Goal: Task Accomplishment & Management: Manage account settings

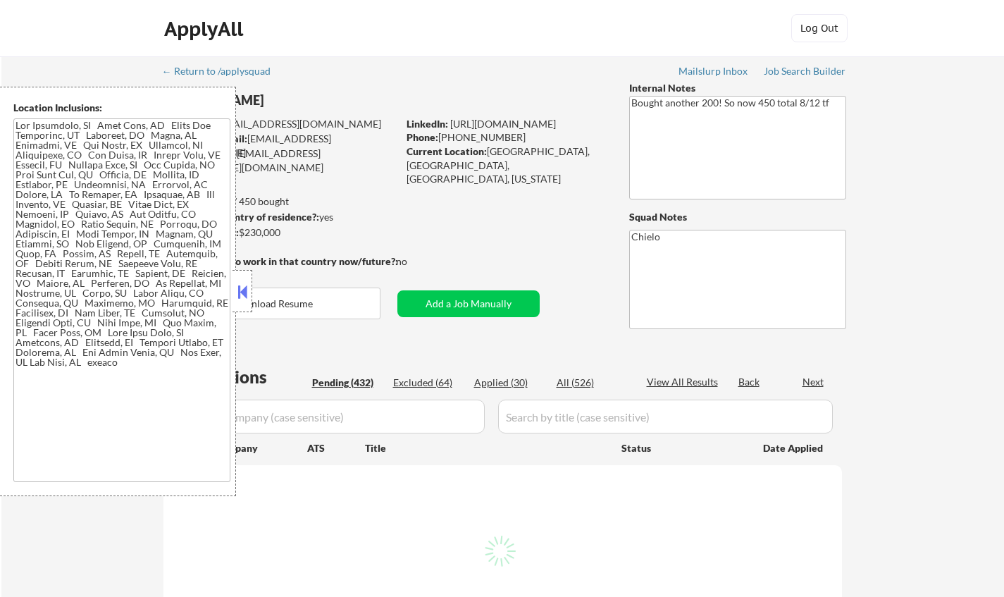
click at [242, 286] on button at bounding box center [242, 291] width 15 height 21
click at [242, 299] on button at bounding box center [242, 291] width 15 height 21
select select ""pending""
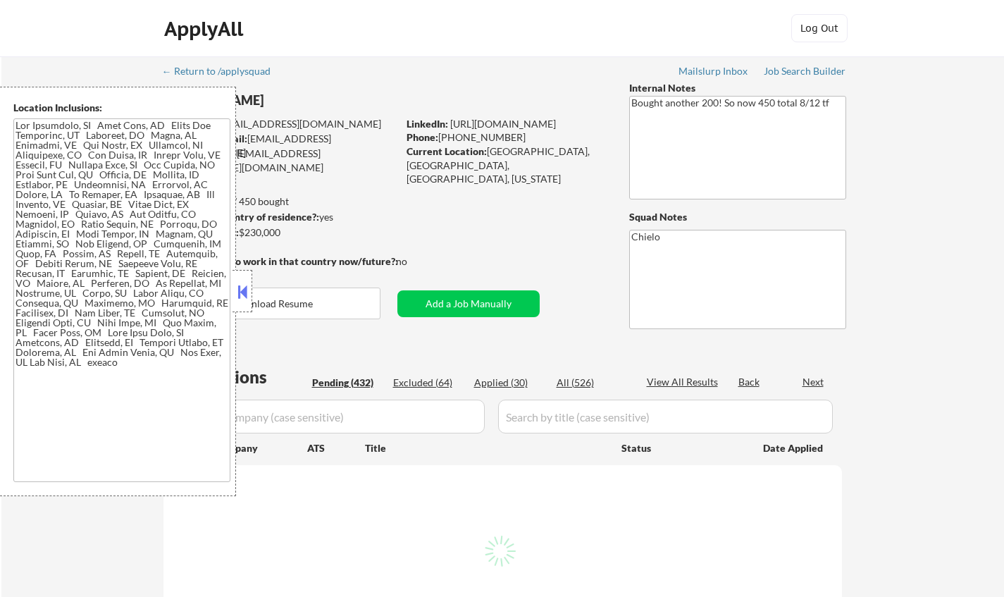
select select ""pending""
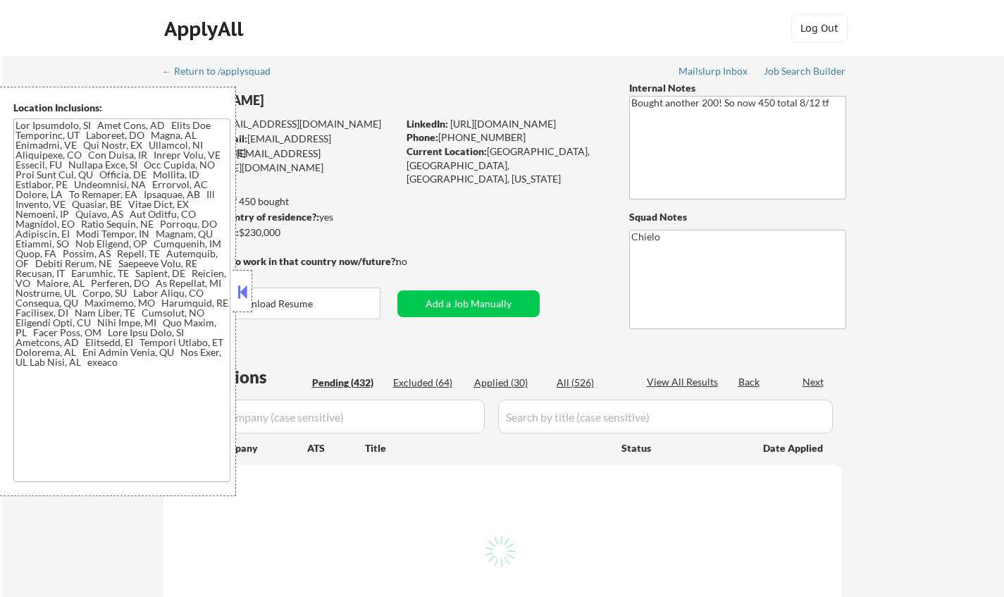
select select ""pending""
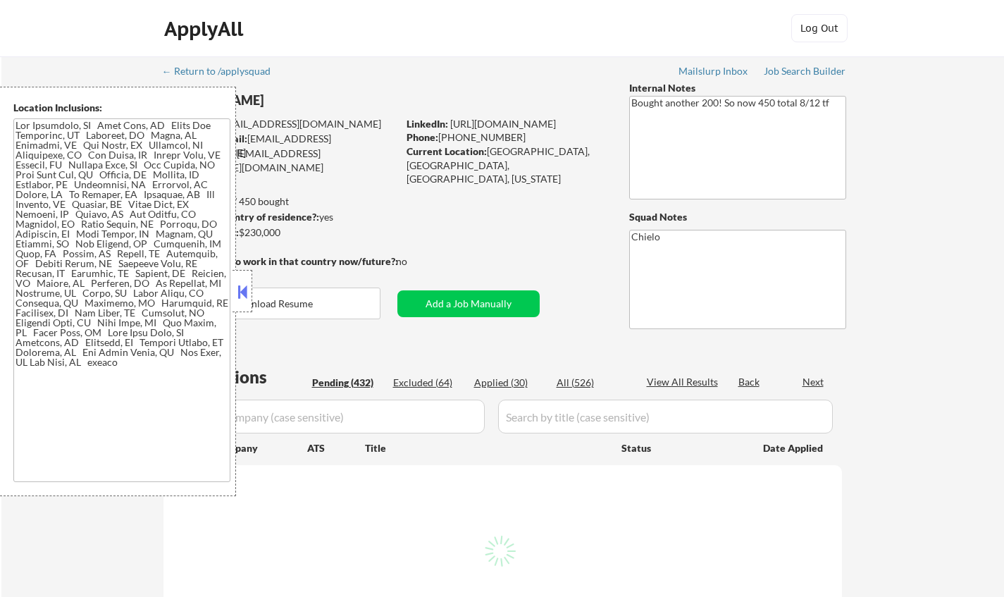
select select ""pending""
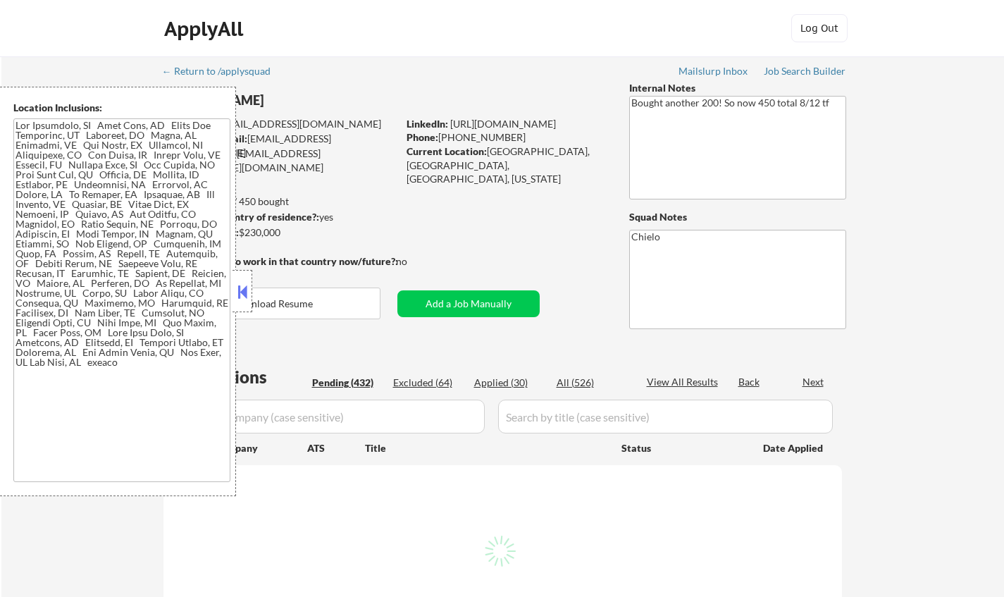
select select ""pending""
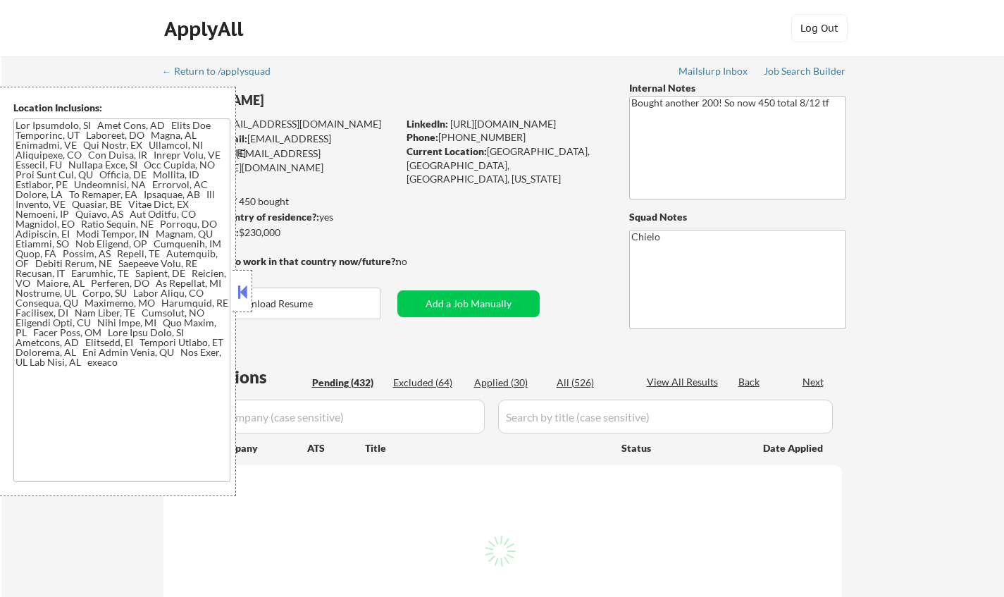
select select ""pending""
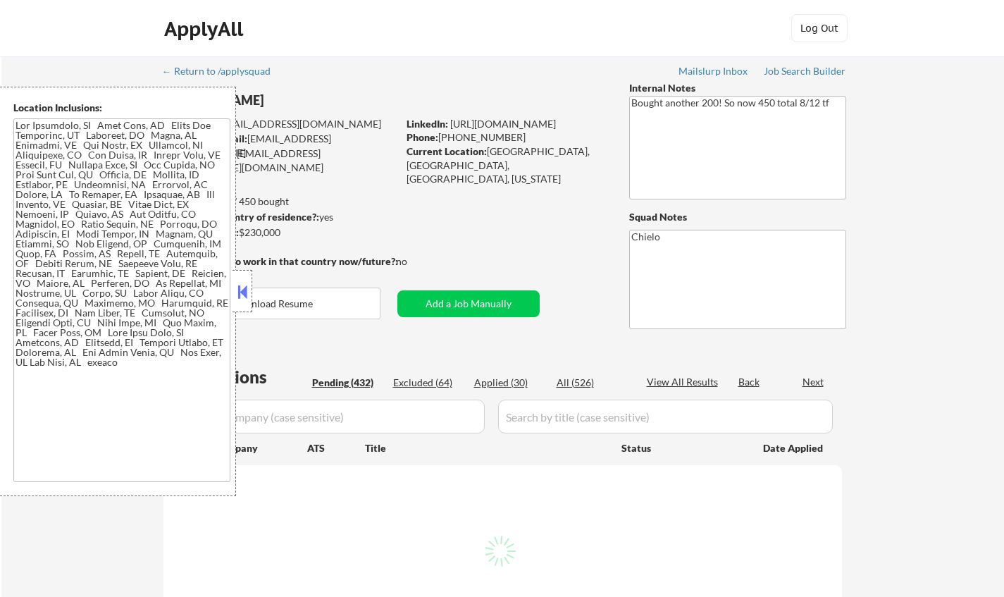
select select ""pending""
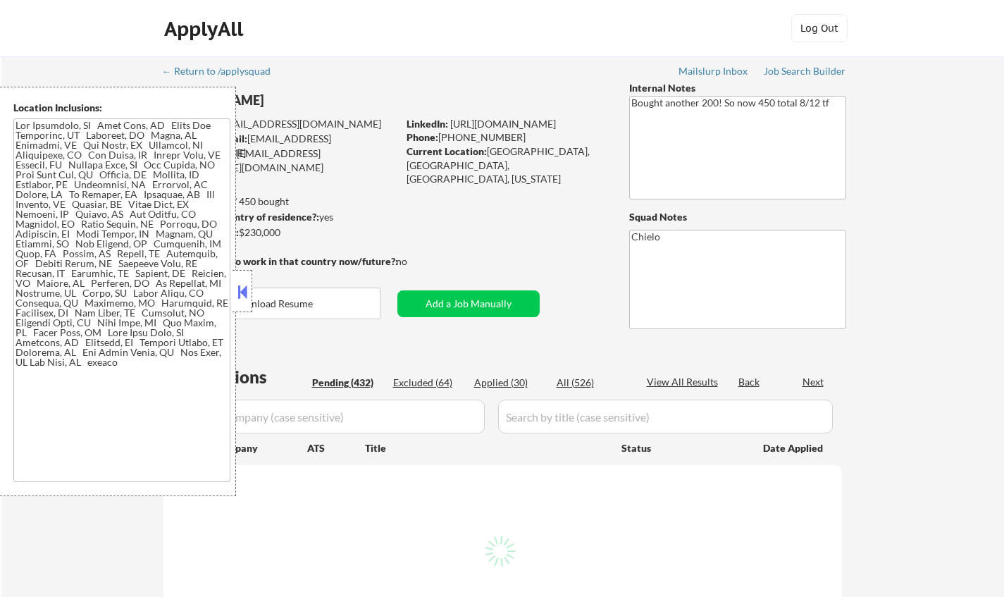
select select ""pending""
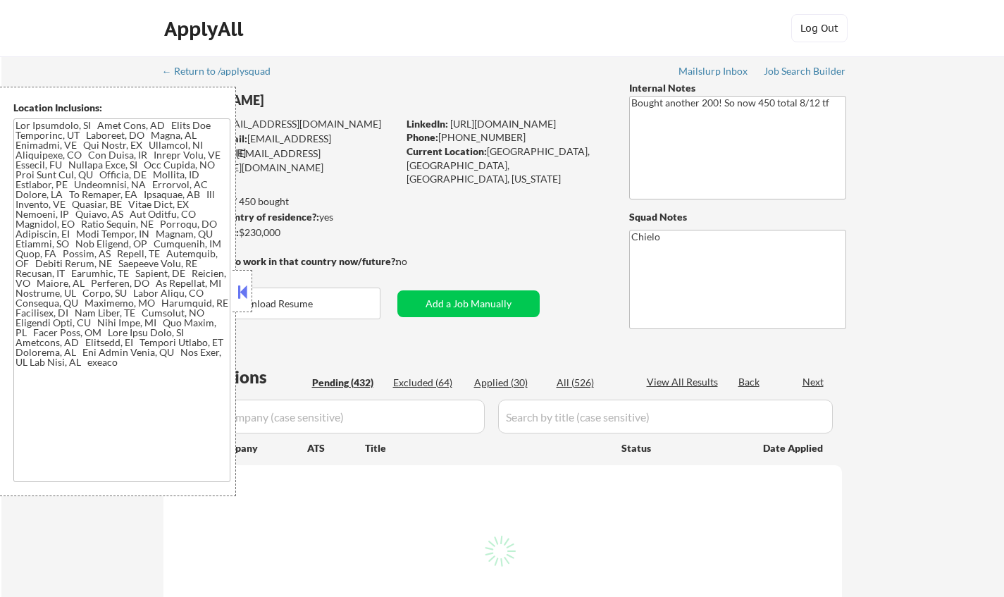
select select ""pending""
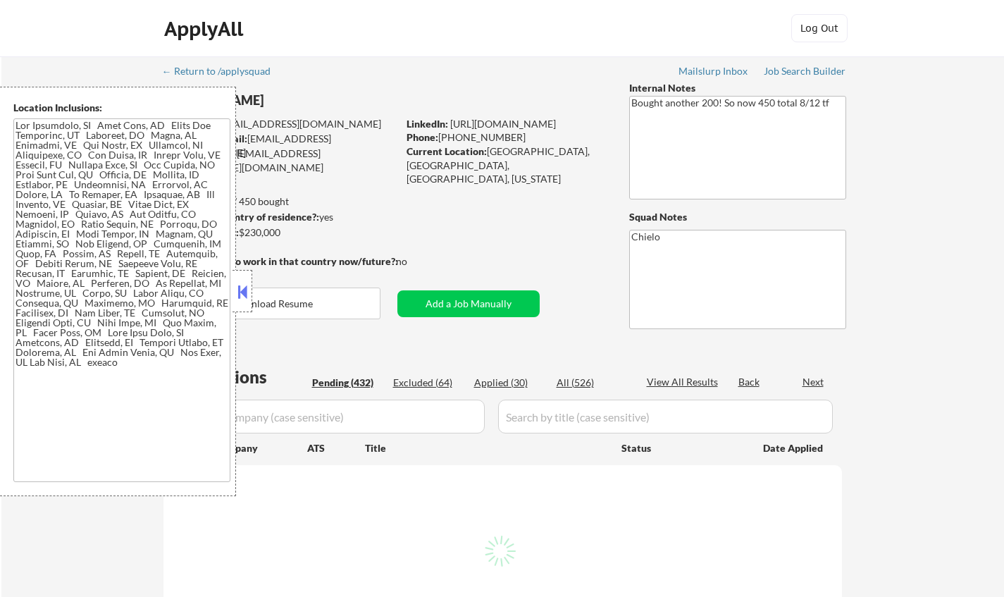
select select ""pending""
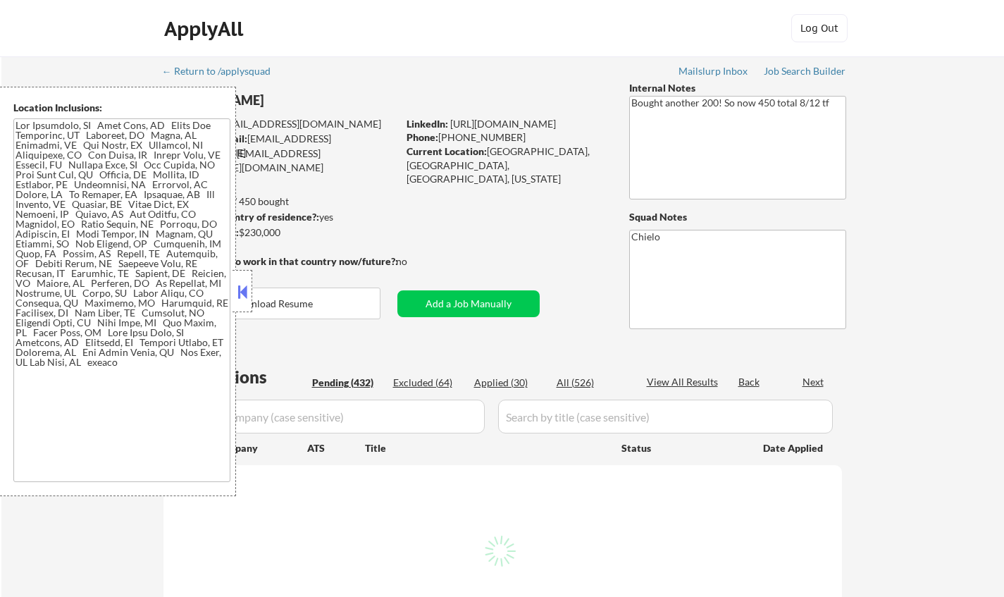
select select ""pending""
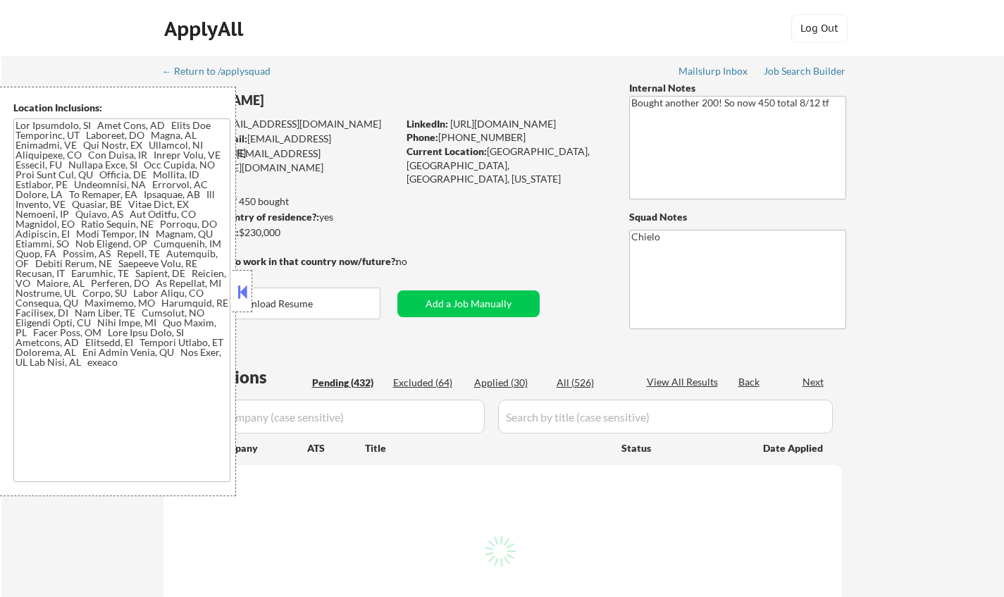
select select ""pending""
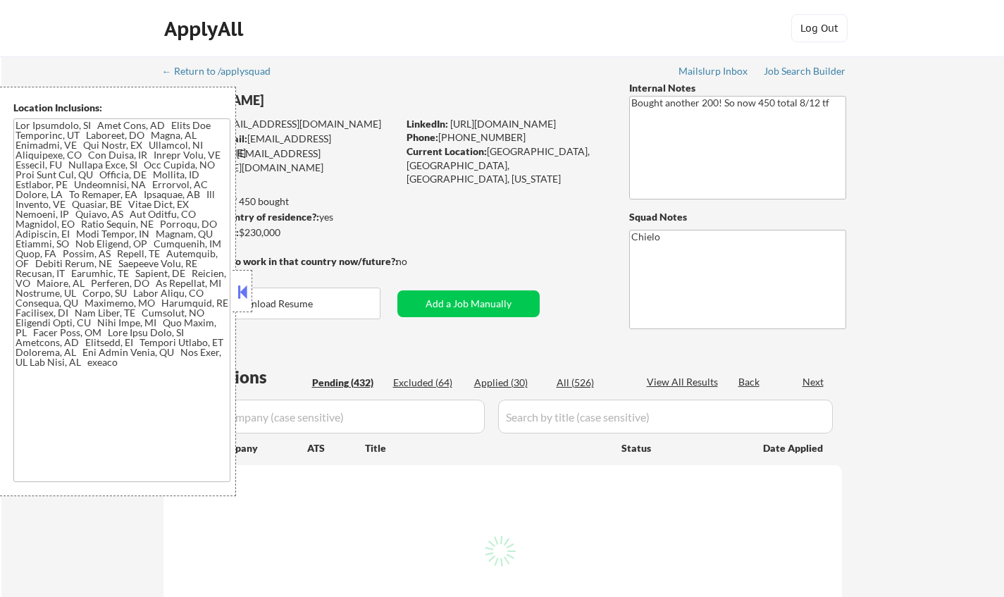
select select ""pending""
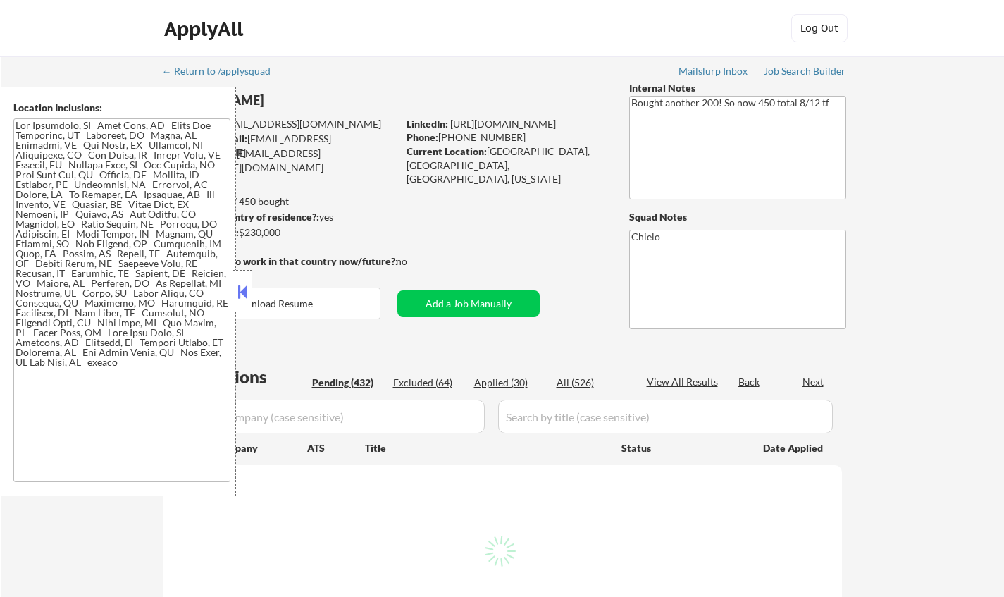
select select ""pending""
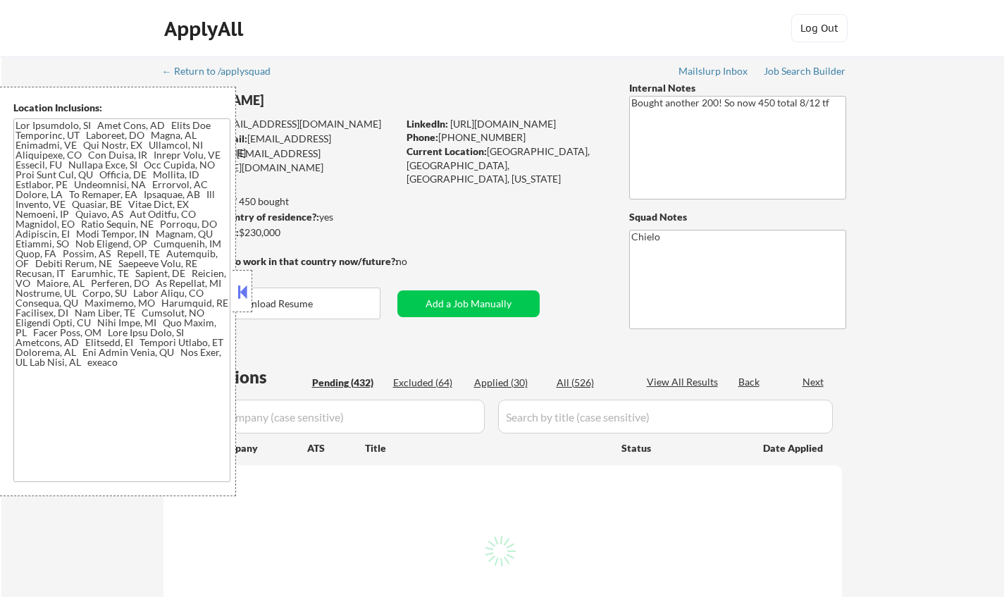
select select ""pending""
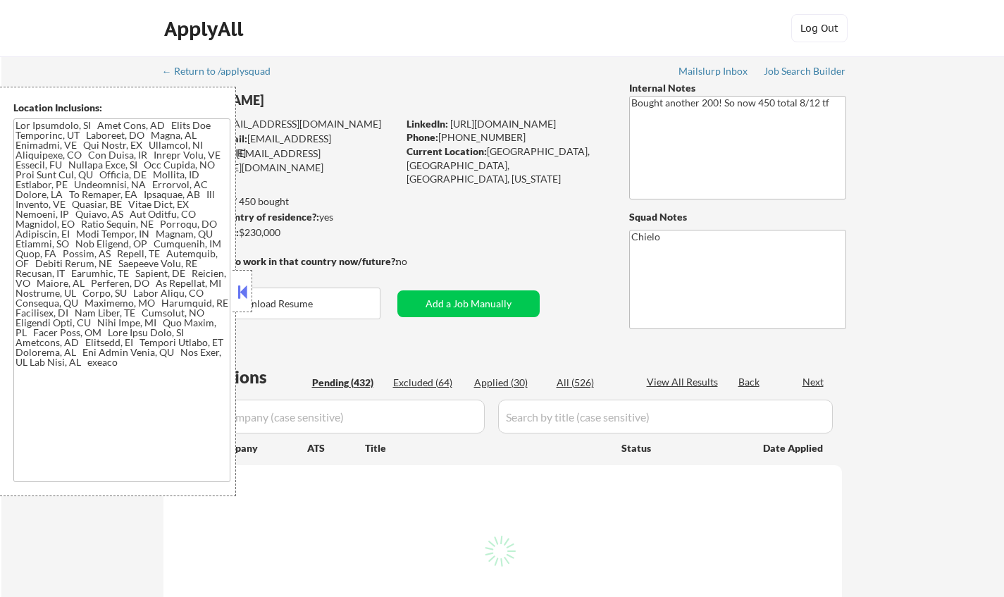
select select ""pending""
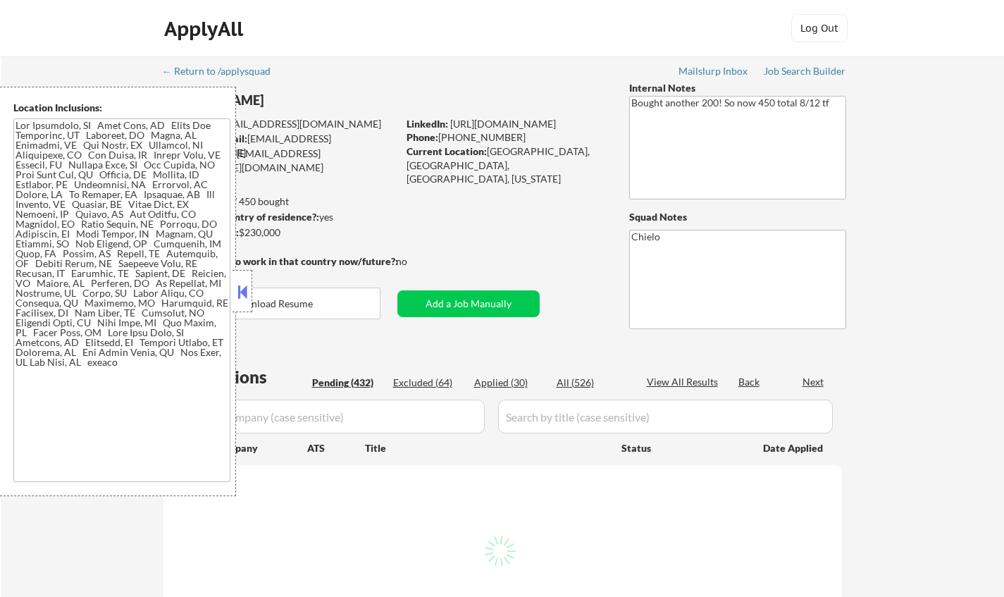
select select ""pending""
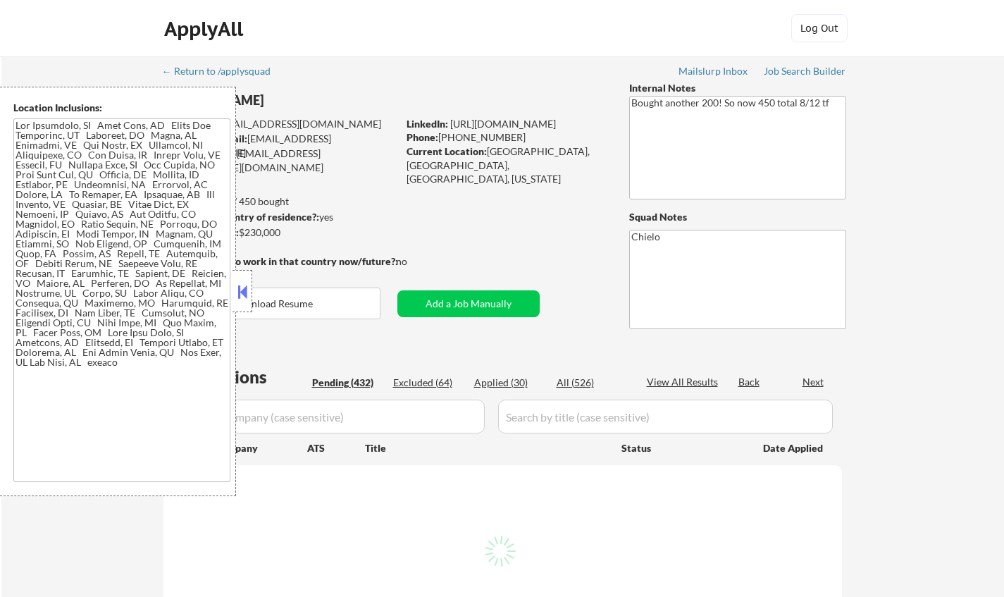
select select ""pending""
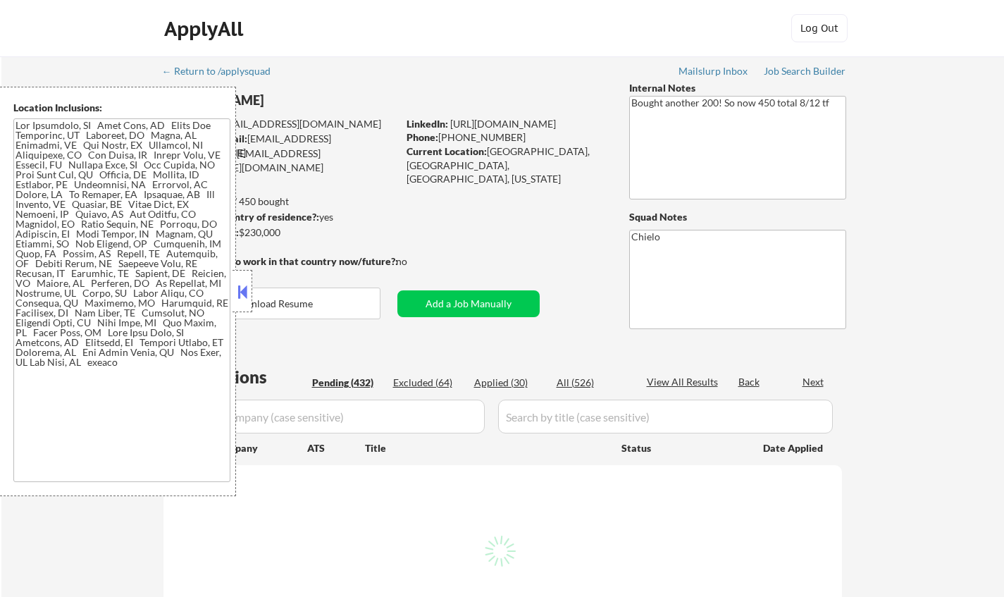
select select ""pending""
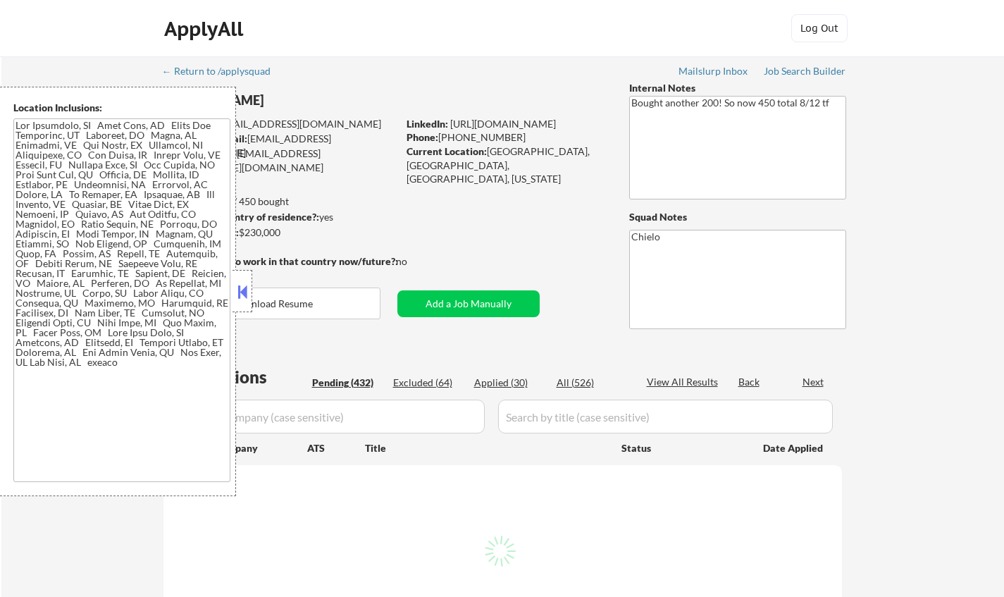
select select ""pending""
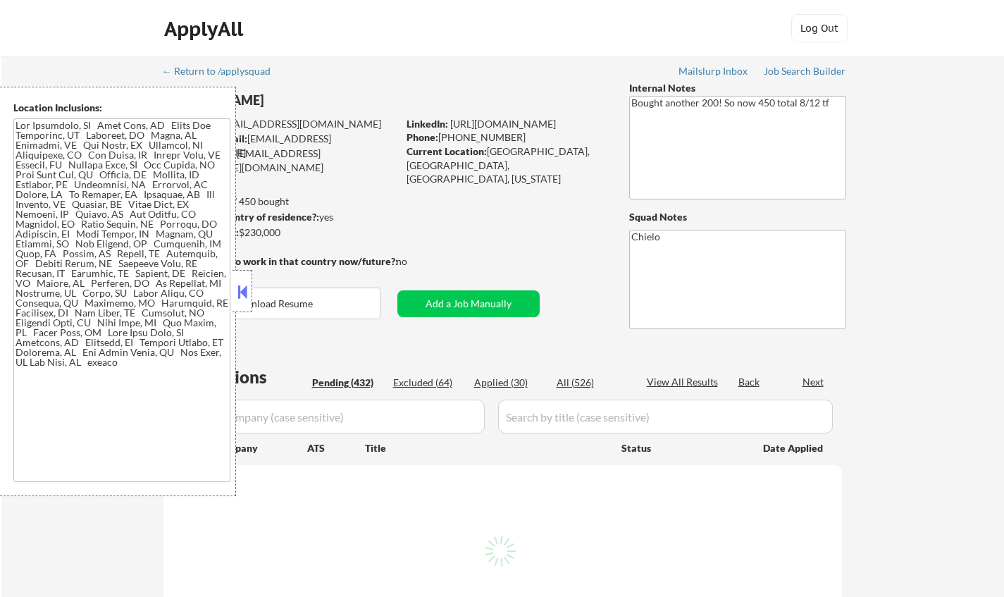
select select ""pending""
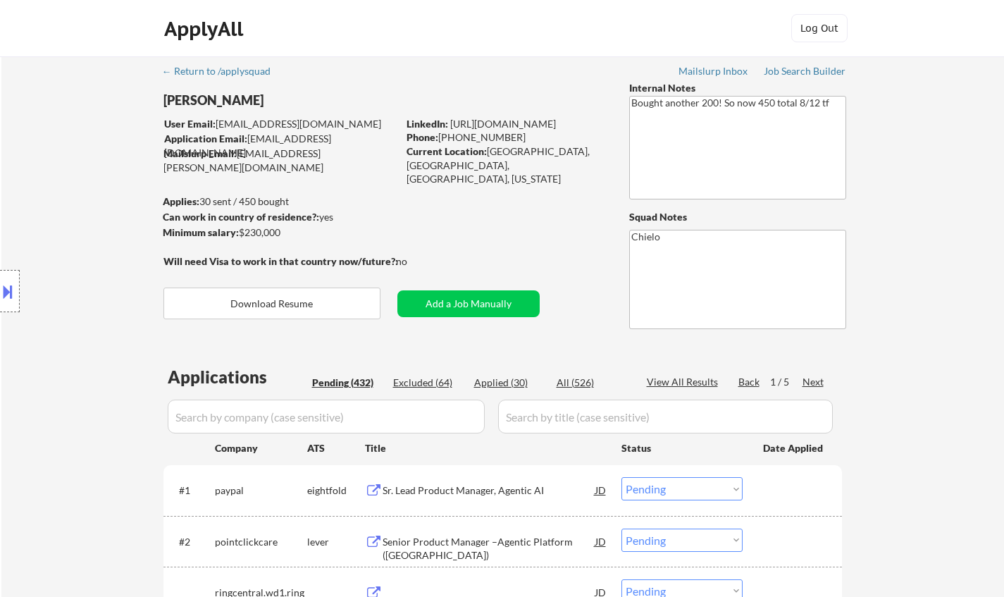
click at [240, 292] on div "Location Inclusions:" at bounding box center [126, 291] width 252 height 409
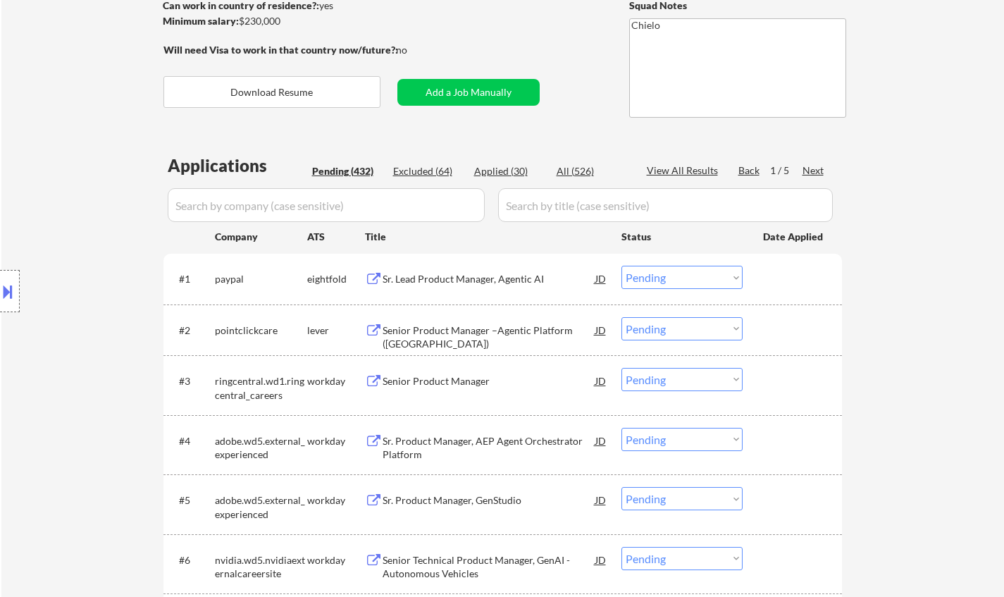
scroll to position [2120, 0]
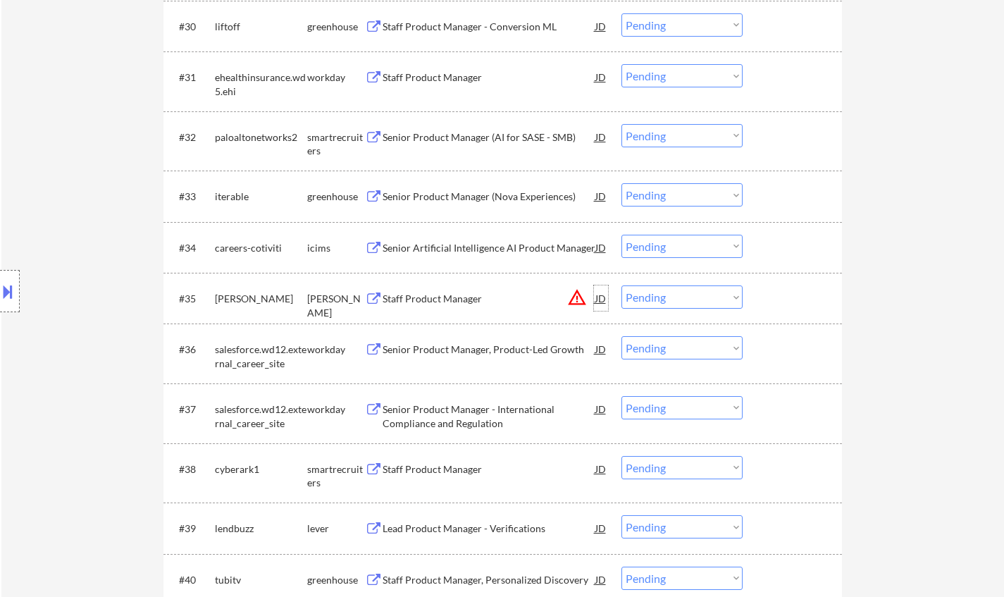
click at [605, 300] on div "JD" at bounding box center [601, 297] width 14 height 25
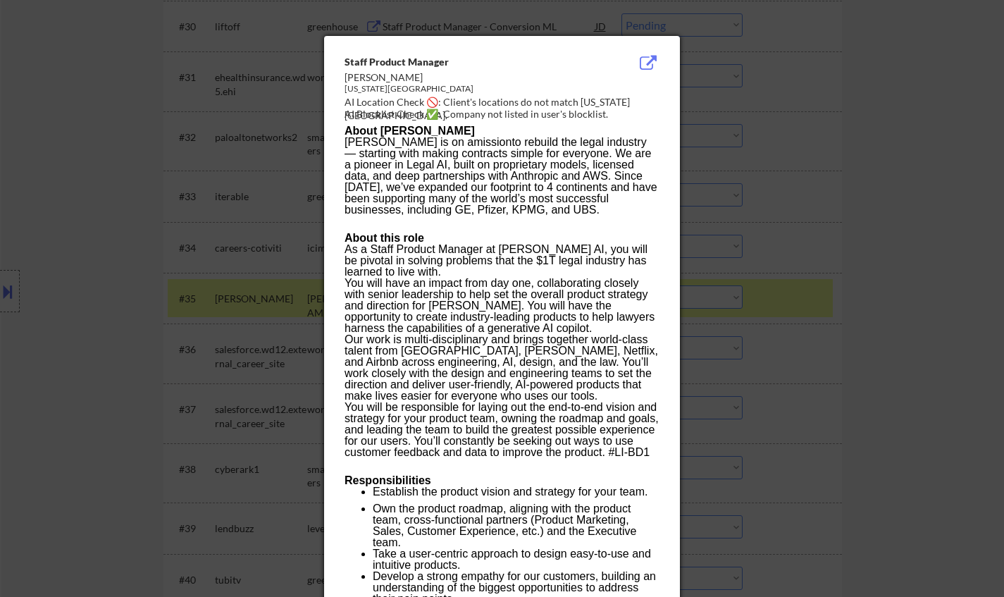
click at [947, 248] on div at bounding box center [502, 298] width 1004 height 597
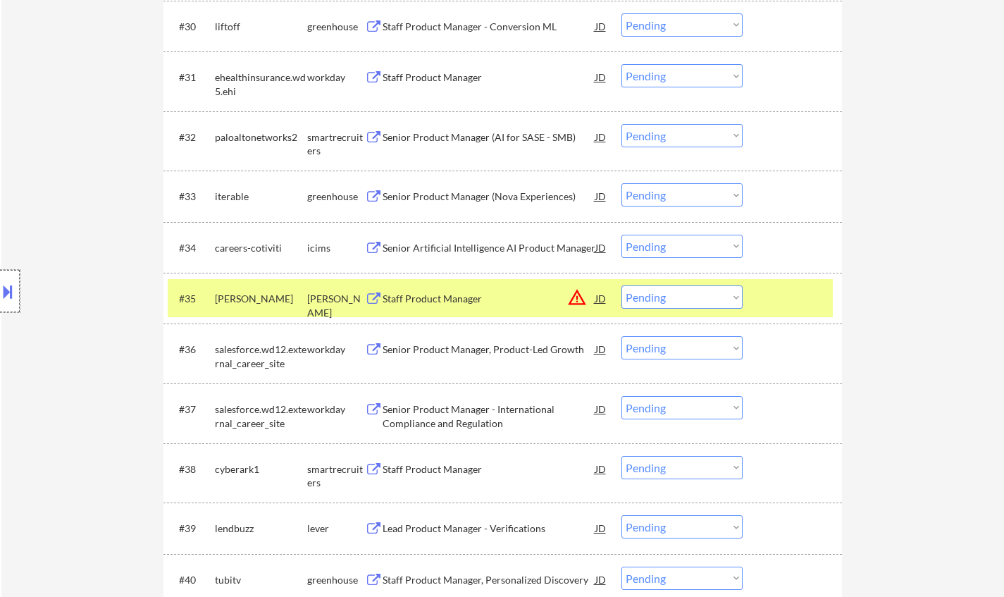
click at [11, 278] on div at bounding box center [10, 291] width 20 height 42
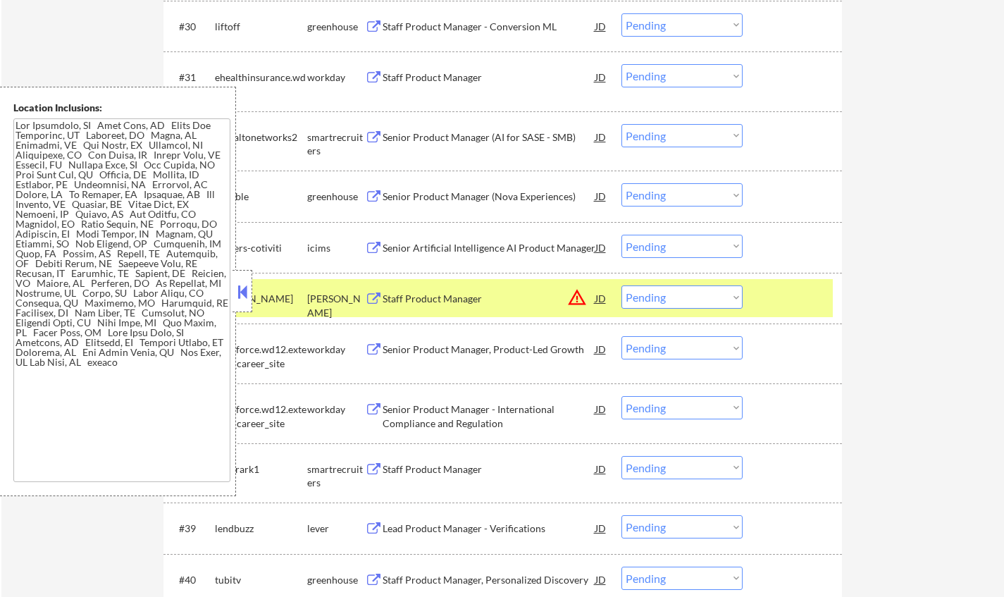
click at [727, 301] on select "Choose an option... Pending Applied Excluded (Questions) Excluded (Expired) Exc…" at bounding box center [681, 296] width 121 height 23
click at [621, 285] on select "Choose an option... Pending Applied Excluded (Questions) Excluded (Expired) Exc…" at bounding box center [681, 296] width 121 height 23
click at [241, 286] on button at bounding box center [242, 291] width 15 height 21
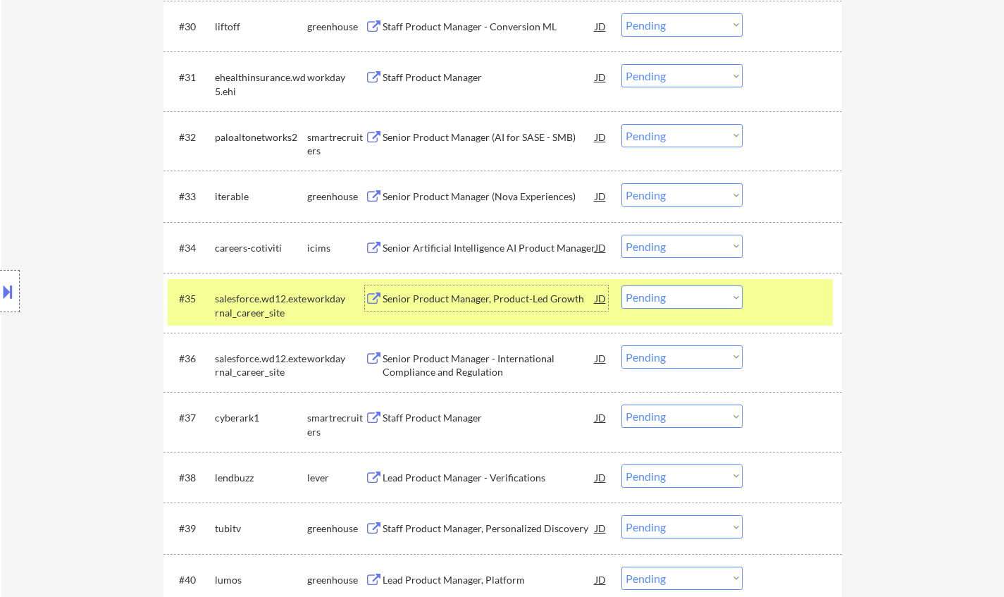
click at [519, 295] on div "Senior Product Manager, Product-Led Growth" at bounding box center [489, 299] width 213 height 14
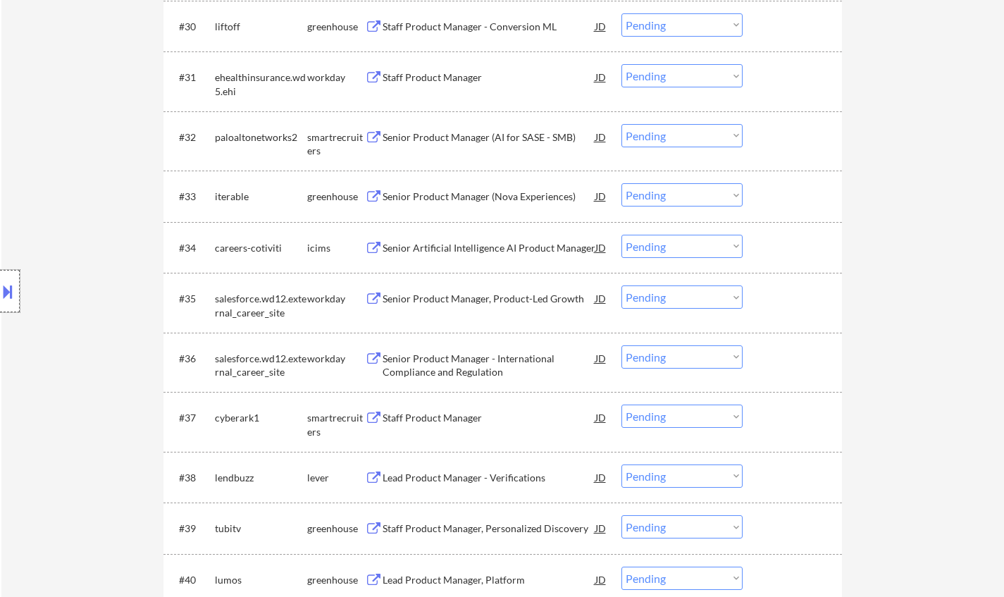
click at [0, 307] on div at bounding box center [10, 291] width 20 height 42
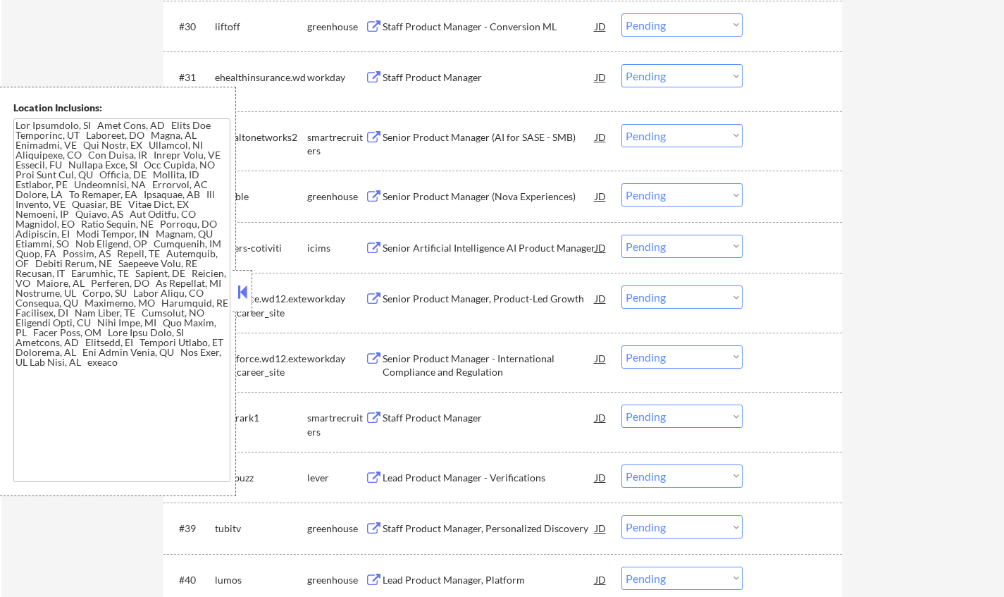
click at [235, 294] on button at bounding box center [242, 291] width 15 height 21
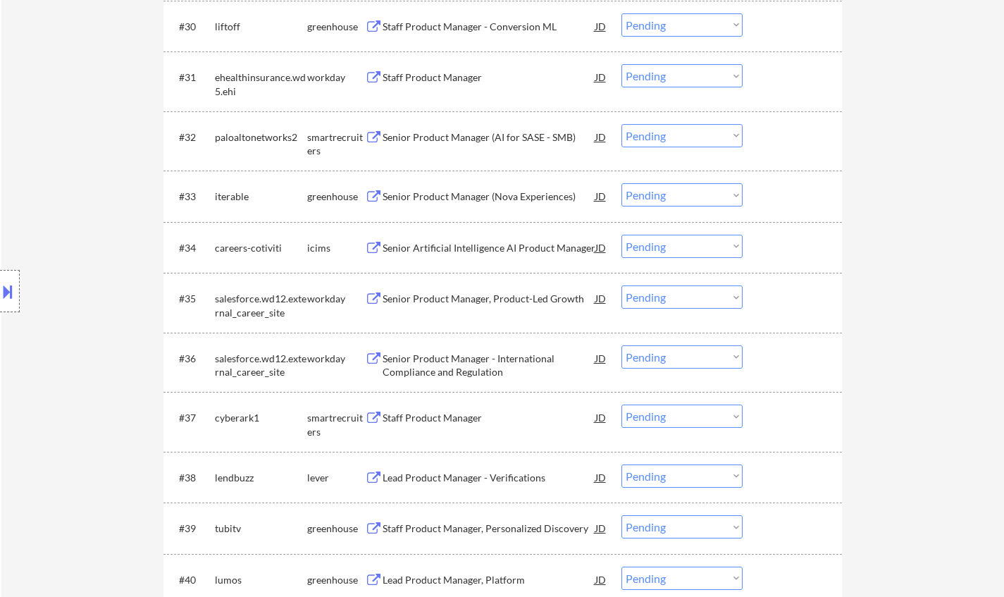
click at [450, 297] on div "Senior Product Manager, Product-Led Growth" at bounding box center [489, 299] width 213 height 14
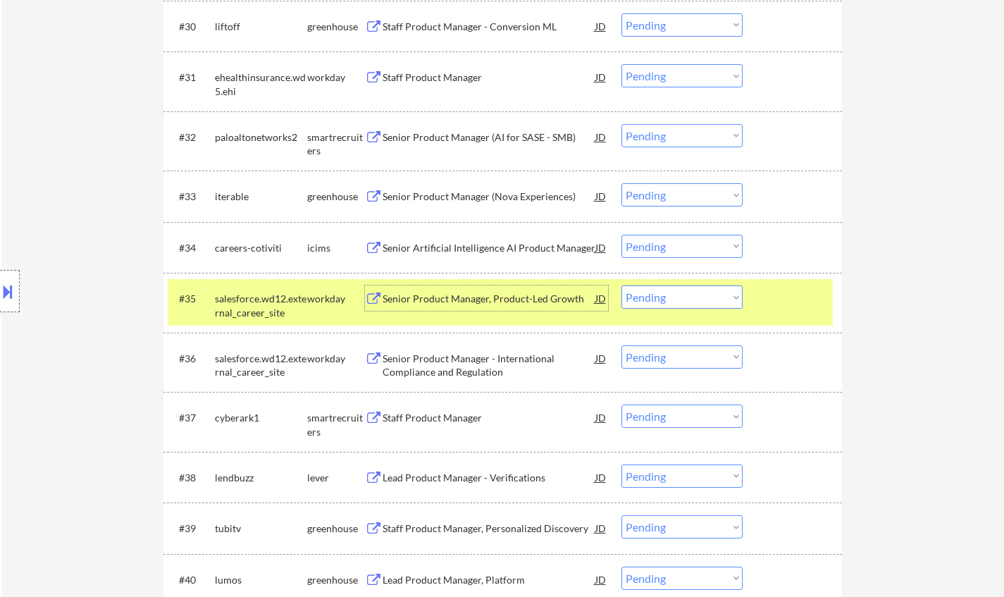
click at [648, 297] on select "Choose an option... Pending Applied Excluded (Questions) Excluded (Expired) Exc…" at bounding box center [681, 296] width 121 height 23
click at [621, 285] on select "Choose an option... Pending Applied Excluded (Questions) Excluded (Expired) Exc…" at bounding box center [681, 296] width 121 height 23
select select ""pending""
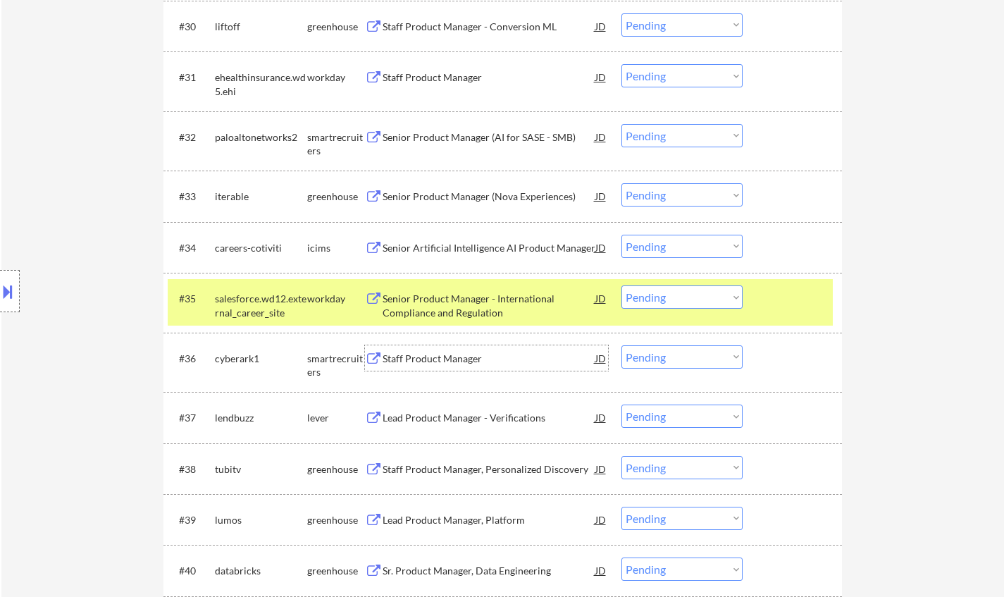
click at [440, 350] on div "Staff Product Manager" at bounding box center [489, 357] width 213 height 25
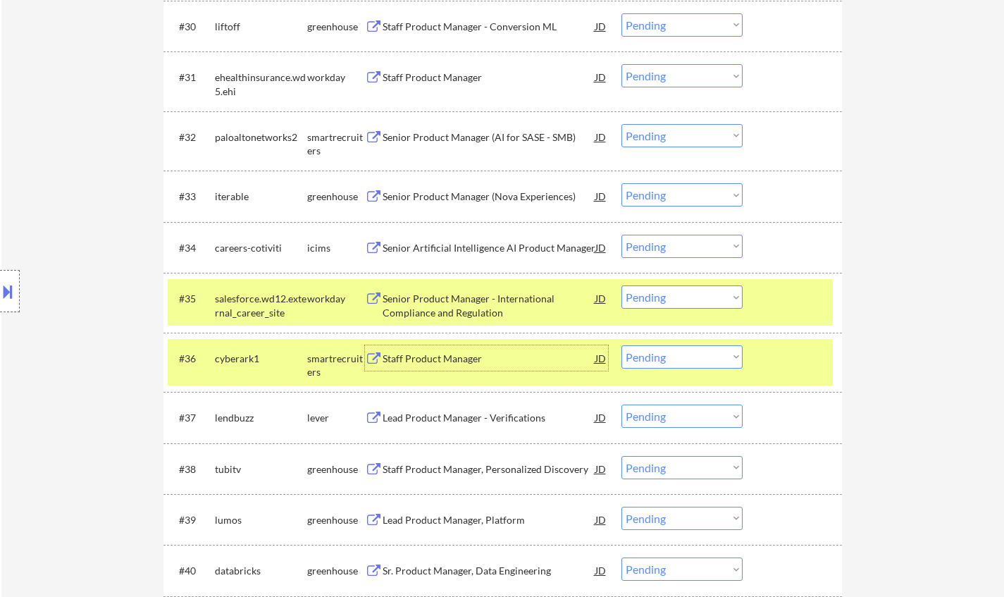
click at [664, 356] on select "Choose an option... Pending Applied Excluded (Questions) Excluded (Expired) Exc…" at bounding box center [681, 356] width 121 height 23
click at [621, 345] on select "Choose an option... Pending Applied Excluded (Questions) Excluded (Expired) Exc…" at bounding box center [681, 356] width 121 height 23
select select ""pending""
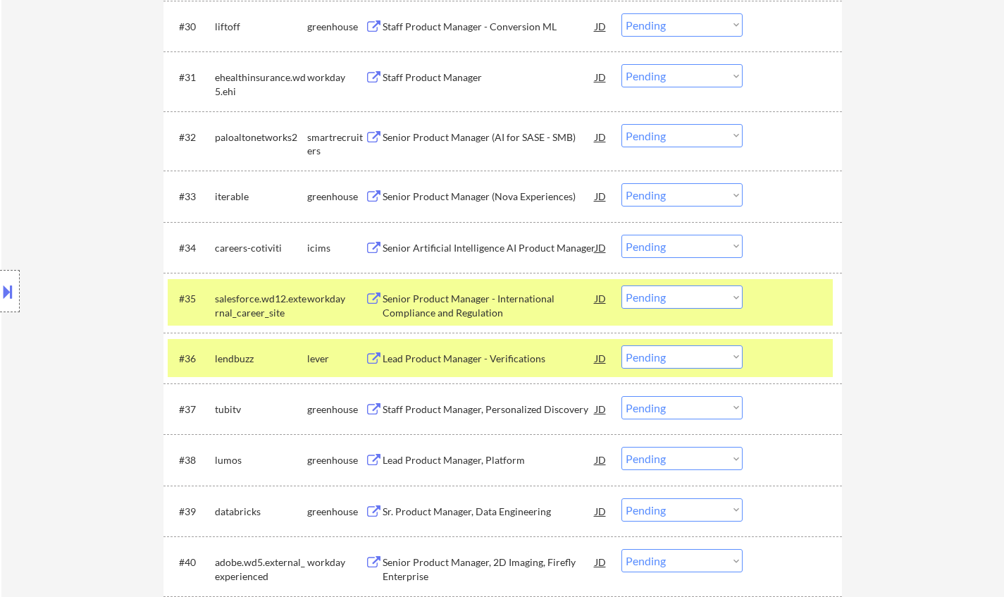
scroll to position [2190, 0]
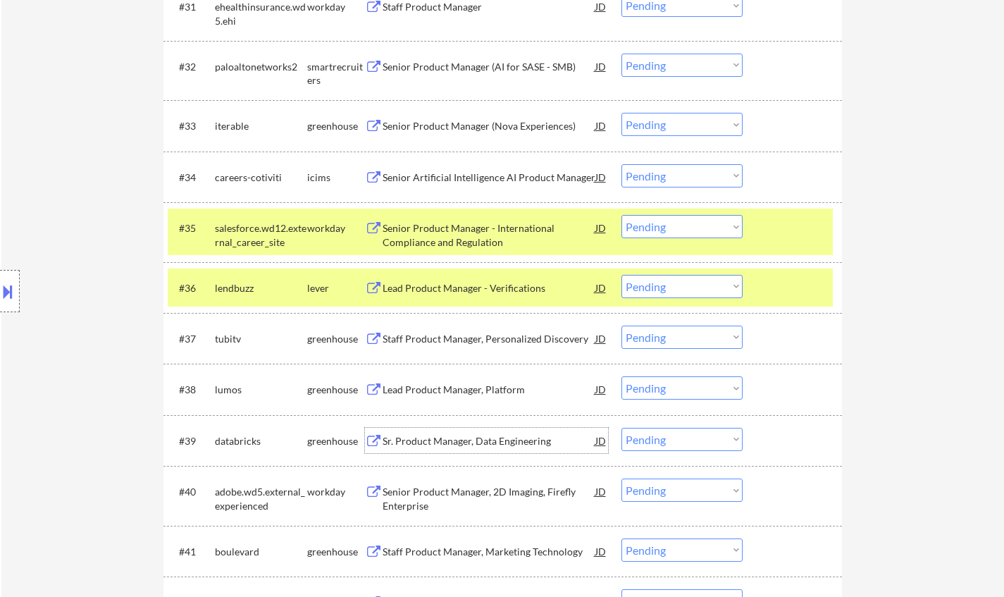
click at [474, 441] on div "Sr. Product Manager, Data Engineering" at bounding box center [489, 441] width 213 height 14
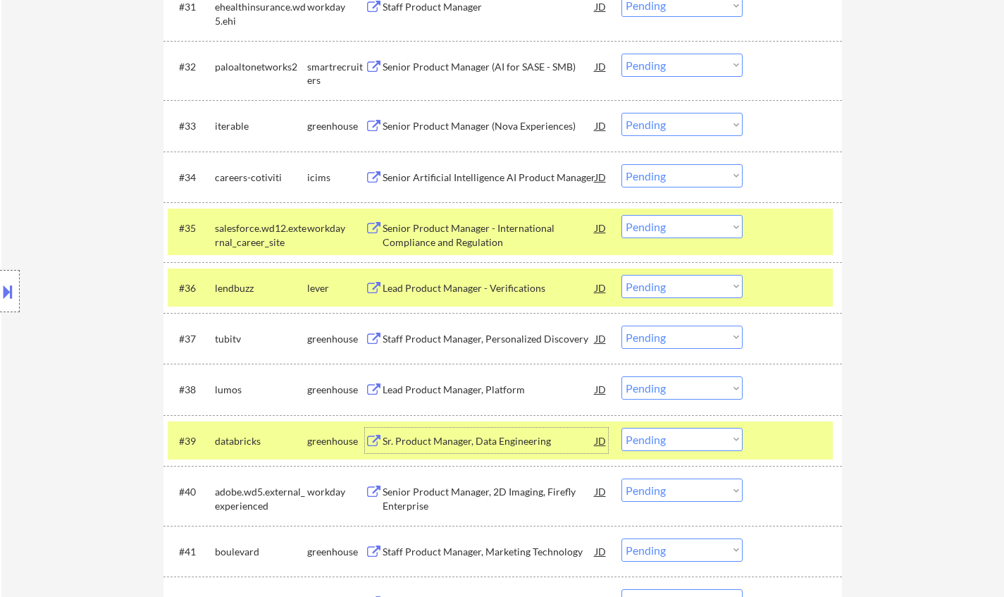
click at [665, 442] on select "Choose an option... Pending Applied Excluded (Questions) Excluded (Expired) Exc…" at bounding box center [681, 439] width 121 height 23
click at [621, 428] on select "Choose an option... Pending Applied Excluded (Questions) Excluded (Expired) Exc…" at bounding box center [681, 439] width 121 height 23
select select ""pending""
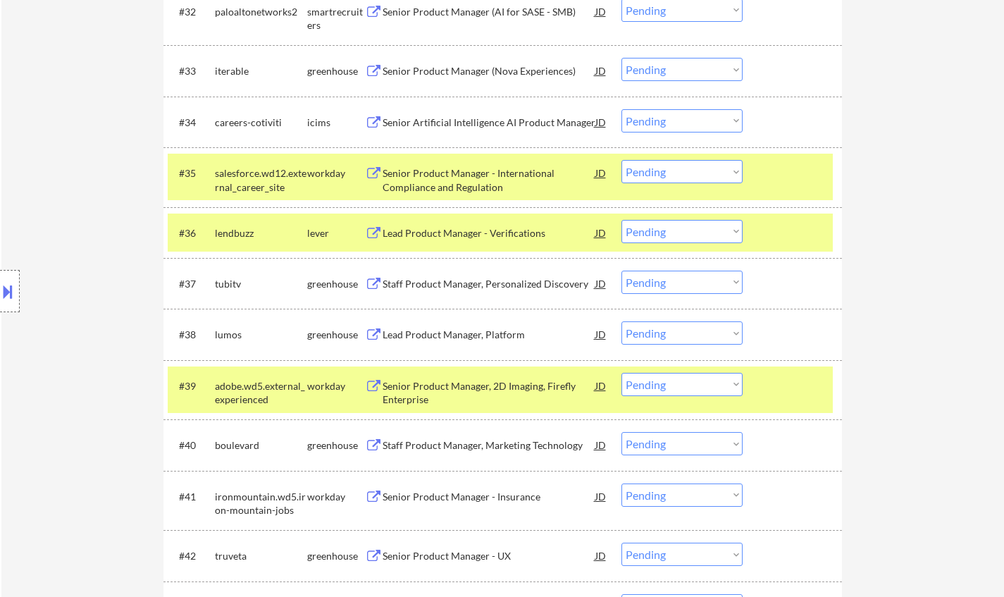
scroll to position [2331, 0]
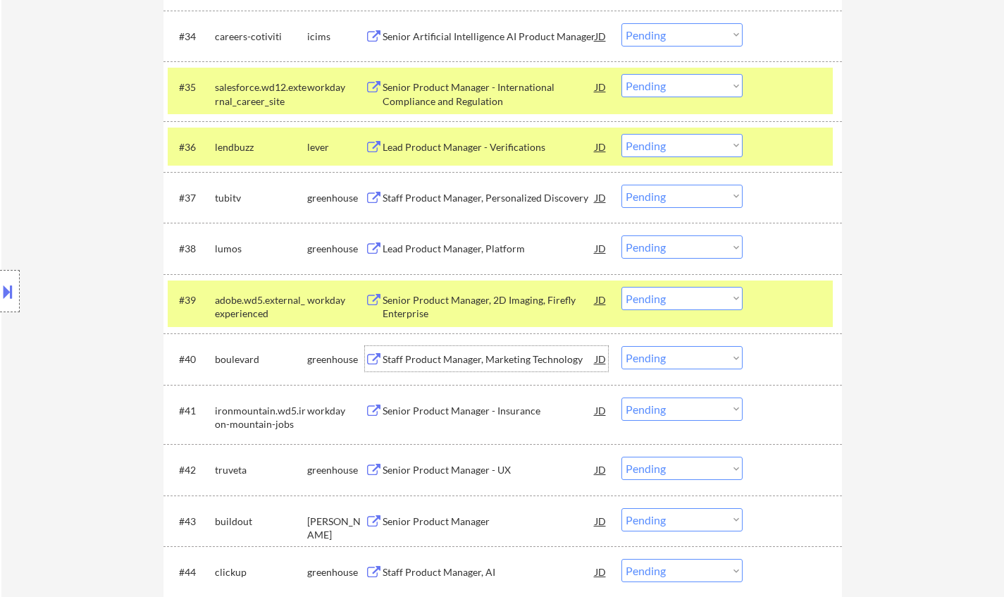
click at [472, 356] on div "Staff Product Manager, Marketing Technology" at bounding box center [489, 359] width 213 height 14
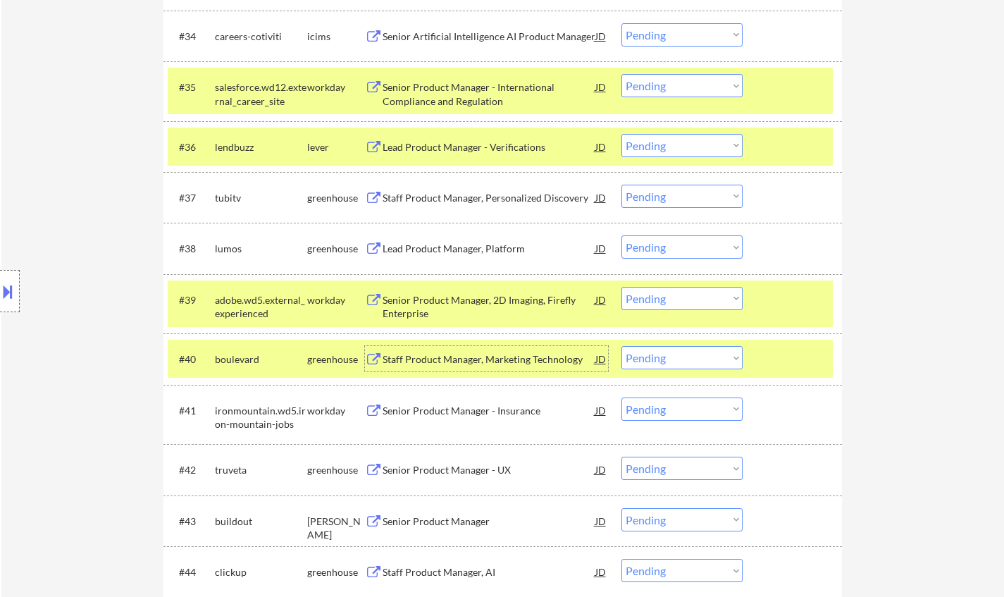
click at [674, 365] on select "Choose an option... Pending Applied Excluded (Questions) Excluded (Expired) Exc…" at bounding box center [681, 357] width 121 height 23
click at [621, 346] on select "Choose an option... Pending Applied Excluded (Questions) Excluded (Expired) Exc…" at bounding box center [681, 357] width 121 height 23
select select ""pending""
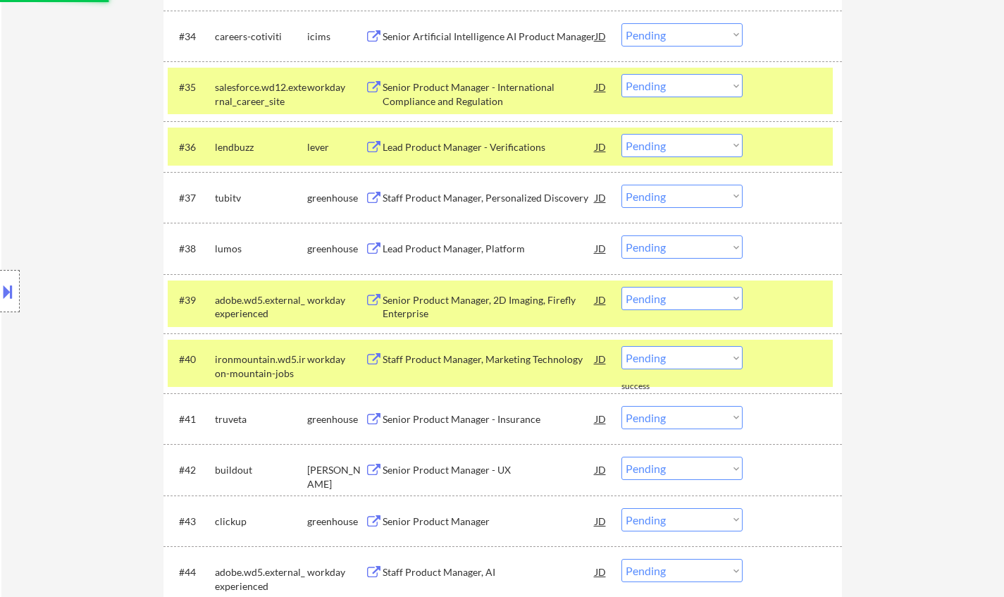
scroll to position [2472, 0]
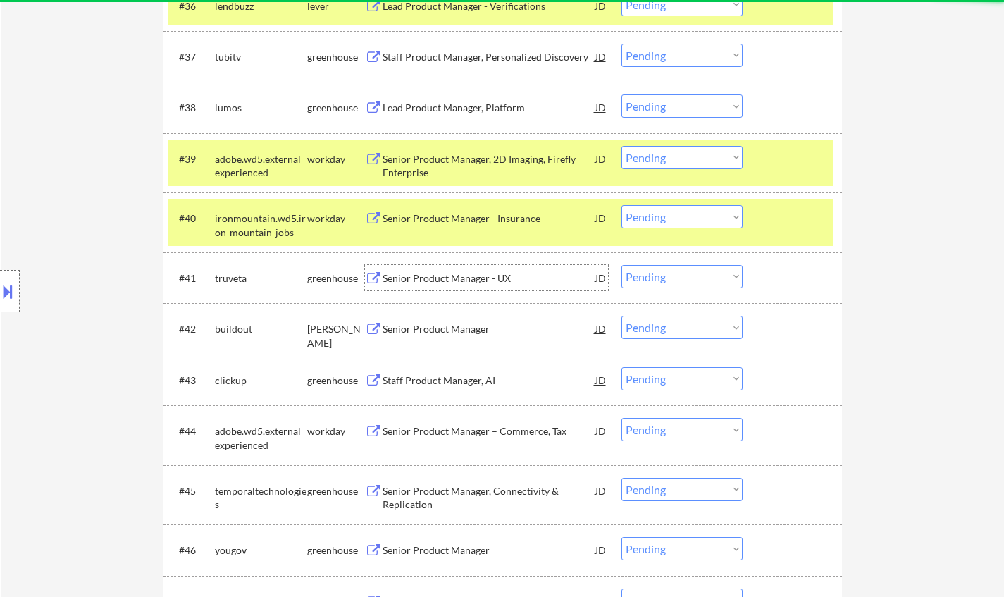
click at [440, 283] on div "Senior Product Manager - UX" at bounding box center [489, 278] width 213 height 14
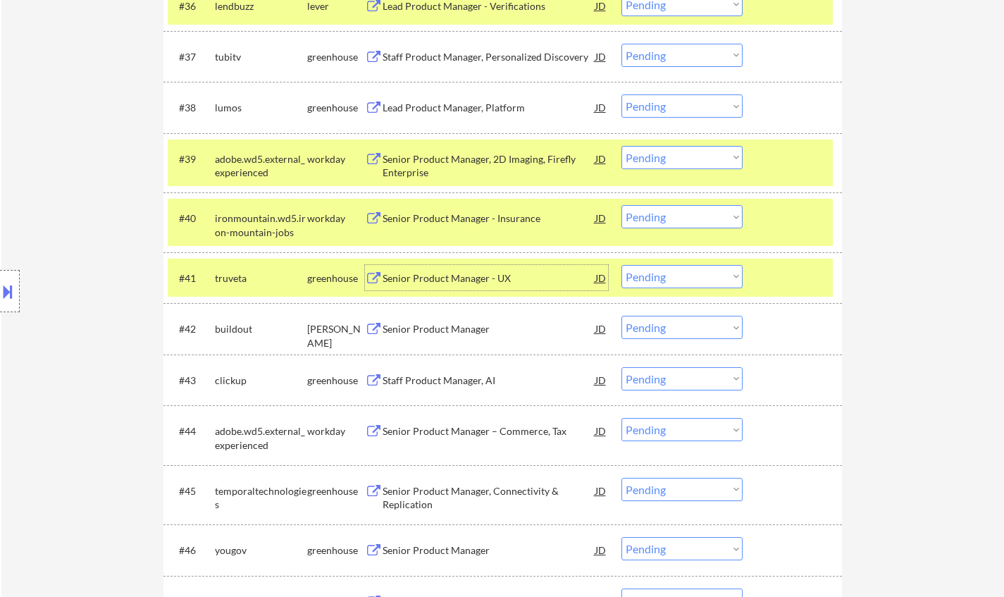
click at [671, 280] on select "Choose an option... Pending Applied Excluded (Questions) Excluded (Expired) Exc…" at bounding box center [681, 276] width 121 height 23
click at [621, 265] on select "Choose an option... Pending Applied Excluded (Questions) Excluded (Expired) Exc…" at bounding box center [681, 276] width 121 height 23
select select ""pending""
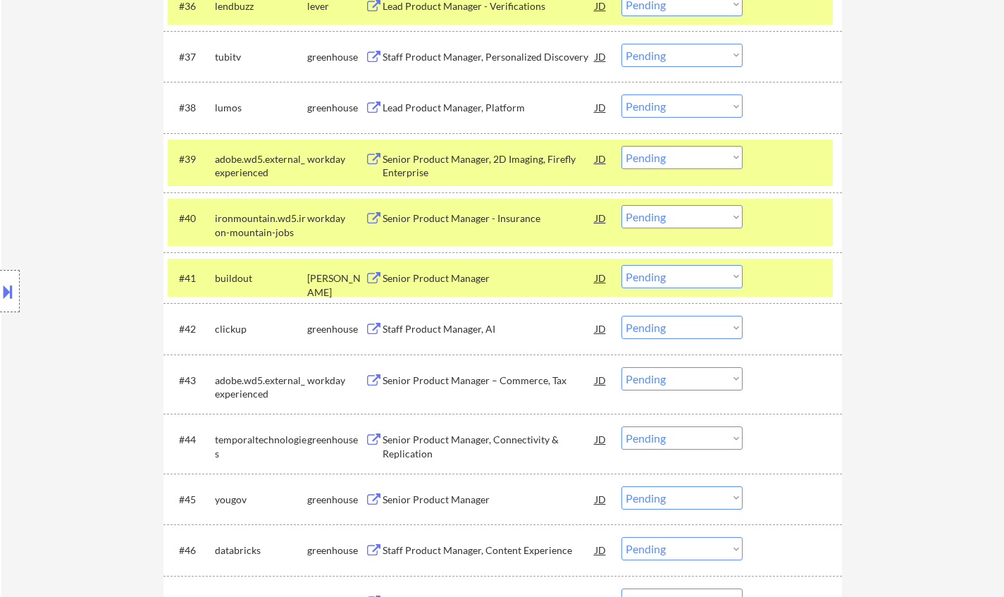
click at [423, 332] on div "Staff Product Manager, AI" at bounding box center [489, 329] width 213 height 14
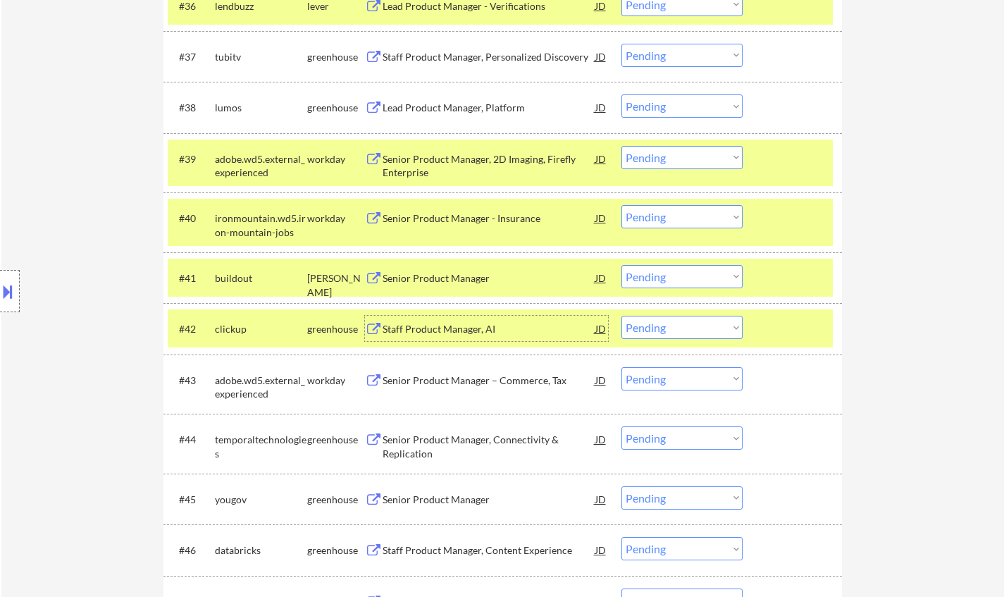
click at [702, 330] on select "Choose an option... Pending Applied Excluded (Questions) Excluded (Expired) Exc…" at bounding box center [681, 327] width 121 height 23
click at [621, 316] on select "Choose an option... Pending Applied Excluded (Questions) Excluded (Expired) Exc…" at bounding box center [681, 327] width 121 height 23
select select ""pending""
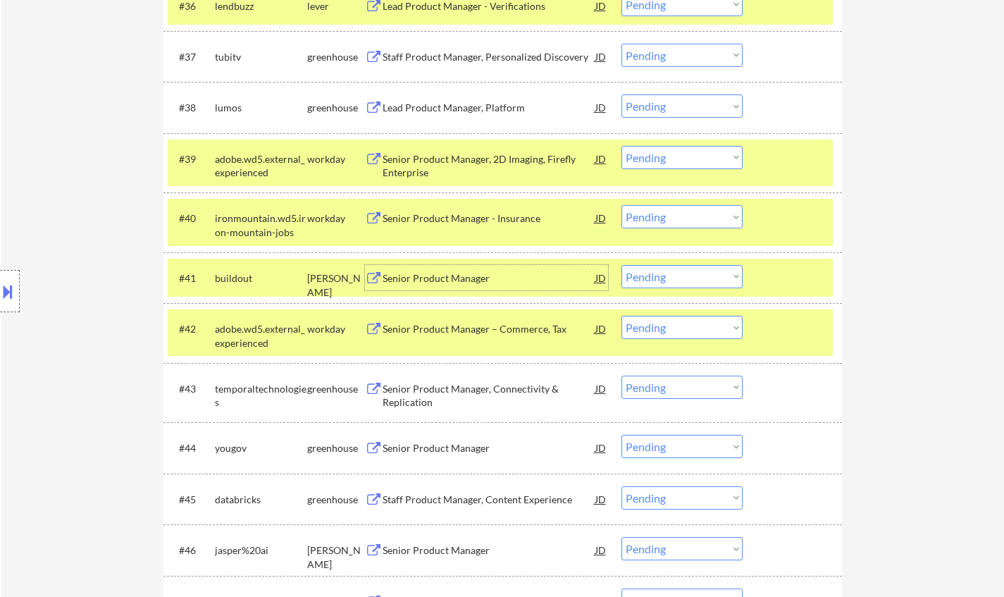
click at [442, 282] on div "Senior Product Manager" at bounding box center [489, 278] width 213 height 14
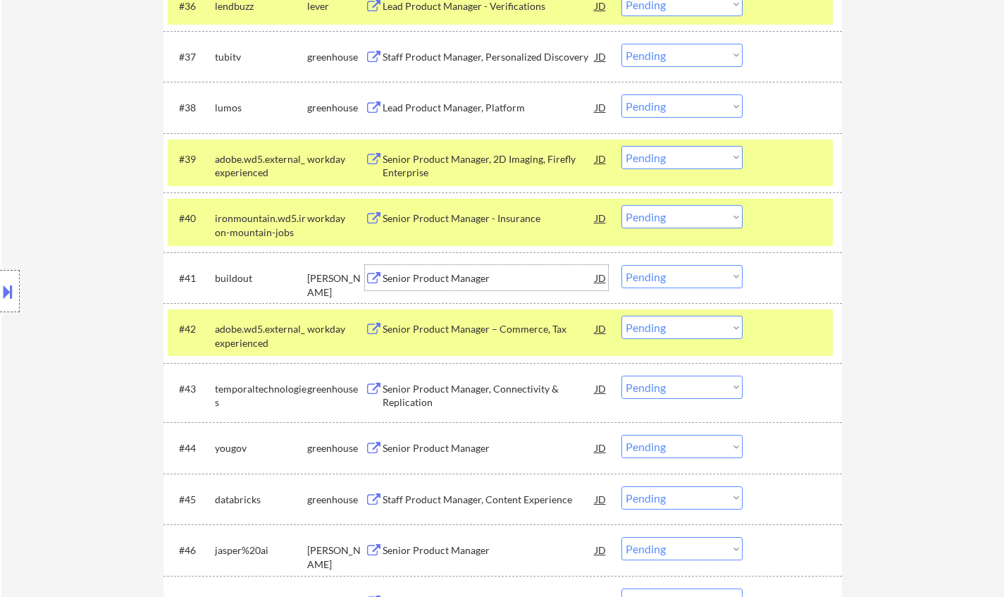
drag, startPoint x: 677, startPoint y: 278, endPoint x: 684, endPoint y: 281, distance: 7.9
click at [677, 278] on select "Choose an option... Pending Applied Excluded (Questions) Excluded (Expired) Exc…" at bounding box center [681, 276] width 121 height 23
click at [621, 265] on select "Choose an option... Pending Applied Excluded (Questions) Excluded (Expired) Exc…" at bounding box center [681, 276] width 121 height 23
select select ""pending""
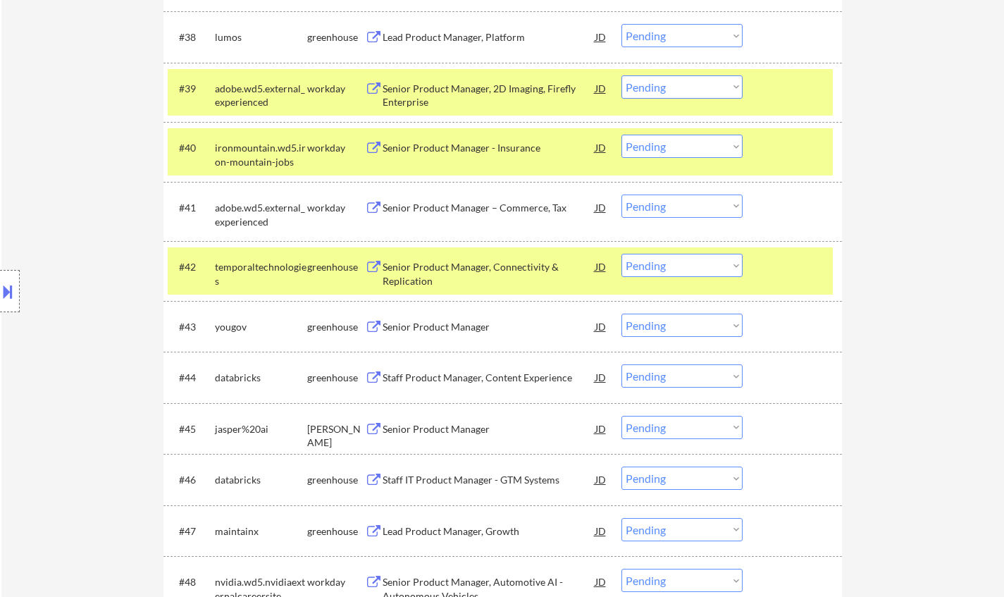
scroll to position [2543, 0]
click at [433, 333] on div "Senior Product Manager" at bounding box center [489, 327] width 213 height 14
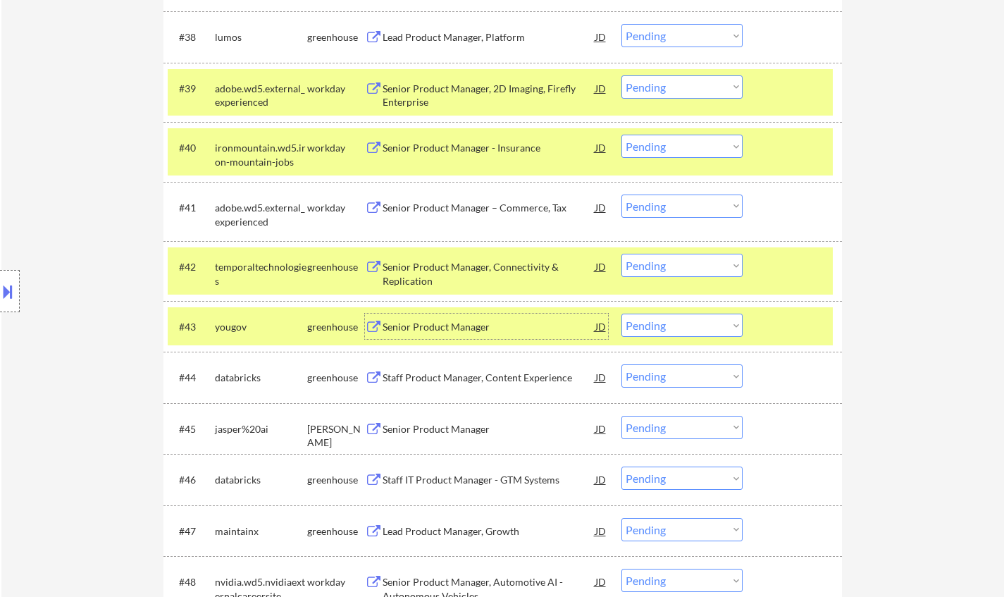
click at [671, 331] on select "Choose an option... Pending Applied Excluded (Questions) Excluded (Expired) Exc…" at bounding box center [681, 325] width 121 height 23
click at [911, 341] on div "← Return to /applysquad Mailslurp Inbox Job Search Builder Taegh Sokhey User Em…" at bounding box center [502, 499] width 1003 height 5970
click at [681, 321] on select "Choose an option... Pending Applied Excluded (Questions) Excluded (Expired) Exc…" at bounding box center [681, 325] width 121 height 23
click at [887, 317] on div "← Return to /applysquad Mailslurp Inbox Job Search Builder Taegh Sokhey User Em…" at bounding box center [502, 499] width 1003 height 5970
drag, startPoint x: 647, startPoint y: 328, endPoint x: 656, endPoint y: 335, distance: 11.0
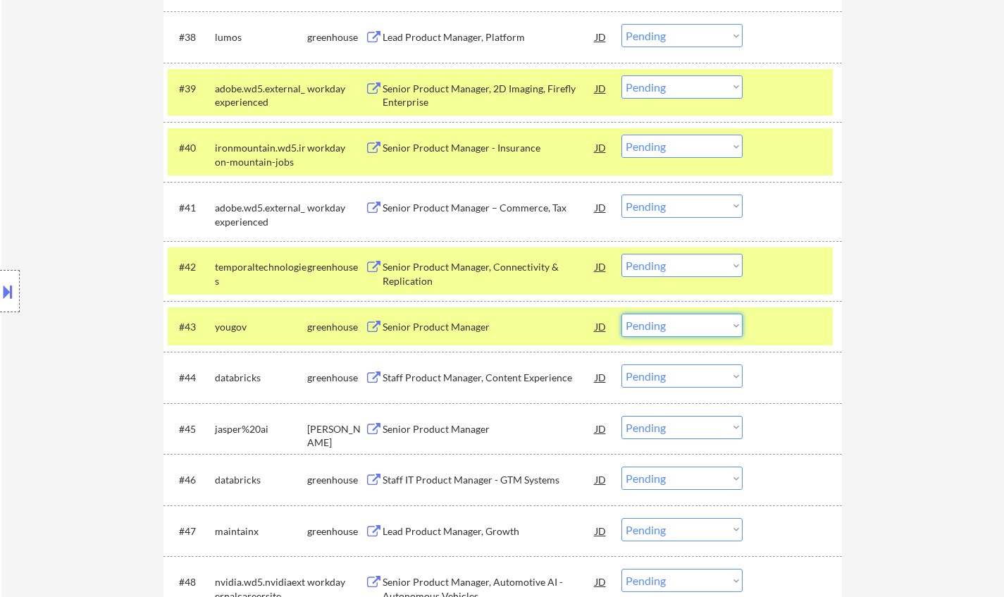
click at [647, 328] on select "Choose an option... Pending Applied Excluded (Questions) Excluded (Expired) Exc…" at bounding box center [681, 325] width 121 height 23
click at [621, 314] on select "Choose an option... Pending Applied Excluded (Questions) Excluded (Expired) Exc…" at bounding box center [681, 325] width 121 height 23
select select ""pending""
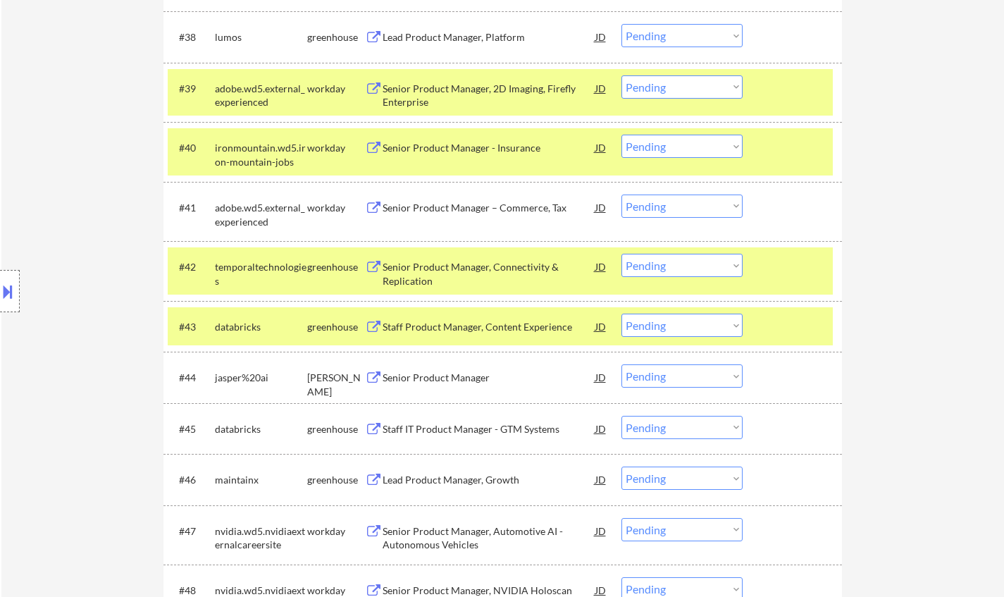
click at [455, 387] on div "Senior Product Manager" at bounding box center [489, 376] width 213 height 25
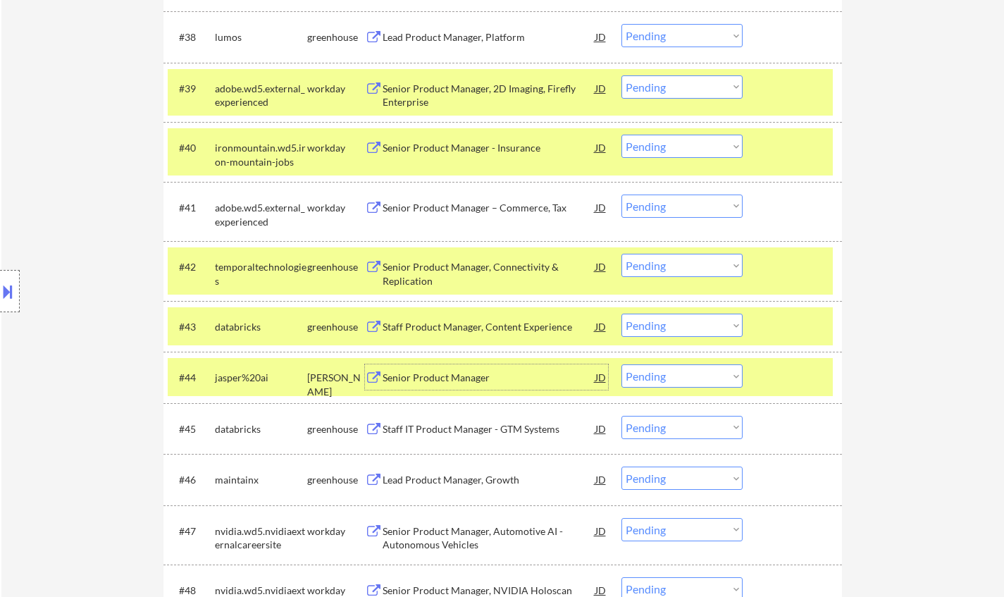
click at [658, 376] on select "Choose an option... Pending Applied Excluded (Questions) Excluded (Expired) Exc…" at bounding box center [681, 375] width 121 height 23
click at [621, 364] on select "Choose an option... Pending Applied Excluded (Questions) Excluded (Expired) Exc…" at bounding box center [681, 375] width 121 height 23
select select ""pending""
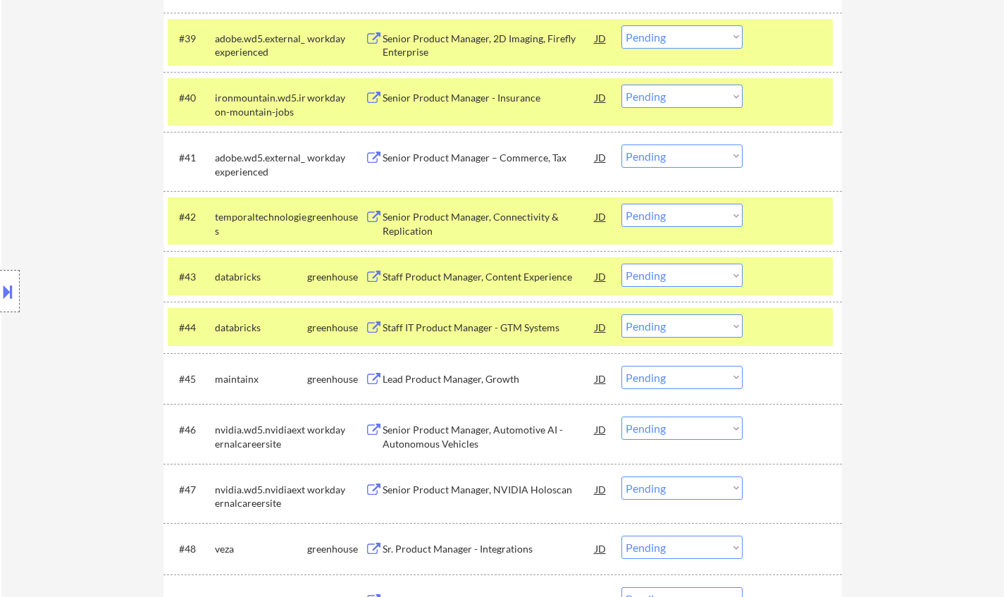
scroll to position [2684, 0]
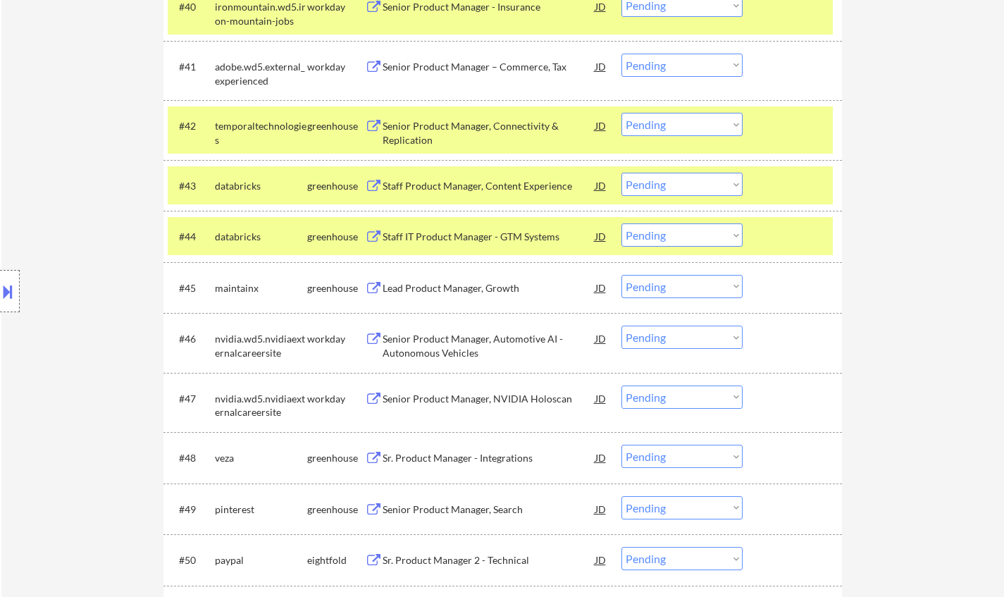
click at [474, 289] on div "Lead Product Manager, Growth" at bounding box center [489, 288] width 213 height 14
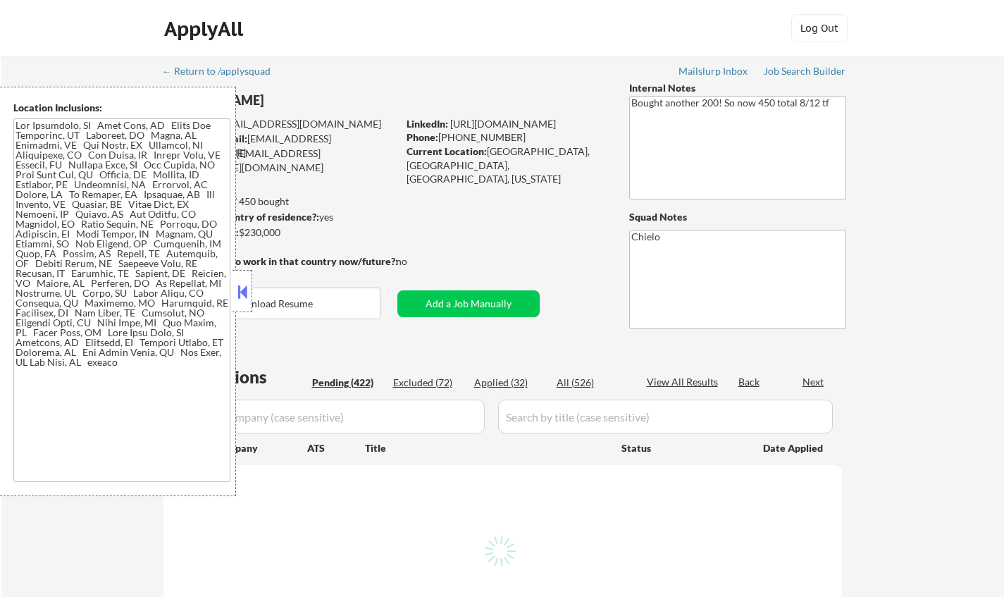
select select ""pending""
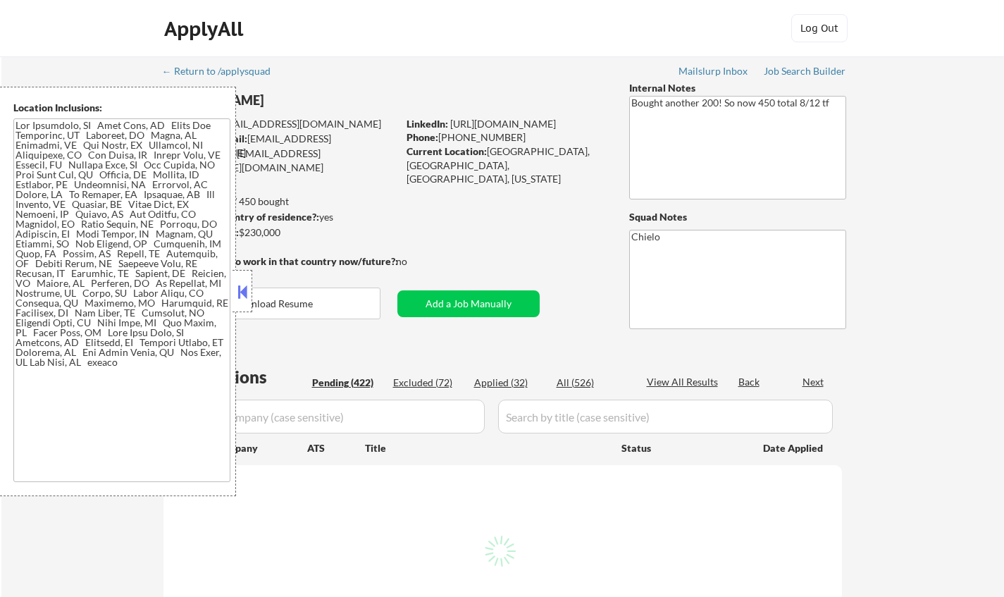
select select ""pending""
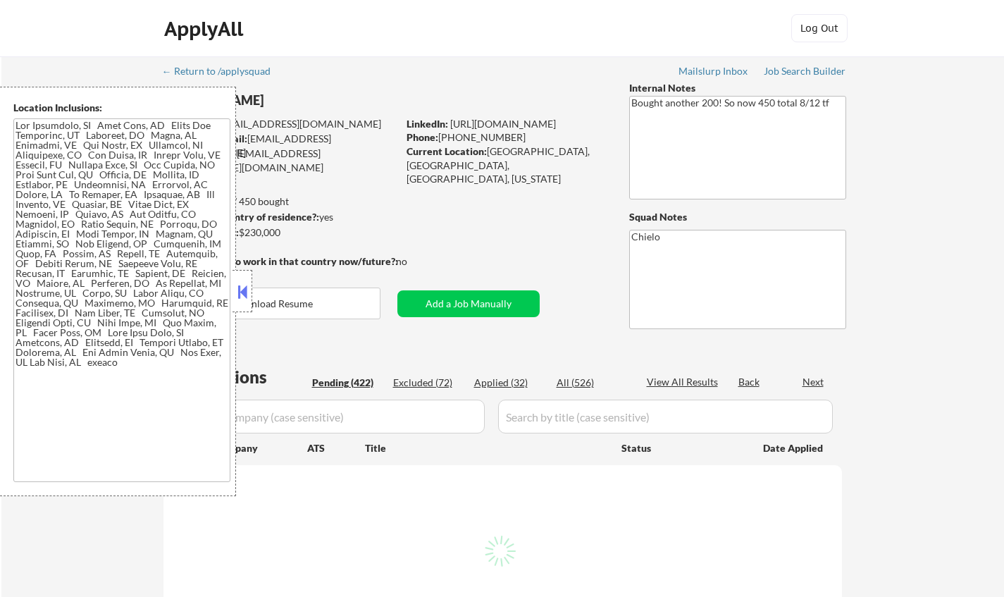
select select ""pending""
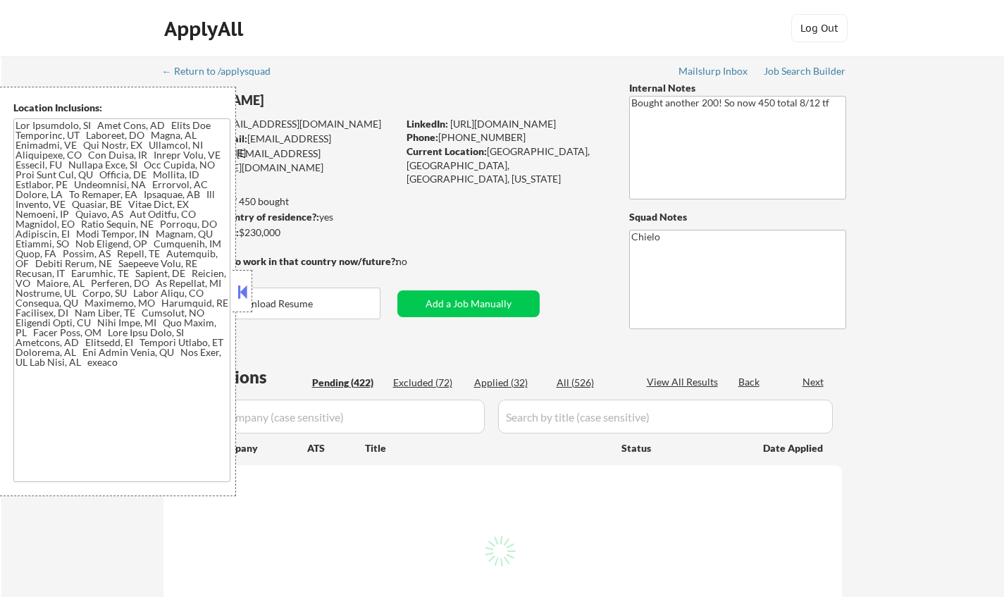
select select ""pending""
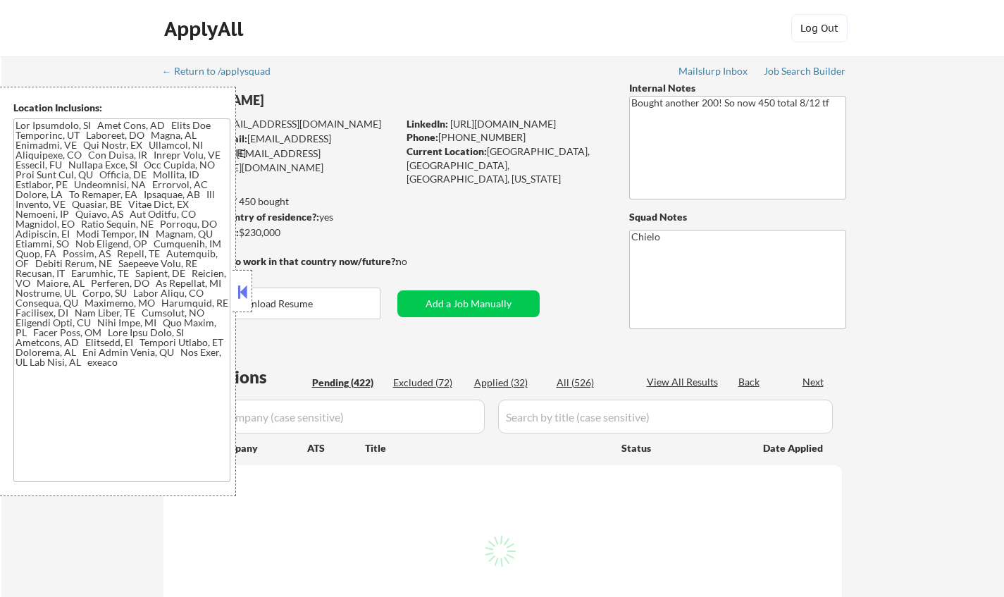
select select ""pending""
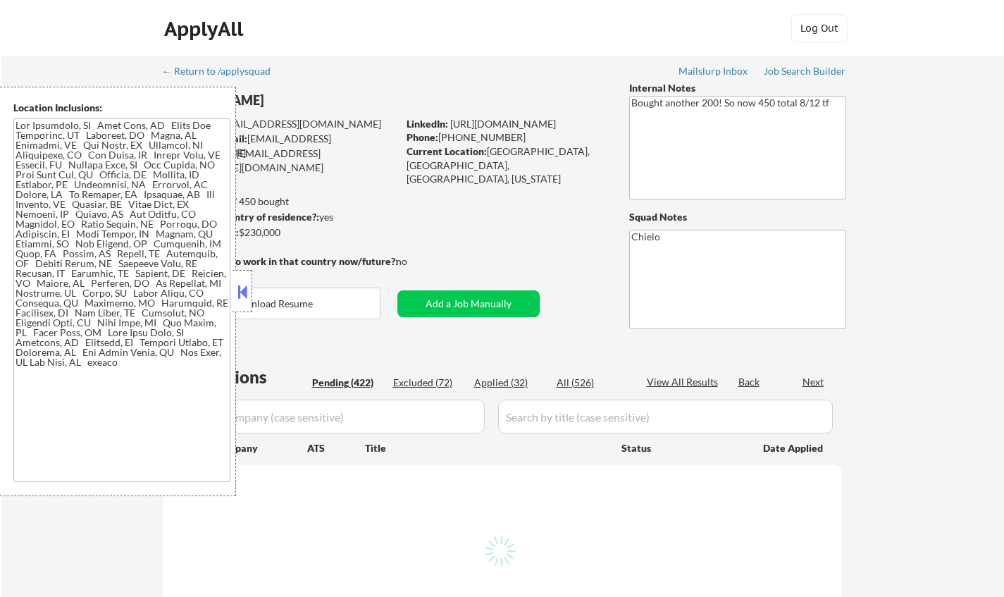
select select ""pending""
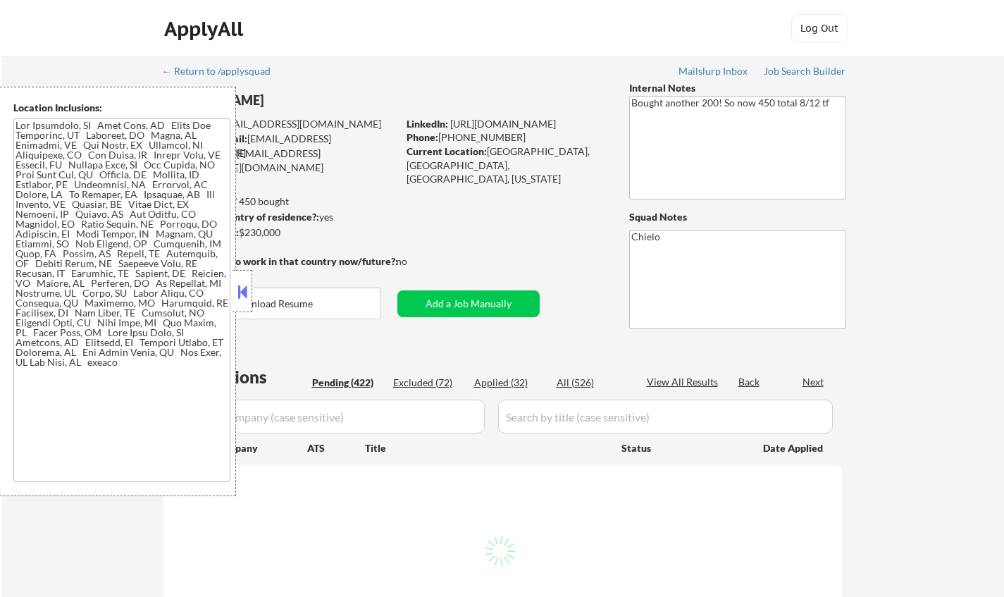
select select ""pending""
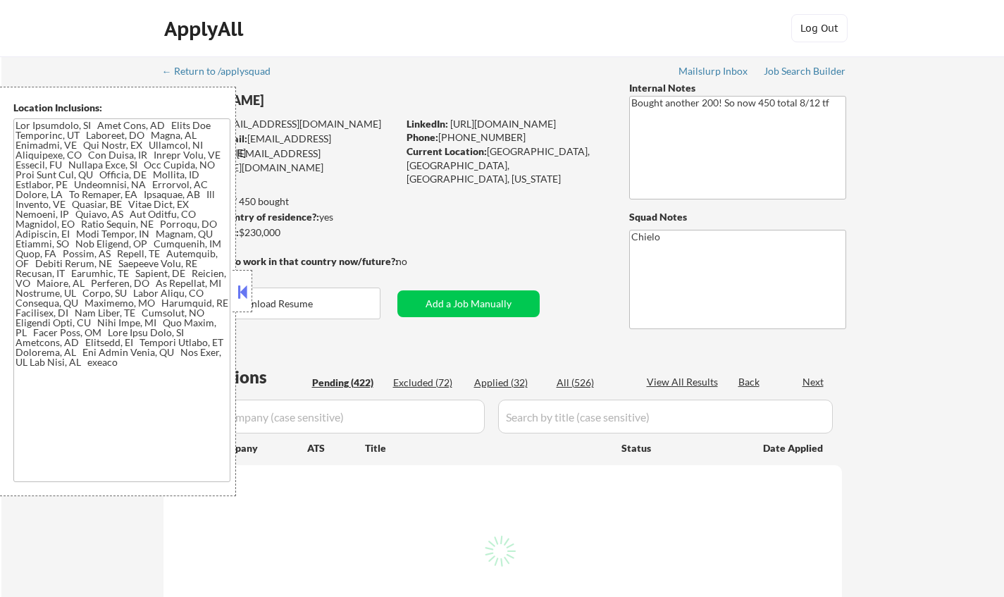
select select ""pending""
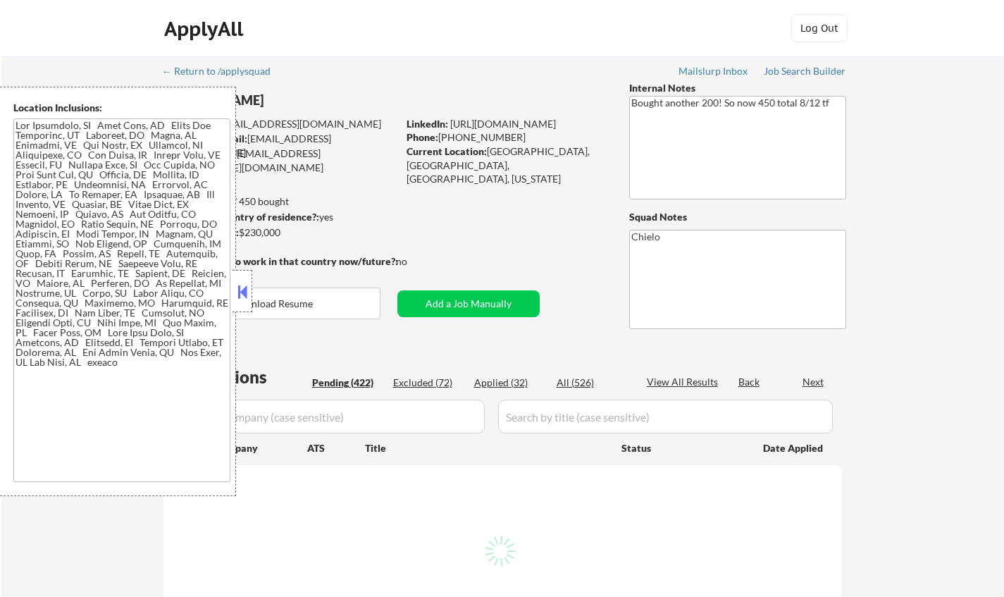
select select ""pending""
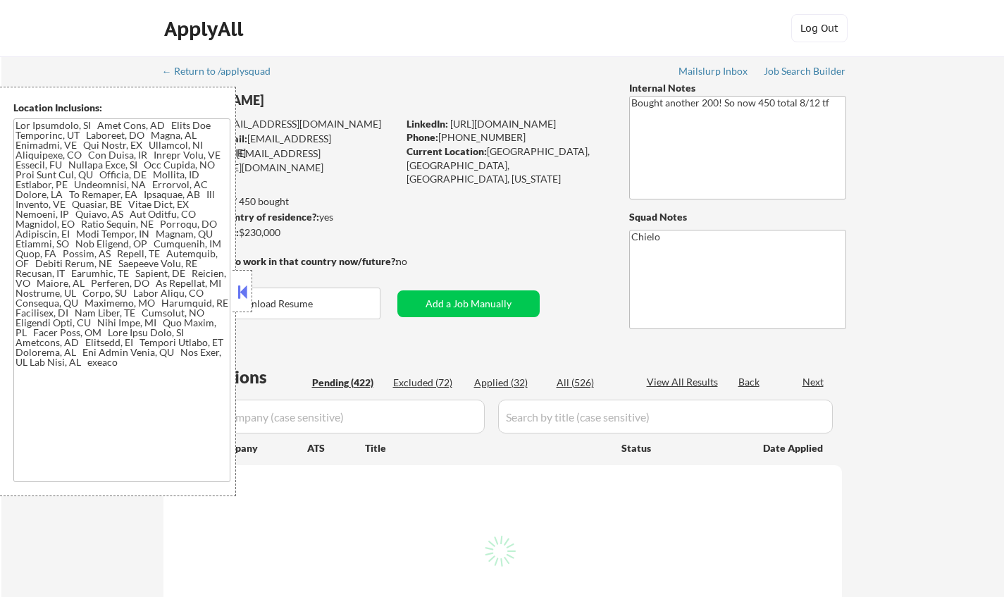
select select ""pending""
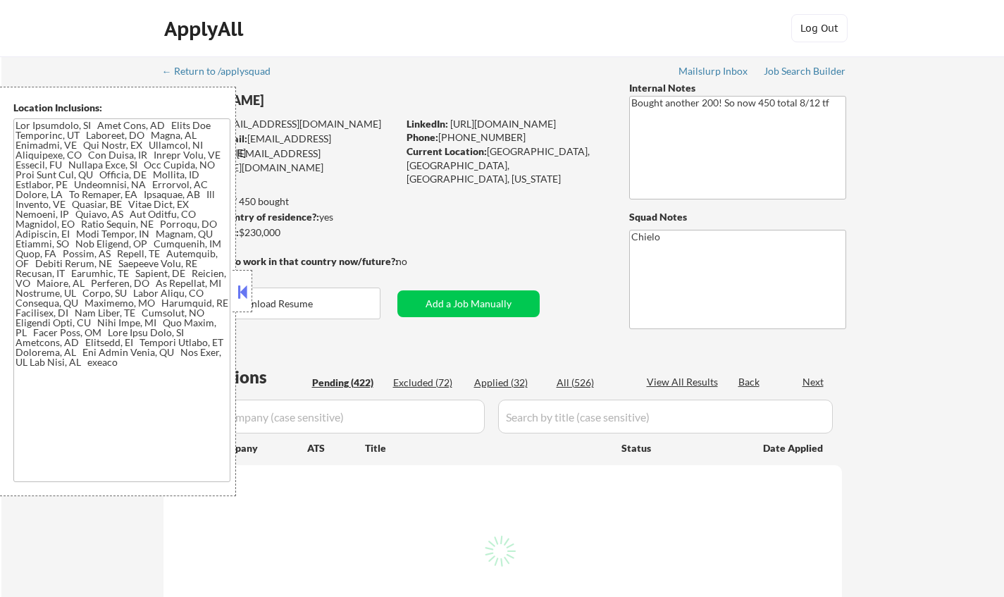
select select ""pending""
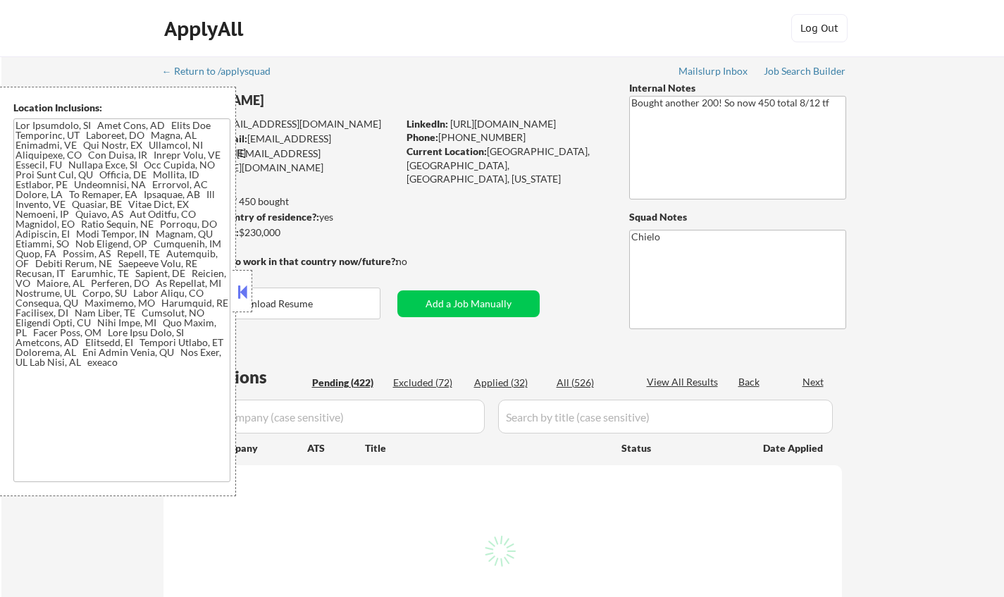
select select ""pending""
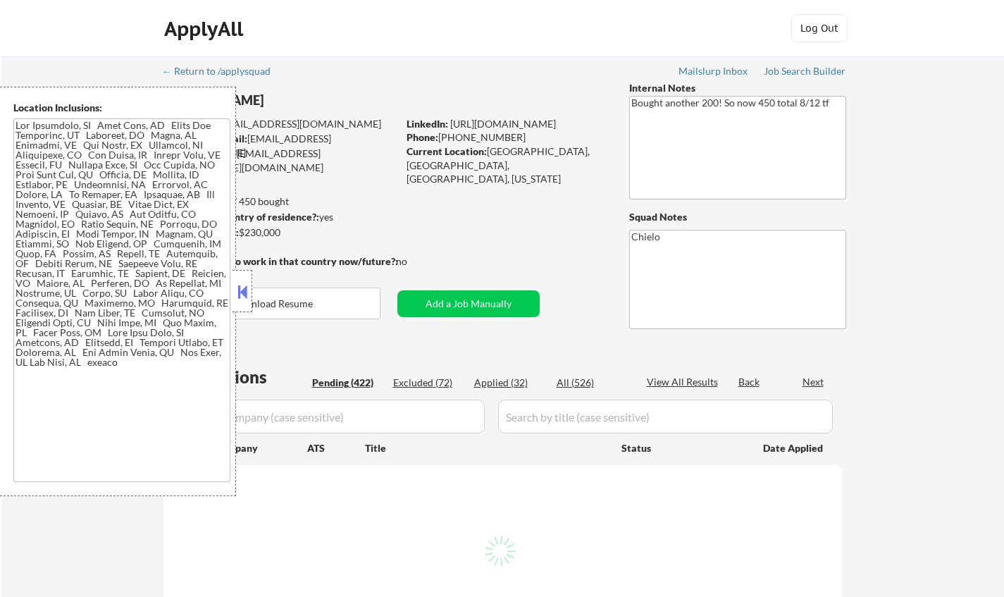
select select ""pending""
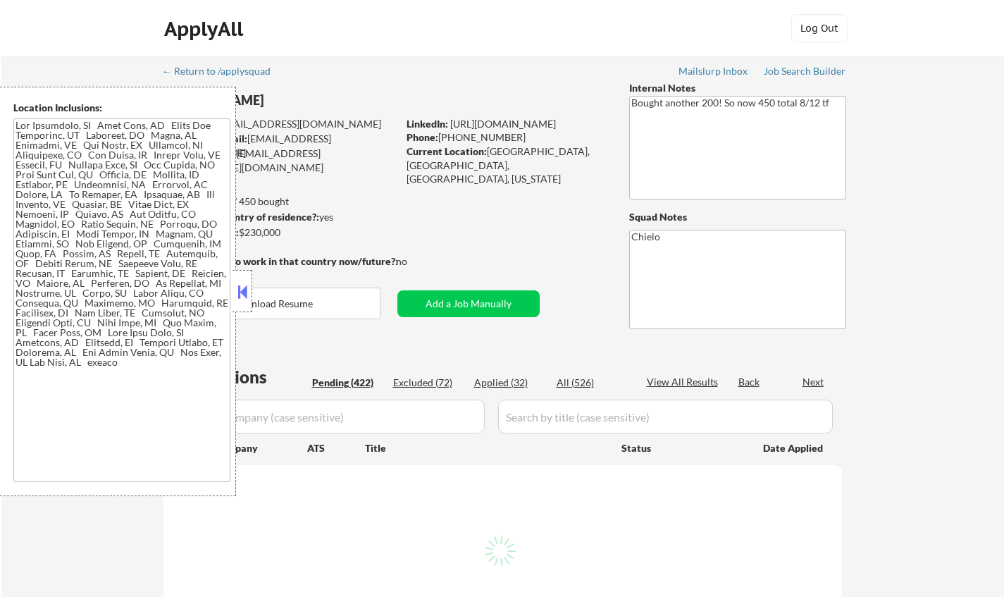
select select ""pending""
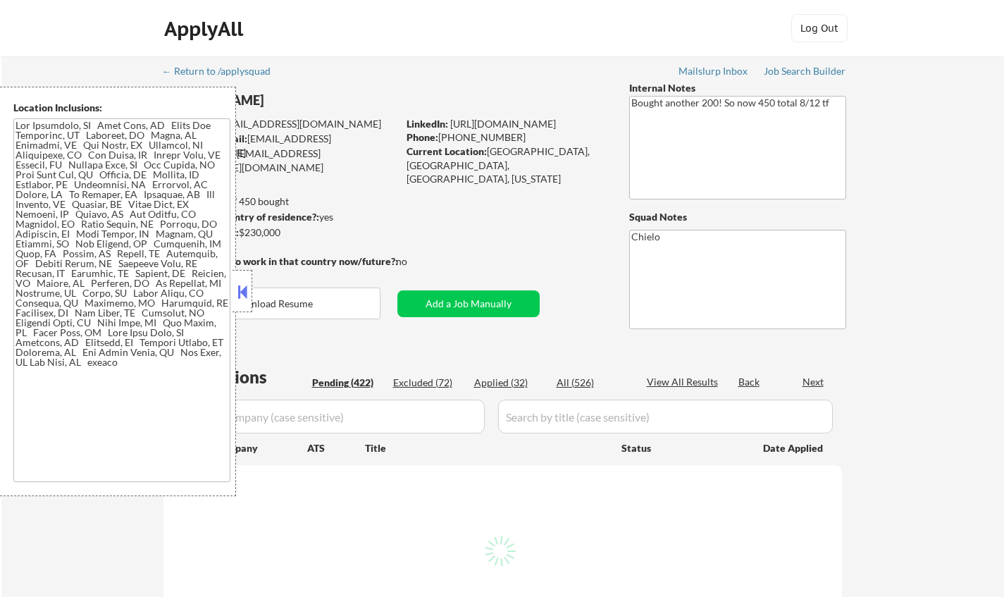
select select ""pending""
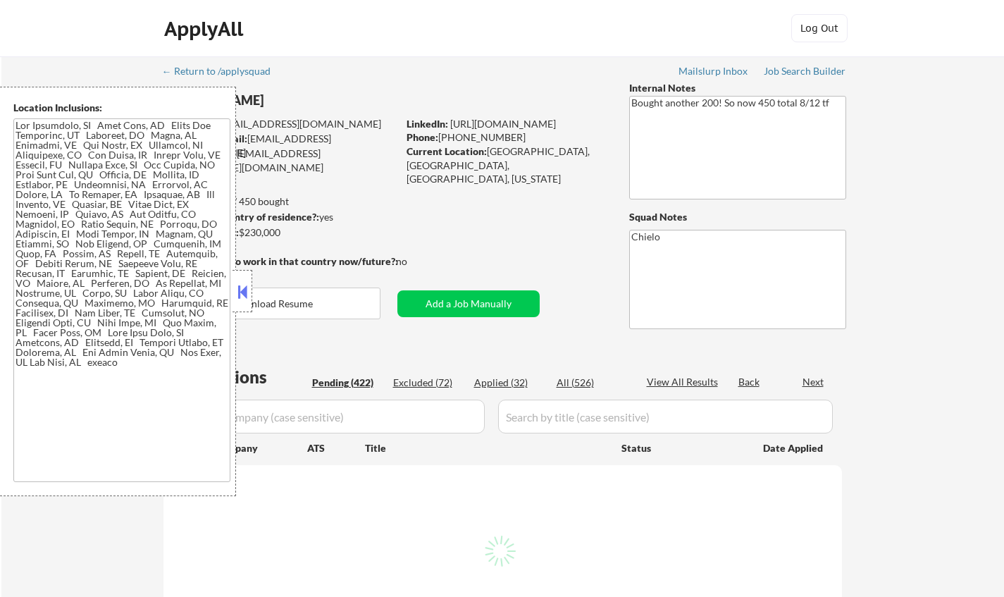
select select ""pending""
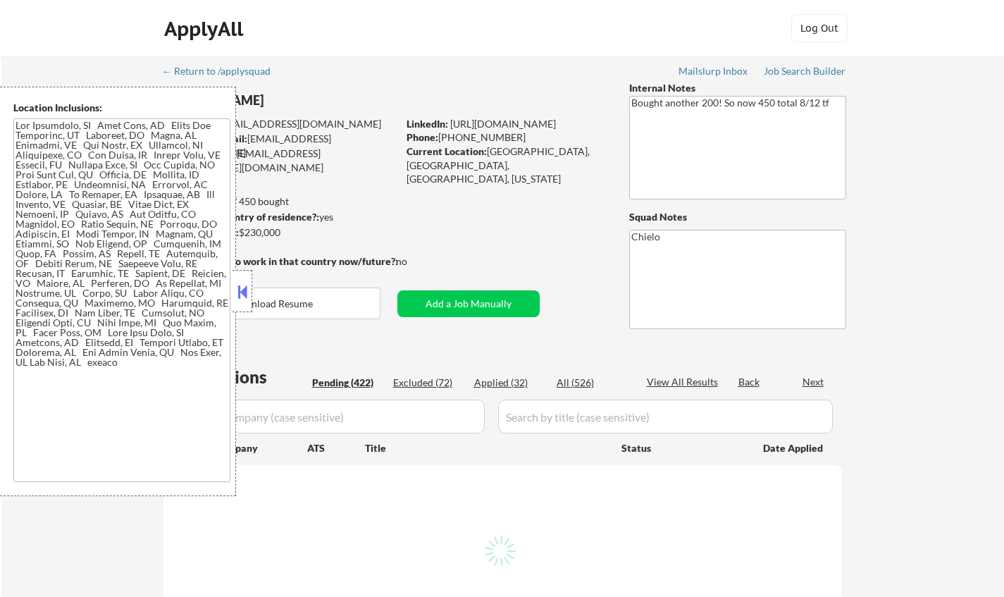
select select ""pending""
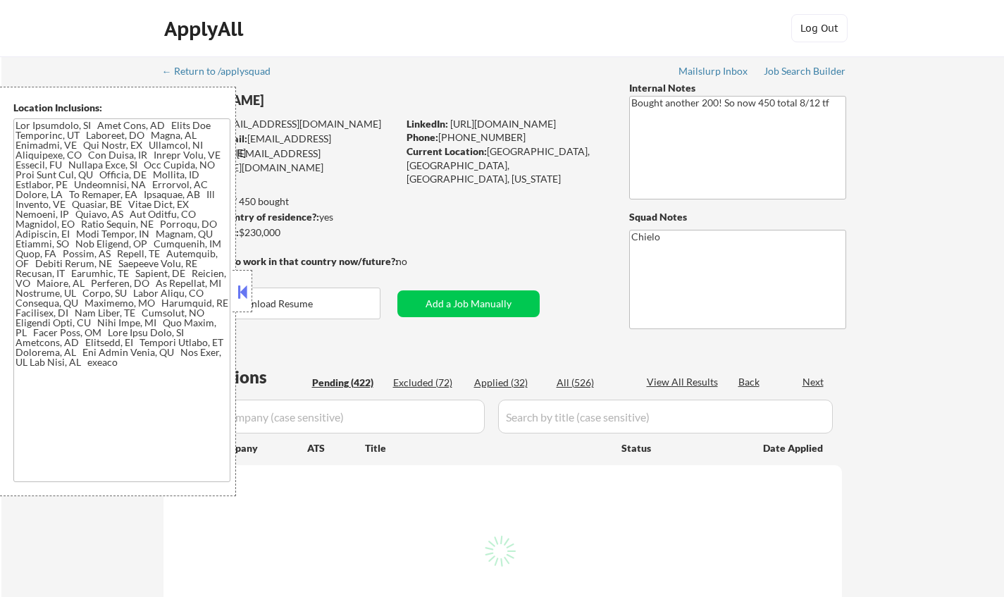
select select ""pending""
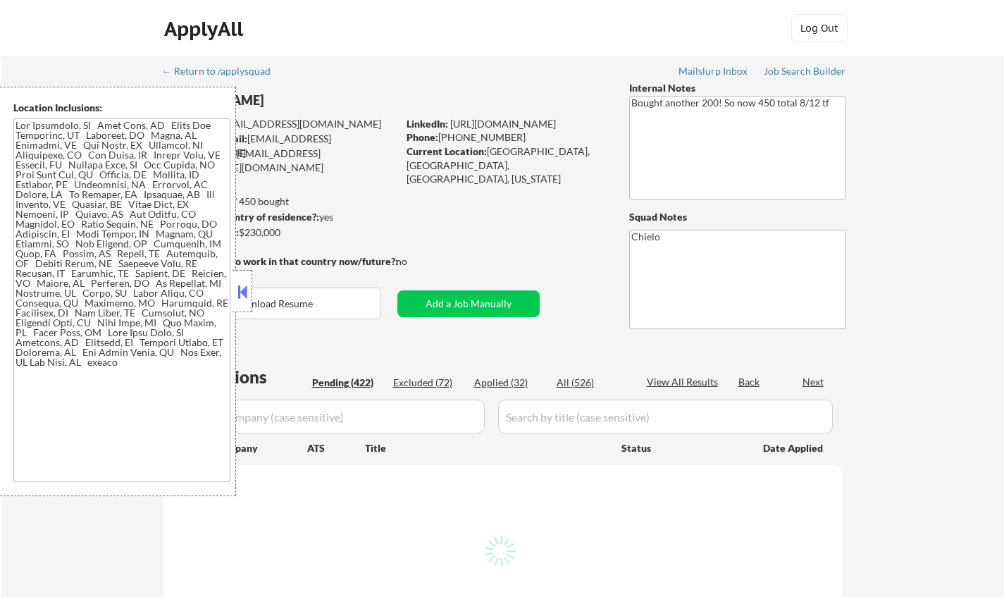
select select ""pending""
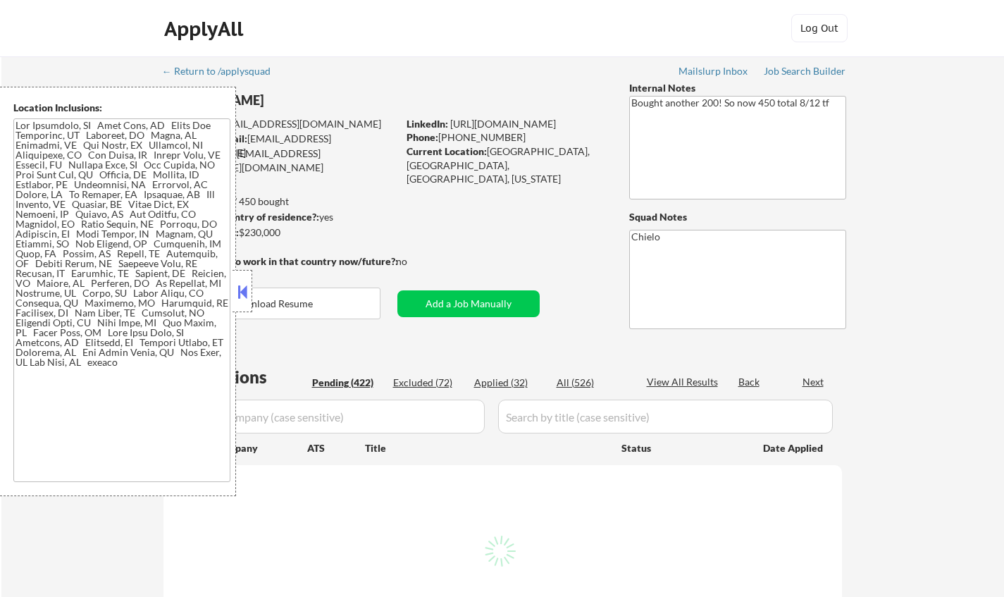
select select ""pending""
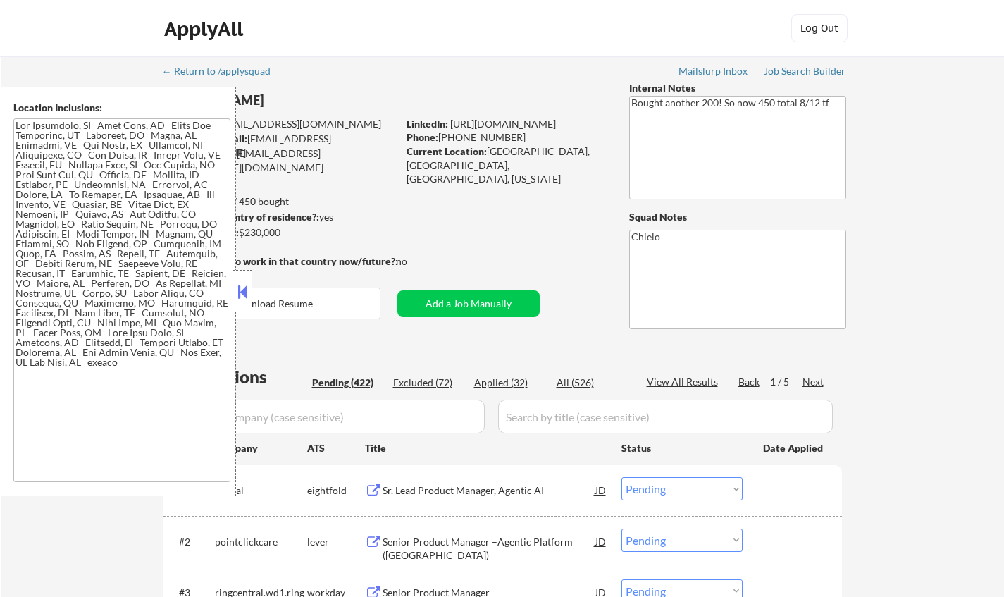
click at [242, 283] on button at bounding box center [242, 291] width 15 height 21
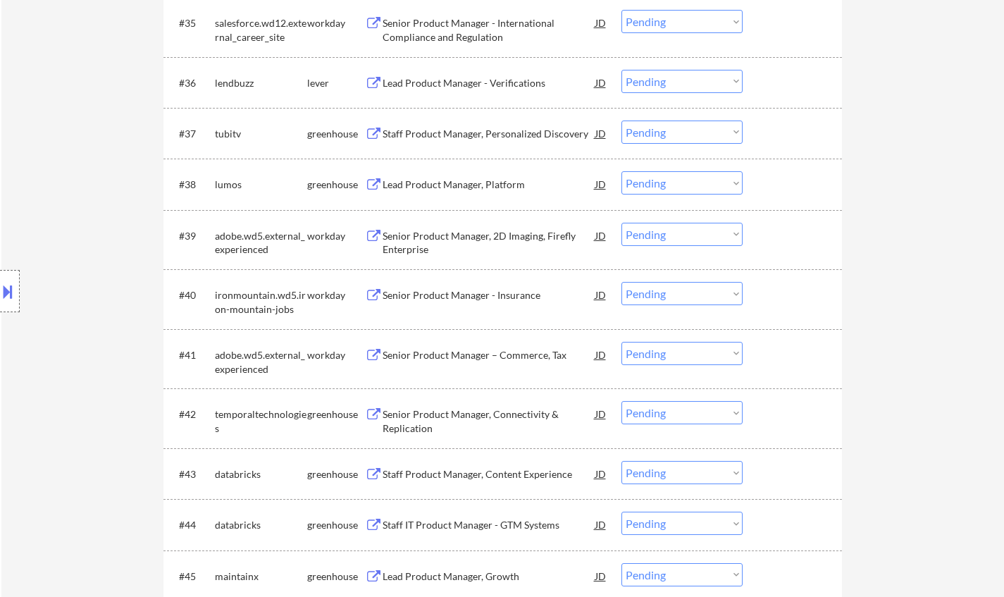
scroll to position [2677, 0]
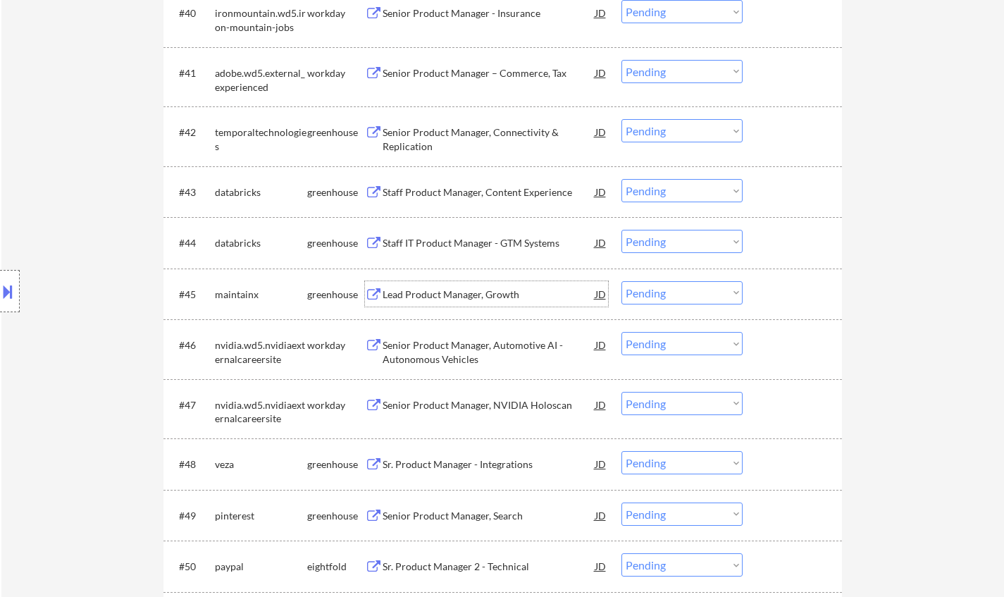
click at [485, 293] on div "Lead Product Manager, Growth" at bounding box center [489, 294] width 213 height 14
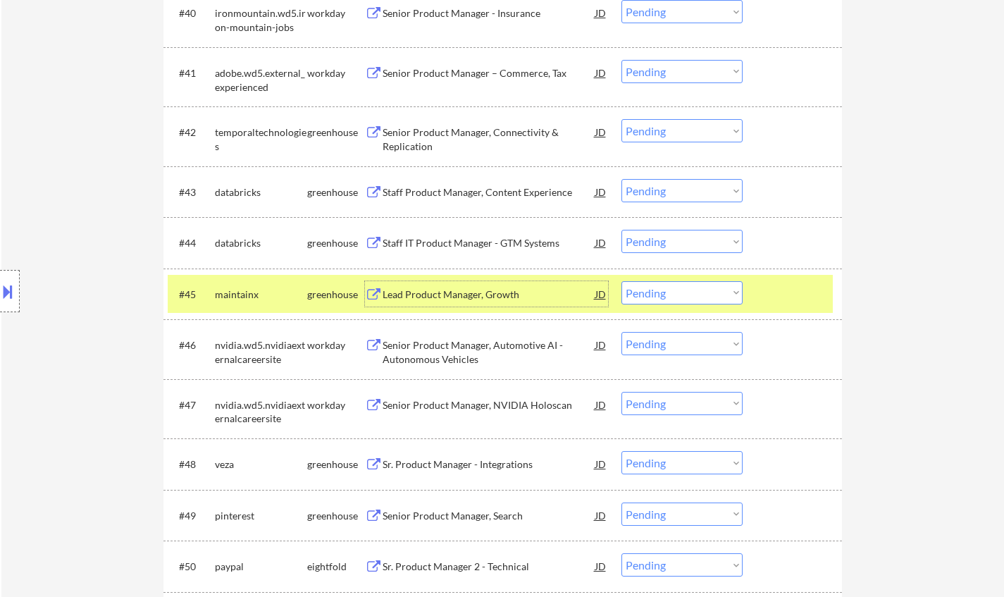
click at [699, 293] on select "Choose an option... Pending Applied Excluded (Questions) Excluded (Expired) Exc…" at bounding box center [681, 292] width 121 height 23
click at [621, 281] on select "Choose an option... Pending Applied Excluded (Questions) Excluded (Expired) Exc…" at bounding box center [681, 292] width 121 height 23
select select ""pending""
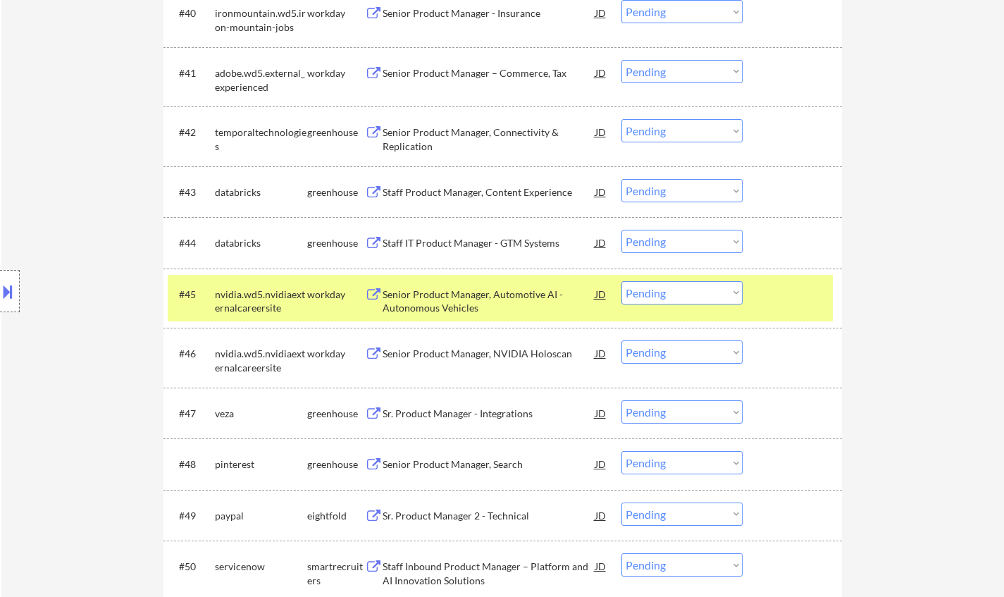
click at [422, 421] on div "Sr. Product Manager - Integrations" at bounding box center [489, 412] width 213 height 25
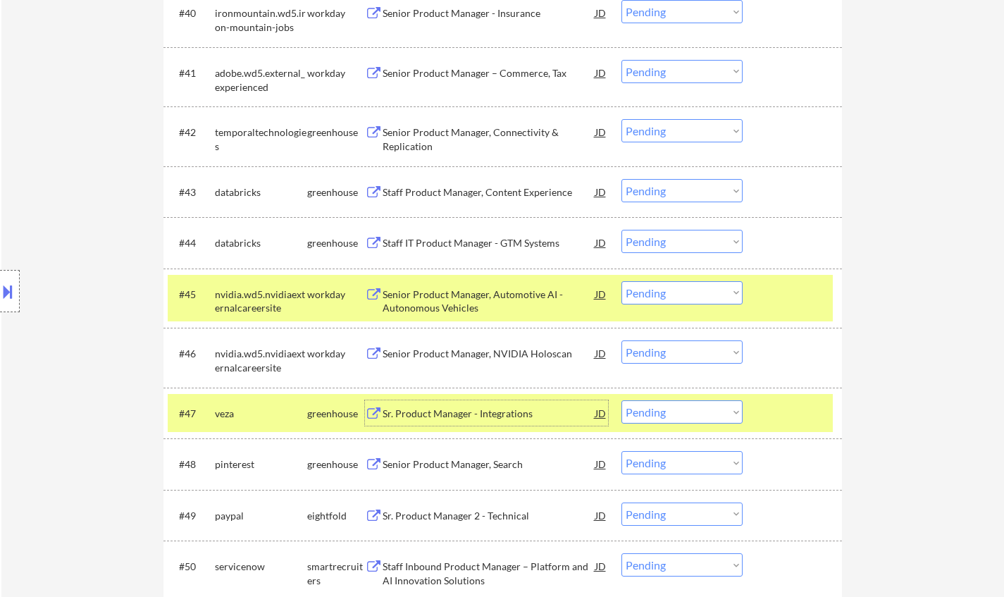
click at [660, 421] on select "Choose an option... Pending Applied Excluded (Questions) Excluded (Expired) Exc…" at bounding box center [681, 411] width 121 height 23
click at [621, 400] on select "Choose an option... Pending Applied Excluded (Questions) Excluded (Expired) Exc…" at bounding box center [681, 411] width 121 height 23
select select ""pending""
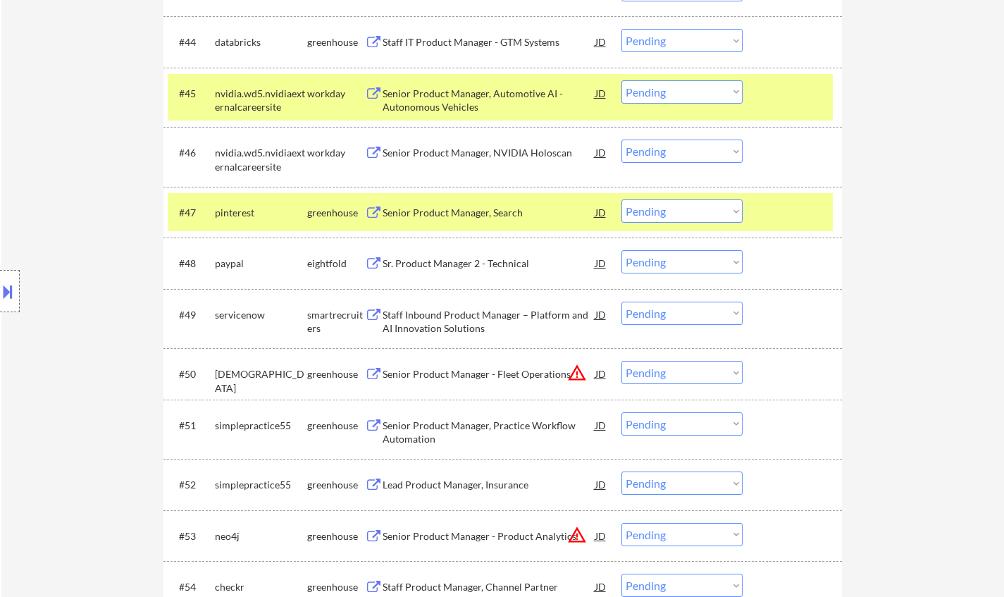
scroll to position [2889, 0]
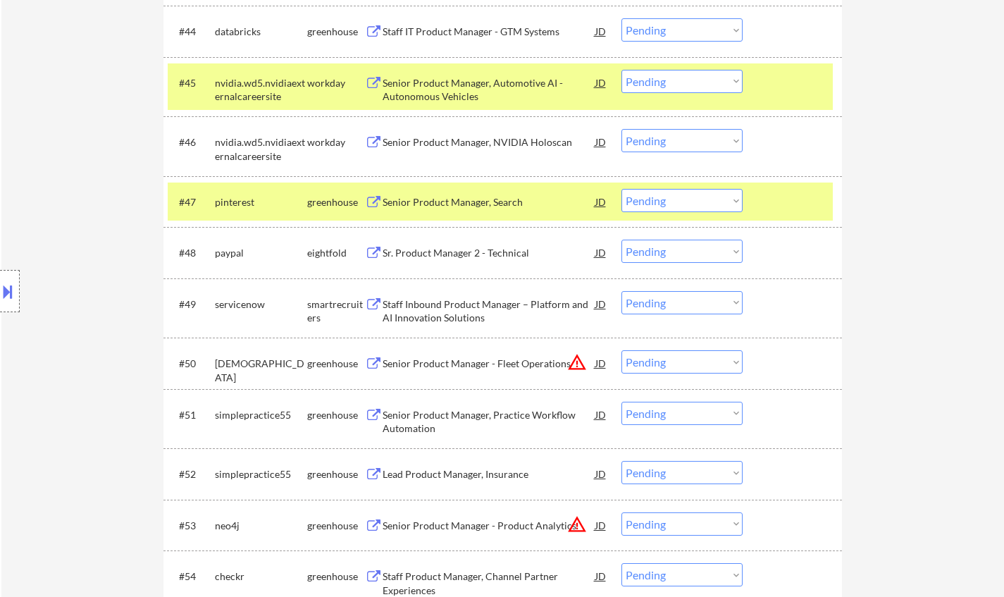
click at [449, 418] on div "Senior Product Manager, Practice Workflow Automation" at bounding box center [489, 421] width 213 height 27
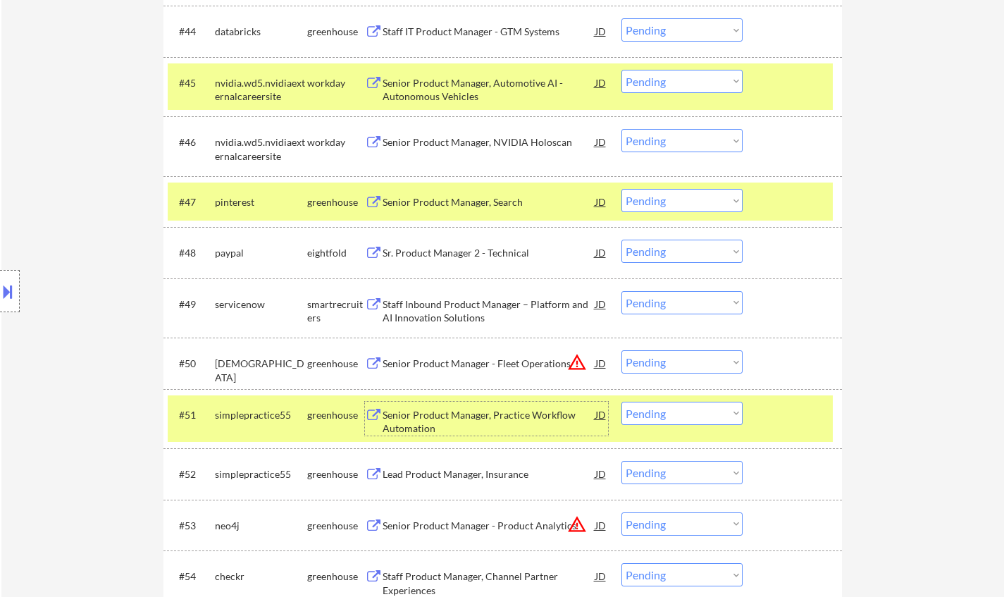
drag, startPoint x: 671, startPoint y: 418, endPoint x: 684, endPoint y: 418, distance: 12.7
click at [671, 418] on select "Choose an option... Pending Applied Excluded (Questions) Excluded (Expired) Exc…" at bounding box center [681, 413] width 121 height 23
click at [621, 402] on select "Choose an option... Pending Applied Excluded (Questions) Excluded (Expired) Exc…" at bounding box center [681, 413] width 121 height 23
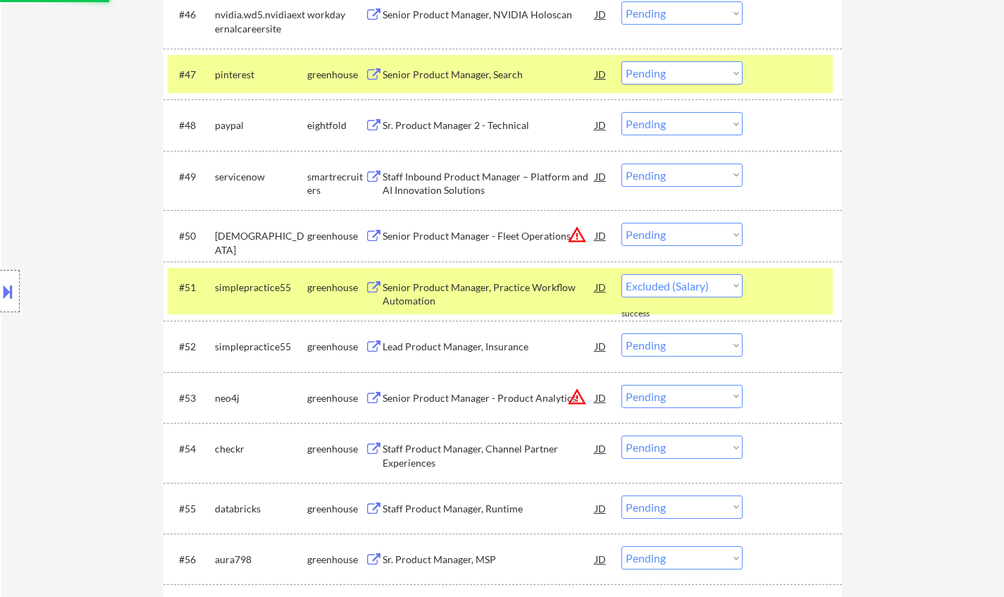
scroll to position [3029, 0]
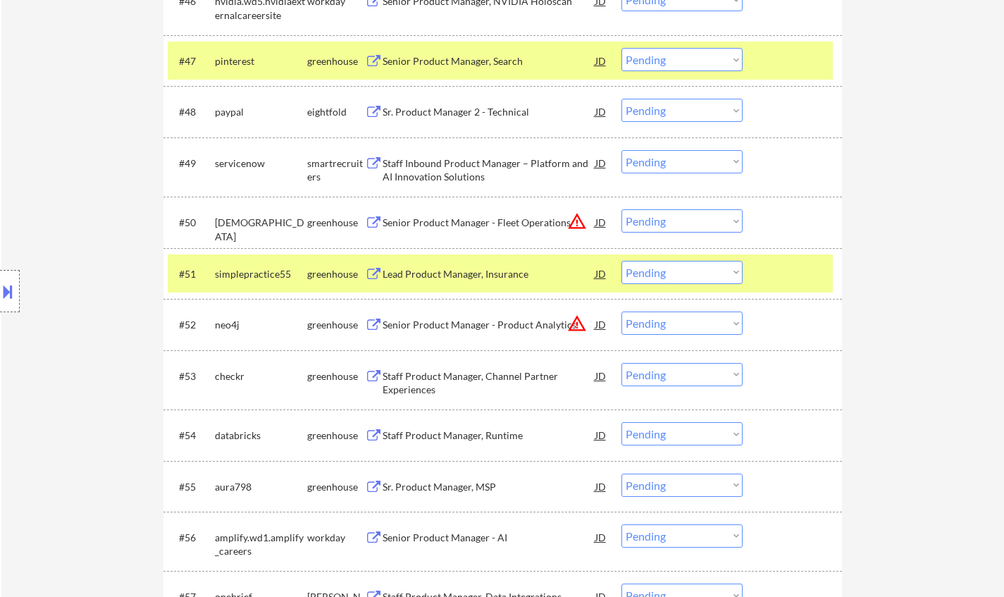
click at [453, 275] on div "Lead Product Manager, Insurance" at bounding box center [489, 274] width 213 height 14
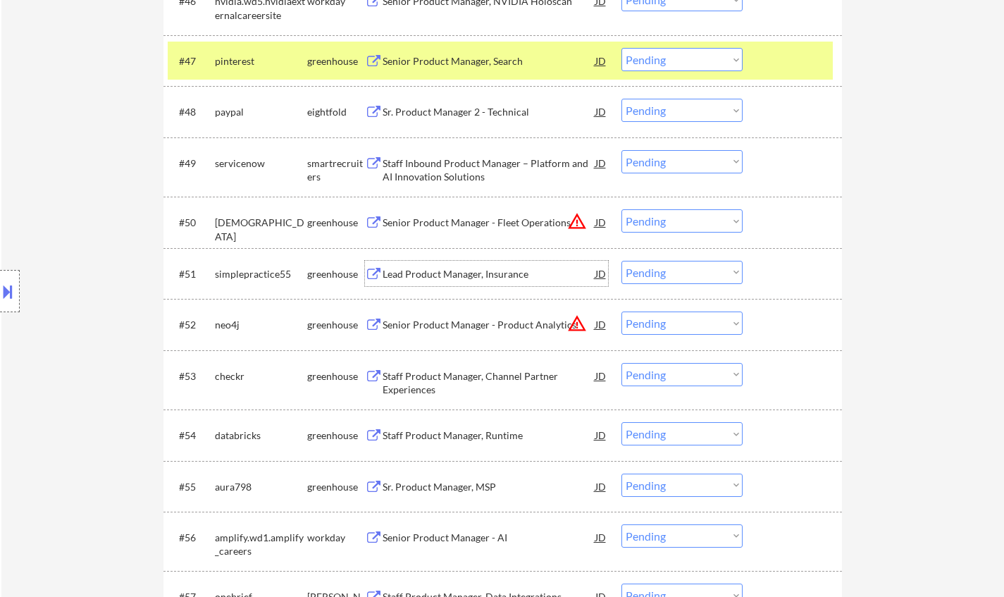
click at [674, 265] on select "Choose an option... Pending Applied Excluded (Questions) Excluded (Expired) Exc…" at bounding box center [681, 272] width 121 height 23
click at [621, 261] on select "Choose an option... Pending Applied Excluded (Questions) Excluded (Expired) Exc…" at bounding box center [681, 272] width 121 height 23
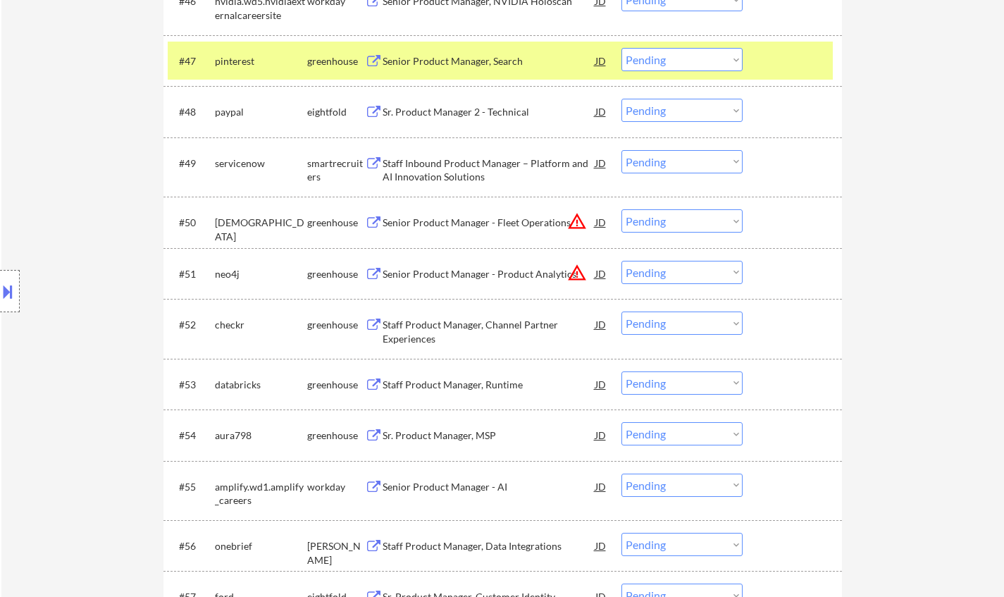
click at [590, 274] on div "Senior Product Manager - Product Analytics" at bounding box center [489, 274] width 213 height 14
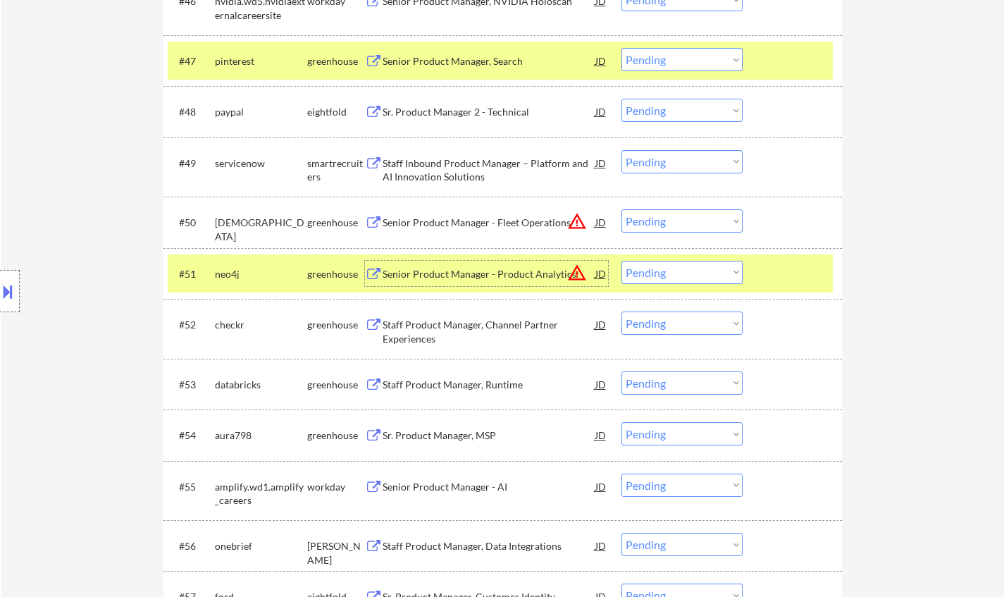
click at [659, 273] on select "Choose an option... Pending Applied Excluded (Questions) Excluded (Expired) Exc…" at bounding box center [681, 272] width 121 height 23
click at [621, 261] on select "Choose an option... Pending Applied Excluded (Questions) Excluded (Expired) Exc…" at bounding box center [681, 272] width 121 height 23
select select ""pending""
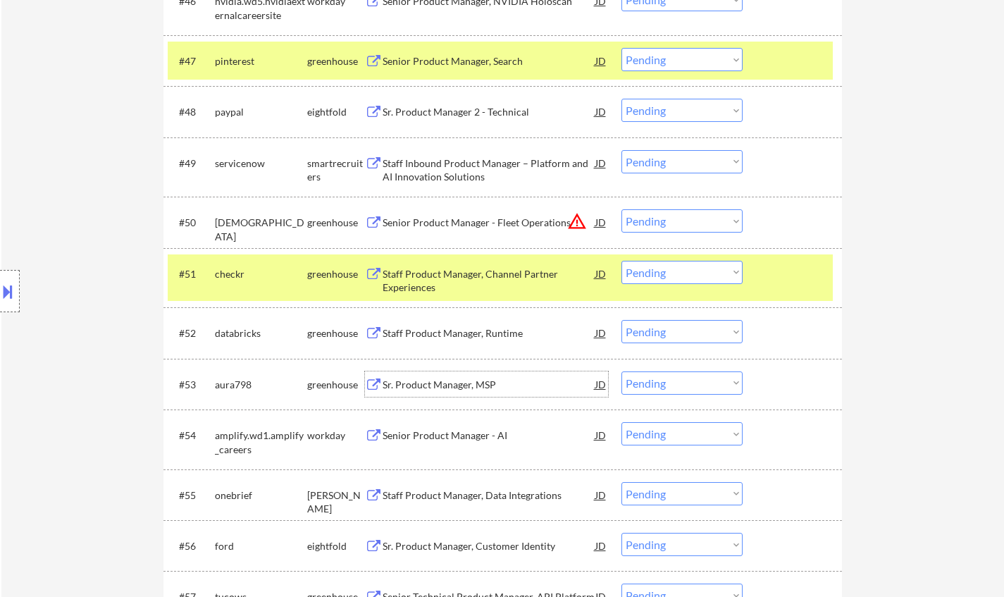
click at [445, 383] on div "Sr. Product Manager, MSP" at bounding box center [489, 385] width 213 height 14
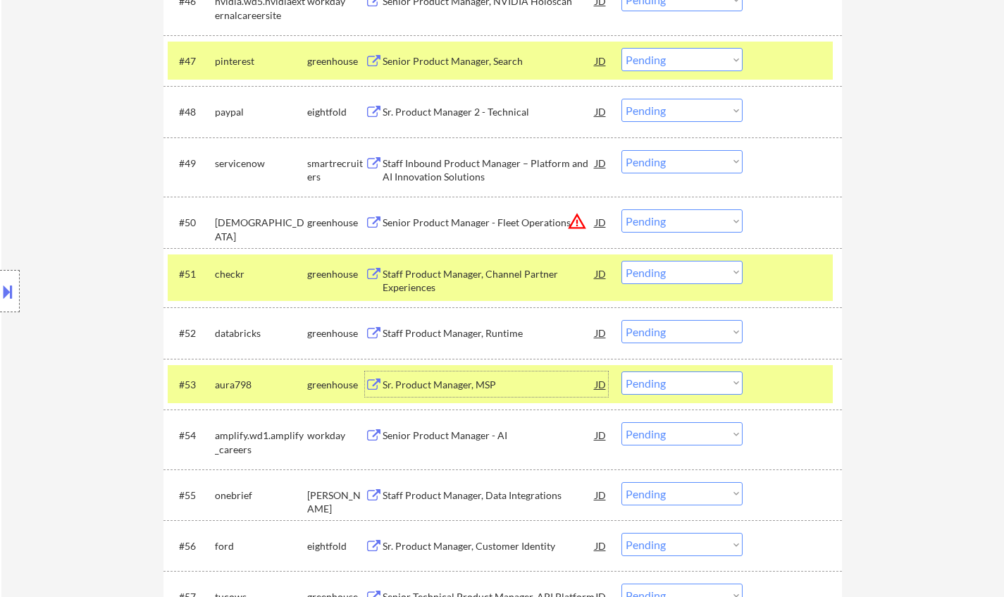
click at [692, 381] on select "Choose an option... Pending Applied Excluded (Questions) Excluded (Expired) Exc…" at bounding box center [681, 382] width 121 height 23
click at [621, 371] on select "Choose an option... Pending Applied Excluded (Questions) Excluded (Expired) Exc…" at bounding box center [681, 382] width 121 height 23
select select ""pending""
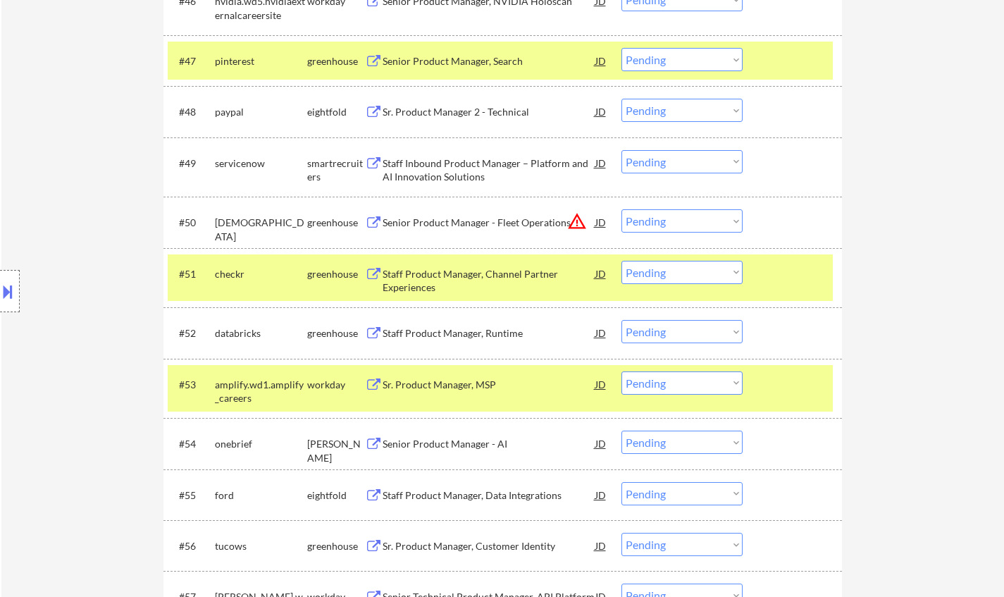
scroll to position [3100, 0]
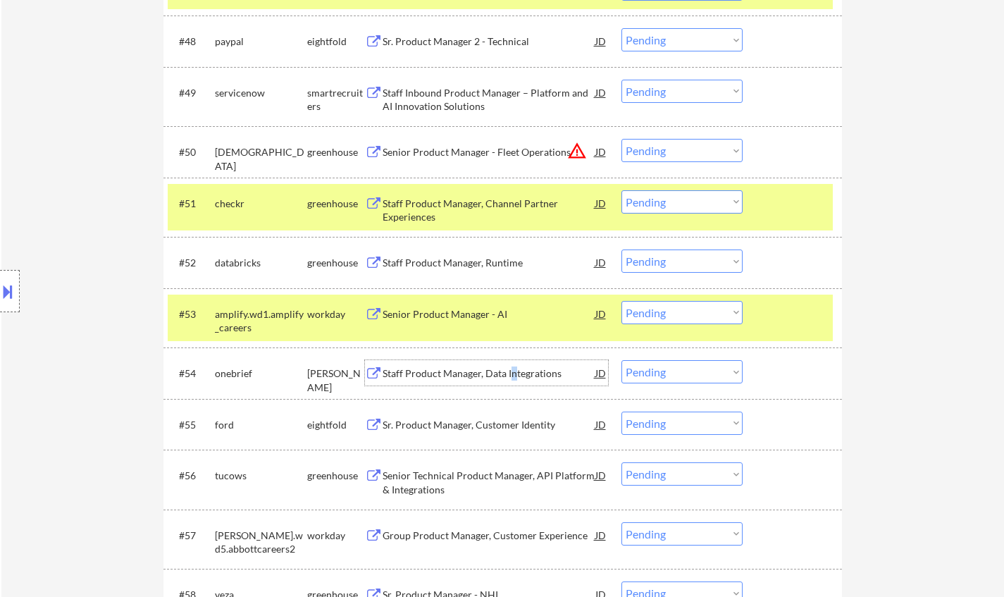
drag, startPoint x: 514, startPoint y: 373, endPoint x: 509, endPoint y: 366, distance: 8.0
click at [508, 366] on div "Staff Product Manager, Data Integrations" at bounding box center [489, 373] width 213 height 14
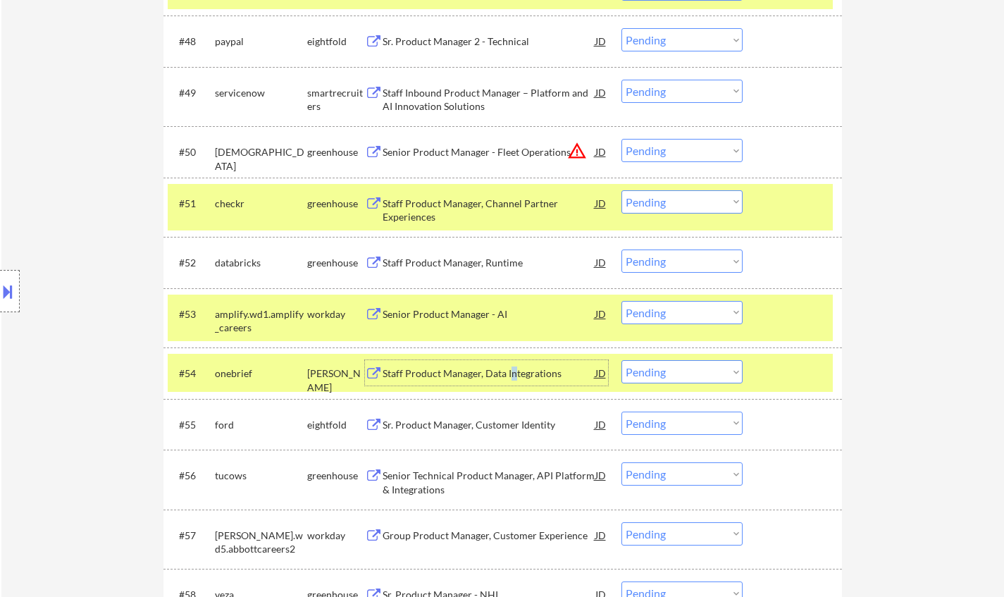
click at [700, 369] on select "Choose an option... Pending Applied Excluded (Questions) Excluded (Expired) Exc…" at bounding box center [681, 371] width 121 height 23
click at [621, 360] on select "Choose an option... Pending Applied Excluded (Questions) Excluded (Expired) Exc…" at bounding box center [681, 371] width 121 height 23
select select ""pending""
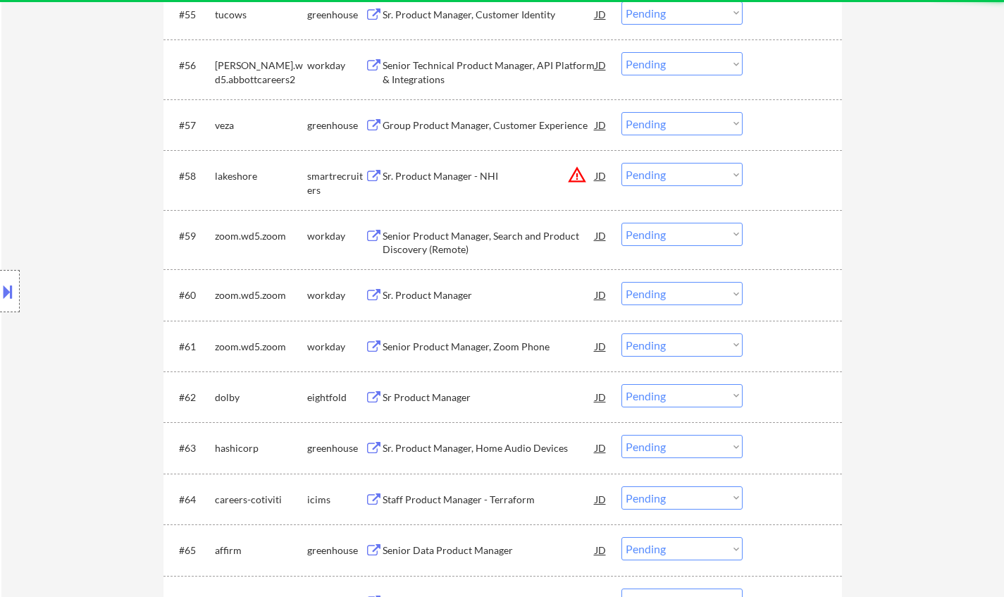
scroll to position [3523, 0]
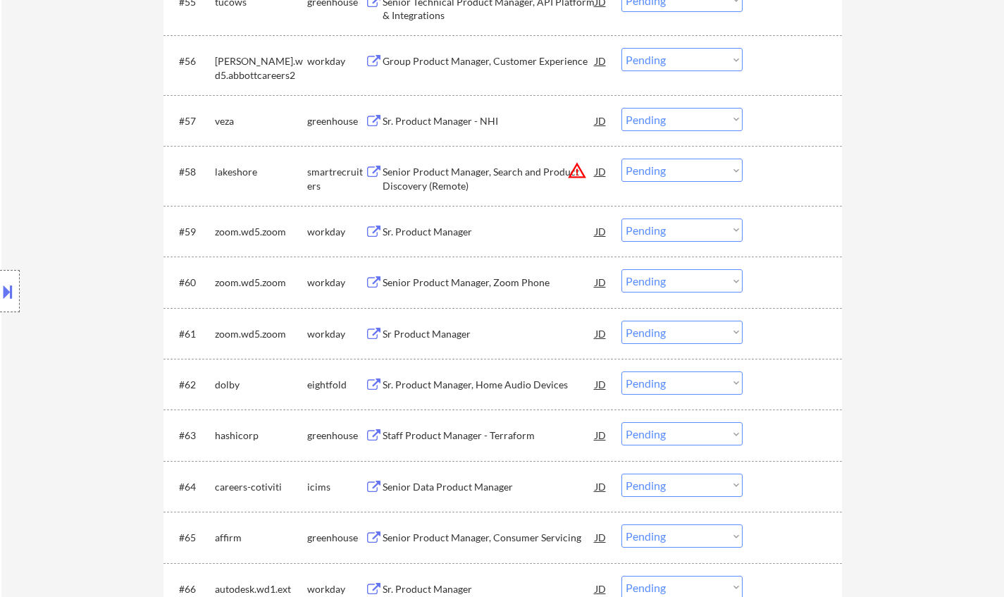
click at [437, 225] on div "Sr. Product Manager" at bounding box center [489, 232] width 213 height 14
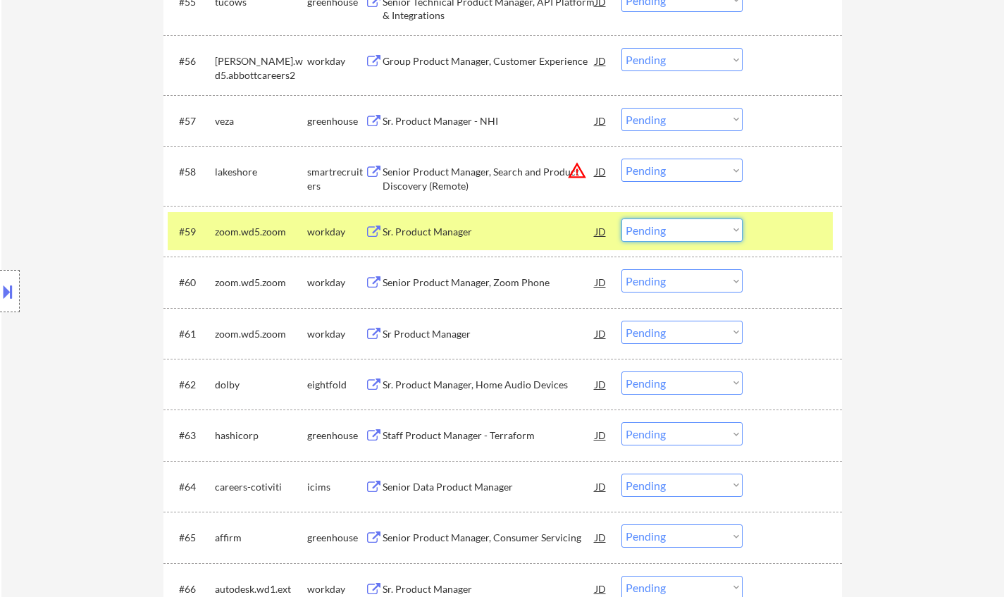
drag, startPoint x: 697, startPoint y: 229, endPoint x: 700, endPoint y: 237, distance: 9.2
click at [697, 229] on select "Choose an option... Pending Applied Excluded (Questions) Excluded (Expired) Exc…" at bounding box center [681, 229] width 121 height 23
click at [621, 218] on select "Choose an option... Pending Applied Excluded (Questions) Excluded (Expired) Exc…" at bounding box center [681, 229] width 121 height 23
select select ""pending""
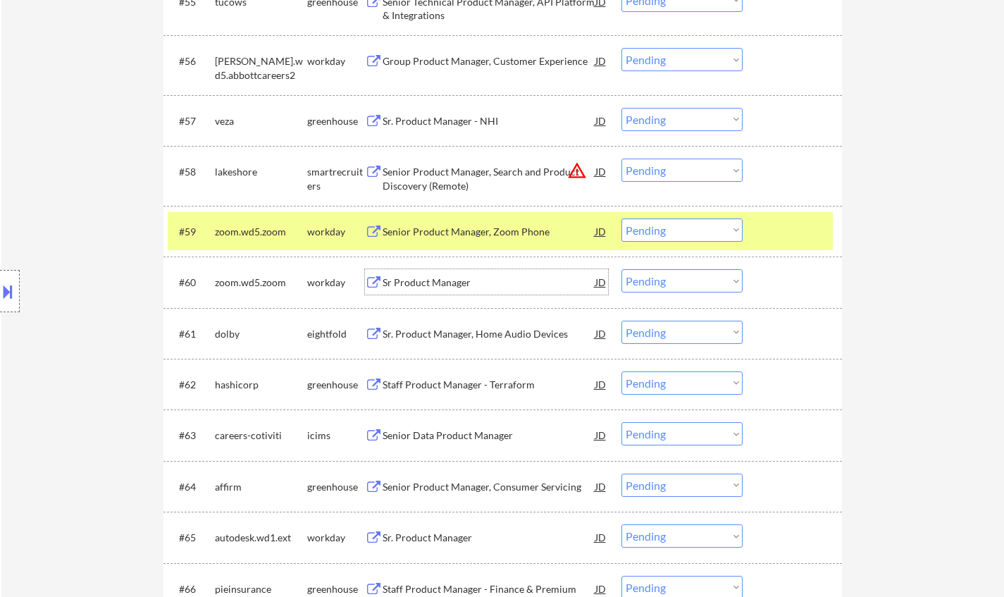
click at [426, 279] on div "Sr Product Manager" at bounding box center [489, 282] width 213 height 14
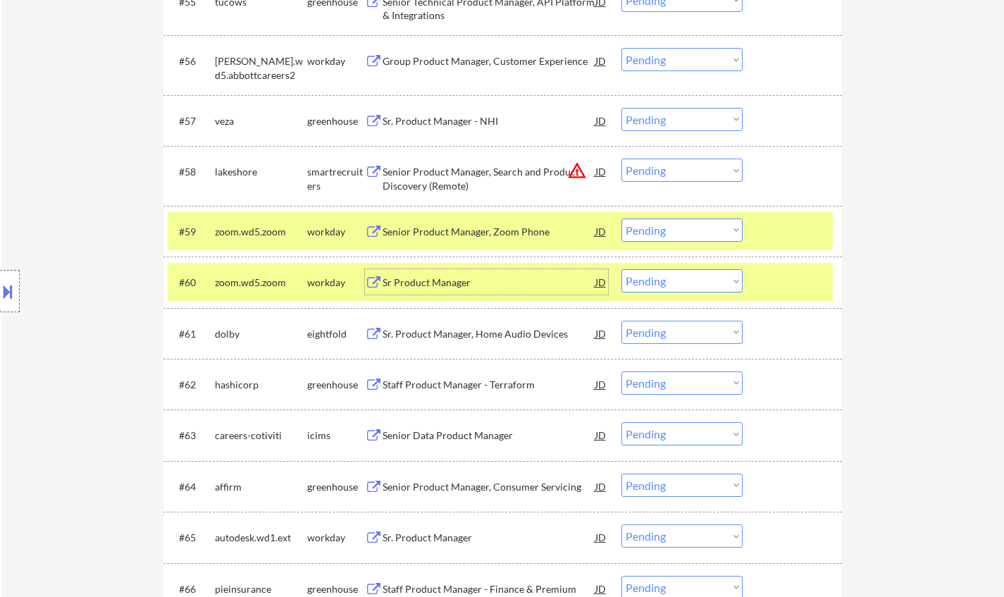
click at [690, 280] on select "Choose an option... Pending Applied Excluded (Questions) Excluded (Expired) Exc…" at bounding box center [681, 280] width 121 height 23
click at [621, 269] on select "Choose an option... Pending Applied Excluded (Questions) Excluded (Expired) Exc…" at bounding box center [681, 280] width 121 height 23
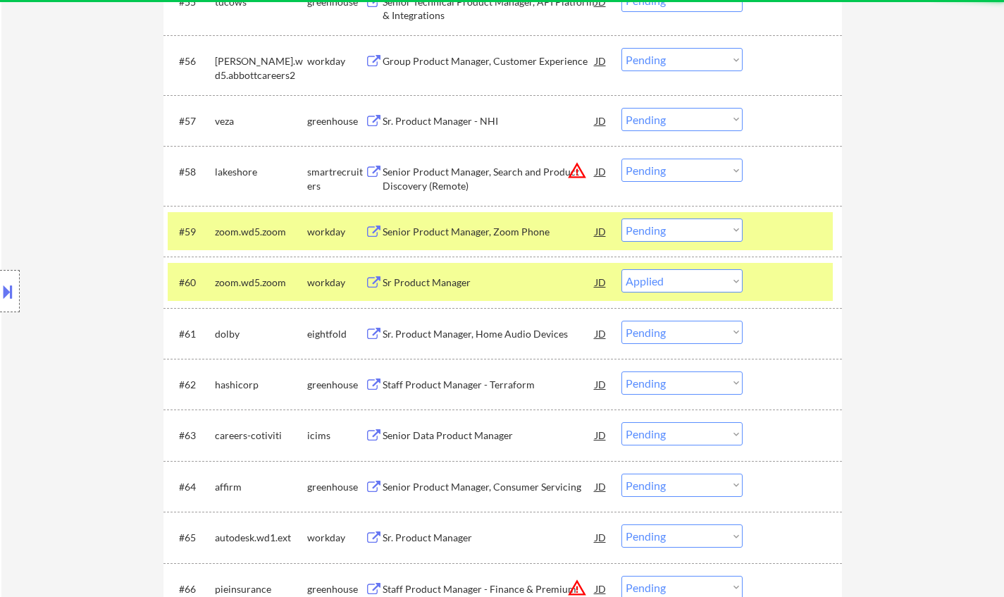
select select ""pending""
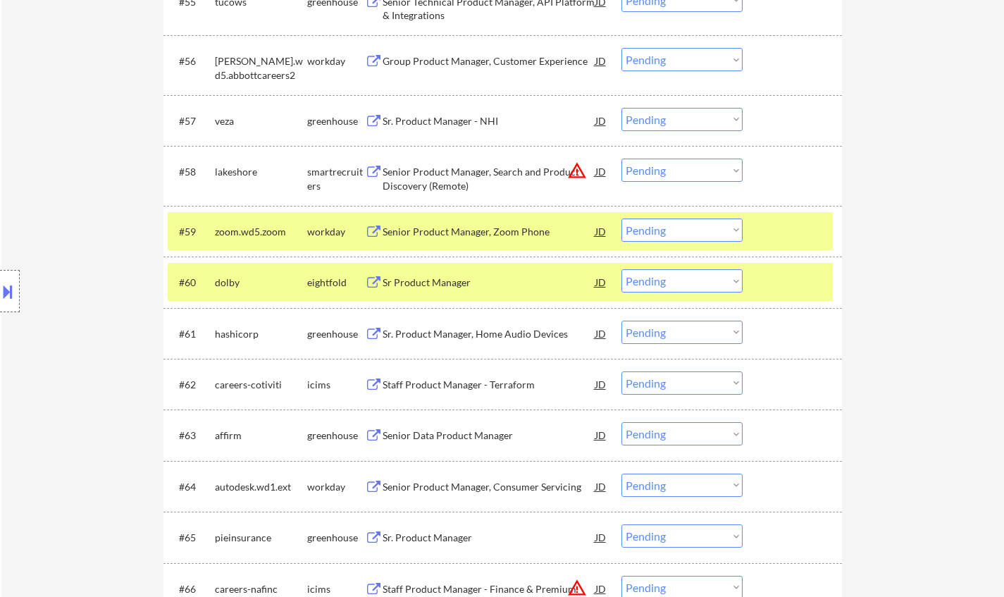
scroll to position [3664, 0]
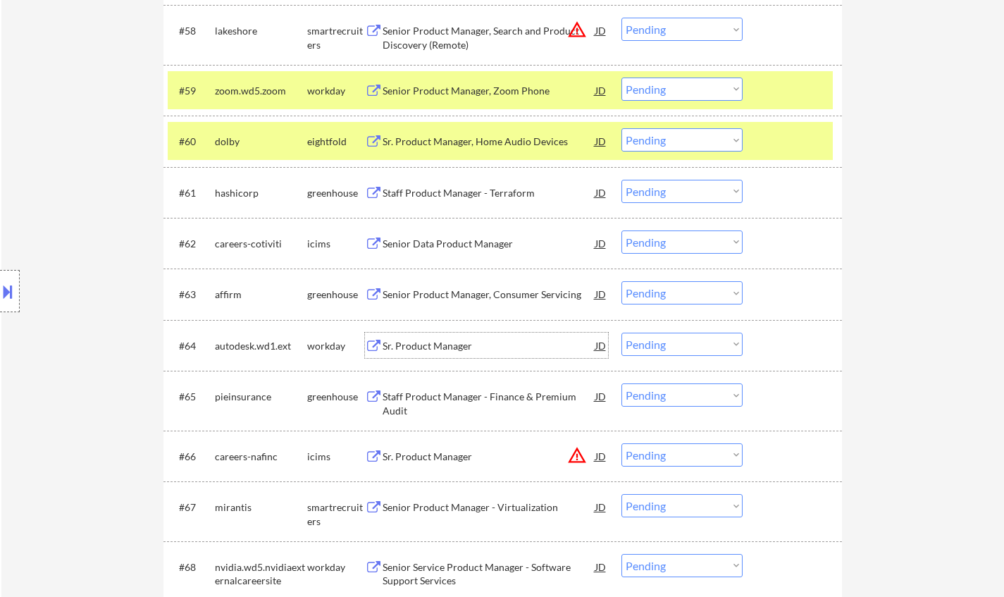
click at [435, 347] on div "Sr. Product Manager" at bounding box center [489, 346] width 213 height 14
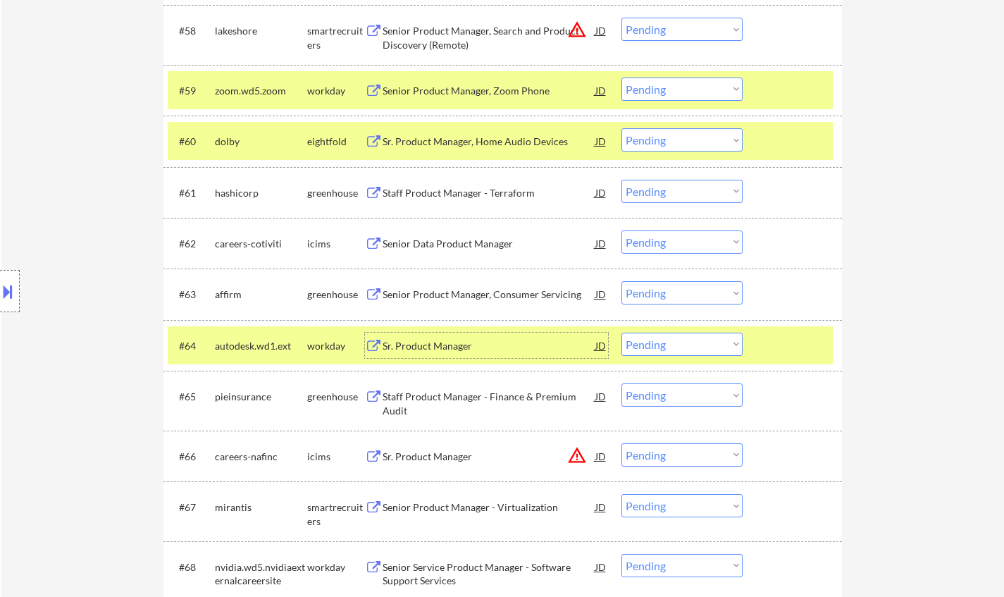
click at [689, 340] on select "Choose an option... Pending Applied Excluded (Questions) Excluded (Expired) Exc…" at bounding box center [681, 344] width 121 height 23
click at [621, 333] on select "Choose an option... Pending Applied Excluded (Questions) Excluded (Expired) Exc…" at bounding box center [681, 344] width 121 height 23
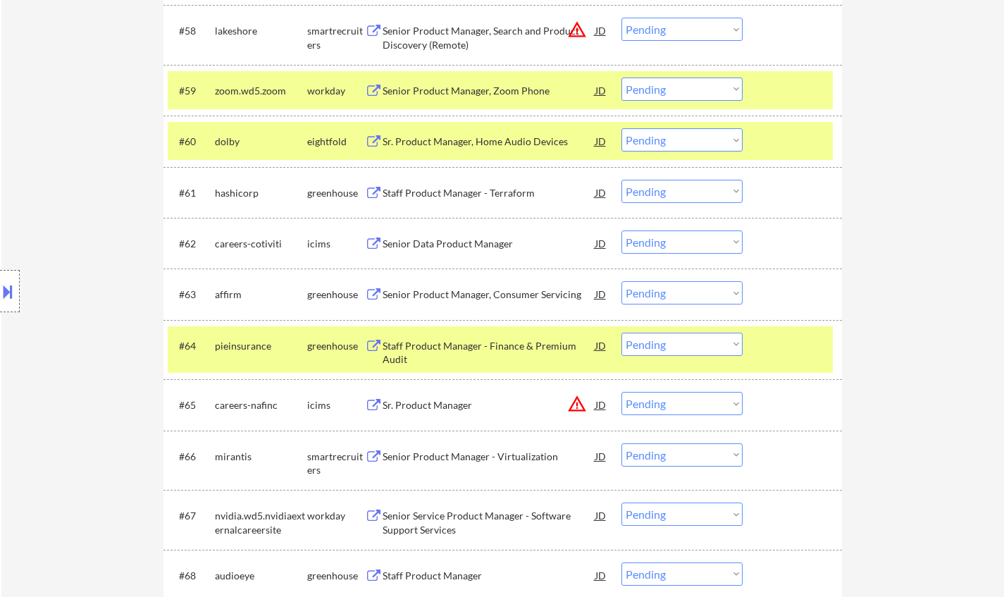
click at [514, 345] on div "Staff Product Manager - Finance & Premium Audit" at bounding box center [489, 352] width 213 height 27
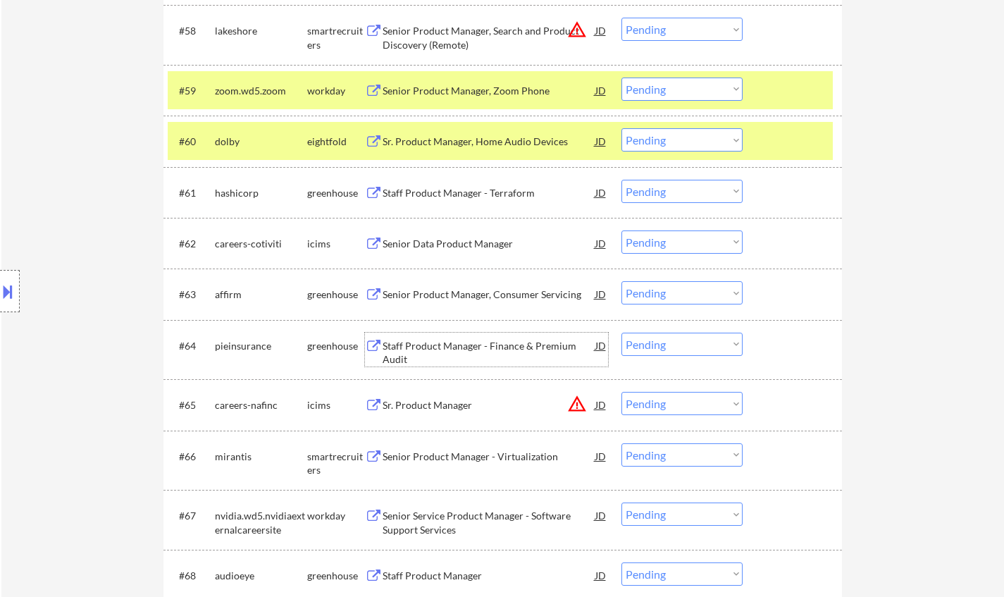
click at [690, 344] on select "Choose an option... Pending Applied Excluded (Questions) Excluded (Expired) Exc…" at bounding box center [681, 344] width 121 height 23
click at [621, 333] on select "Choose an option... Pending Applied Excluded (Questions) Excluded (Expired) Exc…" at bounding box center [681, 344] width 121 height 23
select select ""pending""
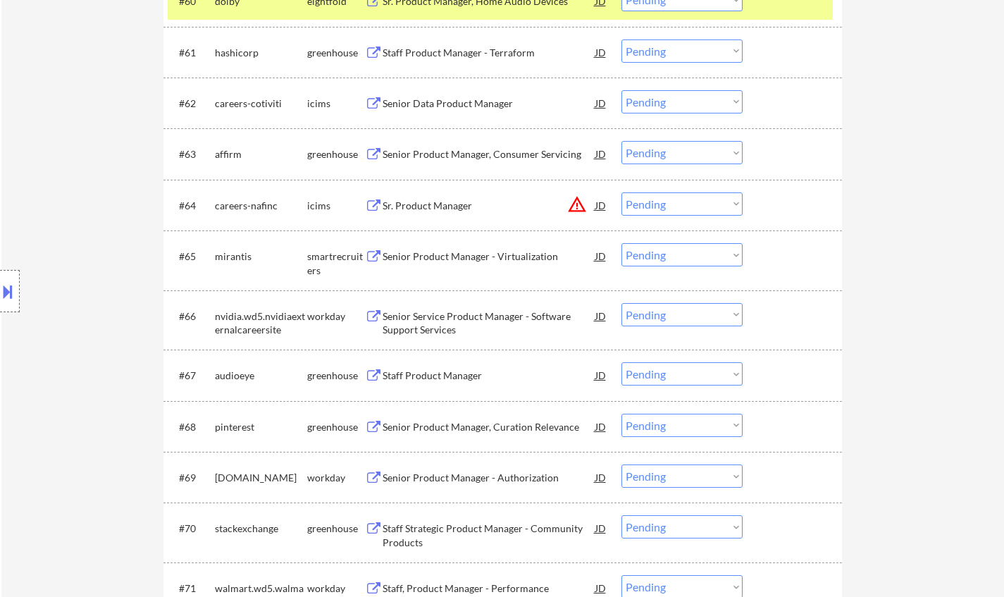
scroll to position [3804, 0]
click at [479, 258] on div "Senior Product Manager - Virtualization" at bounding box center [489, 256] width 213 height 14
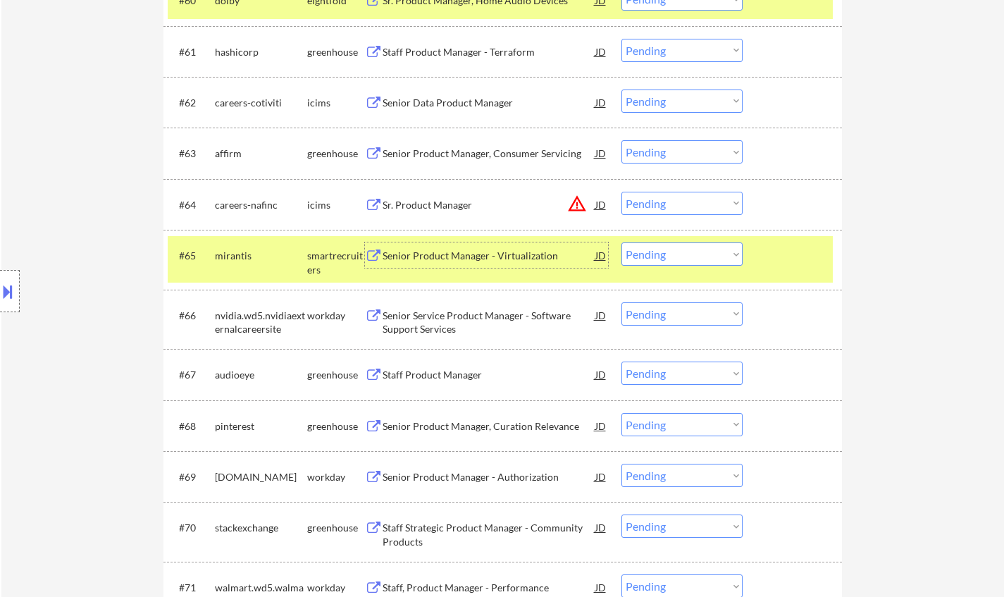
click at [713, 252] on select "Choose an option... Pending Applied Excluded (Questions) Excluded (Expired) Exc…" at bounding box center [681, 253] width 121 height 23
click at [621, 242] on select "Choose an option... Pending Applied Excluded (Questions) Excluded (Expired) Exc…" at bounding box center [681, 253] width 121 height 23
select select ""pending""
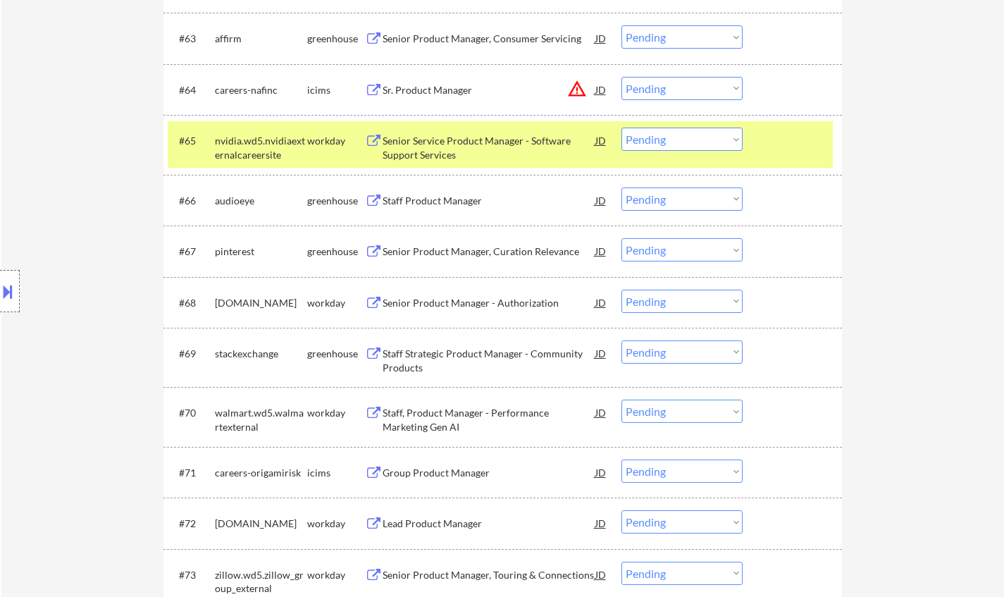
scroll to position [3945, 0]
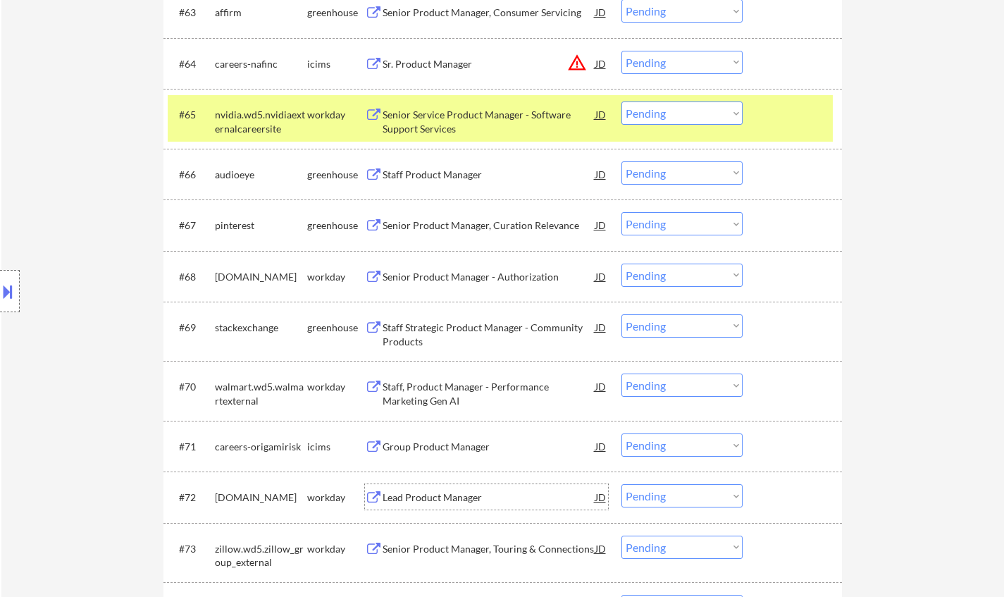
click at [442, 492] on div "Lead Product Manager" at bounding box center [489, 497] width 213 height 14
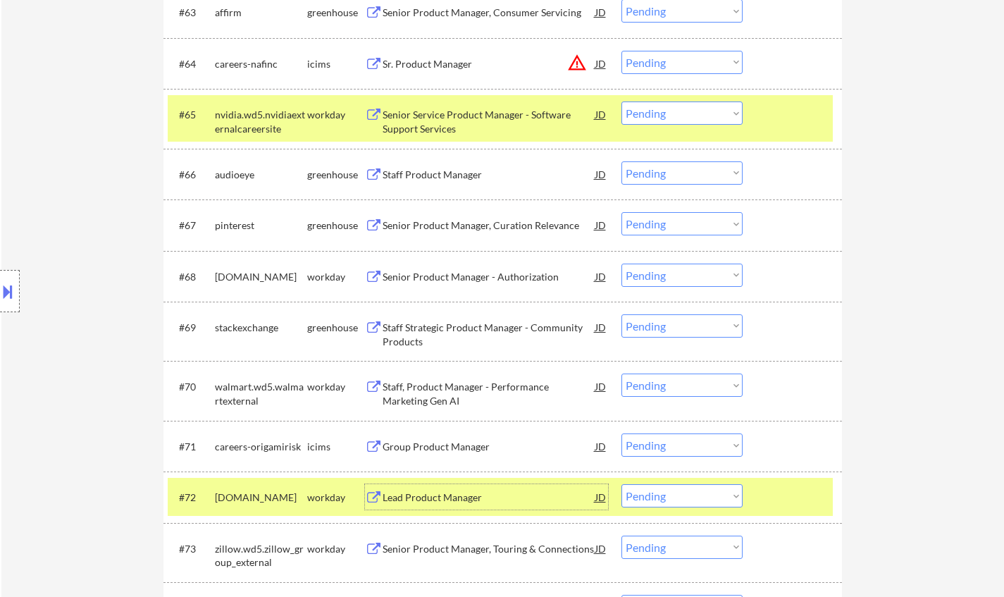
drag, startPoint x: 676, startPoint y: 500, endPoint x: 683, endPoint y: 504, distance: 7.3
click at [676, 500] on select "Choose an option... Pending Applied Excluded (Questions) Excluded (Expired) Exc…" at bounding box center [681, 495] width 121 height 23
click at [621, 485] on select "Choose an option... Pending Applied Excluded (Questions) Excluded (Expired) Exc…" at bounding box center [681, 495] width 121 height 23
select select ""pending""
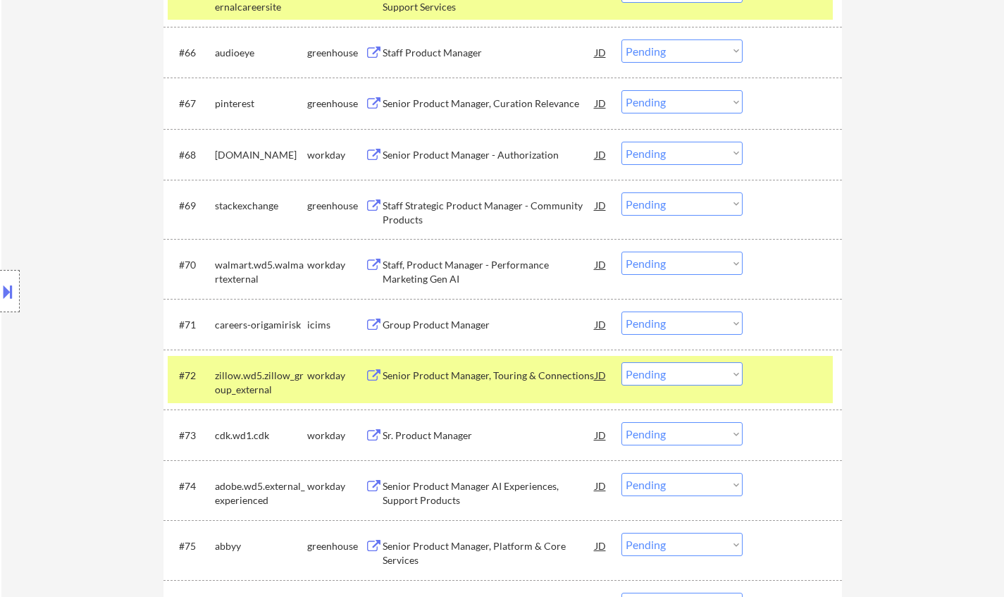
scroll to position [4157, 0]
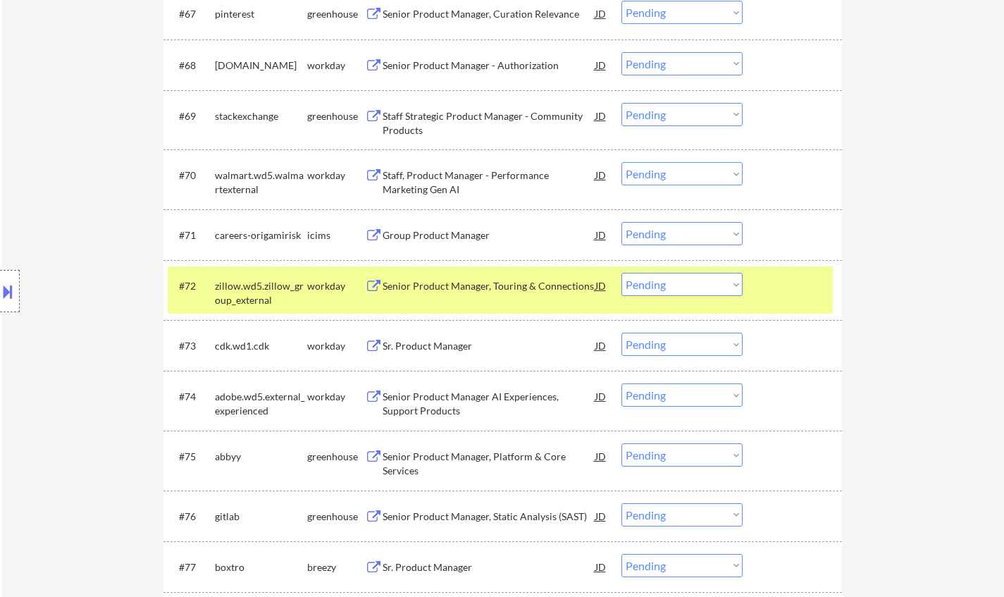
click at [432, 338] on div "Sr. Product Manager" at bounding box center [489, 345] width 213 height 25
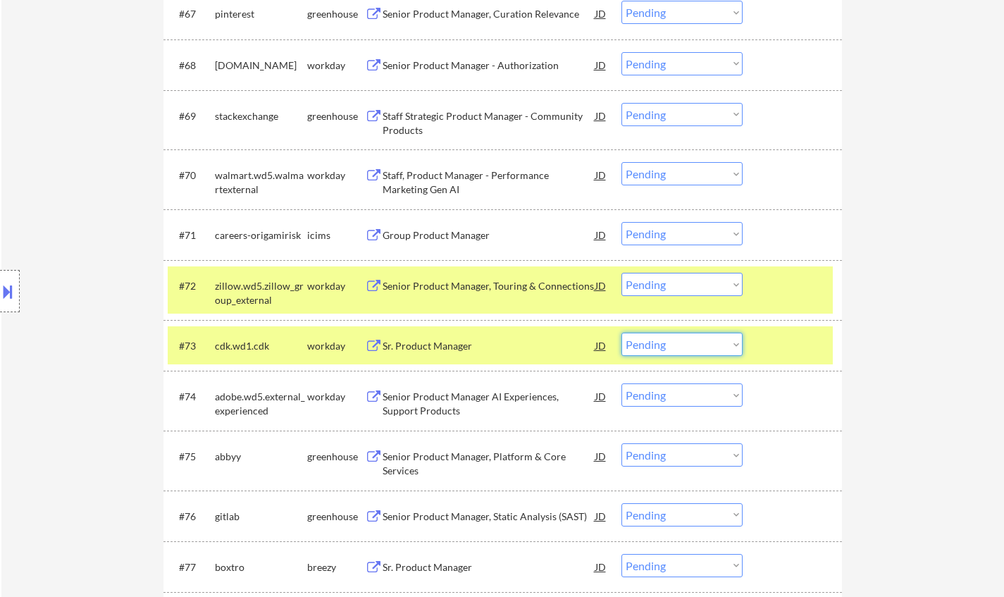
click at [688, 344] on select "Choose an option... Pending Applied Excluded (Questions) Excluded (Expired) Exc…" at bounding box center [681, 344] width 121 height 23
click at [621, 333] on select "Choose an option... Pending Applied Excluded (Questions) Excluded (Expired) Exc…" at bounding box center [681, 344] width 121 height 23
select select ""pending""
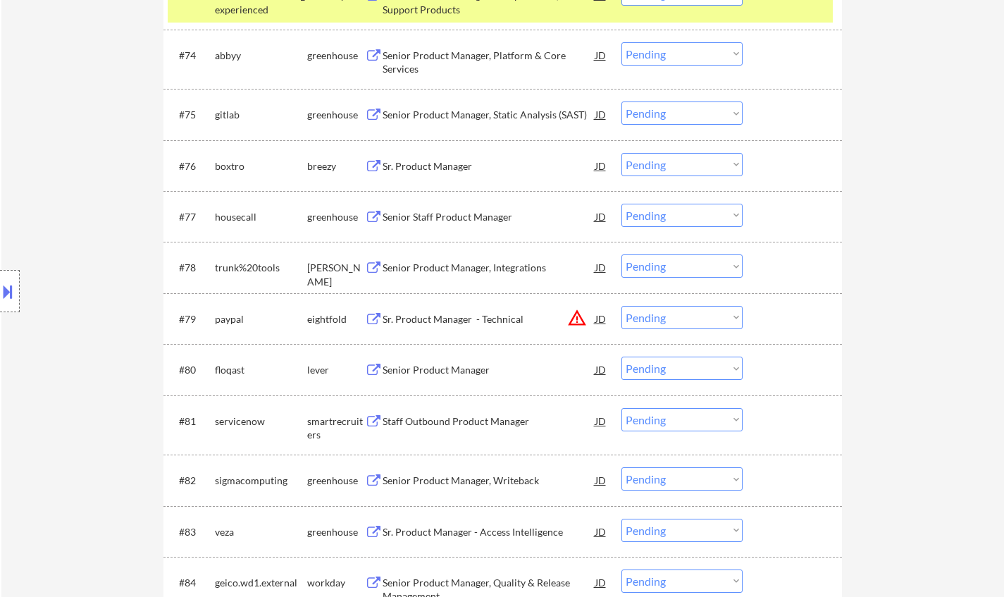
scroll to position [4509, 0]
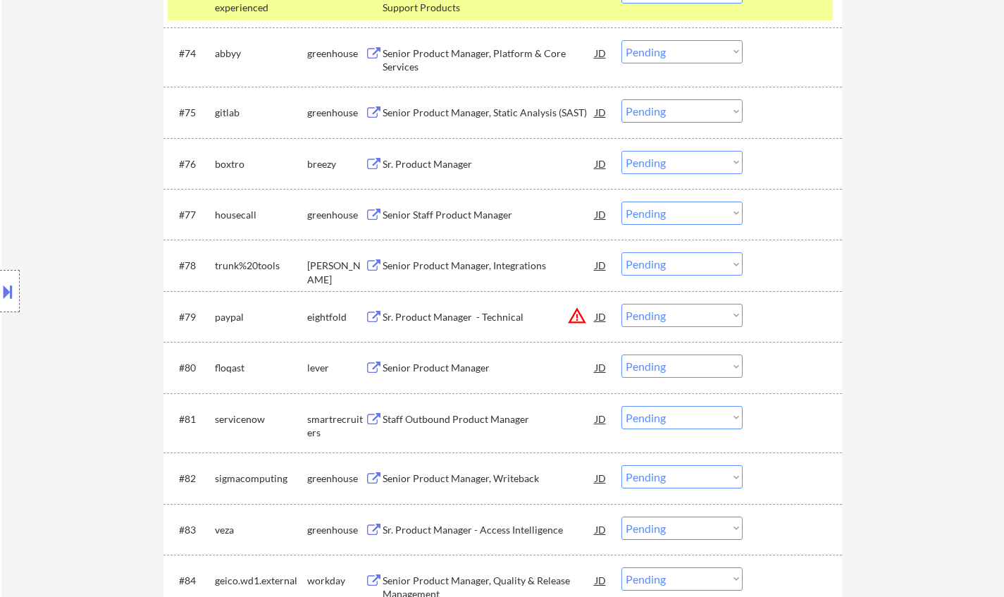
click at [445, 371] on div "Senior Product Manager" at bounding box center [489, 368] width 213 height 14
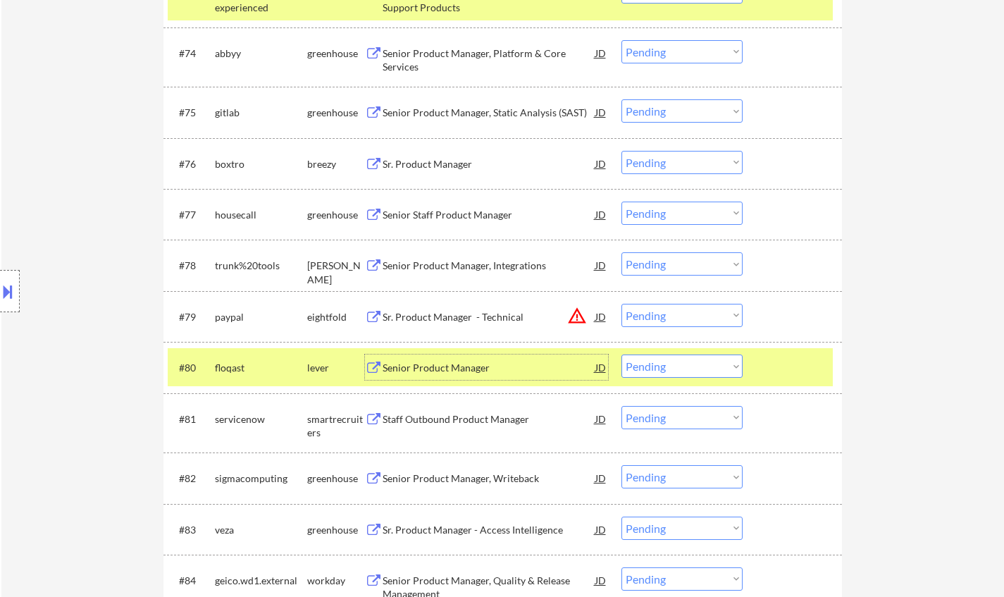
click at [664, 366] on select "Choose an option... Pending Applied Excluded (Questions) Excluded (Expired) Exc…" at bounding box center [681, 365] width 121 height 23
click at [621, 354] on select "Choose an option... Pending Applied Excluded (Questions) Excluded (Expired) Exc…" at bounding box center [681, 365] width 121 height 23
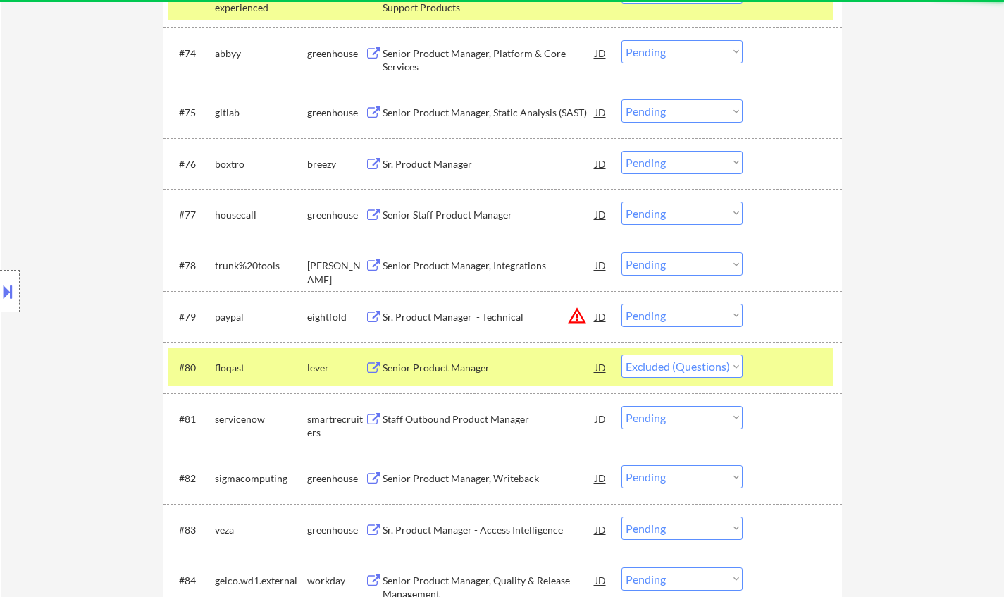
click at [600, 312] on div "JD" at bounding box center [601, 316] width 14 height 25
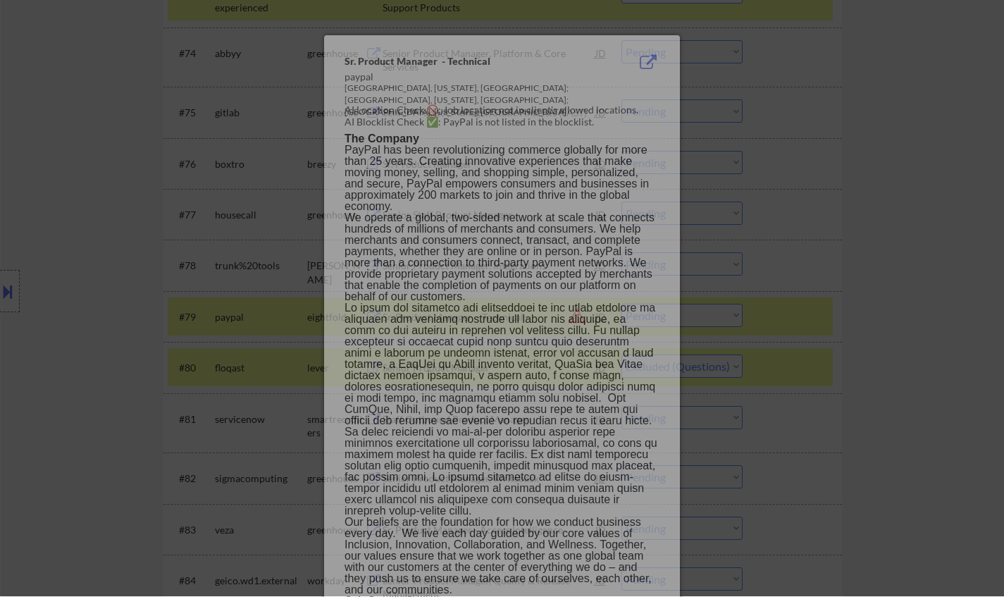
select select ""pending""
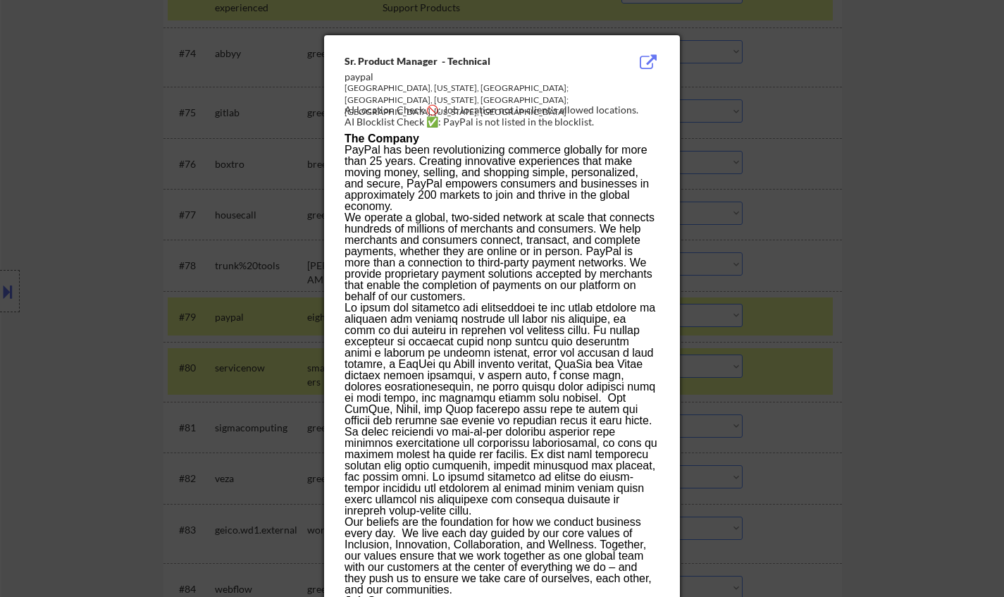
click at [921, 407] on div at bounding box center [502, 298] width 1004 height 597
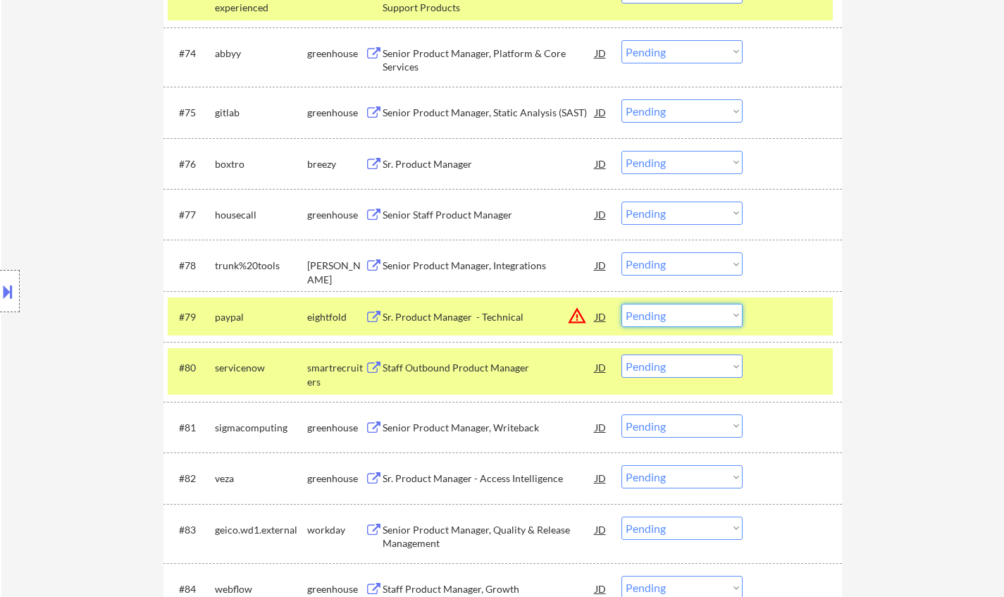
click at [693, 306] on select "Choose an option... Pending Applied Excluded (Questions) Excluded (Expired) Exc…" at bounding box center [681, 315] width 121 height 23
click at [621, 304] on select "Choose an option... Pending Applied Excluded (Questions) Excluded (Expired) Exc…" at bounding box center [681, 315] width 121 height 23
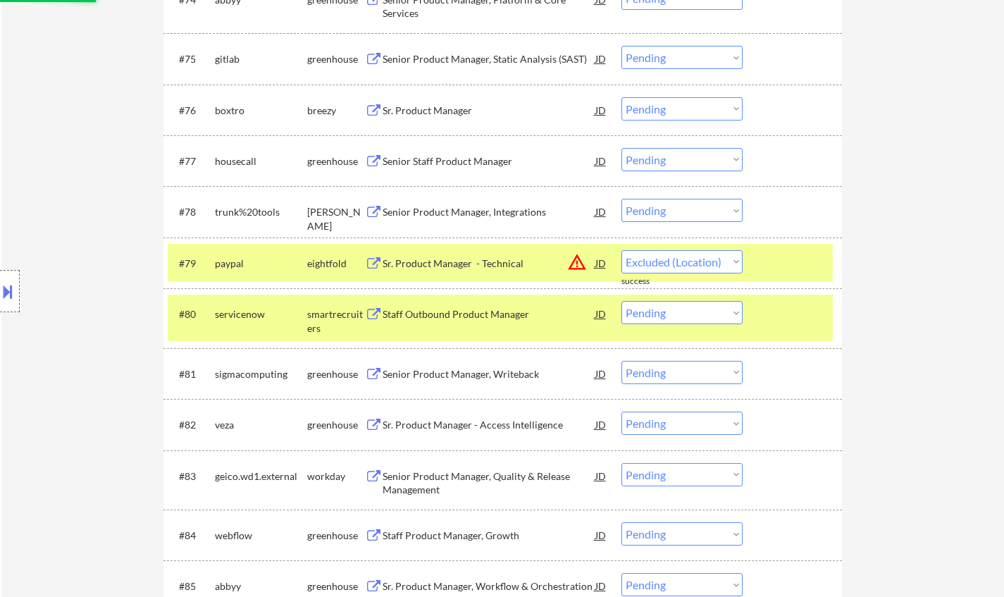
scroll to position [4579, 0]
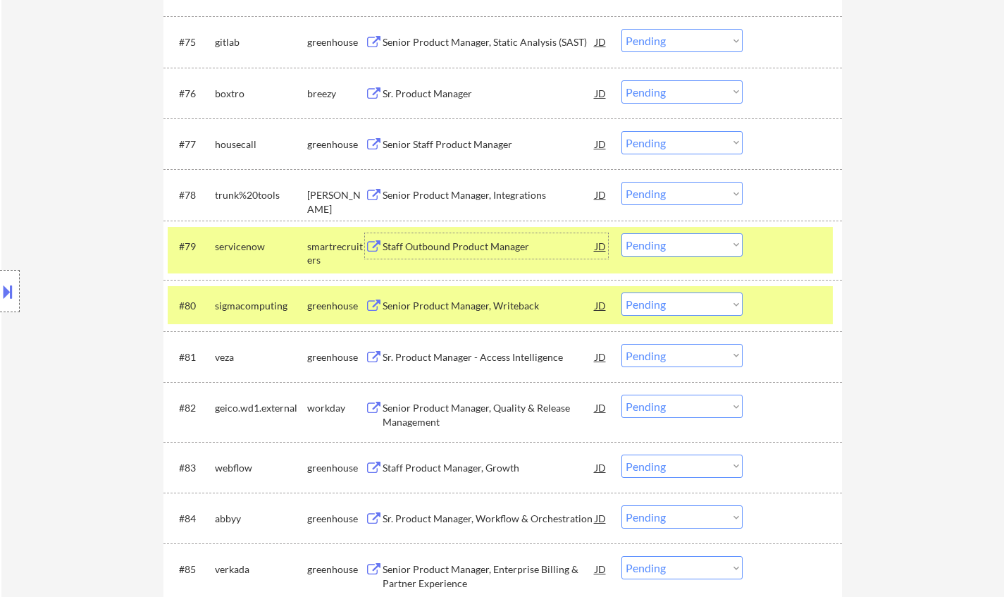
click at [469, 243] on div "Staff Outbound Product Manager" at bounding box center [489, 247] width 213 height 14
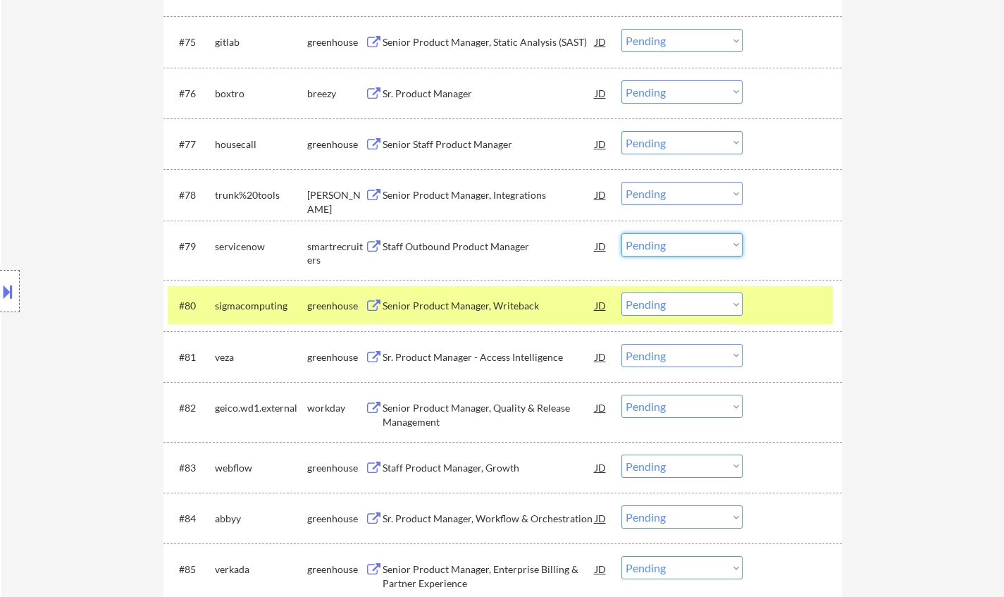
click at [678, 244] on select "Choose an option... Pending Applied Excluded (Questions) Excluded (Expired) Exc…" at bounding box center [681, 244] width 121 height 23
click at [621, 233] on select "Choose an option... Pending Applied Excluded (Questions) Excluded (Expired) Exc…" at bounding box center [681, 244] width 121 height 23
select select ""pending""
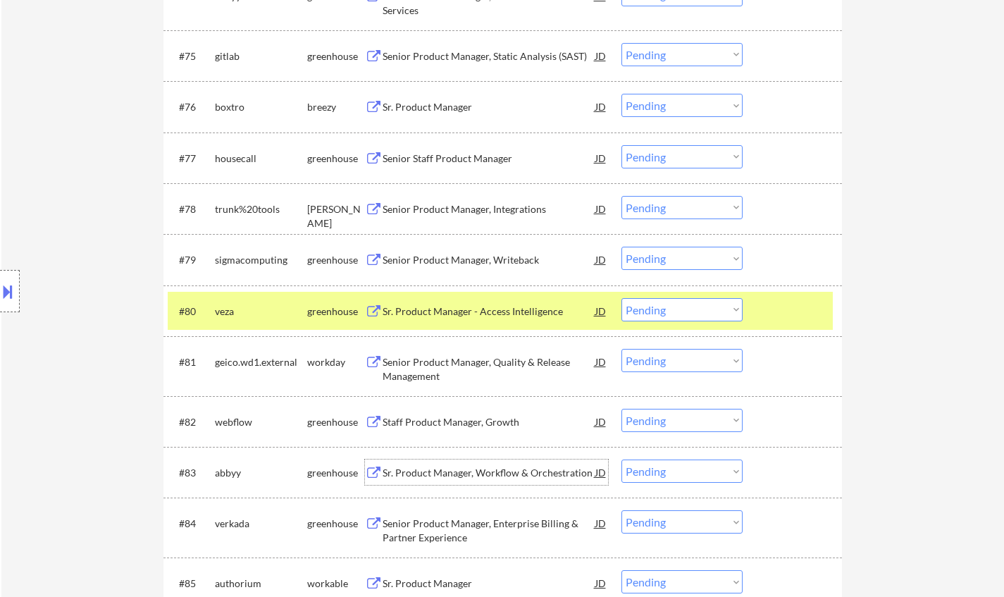
click at [446, 471] on div "Sr. Product Manager, Workflow & Orchestration" at bounding box center [489, 473] width 213 height 14
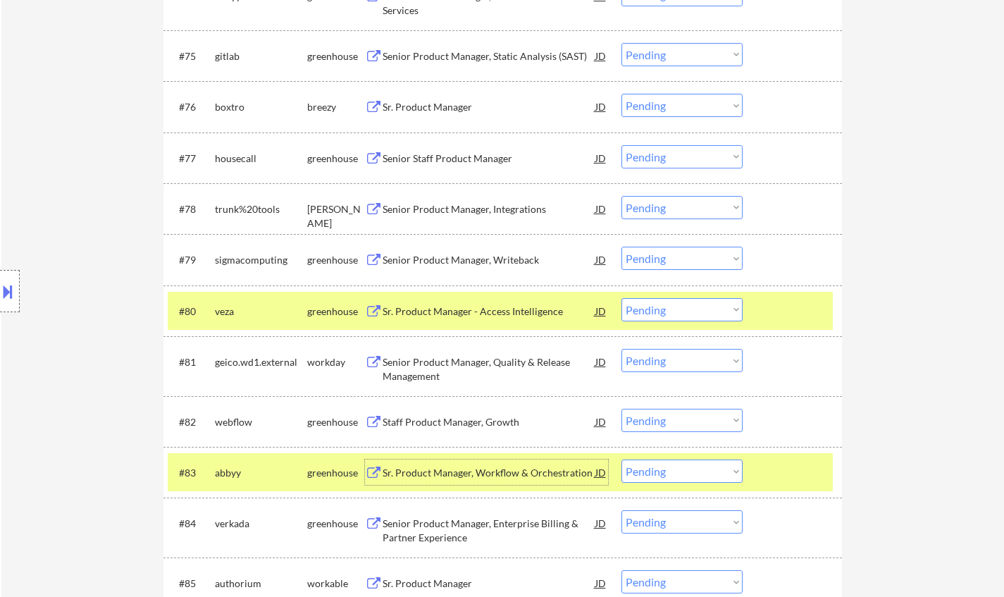
scroll to position [4720, 0]
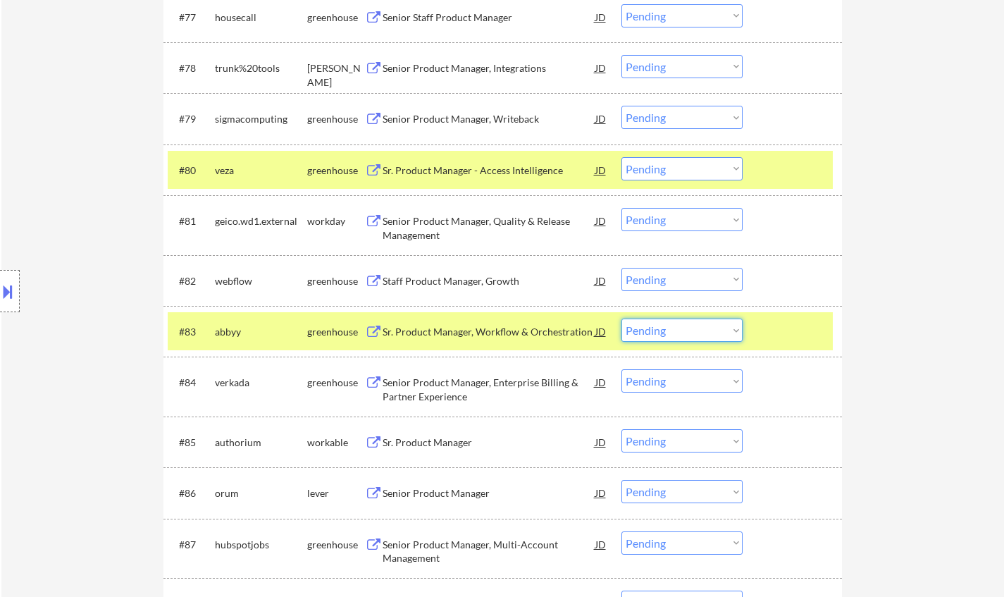
click at [706, 327] on select "Choose an option... Pending Applied Excluded (Questions) Excluded (Expired) Exc…" at bounding box center [681, 329] width 121 height 23
click at [621, 318] on select "Choose an option... Pending Applied Excluded (Questions) Excluded (Expired) Exc…" at bounding box center [681, 329] width 121 height 23
select select ""pending""
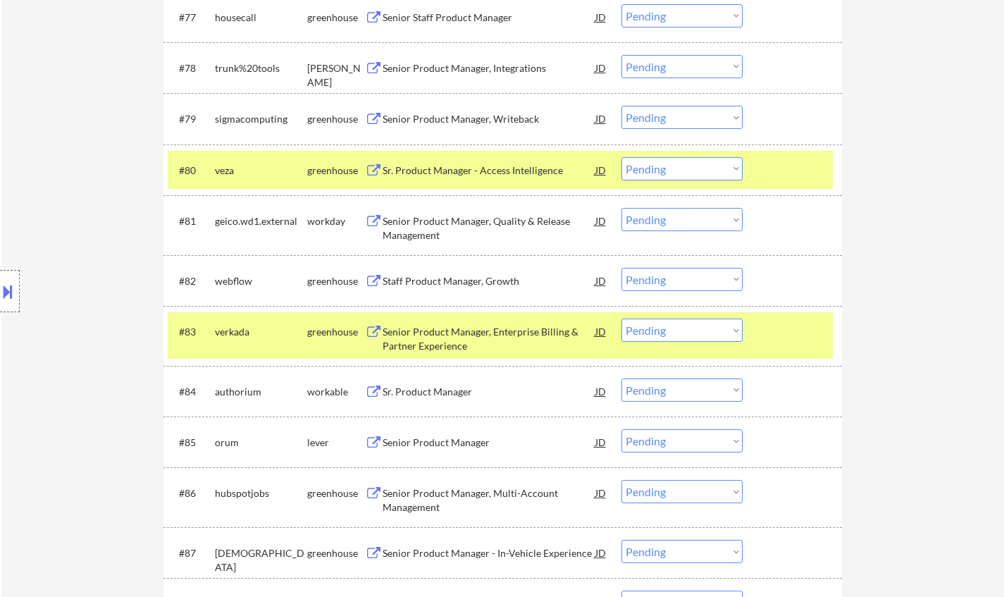
click at [423, 394] on div "Sr. Product Manager" at bounding box center [489, 392] width 213 height 14
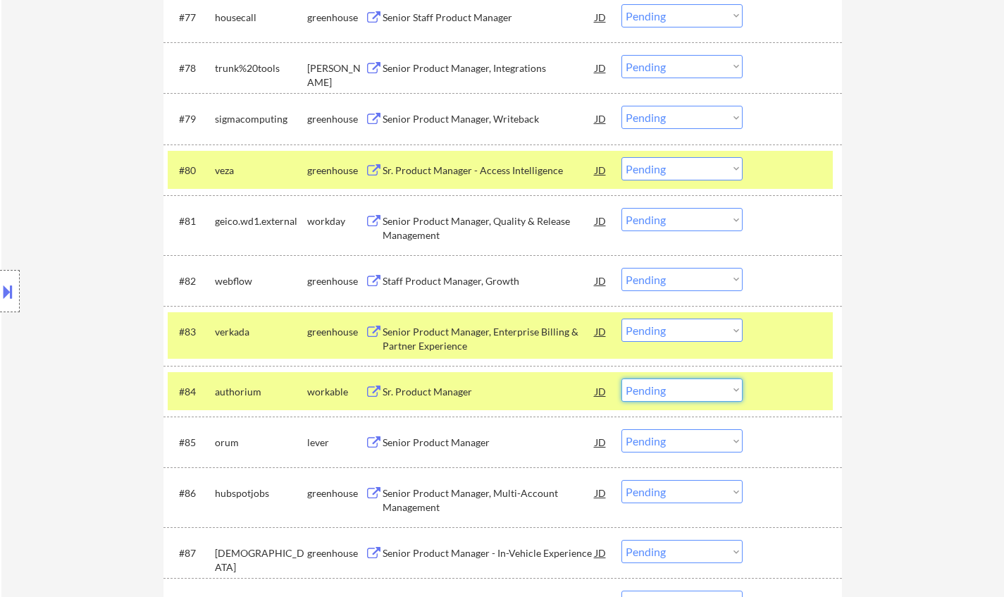
click at [692, 392] on select "Choose an option... Pending Applied Excluded (Questions) Excluded (Expired) Exc…" at bounding box center [681, 389] width 121 height 23
click at [621, 378] on select "Choose an option... Pending Applied Excluded (Questions) Excluded (Expired) Exc…" at bounding box center [681, 389] width 121 height 23
select select ""pending""
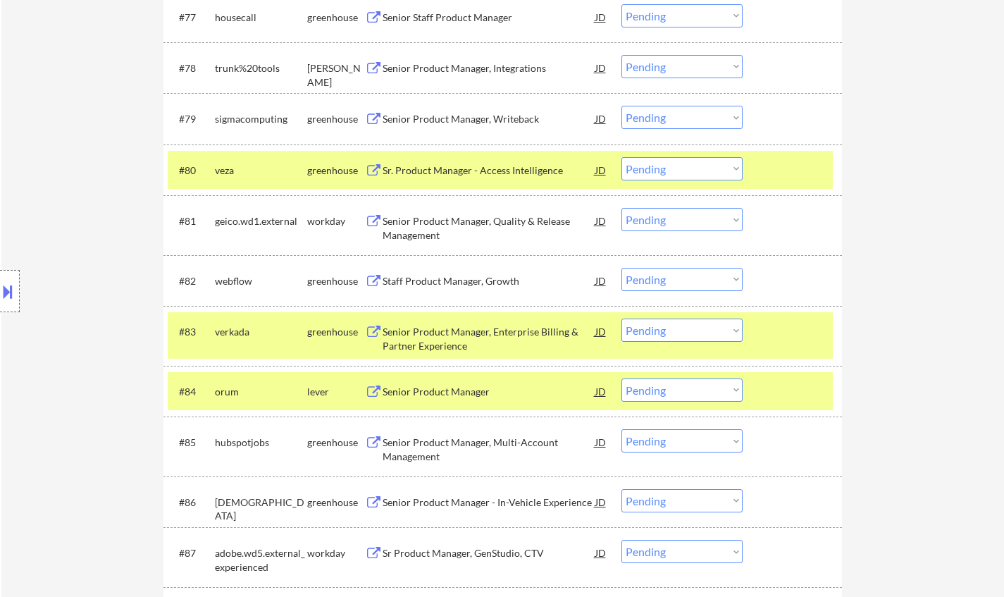
scroll to position [4932, 0]
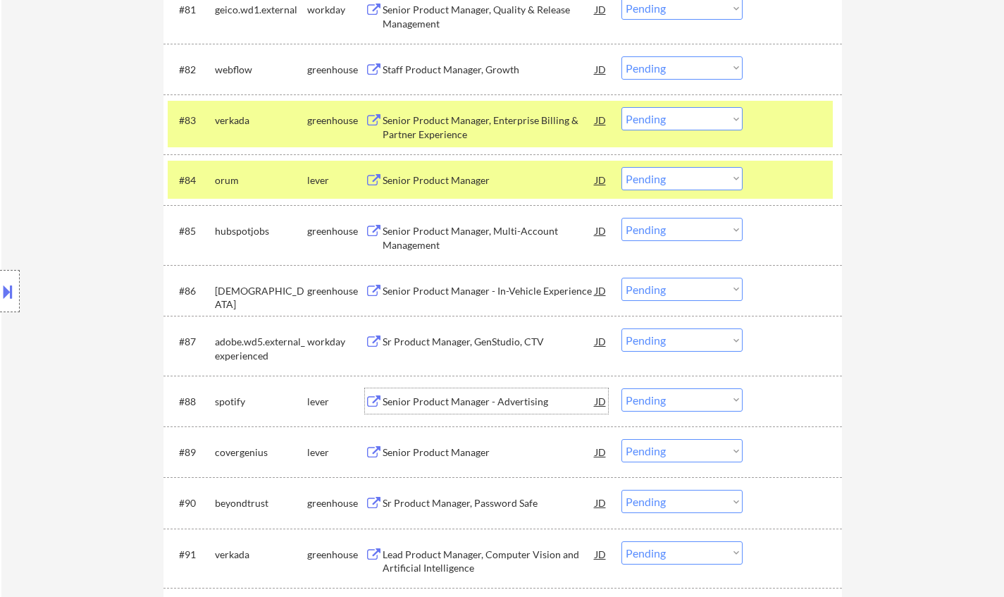
click at [498, 408] on div "Senior Product Manager - Advertising" at bounding box center [489, 402] width 213 height 14
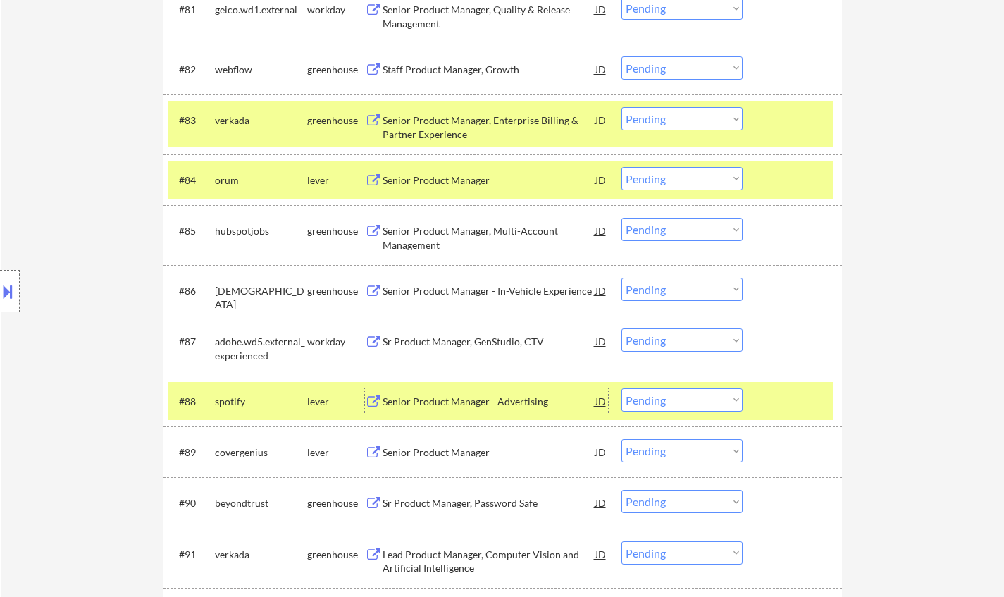
click at [693, 392] on select "Choose an option... Pending Applied Excluded (Questions) Excluded (Expired) Exc…" at bounding box center [681, 399] width 121 height 23
click at [621, 388] on select "Choose an option... Pending Applied Excluded (Questions) Excluded (Expired) Exc…" at bounding box center [681, 399] width 121 height 23
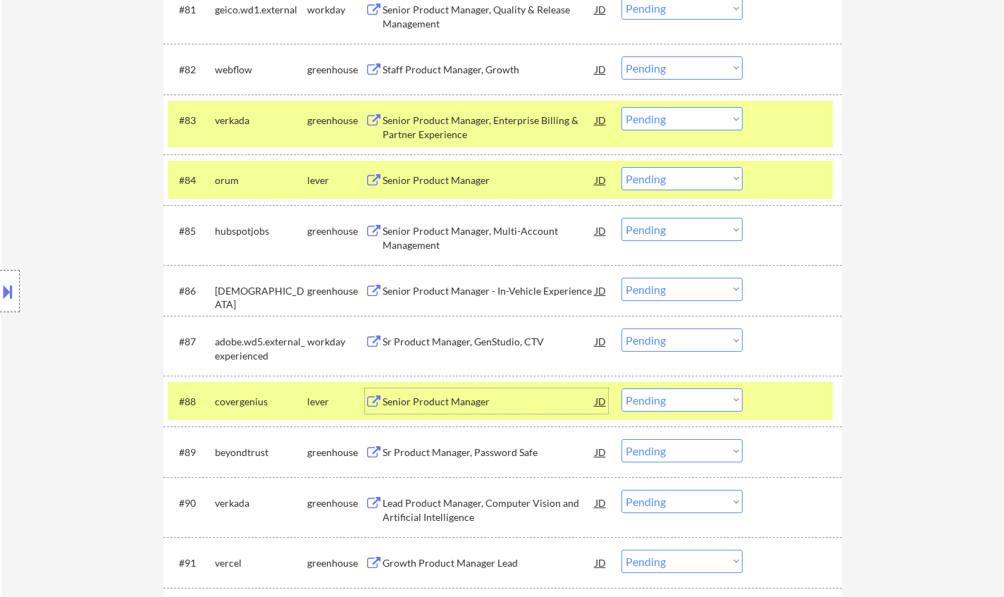
click at [433, 402] on div "Senior Product Manager" at bounding box center [489, 402] width 213 height 14
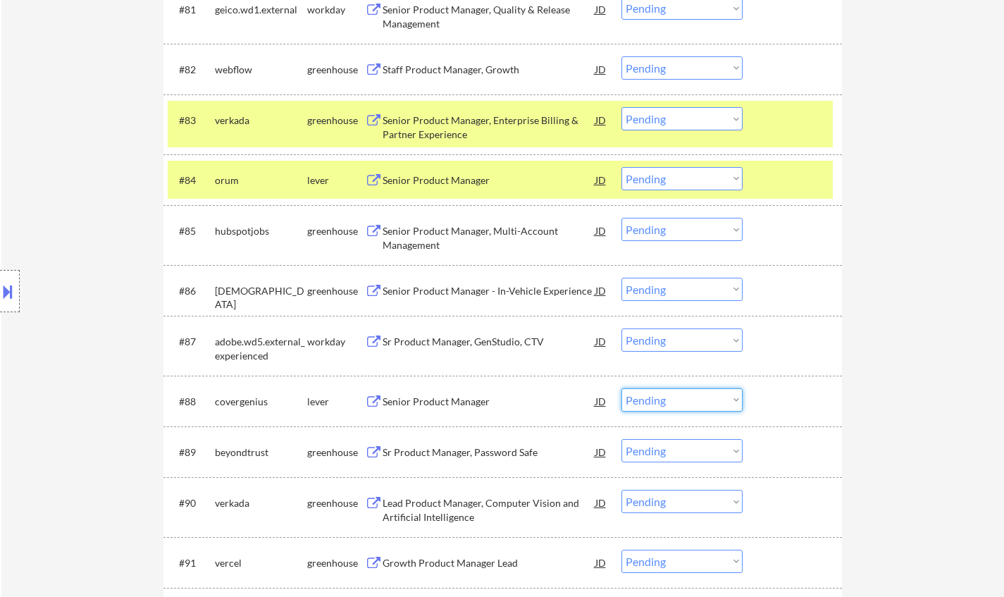
click at [641, 399] on select "Choose an option... Pending Applied Excluded (Questions) Excluded (Expired) Exc…" at bounding box center [681, 399] width 121 height 23
click at [621, 388] on select "Choose an option... Pending Applied Excluded (Questions) Excluded (Expired) Exc…" at bounding box center [681, 399] width 121 height 23
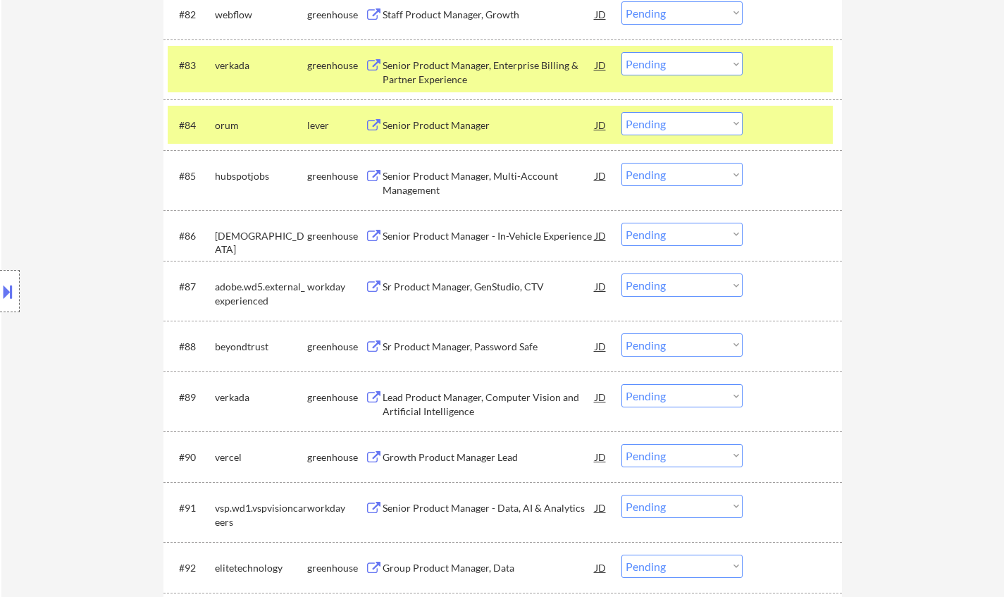
scroll to position [5002, 0]
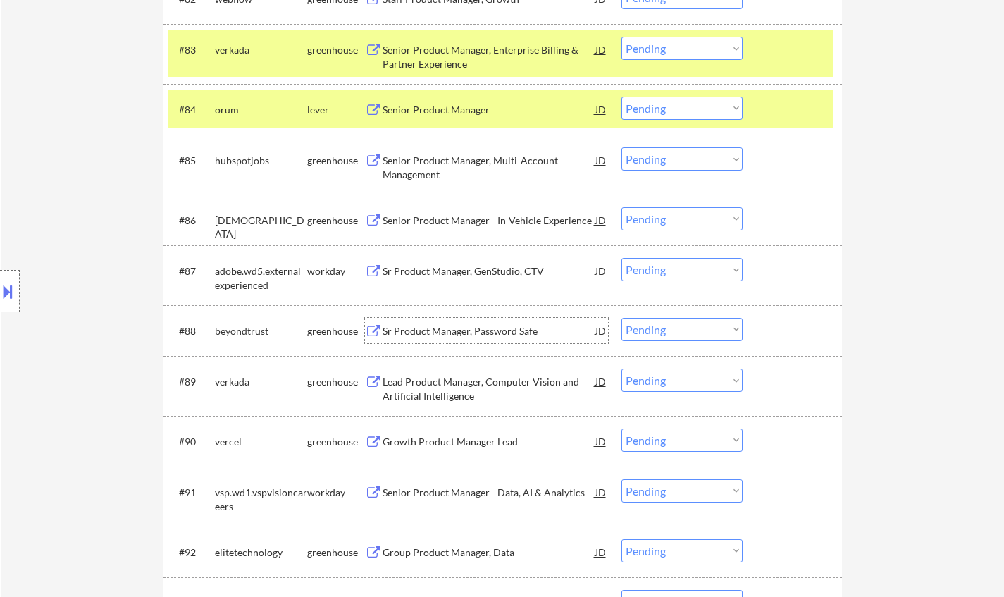
click at [448, 326] on div "Sr Product Manager, Password Safe" at bounding box center [489, 331] width 213 height 14
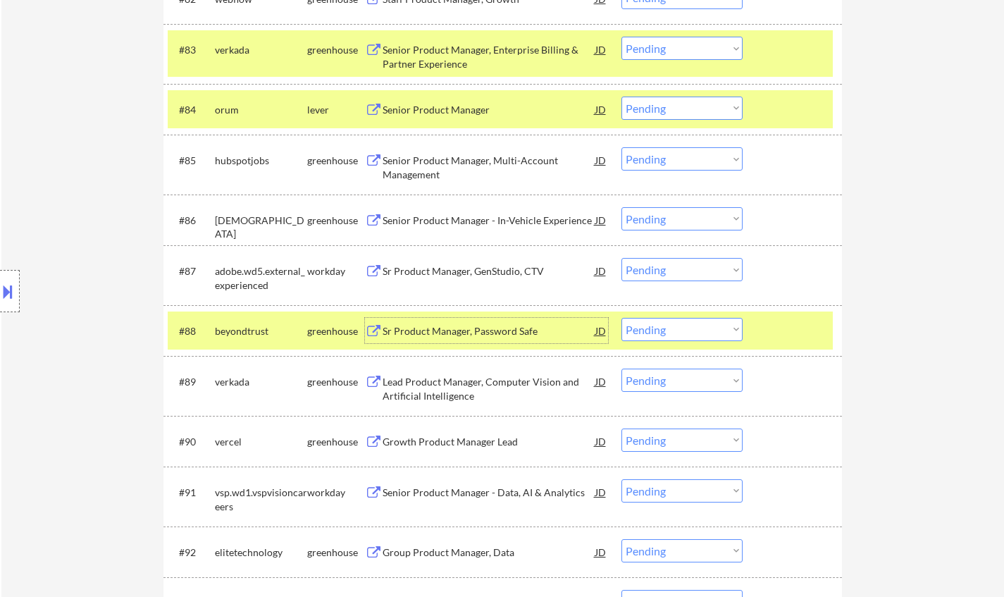
click at [602, 330] on div "JD" at bounding box center [601, 330] width 14 height 25
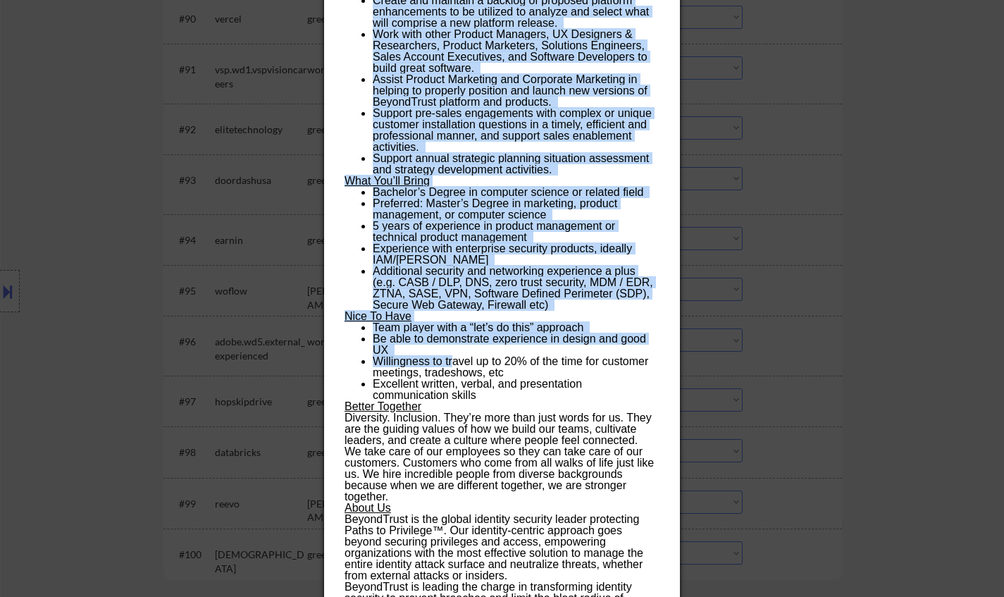
scroll to position [5777, 0]
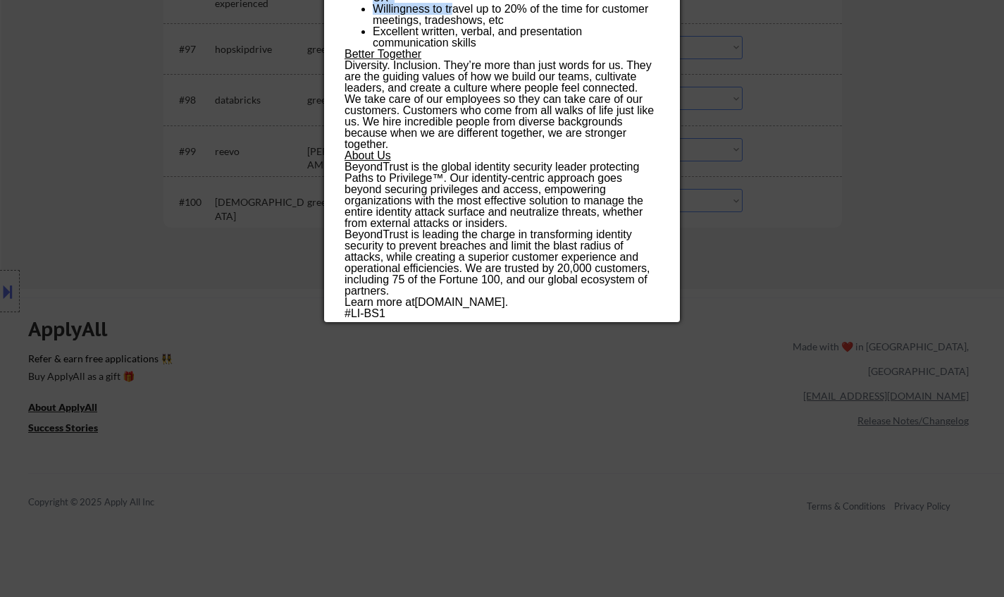
drag, startPoint x: 341, startPoint y: 58, endPoint x: 545, endPoint y: 302, distance: 317.6
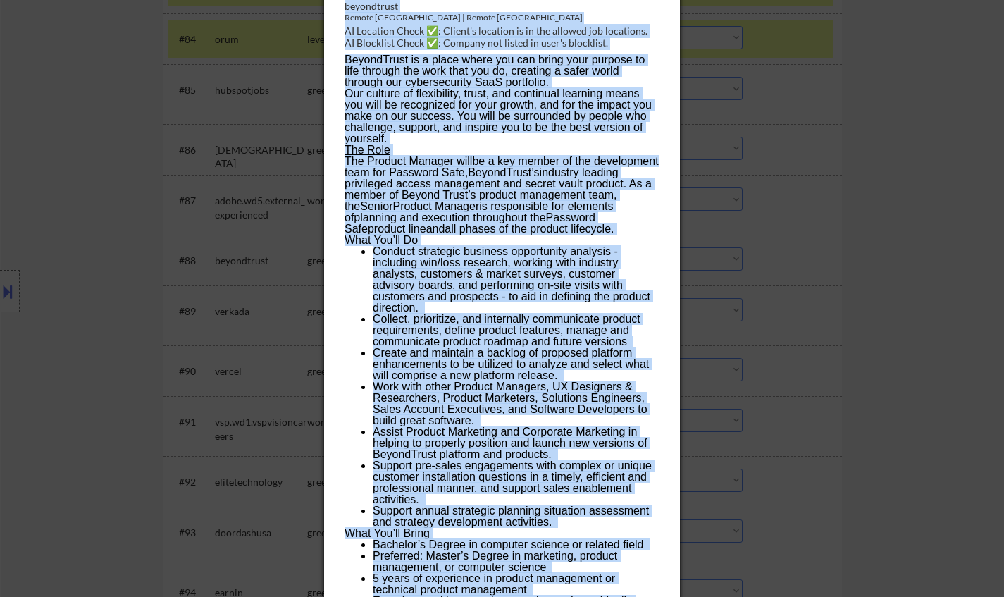
scroll to position [4932, 0]
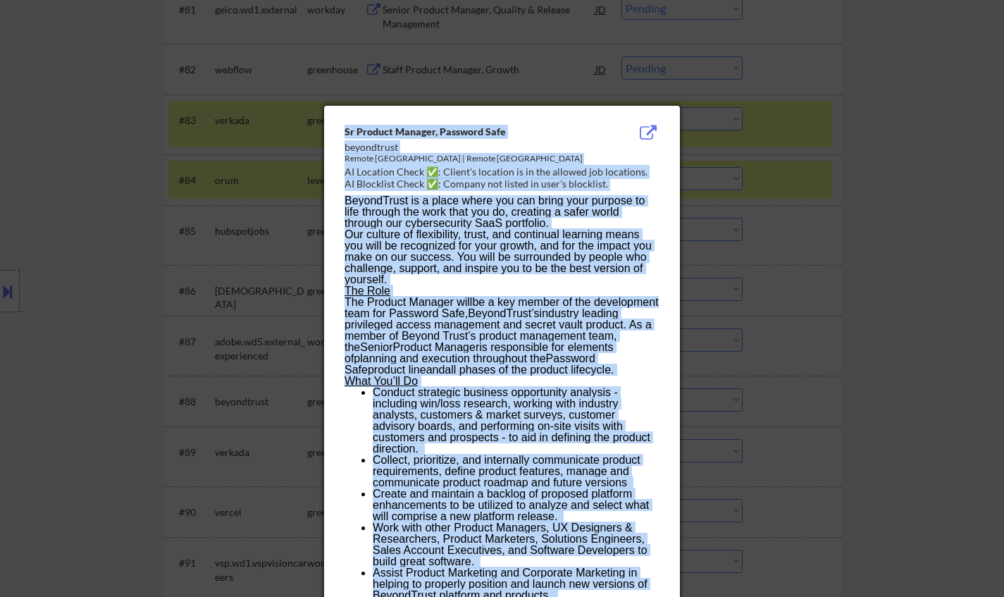
copy div "Sr Product Manager, Password Safe beyondtrust Remote Canada | Remote United Sta…"
click at [595, 234] on p "Our culture of flexibility, trust, and continual learning means you will be rec…" at bounding box center [502, 257] width 314 height 56
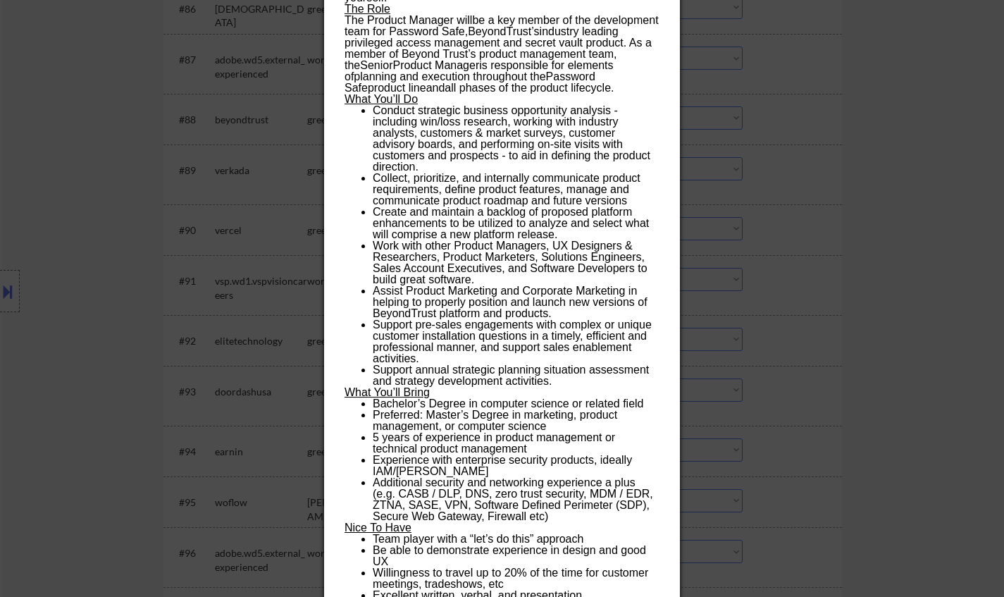
scroll to position [4861, 0]
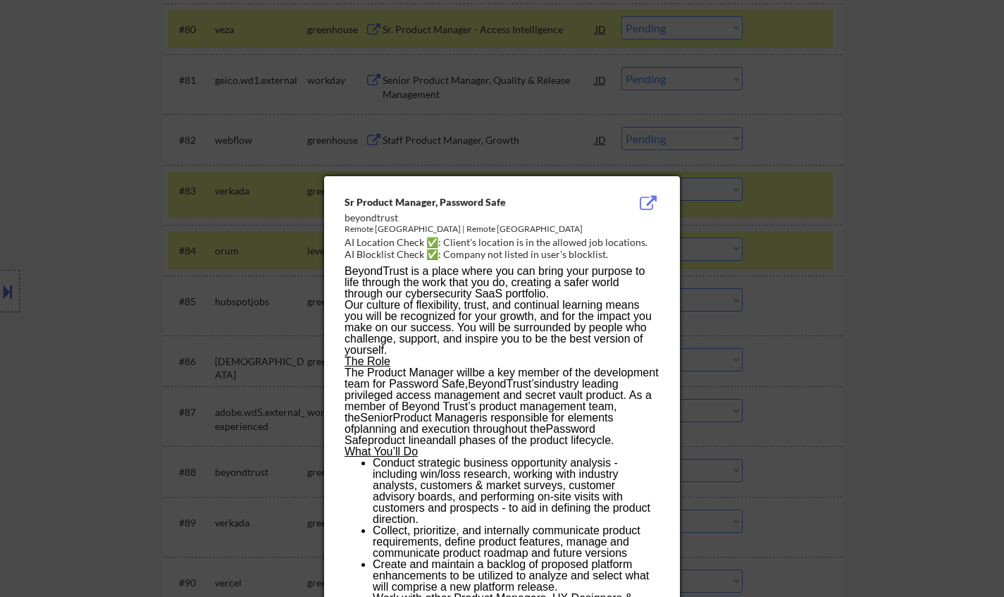
click at [53, 301] on div at bounding box center [502, 298] width 1004 height 597
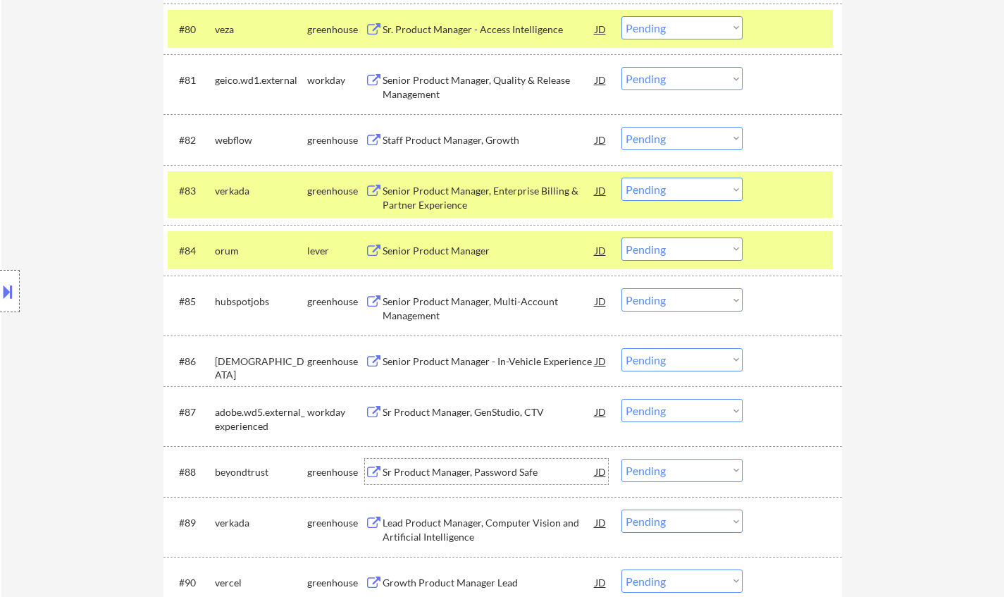
click at [495, 473] on div "Sr Product Manager, Password Safe" at bounding box center [489, 472] width 213 height 14
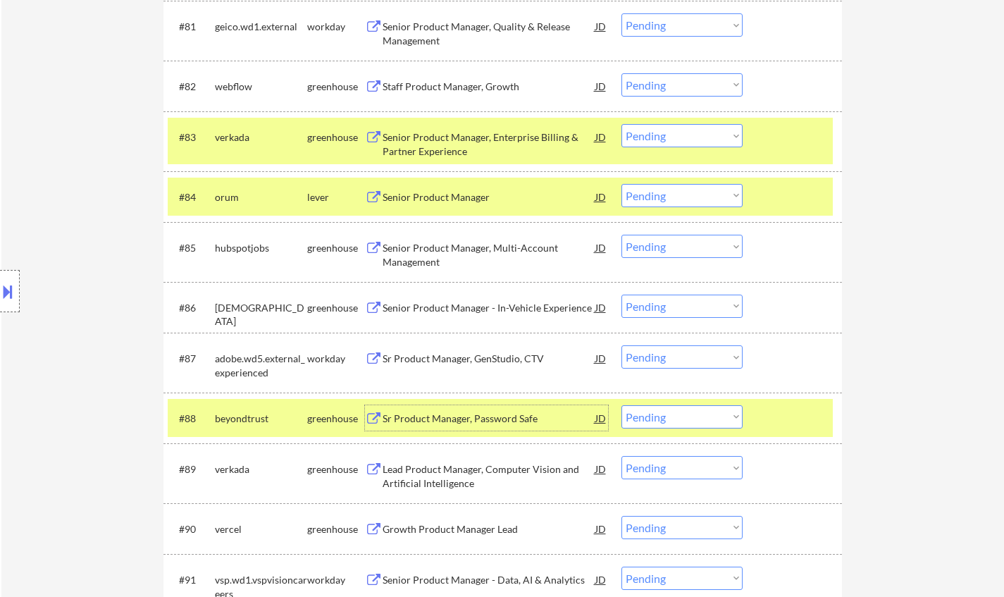
scroll to position [4932, 0]
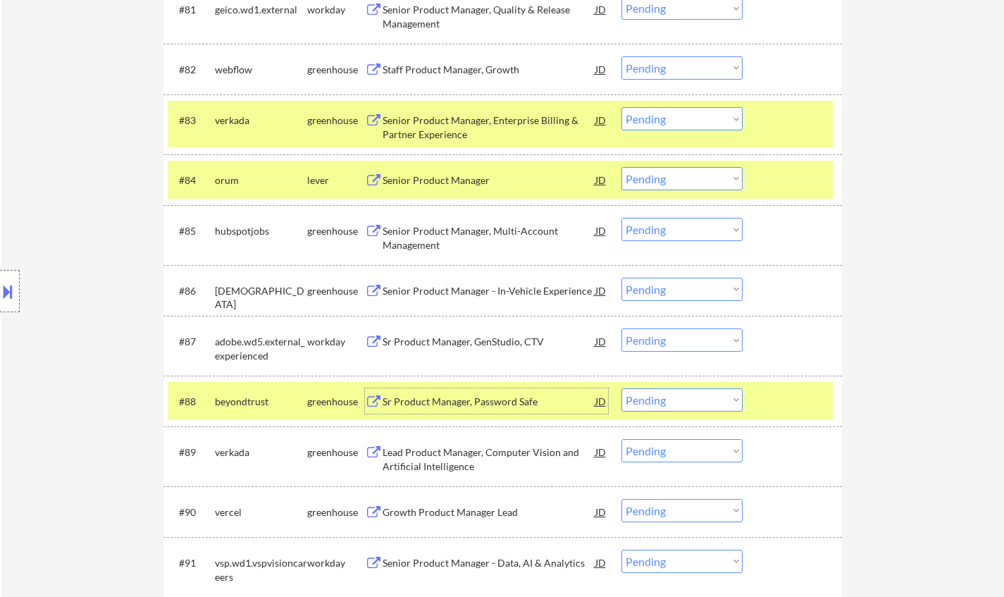
click at [680, 396] on select "Choose an option... Pending Applied Excluded (Questions) Excluded (Expired) Exc…" at bounding box center [681, 399] width 121 height 23
click at [621, 388] on select "Choose an option... Pending Applied Excluded (Questions) Excluded (Expired) Exc…" at bounding box center [681, 399] width 121 height 23
select select ""pending""
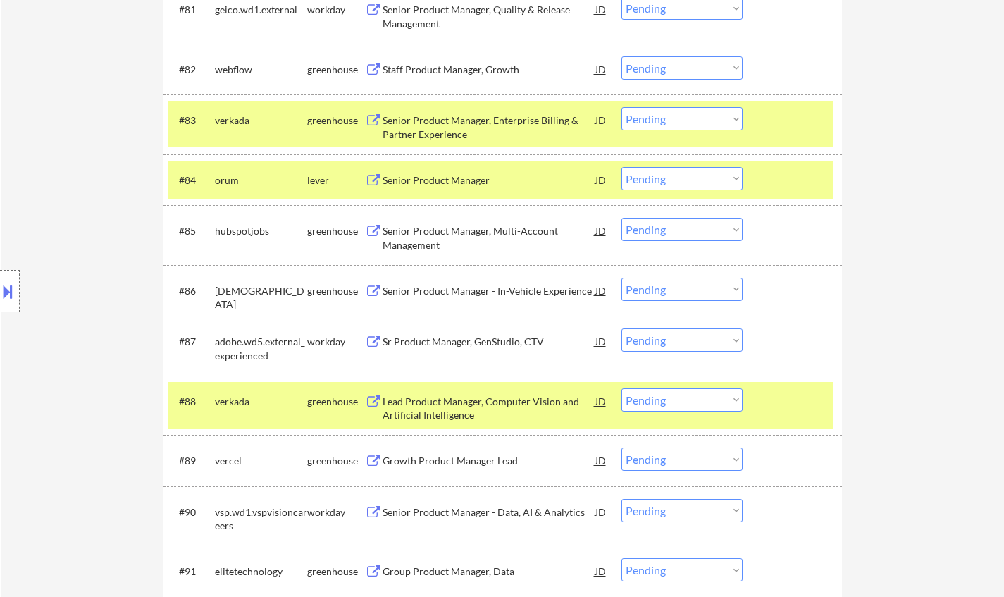
scroll to position [5073, 0]
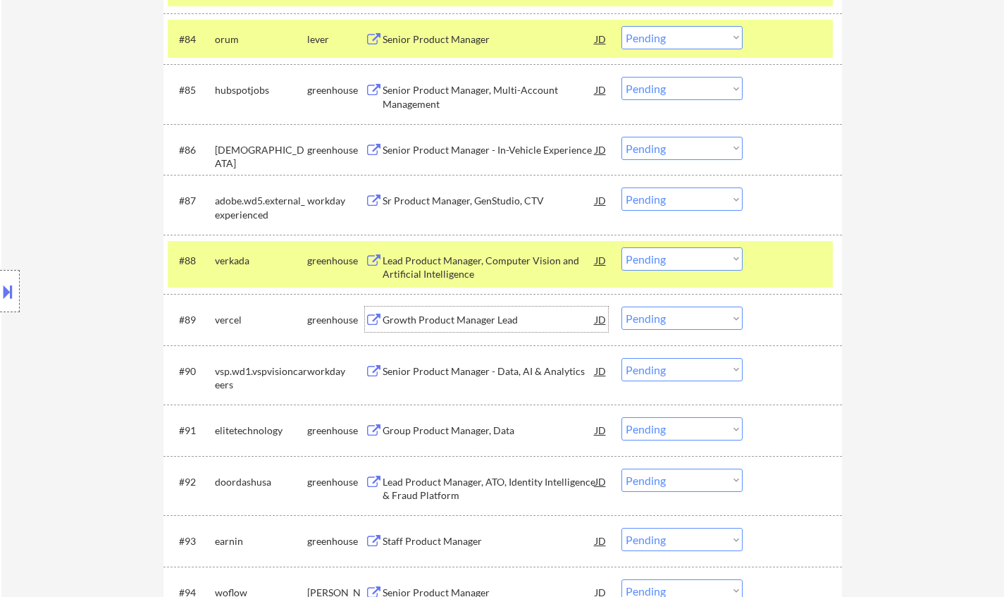
click at [469, 324] on div "Growth Product Manager Lead" at bounding box center [489, 320] width 213 height 14
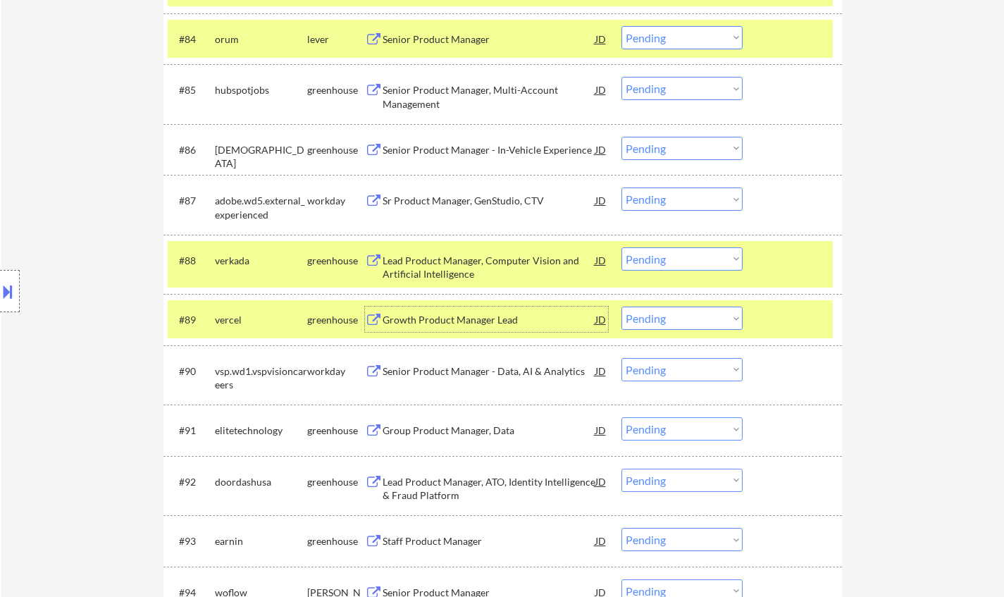
click at [709, 311] on select "Choose an option... Pending Applied Excluded (Questions) Excluded (Expired) Exc…" at bounding box center [681, 317] width 121 height 23
click at [621, 306] on select "Choose an option... Pending Applied Excluded (Questions) Excluded (Expired) Exc…" at bounding box center [681, 317] width 121 height 23
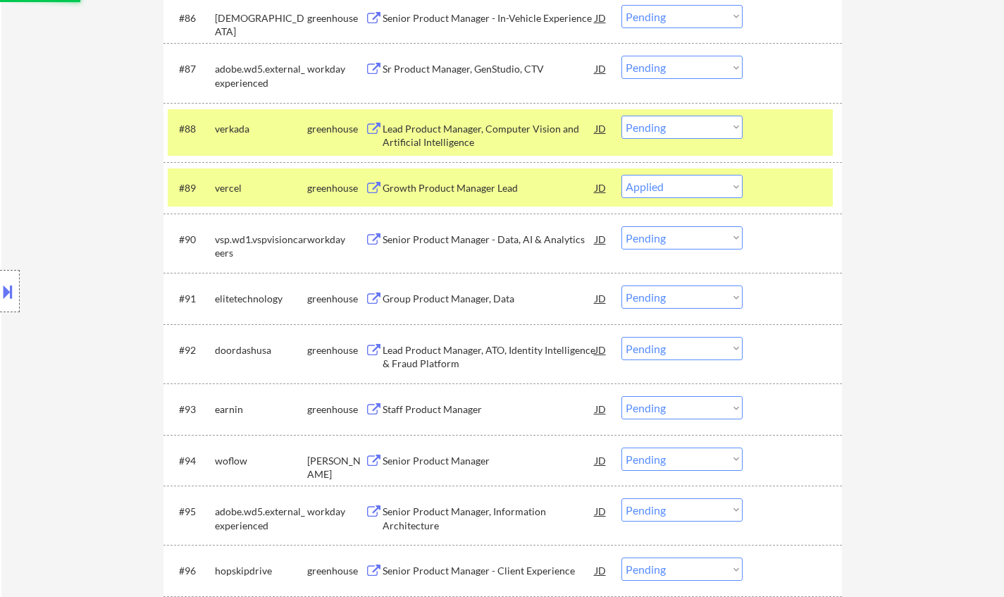
scroll to position [5214, 0]
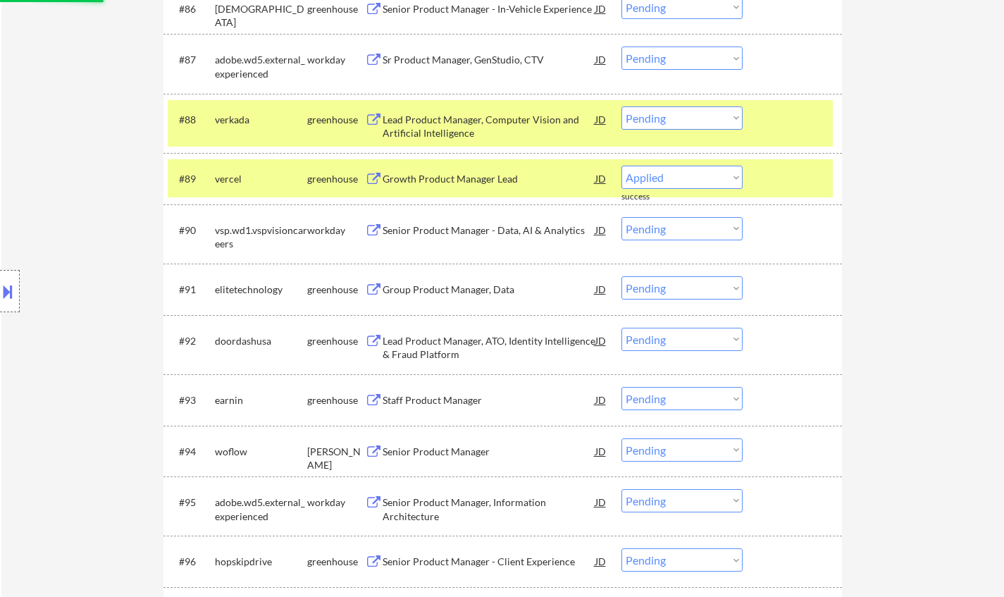
select select ""pending""
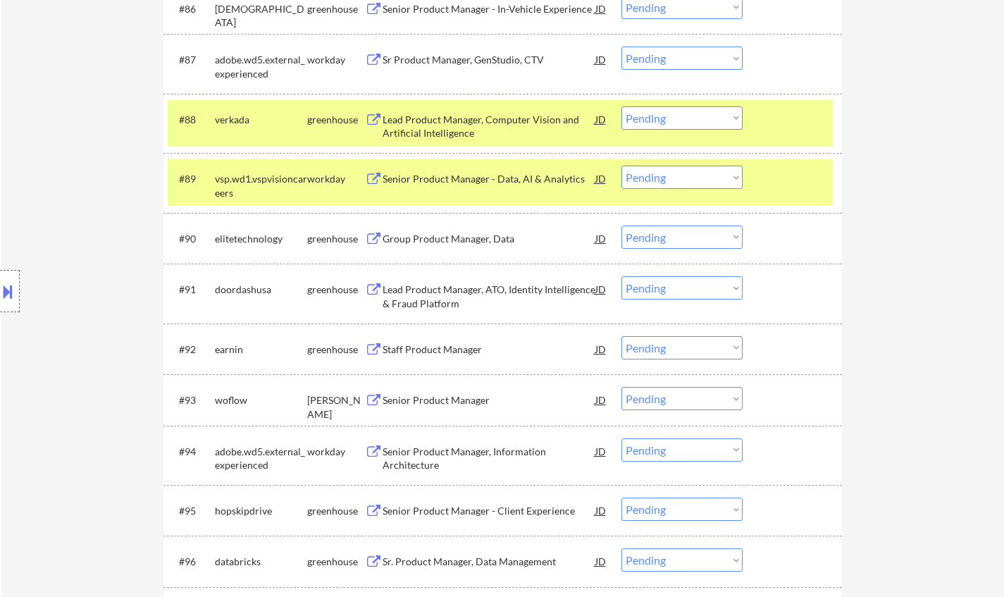
click at [469, 235] on div "Group Product Manager, Data" at bounding box center [489, 239] width 213 height 14
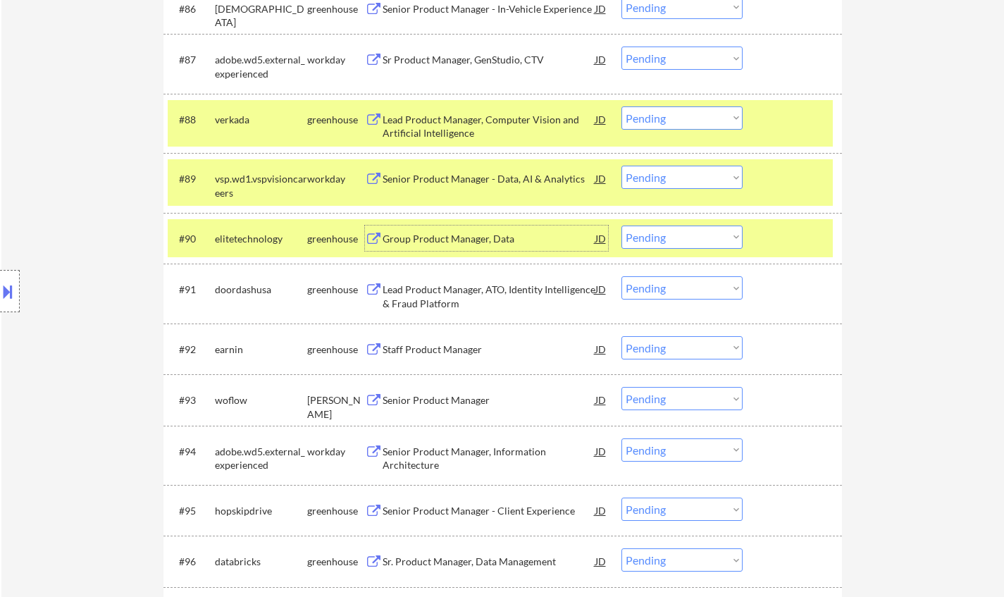
click at [703, 236] on select "Choose an option... Pending Applied Excluded (Questions) Excluded (Expired) Exc…" at bounding box center [681, 236] width 121 height 23
click at [621, 225] on select "Choose an option... Pending Applied Excluded (Questions) Excluded (Expired) Exc…" at bounding box center [681, 236] width 121 height 23
select select ""pending""
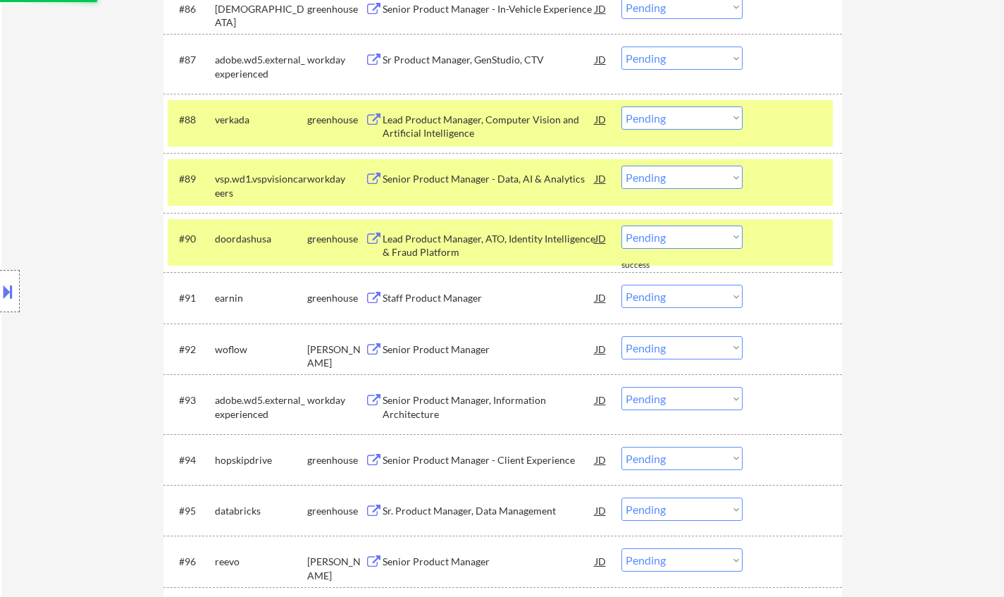
scroll to position [5284, 0]
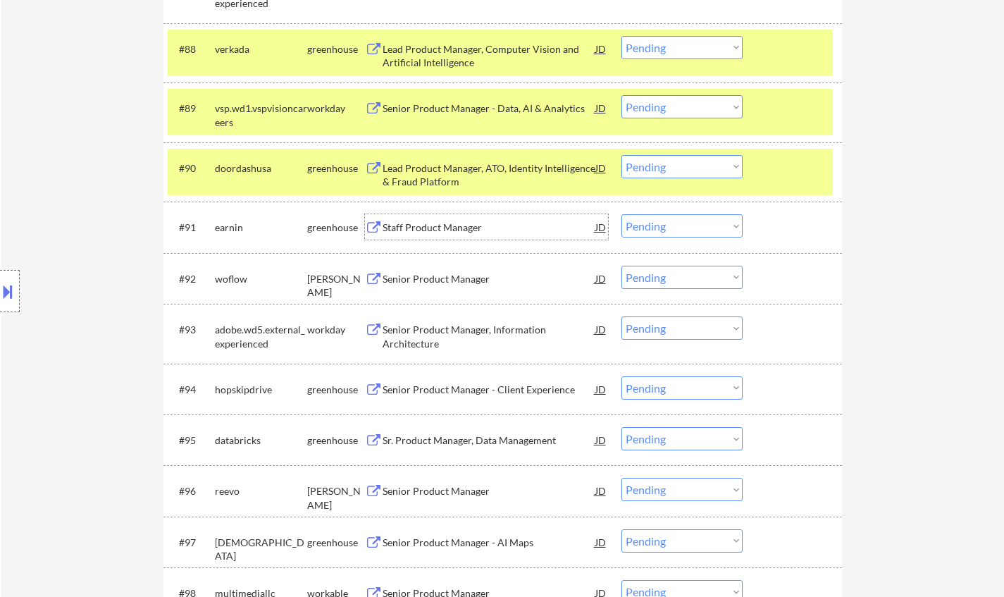
click at [462, 222] on div "Staff Product Manager" at bounding box center [489, 228] width 213 height 14
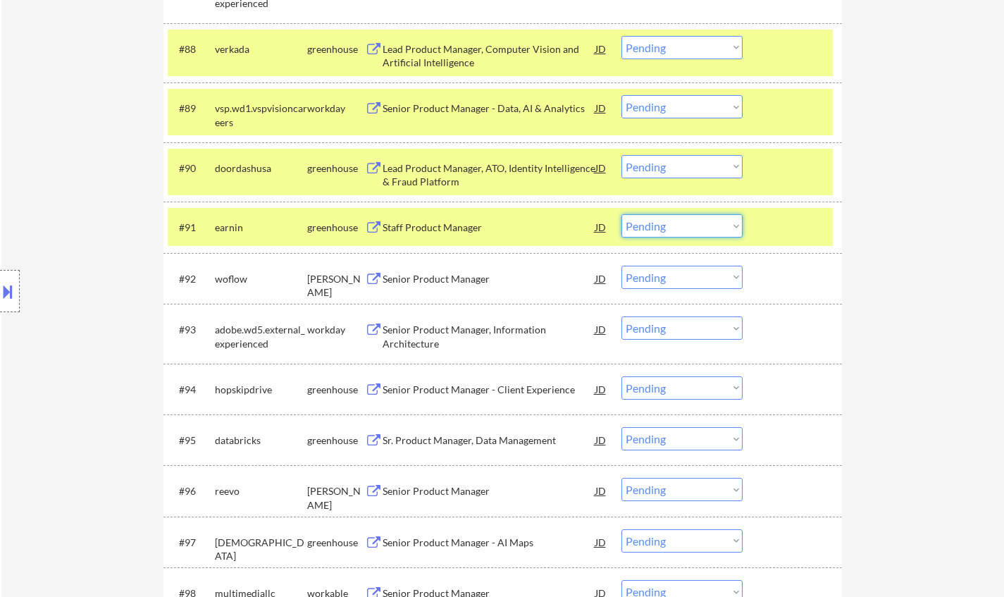
drag, startPoint x: 658, startPoint y: 229, endPoint x: 659, endPoint y: 237, distance: 7.8
click at [658, 229] on select "Choose an option... Pending Applied Excluded (Questions) Excluded (Expired) Exc…" at bounding box center [681, 225] width 121 height 23
click at [621, 215] on select "Choose an option... Pending Applied Excluded (Questions) Excluded (Expired) Exc…" at bounding box center [681, 225] width 121 height 23
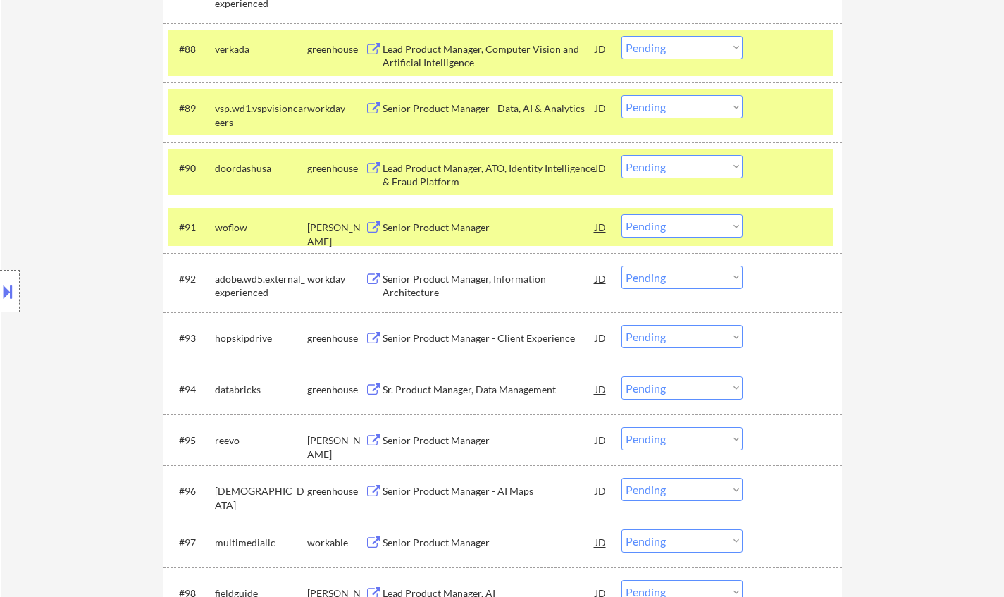
click at [438, 227] on div "Senior Product Manager" at bounding box center [489, 228] width 213 height 14
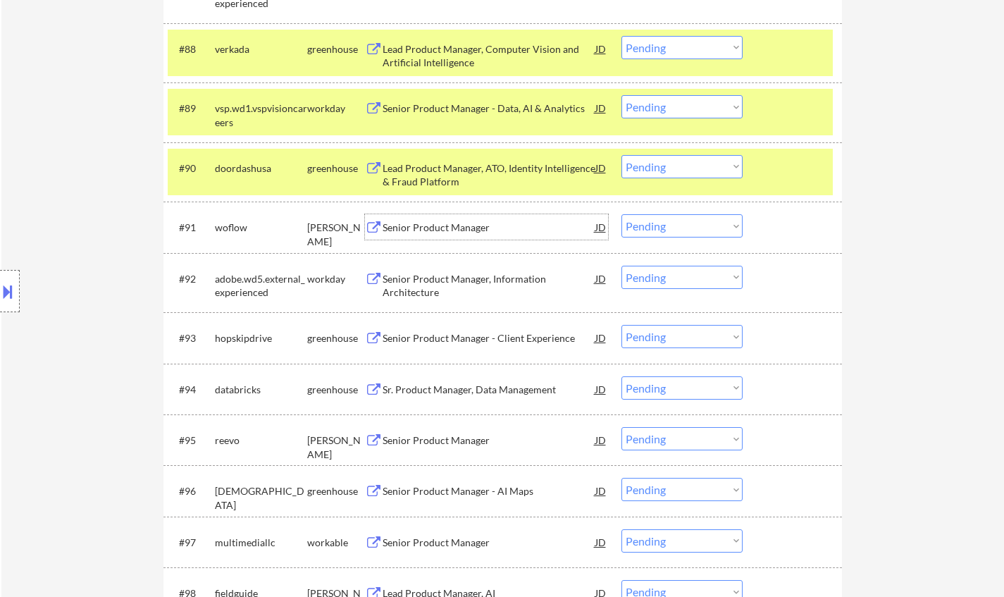
click at [3, 292] on button at bounding box center [7, 291] width 15 height 23
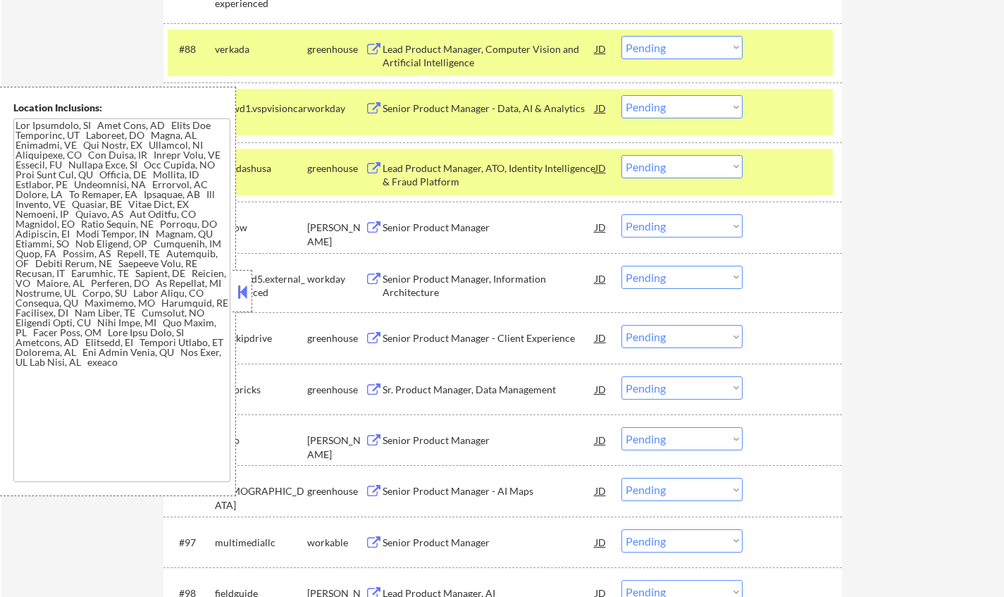
click at [240, 291] on button at bounding box center [242, 291] width 15 height 21
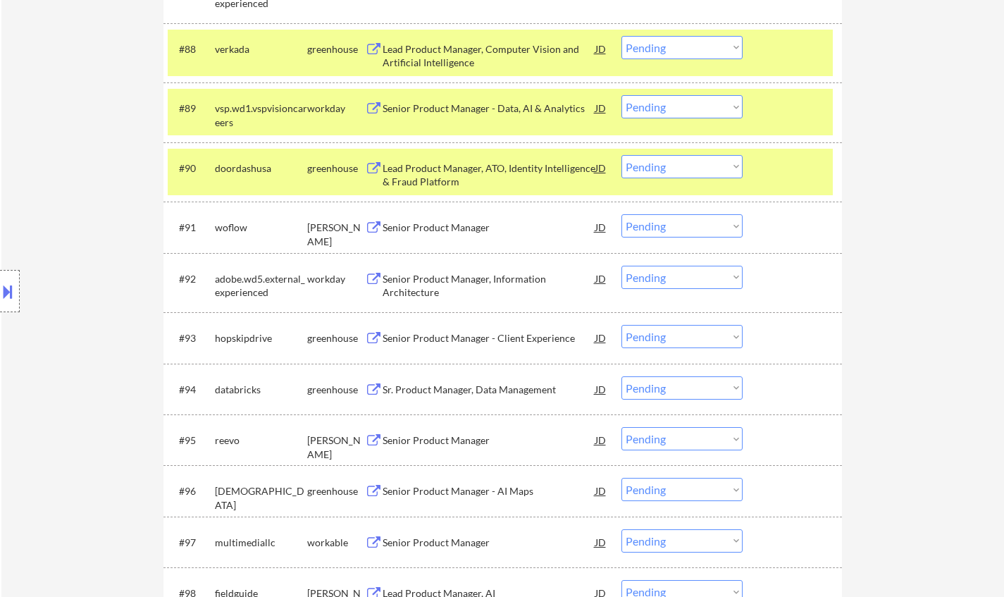
click at [656, 227] on select "Choose an option... Pending Applied Excluded (Questions) Excluded (Expired) Exc…" at bounding box center [681, 225] width 121 height 23
click at [621, 215] on select "Choose an option... Pending Applied Excluded (Questions) Excluded (Expired) Exc…" at bounding box center [681, 225] width 121 height 23
select select ""pending""
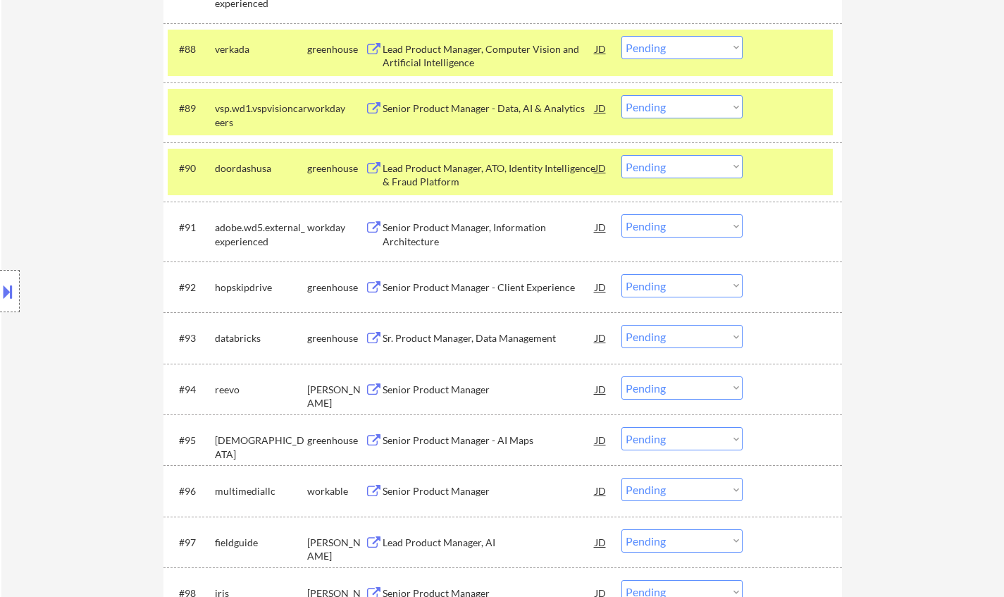
click at [471, 283] on div "Senior Product Manager - Client Experience" at bounding box center [489, 287] width 213 height 14
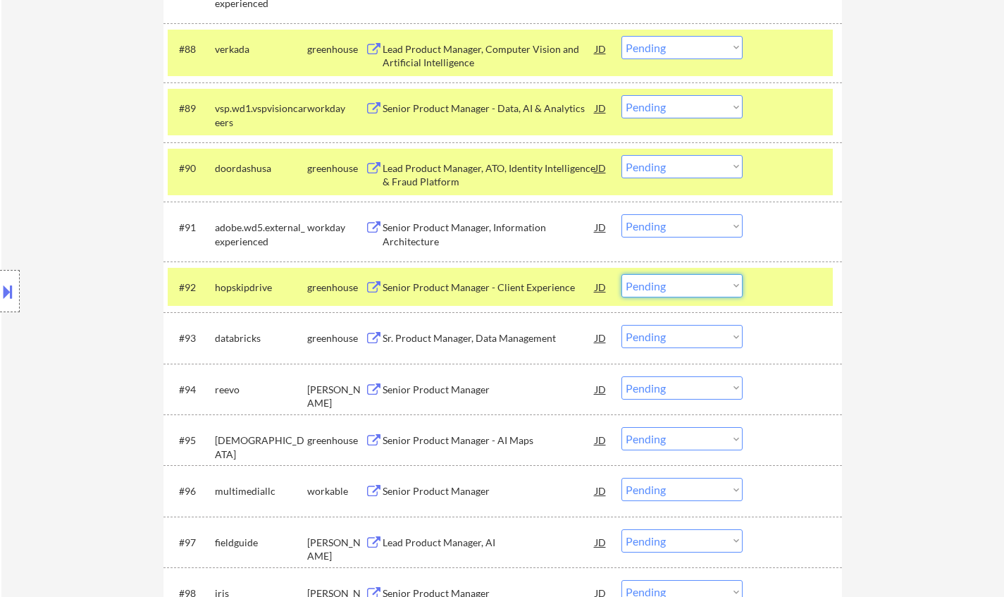
click at [712, 286] on select "Choose an option... Pending Applied Excluded (Questions) Excluded (Expired) Exc…" at bounding box center [681, 285] width 121 height 23
click at [621, 274] on select "Choose an option... Pending Applied Excluded (Questions) Excluded (Expired) Exc…" at bounding box center [681, 285] width 121 height 23
select select ""pending""
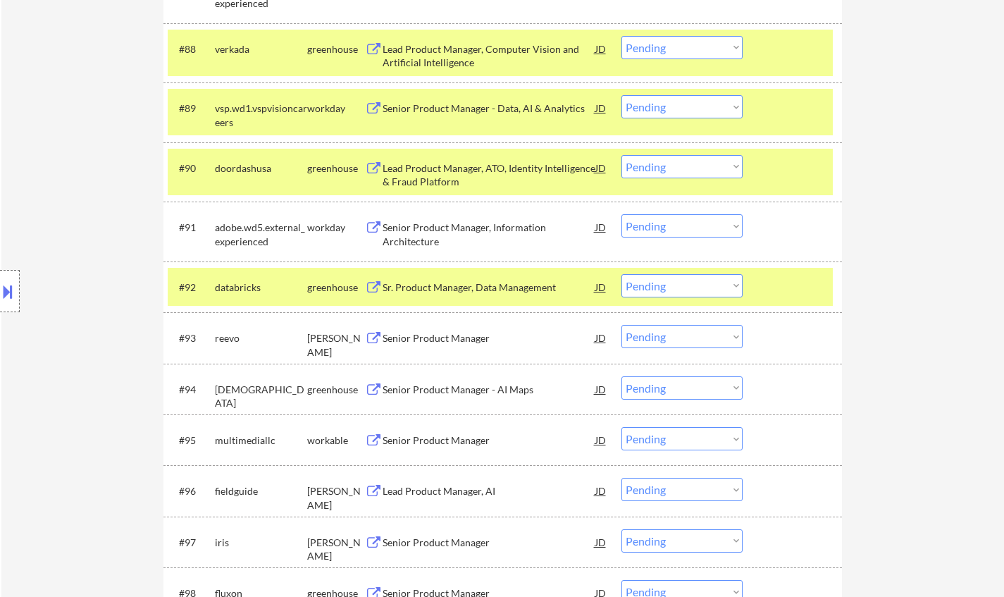
click at [409, 342] on div "Senior Product Manager" at bounding box center [489, 338] width 213 height 14
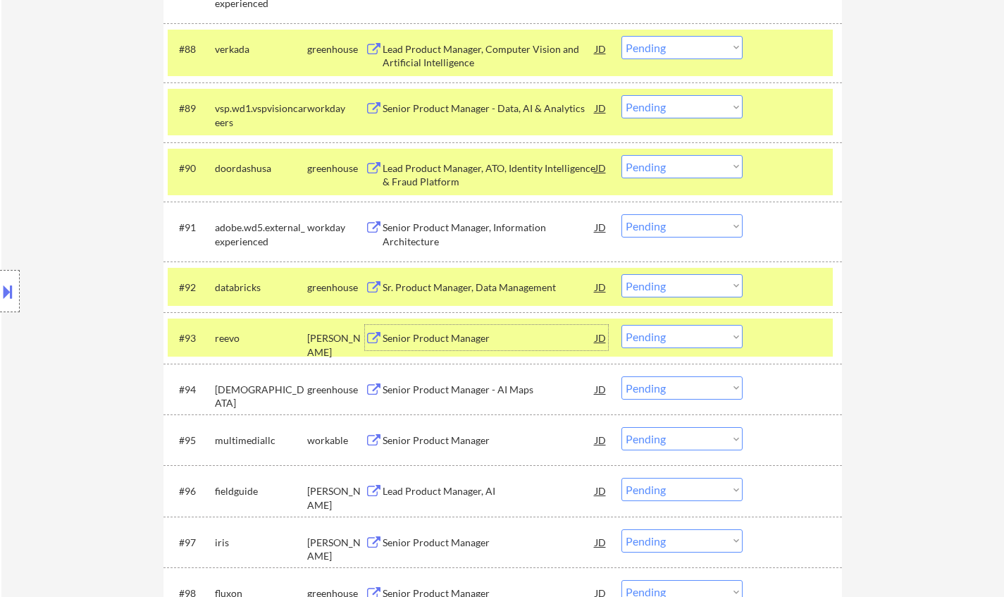
drag, startPoint x: 702, startPoint y: 337, endPoint x: 700, endPoint y: 347, distance: 10.1
click at [702, 337] on select "Choose an option... Pending Applied Excluded (Questions) Excluded (Expired) Exc…" at bounding box center [681, 336] width 121 height 23
click at [621, 325] on select "Choose an option... Pending Applied Excluded (Questions) Excluded (Expired) Exc…" at bounding box center [681, 336] width 121 height 23
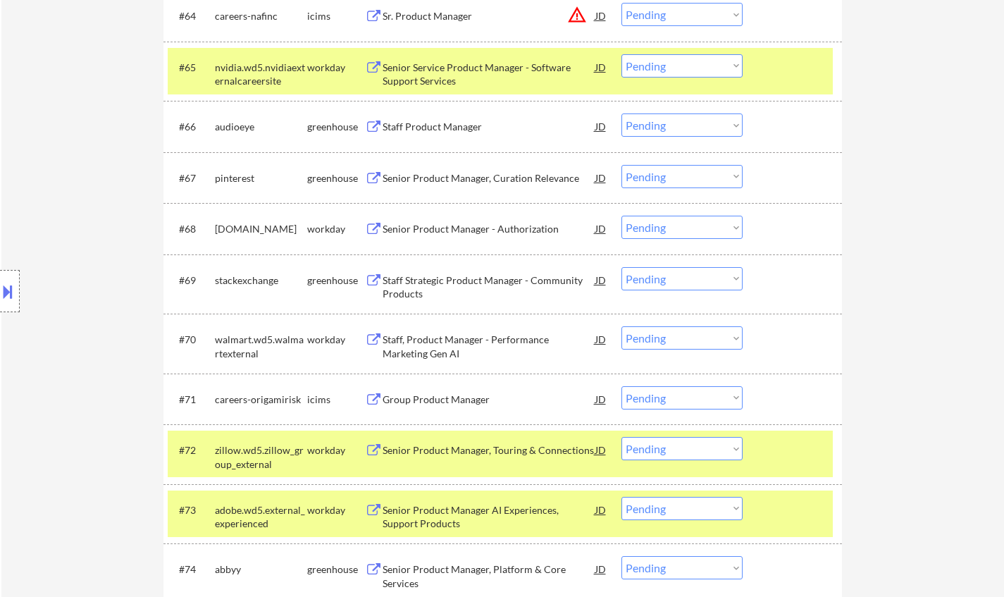
select select ""pending""
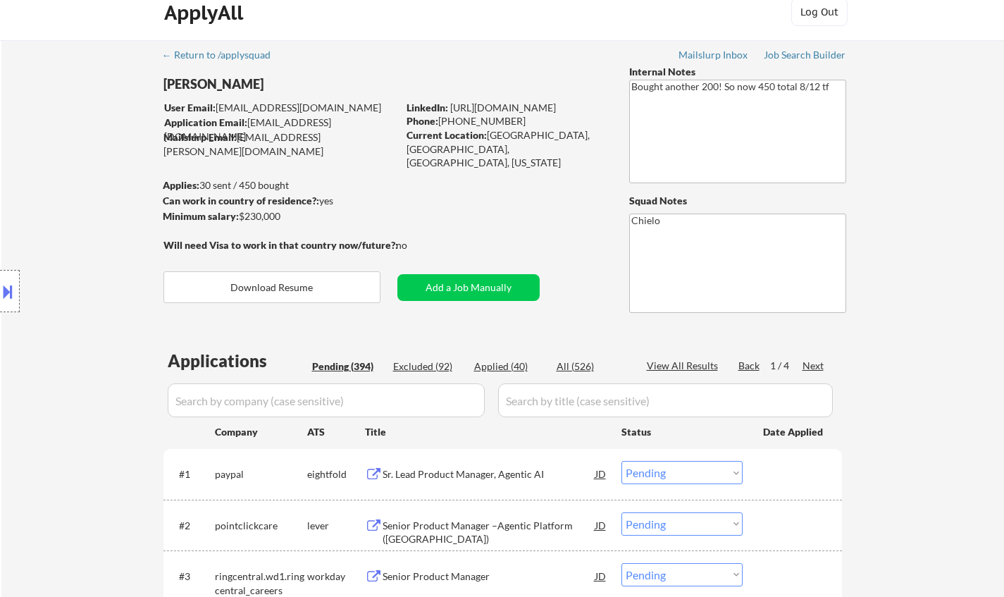
scroll to position [0, 0]
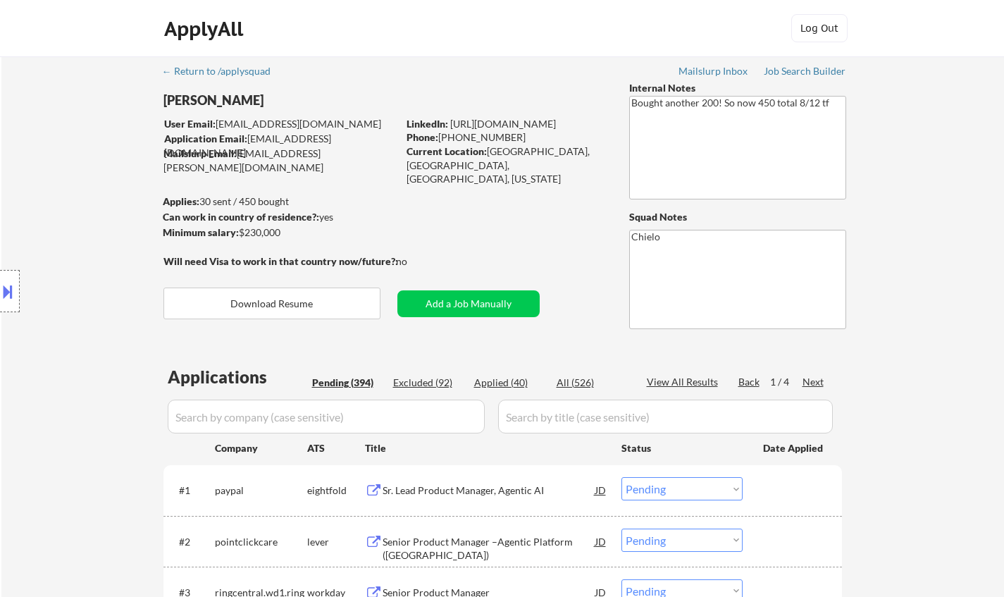
click at [414, 380] on div "Excluded (92)" at bounding box center [428, 383] width 70 height 14
select select ""excluded__bad_match_""
select select ""excluded__salary_""
select select ""excluded__location_""
select select ""excluded__salary_""
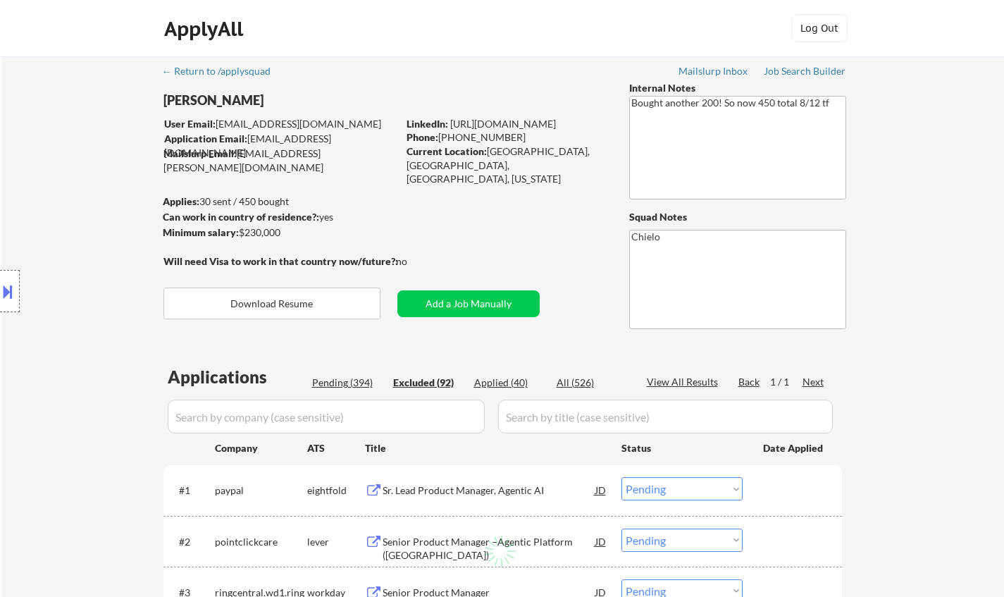
select select ""excluded__salary_""
select select ""excluded""
select select ""excluded__expired_""
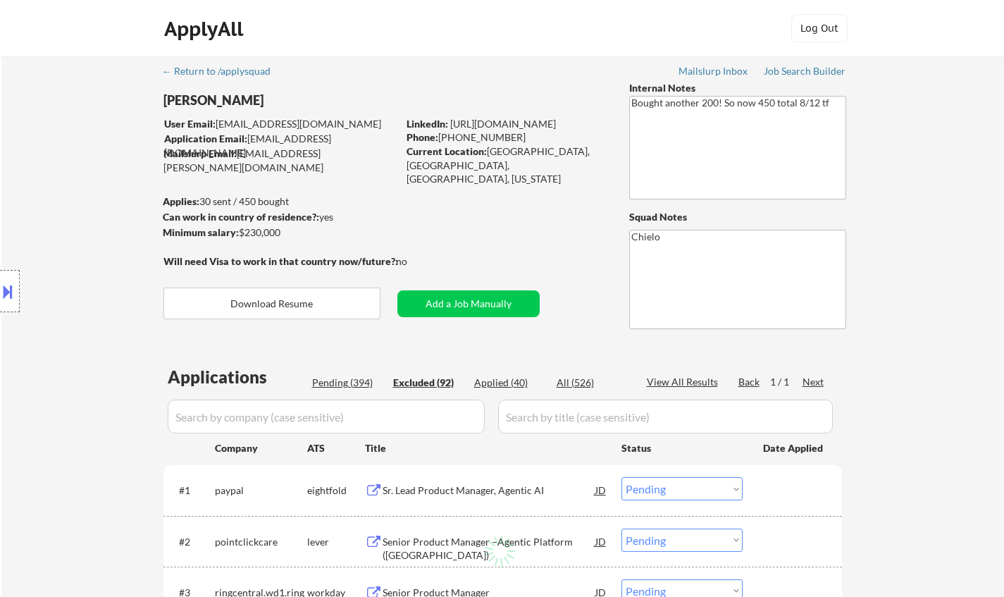
select select ""excluded__expired_""
select select ""excluded""
select select ""excluded__salary_""
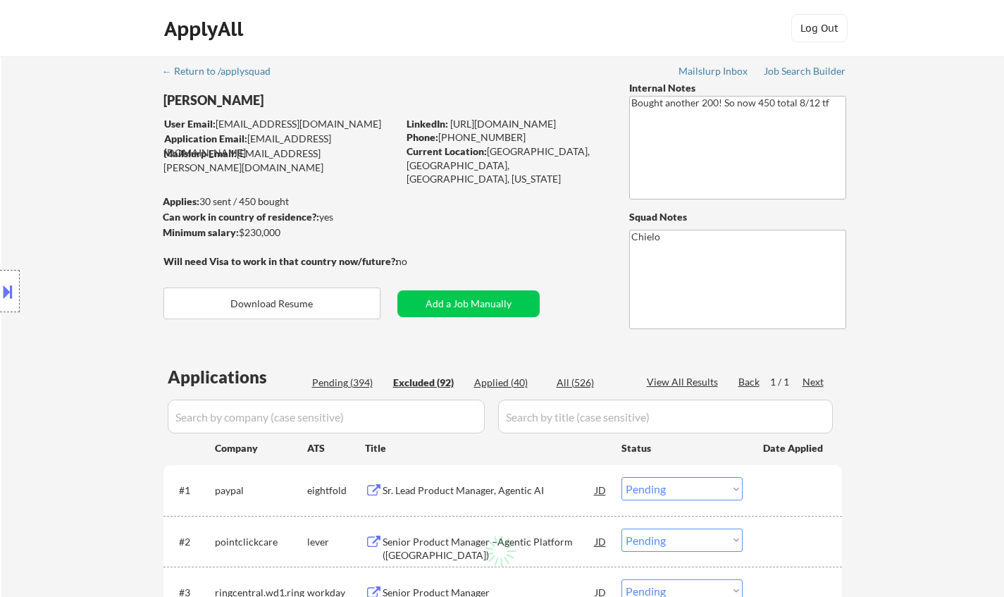
select select ""excluded__salary_""
select select ""excluded__location_""
select select ""excluded__salary_""
select select ""excluded__location_""
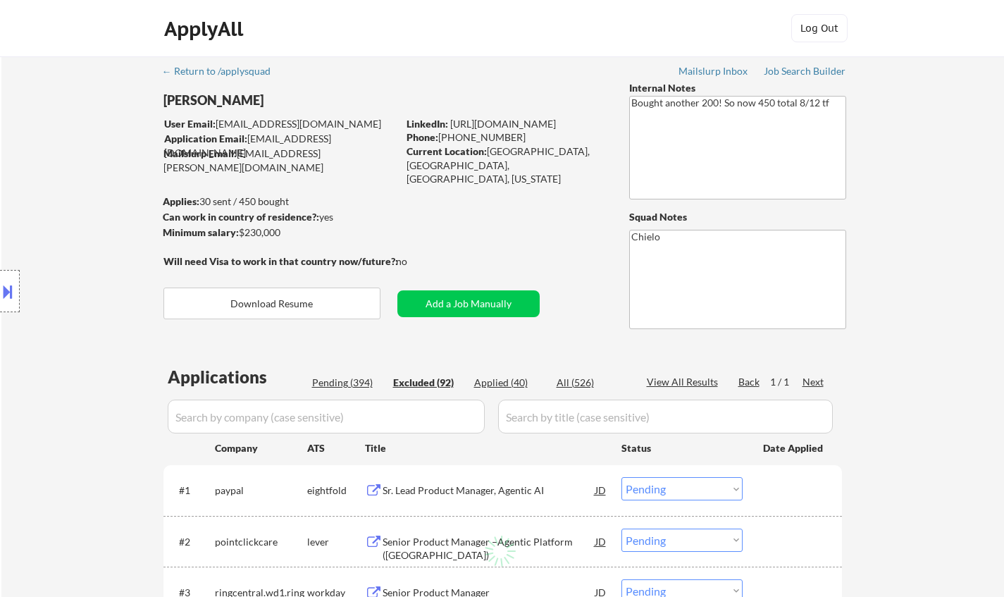
select select ""excluded__salary_""
select select ""excluded__expired_""
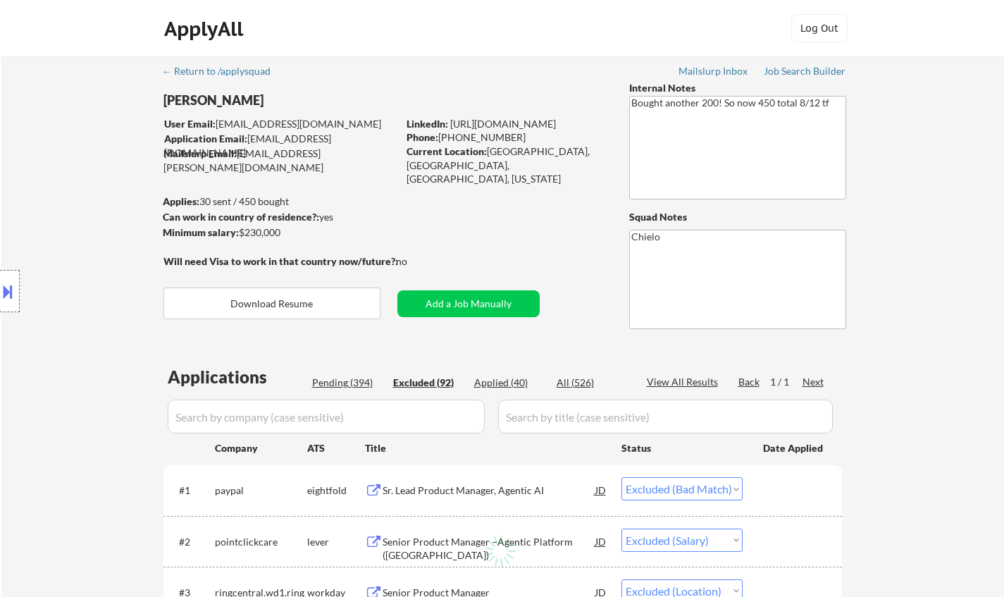
select select ""excluded__location_""
select select ""excluded__expired_""
select select ""excluded__bad_match_""
select select ""excluded__salary_""
select select ""excluded__bad_match_""
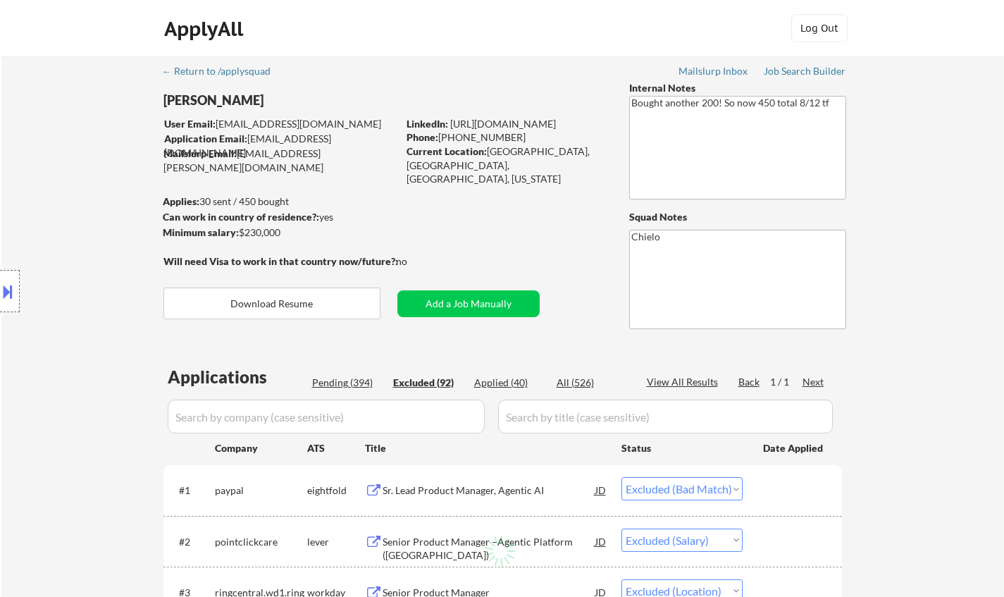
select select ""excluded__expired_""
select select ""excluded__salary_""
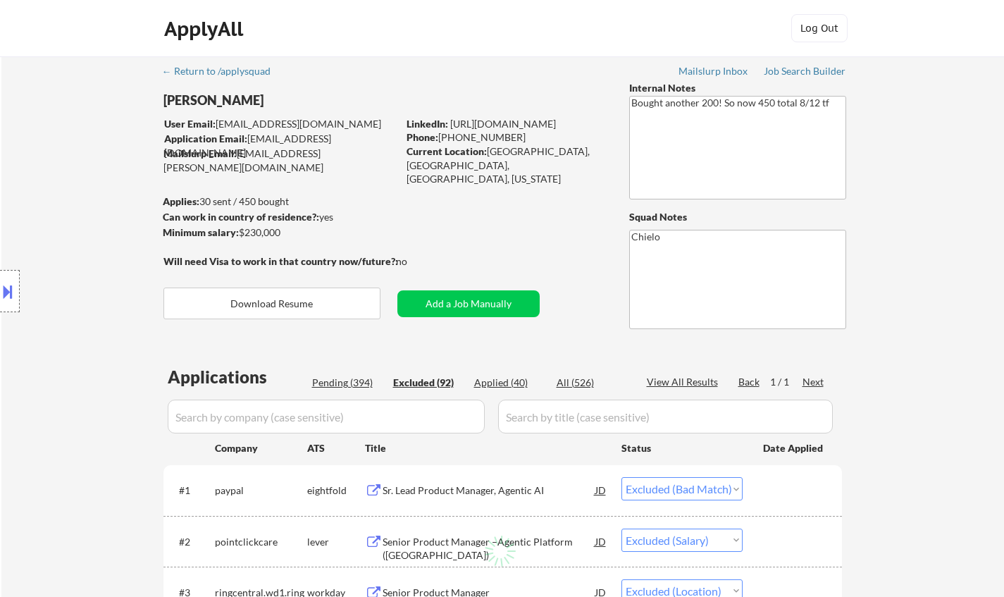
select select ""excluded__salary_""
select select ""excluded__expired_""
select select ""excluded__salary_""
select select ""excluded__expired_""
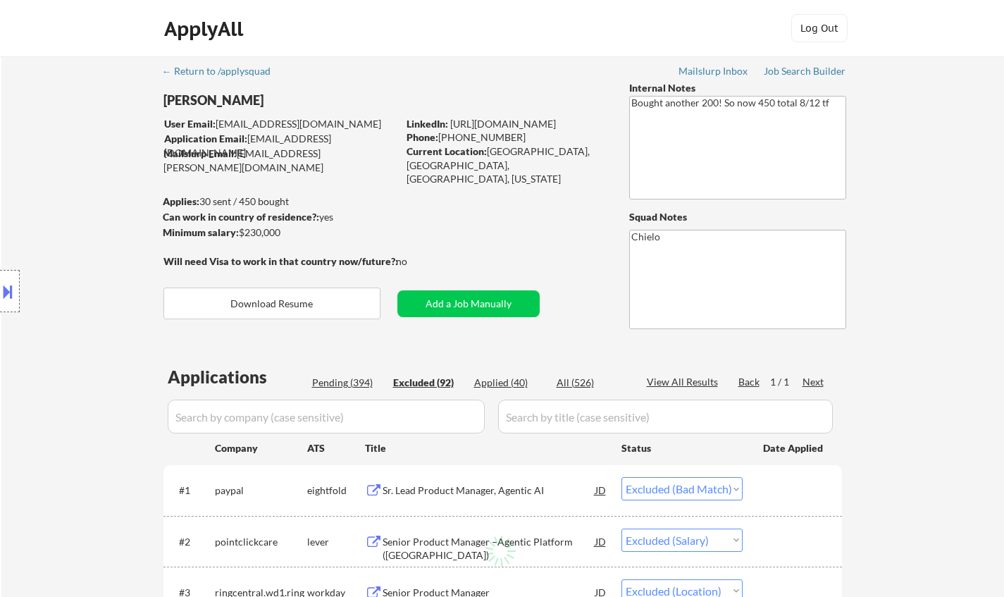
select select ""excluded__location_""
select select ""excluded__expired_""
select select ""excluded__bad_match_""
select select ""excluded__salary_""
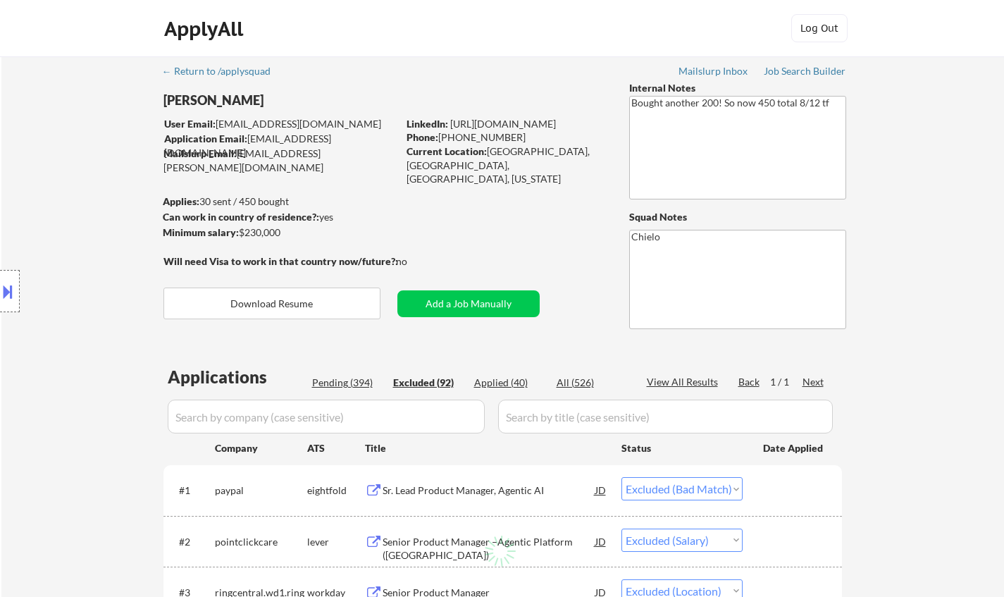
select select ""excluded""
select select ""excluded__salary_""
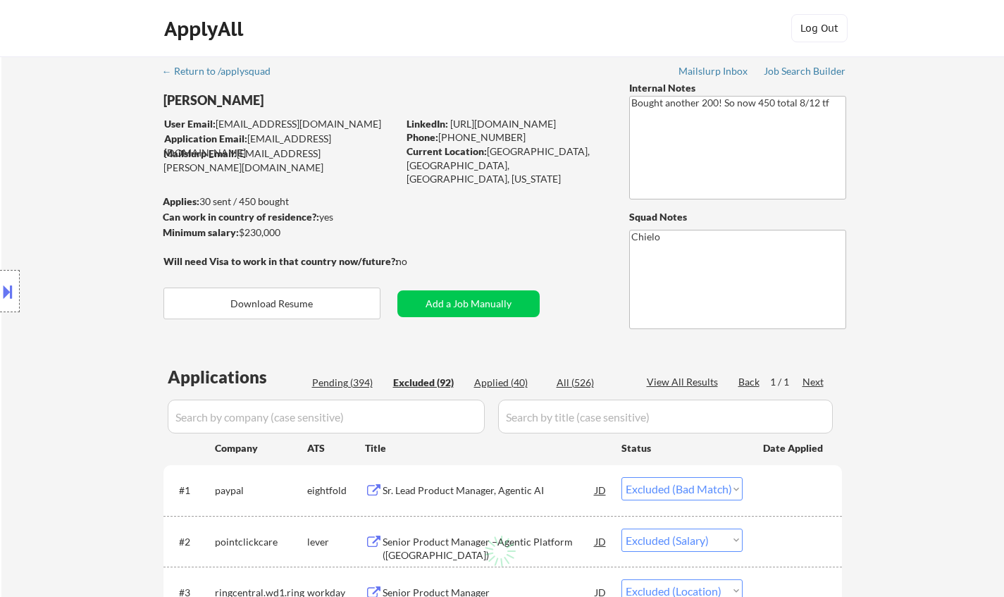
select select ""excluded__salary_""
select select ""excluded__expired_""
select select ""excluded__salary_""
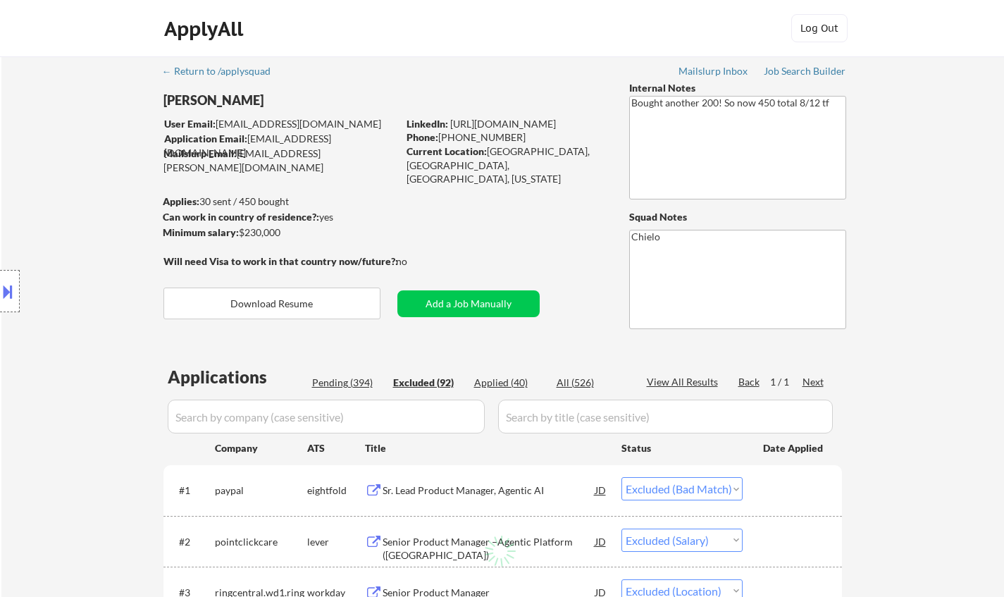
select select ""excluded__expired_""
select select ""excluded__bad_match_""
select select ""excluded__expired_""
select select ""excluded__bad_match_""
select select ""excluded__expired_""
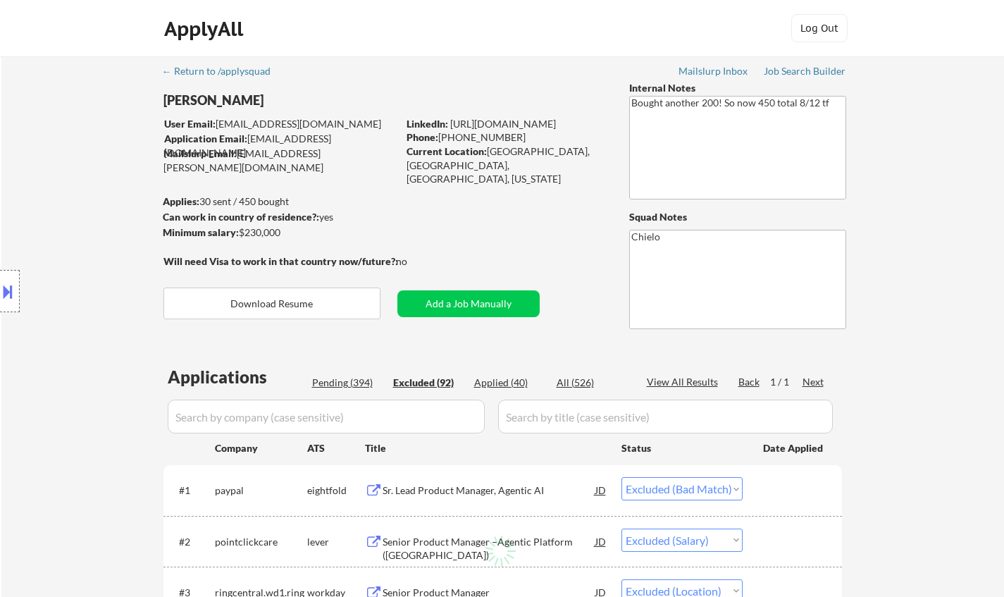
select select ""excluded""
select select ""excluded__salary_""
select select ""excluded__expired_""
select select ""excluded__salary_""
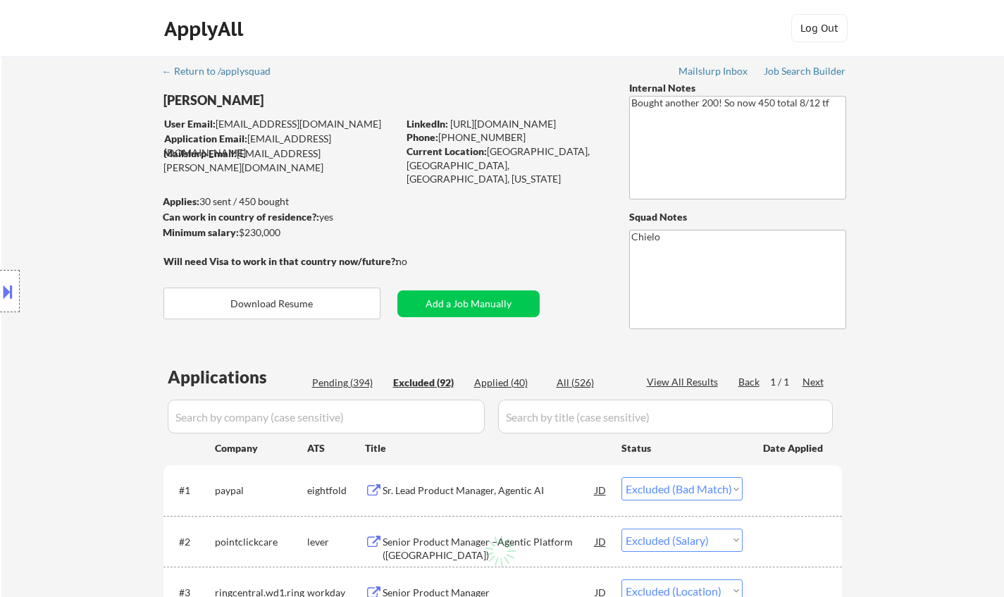
select select ""excluded""
select select ""excluded__expired_""
select select ""excluded__salary_""
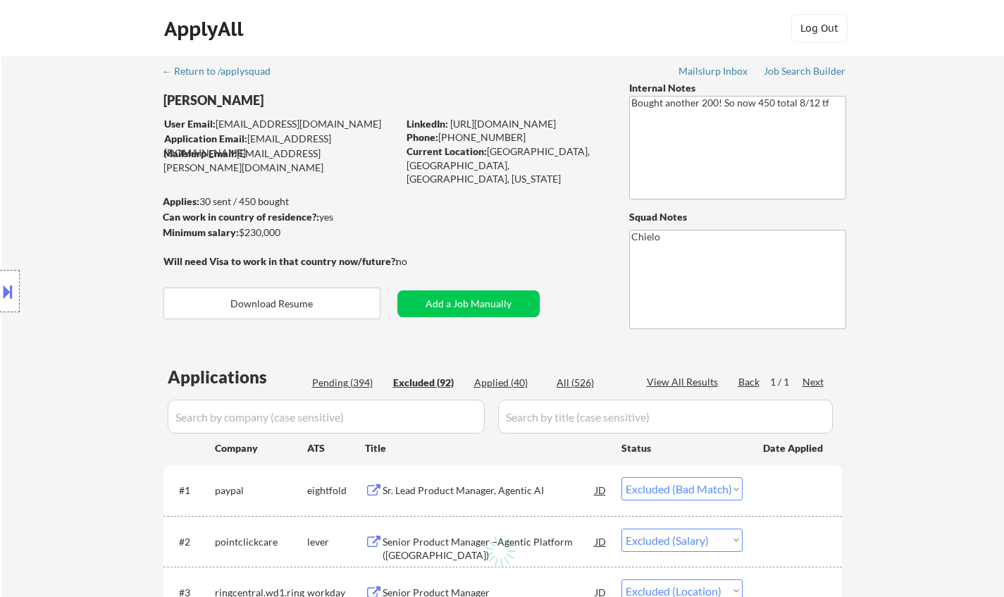
select select ""excluded__salary_""
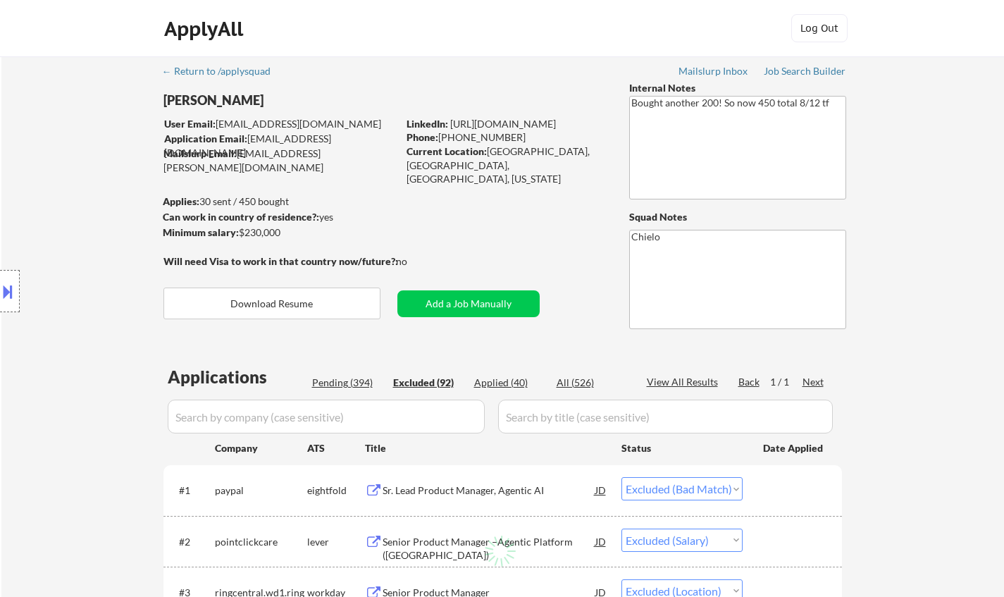
select select ""excluded__salary_""
select select ""excluded__bad_match_""
select select ""excluded__location_""
select select ""excluded__salary_""
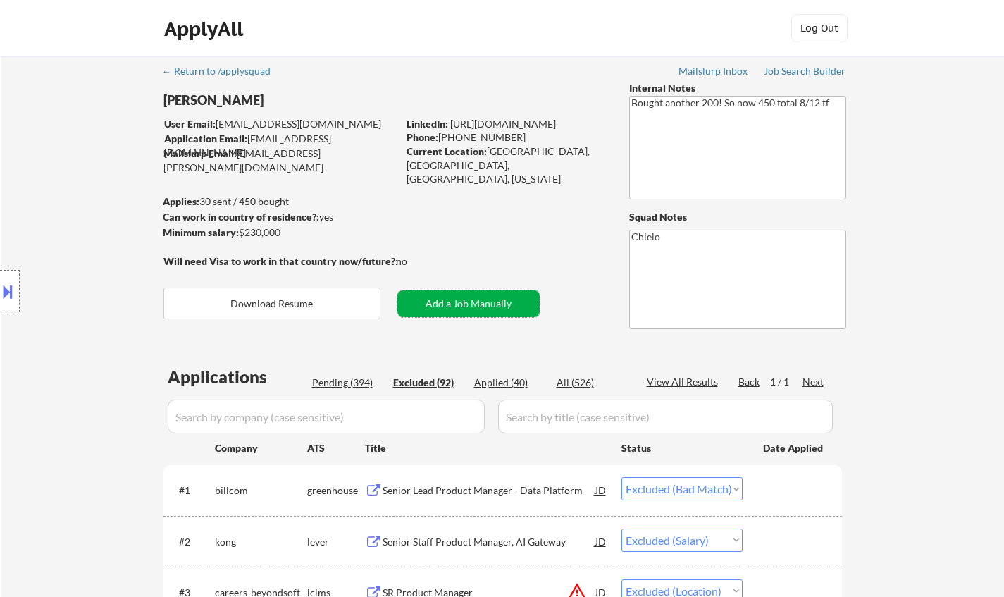
drag, startPoint x: 444, startPoint y: 313, endPoint x: 914, endPoint y: 192, distance: 485.1
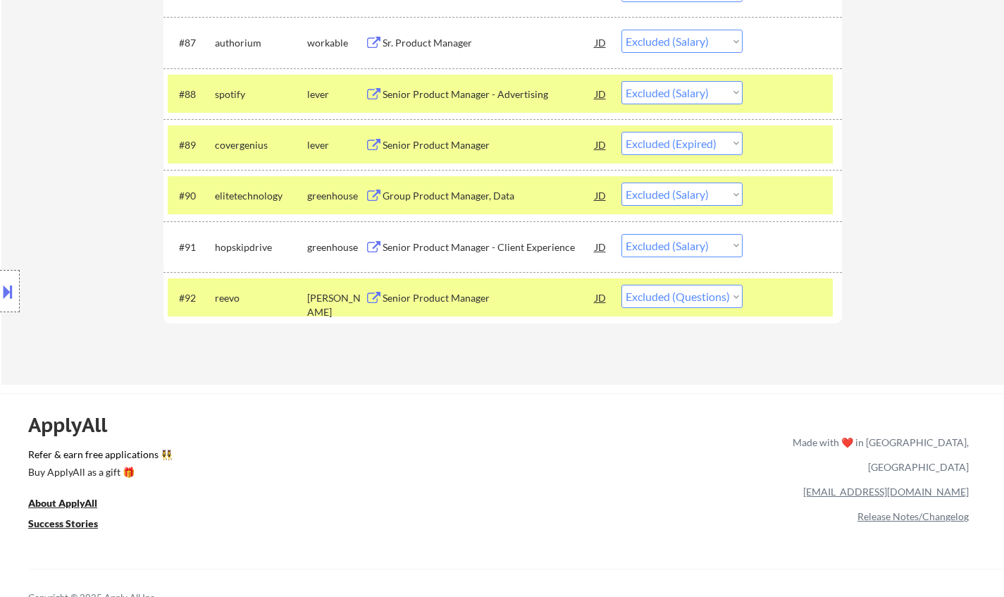
click at [669, 294] on select "Choose an option... Pending Applied Excluded (Questions) Excluded (Expired) Exc…" at bounding box center [681, 296] width 121 height 23
click at [621, 285] on select "Choose an option... Pending Applied Excluded (Questions) Excluded (Expired) Exc…" at bounding box center [681, 296] width 121 height 23
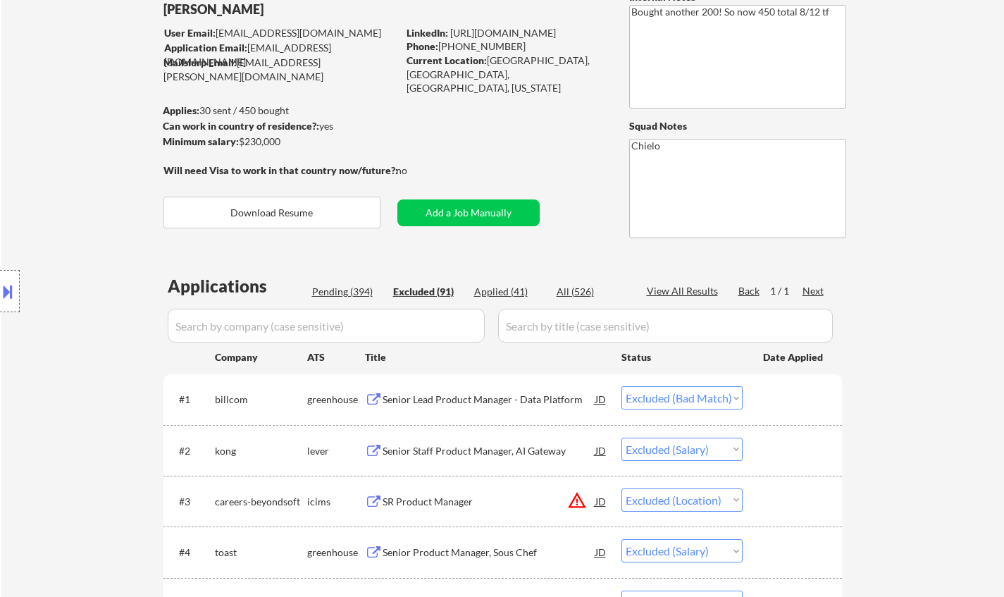
scroll to position [0, 0]
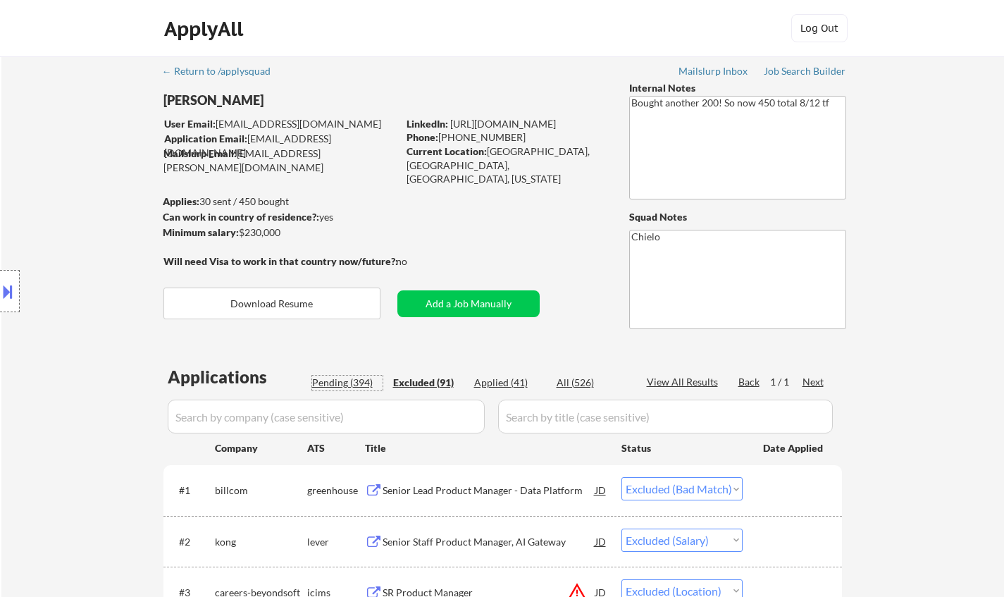
click at [334, 379] on div "Pending (394)" at bounding box center [347, 383] width 70 height 14
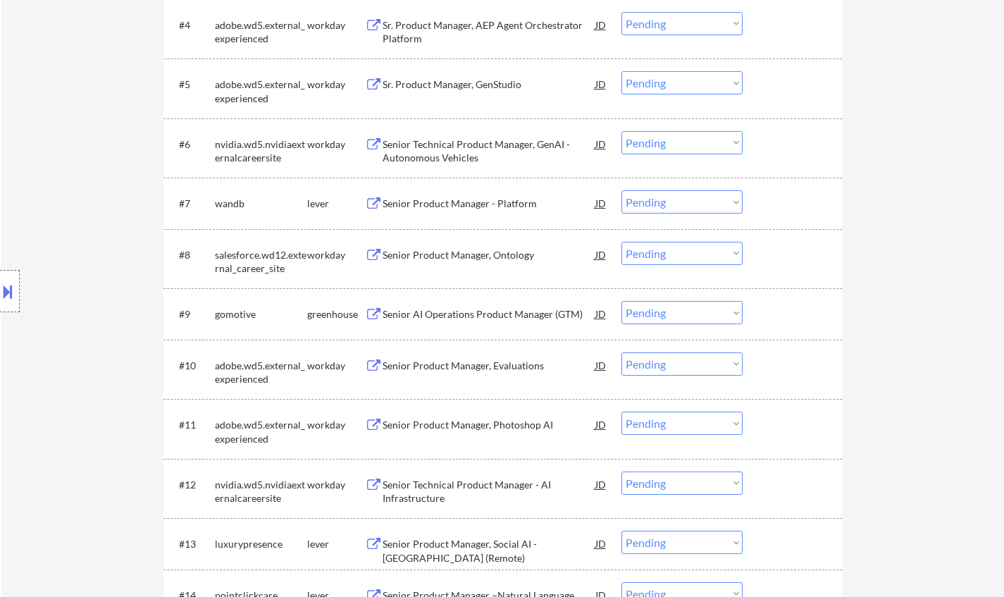
scroll to position [705, 0]
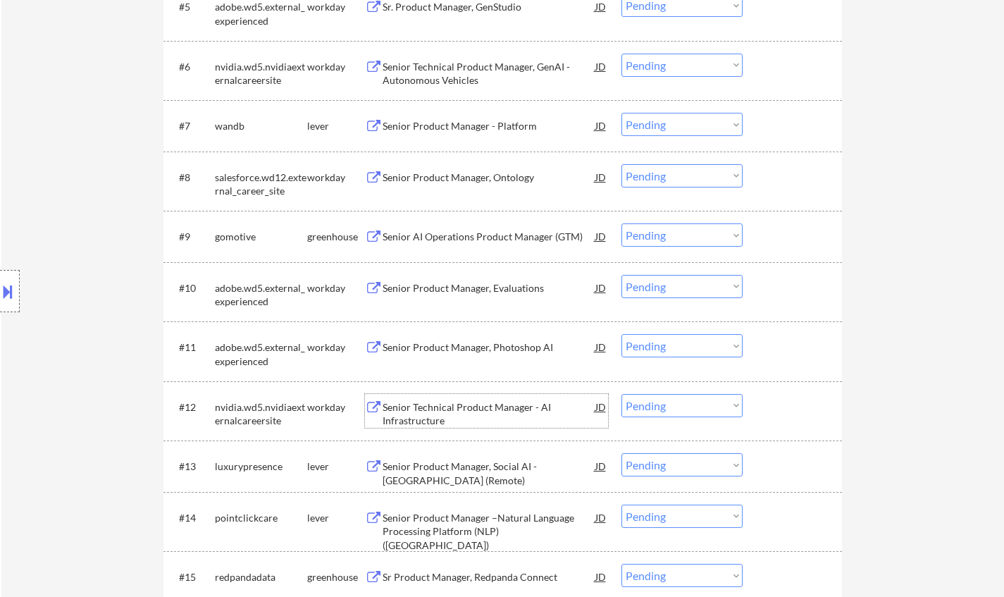
click at [438, 404] on div "Senior Technical Product Manager - AI Infrastructure" at bounding box center [489, 413] width 213 height 27
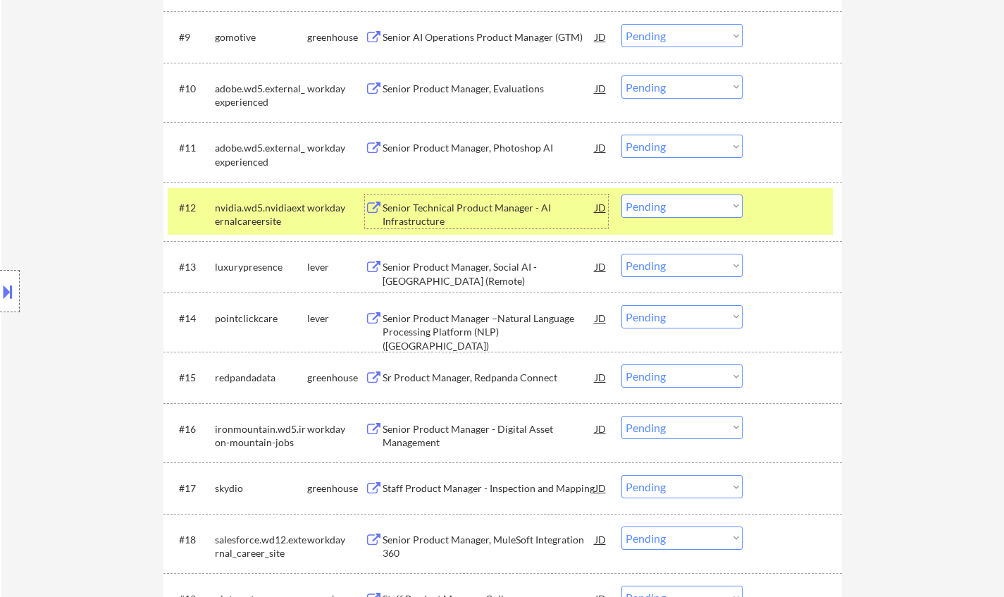
scroll to position [845, 0]
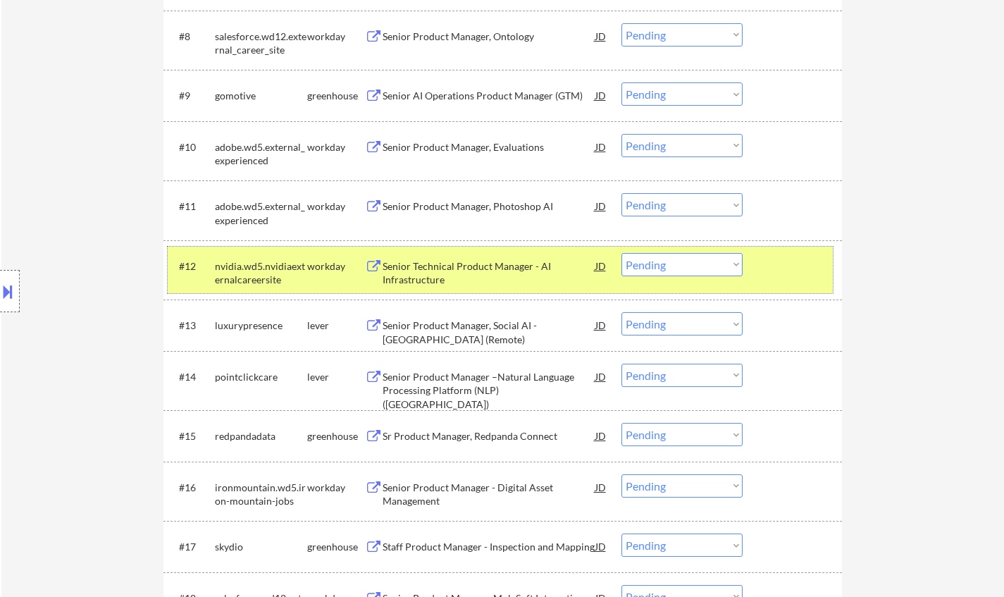
click at [700, 277] on div "#12 nvidia.wd5.nvidiaexternalcareersite workday Senior Technical Product Manage…" at bounding box center [500, 270] width 665 height 46
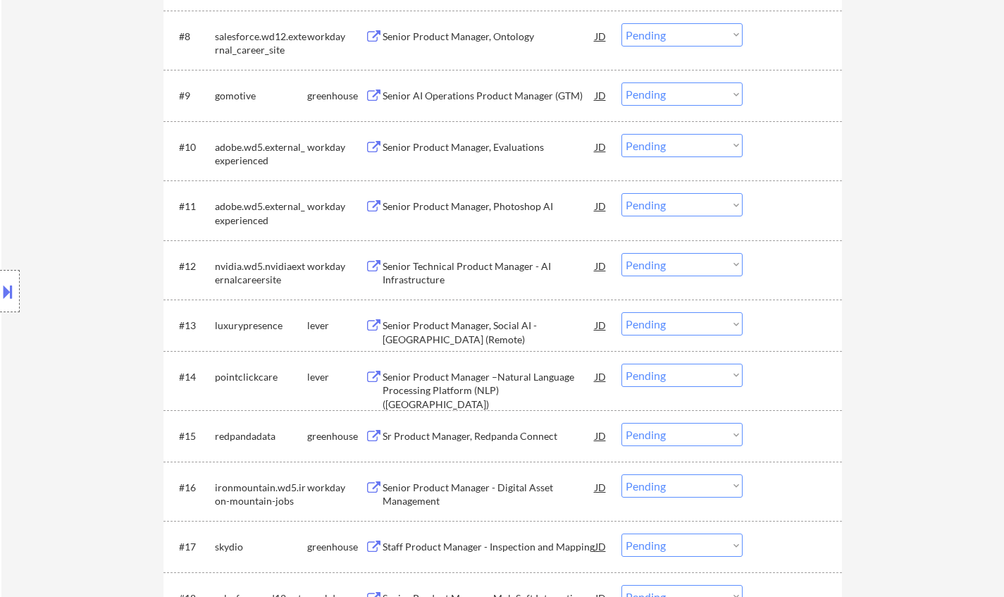
click at [699, 273] on select "Choose an option... Pending Applied Excluded (Questions) Excluded (Expired) Exc…" at bounding box center [681, 264] width 121 height 23
click at [702, 265] on select "Choose an option... Pending Applied Excluded (Questions) Excluded (Expired) Exc…" at bounding box center [681, 264] width 121 height 23
click at [704, 263] on select "Choose an option... Pending Applied Excluded (Questions) Excluded (Expired) Exc…" at bounding box center [681, 264] width 121 height 23
click at [621, 253] on select "Choose an option... Pending Applied Excluded (Questions) Excluded (Expired) Exc…" at bounding box center [681, 264] width 121 height 23
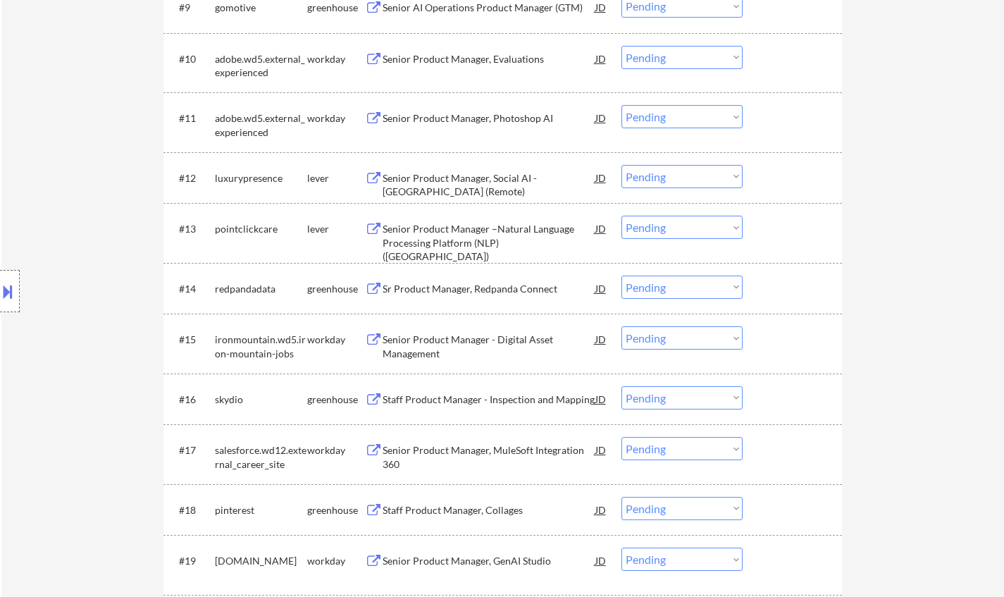
scroll to position [986, 0]
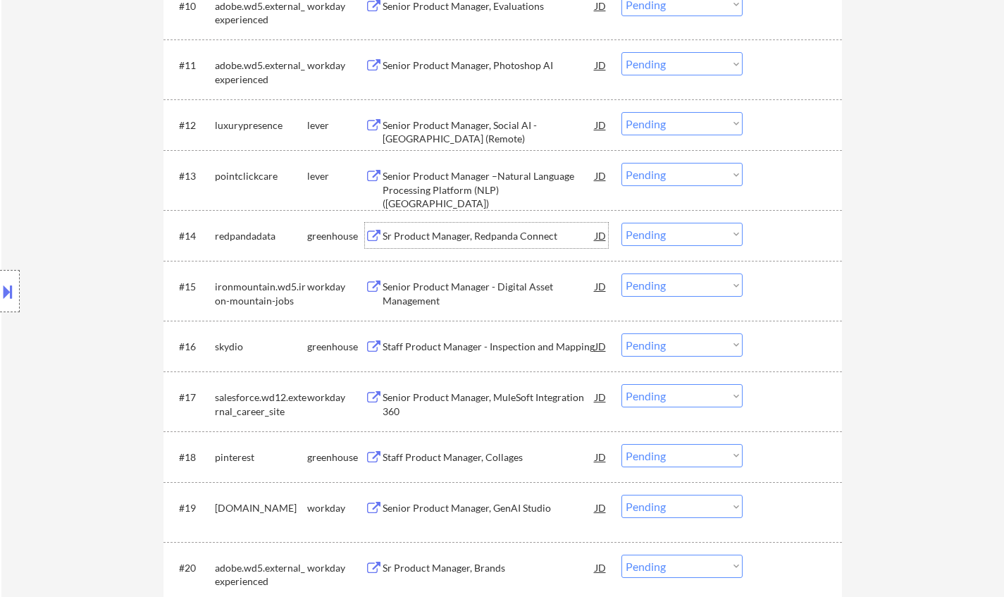
click at [479, 237] on div "Sr Product Manager, Redpanda Connect" at bounding box center [489, 236] width 213 height 14
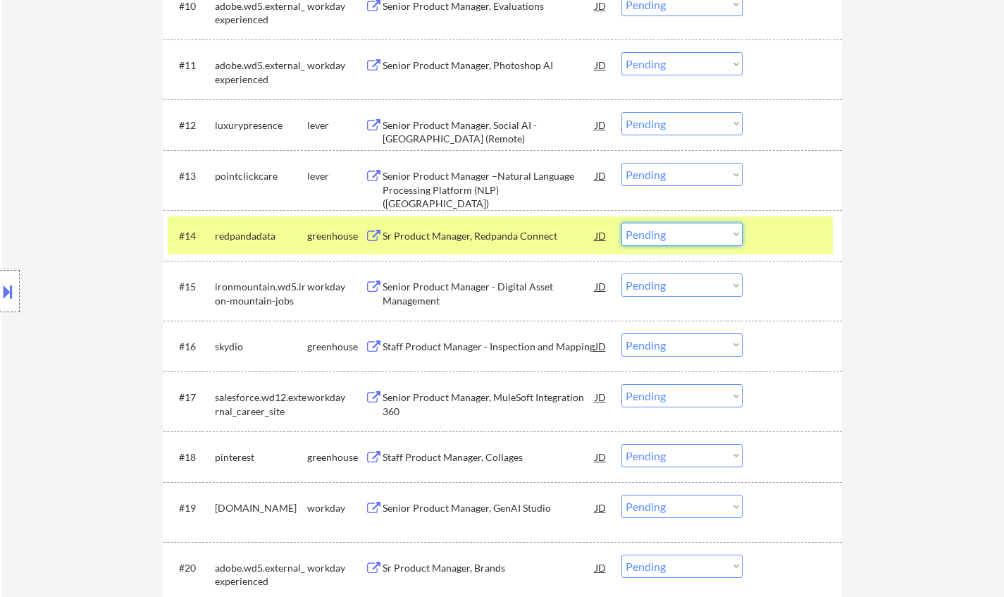
click at [722, 238] on select "Choose an option... Pending Applied Excluded (Questions) Excluded (Expired) Exc…" at bounding box center [681, 234] width 121 height 23
click at [621, 223] on select "Choose an option... Pending Applied Excluded (Questions) Excluded (Expired) Exc…" at bounding box center [681, 234] width 121 height 23
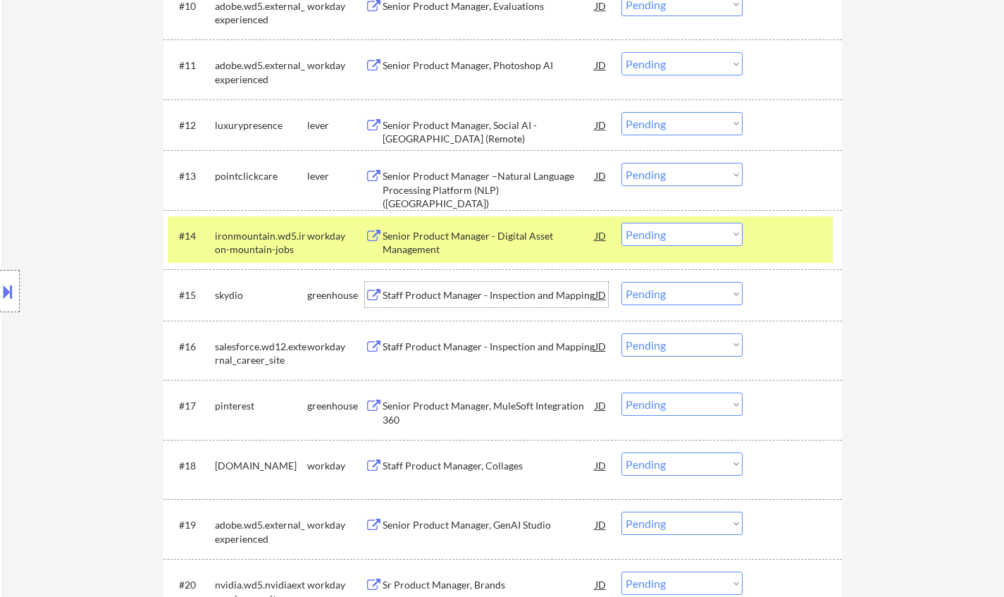
click at [490, 298] on div "Staff Product Manager - Inspection and Mapping" at bounding box center [489, 295] width 213 height 14
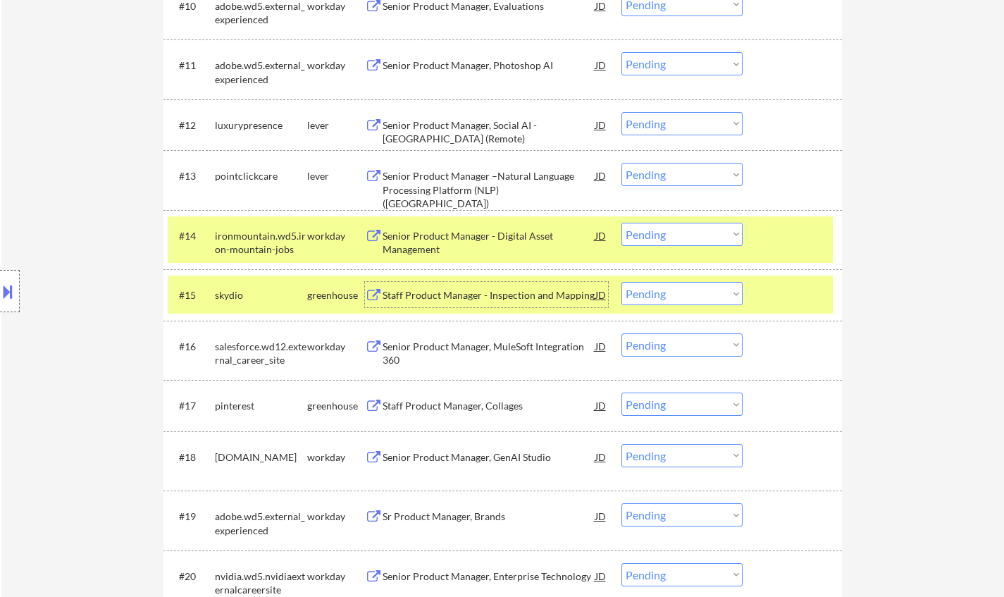
drag, startPoint x: 693, startPoint y: 293, endPoint x: 696, endPoint y: 304, distance: 11.1
click at [693, 293] on select "Choose an option... Pending Applied Excluded (Questions) Excluded (Expired) Exc…" at bounding box center [681, 293] width 121 height 23
click at [621, 282] on select "Choose an option... Pending Applied Excluded (Questions) Excluded (Expired) Exc…" at bounding box center [681, 293] width 121 height 23
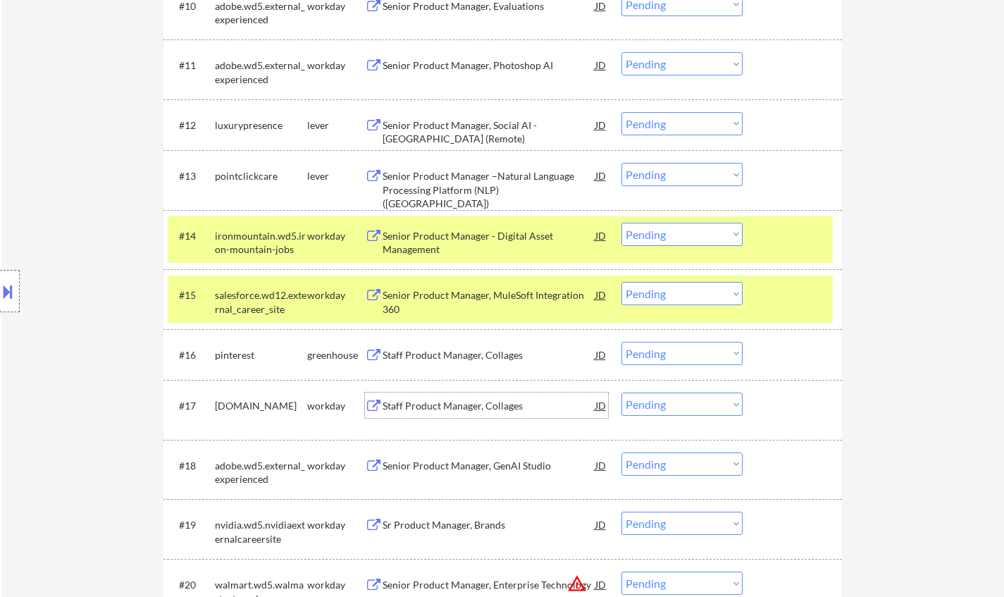
click at [470, 416] on div "Staff Product Manager, Collages" at bounding box center [489, 404] width 213 height 25
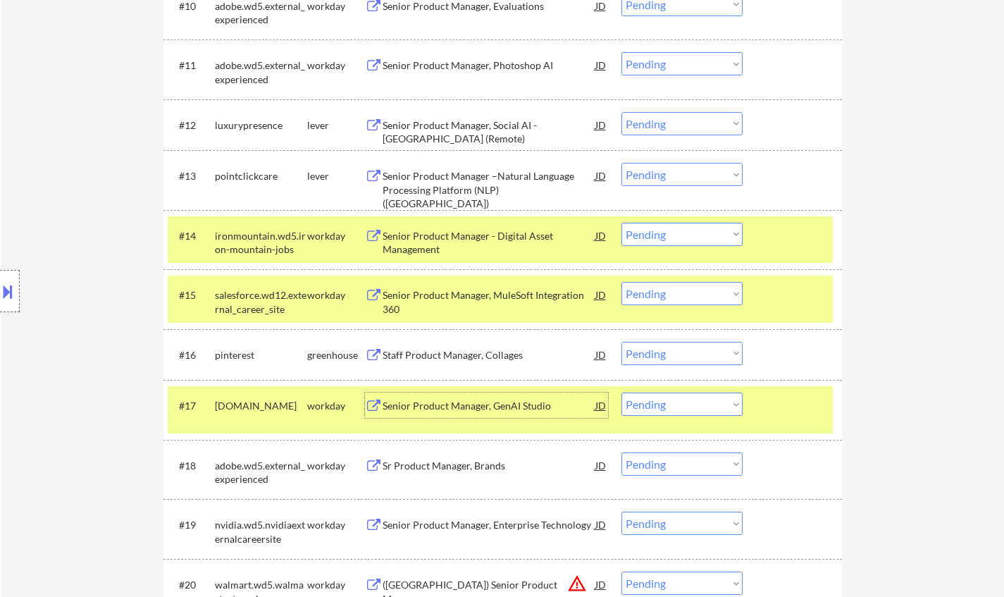
click at [683, 415] on select "Choose an option... Pending Applied Excluded (Questions) Excluded (Expired) Exc…" at bounding box center [681, 403] width 121 height 23
click at [621, 392] on select "Choose an option... Pending Applied Excluded (Questions) Excluded (Expired) Exc…" at bounding box center [681, 403] width 121 height 23
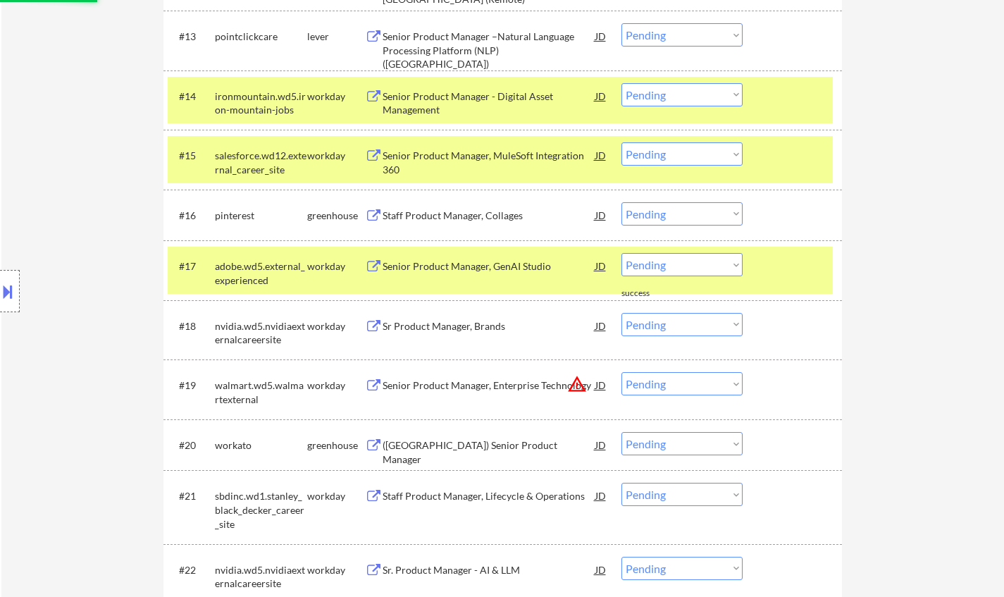
scroll to position [1127, 0]
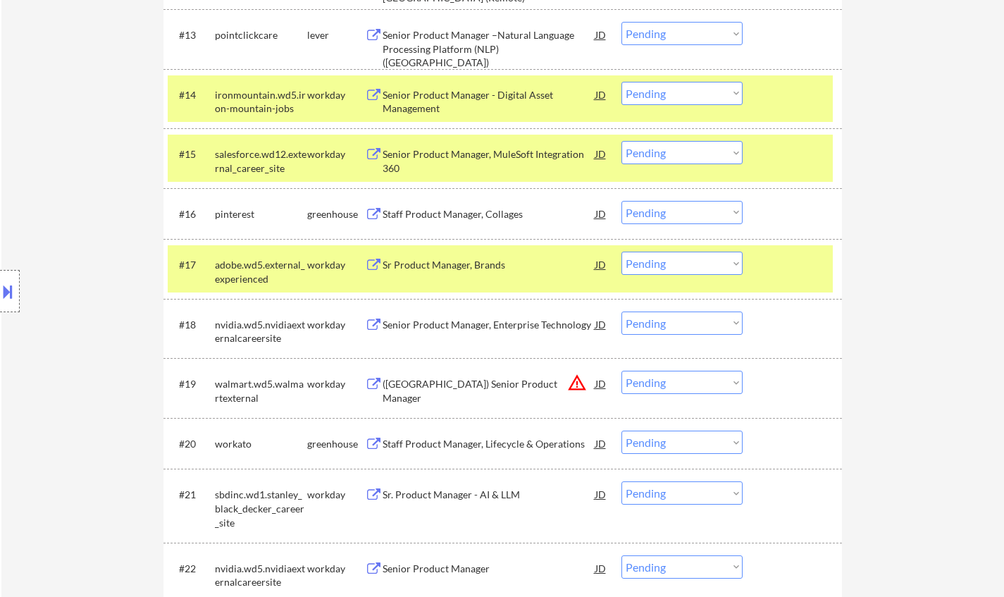
click at [600, 383] on div "JD" at bounding box center [601, 383] width 14 height 25
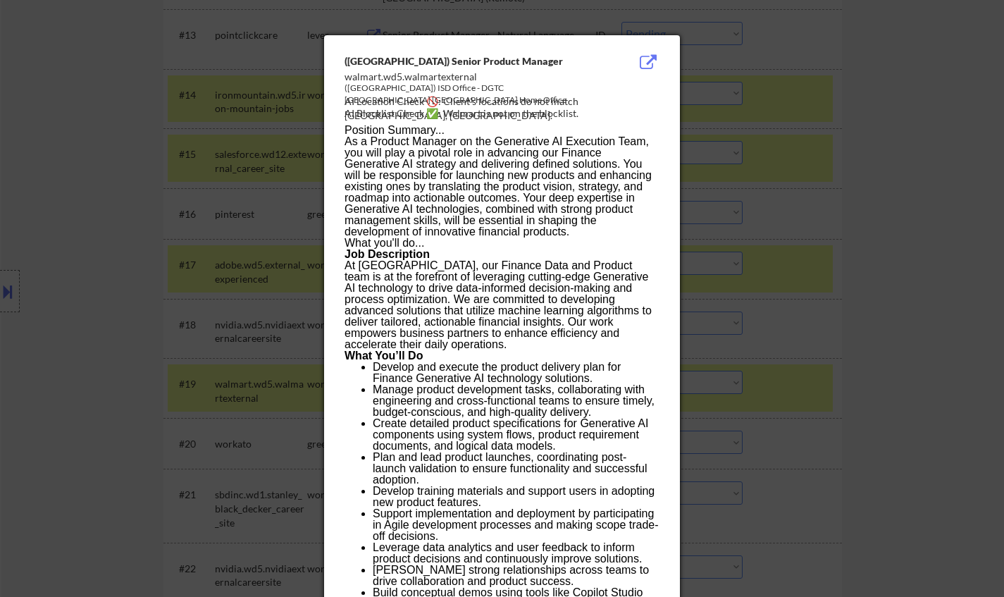
click at [850, 435] on div at bounding box center [502, 298] width 1004 height 597
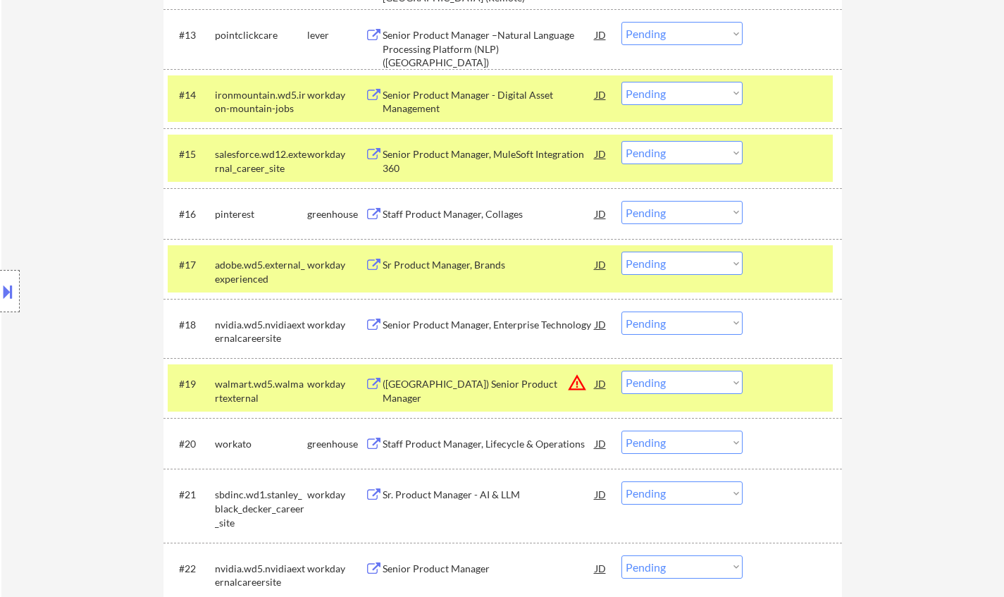
click at [710, 380] on select "Choose an option... Pending Applied Excluded (Questions) Excluded (Expired) Exc…" at bounding box center [681, 382] width 121 height 23
click at [621, 371] on select "Choose an option... Pending Applied Excluded (Questions) Excluded (Expired) Exc…" at bounding box center [681, 382] width 121 height 23
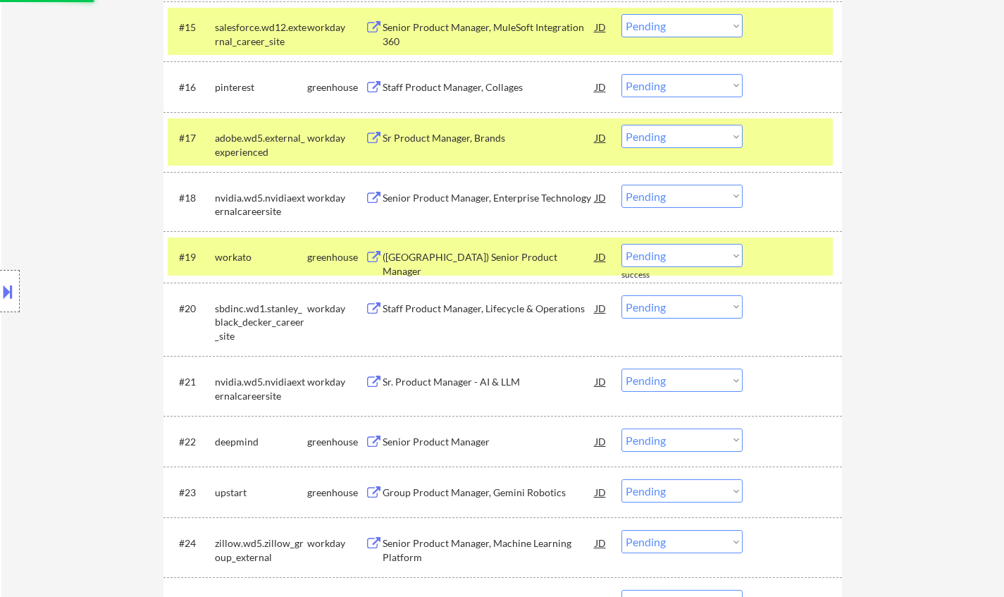
scroll to position [1268, 0]
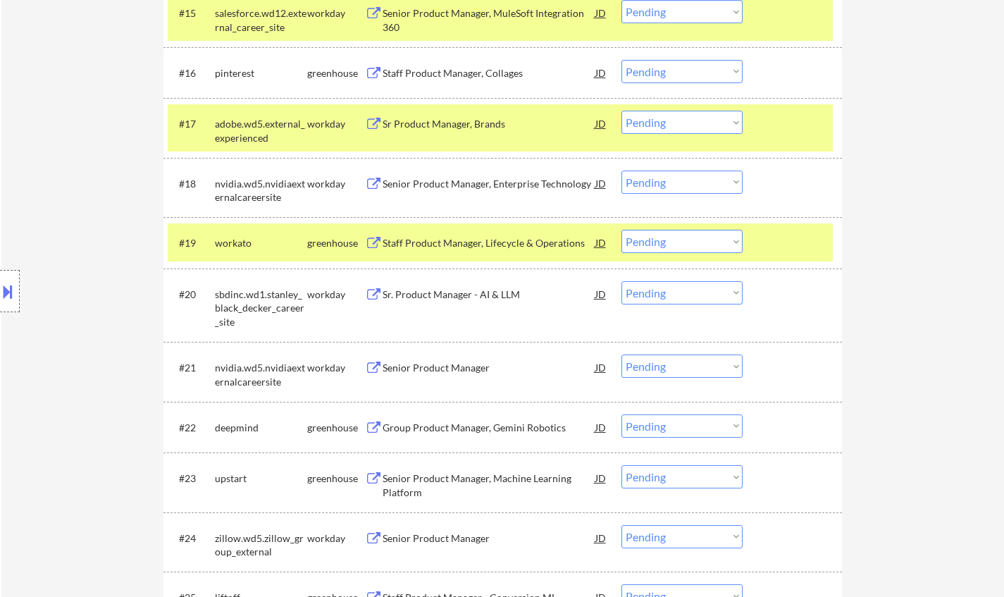
click at [450, 372] on div "Senior Product Manager" at bounding box center [489, 368] width 213 height 14
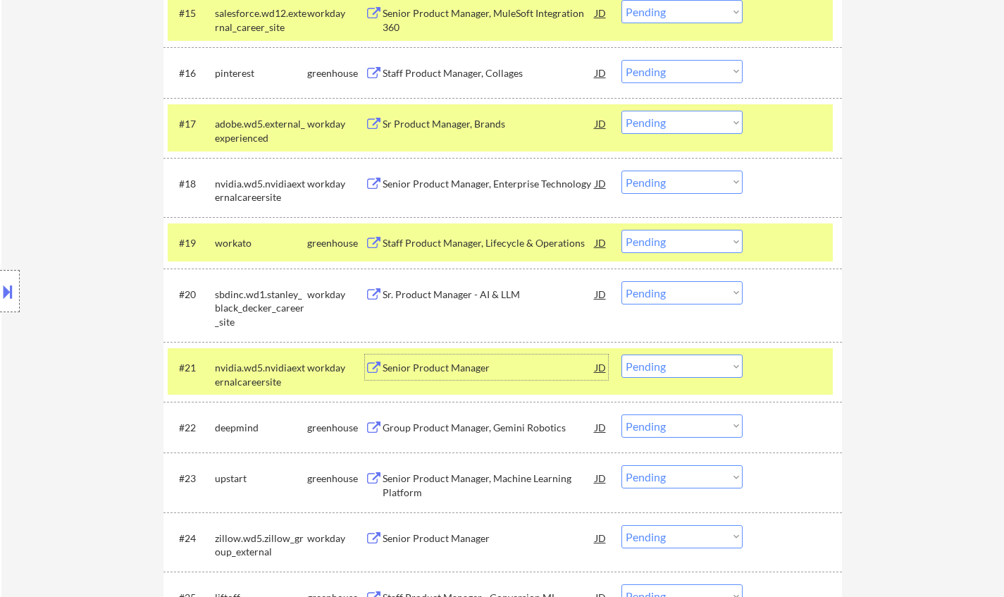
click at [676, 364] on select "Choose an option... Pending Applied Excluded (Questions) Excluded (Expired) Exc…" at bounding box center [681, 365] width 121 height 23
click at [621, 354] on select "Choose an option... Pending Applied Excluded (Questions) Excluded (Expired) Exc…" at bounding box center [681, 365] width 121 height 23
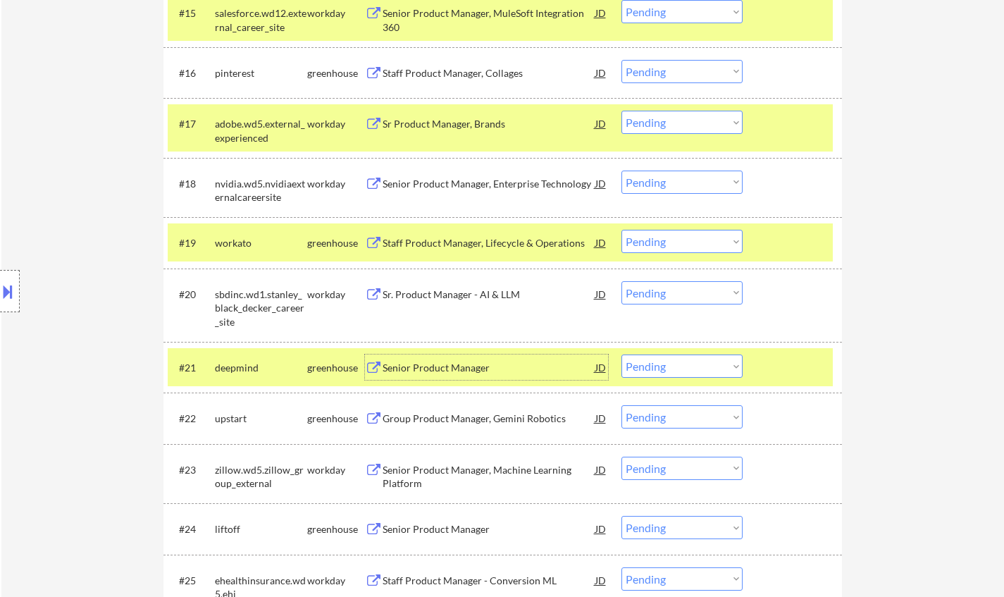
click at [442, 373] on div "Senior Product Manager" at bounding box center [489, 368] width 213 height 14
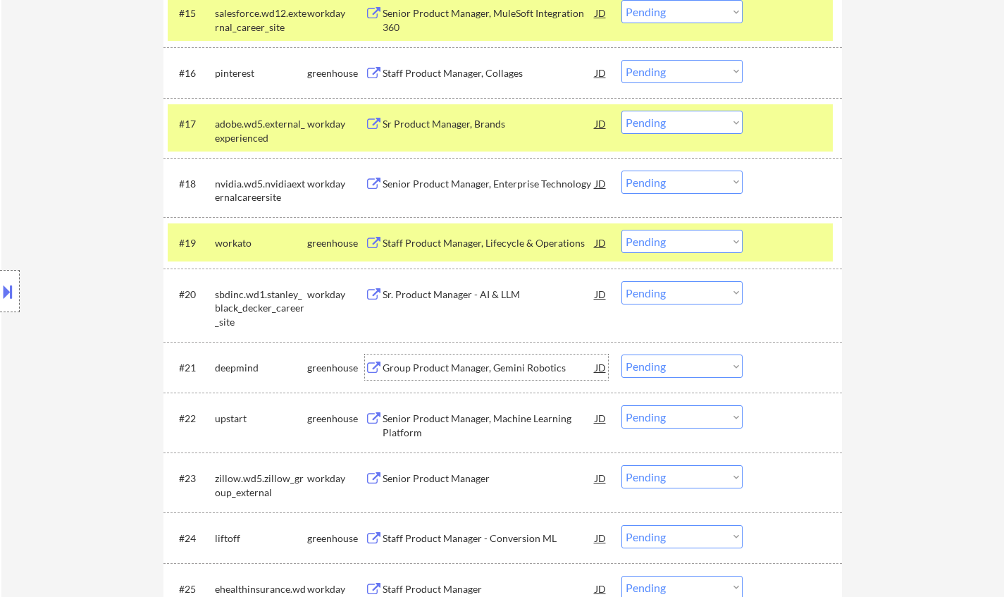
click at [671, 368] on select "Choose an option... Pending Applied Excluded (Questions) Excluded (Expired) Exc…" at bounding box center [681, 365] width 121 height 23
click at [621, 354] on select "Choose an option... Pending Applied Excluded (Questions) Excluded (Expired) Exc…" at bounding box center [681, 365] width 121 height 23
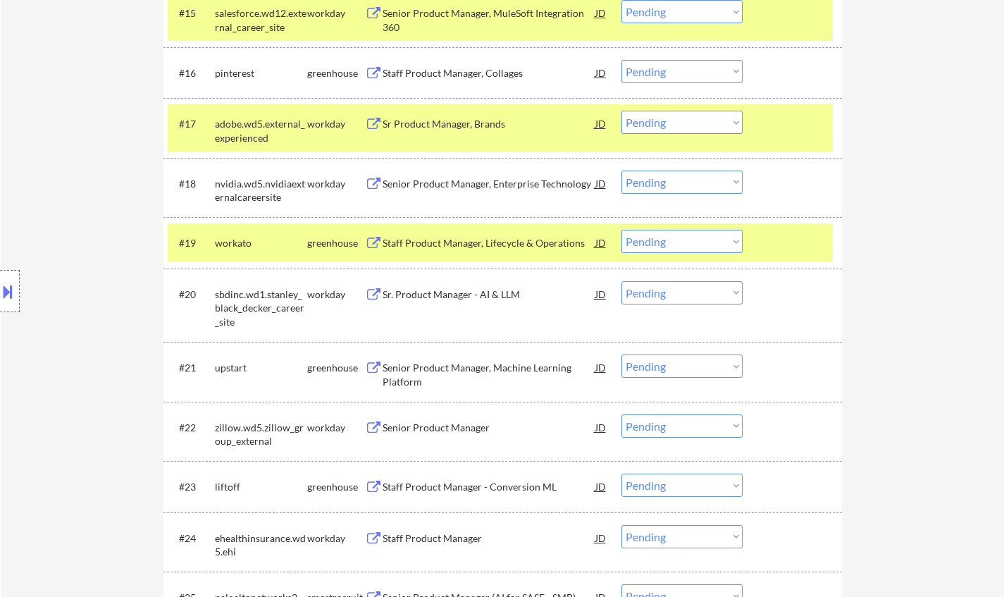
scroll to position [1339, 0]
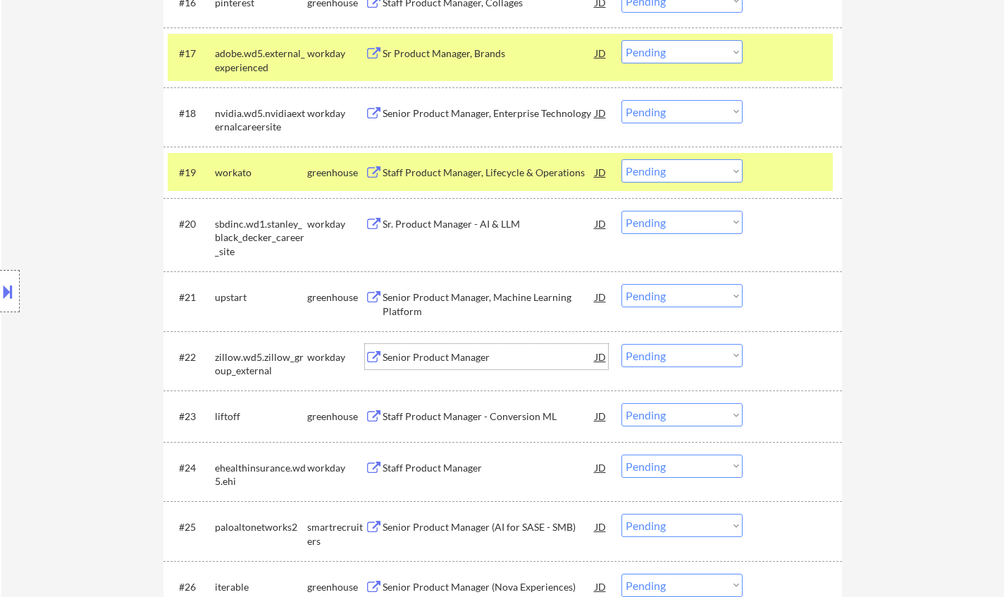
click at [447, 355] on div "Senior Product Manager" at bounding box center [489, 357] width 213 height 14
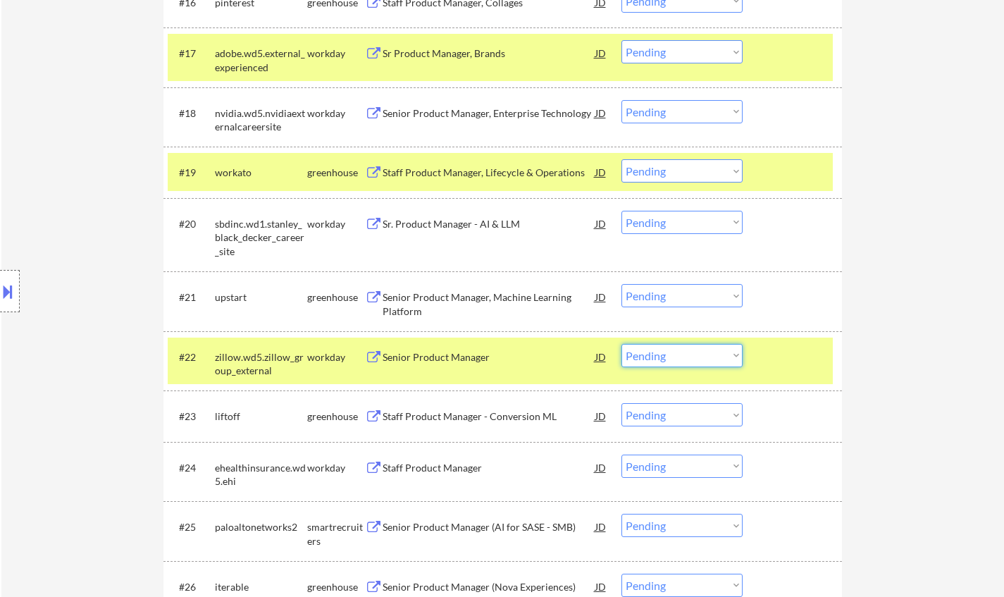
click at [698, 356] on select "Choose an option... Pending Applied Excluded (Questions) Excluded (Expired) Exc…" at bounding box center [681, 355] width 121 height 23
click at [621, 344] on select "Choose an option... Pending Applied Excluded (Questions) Excluded (Expired) Exc…" at bounding box center [681, 355] width 121 height 23
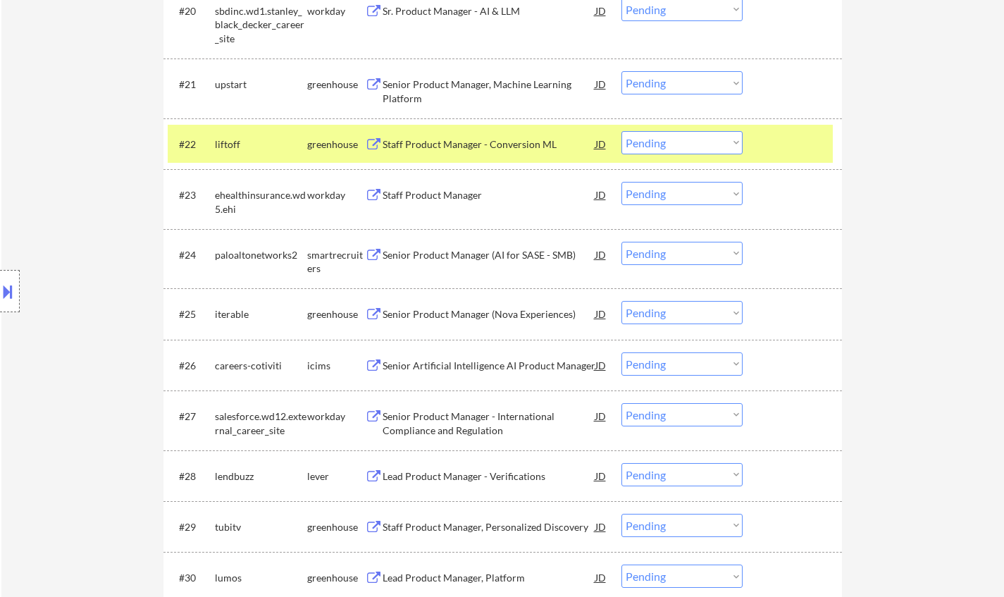
scroll to position [1552, 0]
click at [439, 199] on div "Staff Product Manager" at bounding box center [489, 194] width 213 height 14
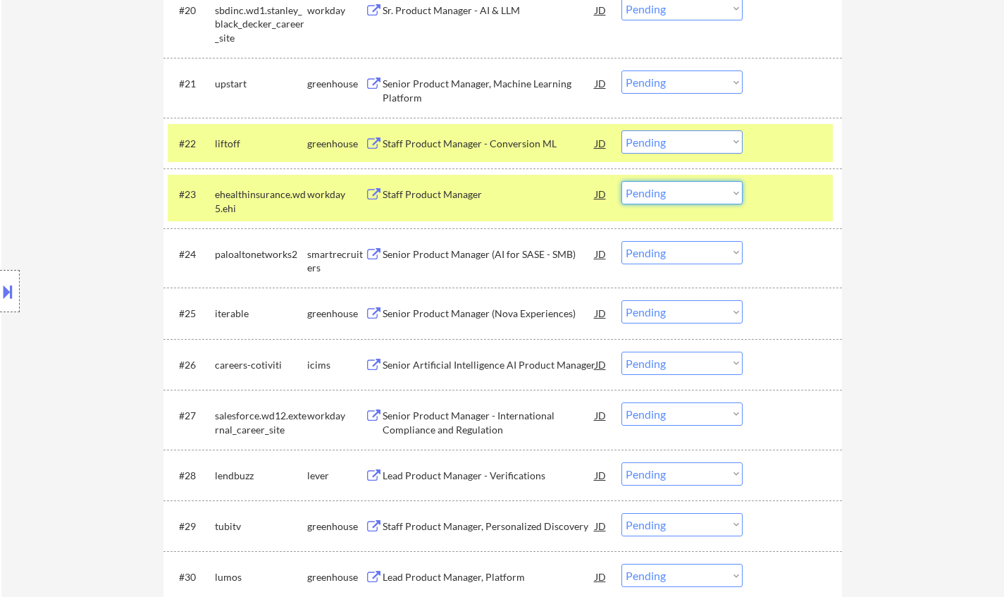
click at [686, 200] on select "Choose an option... Pending Applied Excluded (Questions) Excluded (Expired) Exc…" at bounding box center [681, 192] width 121 height 23
click at [621, 181] on select "Choose an option... Pending Applied Excluded (Questions) Excluded (Expired) Exc…" at bounding box center [681, 192] width 121 height 23
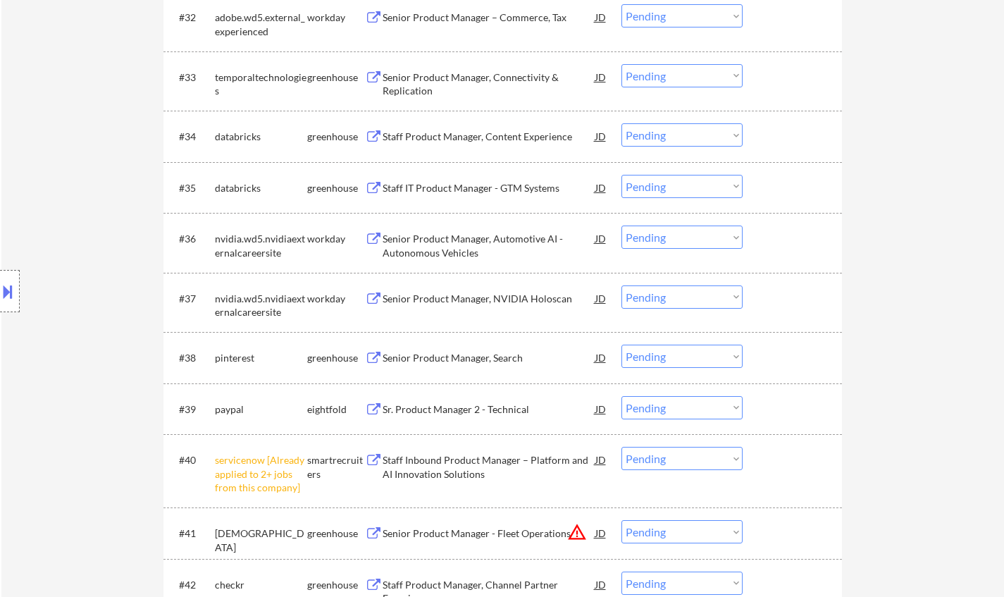
scroll to position [2327, 0]
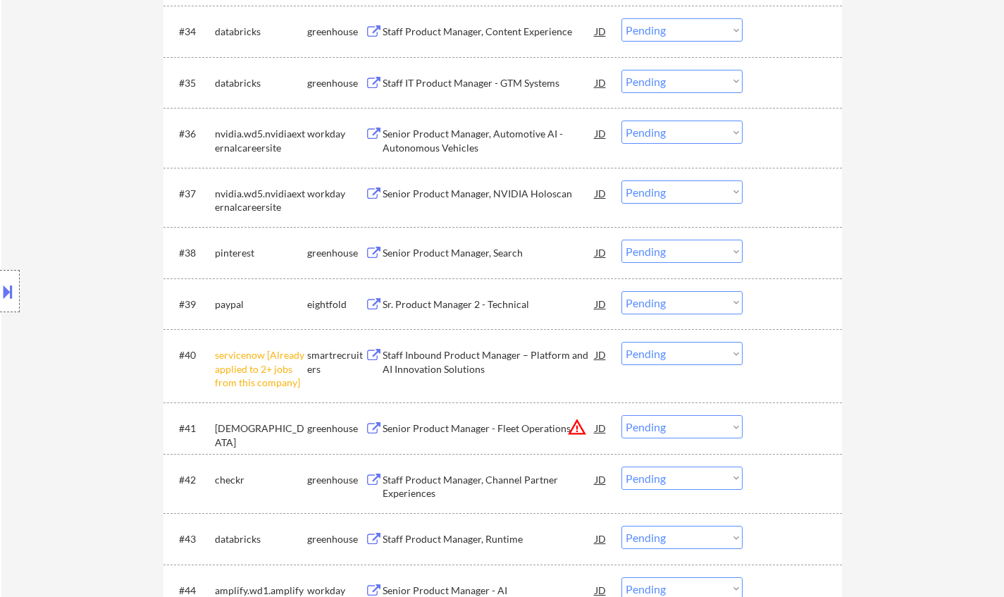
drag, startPoint x: 662, startPoint y: 349, endPoint x: 676, endPoint y: 362, distance: 19.0
click at [662, 349] on select "Choose an option... Pending Applied Excluded (Questions) Excluded (Expired) Exc…" at bounding box center [681, 353] width 121 height 23
click at [621, 342] on select "Choose an option... Pending Applied Excluded (Questions) Excluded (Expired) Exc…" at bounding box center [681, 353] width 121 height 23
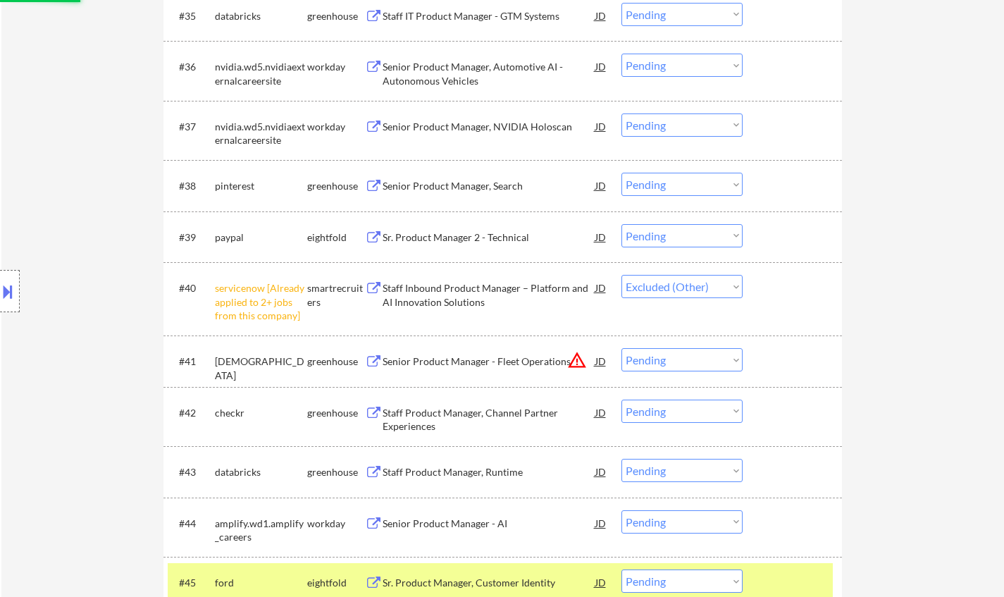
scroll to position [2538, 0]
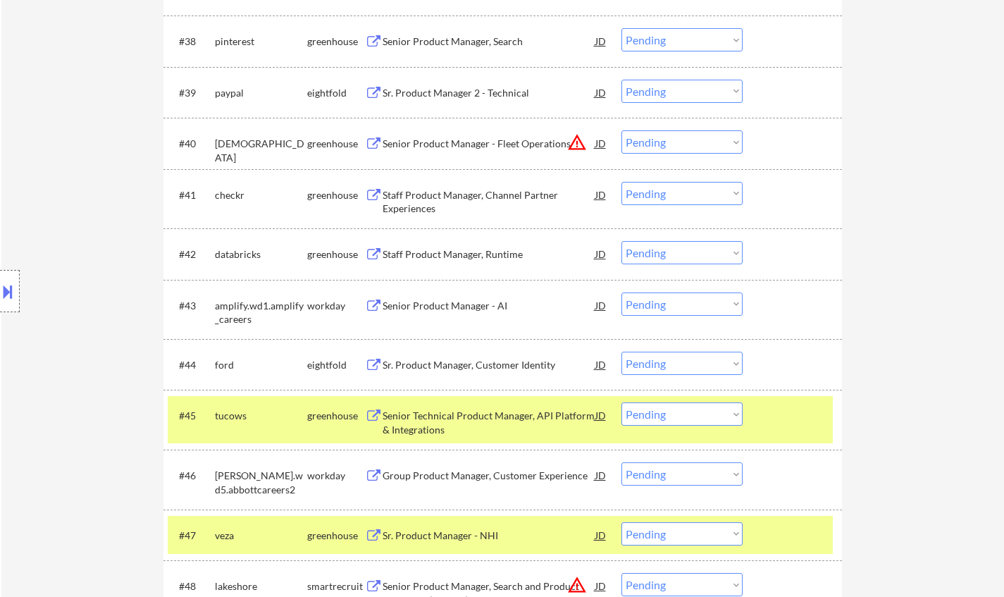
click at [470, 189] on div "Staff Product Manager, Channel Partner Experiences" at bounding box center [489, 201] width 213 height 27
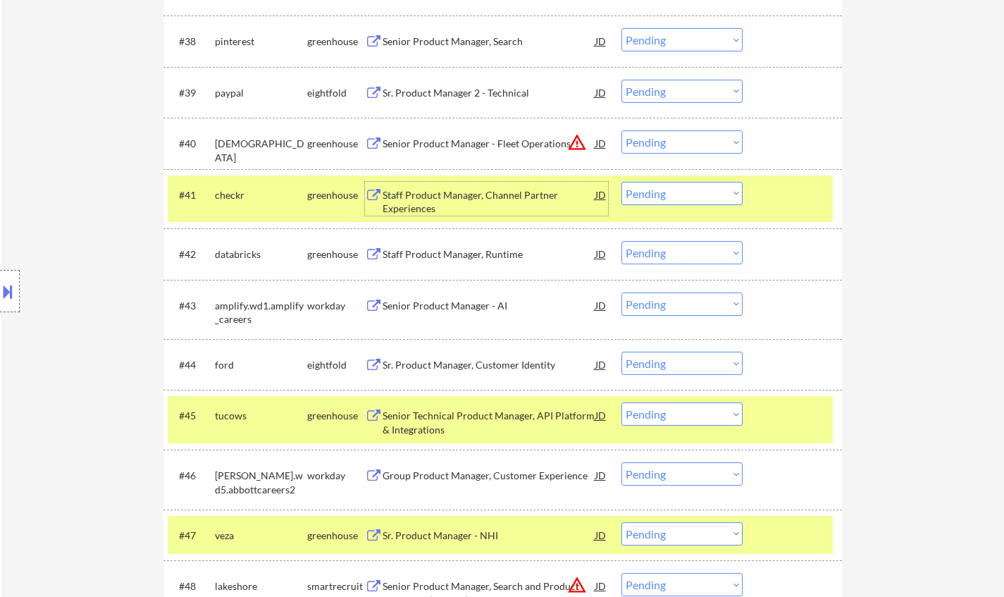
click at [676, 194] on select "Choose an option... Pending Applied Excluded (Questions) Excluded (Expired) Exc…" at bounding box center [681, 193] width 121 height 23
click at [621, 182] on select "Choose an option... Pending Applied Excluded (Questions) Excluded (Expired) Exc…" at bounding box center [681, 193] width 121 height 23
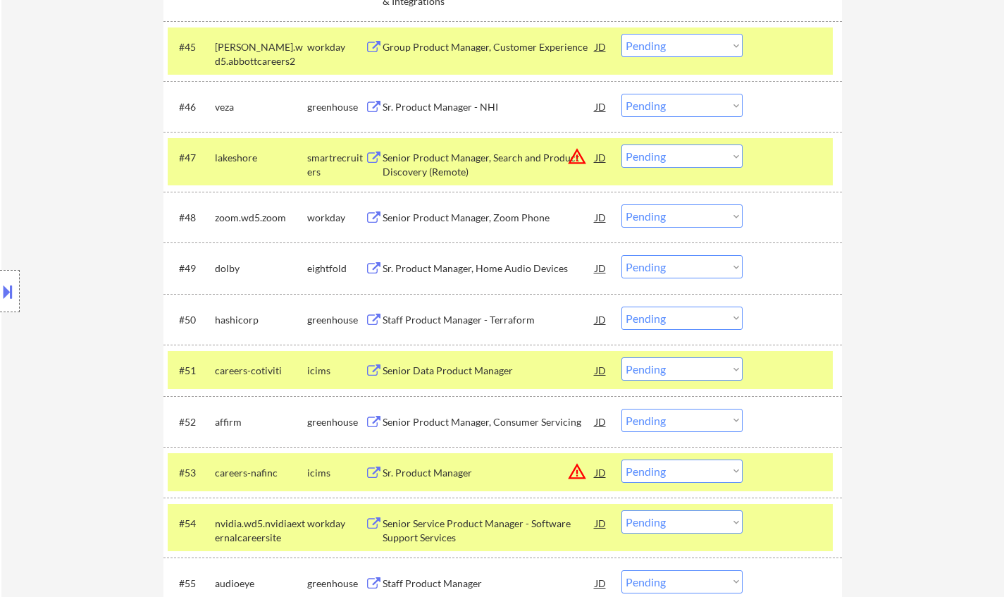
scroll to position [3173, 0]
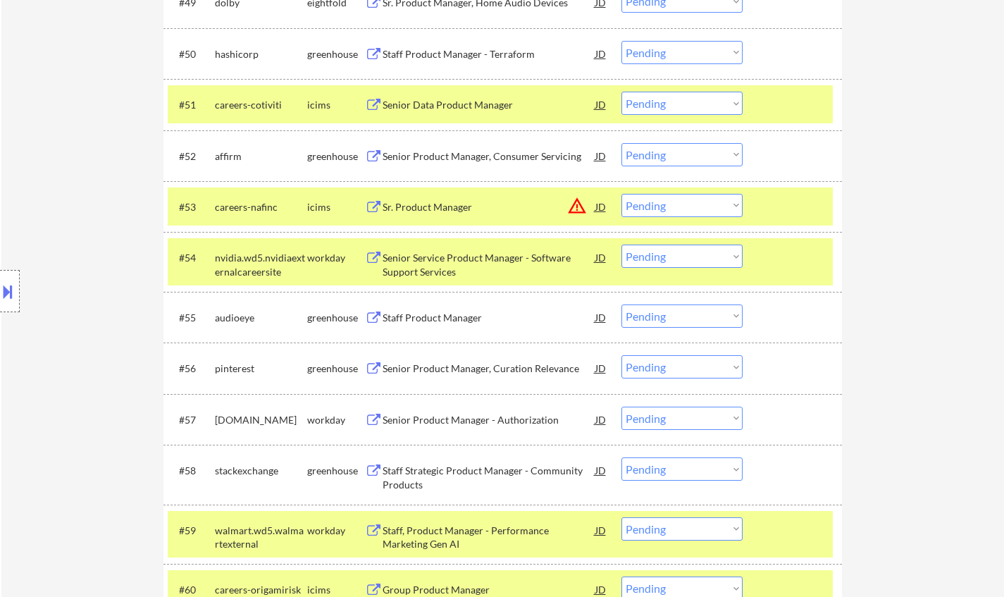
click at [499, 370] on div "Senior Product Manager, Curation Relevance" at bounding box center [489, 368] width 213 height 14
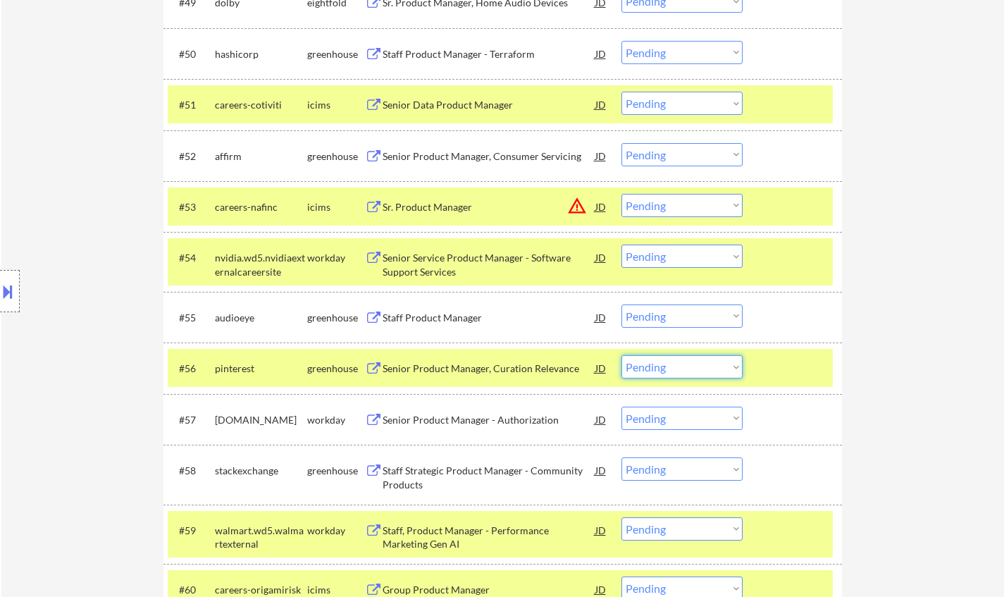
click at [674, 370] on select "Choose an option... Pending Applied Excluded (Questions) Excluded (Expired) Exc…" at bounding box center [681, 366] width 121 height 23
click at [621, 355] on select "Choose an option... Pending Applied Excluded (Questions) Excluded (Expired) Exc…" at bounding box center [681, 366] width 121 height 23
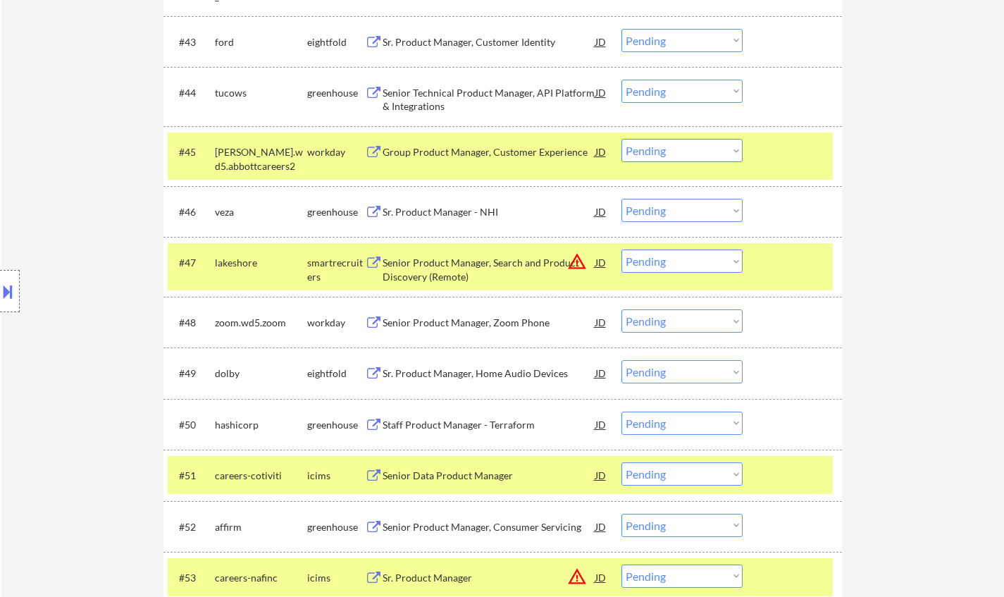
scroll to position [2818, 0]
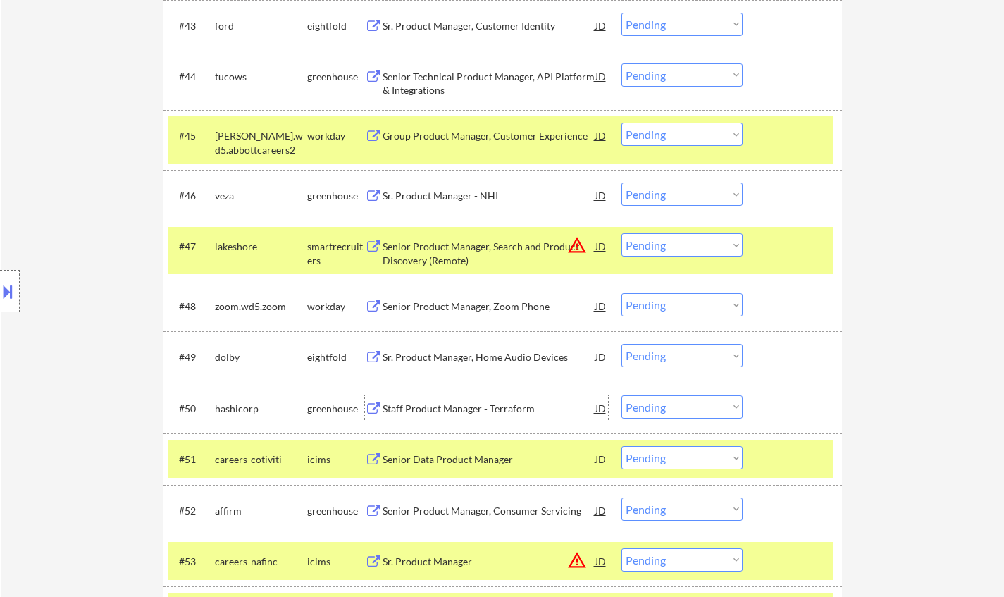
click at [457, 408] on div "Staff Product Manager - Terraform" at bounding box center [489, 409] width 213 height 14
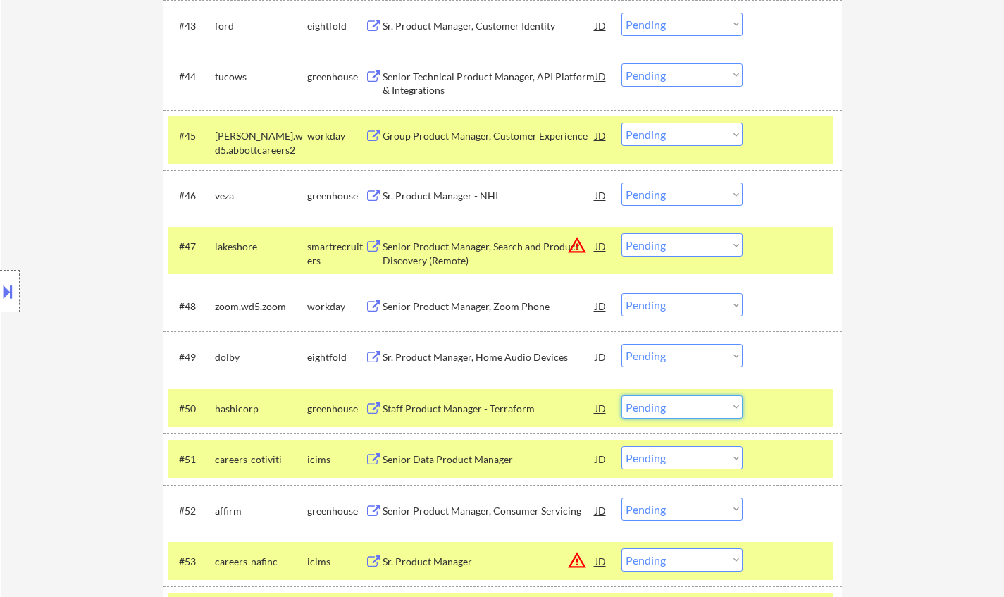
click at [668, 404] on select "Choose an option... Pending Applied Excluded (Questions) Excluded (Expired) Exc…" at bounding box center [681, 406] width 121 height 23
click at [621, 395] on select "Choose an option... Pending Applied Excluded (Questions) Excluded (Expired) Exc…" at bounding box center [681, 406] width 121 height 23
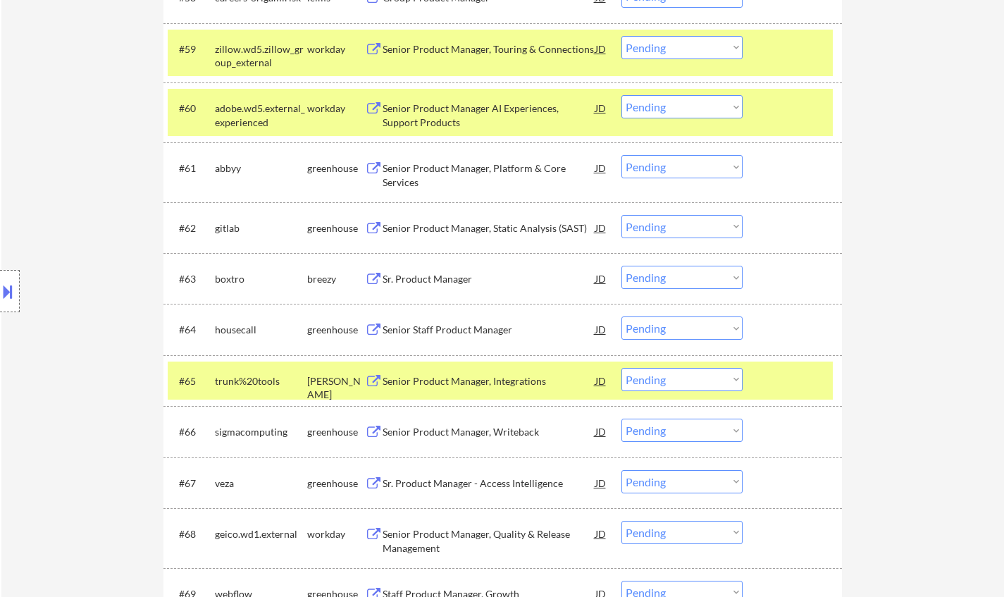
scroll to position [3664, 0]
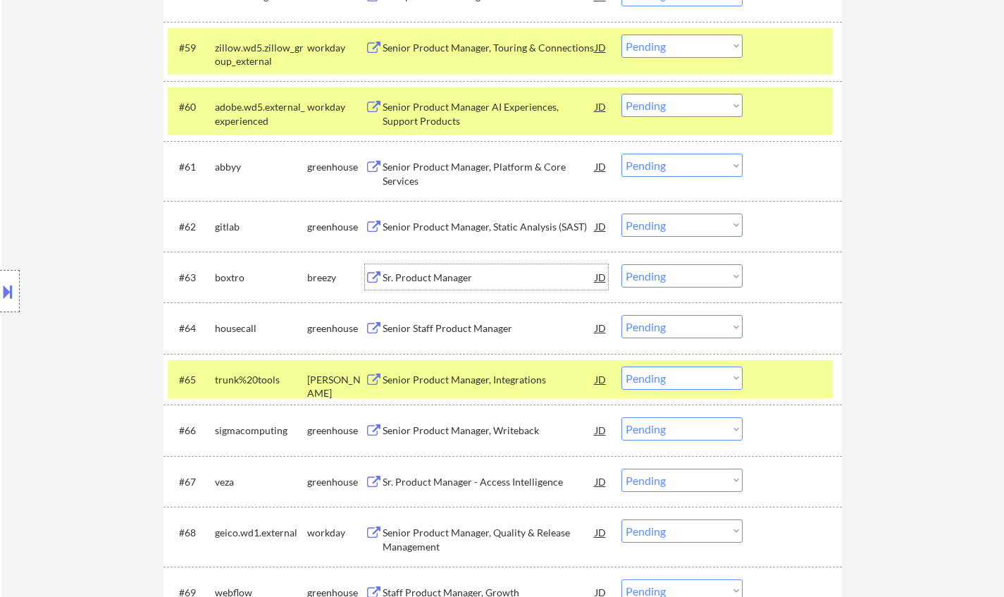
click at [443, 281] on div "Sr. Product Manager" at bounding box center [489, 278] width 213 height 14
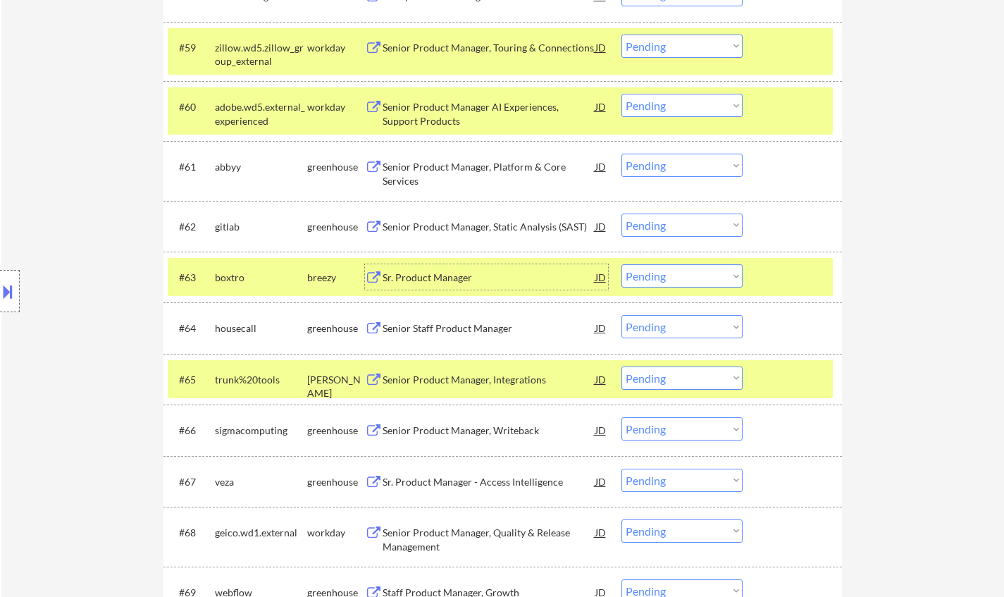
click at [678, 274] on select "Choose an option... Pending Applied Excluded (Questions) Excluded (Expired) Exc…" at bounding box center [681, 275] width 121 height 23
click at [621, 264] on select "Choose an option... Pending Applied Excluded (Questions) Excluded (Expired) Exc…" at bounding box center [681, 275] width 121 height 23
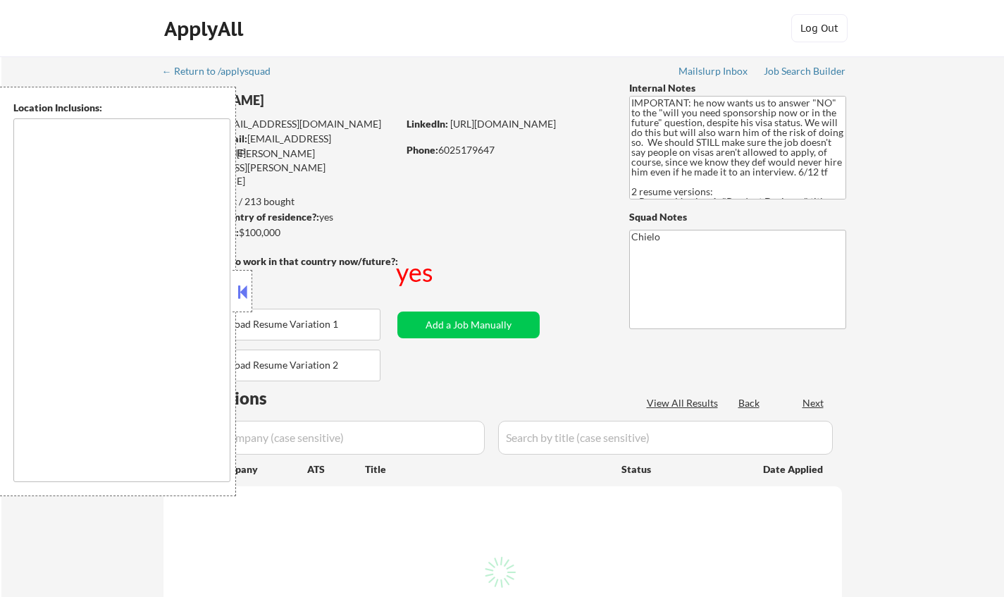
select select ""pending""
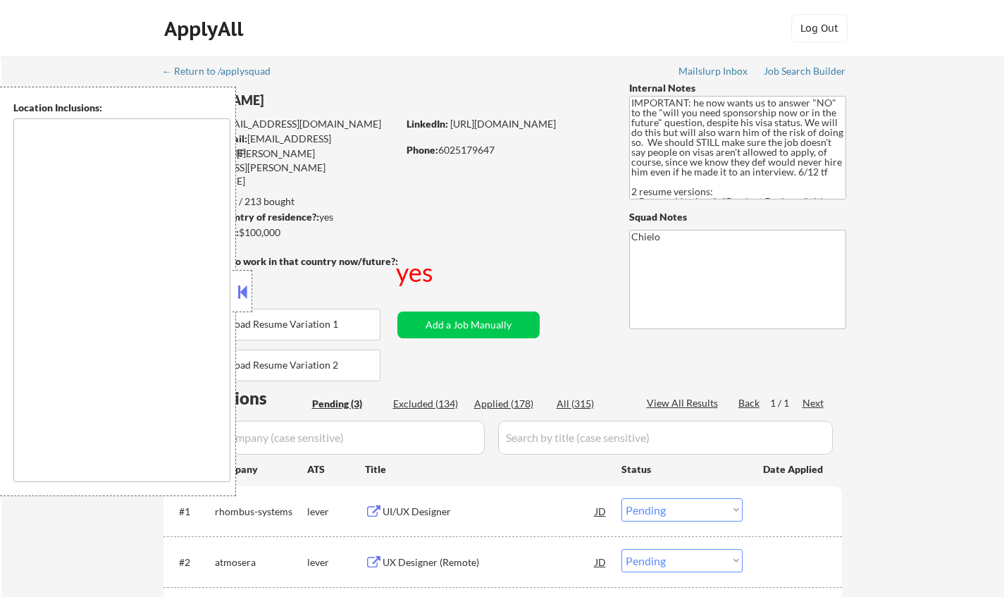
type textarea "country:[GEOGRAPHIC_DATA]"
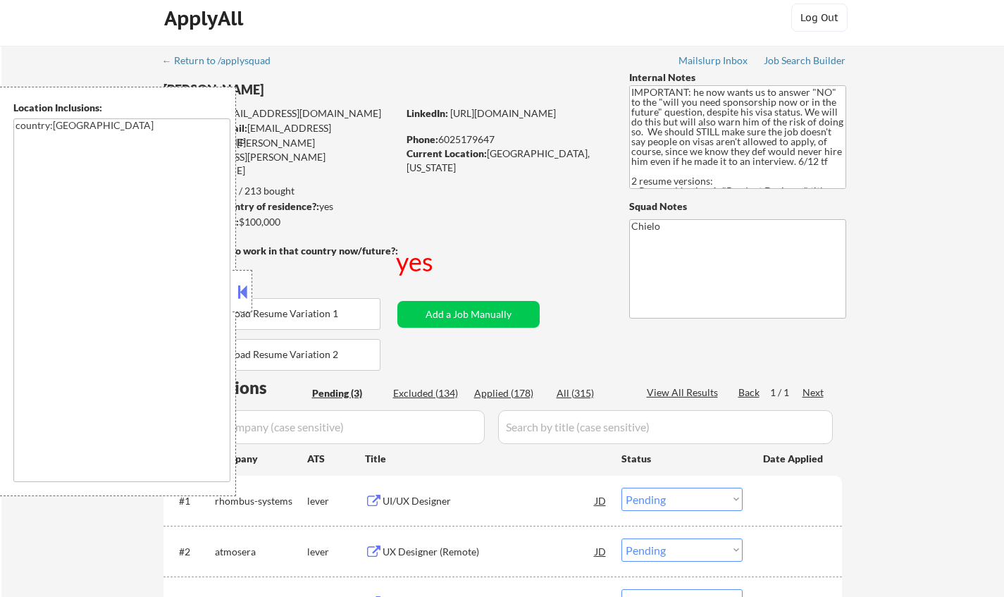
click at [252, 287] on div at bounding box center [242, 291] width 20 height 42
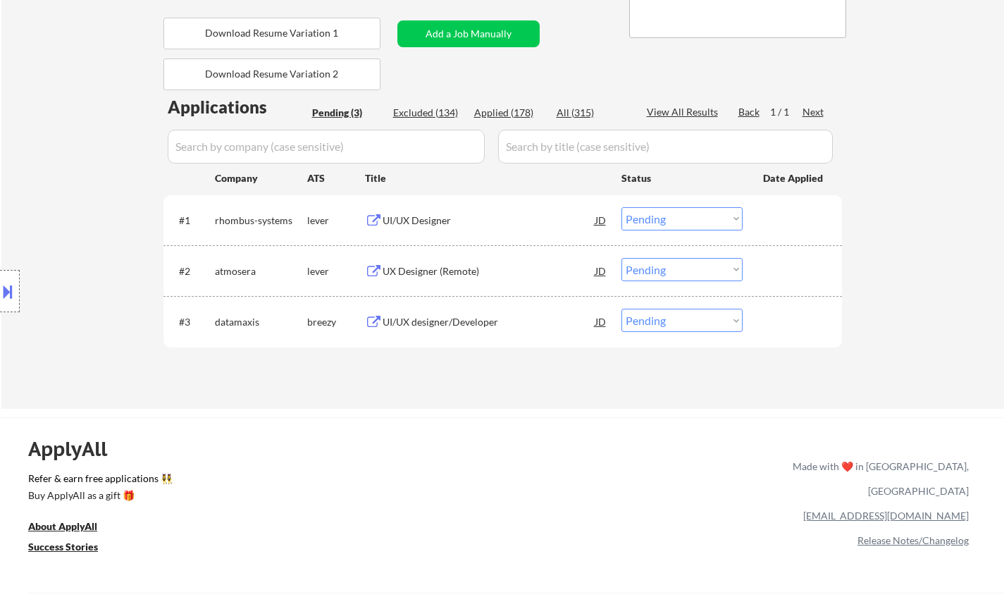
scroll to position [292, 0]
click at [402, 213] on div "UI/UX Designer" at bounding box center [489, 219] width 213 height 14
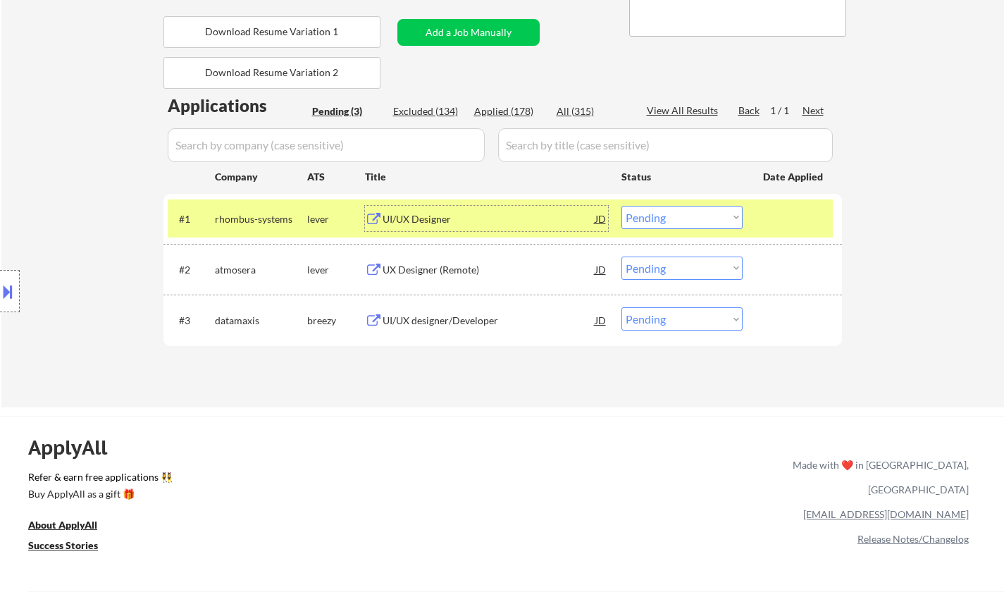
click at [2, 279] on div at bounding box center [10, 291] width 20 height 42
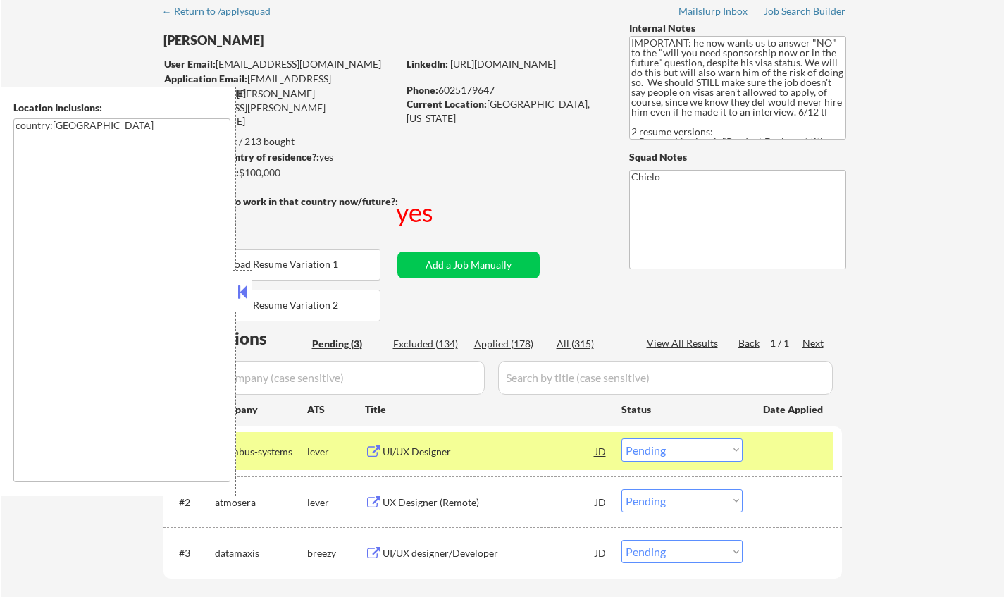
scroll to position [0, 0]
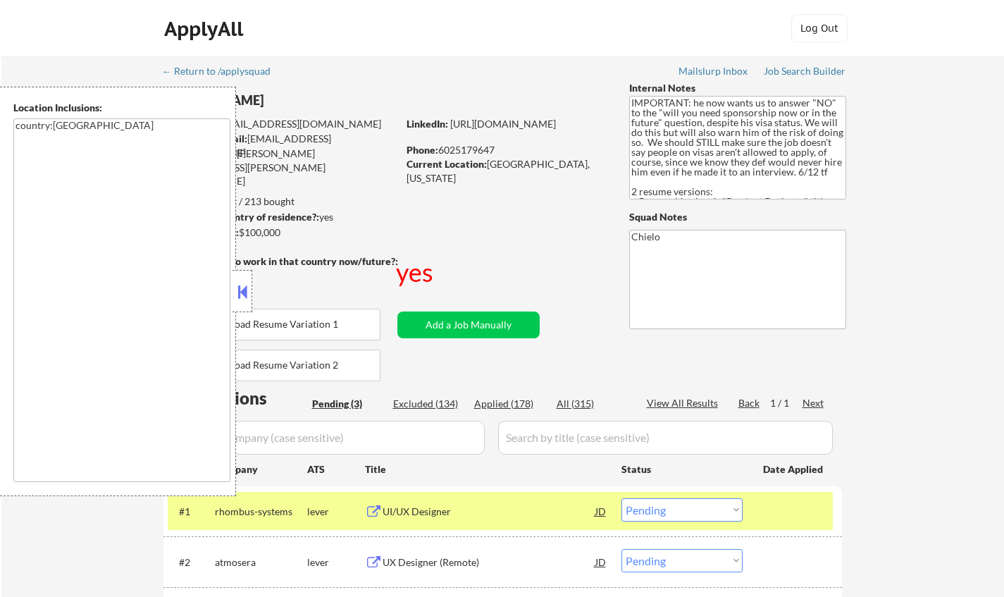
click at [237, 283] on button at bounding box center [242, 291] width 15 height 21
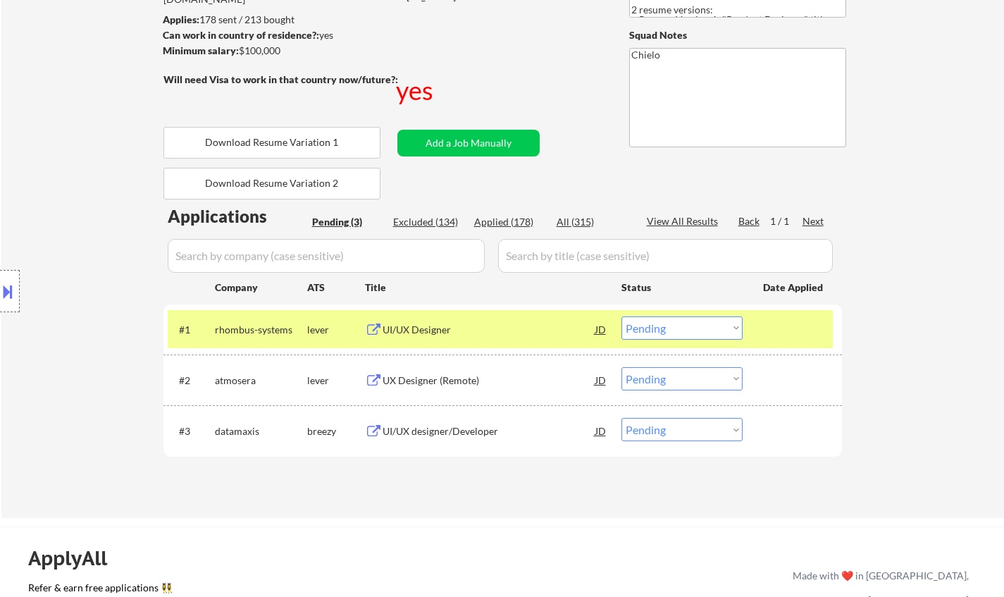
scroll to position [211, 0]
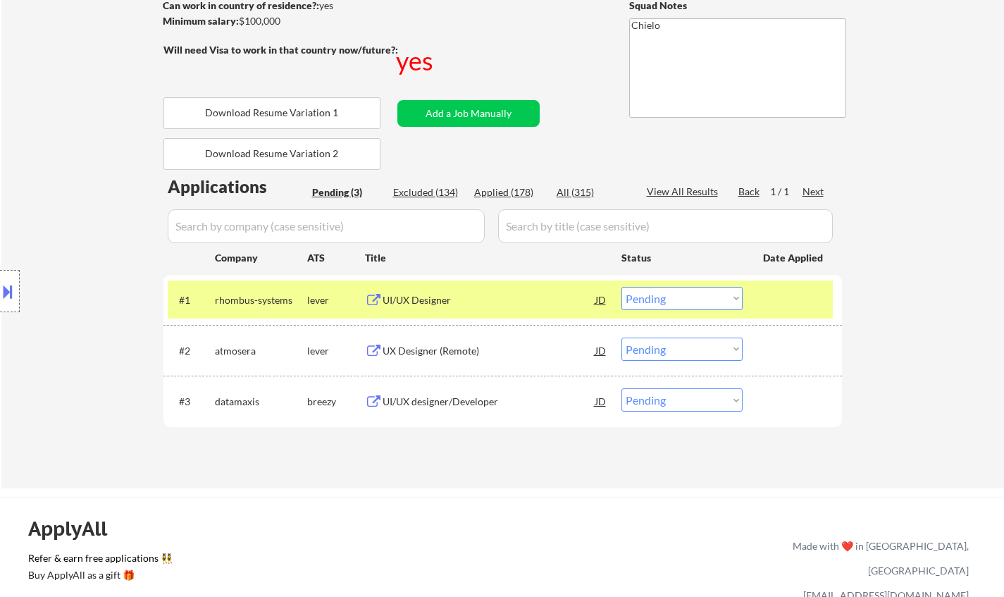
click at [675, 293] on select "Choose an option... Pending Applied Excluded (Questions) Excluded (Expired) Exc…" at bounding box center [681, 298] width 121 height 23
click at [621, 287] on select "Choose an option... Pending Applied Excluded (Questions) Excluded (Expired) Exc…" at bounding box center [681, 298] width 121 height 23
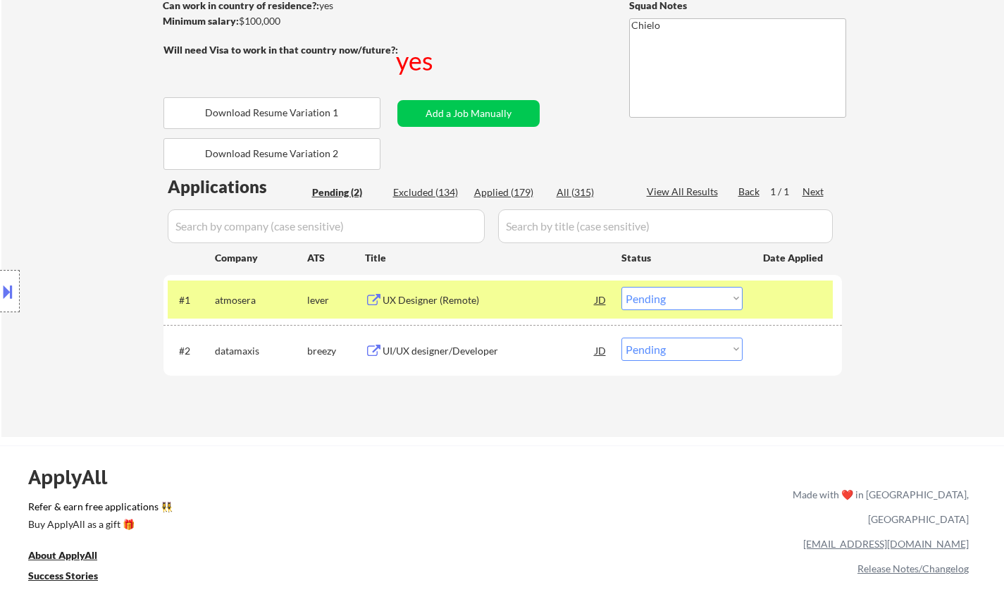
click at [421, 305] on div "UX Designer (Remote)" at bounding box center [489, 300] width 213 height 14
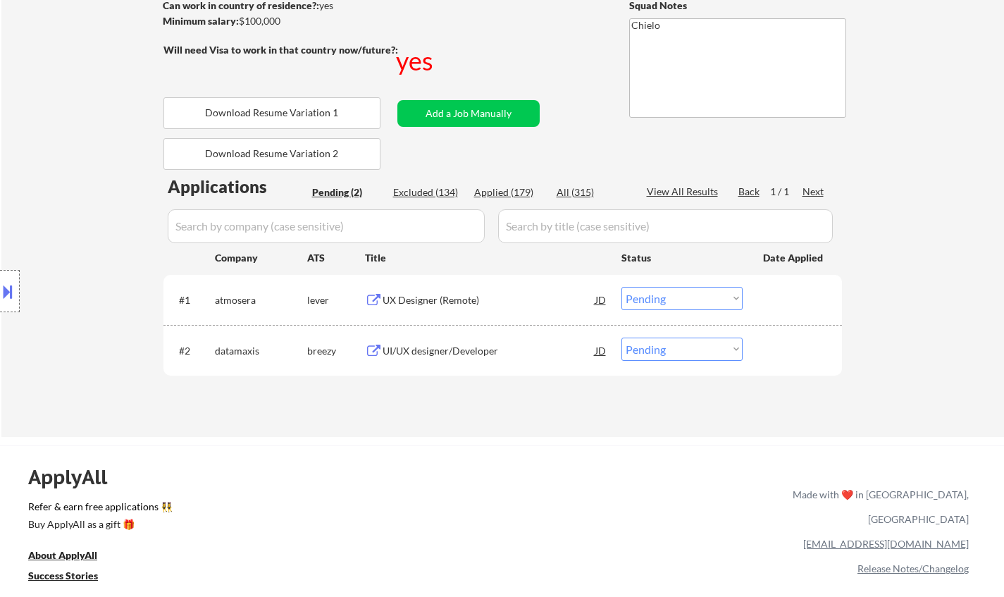
click at [13, 292] on button at bounding box center [7, 291] width 15 height 23
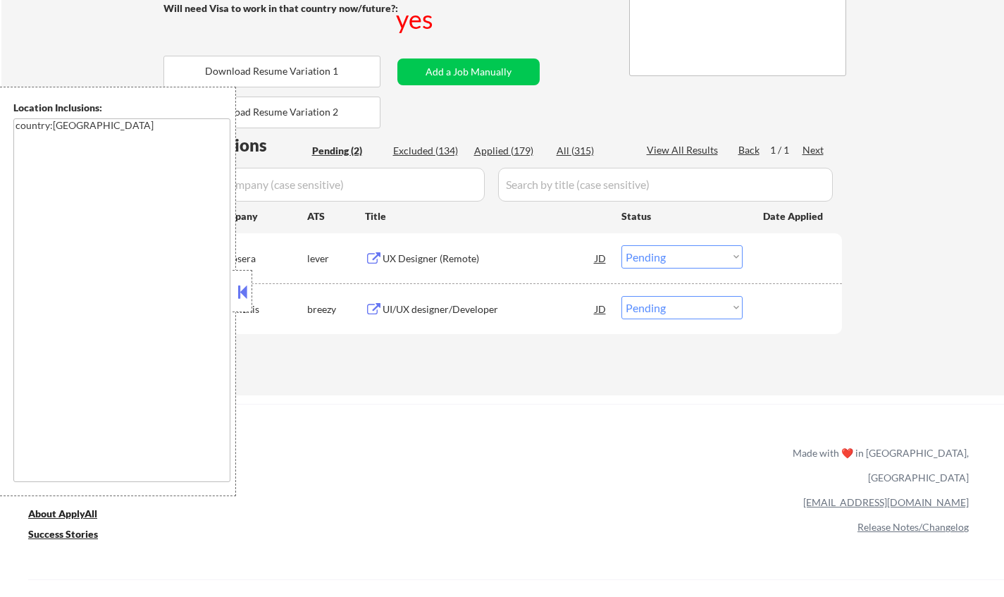
scroll to position [282, 0]
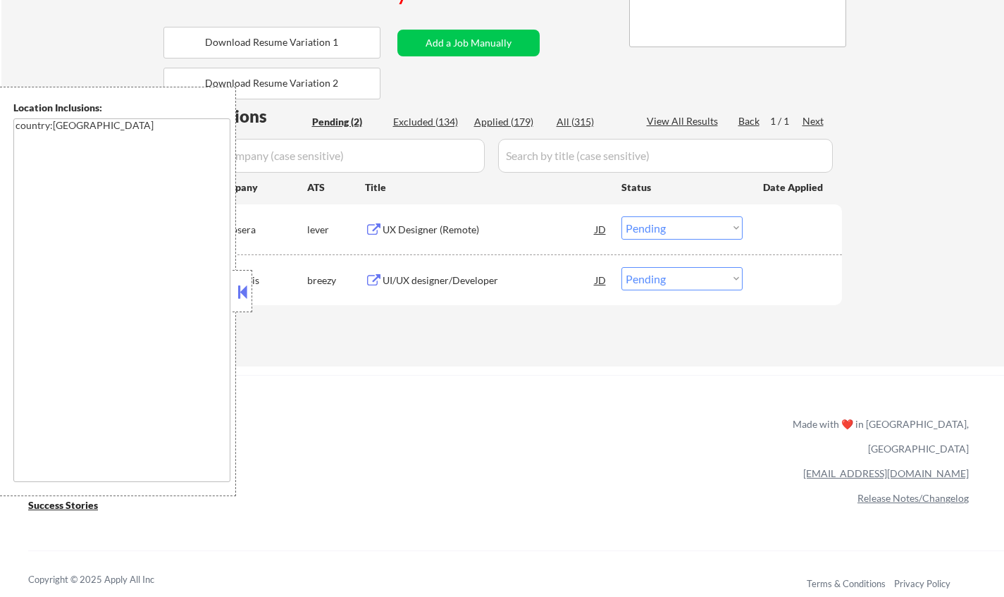
click at [697, 232] on select "Choose an option... Pending Applied Excluded (Questions) Excluded (Expired) Exc…" at bounding box center [681, 227] width 121 height 23
click at [621, 216] on select "Choose an option... Pending Applied Excluded (Questions) Excluded (Expired) Exc…" at bounding box center [681, 227] width 121 height 23
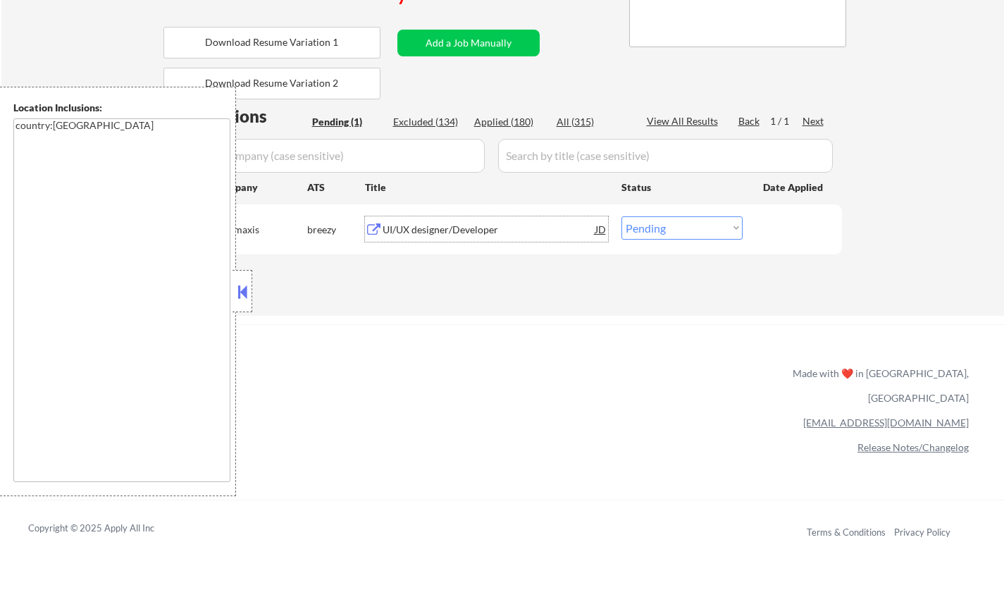
click at [459, 223] on div "UI/UX designer/Developer" at bounding box center [489, 230] width 213 height 14
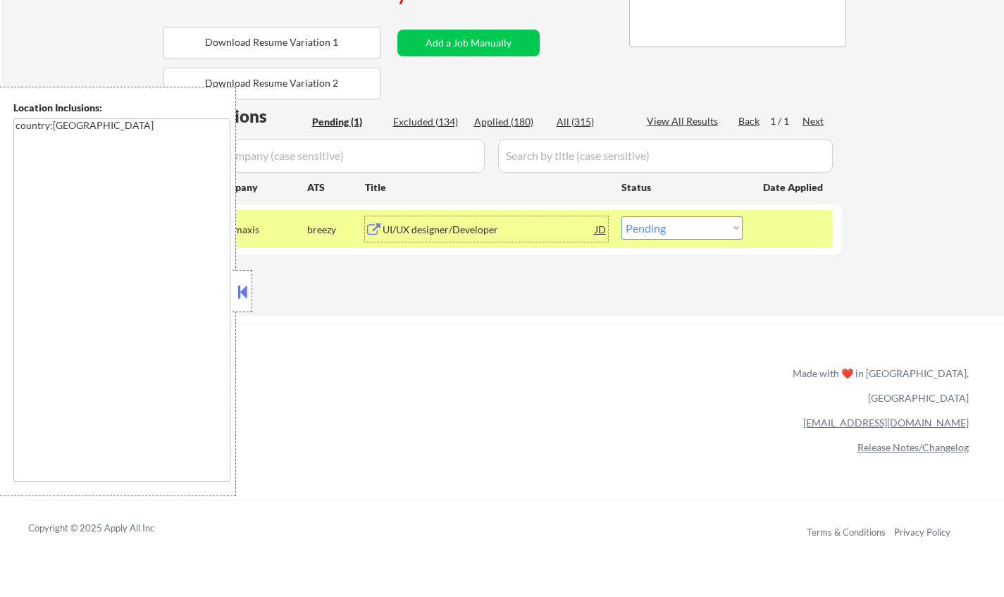
click at [669, 222] on select "Choose an option... Pending Applied Excluded (Questions) Excluded (Expired) Exc…" at bounding box center [681, 227] width 121 height 23
select select ""applied""
click at [621, 216] on select "Choose an option... Pending Applied Excluded (Questions) Excluded (Expired) Exc…" at bounding box center [681, 227] width 121 height 23
click at [247, 294] on button at bounding box center [242, 291] width 15 height 21
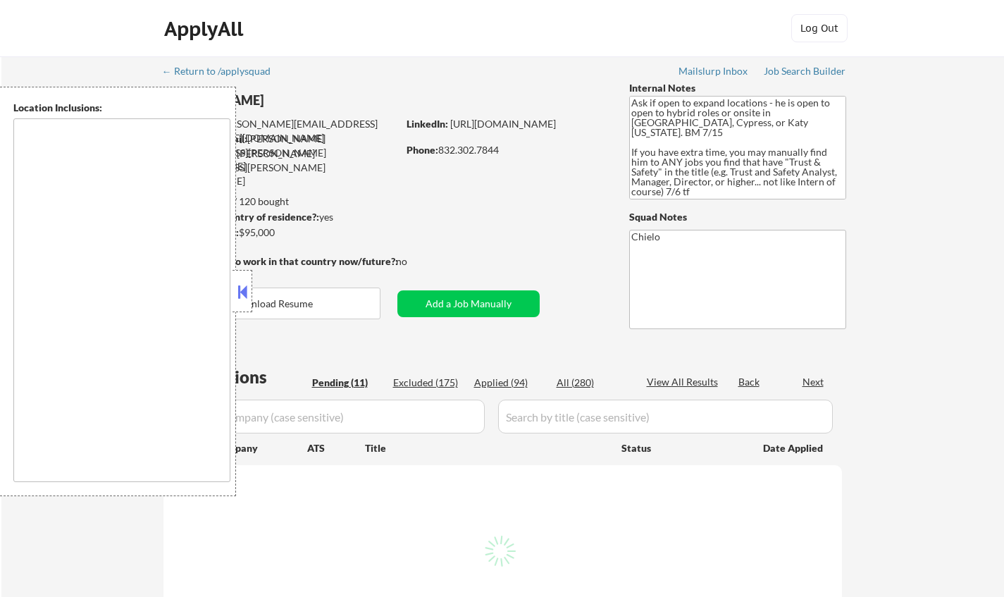
select select ""pending""
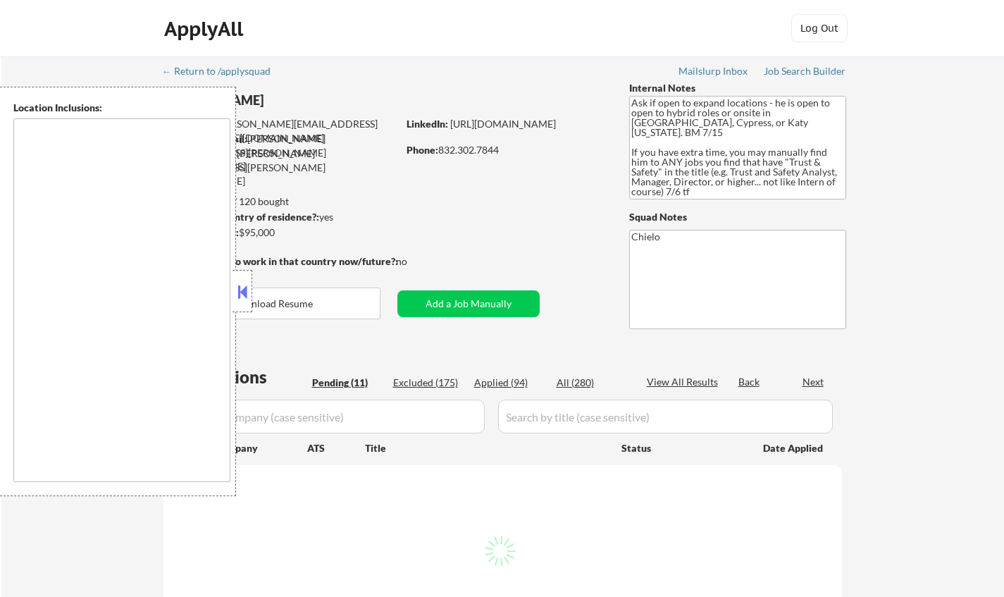
select select ""pending""
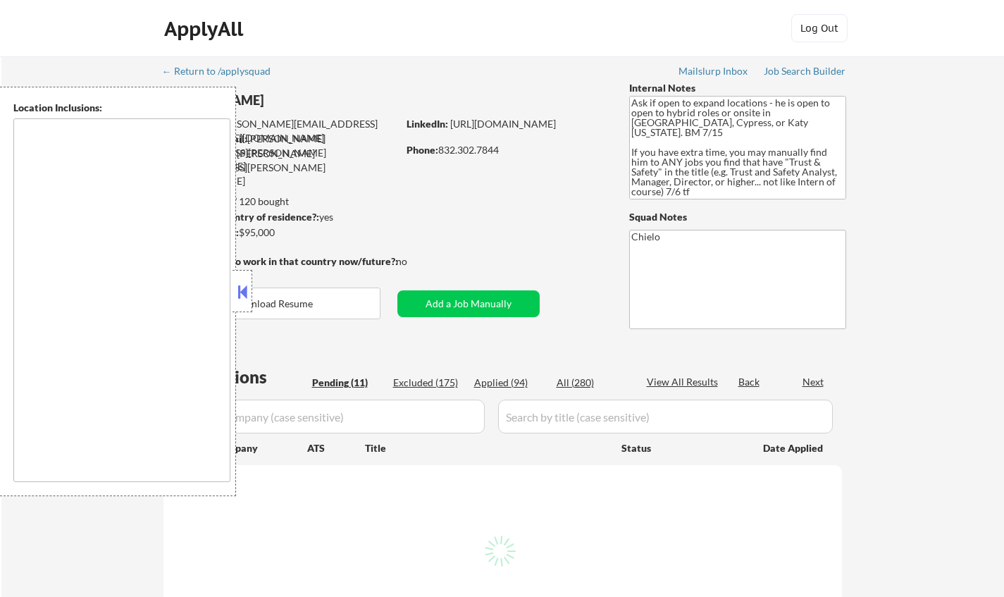
select select ""pending""
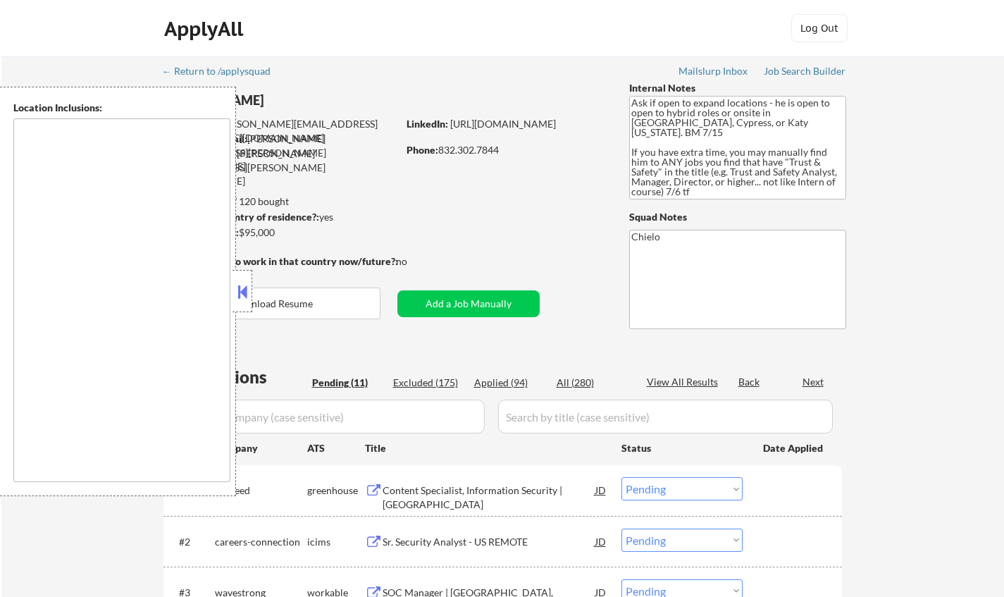
type textarea "Cypress, TX Jersey Village, TX Tomball, TX Katy, TX Spring, TX The Woodlands, T…"
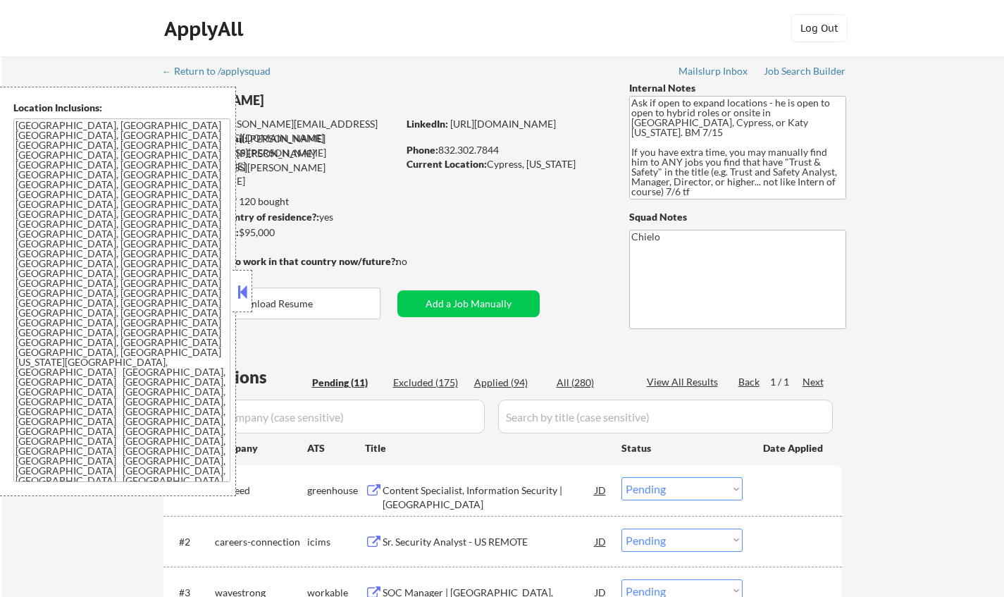
click at [242, 295] on button at bounding box center [242, 291] width 15 height 21
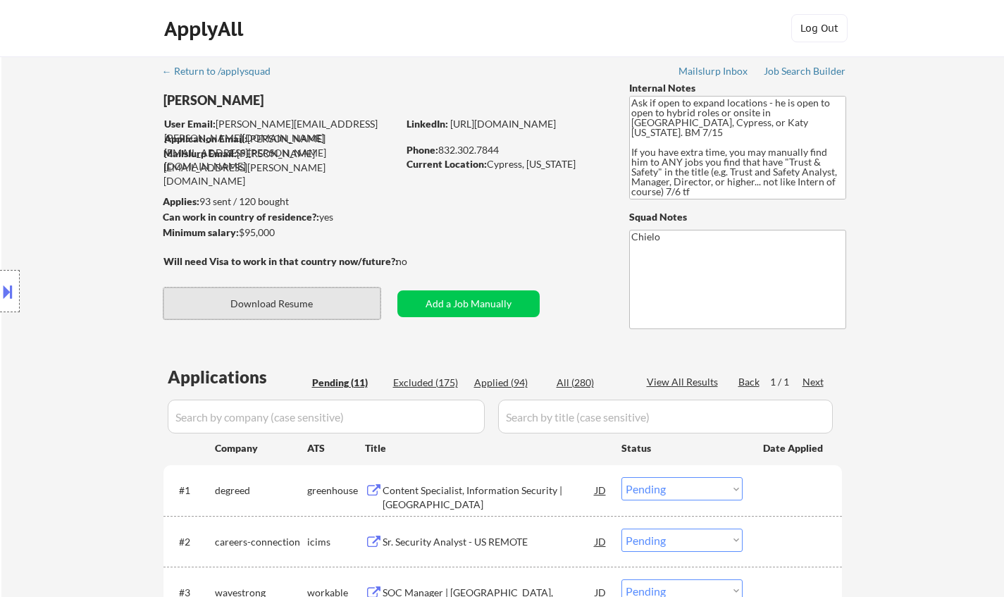
click at [276, 297] on button "Download Resume" at bounding box center [271, 303] width 217 height 32
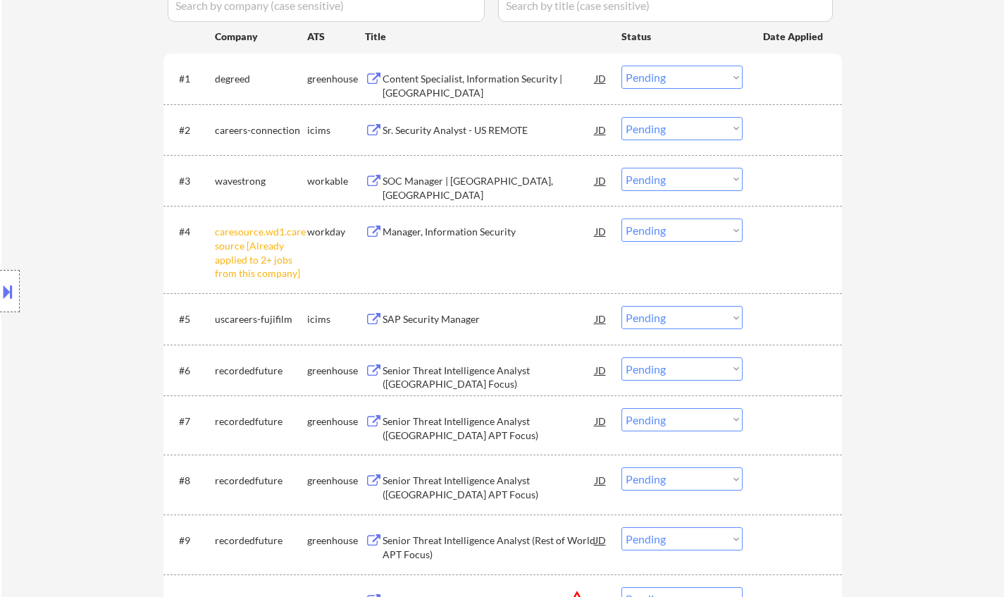
scroll to position [423, 0]
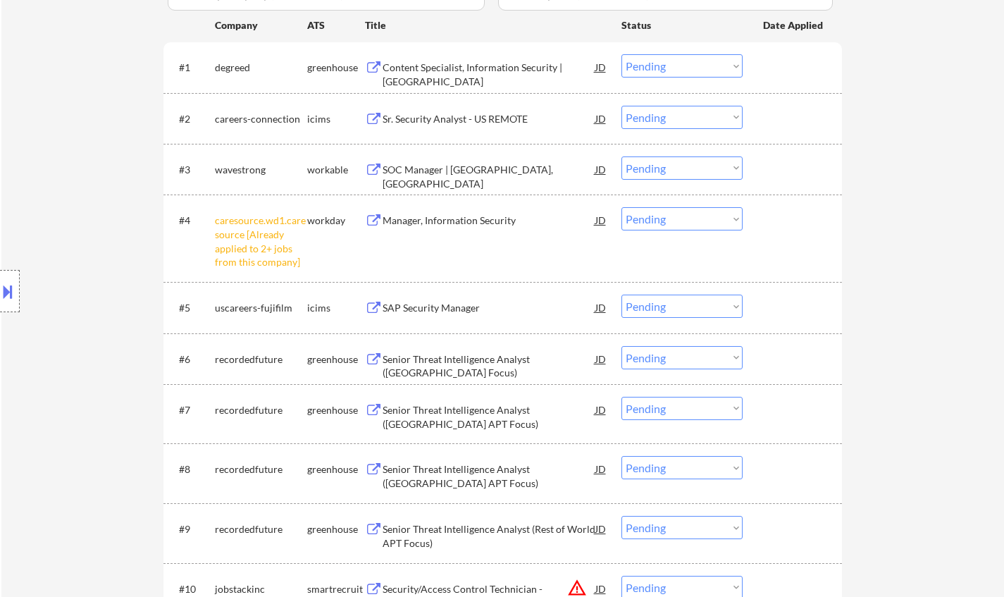
click at [687, 221] on select "Choose an option... Pending Applied Excluded (Questions) Excluded (Expired) Exc…" at bounding box center [681, 218] width 121 height 23
click at [621, 207] on select "Choose an option... Pending Applied Excluded (Questions) Excluded (Expired) Exc…" at bounding box center [681, 218] width 121 height 23
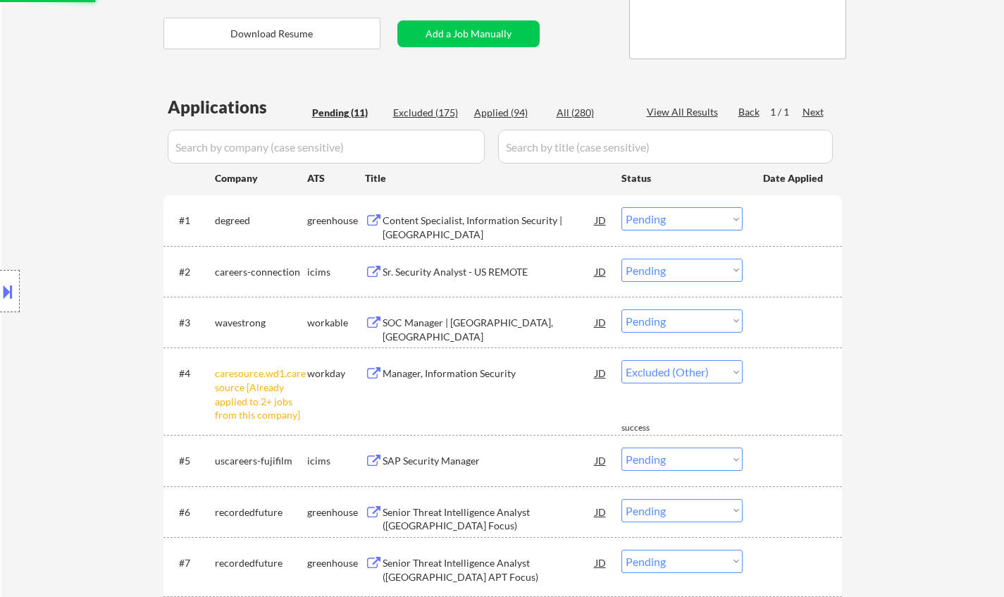
scroll to position [141, 0]
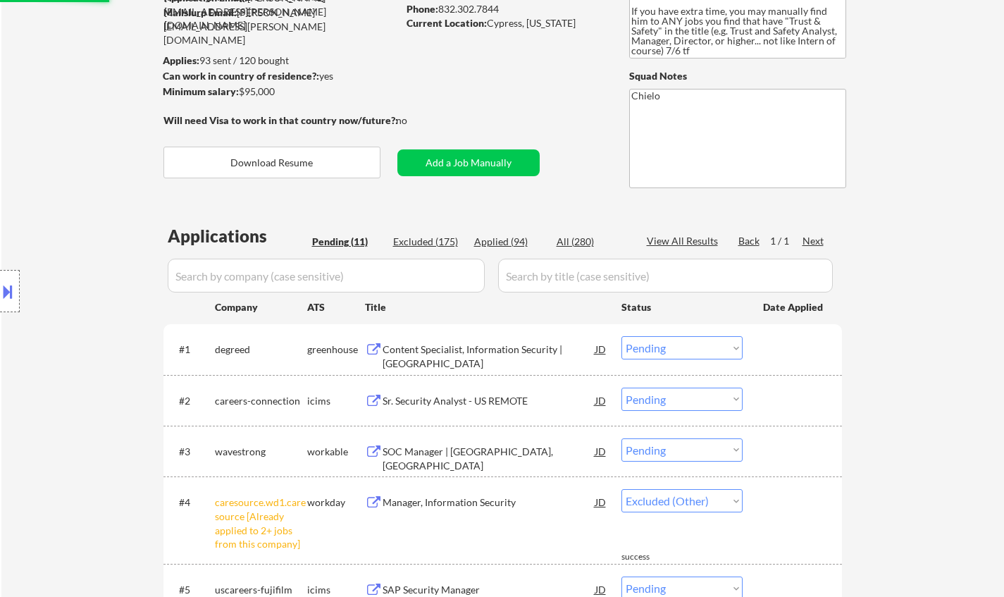
select select ""pending""
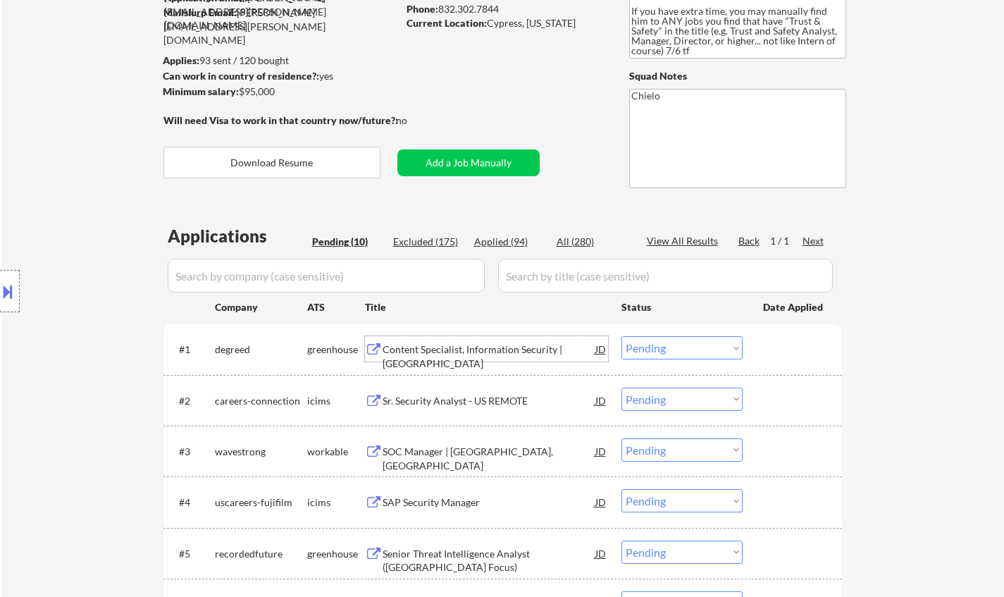
click at [464, 347] on div "Content Specialist, Information Security | US" at bounding box center [489, 355] width 213 height 27
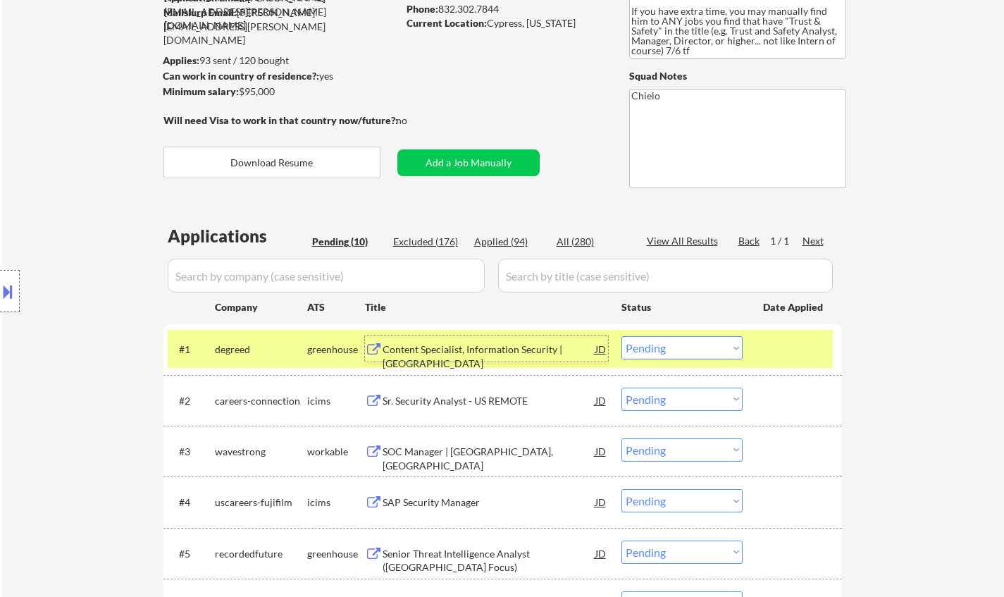
click at [12, 287] on button at bounding box center [7, 291] width 15 height 23
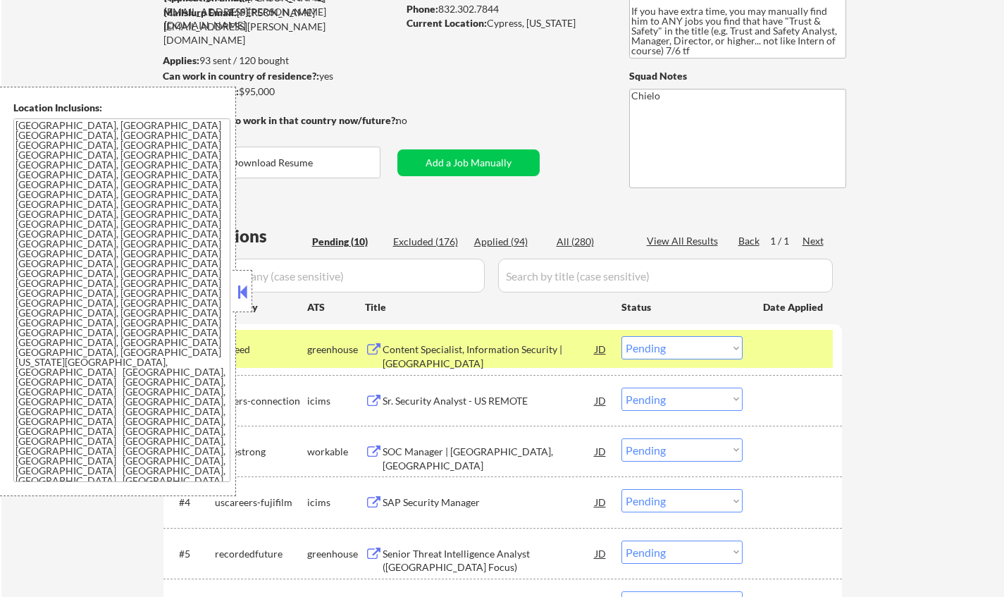
drag, startPoint x: 244, startPoint y: 300, endPoint x: 242, endPoint y: 278, distance: 21.9
click at [242, 299] on button at bounding box center [242, 291] width 15 height 21
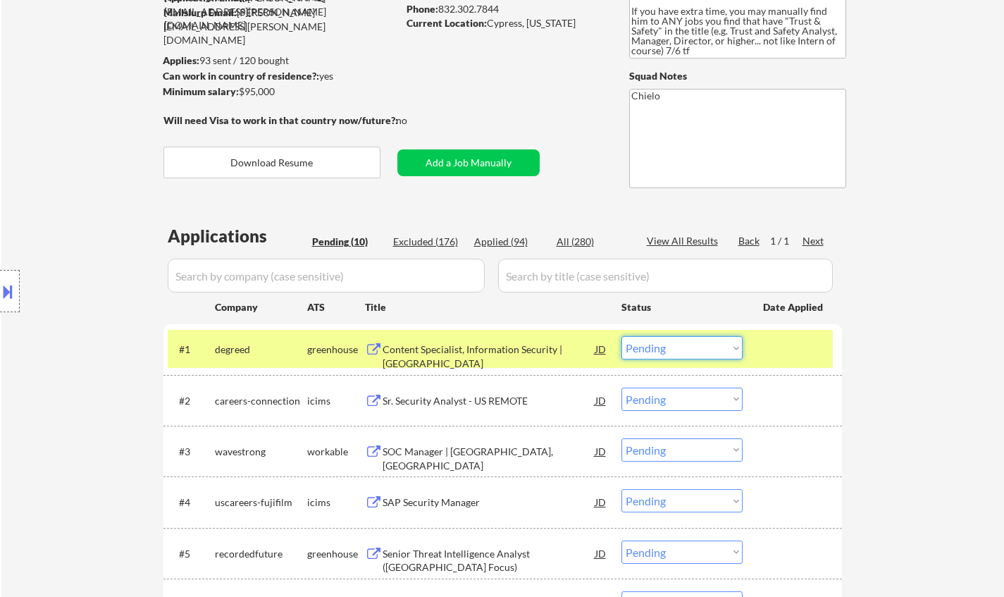
click at [688, 347] on select "Choose an option... Pending Applied Excluded (Questions) Excluded (Expired) Exc…" at bounding box center [681, 347] width 121 height 23
click at [621, 336] on select "Choose an option... Pending Applied Excluded (Questions) Excluded (Expired) Exc…" at bounding box center [681, 347] width 121 height 23
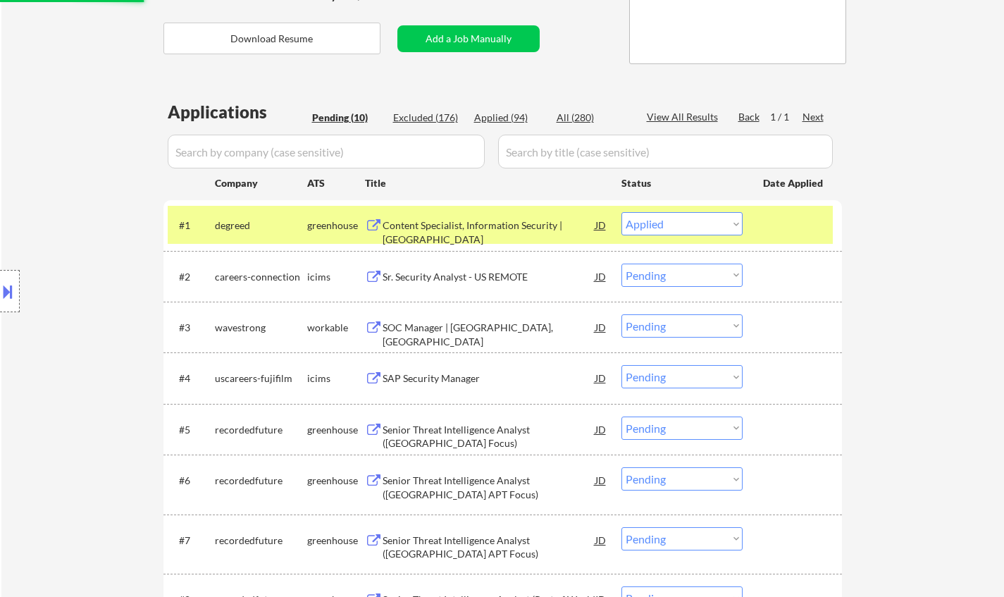
scroll to position [282, 0]
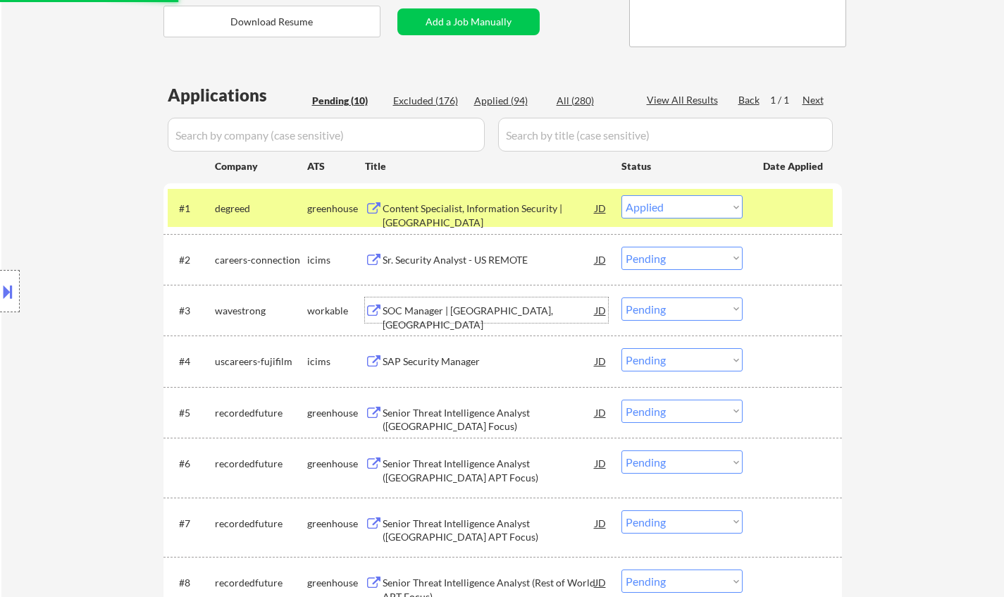
click at [442, 311] on div "SOC Manager | Houston, TX" at bounding box center [489, 317] width 213 height 27
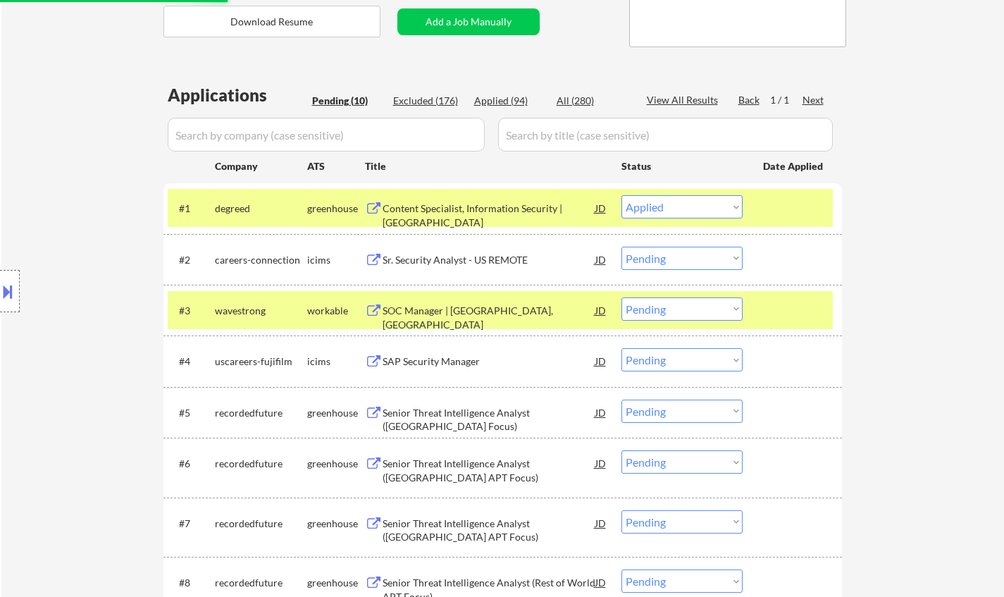
select select ""pending""
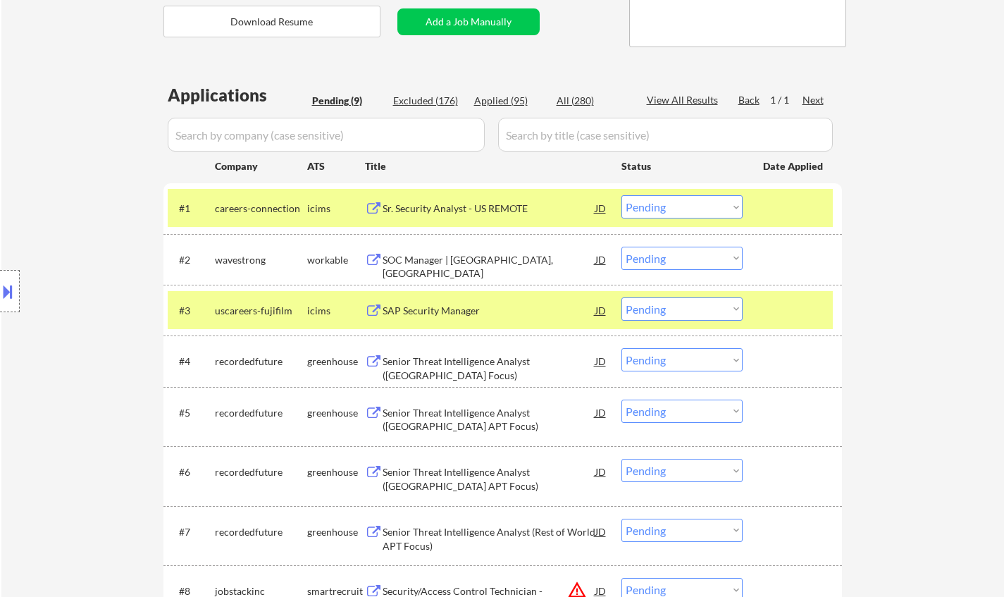
click at [0, 292] on button at bounding box center [7, 291] width 15 height 23
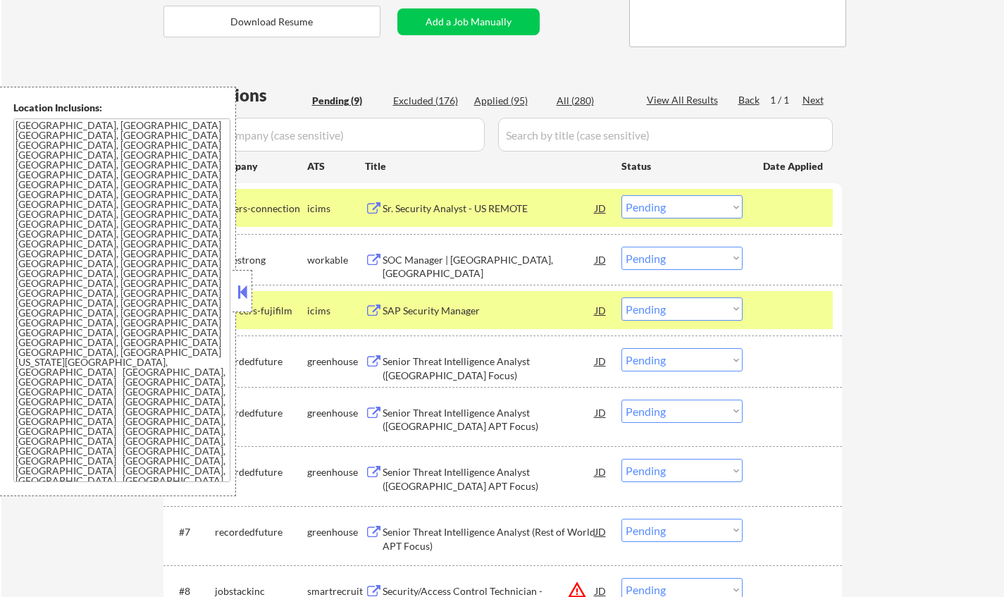
click at [235, 294] on button at bounding box center [242, 291] width 15 height 21
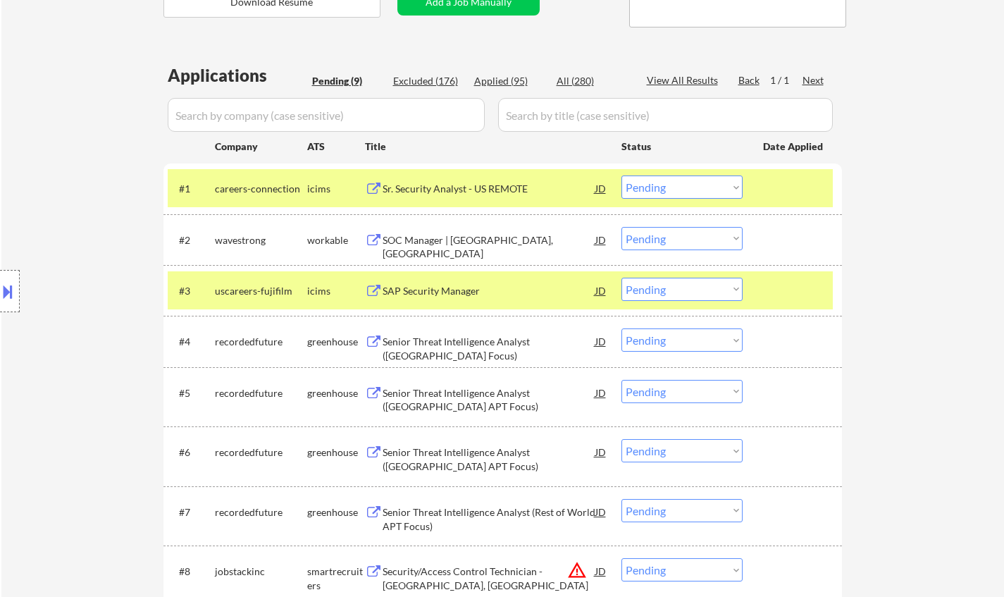
scroll to position [423, 0]
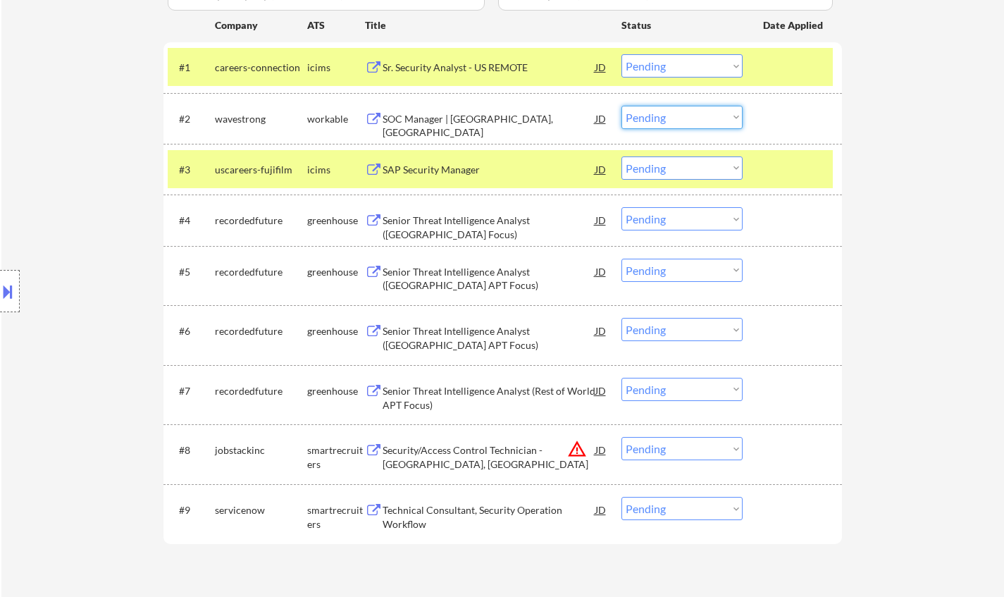
click at [677, 113] on select "Choose an option... Pending Applied Excluded (Questions) Excluded (Expired) Exc…" at bounding box center [681, 117] width 121 height 23
click at [621, 106] on select "Choose an option... Pending Applied Excluded (Questions) Excluded (Expired) Exc…" at bounding box center [681, 117] width 121 height 23
select select ""pending""
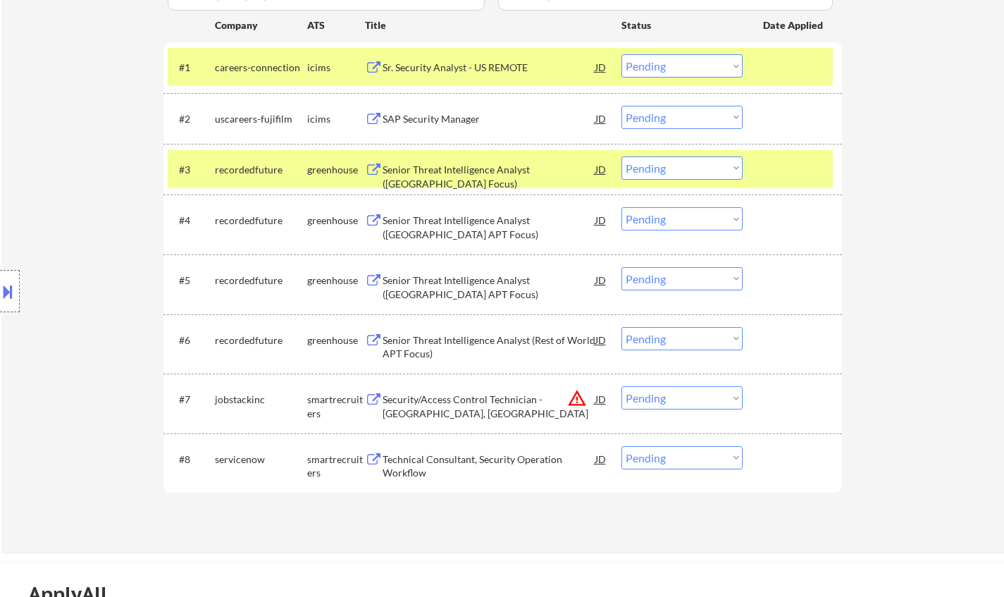
click at [505, 464] on div "Technical Consultant, Security Operation Workflow" at bounding box center [489, 465] width 213 height 27
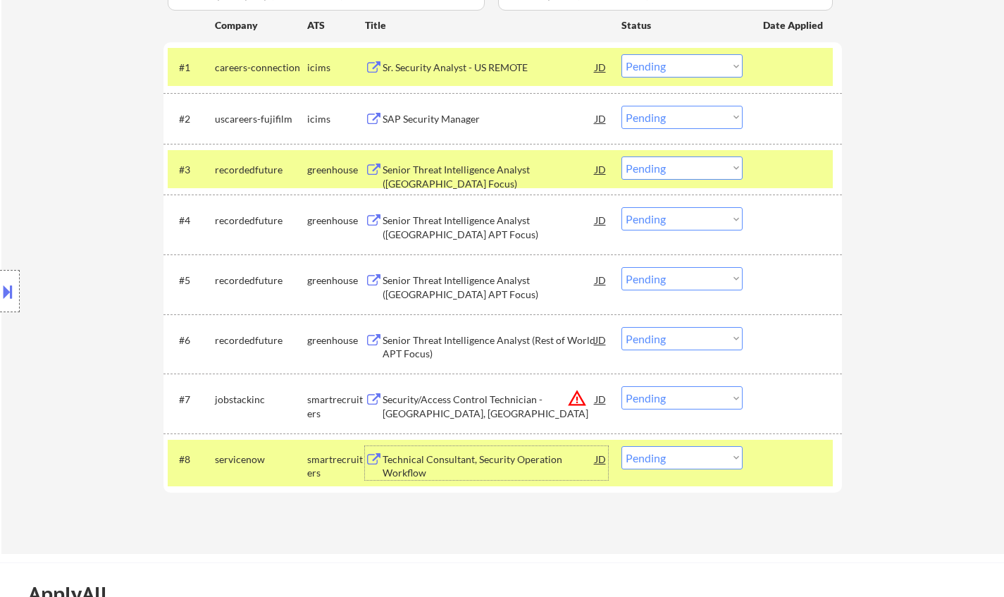
click at [667, 461] on select "Choose an option... Pending Applied Excluded (Questions) Excluded (Expired) Exc…" at bounding box center [681, 457] width 121 height 23
select select ""applied""
click at [621, 446] on select "Choose an option... Pending Applied Excluded (Questions) Excluded (Expired) Exc…" at bounding box center [681, 457] width 121 height 23
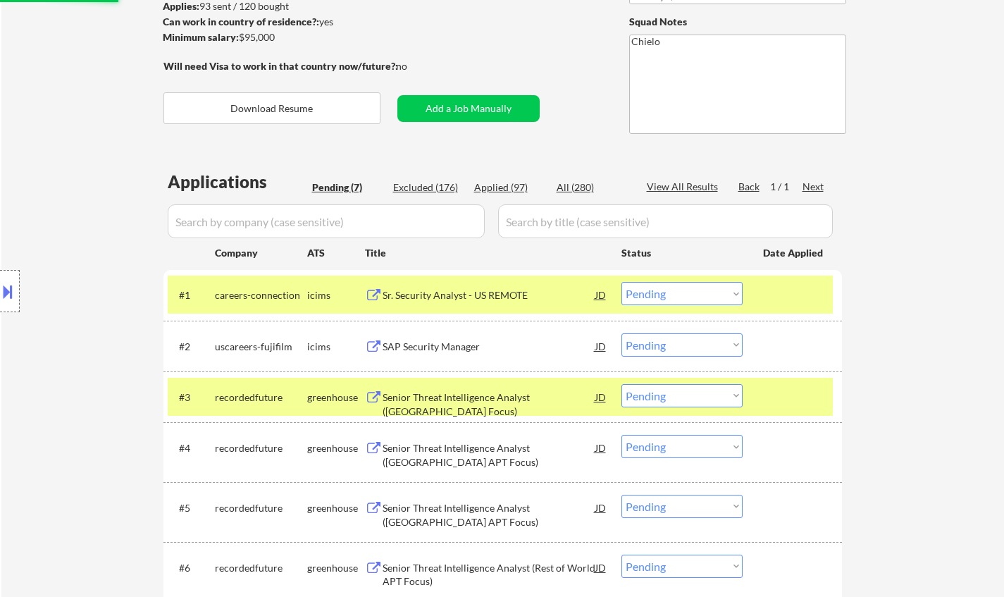
scroll to position [211, 0]
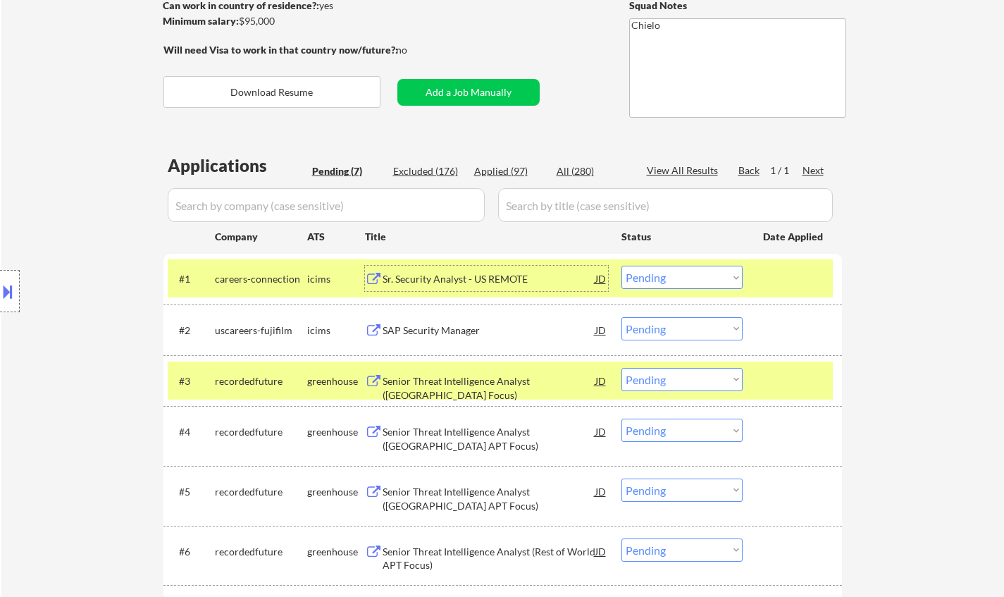
click at [436, 270] on div "Sr. Security Analyst - US REMOTE" at bounding box center [489, 278] width 213 height 25
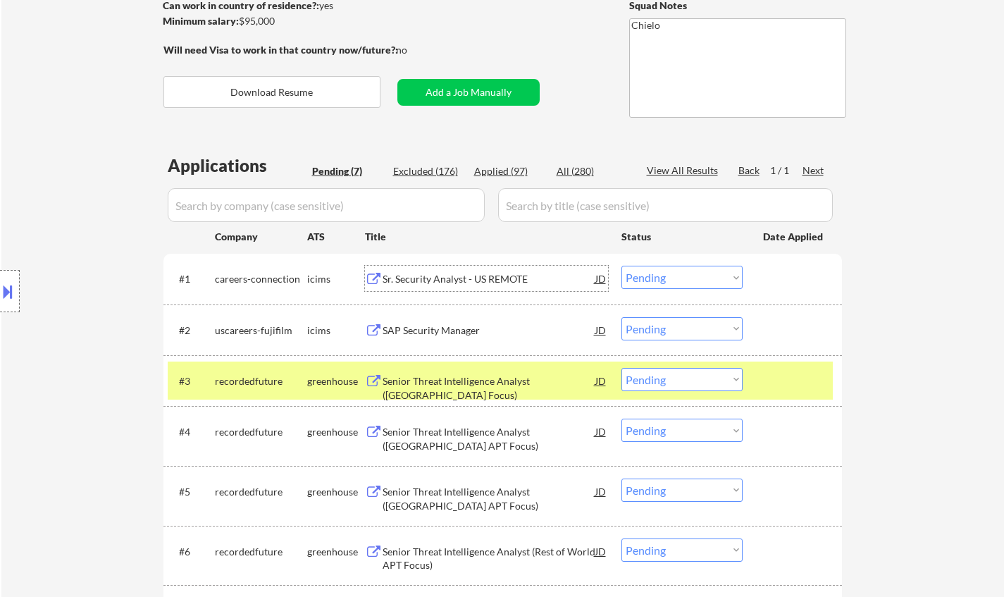
click at [678, 275] on select "Choose an option... Pending Applied Excluded (Questions) Excluded (Expired) Exc…" at bounding box center [681, 277] width 121 height 23
click at [621, 266] on select "Choose an option... Pending Applied Excluded (Questions) Excluded (Expired) Exc…" at bounding box center [681, 277] width 121 height 23
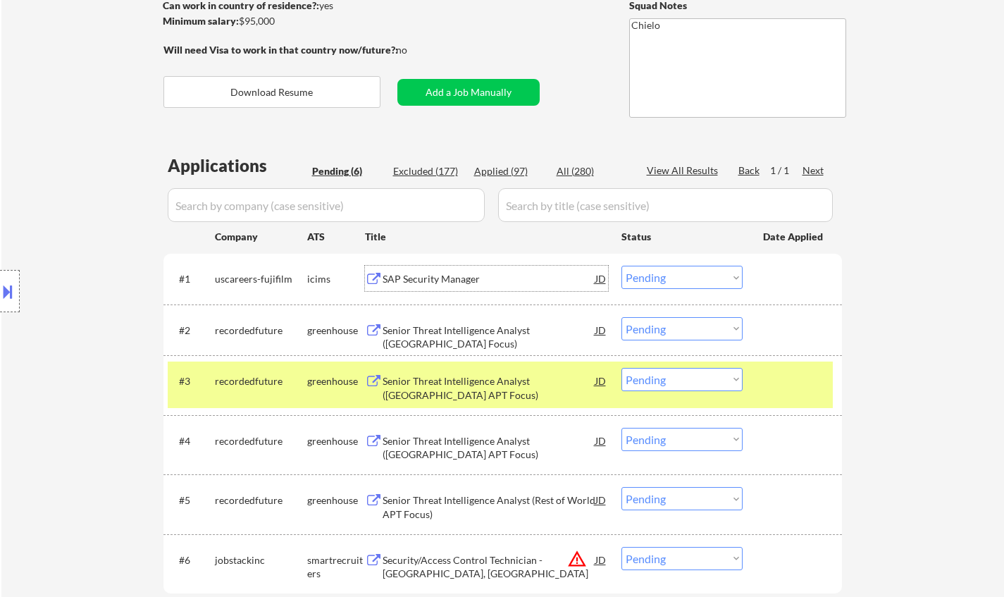
click at [438, 285] on div "SAP Security Manager" at bounding box center [489, 279] width 213 height 14
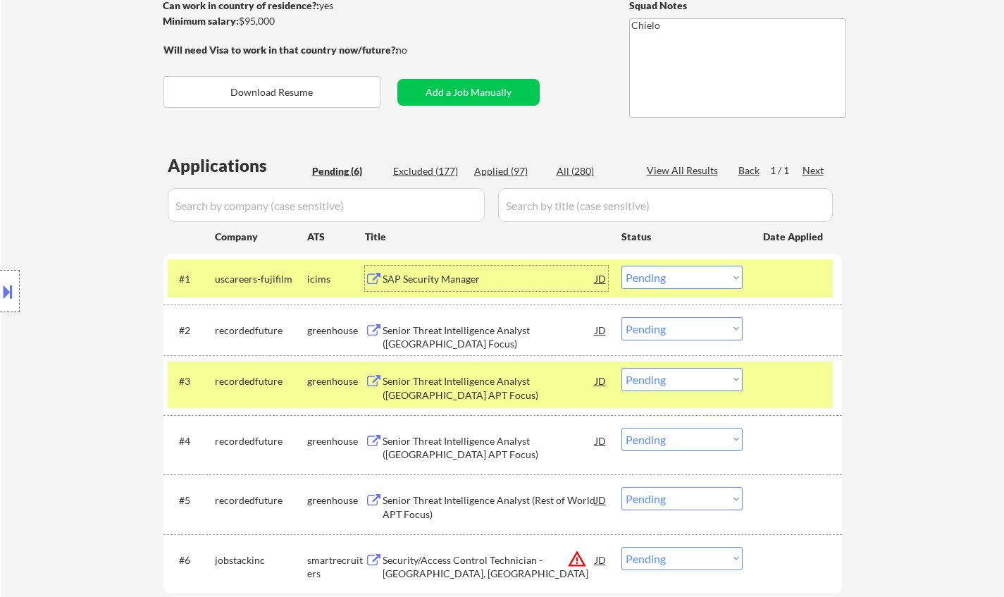
drag, startPoint x: 678, startPoint y: 272, endPoint x: 683, endPoint y: 287, distance: 15.6
click at [678, 272] on select "Choose an option... Pending Applied Excluded (Questions) Excluded (Expired) Exc…" at bounding box center [681, 277] width 121 height 23
click at [621, 266] on select "Choose an option... Pending Applied Excluded (Questions) Excluded (Expired) Exc…" at bounding box center [681, 277] width 121 height 23
select select ""pending""
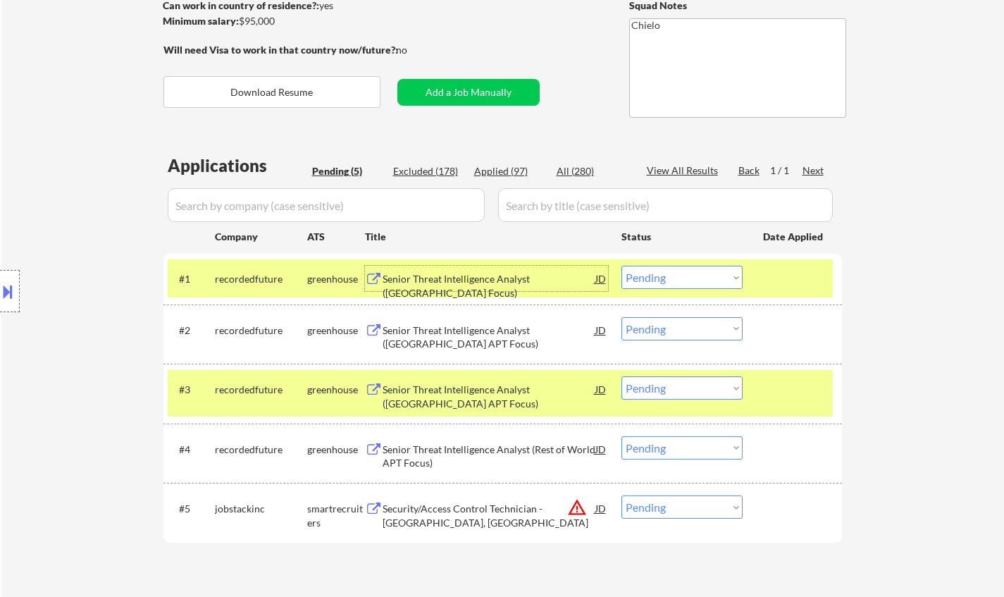
click at [492, 275] on div "Senior Threat Intelligence Analyst (China Focus)" at bounding box center [489, 285] width 213 height 27
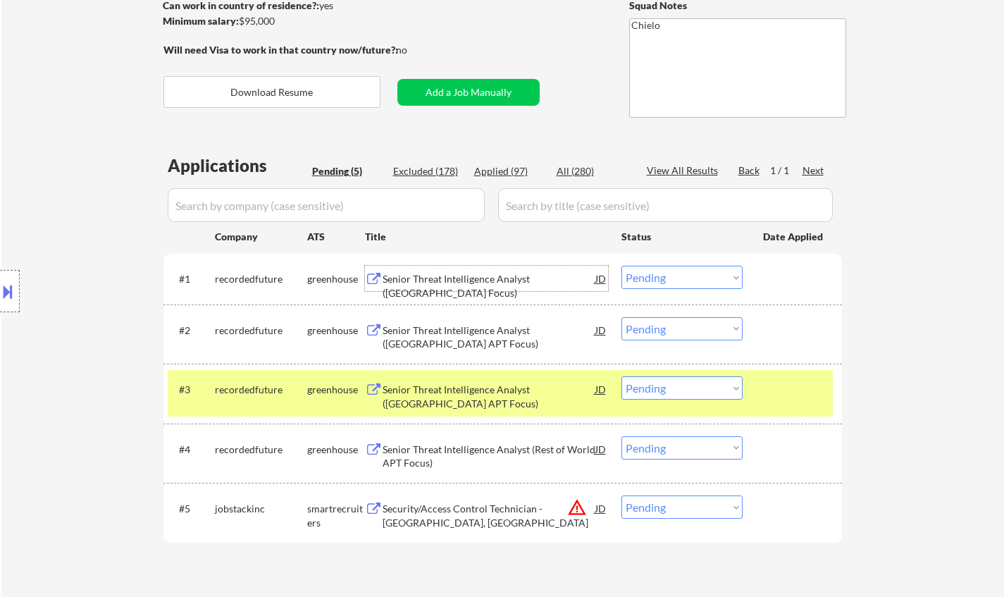
drag, startPoint x: 678, startPoint y: 389, endPoint x: 690, endPoint y: 396, distance: 13.9
click at [678, 389] on select "Choose an option... Pending Applied Excluded (Questions) Excluded (Expired) Exc…" at bounding box center [681, 387] width 121 height 23
click at [621, 376] on select "Choose an option... Pending Applied Excluded (Questions) Excluded (Expired) Exc…" at bounding box center [681, 387] width 121 height 23
select select ""pending""
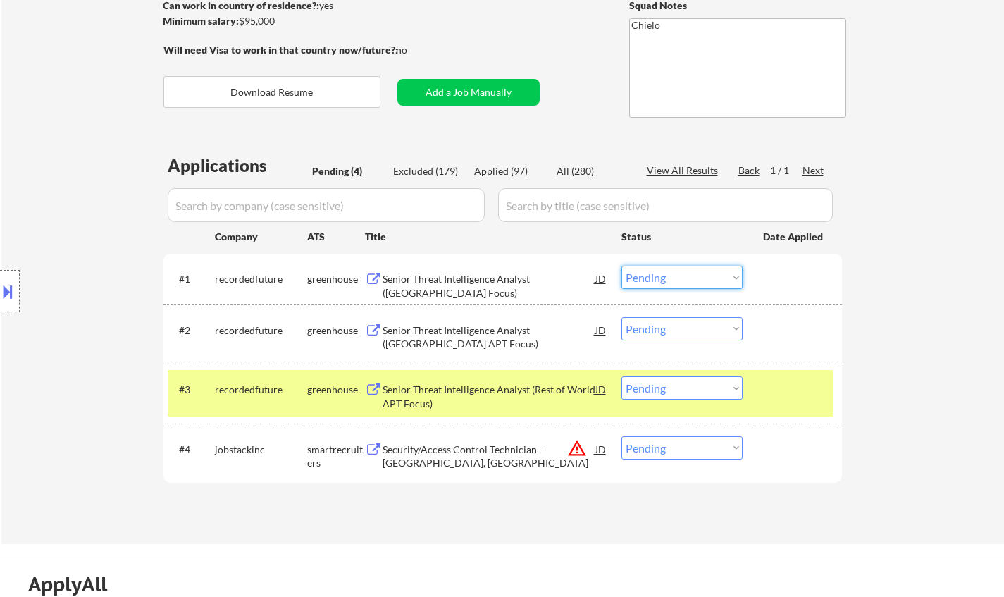
click at [660, 278] on select "Choose an option... Pending Applied Excluded (Questions) Excluded (Expired) Exc…" at bounding box center [681, 277] width 121 height 23
click at [621, 266] on select "Choose an option... Pending Applied Excluded (Questions) Excluded (Expired) Exc…" at bounding box center [681, 277] width 121 height 23
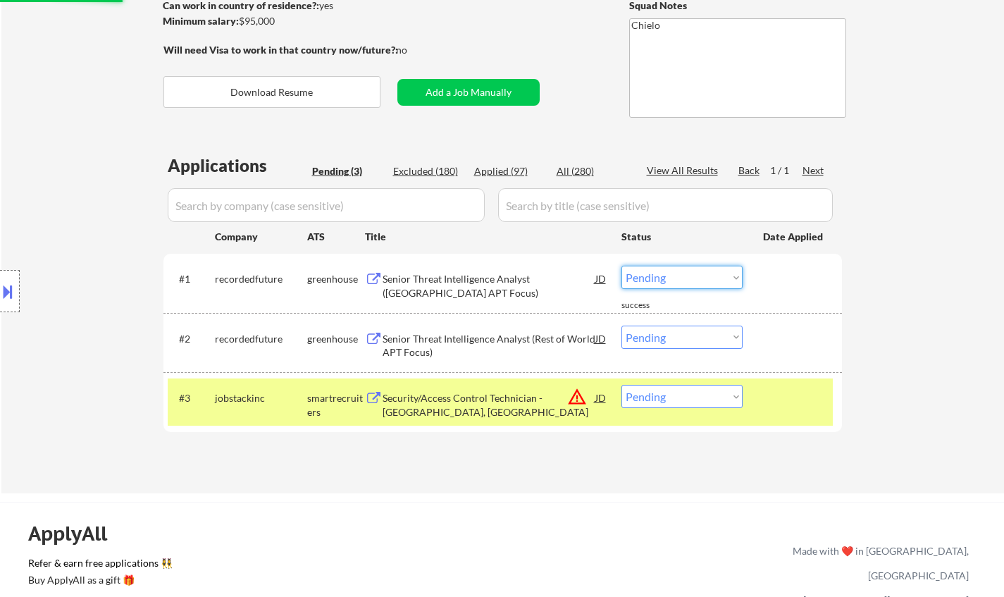
click at [689, 278] on select "Choose an option... Pending Applied Excluded (Questions) Excluded (Expired) Exc…" at bounding box center [681, 277] width 121 height 23
click at [621, 266] on select "Choose an option... Pending Applied Excluded (Questions) Excluded (Expired) Exc…" at bounding box center [681, 277] width 121 height 23
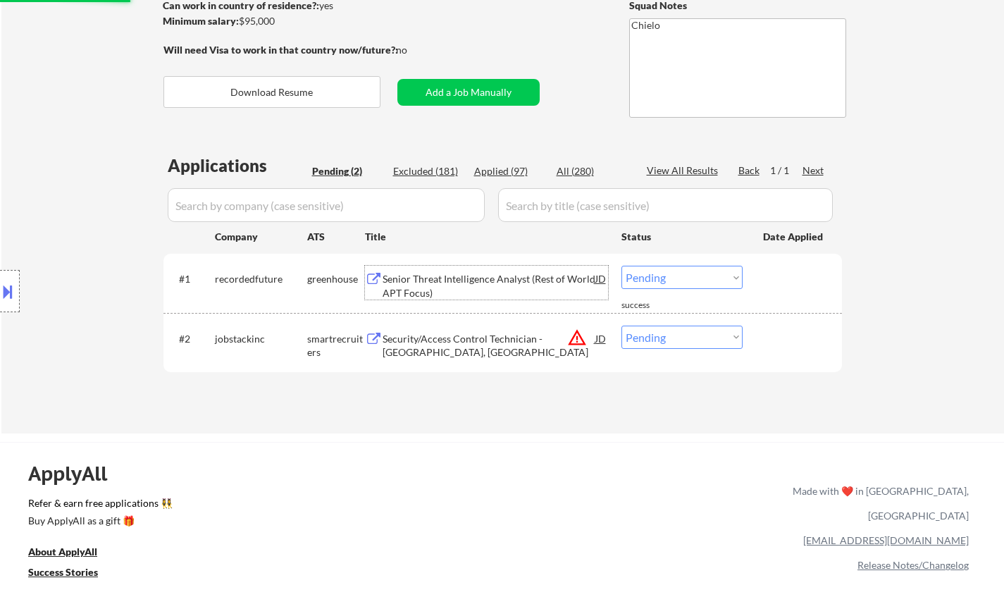
click at [523, 271] on div "Senior Threat Intelligence Analyst (Rest of World APT Focus)" at bounding box center [489, 283] width 213 height 34
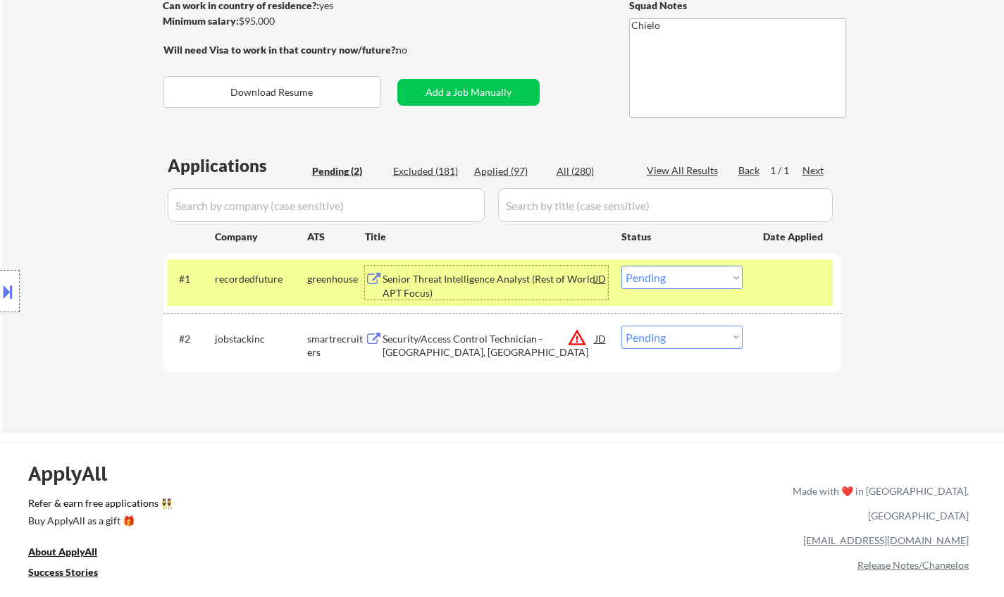
click at [659, 275] on select "Choose an option... Pending Applied Excluded (Questions) Excluded (Expired) Exc…" at bounding box center [681, 277] width 121 height 23
click at [621, 266] on select "Choose an option... Pending Applied Excluded (Questions) Excluded (Expired) Exc…" at bounding box center [681, 277] width 121 height 23
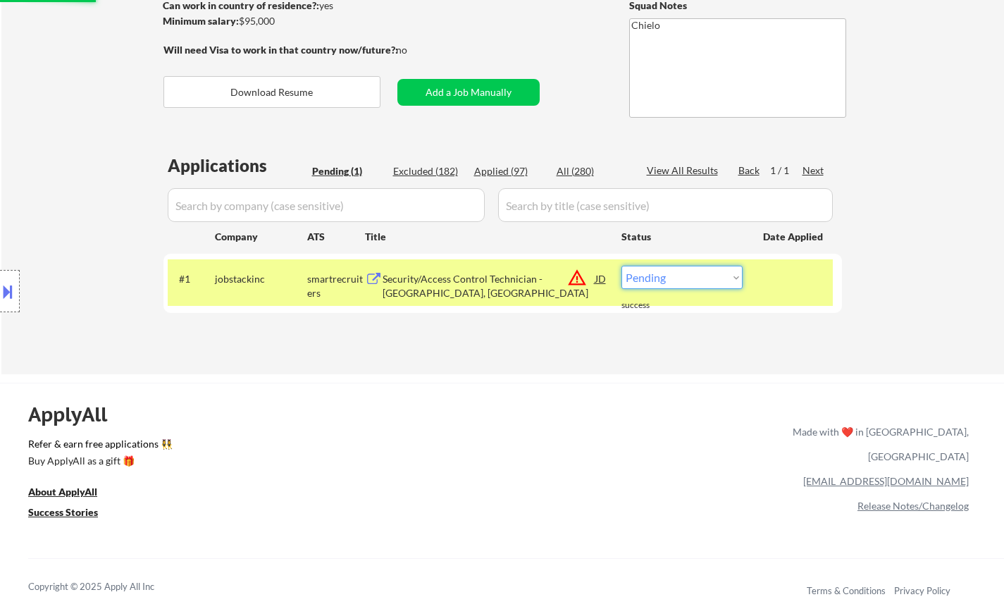
click at [699, 275] on select "Choose an option... Pending Applied Excluded (Questions) Excluded (Expired) Exc…" at bounding box center [681, 277] width 121 height 23
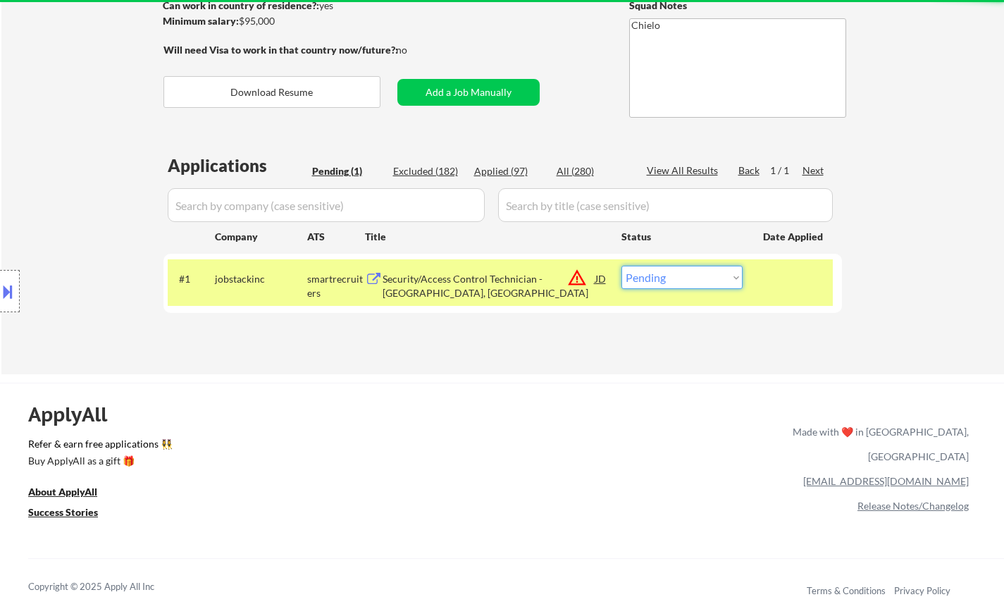
select select ""excluded__location_""
click at [621, 266] on select "Choose an option... Pending Applied Excluded (Questions) Excluded (Expired) Exc…" at bounding box center [681, 277] width 121 height 23
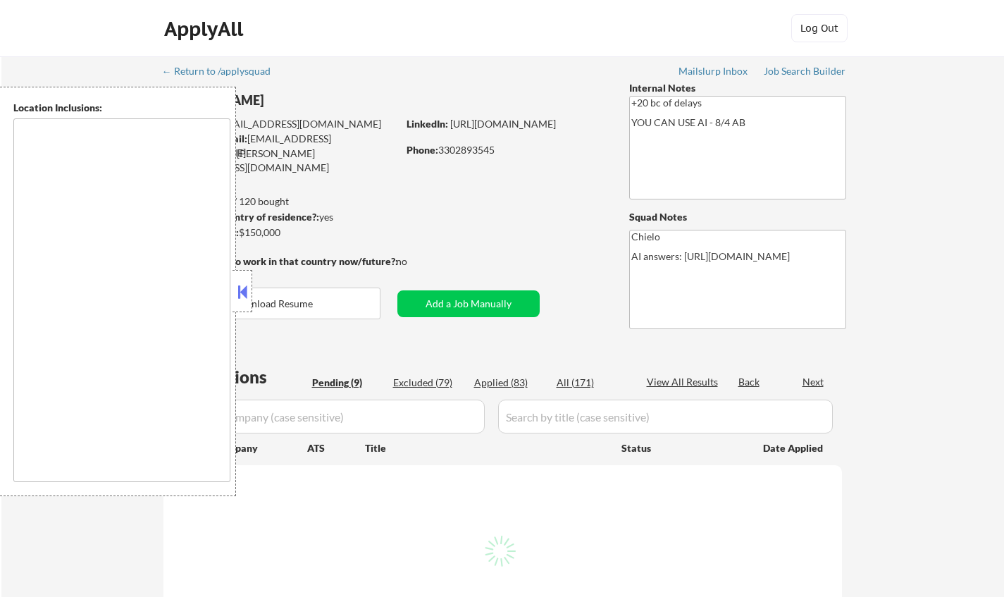
select select ""pending""
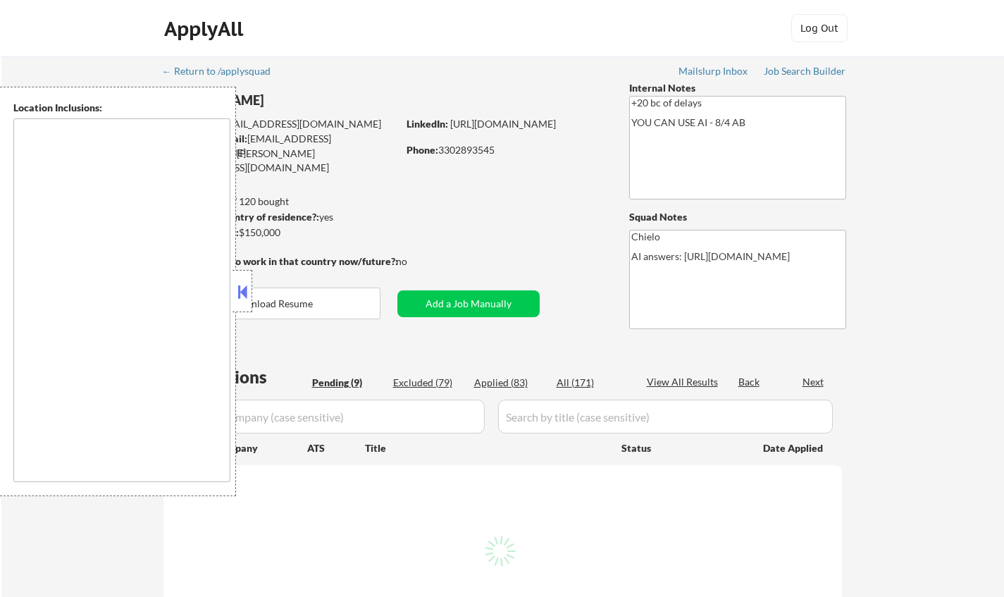
select select ""pending""
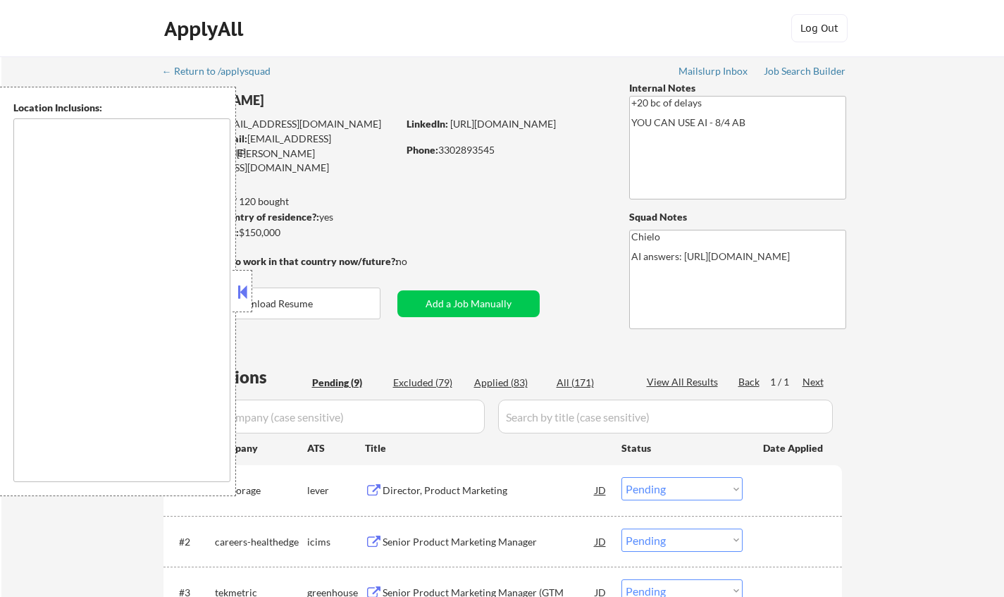
type textarea "remote"
drag, startPoint x: 237, startPoint y: 282, endPoint x: 242, endPoint y: 289, distance: 8.2
click at [237, 283] on button at bounding box center [242, 291] width 15 height 21
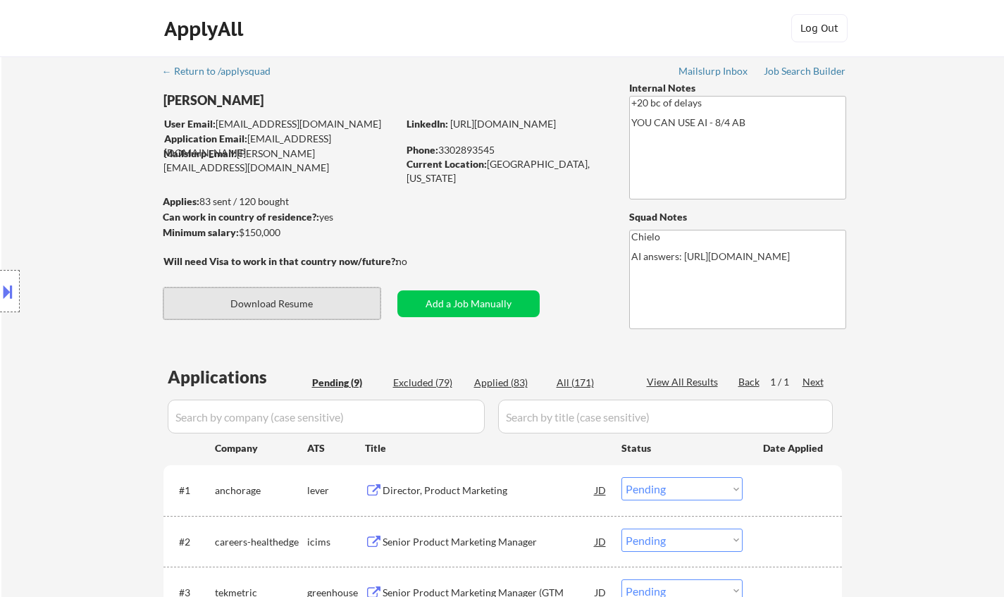
click at [310, 302] on button "Download Resume" at bounding box center [271, 303] width 217 height 32
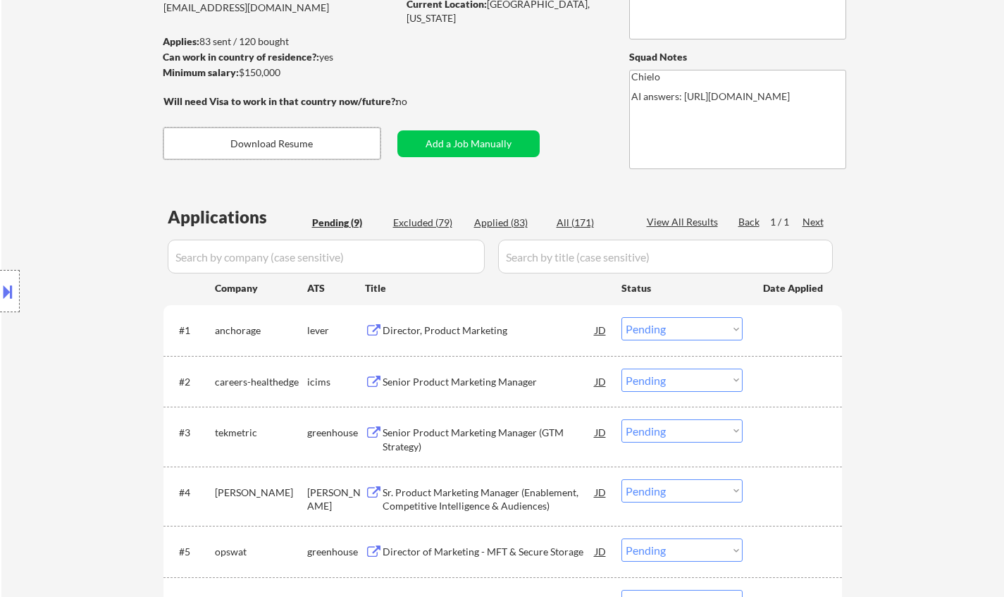
scroll to position [282, 0]
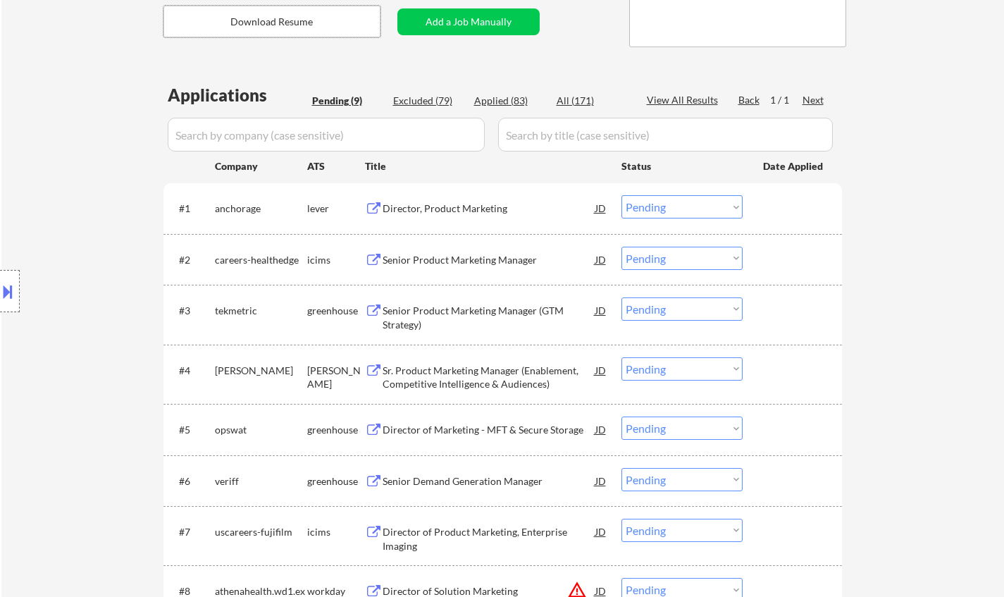
click at [439, 213] on div "Director, Product Marketing" at bounding box center [489, 208] width 213 height 14
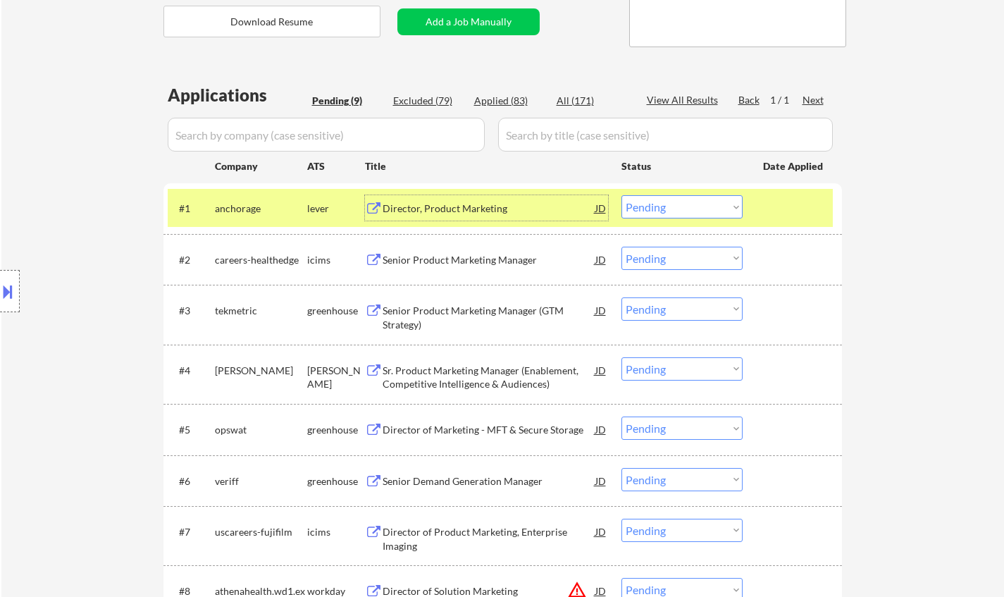
click at [649, 204] on select "Choose an option... Pending Applied Excluded (Questions) Excluded (Expired) Exc…" at bounding box center [681, 206] width 121 height 23
click at [621, 195] on select "Choose an option... Pending Applied Excluded (Questions) Excluded (Expired) Exc…" at bounding box center [681, 206] width 121 height 23
select select ""pending""
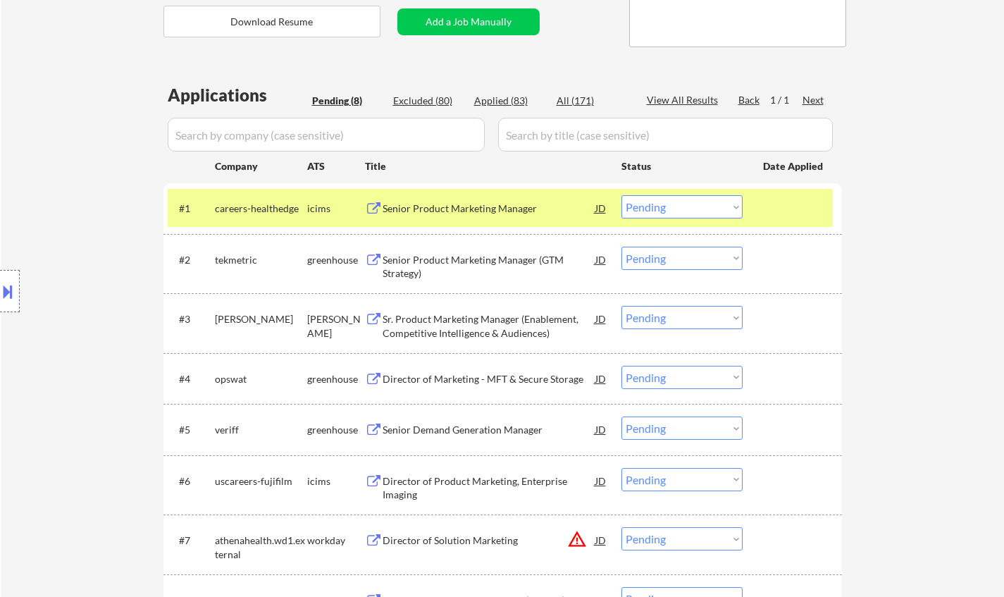
click at [473, 261] on div "Senior Product Marketing Manager (GTM Strategy)" at bounding box center [489, 266] width 213 height 27
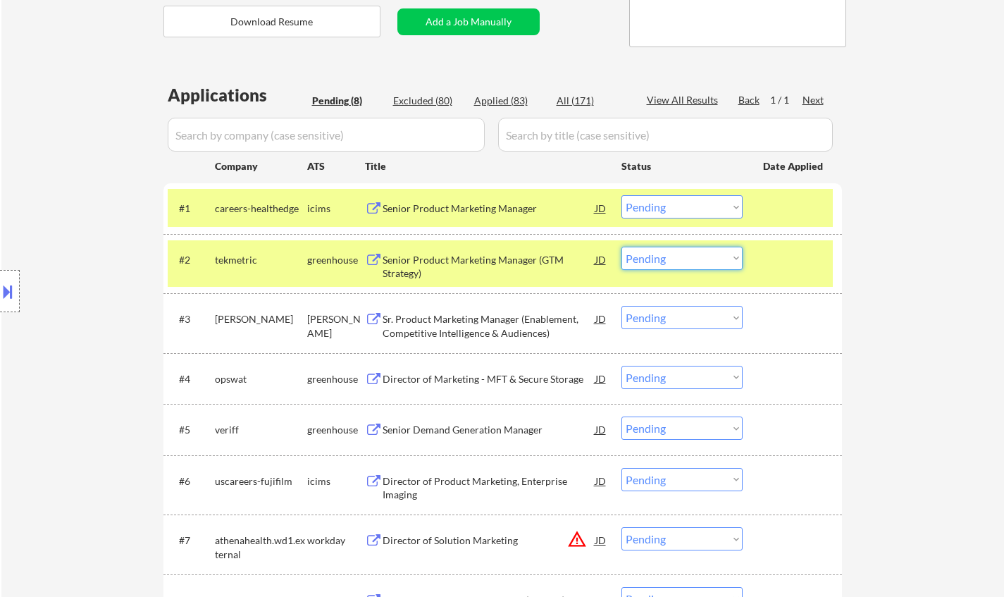
click at [666, 259] on select "Choose an option... Pending Applied Excluded (Questions) Excluded (Expired) Exc…" at bounding box center [681, 258] width 121 height 23
click at [621, 247] on select "Choose an option... Pending Applied Excluded (Questions) Excluded (Expired) Exc…" at bounding box center [681, 258] width 121 height 23
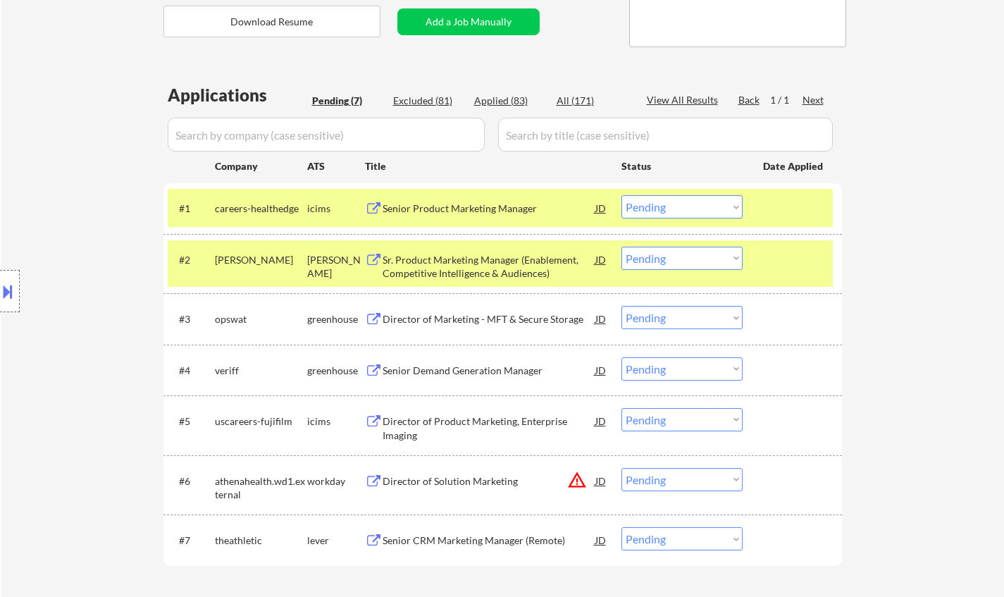
click at [475, 249] on div "Sr. Product Marketing Manager (Enablement, Competitive Intelligence & Audiences)" at bounding box center [489, 264] width 213 height 34
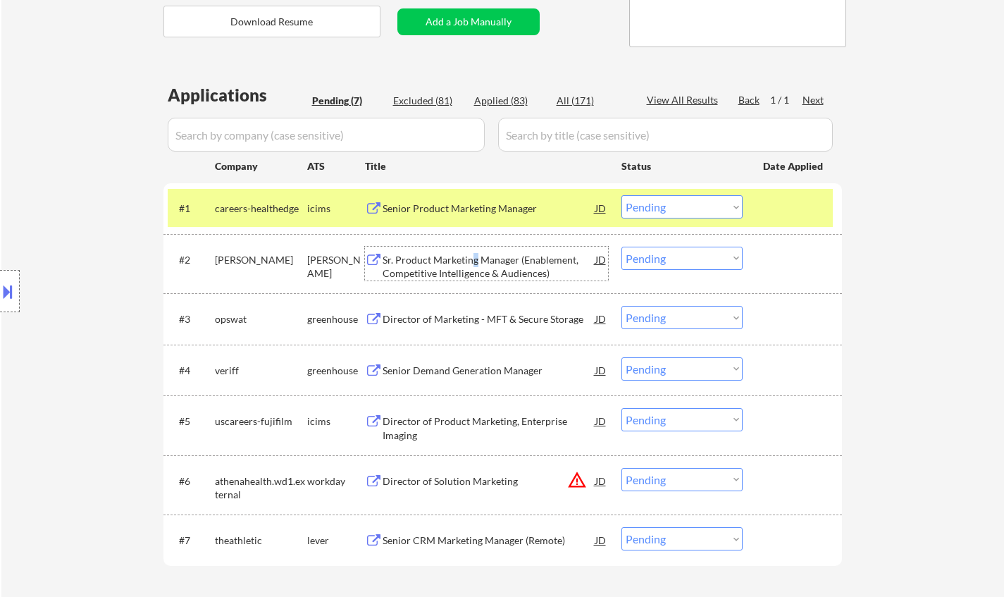
click at [663, 261] on select "Choose an option... Pending Applied Excluded (Questions) Excluded (Expired) Exc…" at bounding box center [681, 258] width 121 height 23
click at [621, 247] on select "Choose an option... Pending Applied Excluded (Questions) Excluded (Expired) Exc…" at bounding box center [681, 258] width 121 height 23
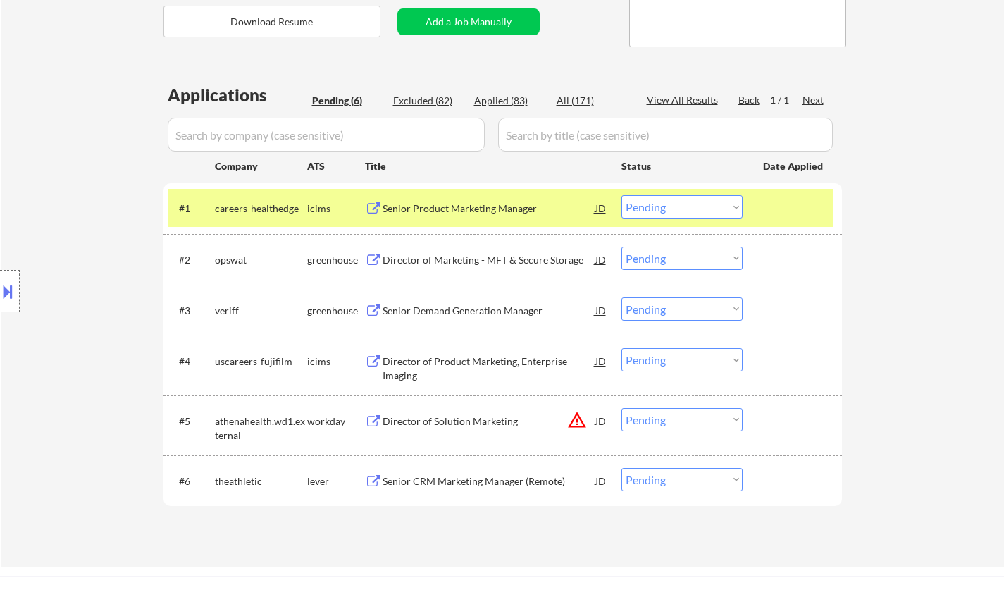
click at [450, 261] on div "Director of Marketing - MFT & Secure Storage" at bounding box center [489, 260] width 213 height 14
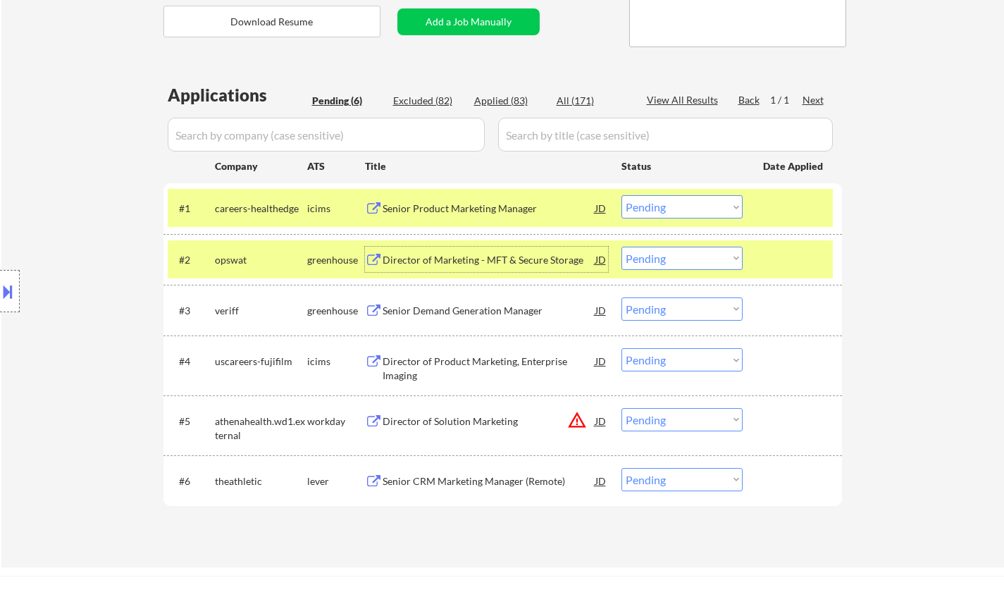
click at [682, 254] on select "Choose an option... Pending Applied Excluded (Questions) Excluded (Expired) Exc…" at bounding box center [681, 258] width 121 height 23
click at [655, 253] on select "Choose an option... Pending Applied Excluded (Questions) Excluded (Expired) Exc…" at bounding box center [681, 258] width 121 height 23
click at [621, 247] on select "Choose an option... Pending Applied Excluded (Questions) Excluded (Expired) Exc…" at bounding box center [681, 258] width 121 height 23
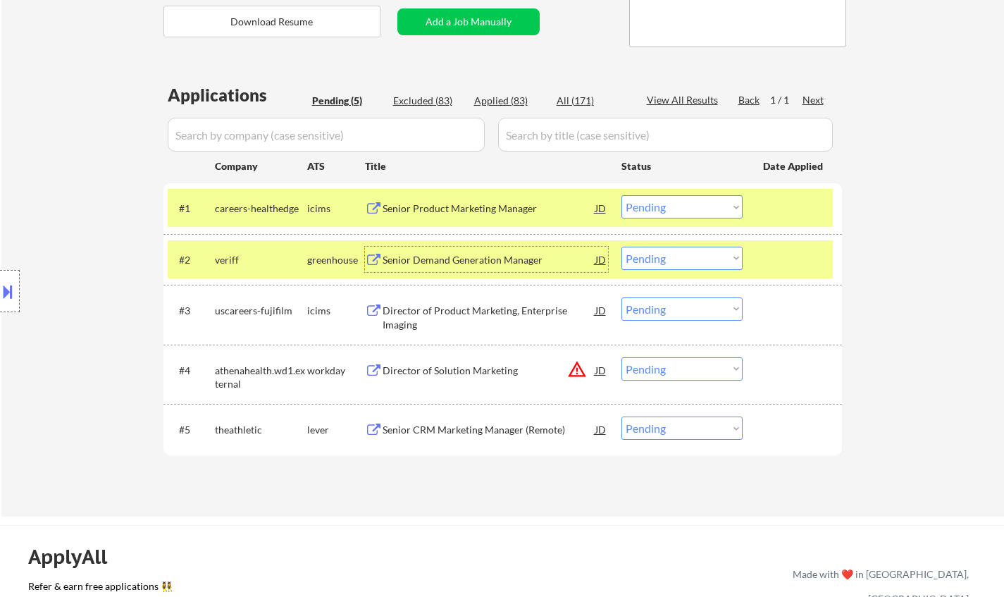
click at [464, 261] on div "Senior Demand Generation Manager" at bounding box center [489, 260] width 213 height 14
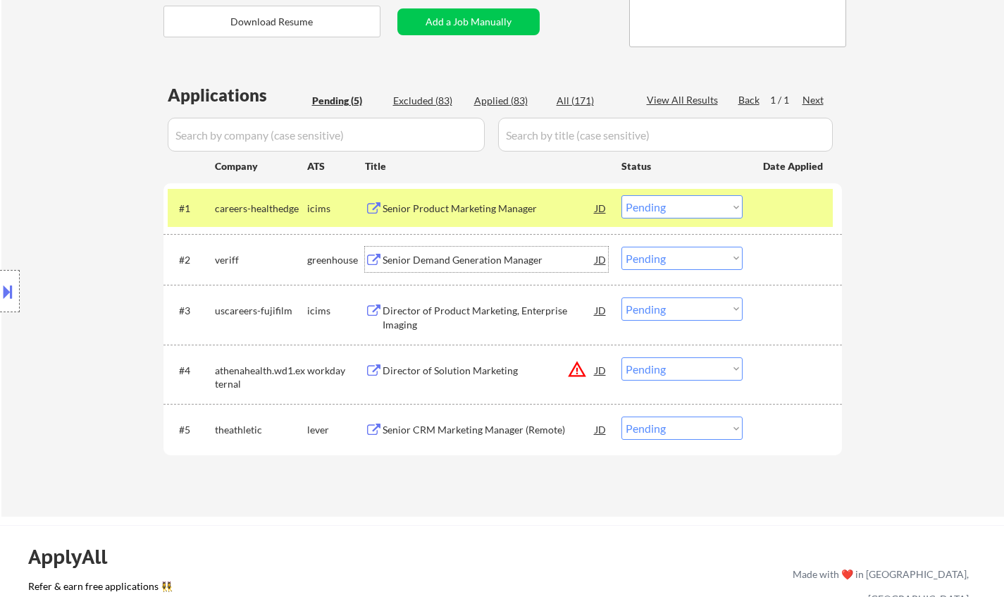
click at [652, 254] on select "Choose an option... Pending Applied Excluded (Questions) Excluded (Expired) Exc…" at bounding box center [681, 258] width 121 height 23
click at [621, 247] on select "Choose an option... Pending Applied Excluded (Questions) Excluded (Expired) Exc…" at bounding box center [681, 258] width 121 height 23
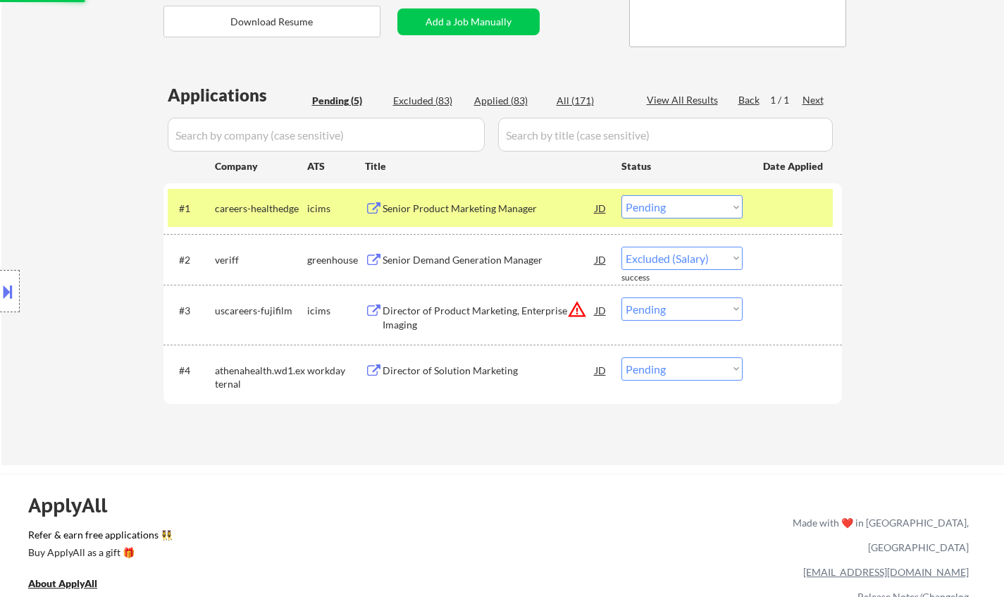
select select ""pending""
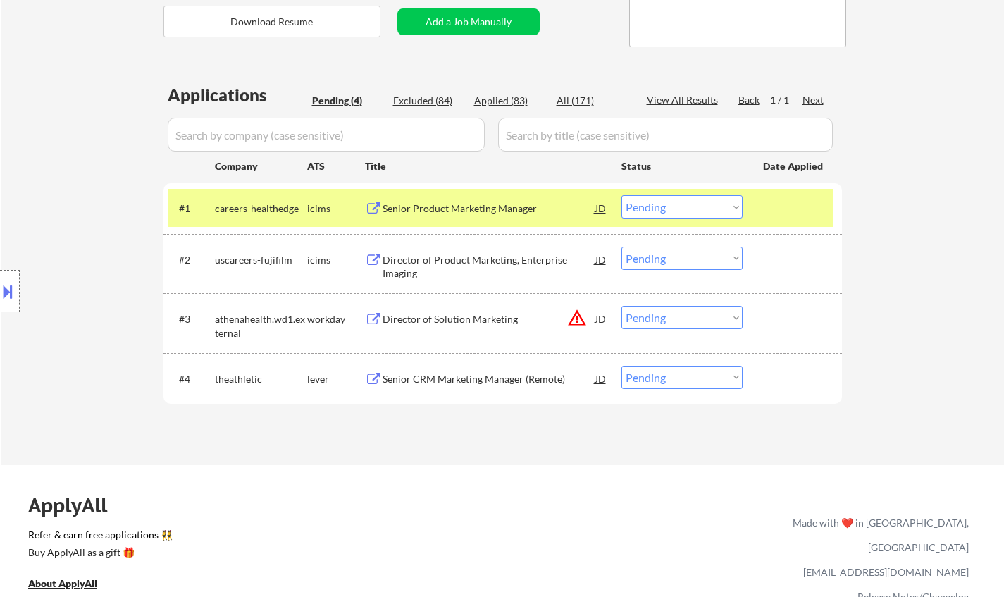
click at [438, 378] on div "Senior CRM Marketing Manager (Remote)" at bounding box center [489, 379] width 213 height 14
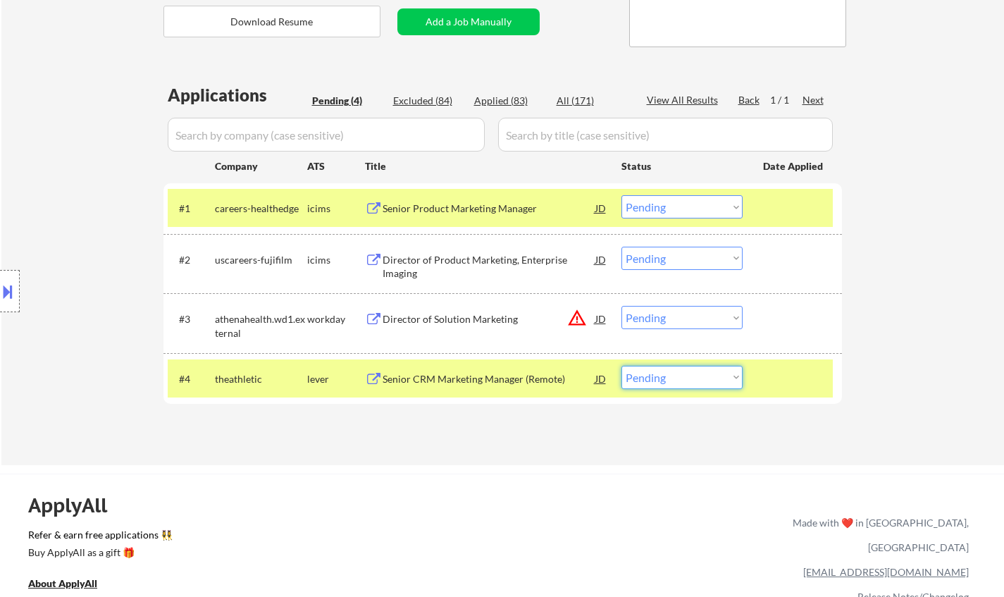
click at [678, 381] on select "Choose an option... Pending Applied Excluded (Questions) Excluded (Expired) Exc…" at bounding box center [681, 377] width 121 height 23
select select ""excluded__salary_""
click at [621, 366] on select "Choose an option... Pending Applied Excluded (Questions) Excluded (Expired) Exc…" at bounding box center [681, 377] width 121 height 23
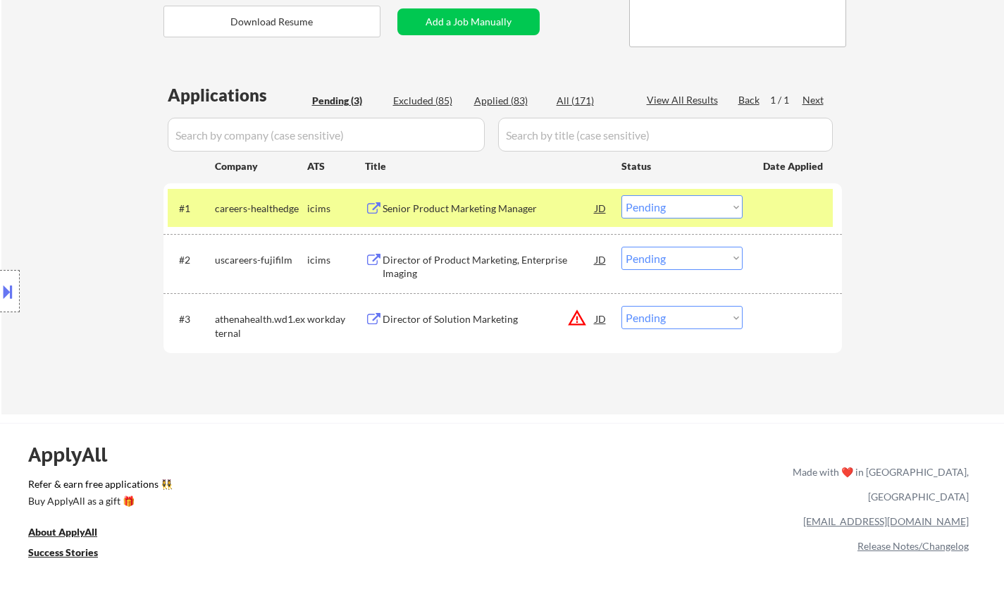
click at [483, 216] on div "Senior Product Marketing Manager" at bounding box center [489, 207] width 213 height 25
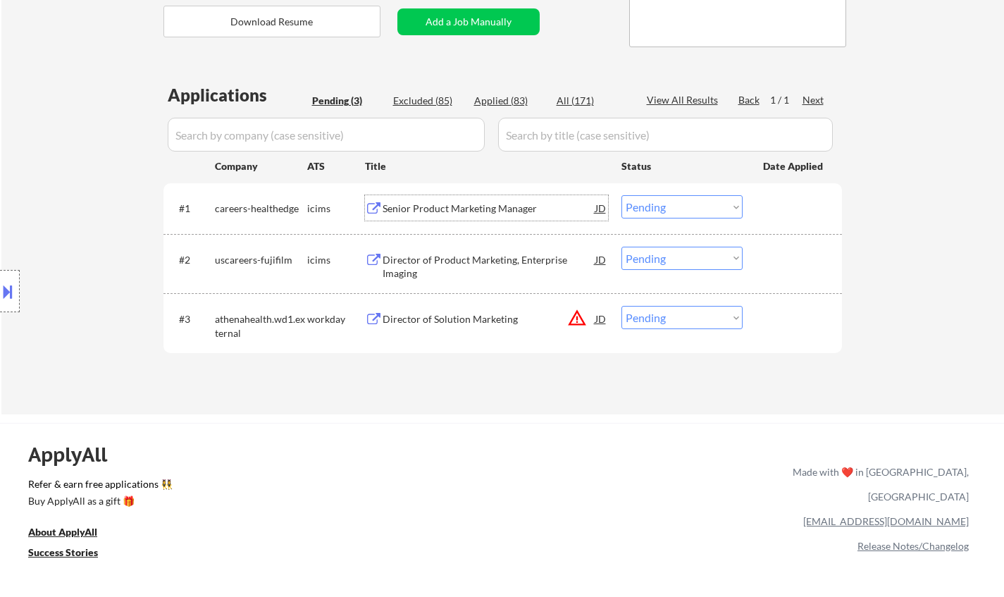
click at [668, 208] on select "Choose an option... Pending Applied Excluded (Questions) Excluded (Expired) Exc…" at bounding box center [681, 206] width 121 height 23
click at [621, 195] on select "Choose an option... Pending Applied Excluded (Questions) Excluded (Expired) Exc…" at bounding box center [681, 206] width 121 height 23
select select ""pending""
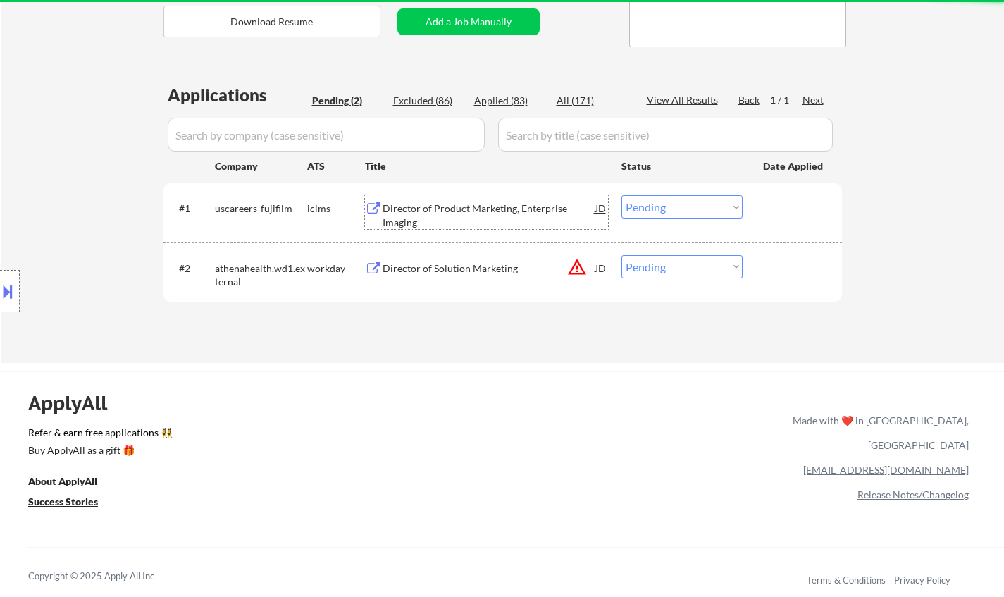
click at [460, 211] on div "Director of Product Marketing, Enterprise Imaging" at bounding box center [489, 214] width 213 height 27
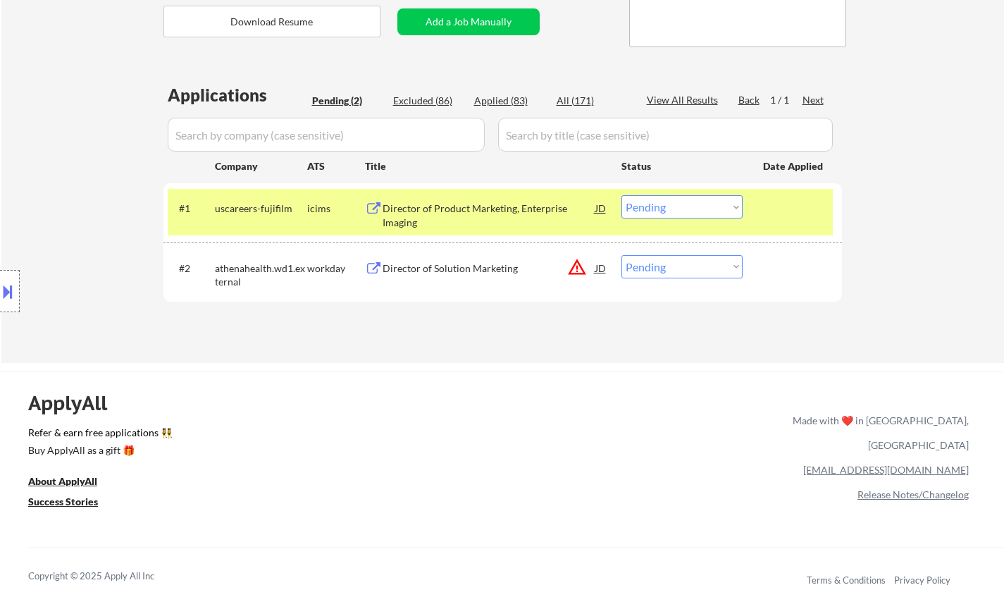
click at [0, 299] on button at bounding box center [7, 291] width 15 height 23
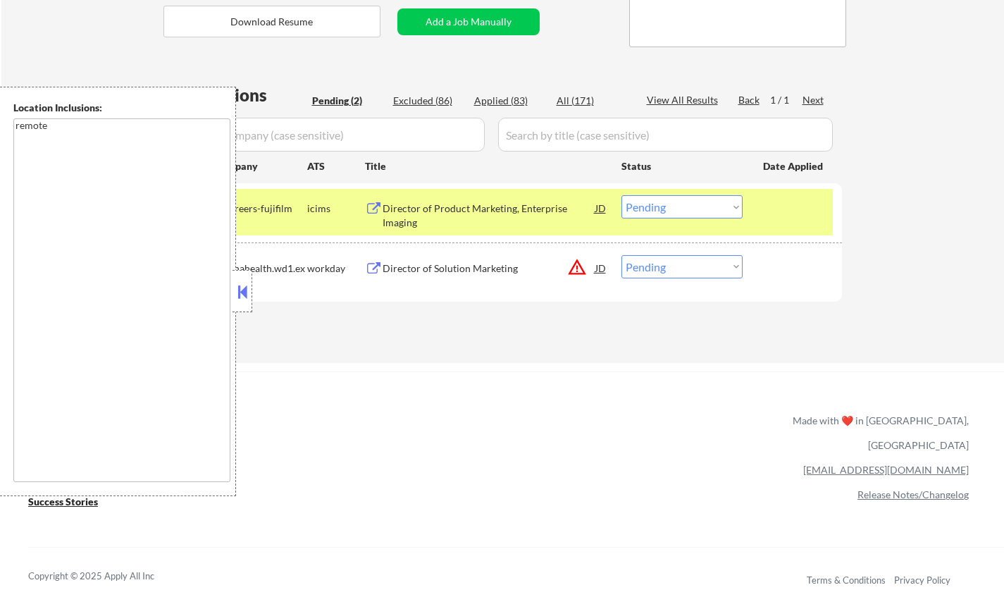
click at [607, 268] on div "JD" at bounding box center [601, 267] width 14 height 25
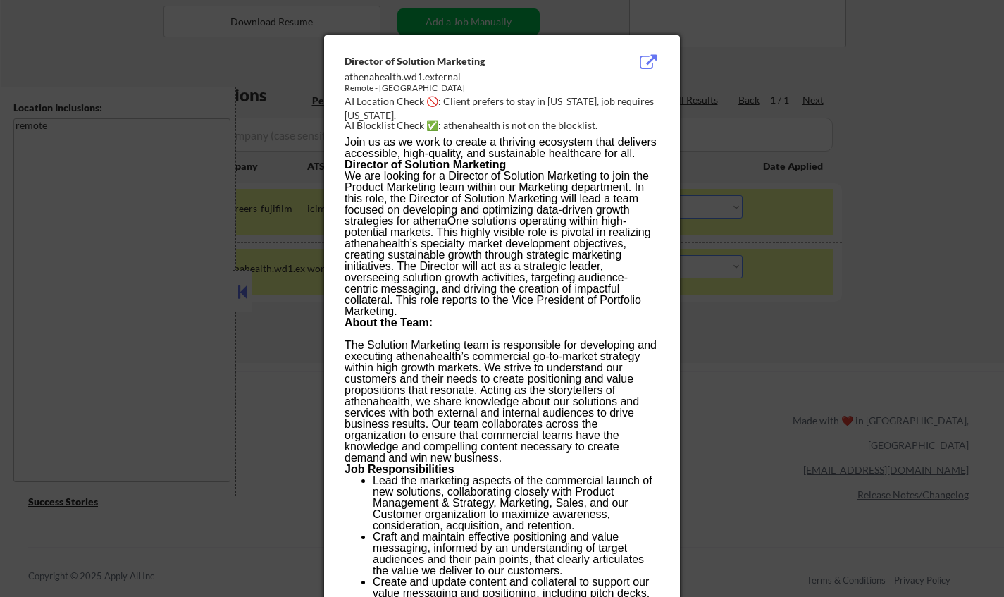
click at [845, 369] on div at bounding box center [502, 298] width 1004 height 597
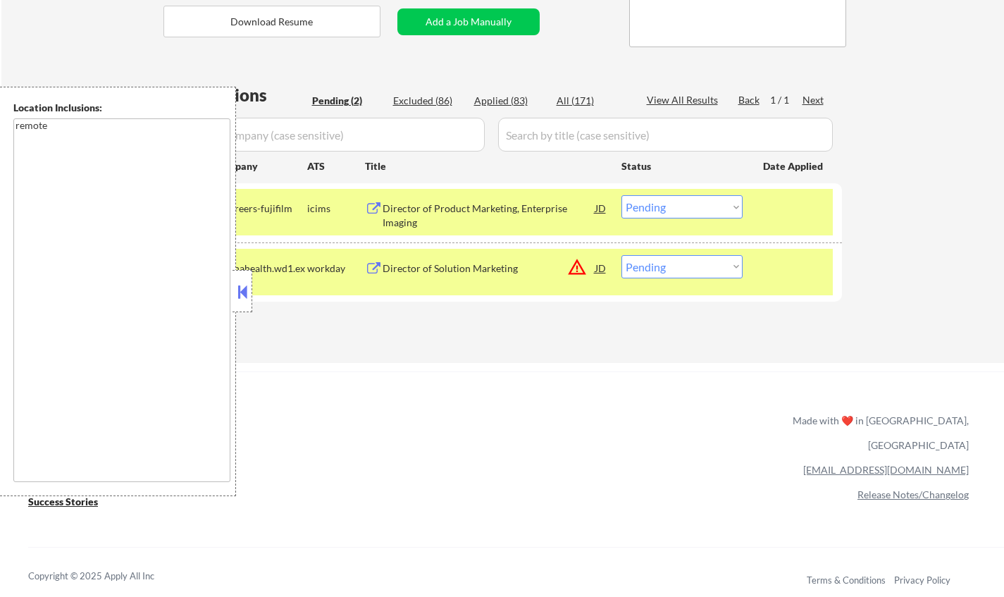
click at [700, 263] on select "Choose an option... Pending Applied Excluded (Questions) Excluded (Expired) Exc…" at bounding box center [681, 266] width 121 height 23
select select ""excluded__location_""
click at [621, 255] on select "Choose an option... Pending Applied Excluded (Questions) Excluded (Expired) Exc…" at bounding box center [681, 266] width 121 height 23
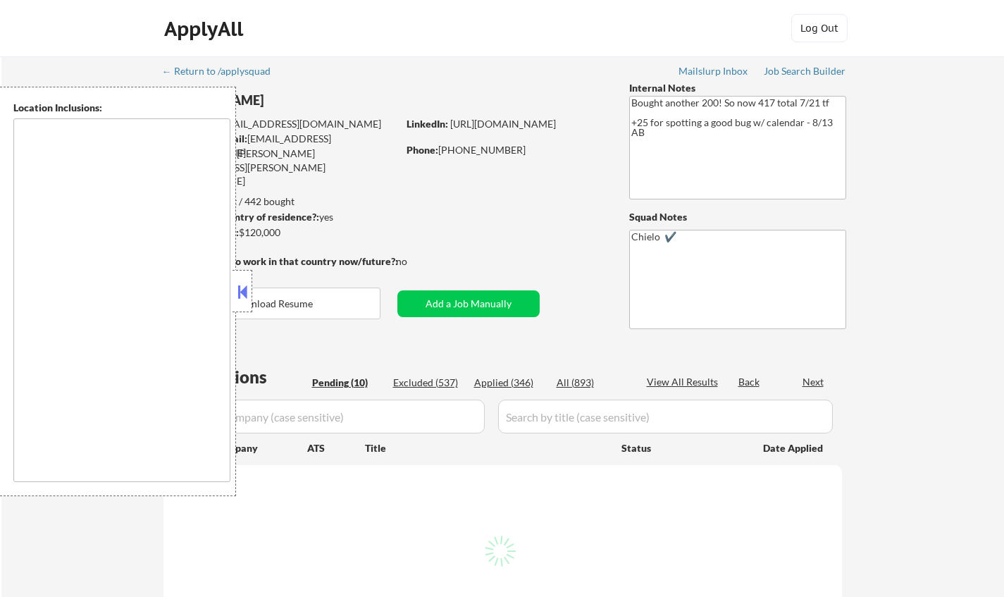
select select ""pending""
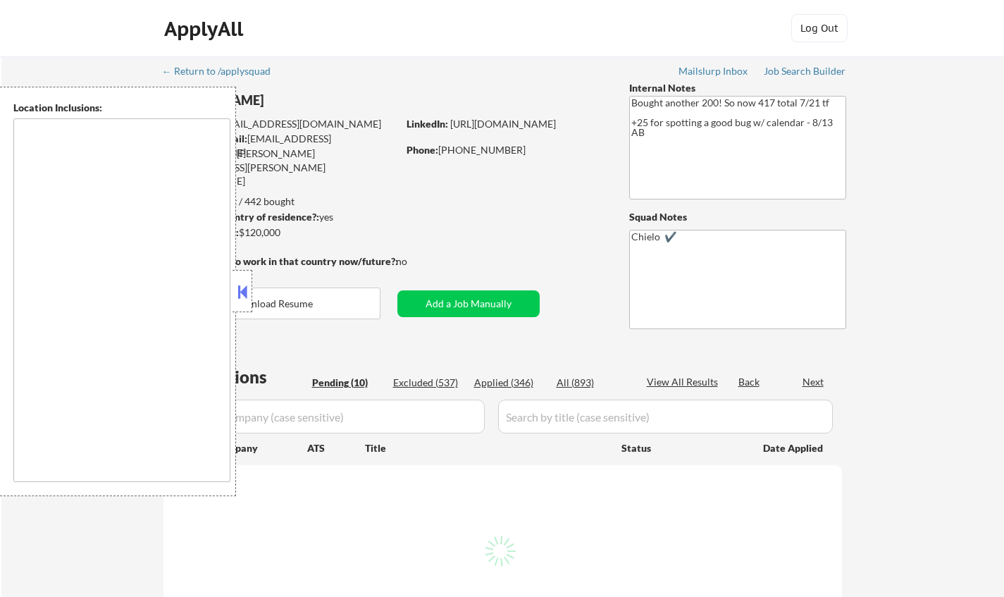
select select ""pending""
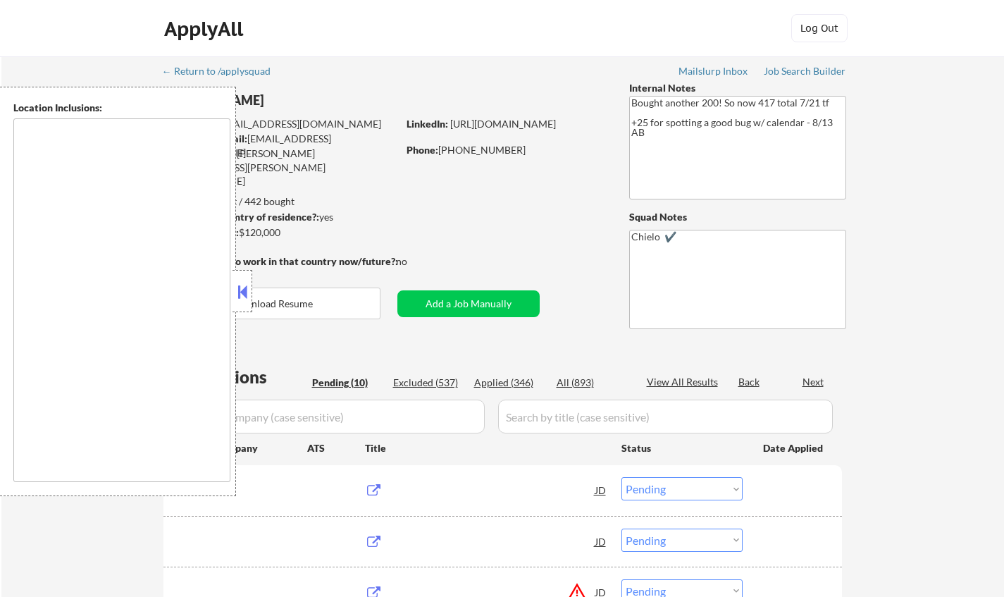
type textarea "[GEOGRAPHIC_DATA], [GEOGRAPHIC_DATA] [GEOGRAPHIC_DATA], [GEOGRAPHIC_DATA] [GEOG…"
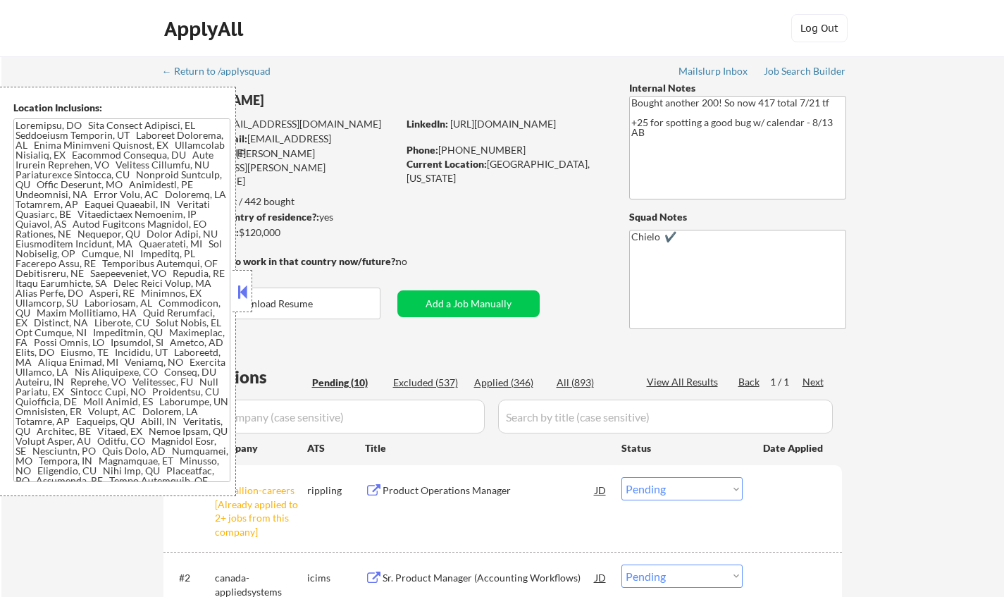
click at [246, 284] on button at bounding box center [242, 291] width 15 height 21
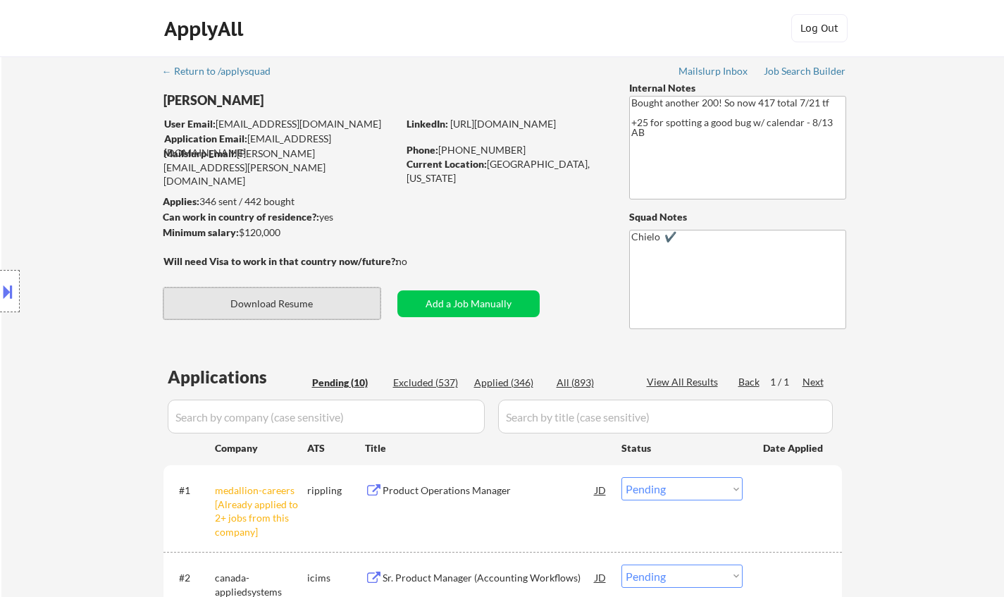
drag, startPoint x: 292, startPoint y: 306, endPoint x: 316, endPoint y: 278, distance: 37.1
click at [293, 306] on button "Download Resume" at bounding box center [271, 303] width 217 height 32
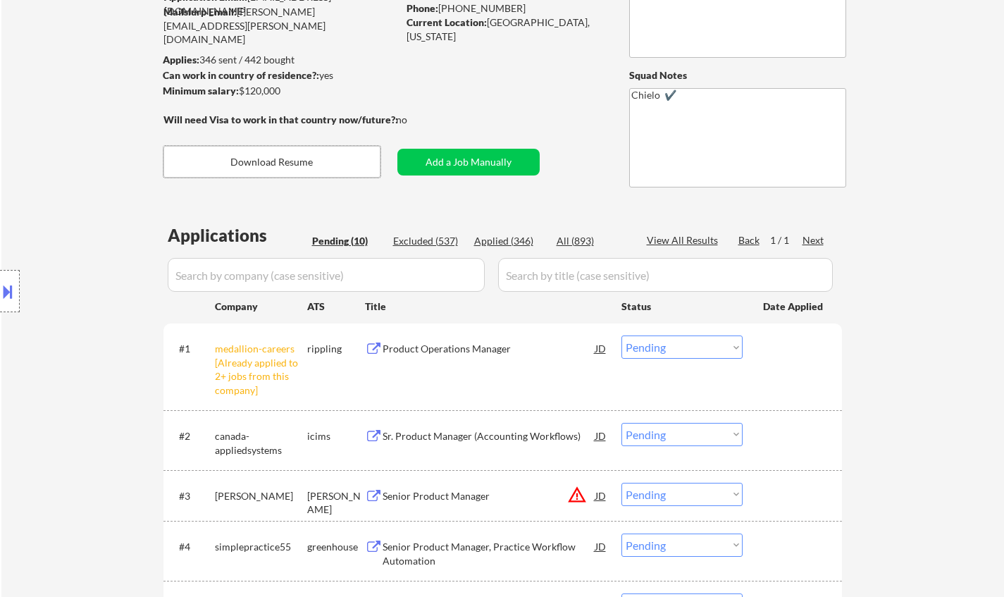
scroll to position [211, 0]
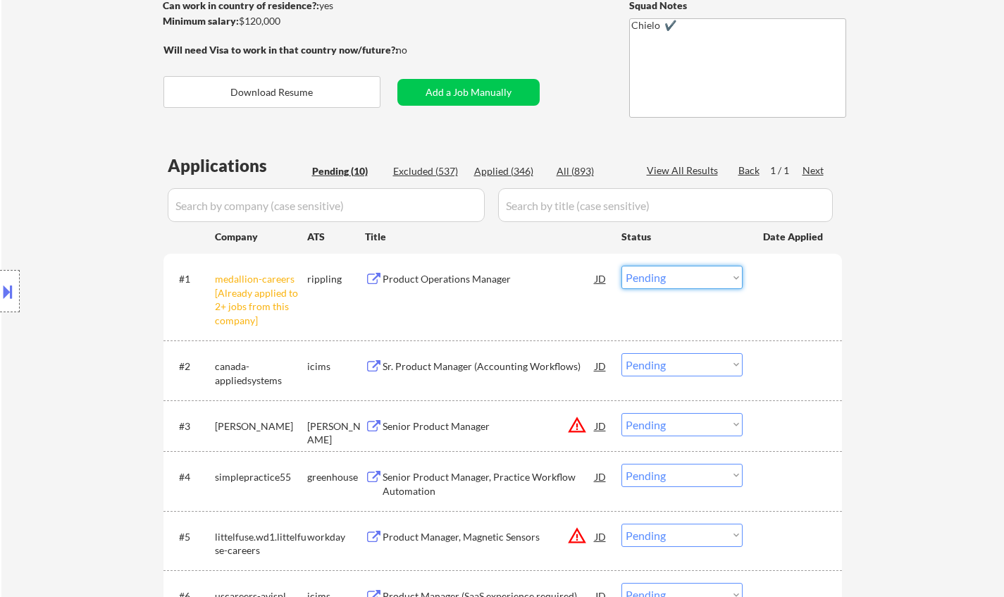
click at [661, 280] on select "Choose an option... Pending Applied Excluded (Questions) Excluded (Expired) Exc…" at bounding box center [681, 277] width 121 height 23
click at [621, 266] on select "Choose an option... Pending Applied Excluded (Questions) Excluded (Expired) Exc…" at bounding box center [681, 277] width 121 height 23
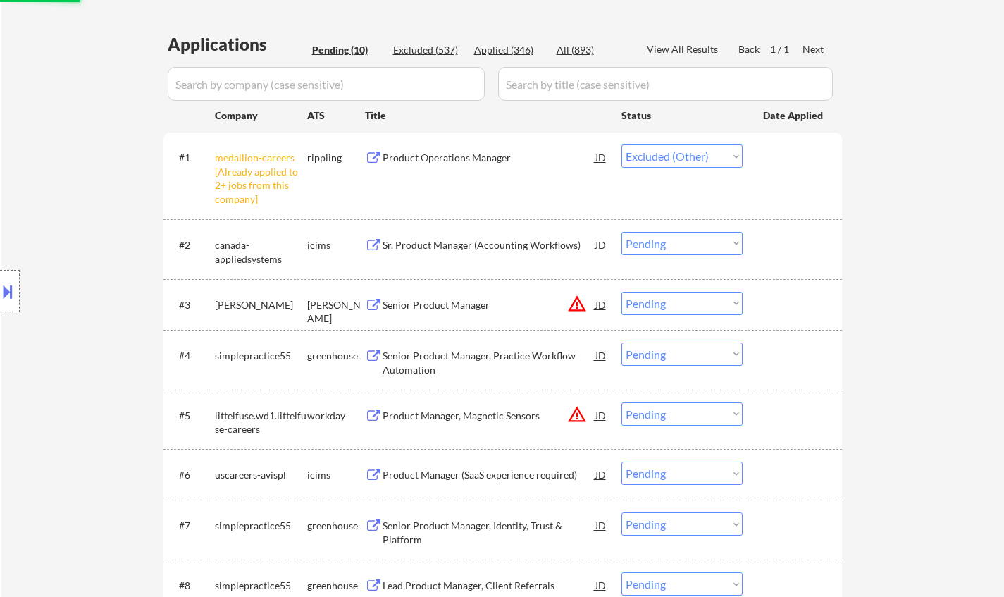
scroll to position [423, 0]
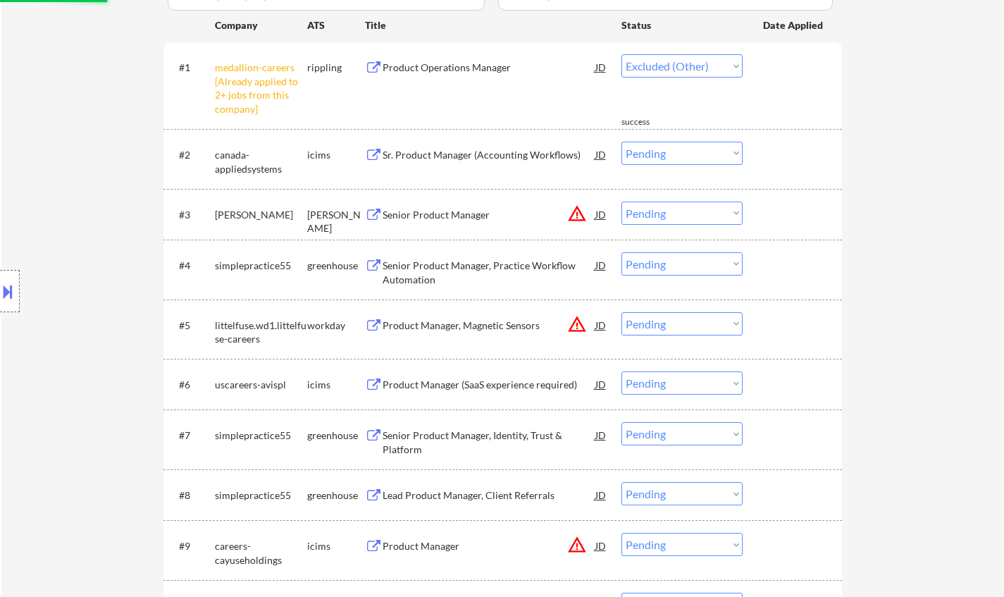
select select ""pending""
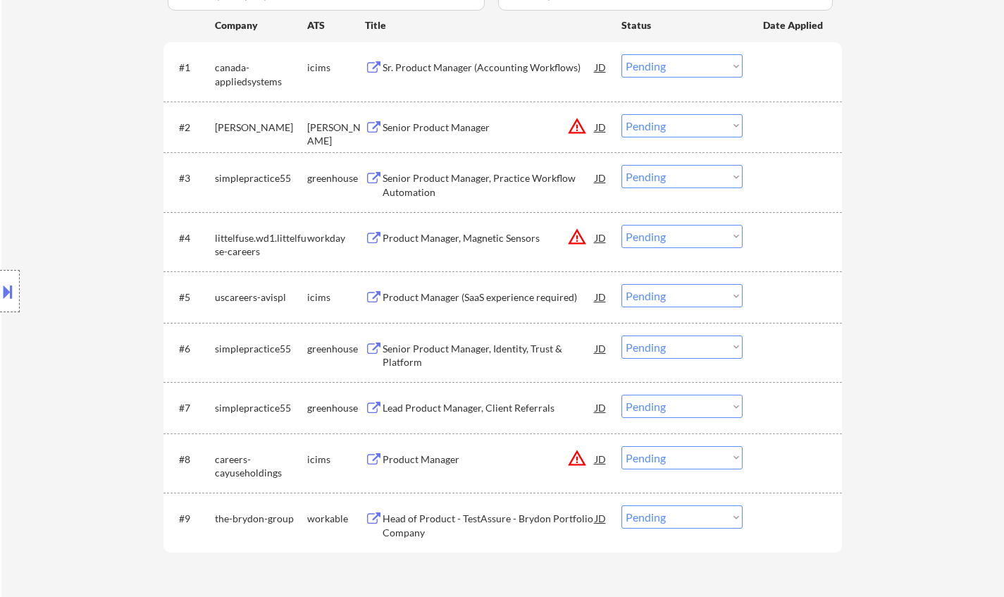
click at [603, 126] on div "JD" at bounding box center [601, 126] width 14 height 25
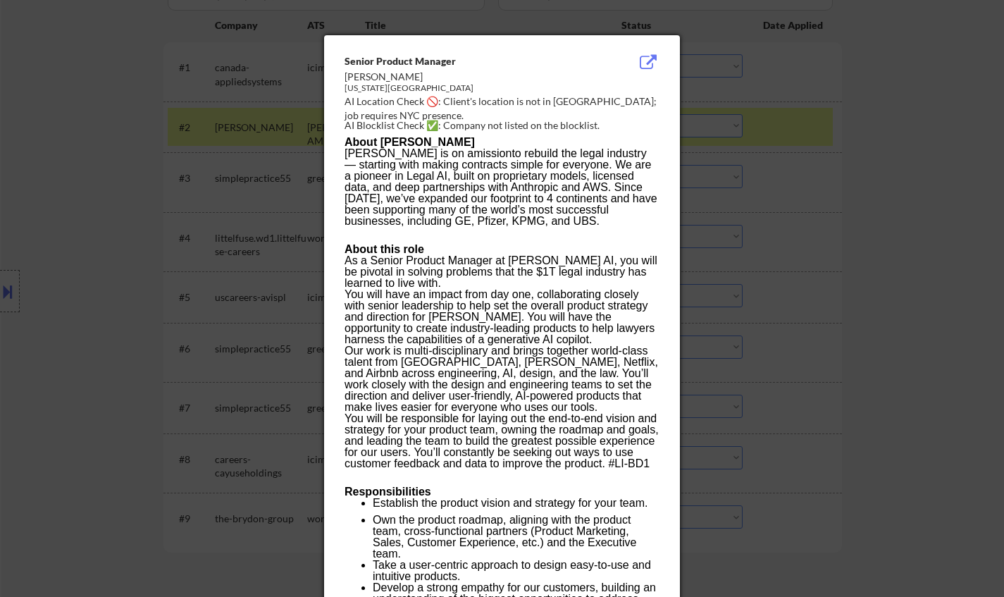
click at [82, 266] on div at bounding box center [502, 298] width 1004 height 597
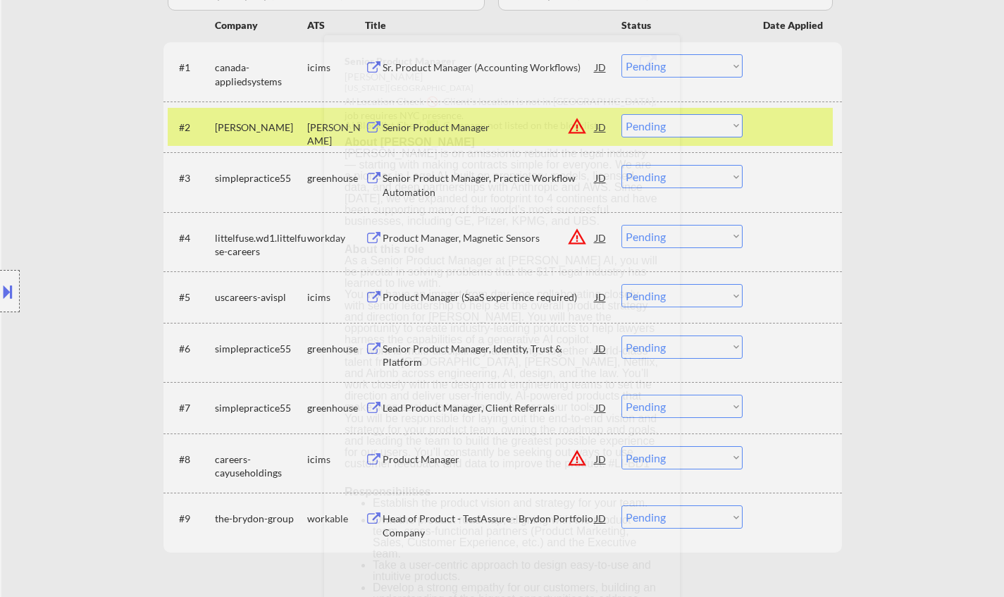
click at [0, 291] on button at bounding box center [7, 291] width 15 height 23
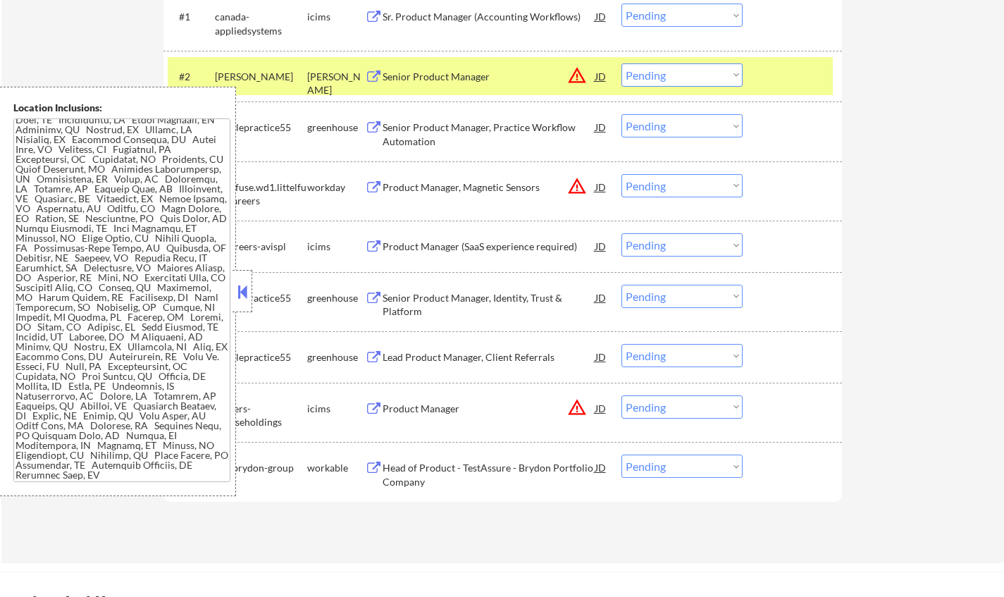
scroll to position [282, 0]
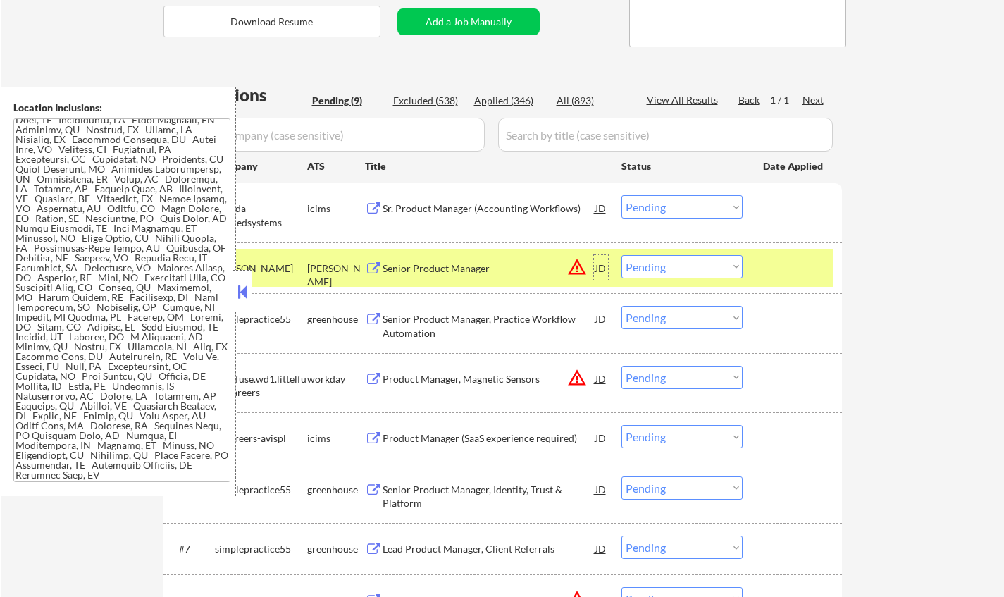
click at [604, 271] on div "JD" at bounding box center [601, 267] width 14 height 25
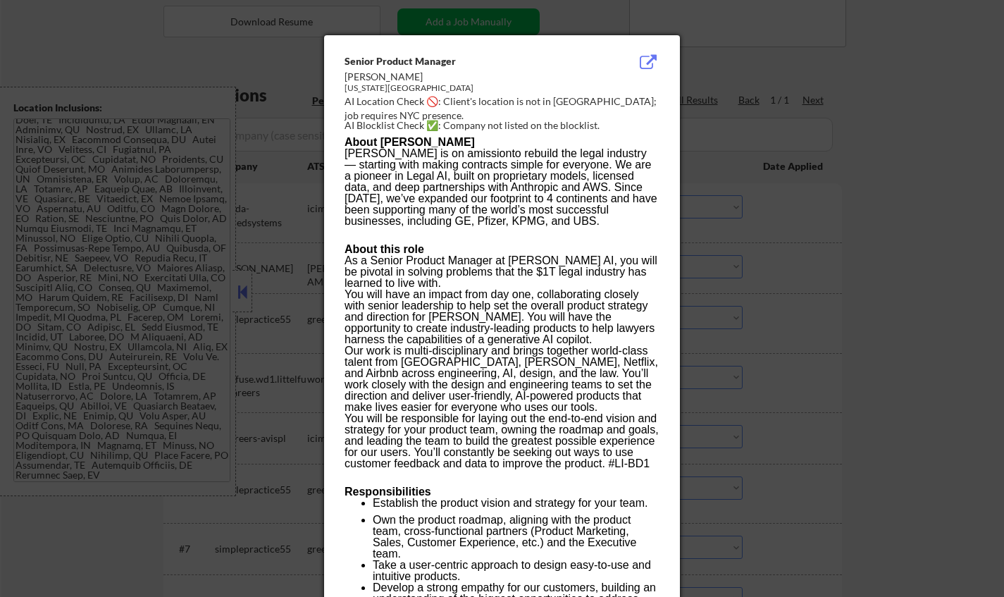
click at [914, 330] on div at bounding box center [502, 298] width 1004 height 597
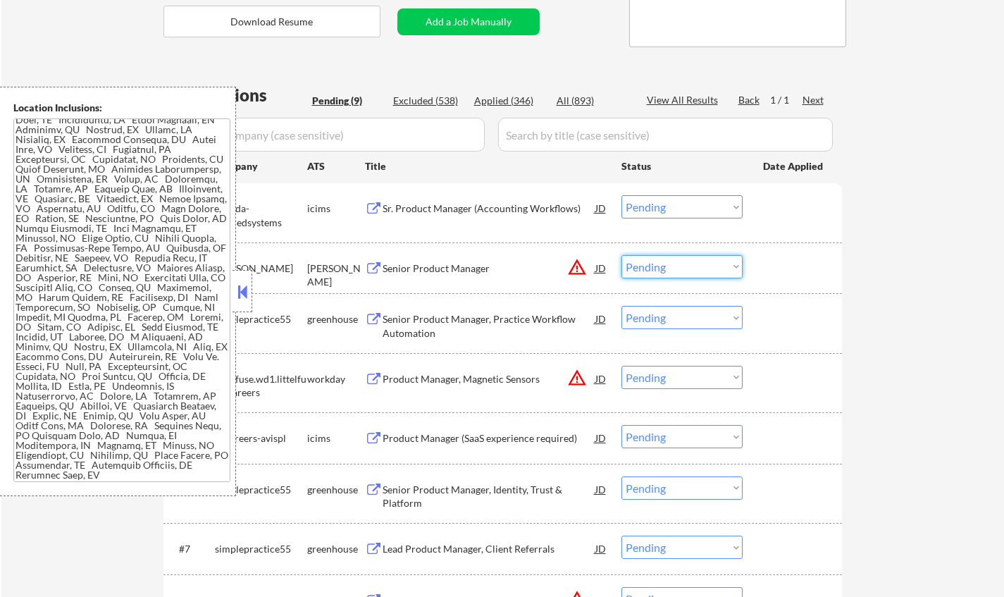
click at [671, 260] on select "Choose an option... Pending Applied Excluded (Questions) Excluded (Expired) Exc…" at bounding box center [681, 266] width 121 height 23
click at [621, 255] on select "Choose an option... Pending Applied Excluded (Questions) Excluded (Expired) Exc…" at bounding box center [681, 266] width 121 height 23
click at [244, 286] on button at bounding box center [242, 291] width 15 height 21
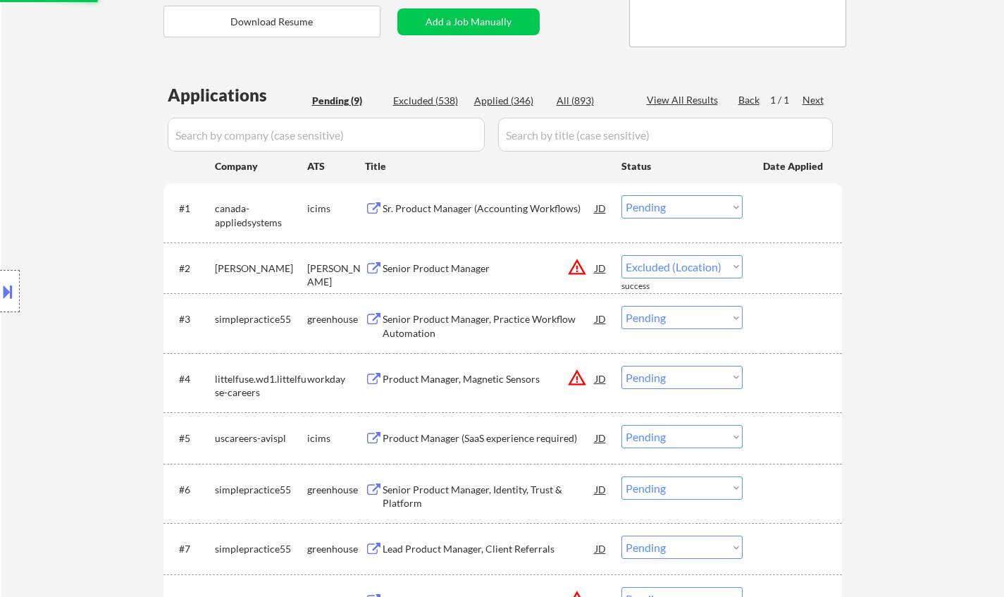
select select ""pending""
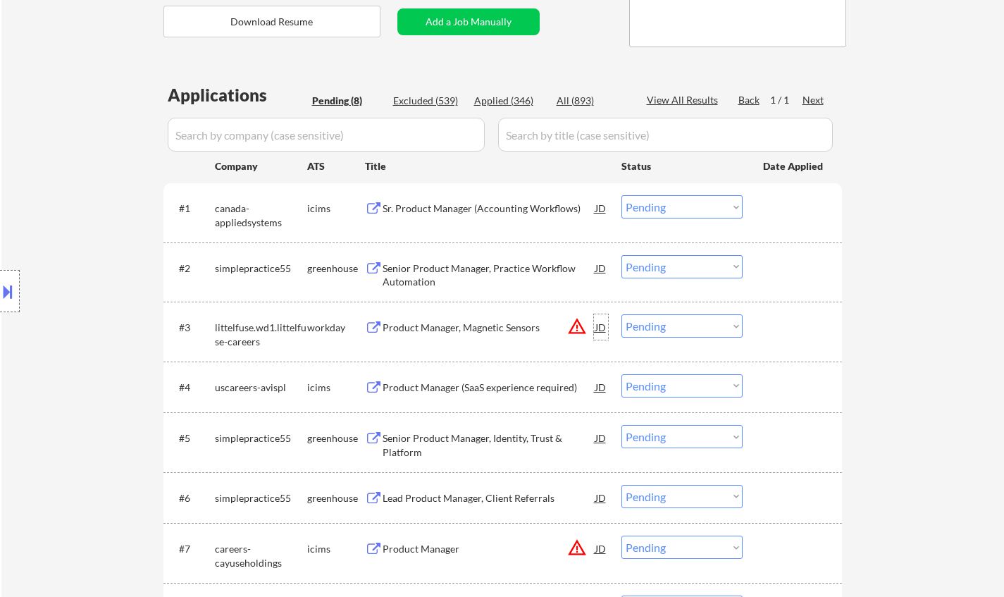
click at [598, 332] on div "JD" at bounding box center [601, 326] width 14 height 25
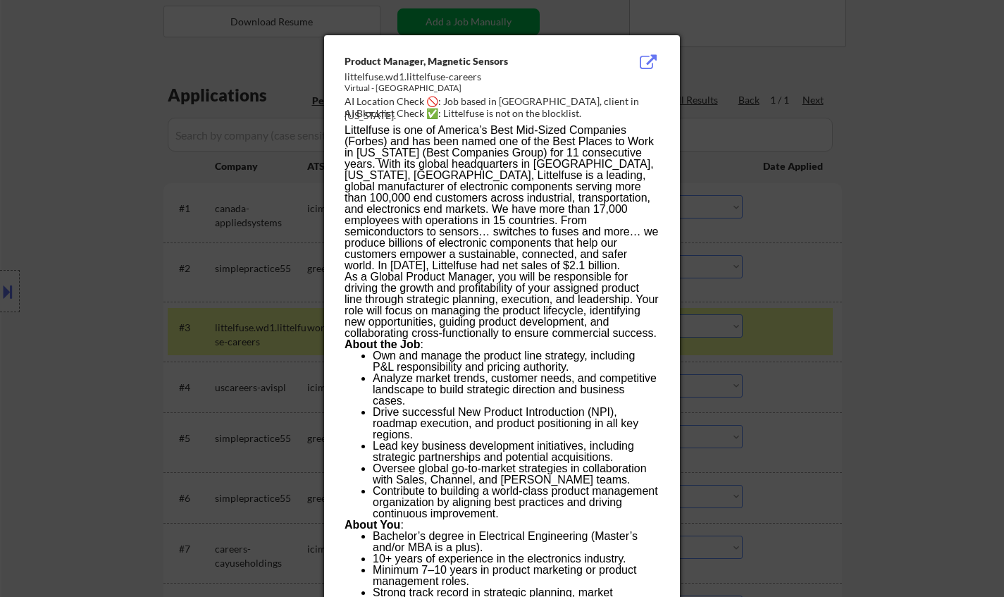
drag, startPoint x: 973, startPoint y: 338, endPoint x: 871, endPoint y: 329, distance: 102.6
click at [972, 339] on div at bounding box center [502, 298] width 1004 height 597
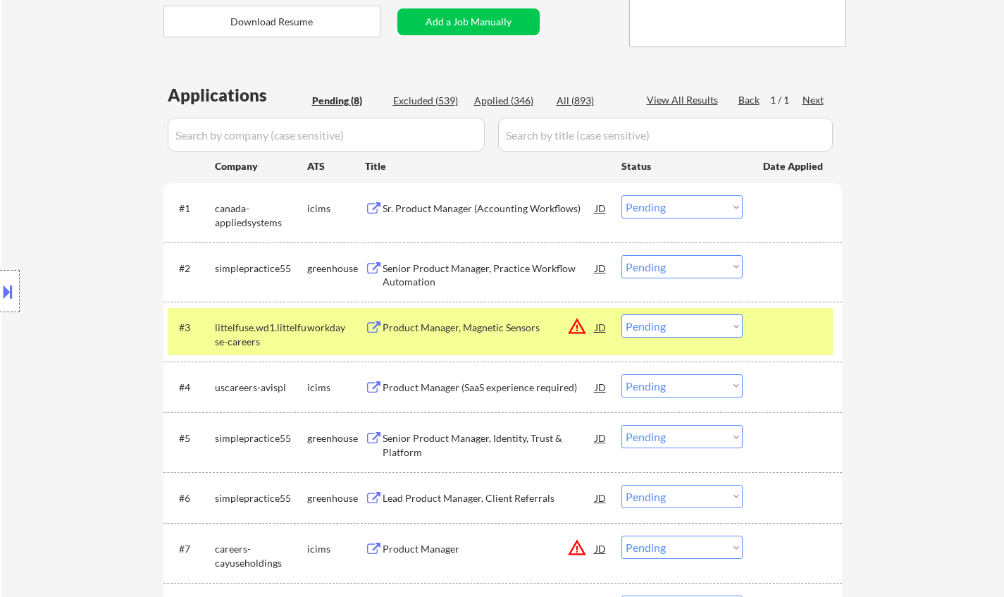
click at [698, 324] on select "Choose an option... Pending Applied Excluded (Questions) Excluded (Expired) Exc…" at bounding box center [681, 325] width 121 height 23
click at [621, 314] on select "Choose an option... Pending Applied Excluded (Questions) Excluded (Expired) Exc…" at bounding box center [681, 325] width 121 height 23
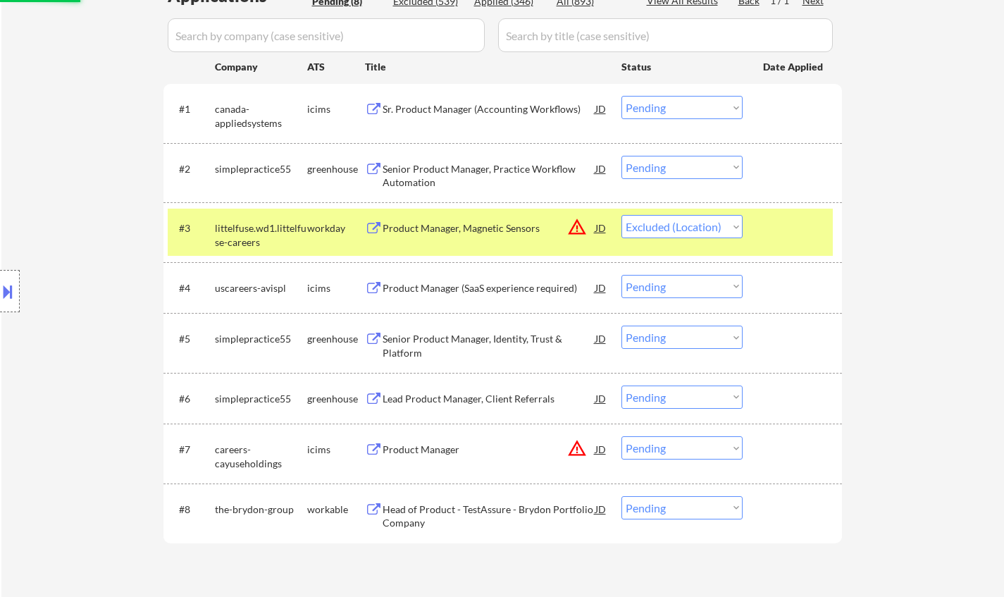
scroll to position [423, 0]
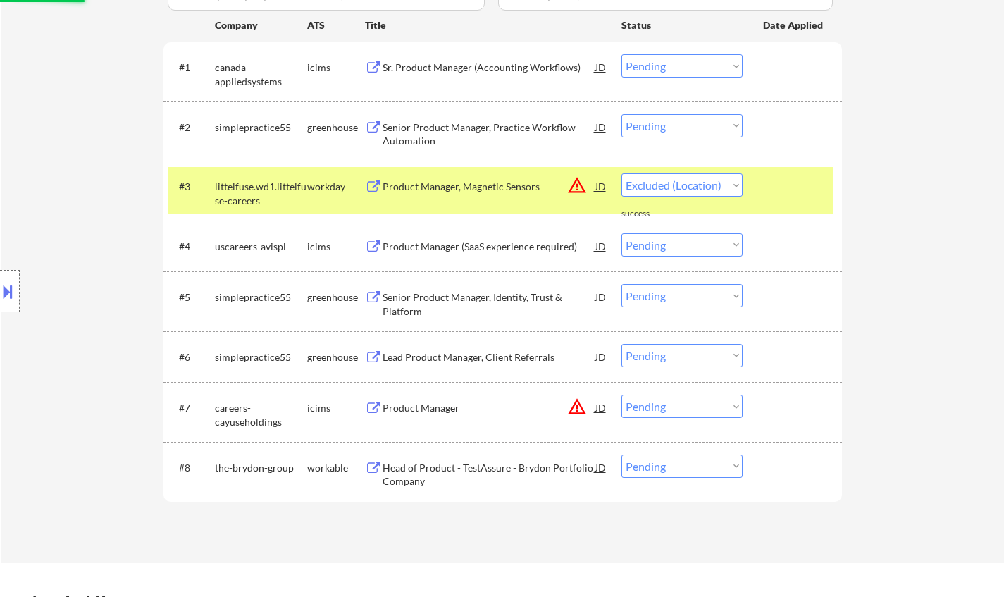
select select ""pending""
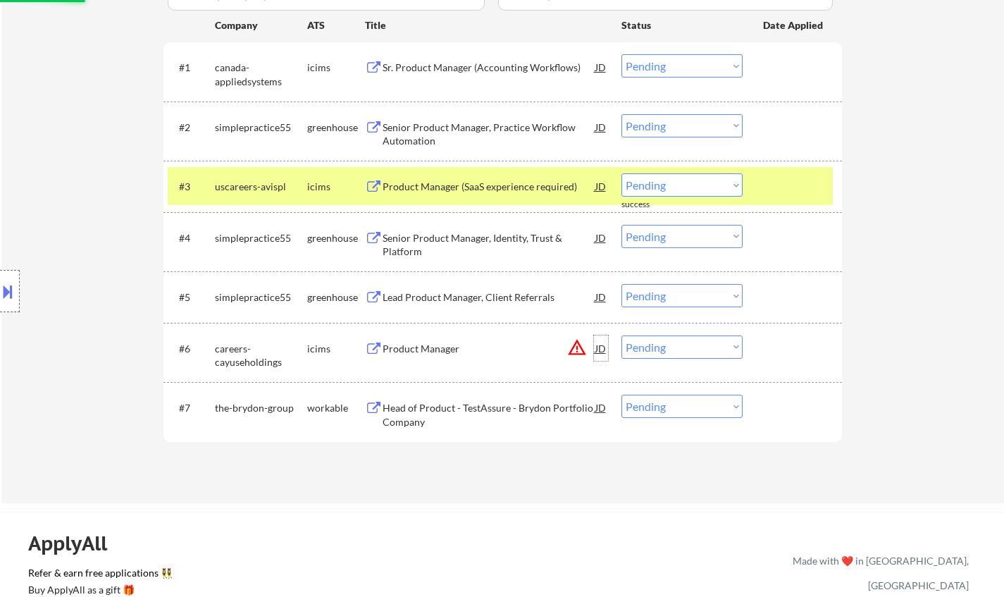
click at [600, 347] on div "JD" at bounding box center [601, 347] width 14 height 25
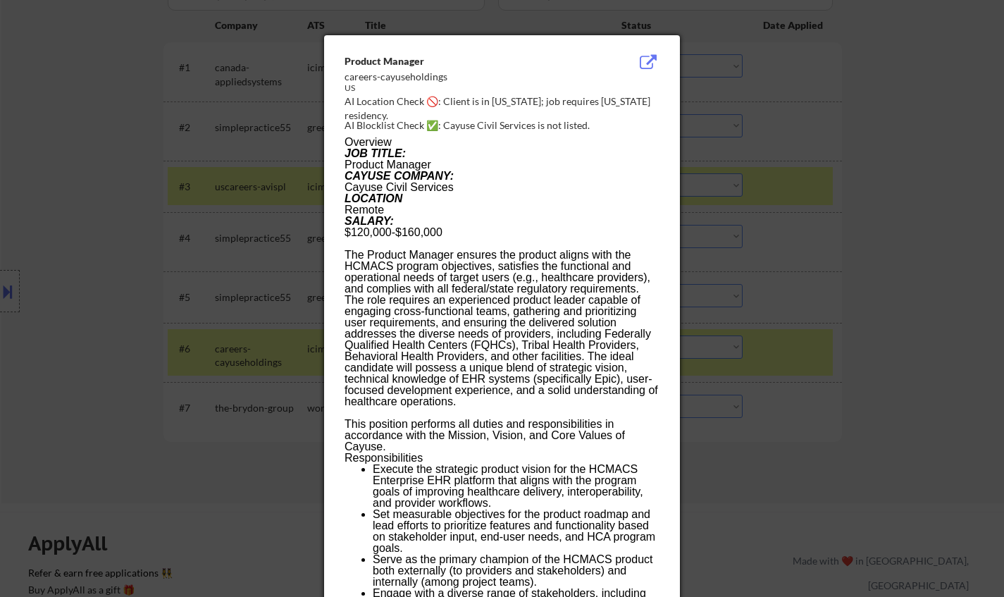
click at [917, 391] on div at bounding box center [502, 298] width 1004 height 597
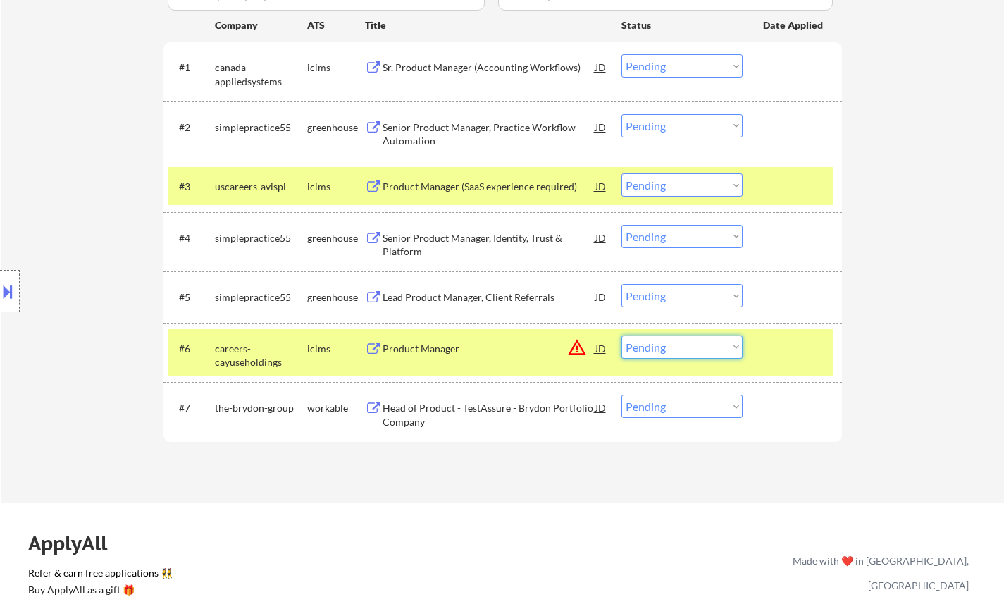
click at [707, 356] on select "Choose an option... Pending Applied Excluded (Questions) Excluded (Expired) Exc…" at bounding box center [681, 346] width 121 height 23
click at [621, 335] on select "Choose an option... Pending Applied Excluded (Questions) Excluded (Expired) Exc…" at bounding box center [681, 346] width 121 height 23
select select ""pending""
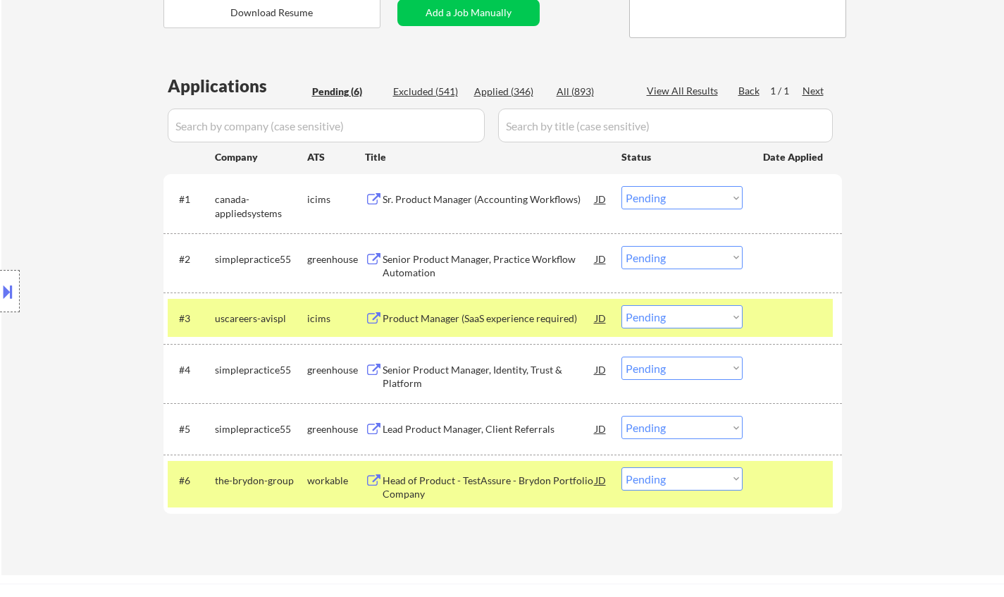
scroll to position [352, 0]
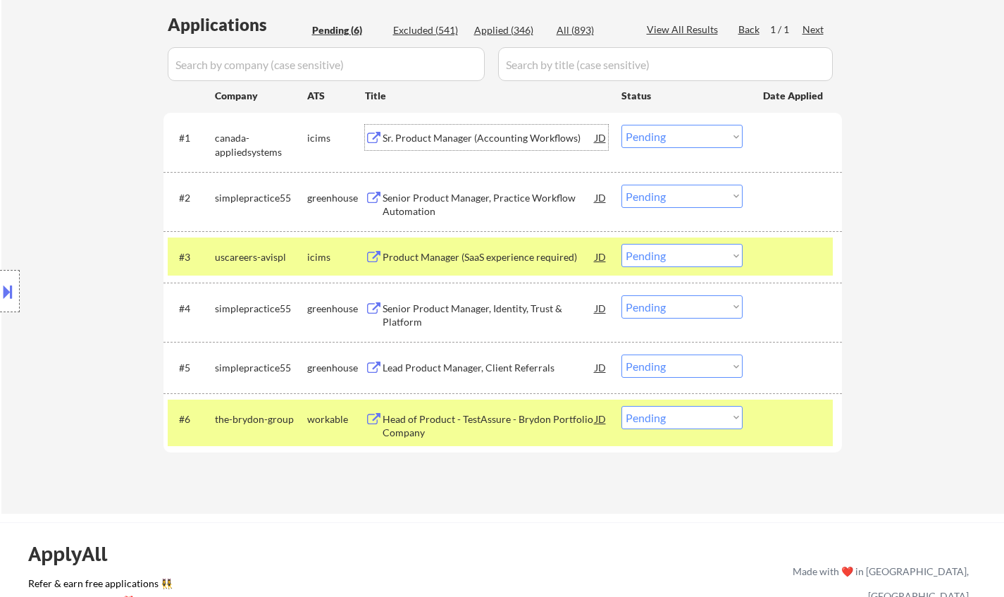
click at [473, 139] on div "Sr. Product Manager (Accounting Workflows)" at bounding box center [489, 138] width 213 height 14
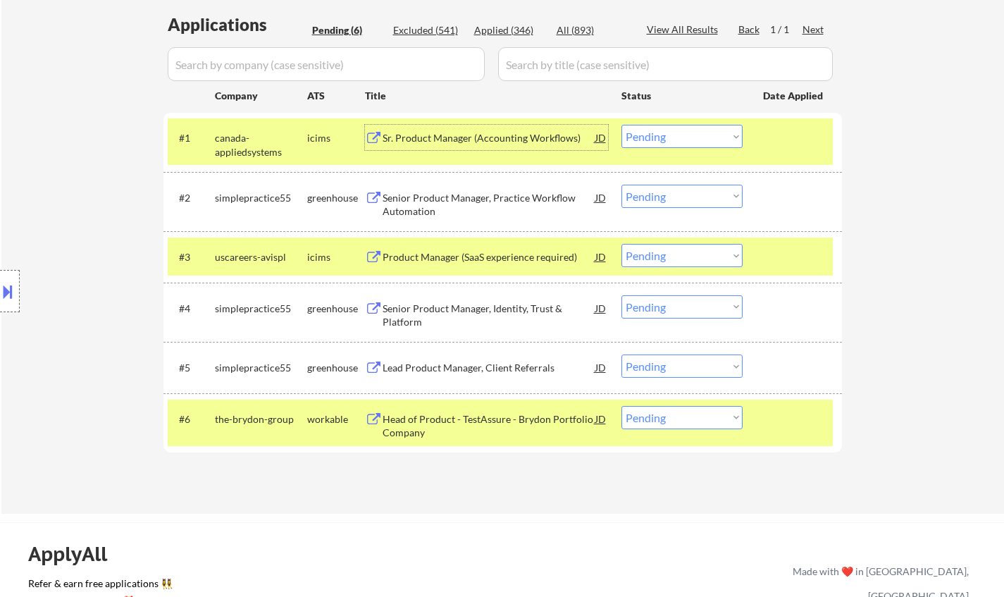
click at [472, 197] on div "Senior Product Manager, Practice Workflow Automation" at bounding box center [489, 204] width 213 height 27
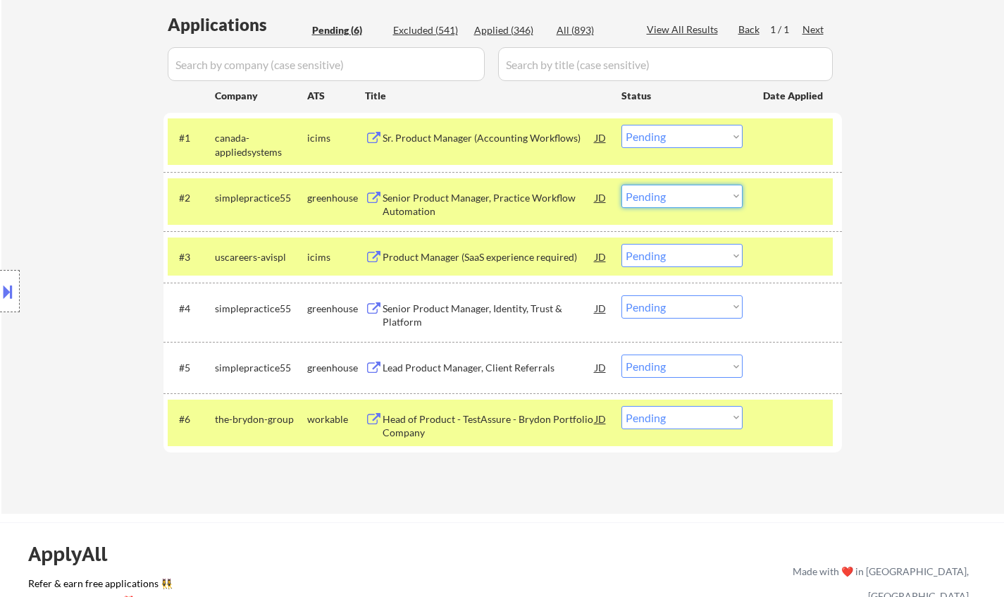
click at [673, 193] on select "Choose an option... Pending Applied Excluded (Questions) Excluded (Expired) Exc…" at bounding box center [681, 196] width 121 height 23
click at [621, 185] on select "Choose an option... Pending Applied Excluded (Questions) Excluded (Expired) Exc…" at bounding box center [681, 196] width 121 height 23
select select ""pending""
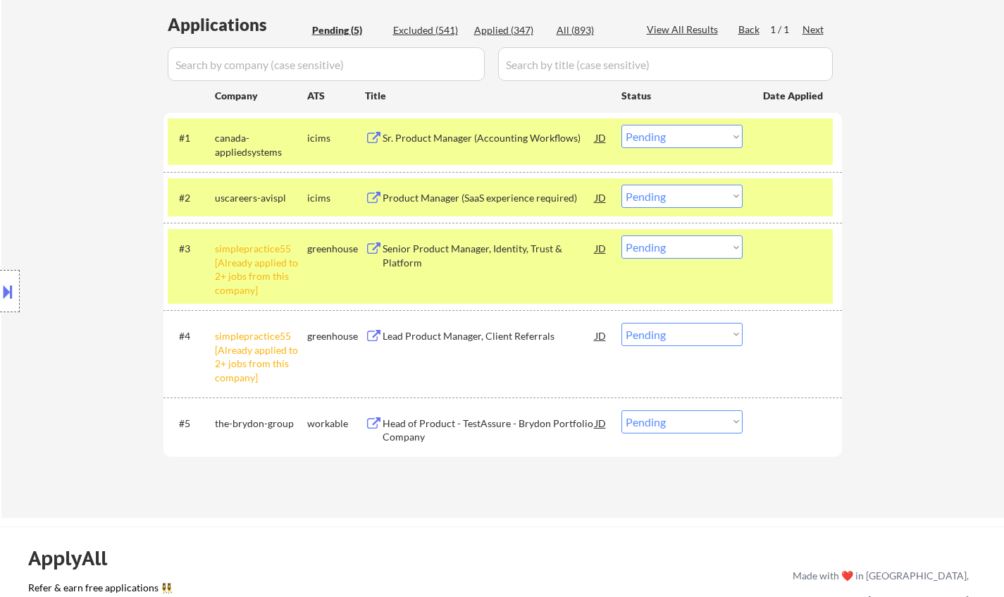
drag, startPoint x: 682, startPoint y: 241, endPoint x: 695, endPoint y: 256, distance: 20.0
click at [681, 243] on select "Choose an option... Pending Applied Excluded (Questions) Excluded (Expired) Exc…" at bounding box center [681, 246] width 121 height 23
click at [621, 235] on select "Choose an option... Pending Applied Excluded (Questions) Excluded (Expired) Exc…" at bounding box center [681, 246] width 121 height 23
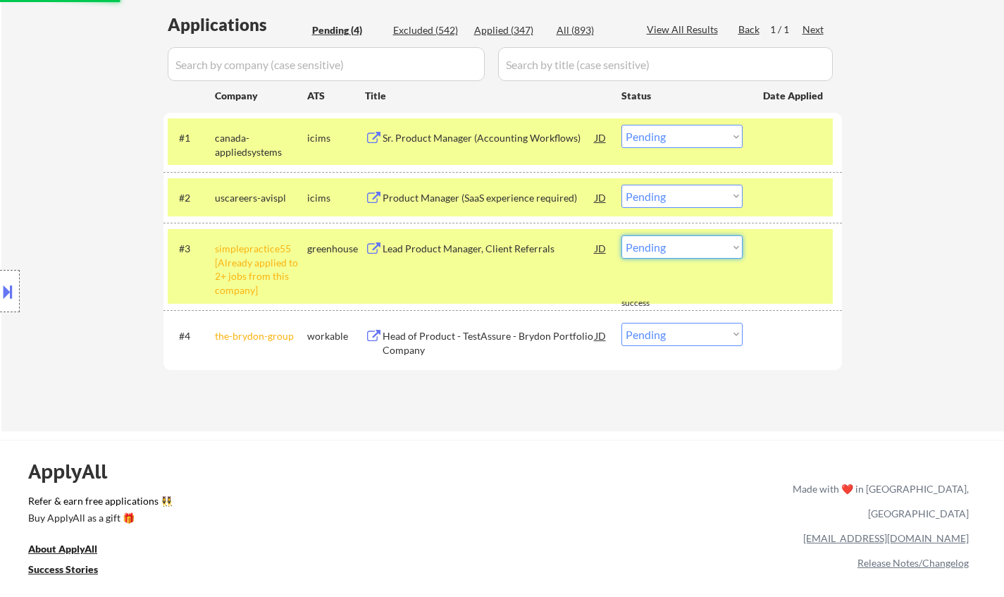
click at [693, 249] on select "Choose an option... Pending Applied Excluded (Questions) Excluded (Expired) Exc…" at bounding box center [681, 246] width 121 height 23
click at [621, 235] on select "Choose an option... Pending Applied Excluded (Questions) Excluded (Expired) Exc…" at bounding box center [681, 246] width 121 height 23
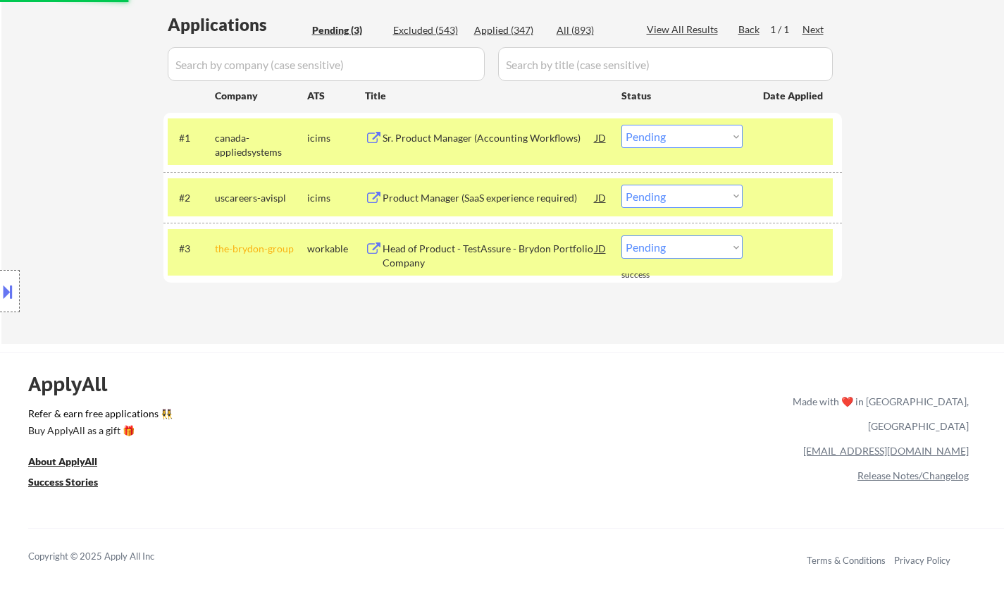
click at [472, 253] on div "Head of Product - TestAssure - Brydon Portfolio Company" at bounding box center [489, 255] width 213 height 27
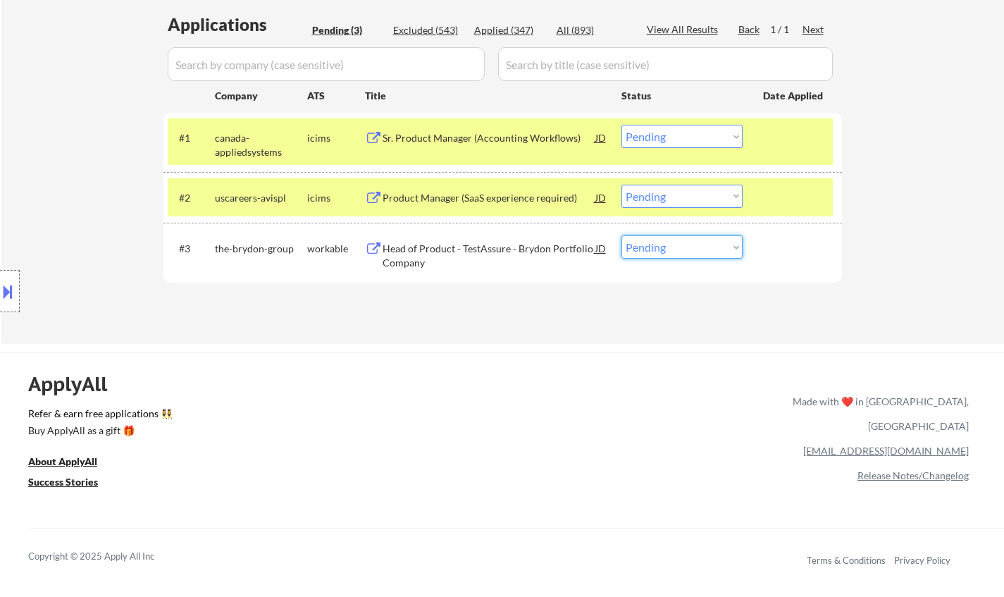
click at [686, 249] on select "Choose an option... Pending Applied Excluded (Questions) Excluded (Expired) Exc…" at bounding box center [681, 246] width 121 height 23
select select ""applied""
click at [621, 235] on select "Choose an option... Pending Applied Excluded (Questions) Excluded (Expired) Exc…" at bounding box center [681, 246] width 121 height 23
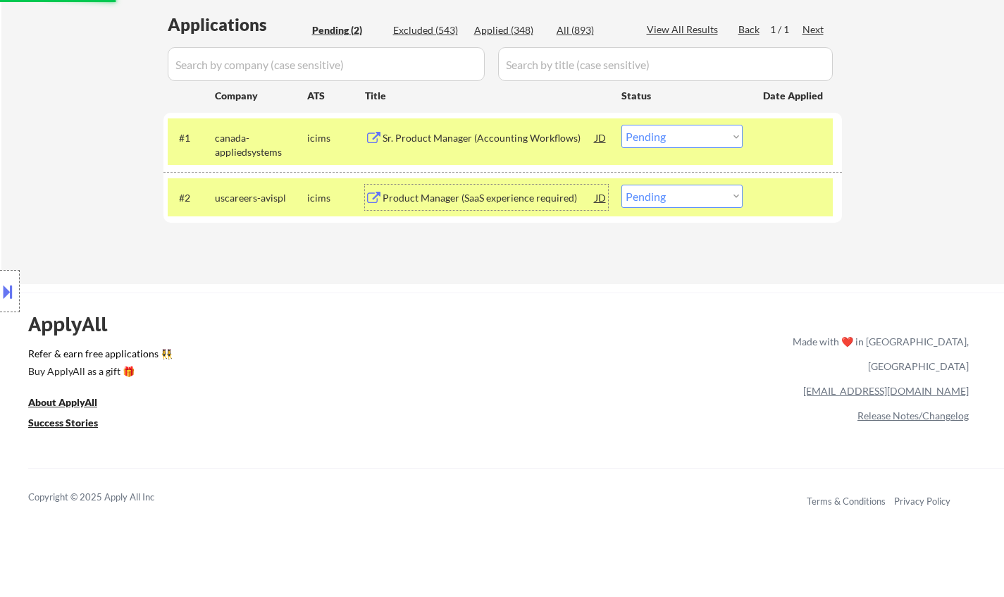
click at [488, 201] on div "Product Manager (SaaS experience required)" at bounding box center [489, 198] width 213 height 14
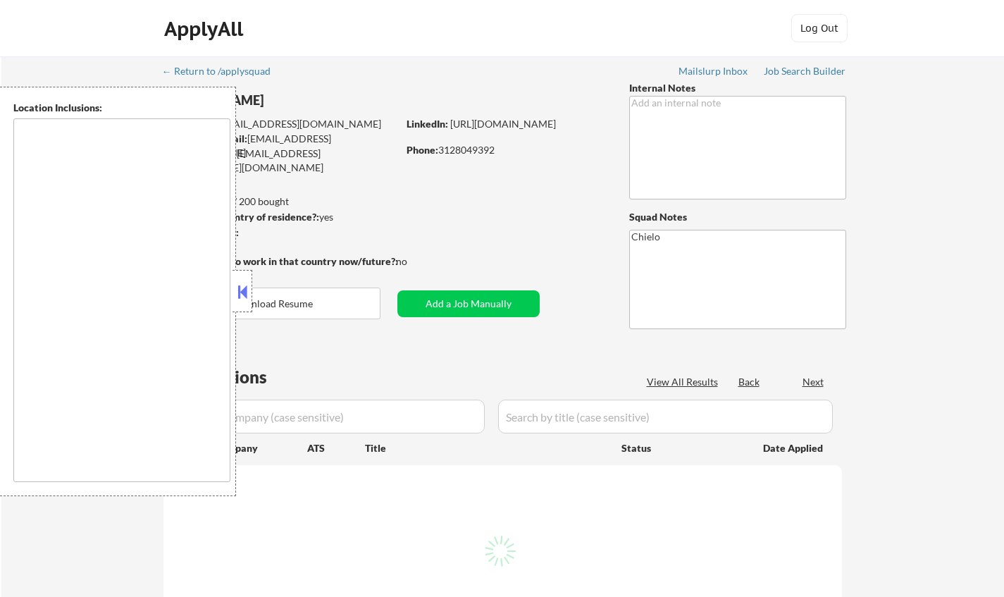
type textarea "[US_STATE][GEOGRAPHIC_DATA], [GEOGRAPHIC_DATA][US_STATE], [GEOGRAPHIC_DATA] [GE…"
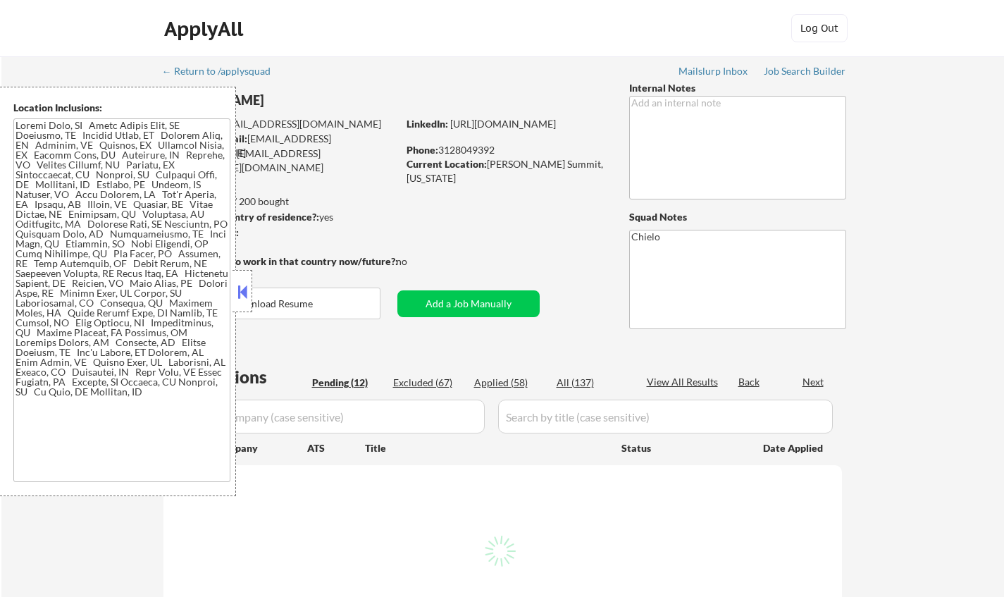
select select ""pending""
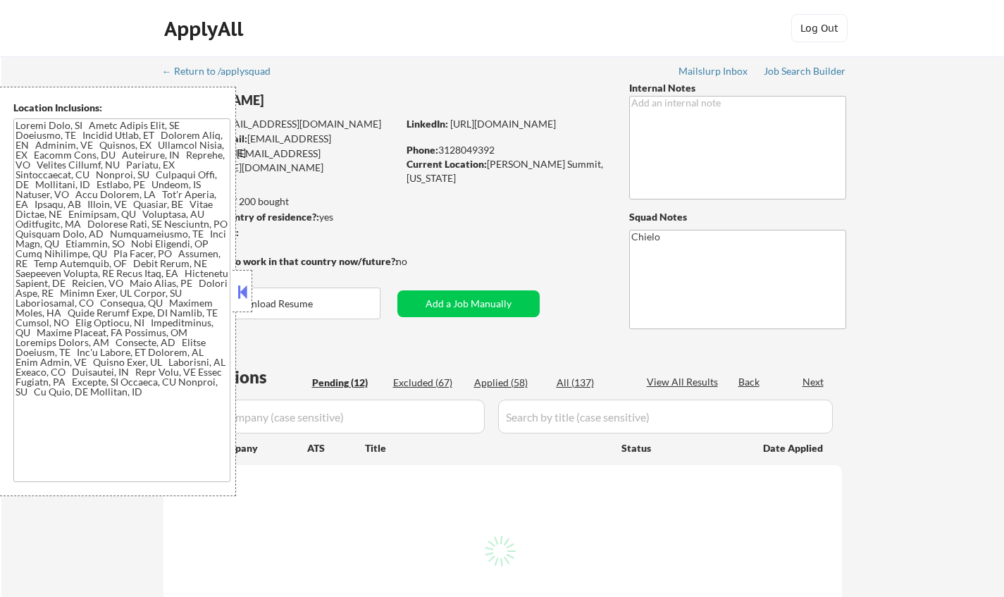
select select ""pending""
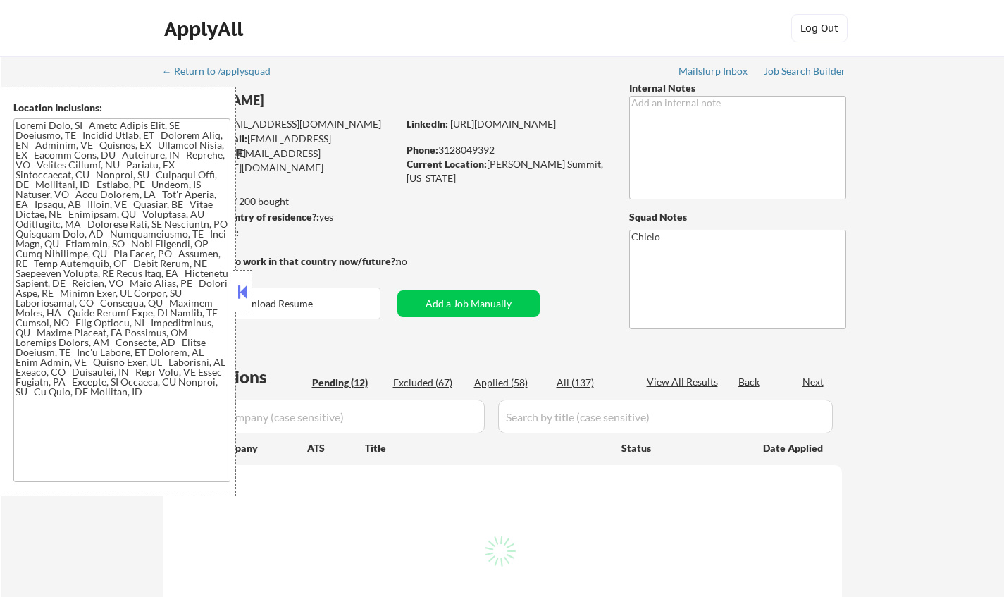
select select ""pending""
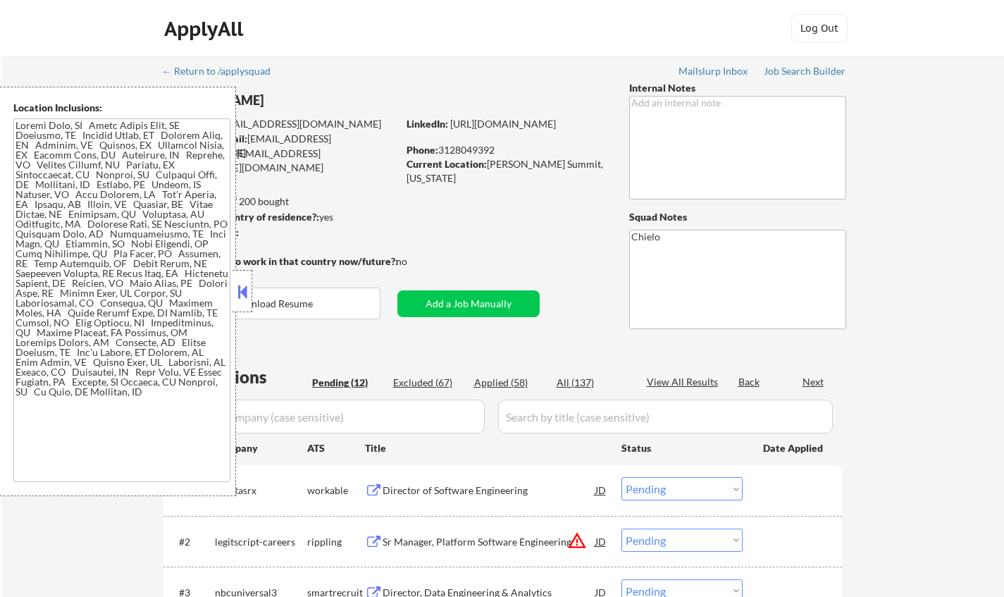
click at [240, 292] on button at bounding box center [242, 291] width 15 height 21
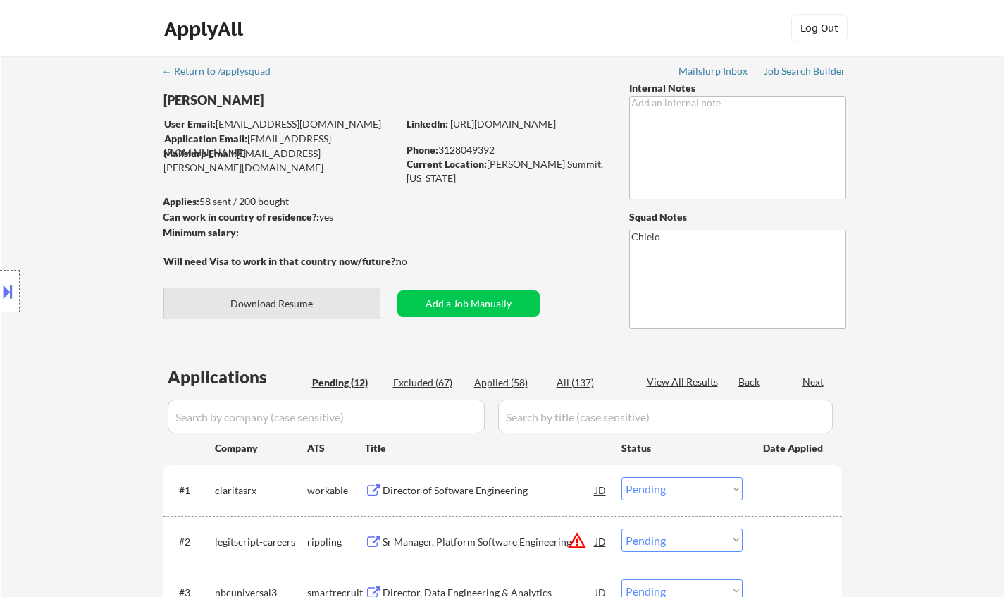
click at [292, 308] on button "Download Resume" at bounding box center [271, 303] width 217 height 32
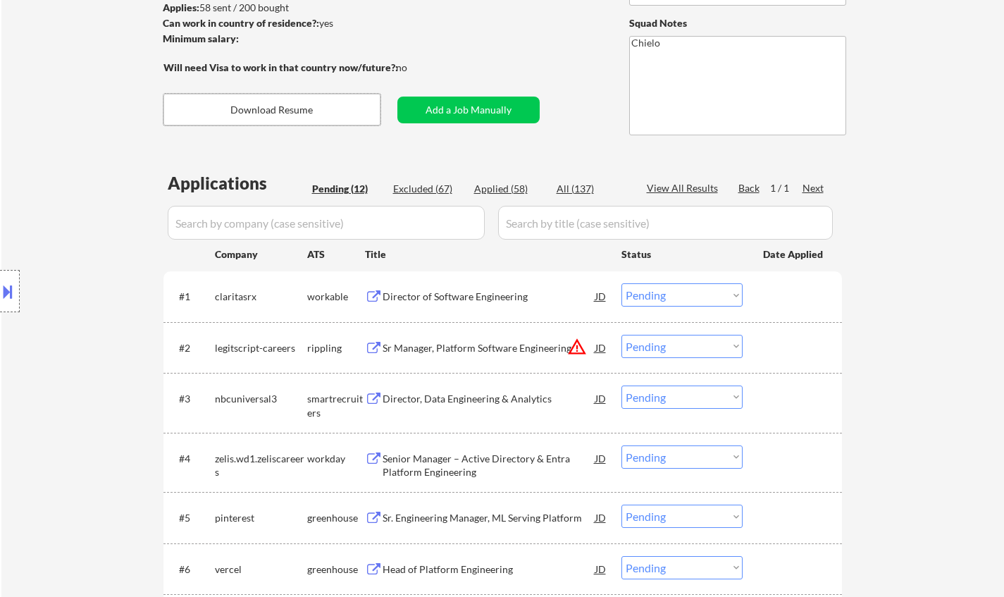
scroll to position [211, 0]
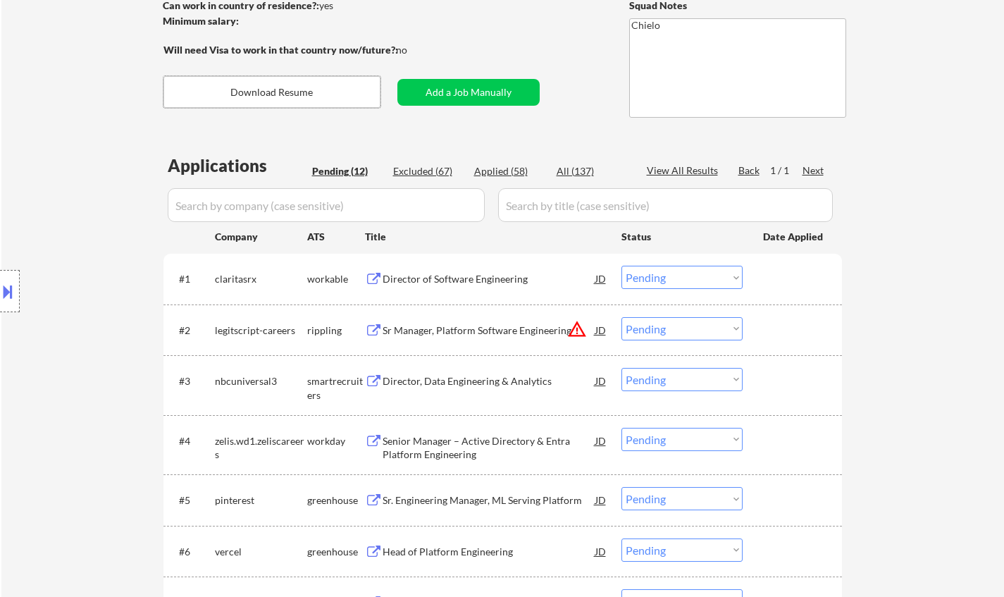
click at [442, 271] on div "Director of Software Engineering" at bounding box center [489, 278] width 213 height 25
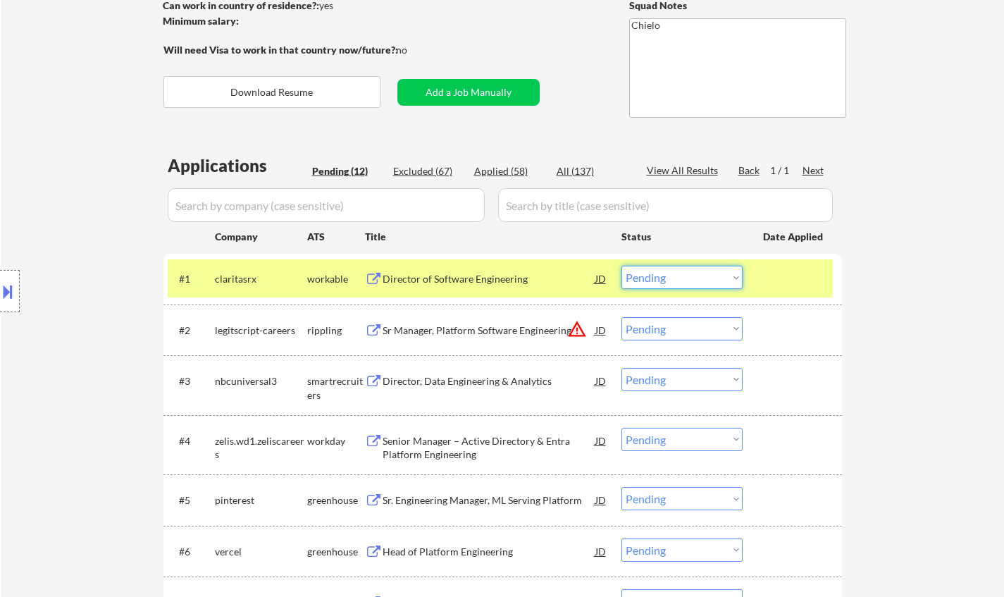
click at [646, 275] on select "Choose an option... Pending Applied Excluded (Questions) Excluded (Expired) Exc…" at bounding box center [681, 277] width 121 height 23
click at [621, 266] on select "Choose an option... Pending Applied Excluded (Questions) Excluded (Expired) Exc…" at bounding box center [681, 277] width 121 height 23
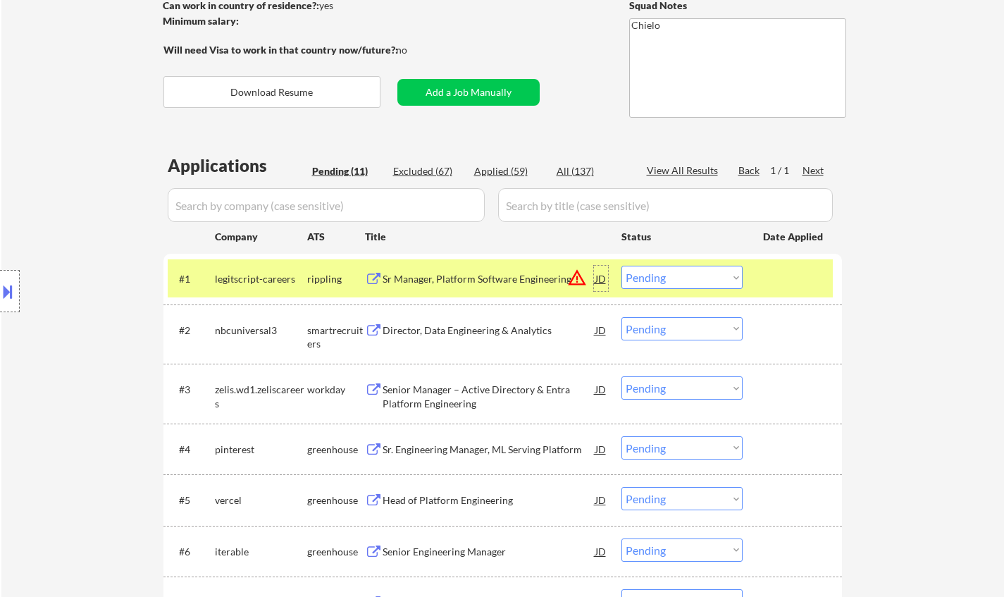
click at [594, 279] on div "JD" at bounding box center [601, 278] width 14 height 25
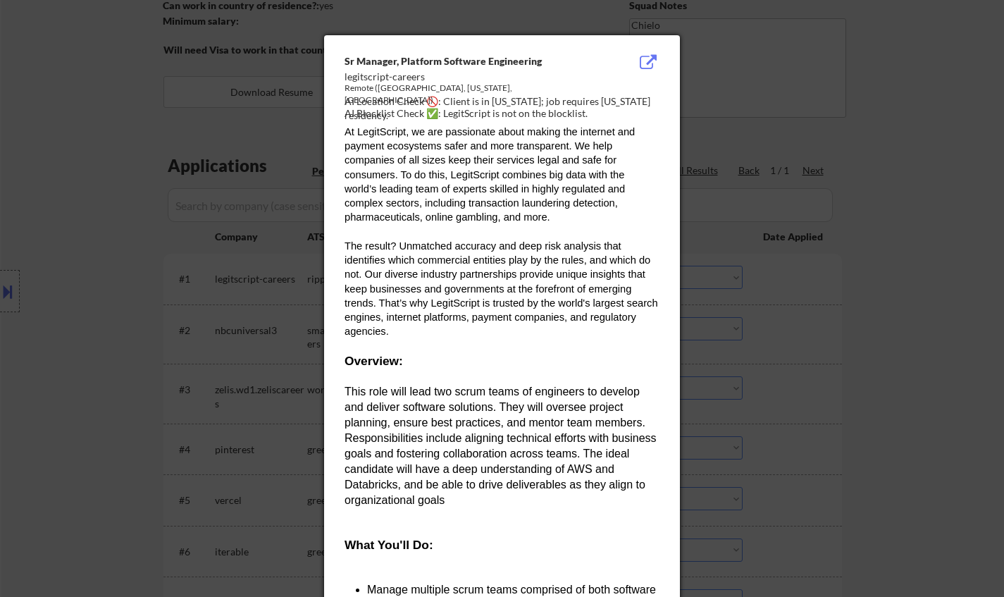
click at [772, 382] on div at bounding box center [502, 298] width 1004 height 597
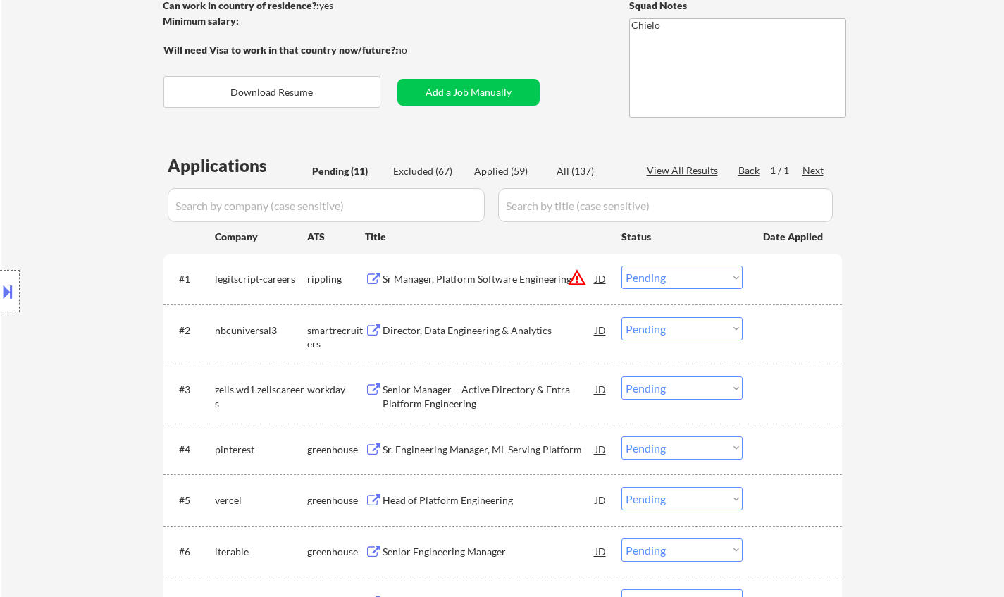
click at [5, 302] on button at bounding box center [7, 291] width 15 height 23
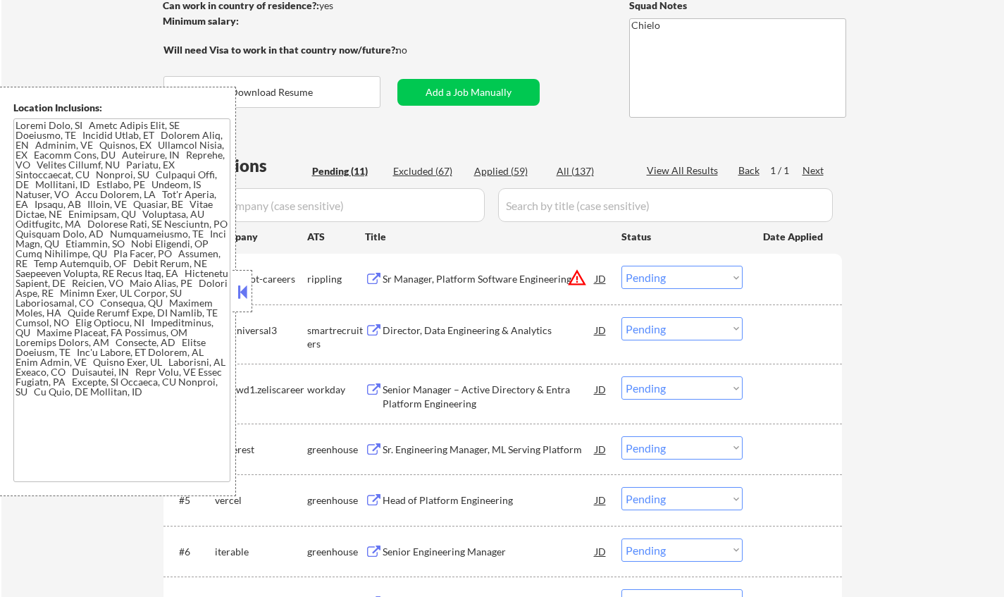
click at [247, 296] on button at bounding box center [242, 291] width 15 height 21
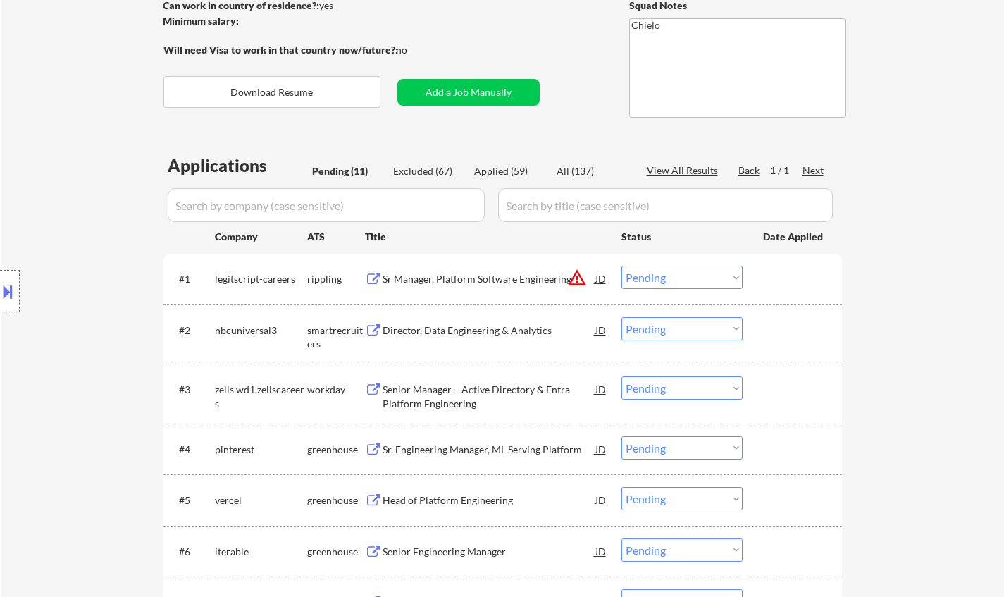
click at [646, 284] on select "Choose an option... Pending Applied Excluded (Questions) Excluded (Expired) Exc…" at bounding box center [681, 277] width 121 height 23
click at [621, 266] on select "Choose an option... Pending Applied Excluded (Questions) Excluded (Expired) Exc…" at bounding box center [681, 277] width 121 height 23
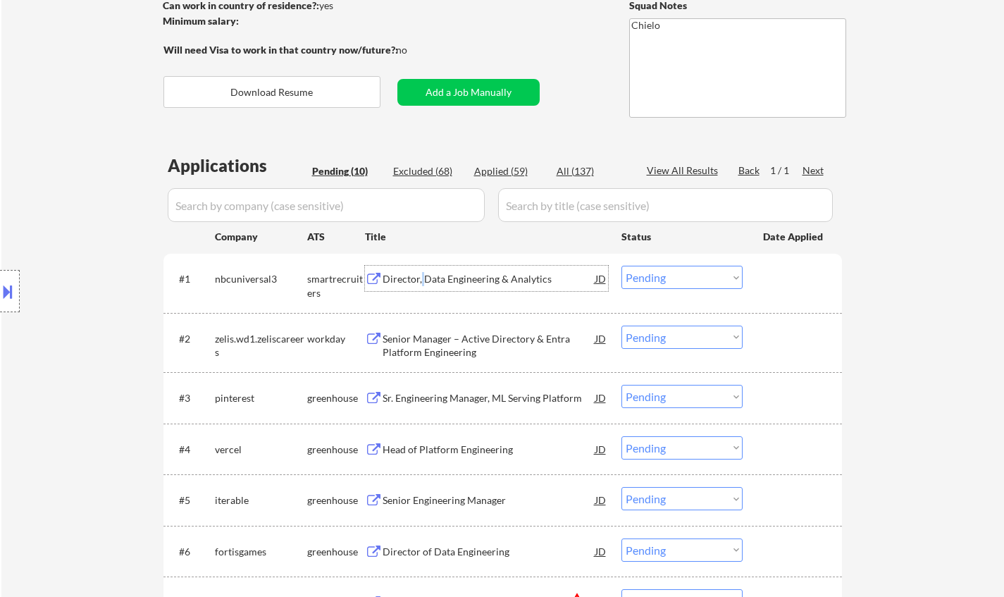
click at [420, 268] on div "Director, Data Engineering & Analytics" at bounding box center [489, 278] width 213 height 25
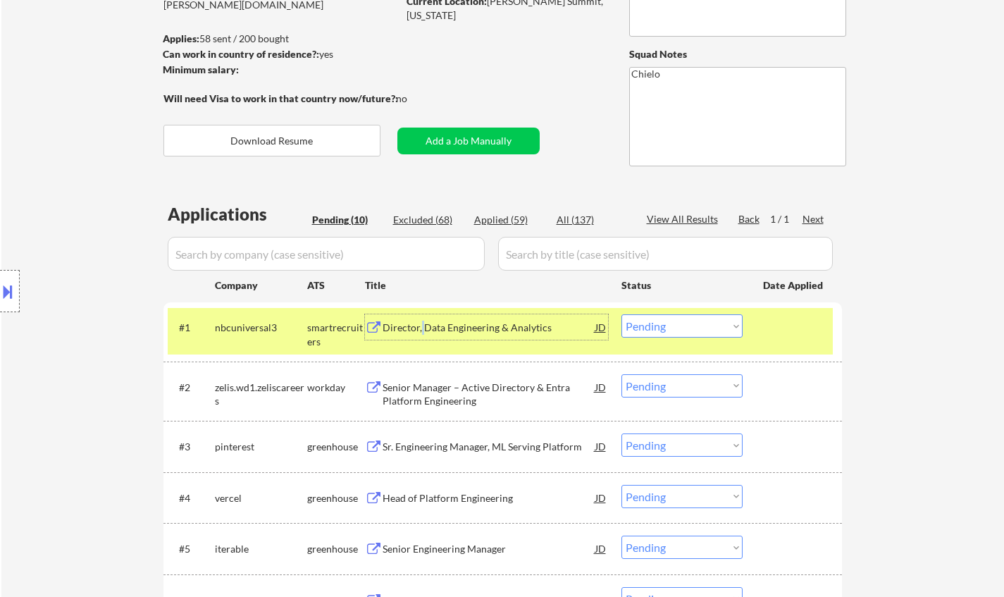
scroll to position [282, 0]
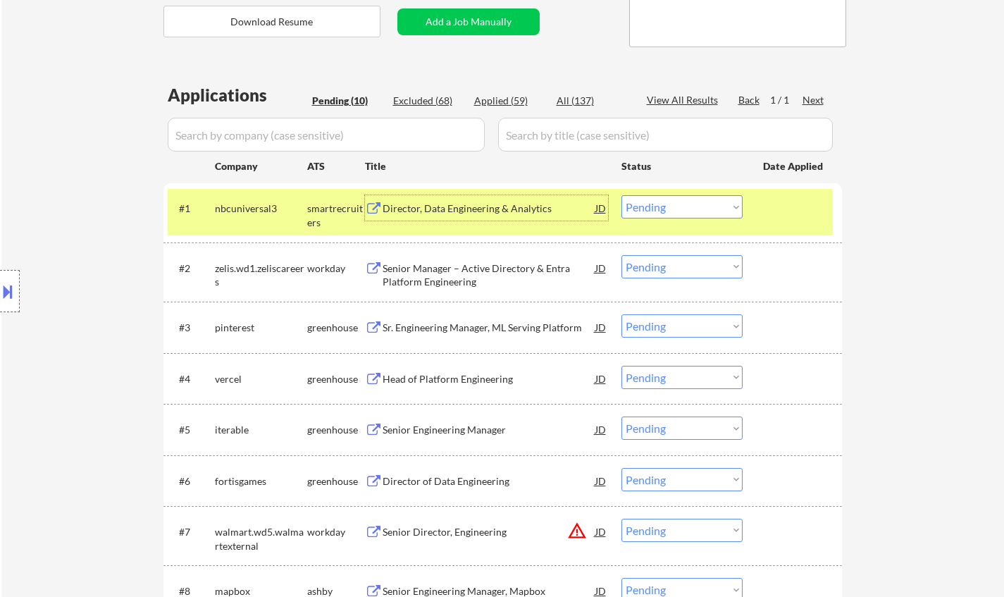
click at [415, 189] on div "#1 nbcuniversal3 smartrecruiters Director, Data Engineering & Analytics JD warn…" at bounding box center [502, 212] width 678 height 59
click at [418, 203] on div "Director, Data Engineering & Analytics" at bounding box center [489, 208] width 213 height 14
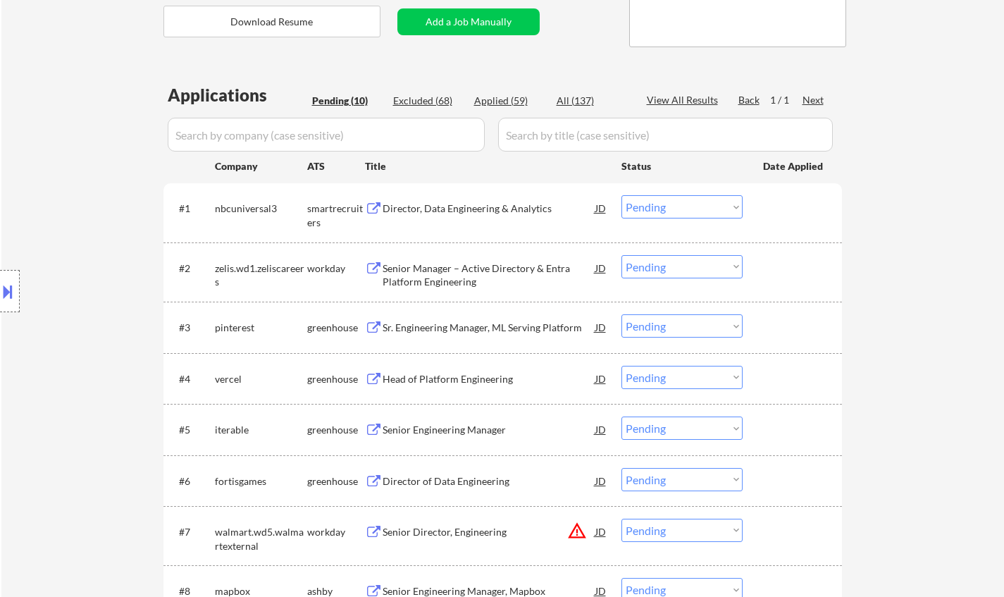
click at [1, 285] on button at bounding box center [7, 291] width 15 height 23
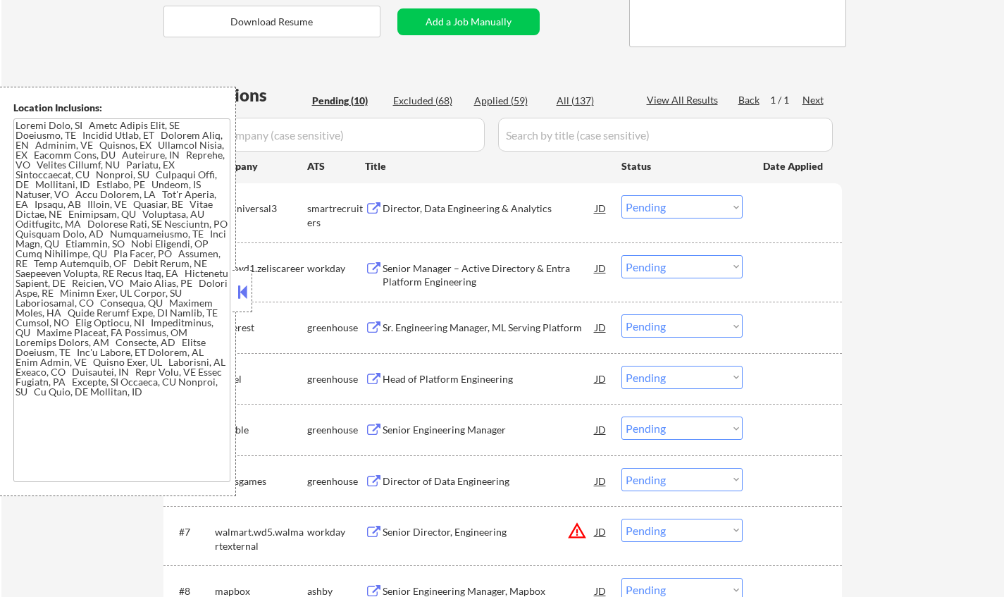
drag, startPoint x: 243, startPoint y: 290, endPoint x: 268, endPoint y: 11, distance: 280.8
click at [243, 288] on button at bounding box center [242, 291] width 15 height 21
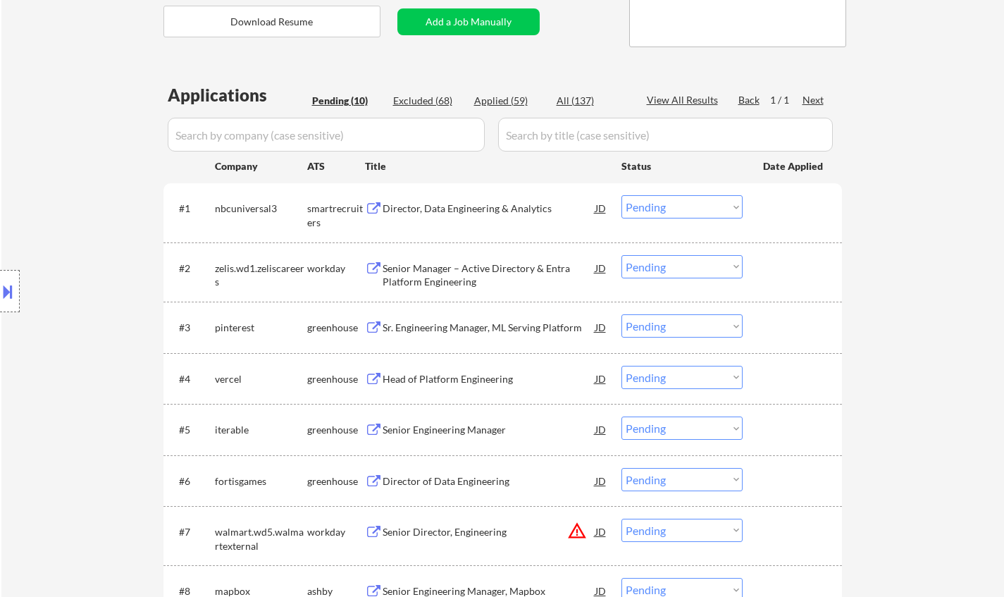
click at [664, 206] on select "Choose an option... Pending Applied Excluded (Questions) Excluded (Expired) Exc…" at bounding box center [681, 206] width 121 height 23
click at [621, 195] on select "Choose an option... Pending Applied Excluded (Questions) Excluded (Expired) Exc…" at bounding box center [681, 206] width 121 height 23
select select ""pending""
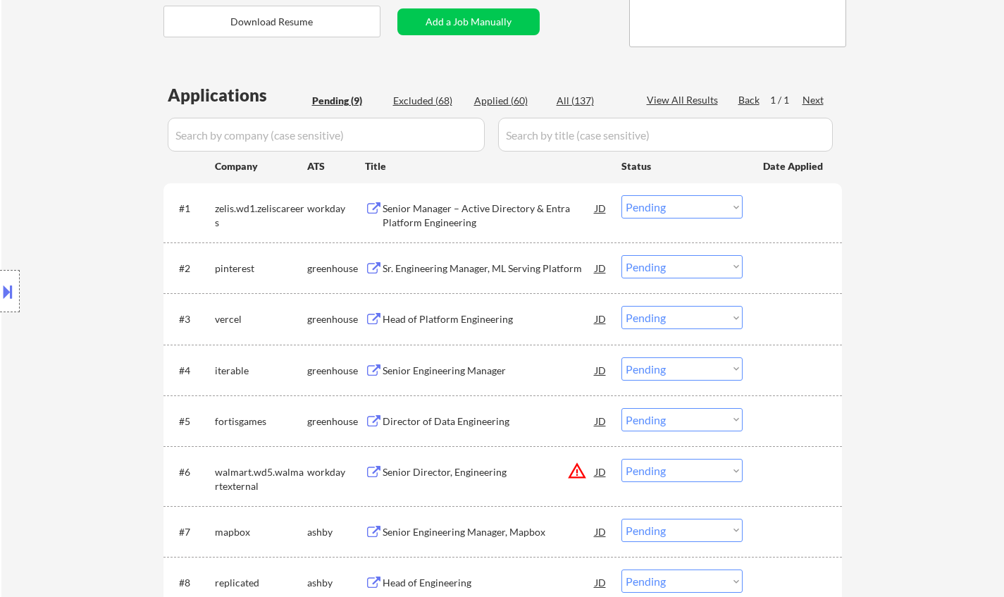
click at [454, 320] on div "Head of Platform Engineering" at bounding box center [489, 319] width 213 height 14
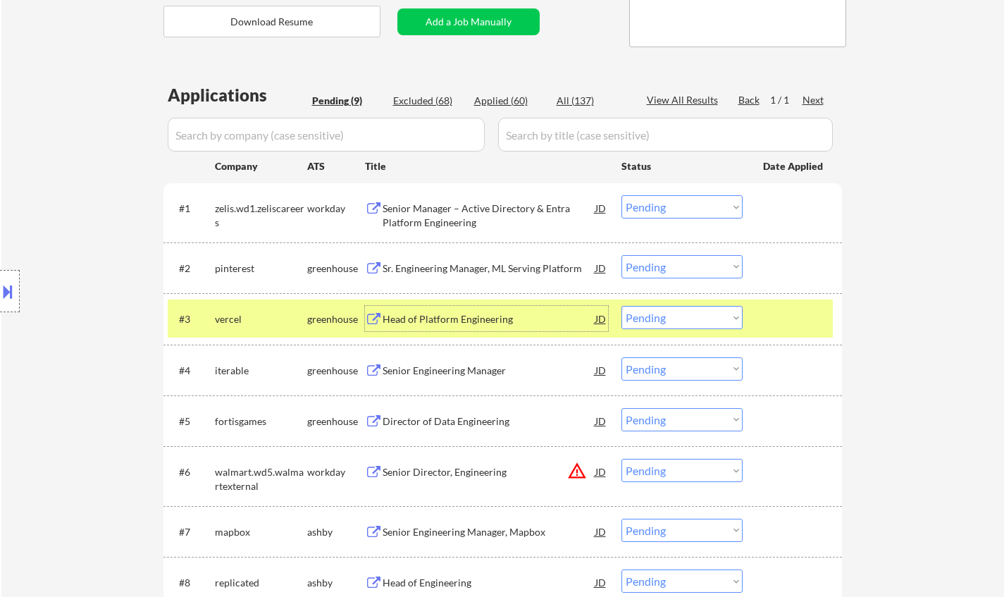
click at [658, 323] on select "Choose an option... Pending Applied Excluded (Questions) Excluded (Expired) Exc…" at bounding box center [681, 317] width 121 height 23
click at [621, 306] on select "Choose an option... Pending Applied Excluded (Questions) Excluded (Expired) Exc…" at bounding box center [681, 317] width 121 height 23
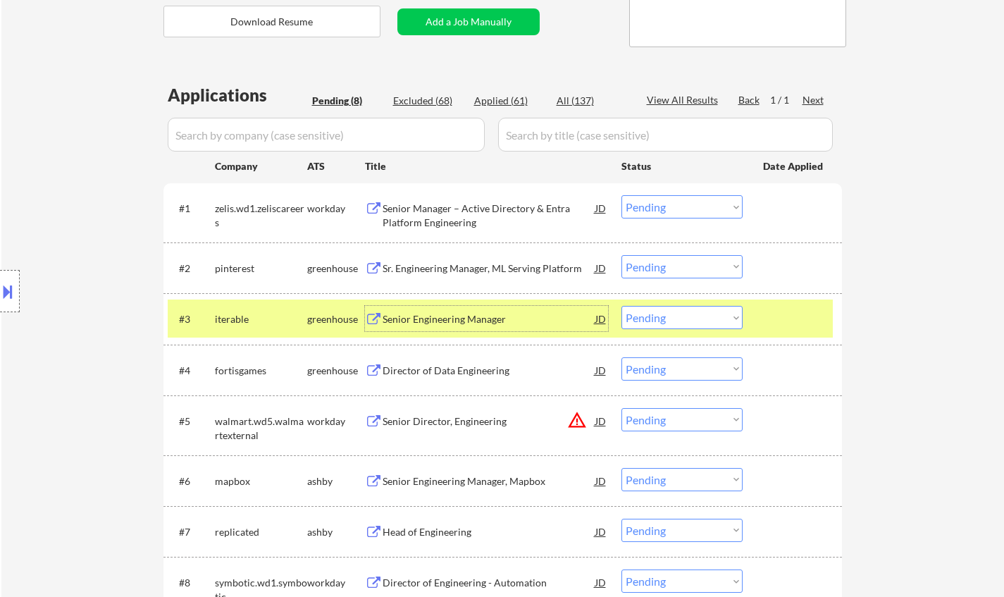
click at [447, 323] on div "Senior Engineering Manager" at bounding box center [489, 319] width 213 height 14
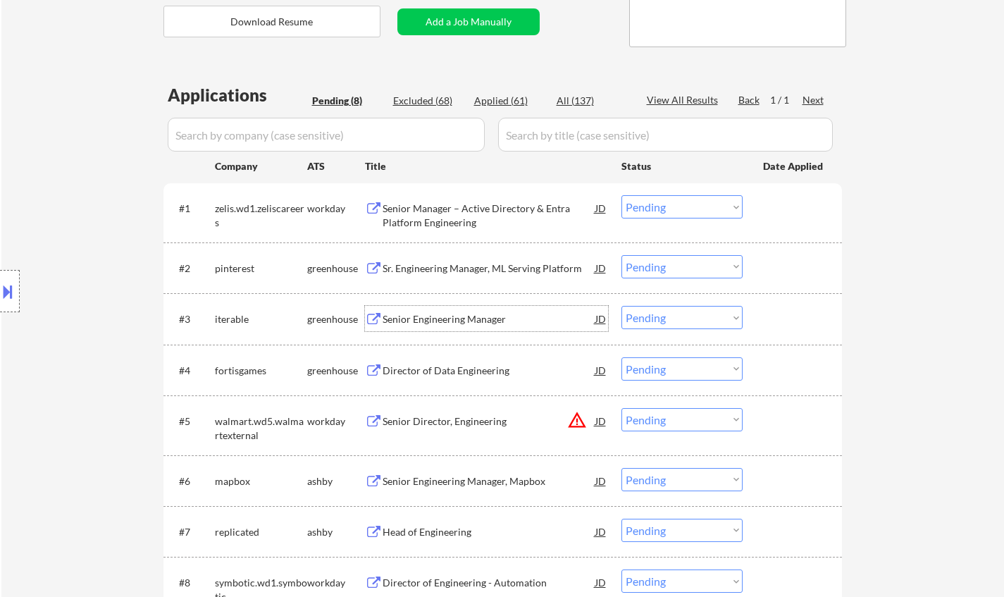
click at [650, 324] on select "Choose an option... Pending Applied Excluded (Questions) Excluded (Expired) Exc…" at bounding box center [681, 317] width 121 height 23
click at [621, 306] on select "Choose an option... Pending Applied Excluded (Questions) Excluded (Expired) Exc…" at bounding box center [681, 317] width 121 height 23
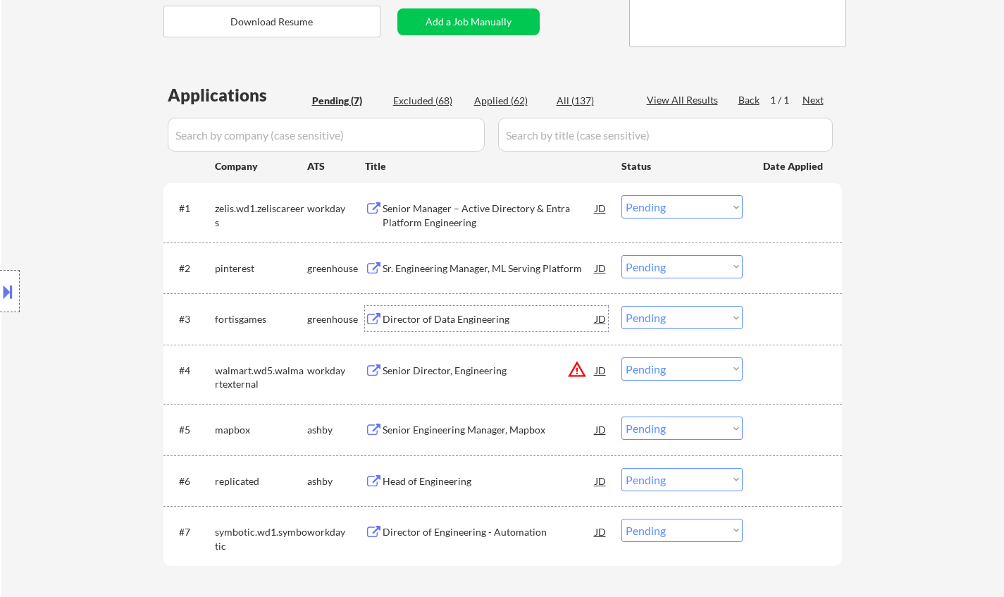
click at [461, 320] on div "Director of Data Engineering" at bounding box center [489, 319] width 213 height 14
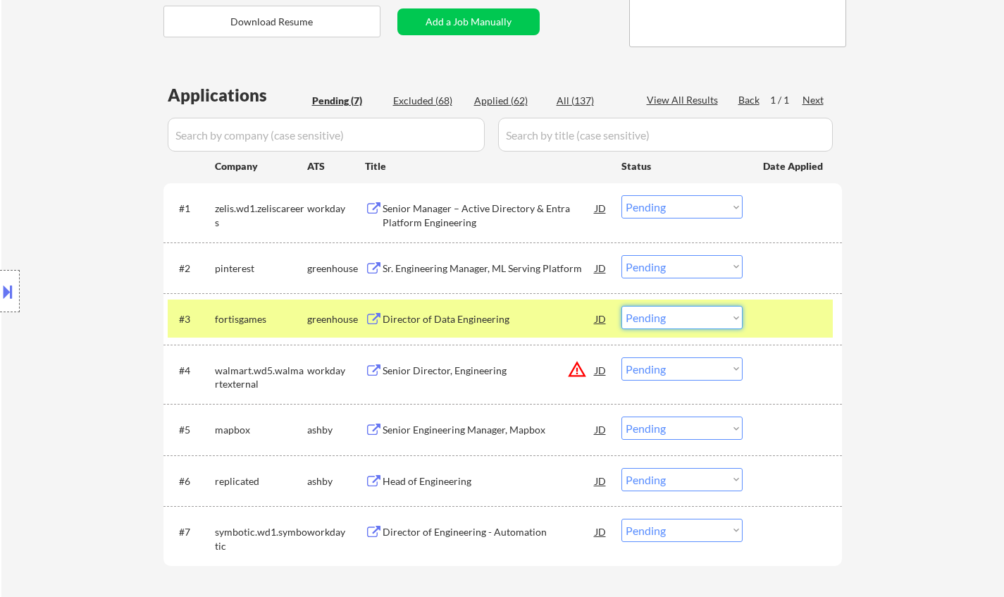
click at [674, 316] on select "Choose an option... Pending Applied Excluded (Questions) Excluded (Expired) Exc…" at bounding box center [681, 317] width 121 height 23
click at [621, 306] on select "Choose an option... Pending Applied Excluded (Questions) Excluded (Expired) Exc…" at bounding box center [681, 317] width 121 height 23
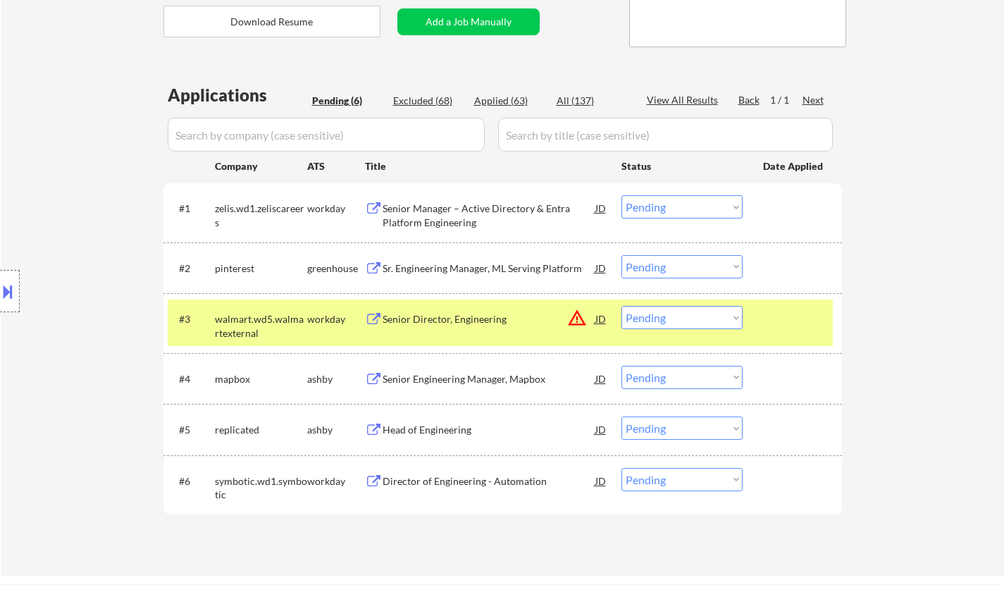
click at [11, 276] on div at bounding box center [10, 291] width 20 height 42
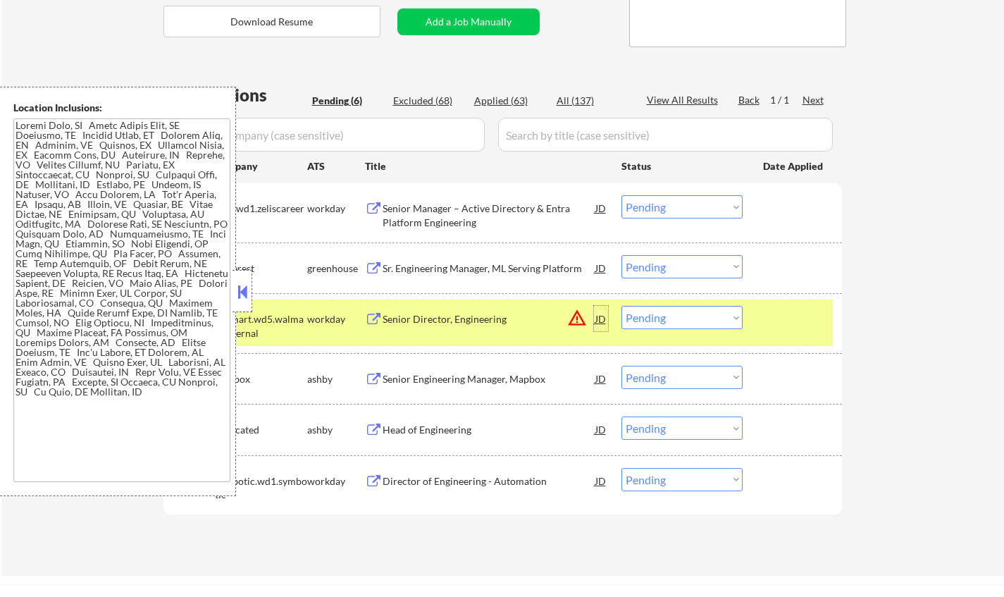
click at [599, 318] on div "JD" at bounding box center [601, 318] width 14 height 25
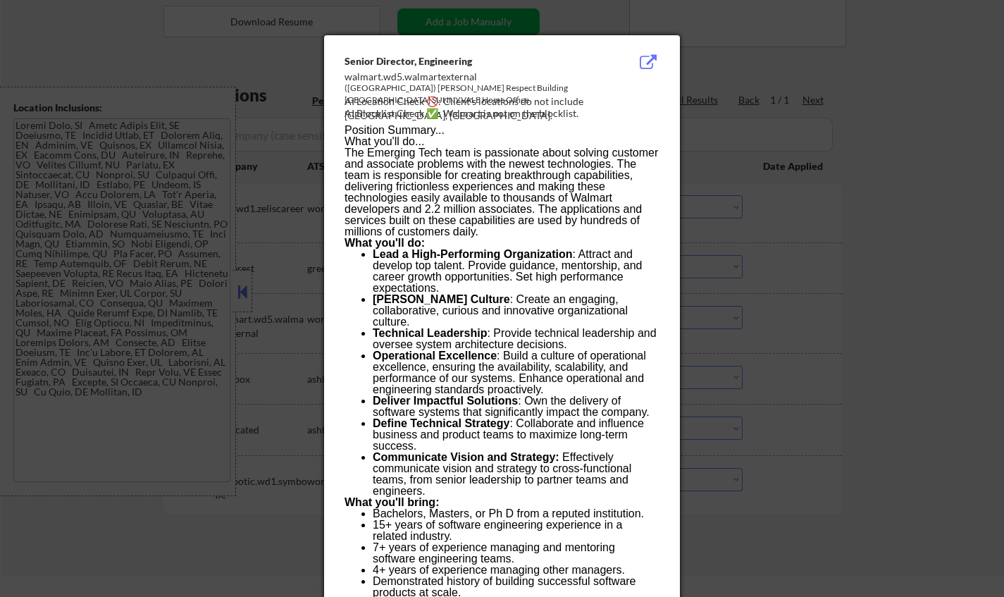
click at [912, 447] on div at bounding box center [502, 298] width 1004 height 597
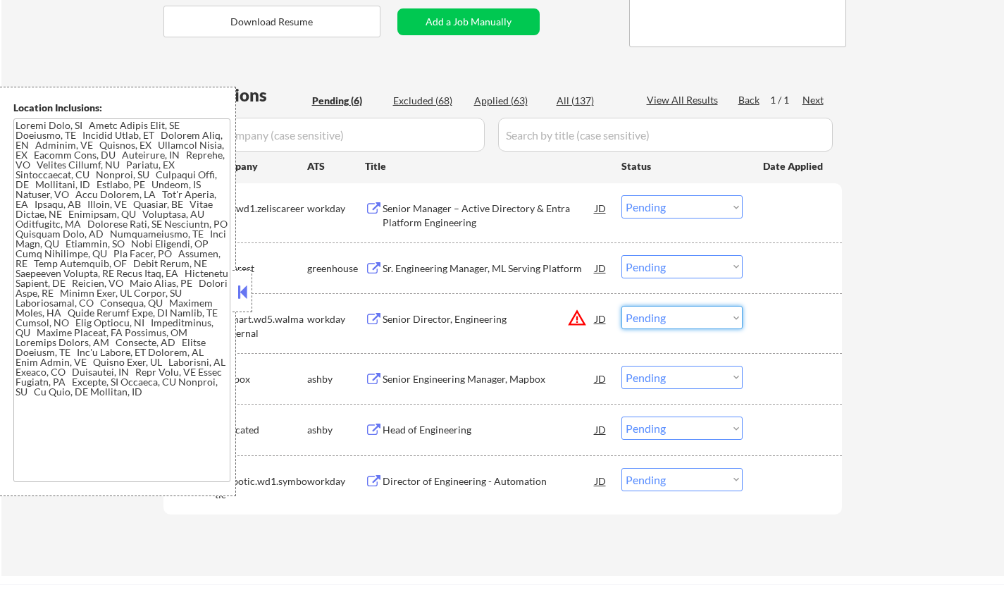
click at [694, 315] on select "Choose an option... Pending Applied Excluded (Questions) Excluded (Expired) Exc…" at bounding box center [681, 317] width 121 height 23
click at [621, 306] on select "Choose an option... Pending Applied Excluded (Questions) Excluded (Expired) Exc…" at bounding box center [681, 317] width 121 height 23
click at [236, 290] on button at bounding box center [242, 291] width 15 height 21
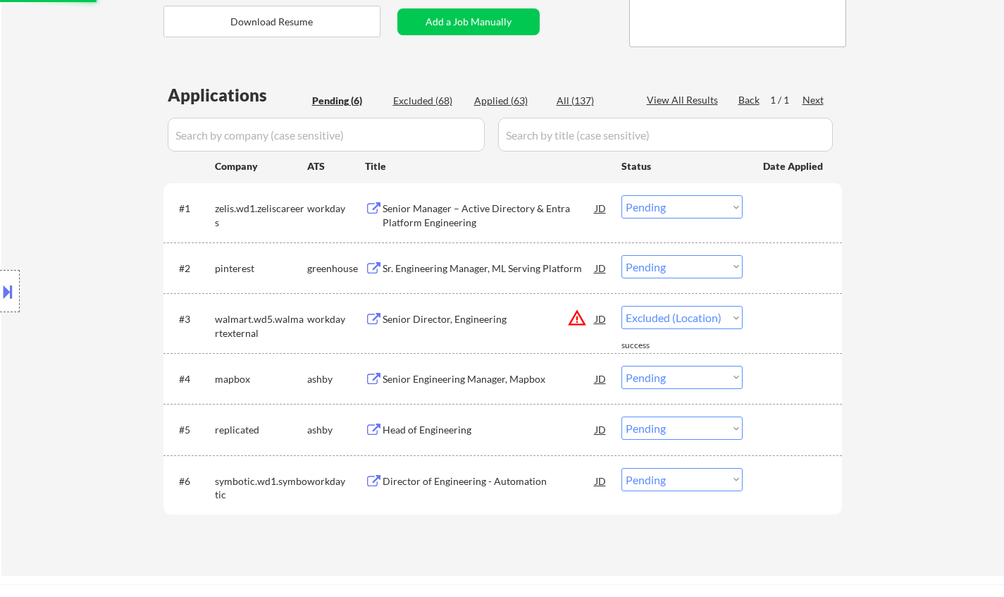
select select ""pending""
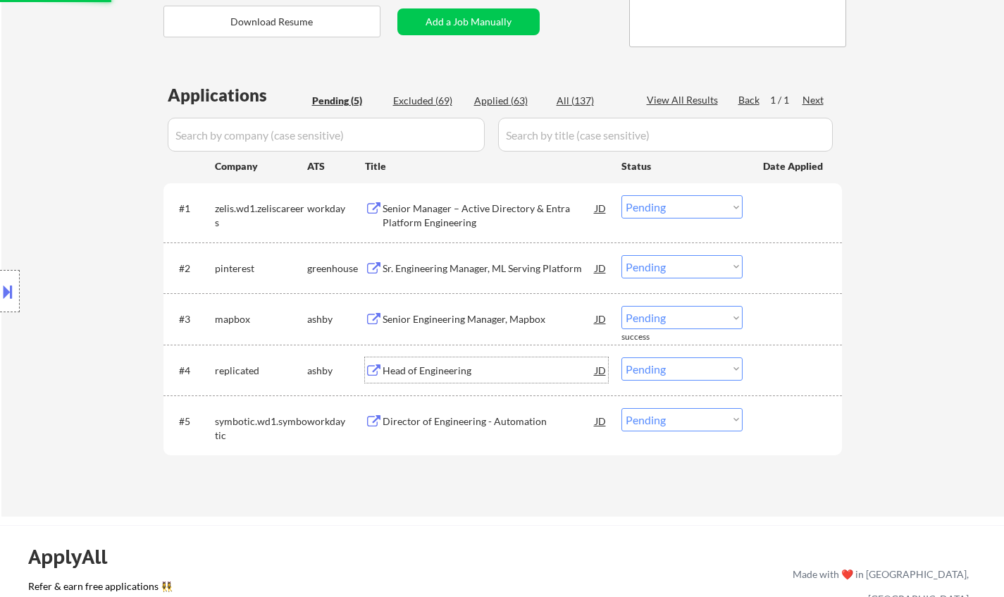
click at [444, 370] on div "Head of Engineering" at bounding box center [489, 371] width 213 height 14
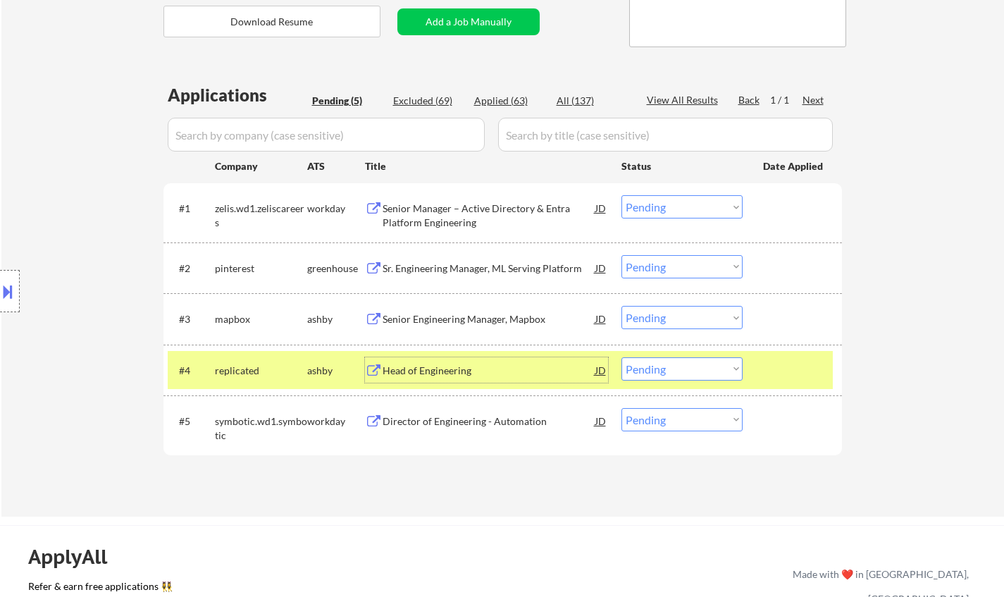
drag, startPoint x: 661, startPoint y: 369, endPoint x: 670, endPoint y: 371, distance: 9.3
click at [661, 369] on select "Choose an option... Pending Applied Excluded (Questions) Excluded (Expired) Exc…" at bounding box center [681, 368] width 121 height 23
click at [621, 357] on select "Choose an option... Pending Applied Excluded (Questions) Excluded (Expired) Exc…" at bounding box center [681, 368] width 121 height 23
select select ""pending""
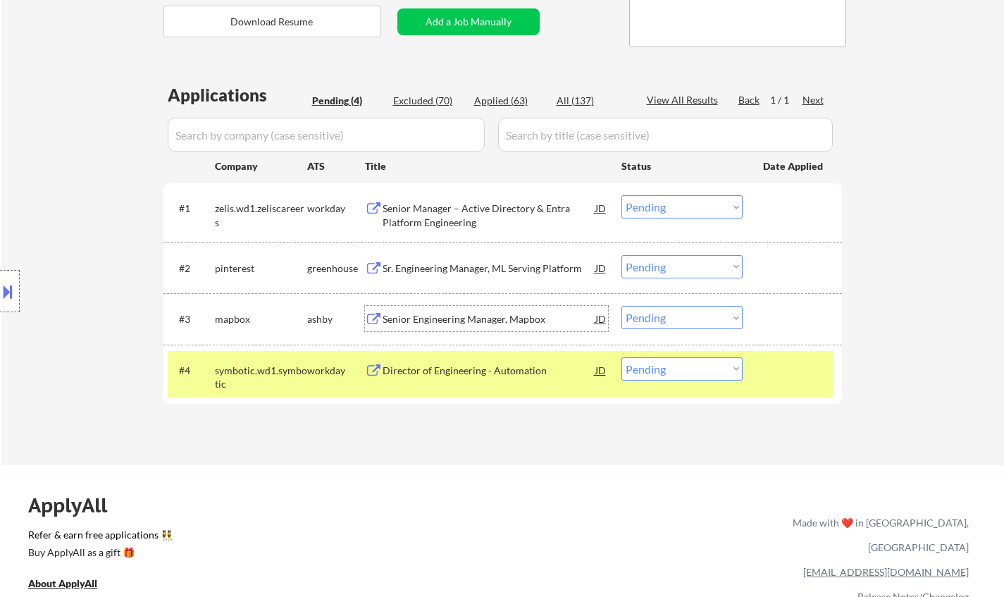
click at [500, 322] on div "Senior Engineering Manager, Mapbox" at bounding box center [489, 319] width 213 height 14
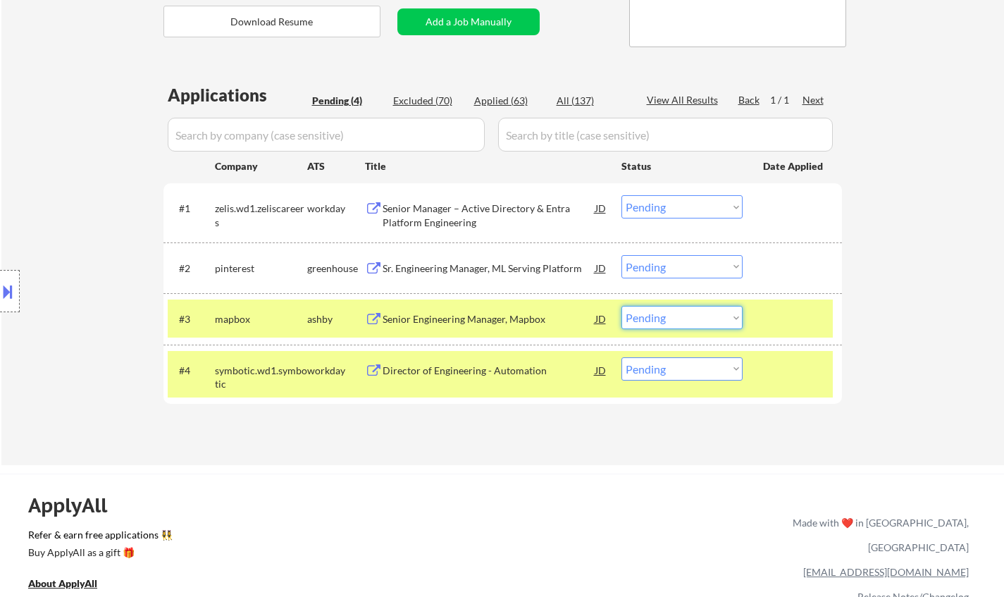
click at [683, 317] on select "Choose an option... Pending Applied Excluded (Questions) Excluded (Expired) Exc…" at bounding box center [681, 317] width 121 height 23
click at [621, 306] on select "Choose an option... Pending Applied Excluded (Questions) Excluded (Expired) Exc…" at bounding box center [681, 317] width 121 height 23
select select ""pending""
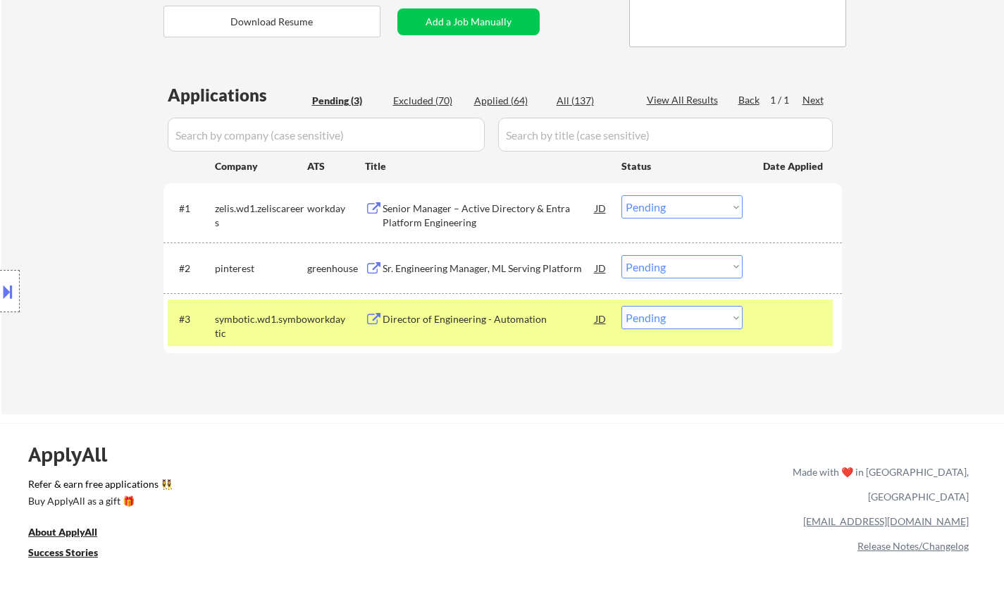
click at [484, 267] on div "Sr. Engineering Manager, ML Serving Platform" at bounding box center [489, 268] width 213 height 14
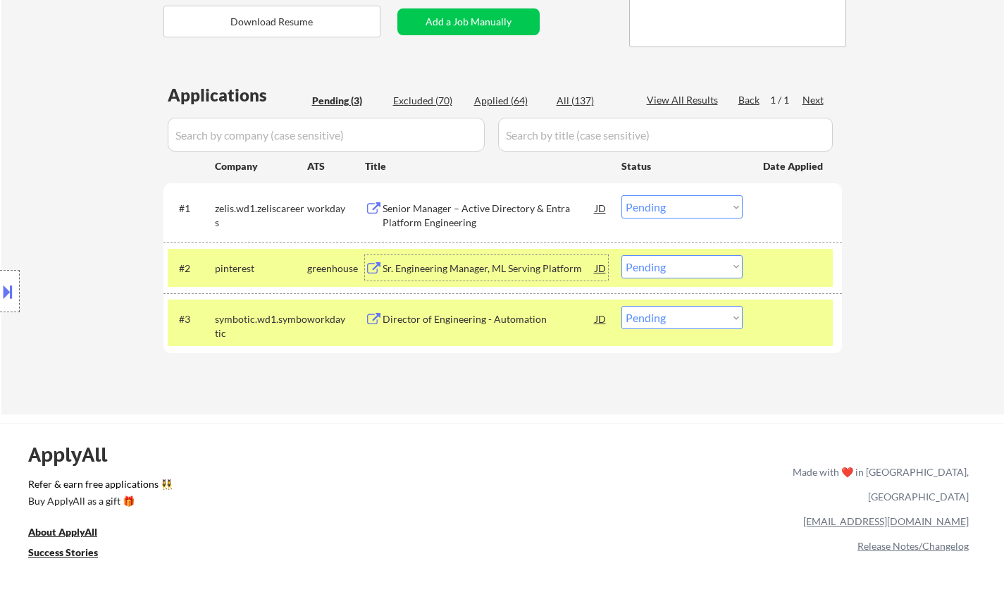
click at [715, 264] on select "Choose an option... Pending Applied Excluded (Questions) Excluded (Expired) Exc…" at bounding box center [681, 266] width 121 height 23
click at [621, 255] on select "Choose an option... Pending Applied Excluded (Questions) Excluded (Expired) Exc…" at bounding box center [681, 266] width 121 height 23
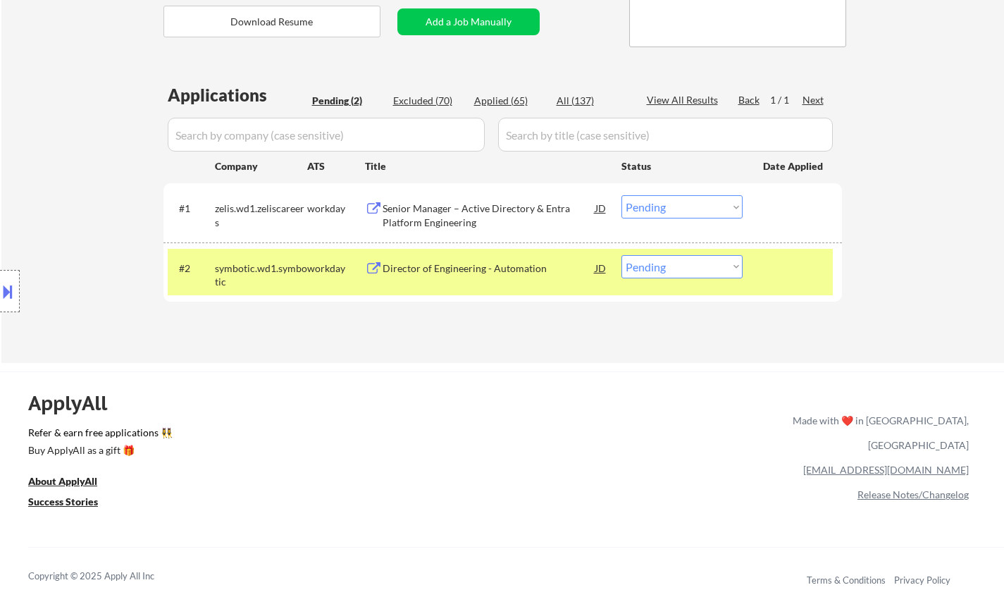
click at [451, 271] on div "Director of Engineering - Automation" at bounding box center [489, 268] width 213 height 14
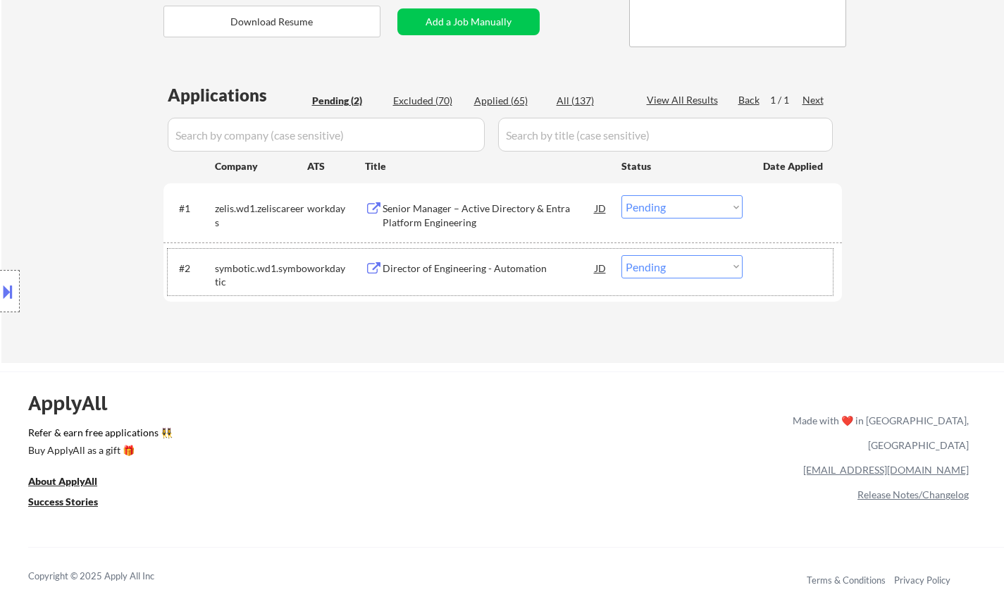
click at [662, 278] on div "#2 symbotic.wd1.symbotic workday Director of Engineering - Automation JD warnin…" at bounding box center [500, 272] width 665 height 46
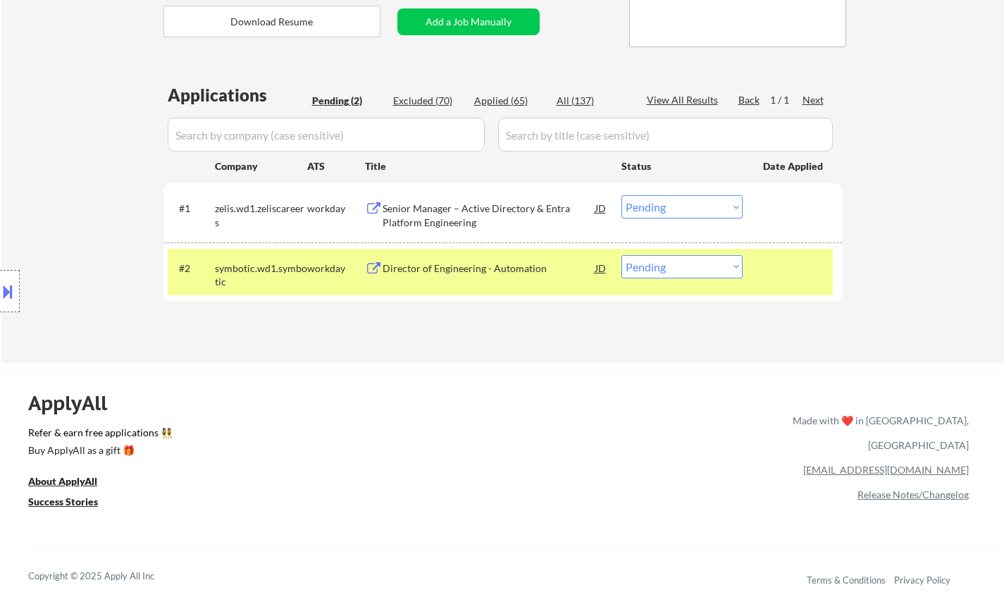
click at [671, 271] on select "Choose an option... Pending Applied Excluded (Questions) Excluded (Expired) Exc…" at bounding box center [681, 266] width 121 height 23
select select ""excluded__location_""
click at [621, 255] on select "Choose an option... Pending Applied Excluded (Questions) Excluded (Expired) Exc…" at bounding box center [681, 266] width 121 height 23
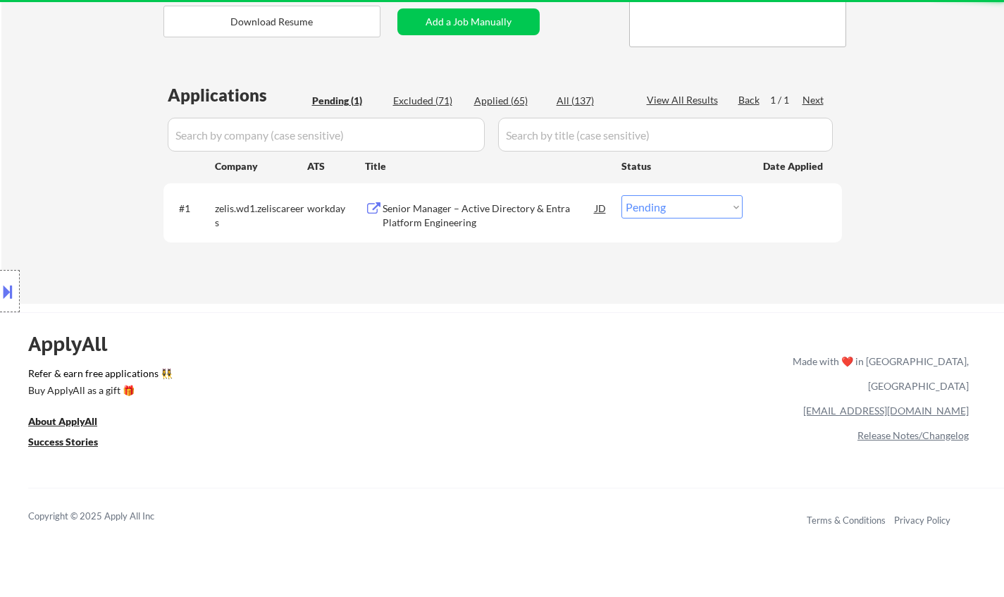
click at [461, 204] on div "Senior Manager – Active Directory & Entra Platform Engineering" at bounding box center [489, 214] width 213 height 27
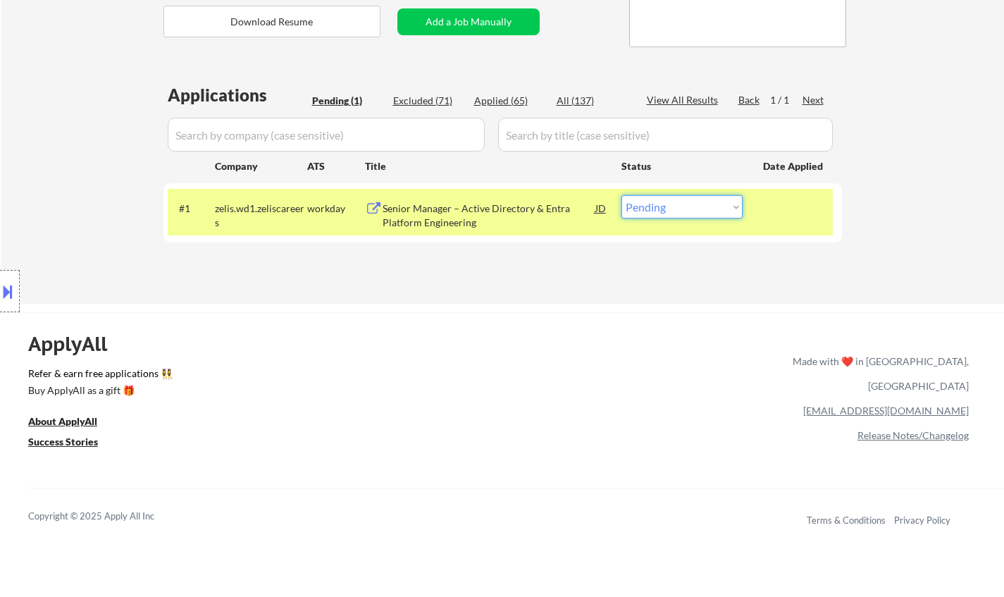
click at [683, 216] on select "Choose an option... Pending Applied Excluded (Questions) Excluded (Expired) Exc…" at bounding box center [681, 206] width 121 height 23
select select ""excluded__bad_match_""
click at [621, 195] on select "Choose an option... Pending Applied Excluded (Questions) Excluded (Expired) Exc…" at bounding box center [681, 206] width 121 height 23
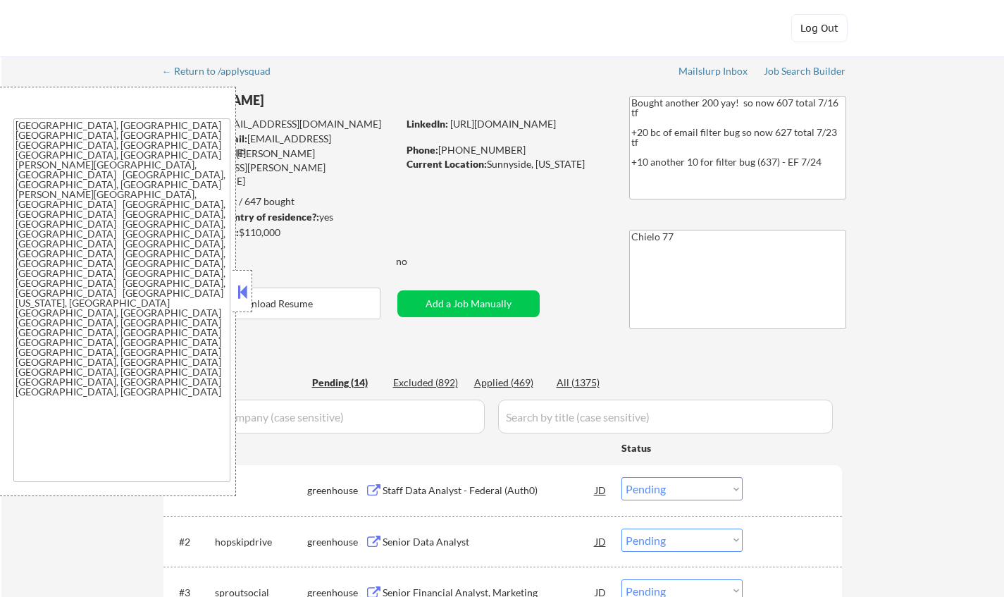
select select ""pending""
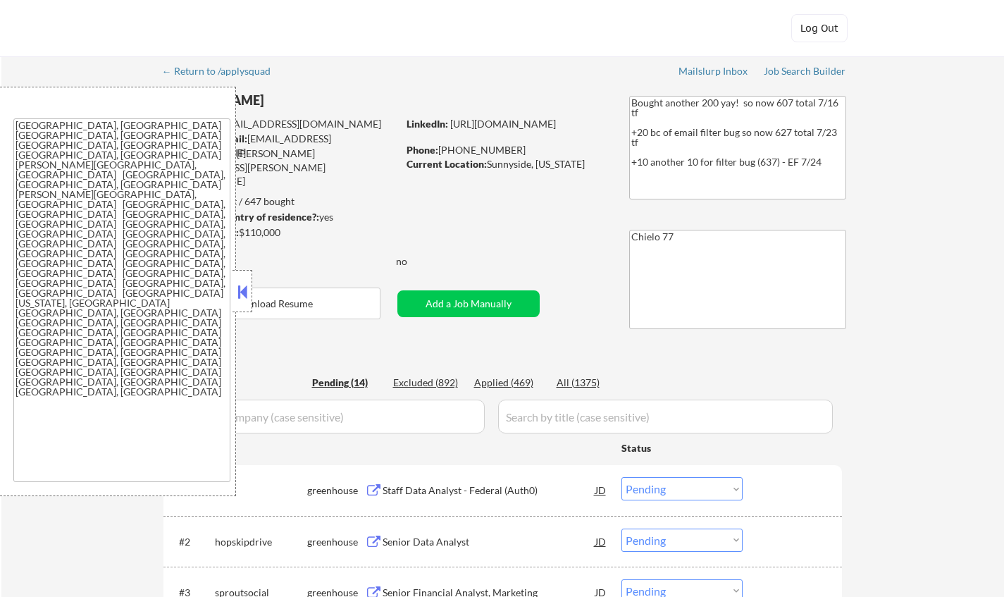
select select ""pending""
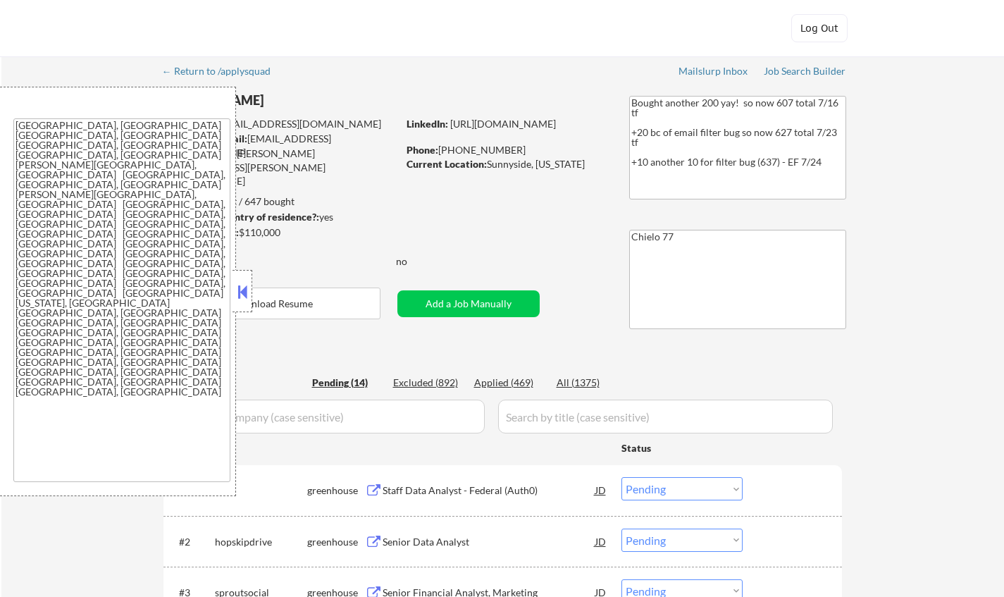
select select ""pending""
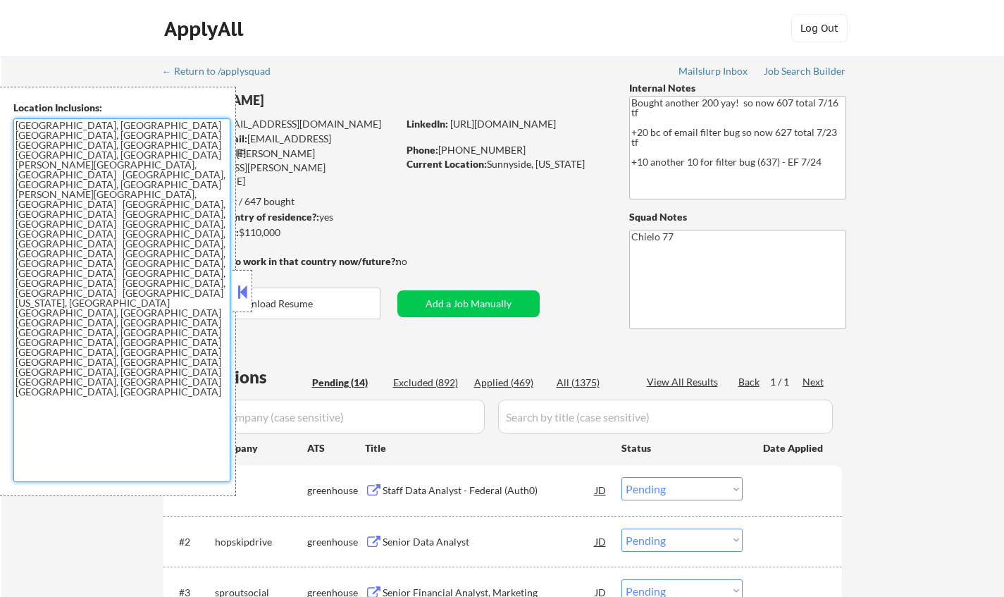
click at [229, 282] on textarea "[GEOGRAPHIC_DATA], [GEOGRAPHIC_DATA] [GEOGRAPHIC_DATA], [GEOGRAPHIC_DATA] [GEOG…" at bounding box center [121, 300] width 217 height 364
click at [310, 302] on button "Download Resume" at bounding box center [271, 303] width 217 height 32
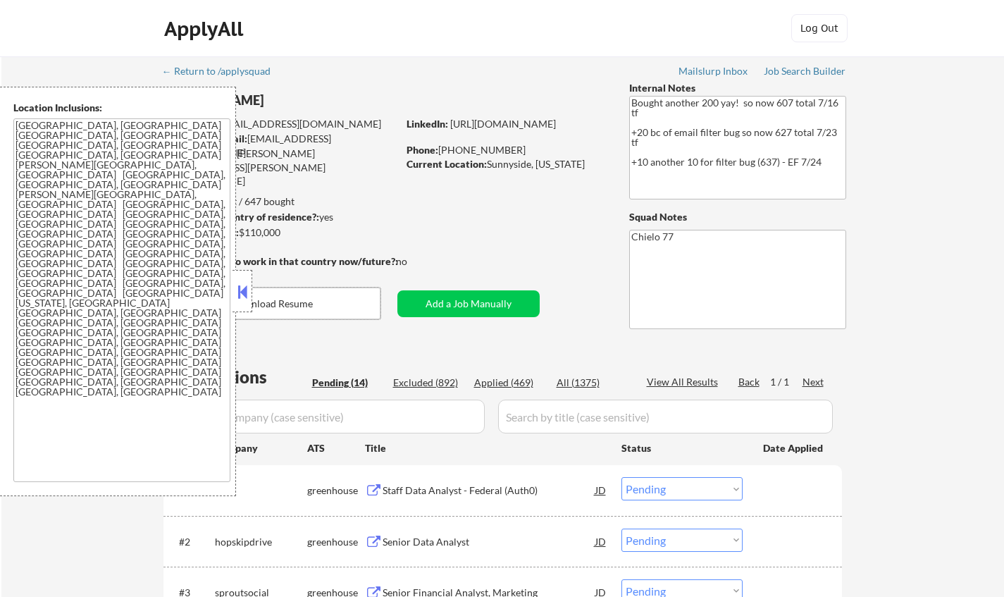
drag, startPoint x: 249, startPoint y: 291, endPoint x: 263, endPoint y: 274, distance: 22.5
click at [247, 291] on button at bounding box center [242, 291] width 15 height 21
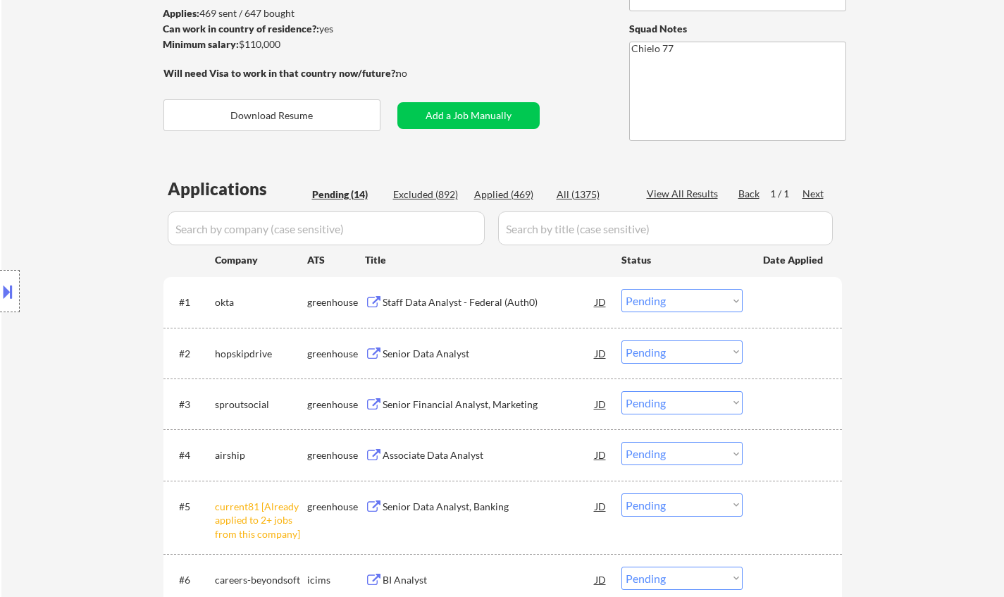
scroll to position [211, 0]
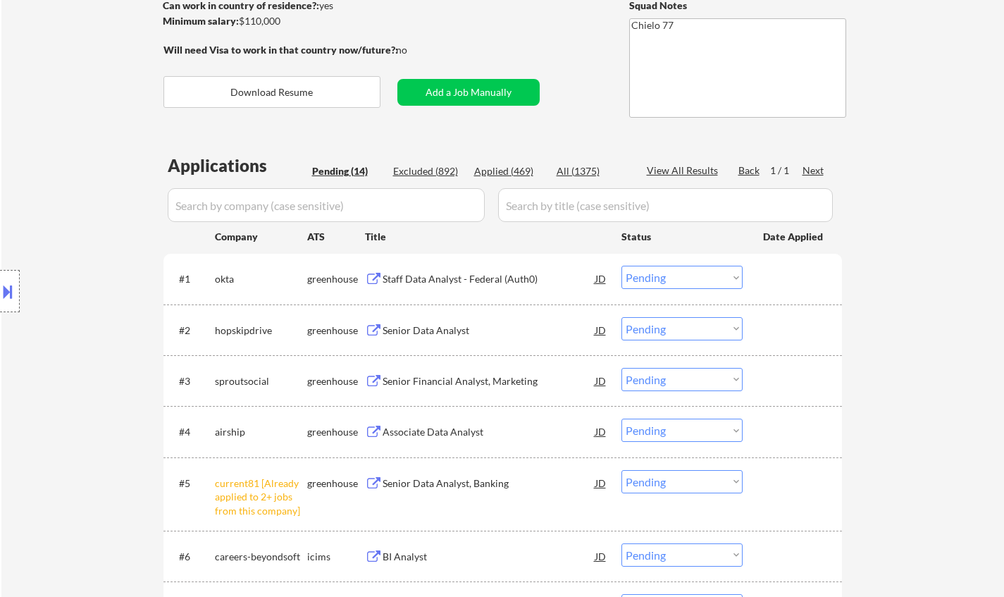
click at [445, 277] on div "Staff Data Analyst - Federal (Auth0)" at bounding box center [489, 279] width 213 height 14
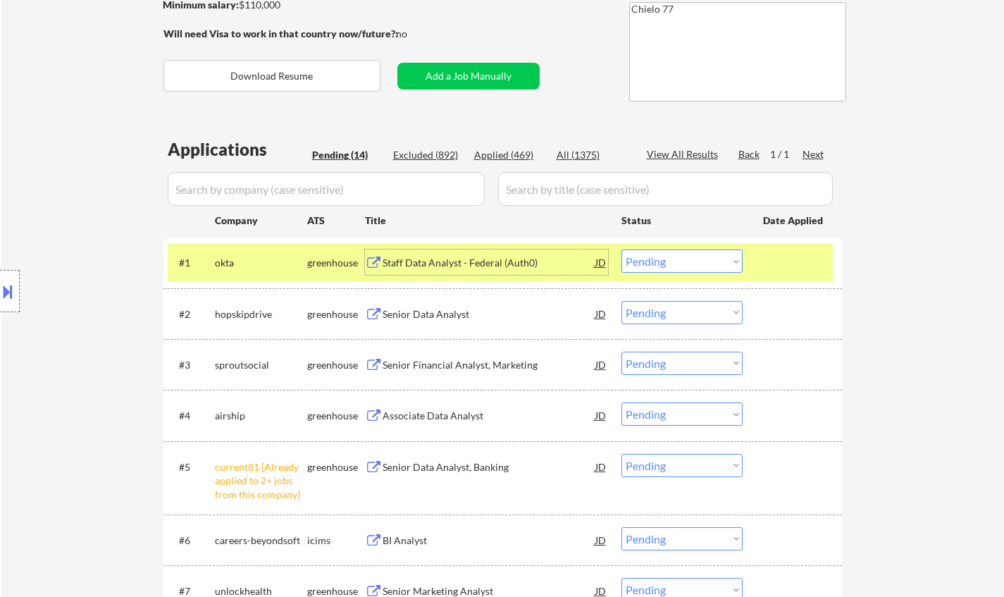
scroll to position [282, 0]
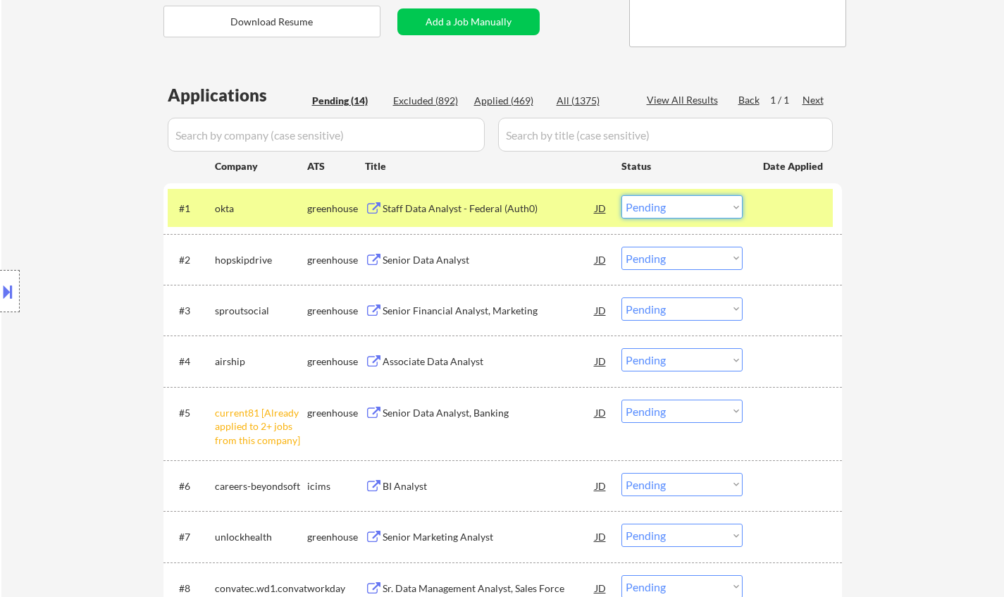
click at [697, 201] on select "Choose an option... Pending Applied Excluded (Questions) Excluded (Expired) Exc…" at bounding box center [681, 206] width 121 height 23
click at [621, 195] on select "Choose an option... Pending Applied Excluded (Questions) Excluded (Expired) Exc…" at bounding box center [681, 206] width 121 height 23
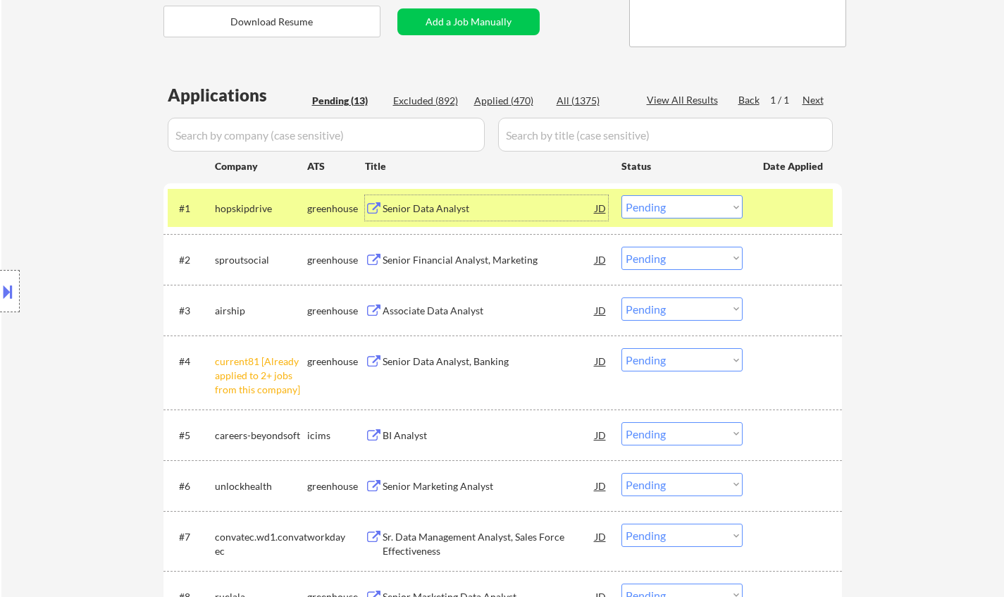
click at [423, 215] on div "Senior Data Analyst" at bounding box center [489, 208] width 213 height 14
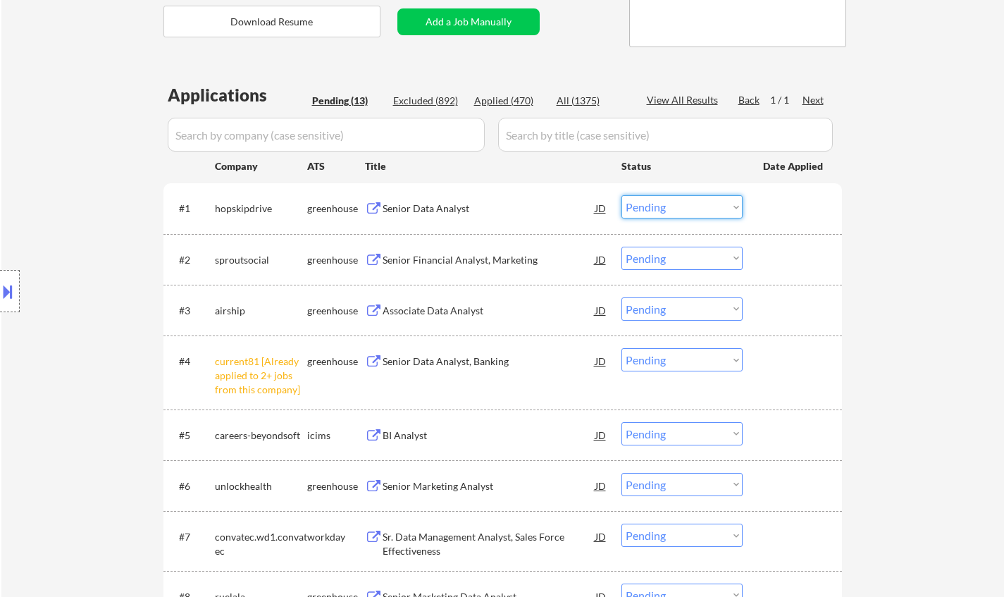
click at [660, 199] on select "Choose an option... Pending Applied Excluded (Questions) Excluded (Expired) Exc…" at bounding box center [681, 206] width 121 height 23
click at [621, 195] on select "Choose an option... Pending Applied Excluded (Questions) Excluded (Expired) Exc…" at bounding box center [681, 206] width 121 height 23
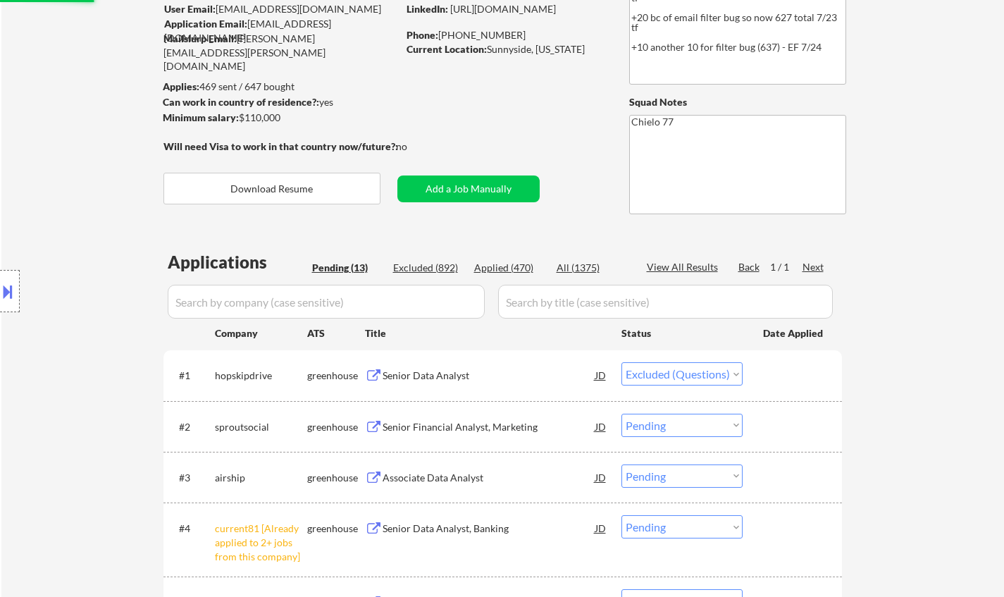
scroll to position [70, 0]
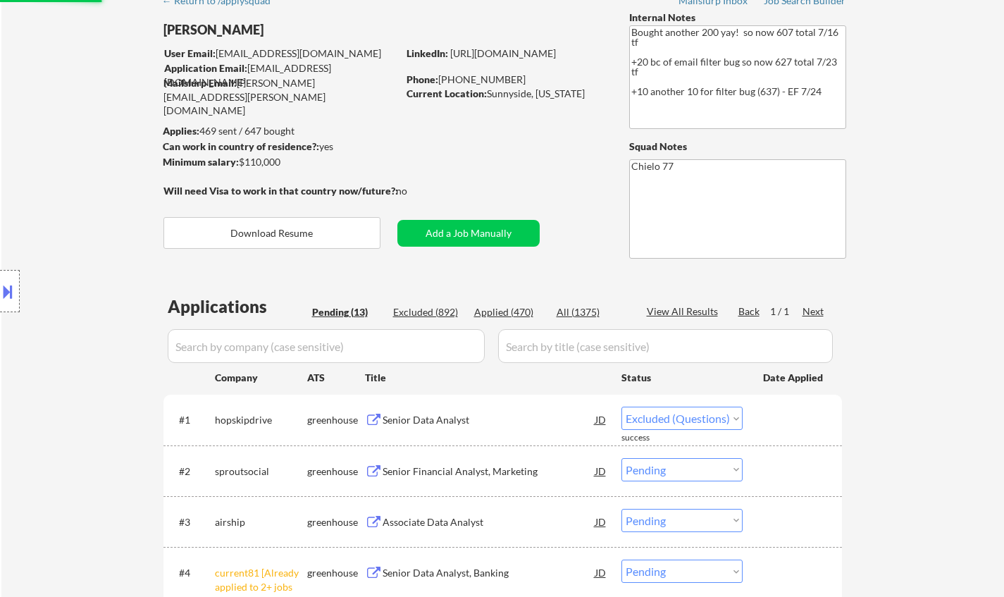
select select ""pending""
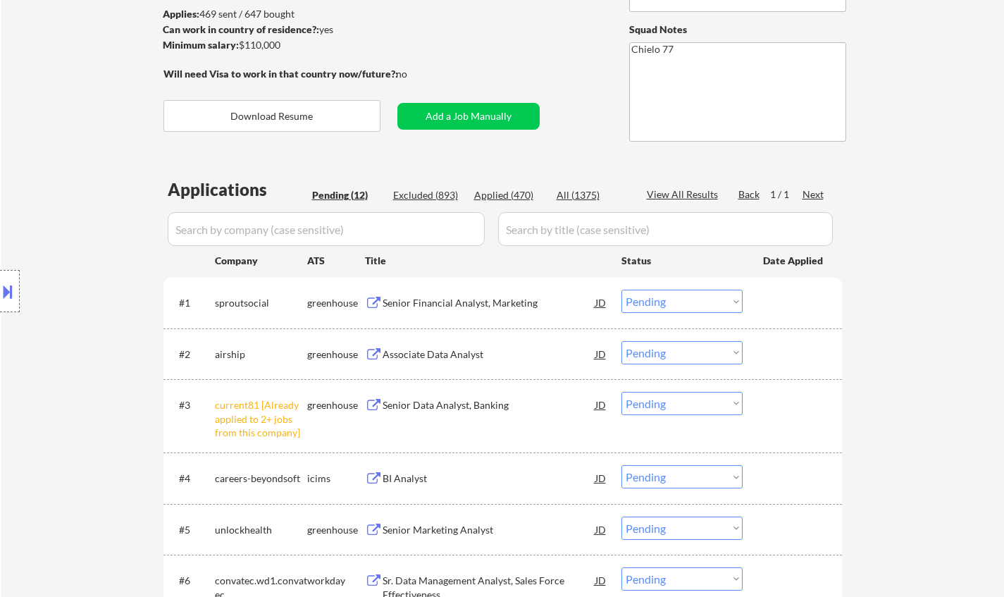
scroll to position [211, 0]
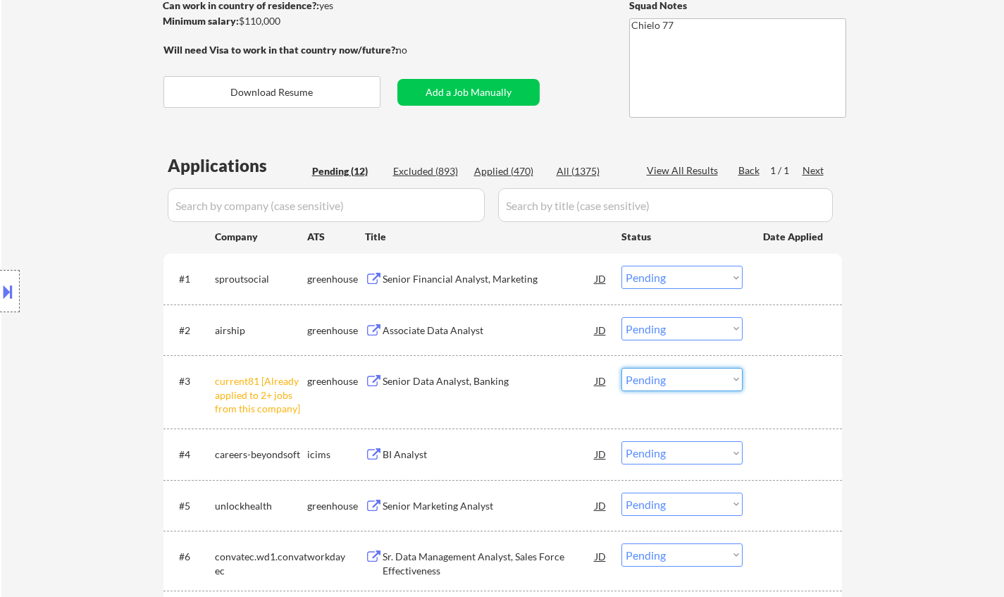
drag, startPoint x: 633, startPoint y: 379, endPoint x: 653, endPoint y: 388, distance: 21.7
click at [635, 379] on select "Choose an option... Pending Applied Excluded (Questions) Excluded (Expired) Exc…" at bounding box center [681, 379] width 121 height 23
click at [621, 368] on select "Choose an option... Pending Applied Excluded (Questions) Excluded (Expired) Exc…" at bounding box center [681, 379] width 121 height 23
select select ""pending""
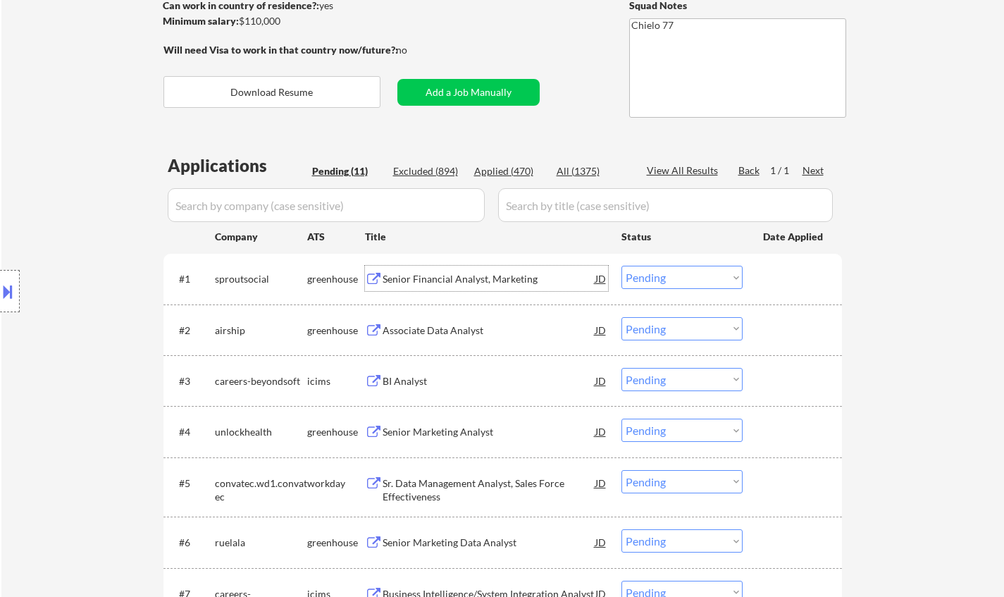
click at [427, 278] on div "Senior Financial Analyst, Marketing" at bounding box center [489, 279] width 213 height 14
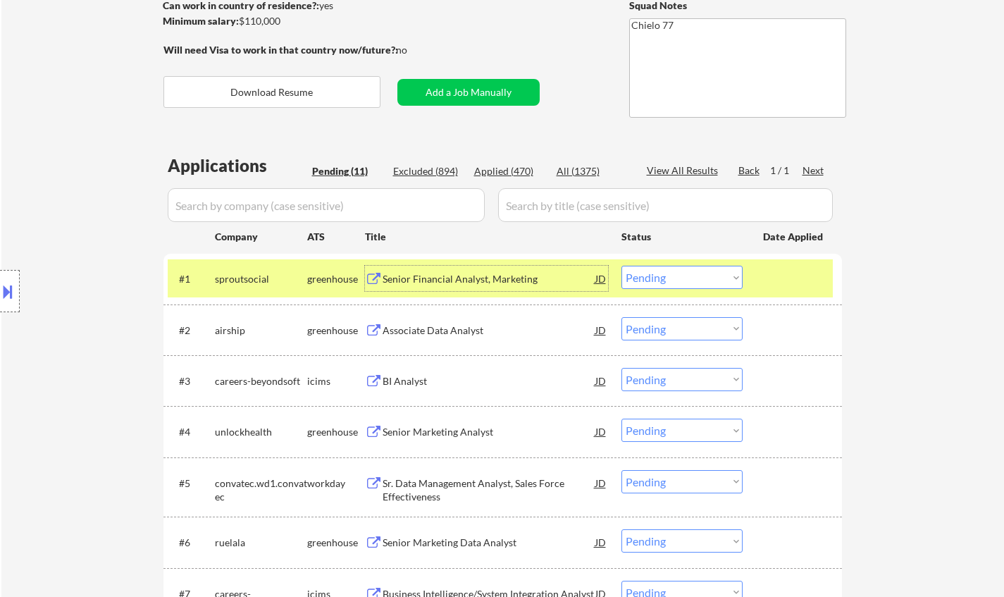
click at [707, 279] on select "Choose an option... Pending Applied Excluded (Questions) Excluded (Expired) Exc…" at bounding box center [681, 277] width 121 height 23
click at [621, 266] on select "Choose an option... Pending Applied Excluded (Questions) Excluded (Expired) Exc…" at bounding box center [681, 277] width 121 height 23
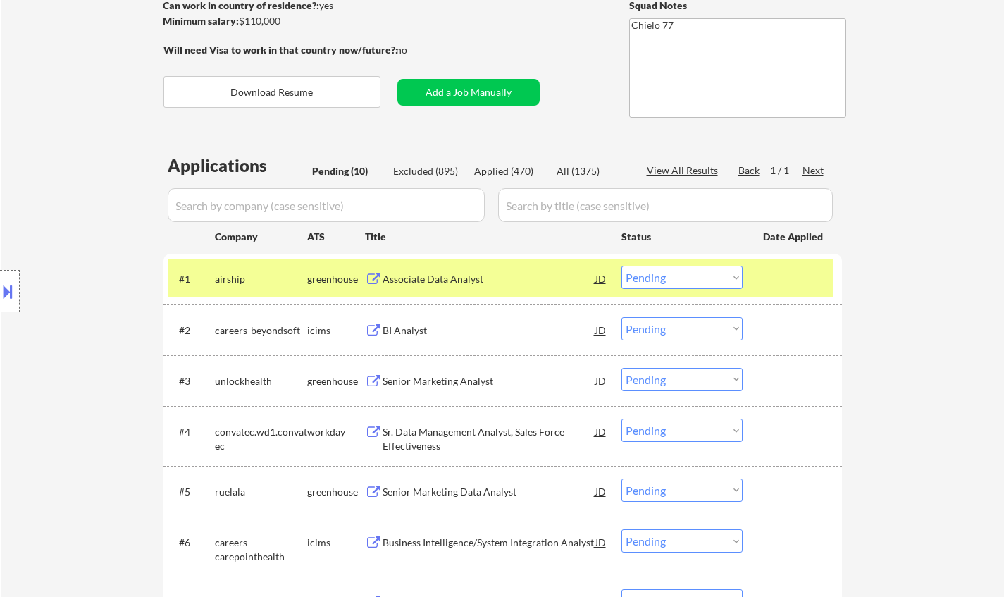
click at [458, 290] on div "Associate Data Analyst" at bounding box center [489, 278] width 213 height 25
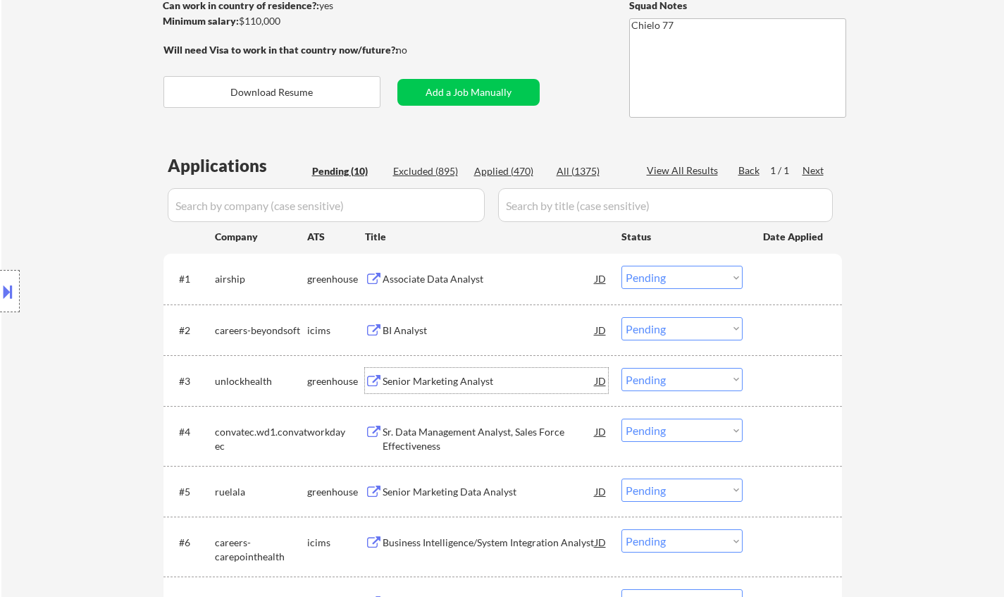
click at [436, 383] on div "Senior Marketing Analyst" at bounding box center [489, 381] width 213 height 14
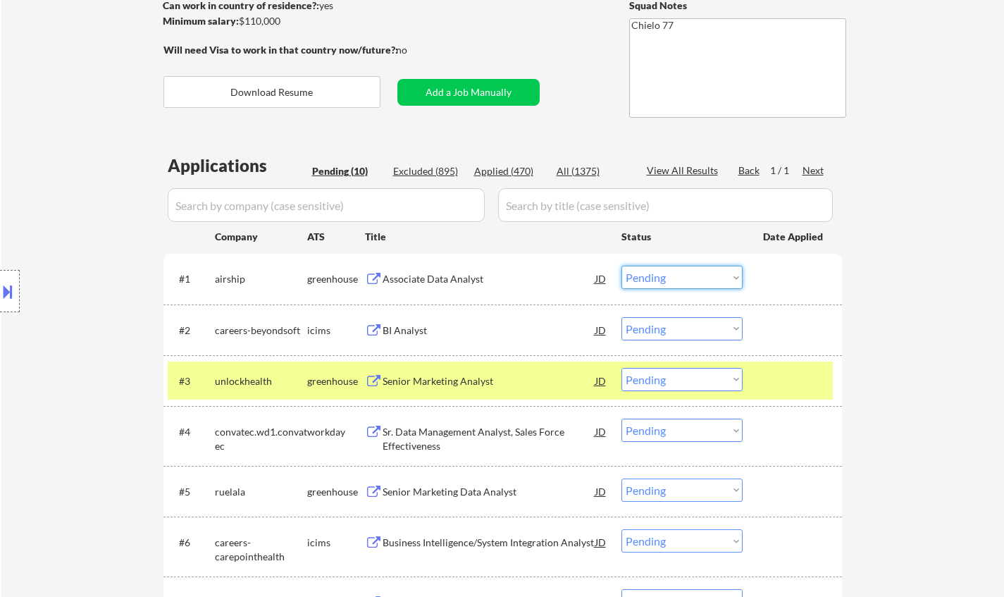
drag, startPoint x: 657, startPoint y: 271, endPoint x: 665, endPoint y: 280, distance: 13.0
click at [657, 271] on select "Choose an option... Pending Applied Excluded (Questions) Excluded (Expired) Exc…" at bounding box center [681, 277] width 121 height 23
click at [621, 266] on select "Choose an option... Pending Applied Excluded (Questions) Excluded (Expired) Exc…" at bounding box center [681, 277] width 121 height 23
select select ""pending""
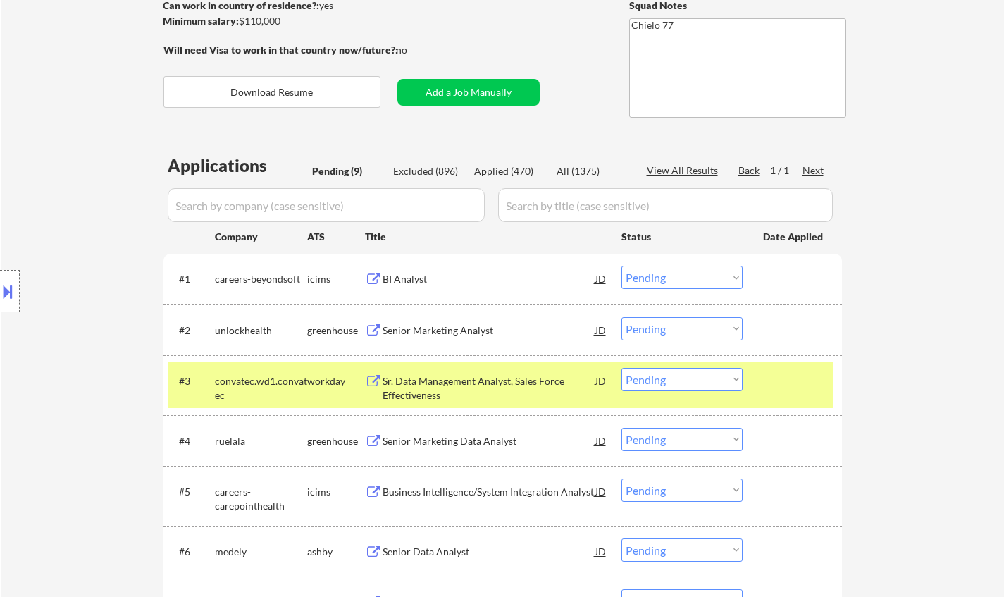
click at [674, 328] on select "Choose an option... Pending Applied Excluded (Questions) Excluded (Expired) Exc…" at bounding box center [681, 328] width 121 height 23
click at [621, 317] on select "Choose an option... Pending Applied Excluded (Questions) Excluded (Expired) Exc…" at bounding box center [681, 328] width 121 height 23
select select ""pending""
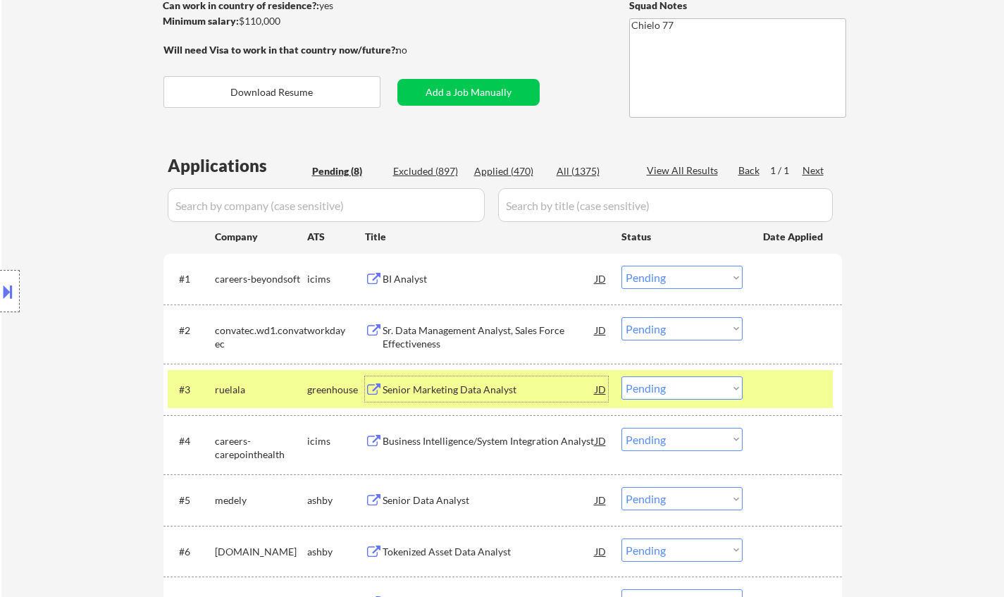
click at [481, 383] on div "Senior Marketing Data Analyst" at bounding box center [489, 390] width 213 height 14
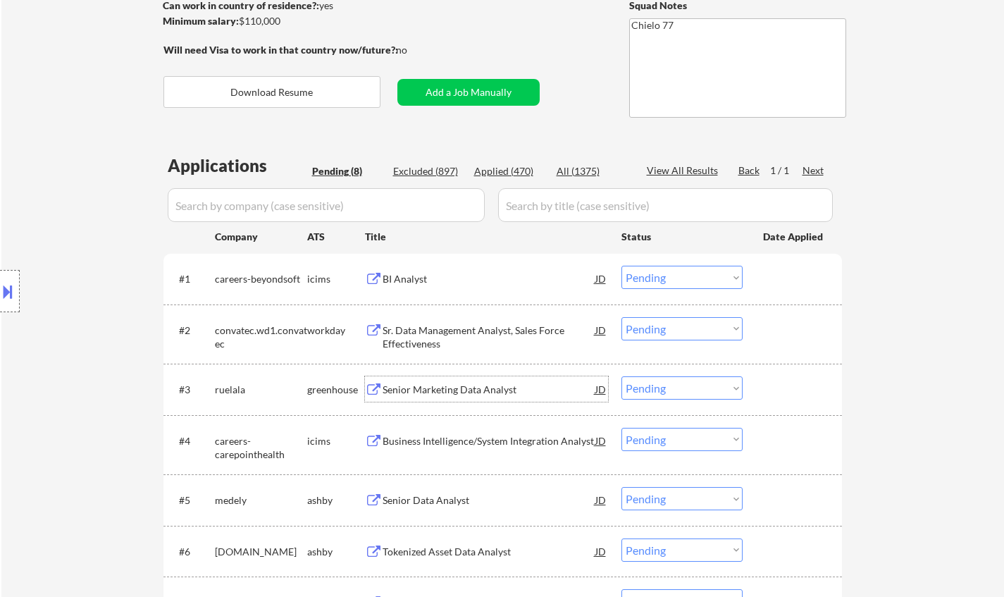
click at [602, 387] on div "JD" at bounding box center [601, 388] width 14 height 25
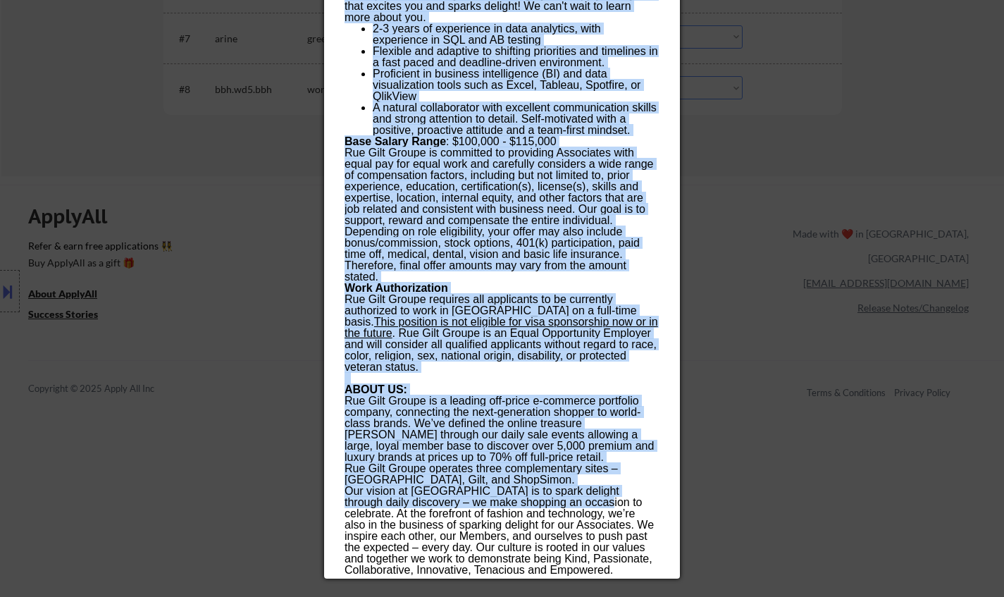
scroll to position [1057, 0]
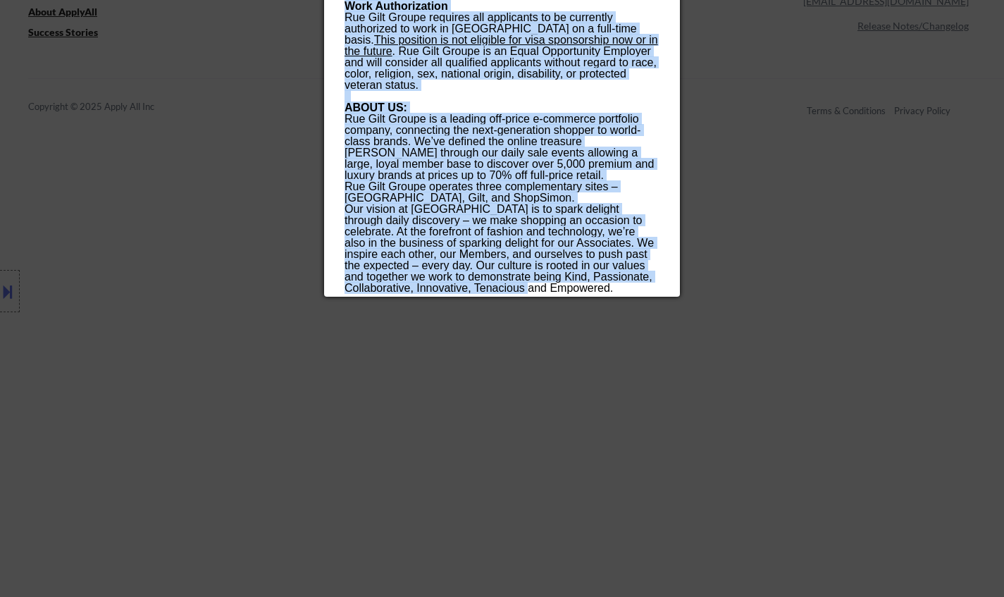
drag, startPoint x: 343, startPoint y: 63, endPoint x: 542, endPoint y: 280, distance: 295.2
copy div "Senior Marketing Data Analyst ruelala Boston, MA, United States, New York, NY, …"
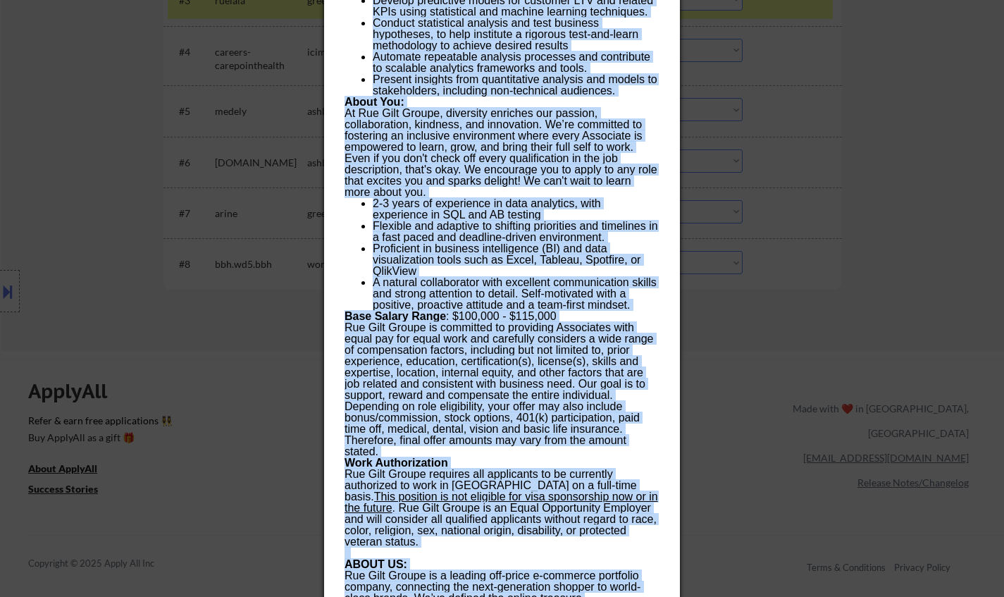
scroll to position [564, 0]
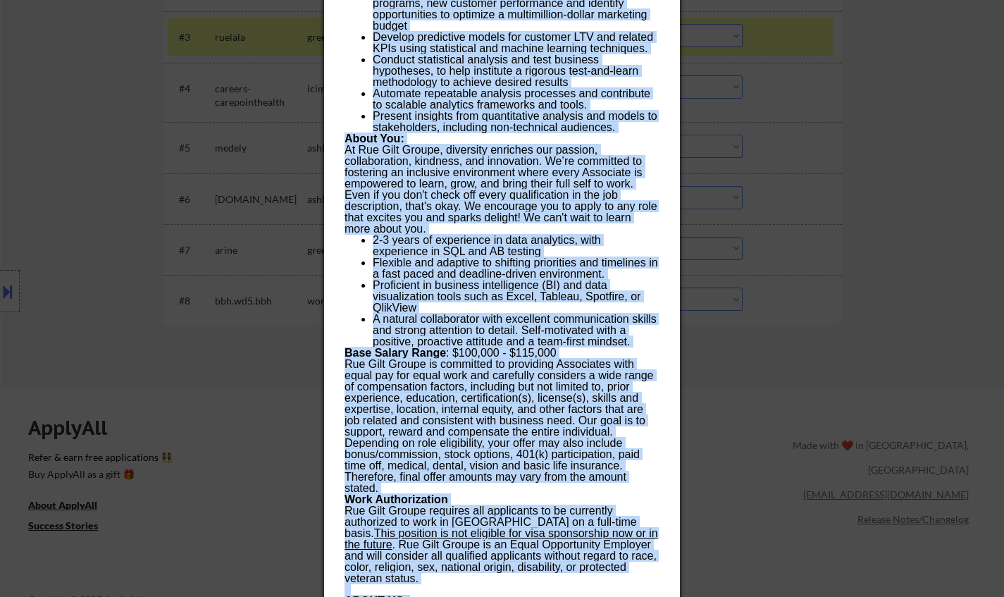
click at [578, 326] on li "A natural collaborator with excellent communication skills and strong attention…" at bounding box center [516, 331] width 286 height 34
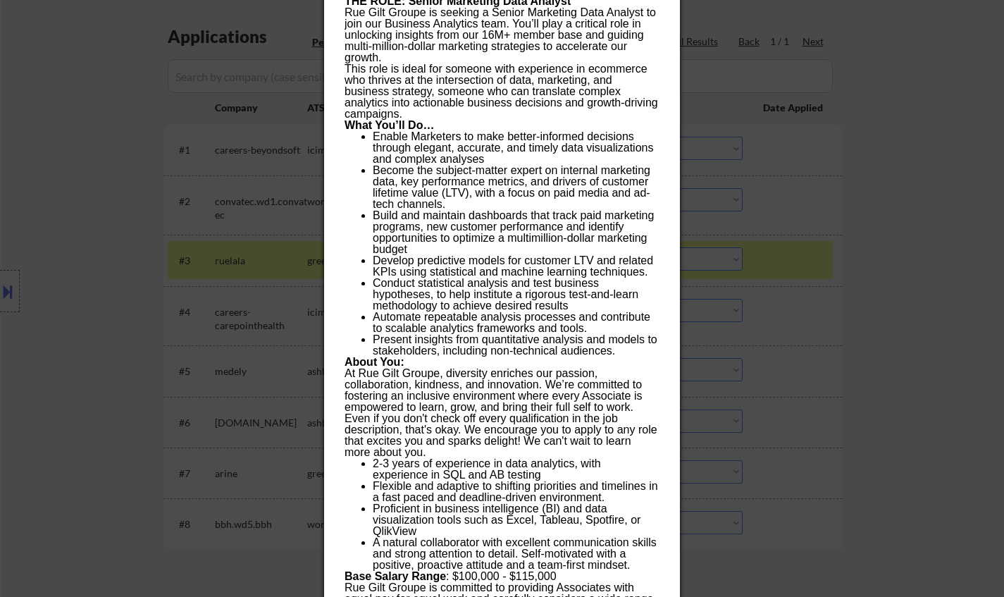
scroll to position [211, 0]
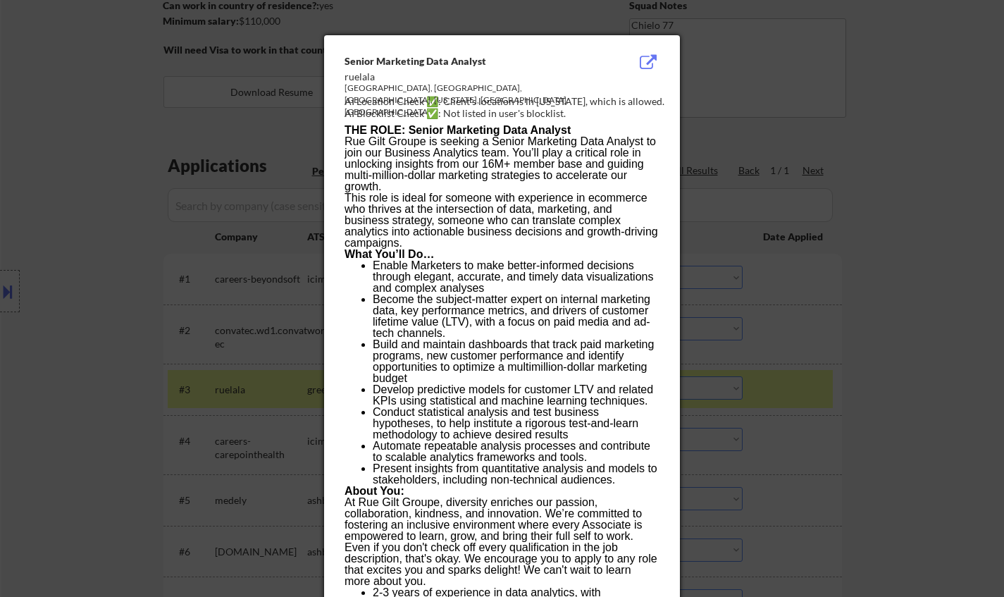
click at [815, 293] on div at bounding box center [502, 298] width 1004 height 597
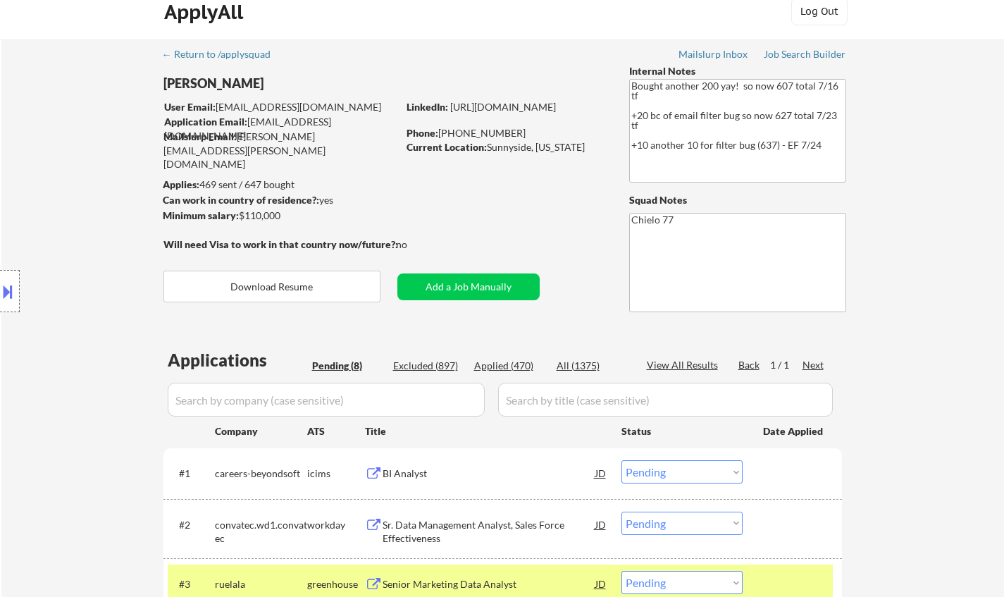
scroll to position [282, 0]
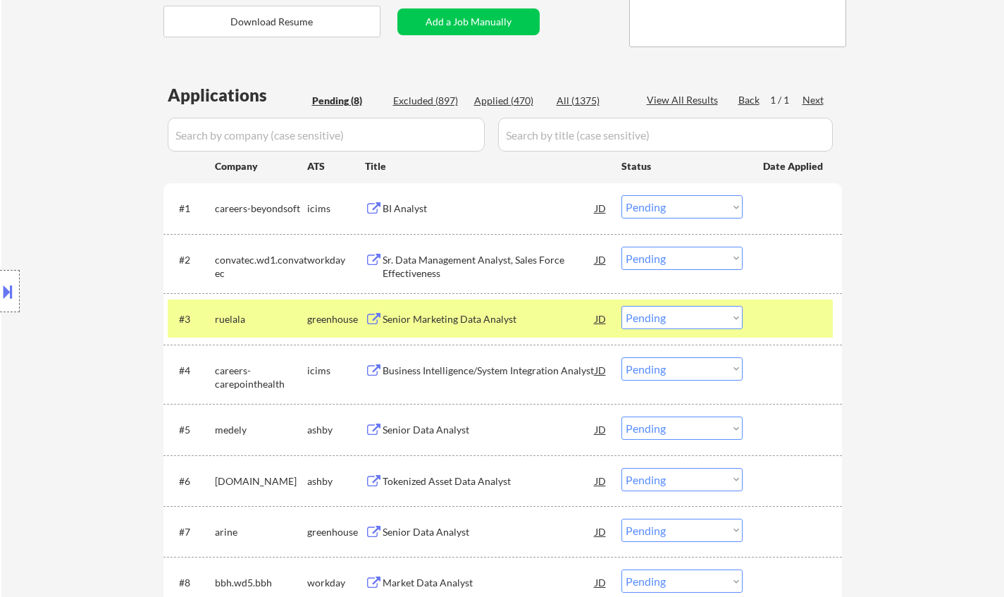
click at [709, 321] on select "Choose an option... Pending Applied Excluded (Questions) Excluded (Expired) Exc…" at bounding box center [681, 317] width 121 height 23
click at [621, 306] on select "Choose an option... Pending Applied Excluded (Questions) Excluded (Expired) Exc…" at bounding box center [681, 317] width 121 height 23
select select ""pending""
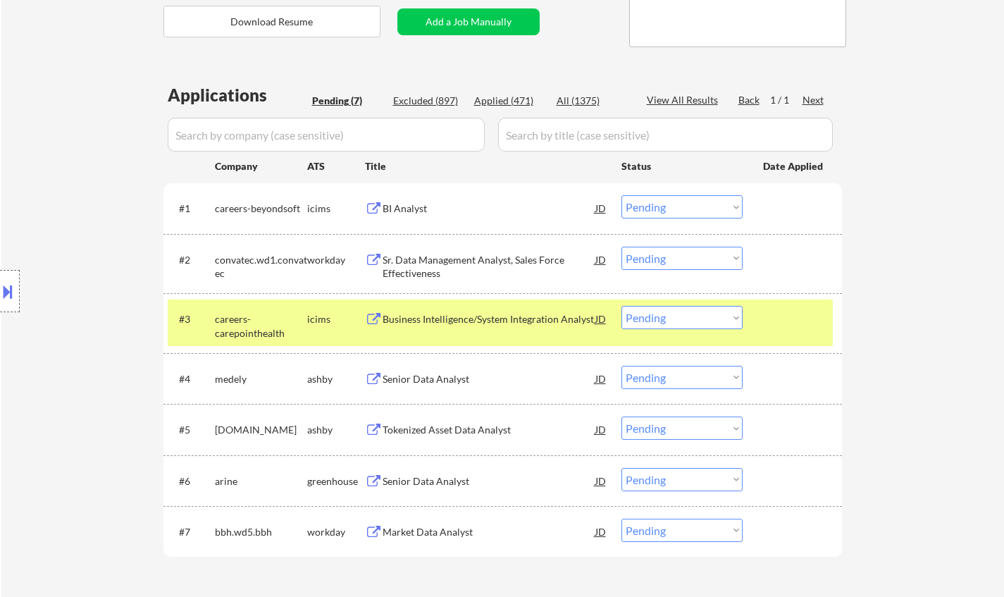
click at [426, 378] on div "Senior Data Analyst" at bounding box center [489, 379] width 213 height 14
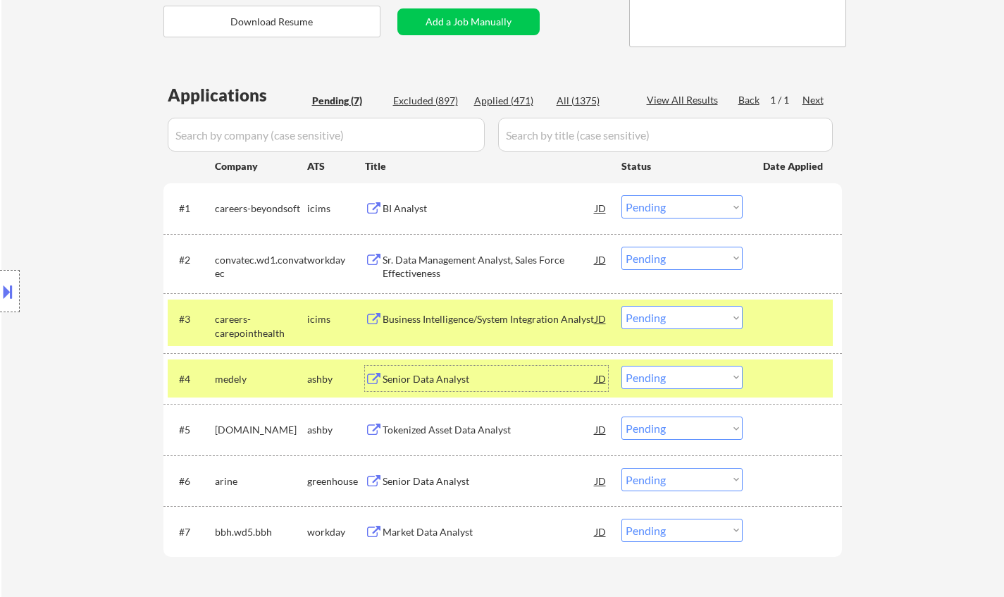
drag, startPoint x: 655, startPoint y: 379, endPoint x: 663, endPoint y: 383, distance: 8.8
click at [655, 379] on select "Choose an option... Pending Applied Excluded (Questions) Excluded (Expired) Exc…" at bounding box center [681, 377] width 121 height 23
click at [621, 366] on select "Choose an option... Pending Applied Excluded (Questions) Excluded (Expired) Exc…" at bounding box center [681, 377] width 121 height 23
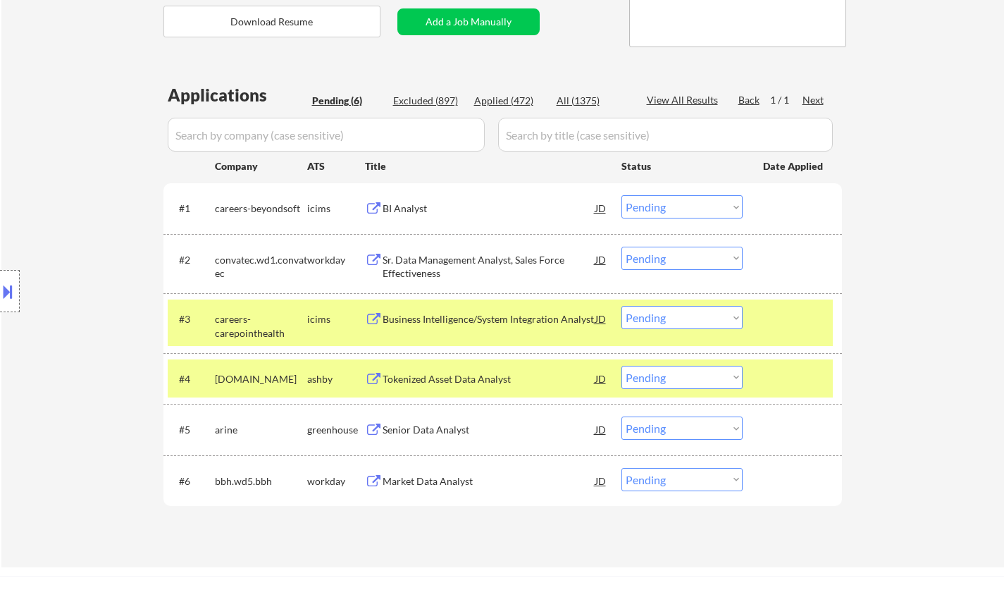
click at [457, 378] on div "Tokenized Asset Data Analyst" at bounding box center [489, 379] width 213 height 14
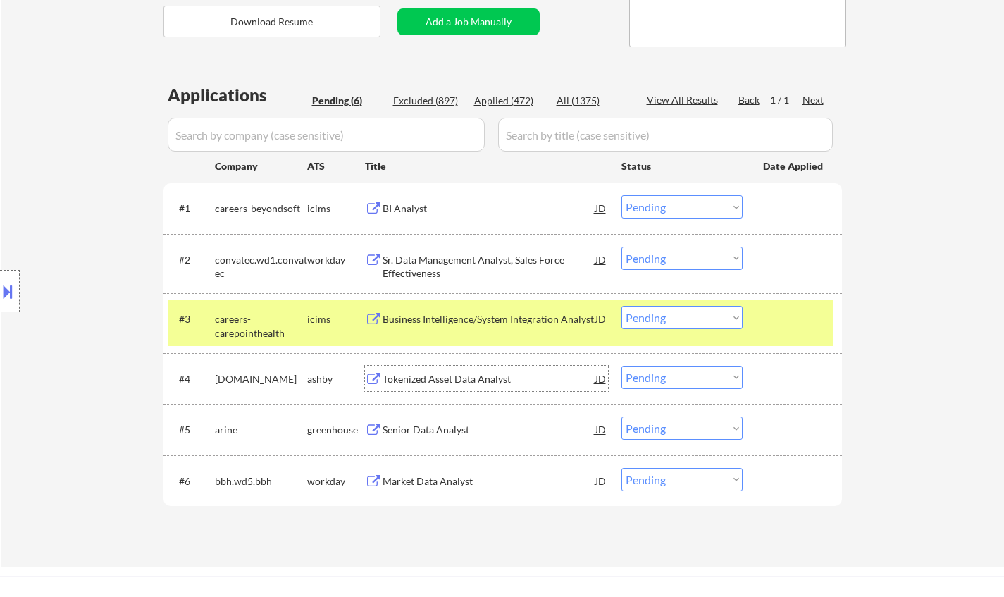
click at [693, 380] on select "Choose an option... Pending Applied Excluded (Questions) Excluded (Expired) Exc…" at bounding box center [681, 377] width 121 height 23
click at [621, 366] on select "Choose an option... Pending Applied Excluded (Questions) Excluded (Expired) Exc…" at bounding box center [681, 377] width 121 height 23
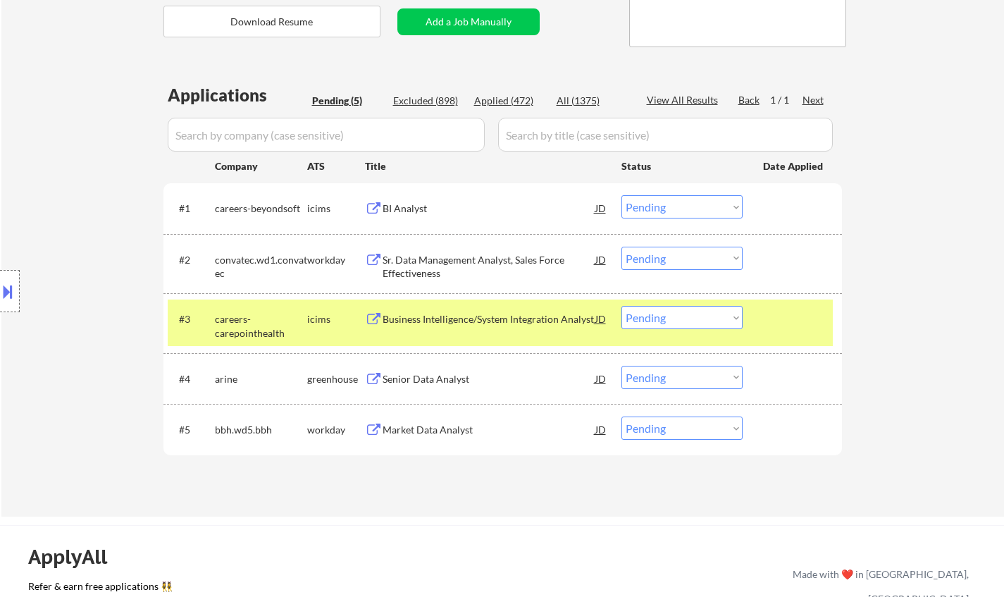
click at [452, 376] on div "Senior Data Analyst" at bounding box center [489, 379] width 213 height 14
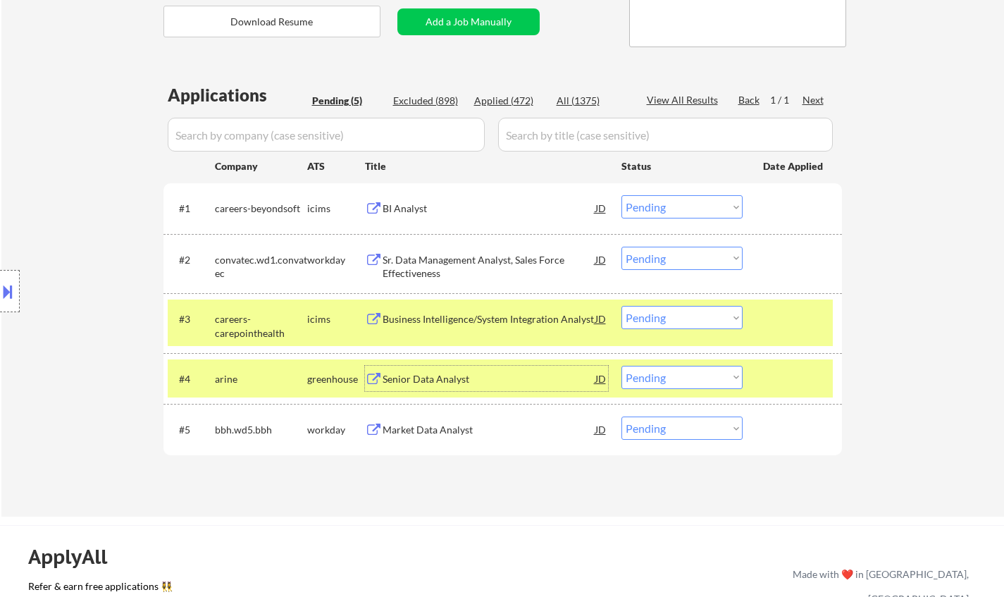
click at [666, 373] on select "Choose an option... Pending Applied Excluded (Questions) Excluded (Expired) Exc…" at bounding box center [681, 377] width 121 height 23
click at [621, 366] on select "Choose an option... Pending Applied Excluded (Questions) Excluded (Expired) Exc…" at bounding box center [681, 377] width 121 height 23
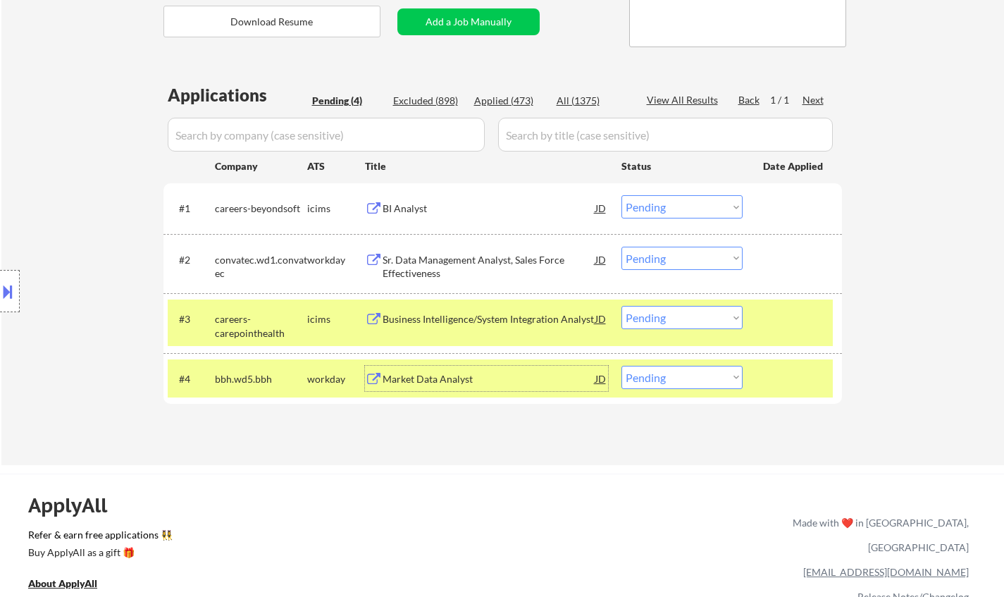
click at [436, 380] on div "Market Data Analyst" at bounding box center [489, 379] width 213 height 14
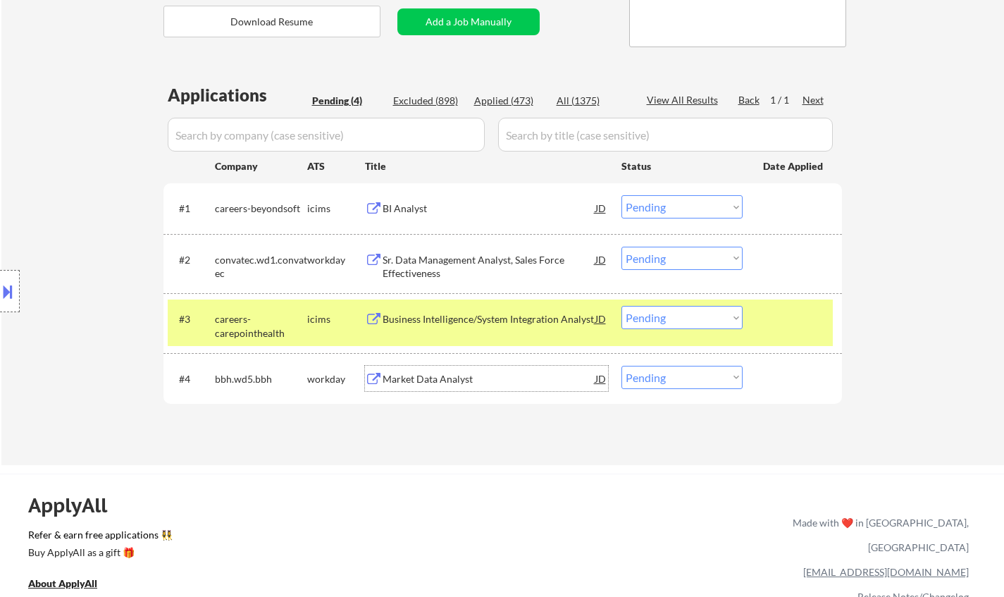
click at [666, 378] on select "Choose an option... Pending Applied Excluded (Questions) Excluded (Expired) Exc…" at bounding box center [681, 377] width 121 height 23
select select ""excluded__bad_match_""
click at [621, 366] on select "Choose an option... Pending Applied Excluded (Questions) Excluded (Expired) Exc…" at bounding box center [681, 377] width 121 height 23
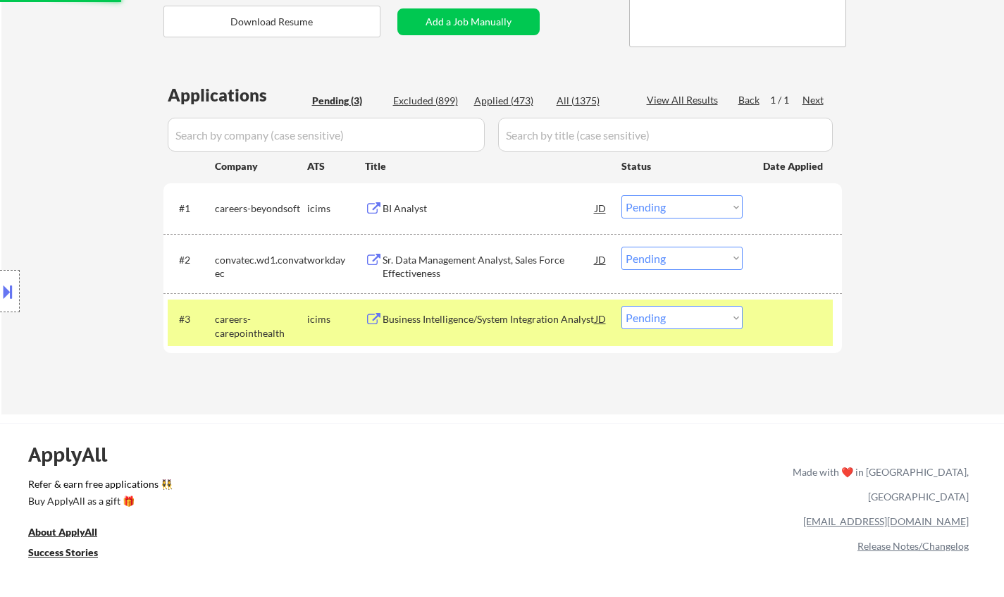
click at [411, 207] on div "BI Analyst" at bounding box center [489, 208] width 213 height 14
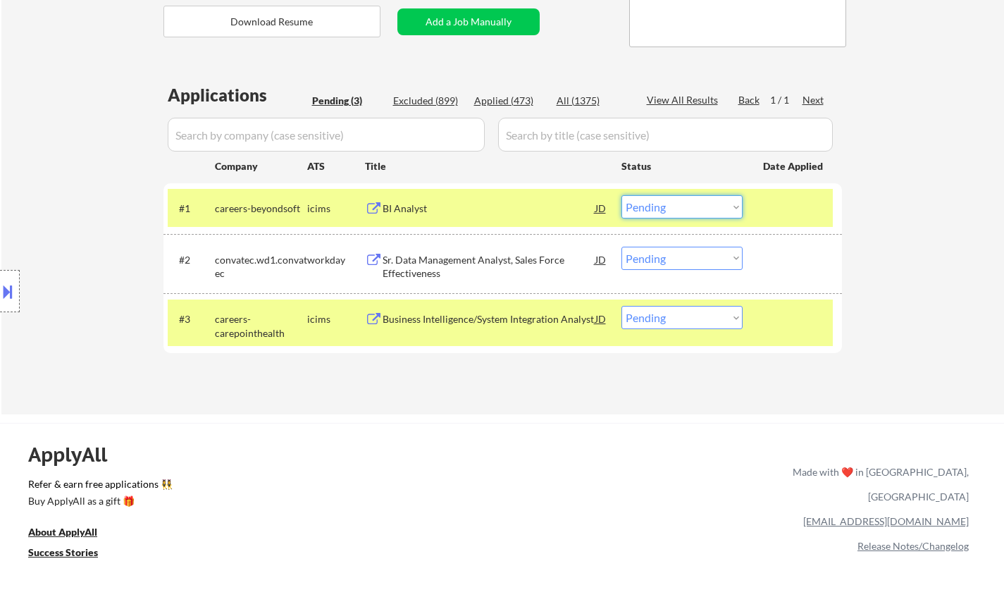
click at [684, 212] on select "Choose an option... Pending Applied Excluded (Questions) Excluded (Expired) Exc…" at bounding box center [681, 206] width 121 height 23
click at [621, 195] on select "Choose an option... Pending Applied Excluded (Questions) Excluded (Expired) Exc…" at bounding box center [681, 206] width 121 height 23
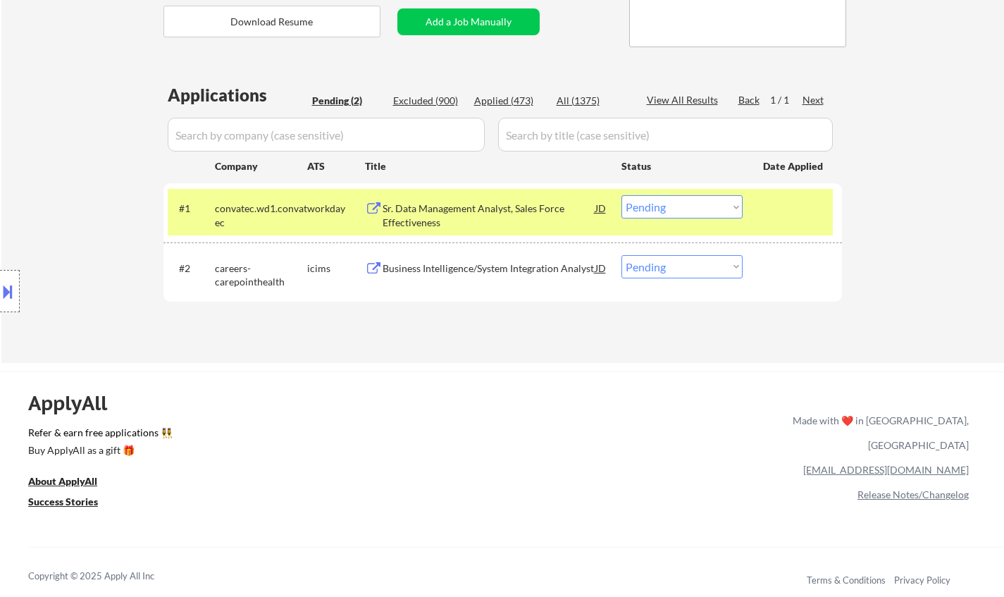
click at [445, 215] on div "Sr. Data Management Analyst, Sales Force Effectiveness" at bounding box center [489, 214] width 213 height 27
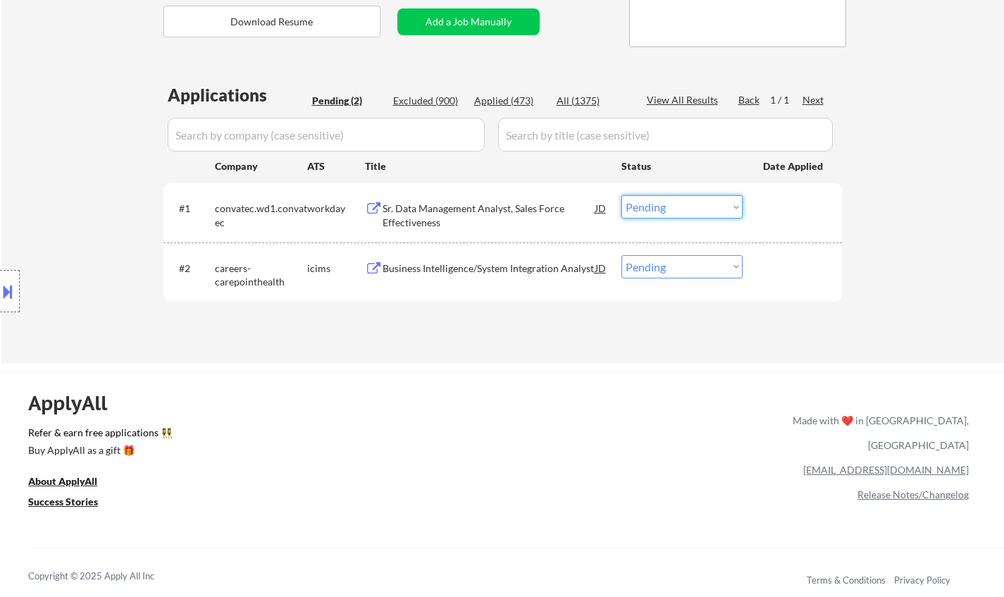
click at [694, 201] on select "Choose an option... Pending Applied Excluded (Questions) Excluded (Expired) Exc…" at bounding box center [681, 206] width 121 height 23
click at [676, 209] on select "Choose an option... Pending Applied Excluded (Questions) Excluded (Expired) Exc…" at bounding box center [681, 206] width 121 height 23
click at [621, 195] on select "Choose an option... Pending Applied Excluded (Questions) Excluded (Expired) Exc…" at bounding box center [681, 206] width 121 height 23
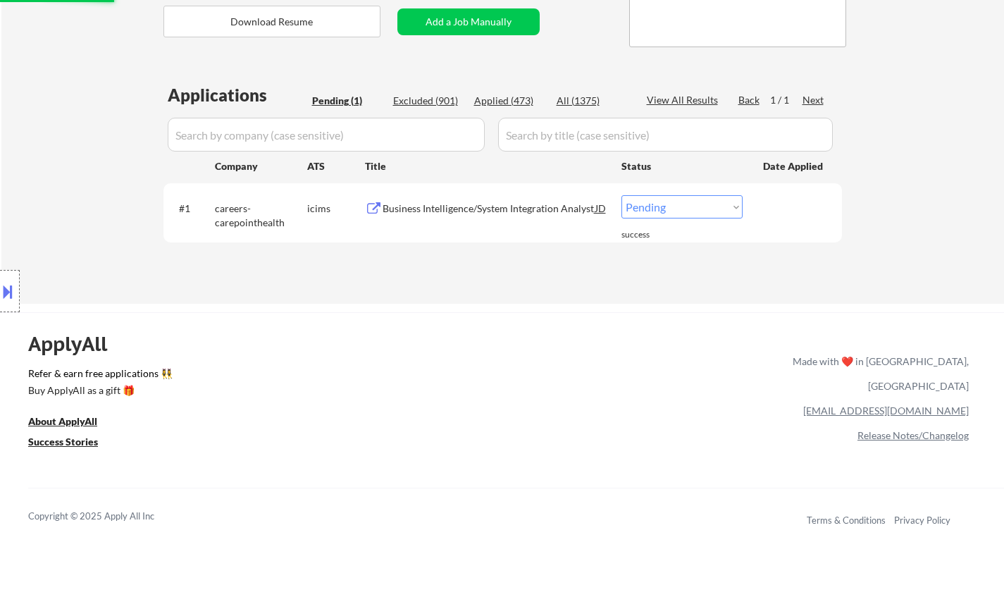
click at [516, 204] on div "Business Intelligence/System Integration Analyst" at bounding box center [489, 208] width 213 height 14
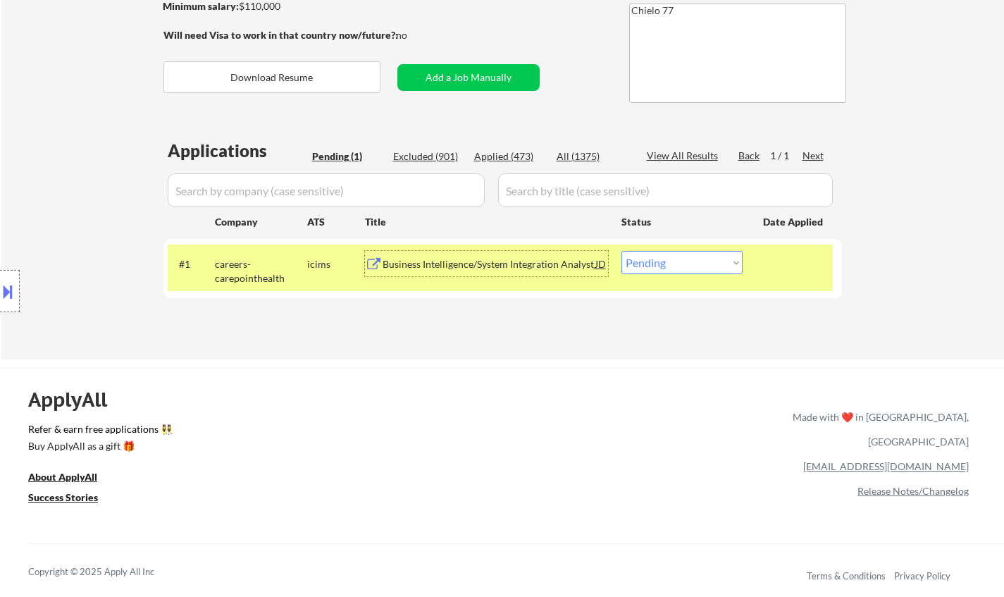
scroll to position [352, 0]
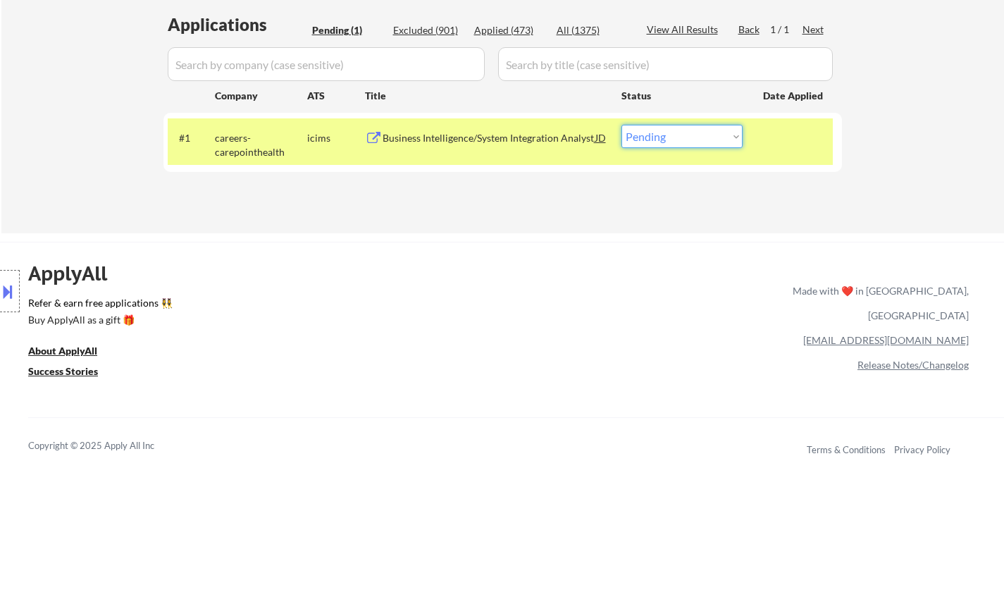
click at [646, 128] on select "Choose an option... Pending Applied Excluded (Questions) Excluded (Expired) Exc…" at bounding box center [681, 136] width 121 height 23
select select ""applied""
click at [621, 125] on select "Choose an option... Pending Applied Excluded (Questions) Excluded (Expired) Exc…" at bounding box center [681, 136] width 121 height 23
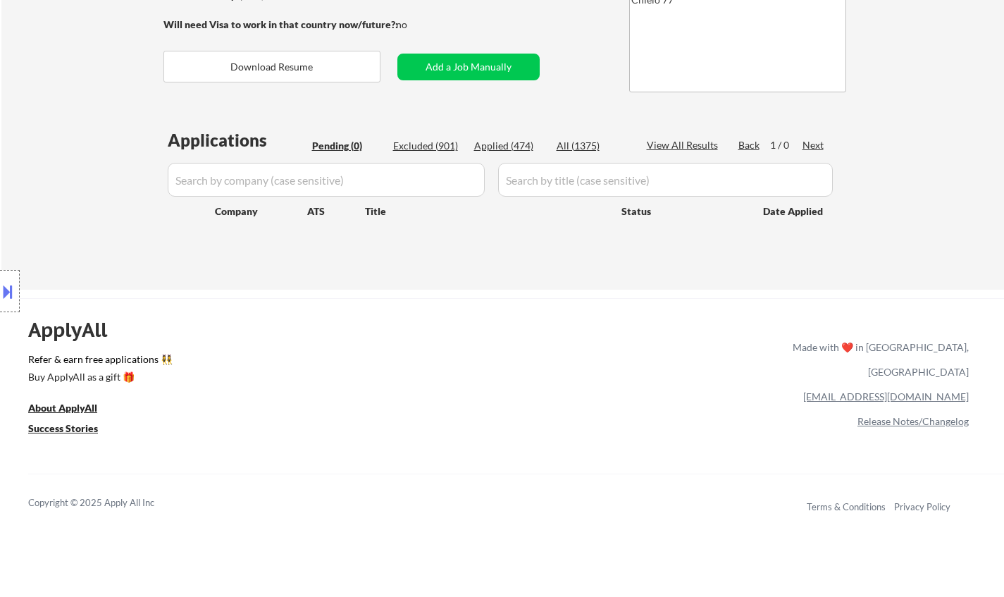
scroll to position [211, 0]
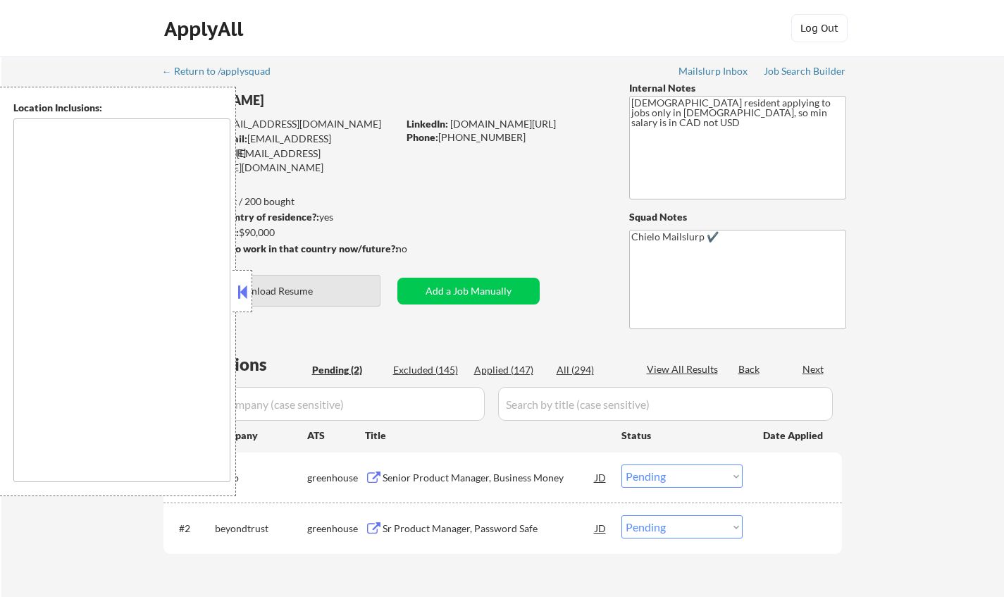
select select ""pending""
click at [250, 292] on div at bounding box center [242, 291] width 20 height 42
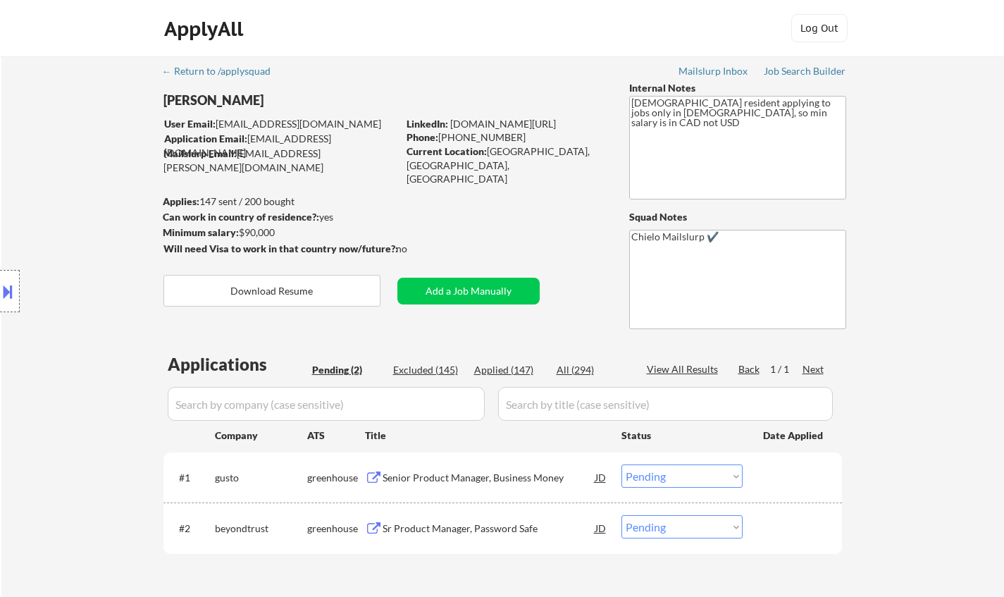
click at [487, 476] on div "Senior Product Manager, Business Money" at bounding box center [489, 478] width 213 height 14
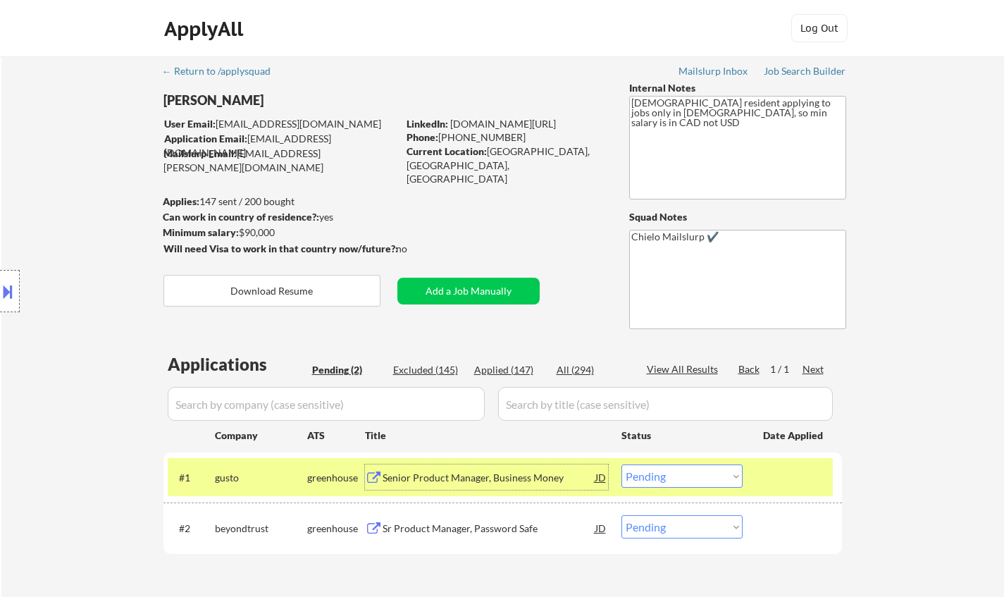
click at [685, 476] on select "Choose an option... Pending Applied Excluded (Questions) Excluded (Expired) Exc…" at bounding box center [681, 475] width 121 height 23
click at [621, 464] on select "Choose an option... Pending Applied Excluded (Questions) Excluded (Expired) Exc…" at bounding box center [681, 475] width 121 height 23
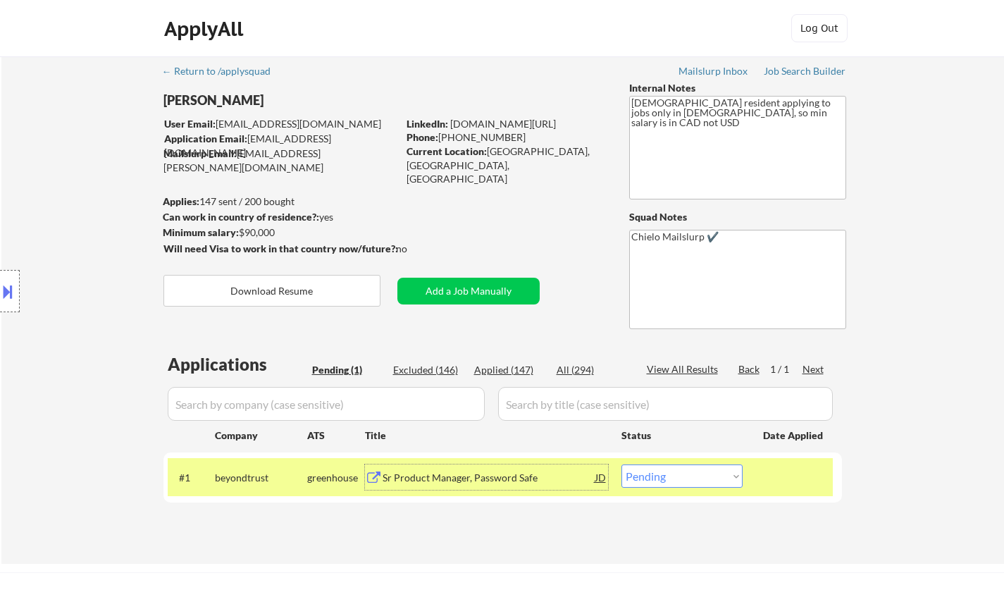
click at [461, 476] on div "Sr Product Manager, Password Safe" at bounding box center [489, 478] width 213 height 14
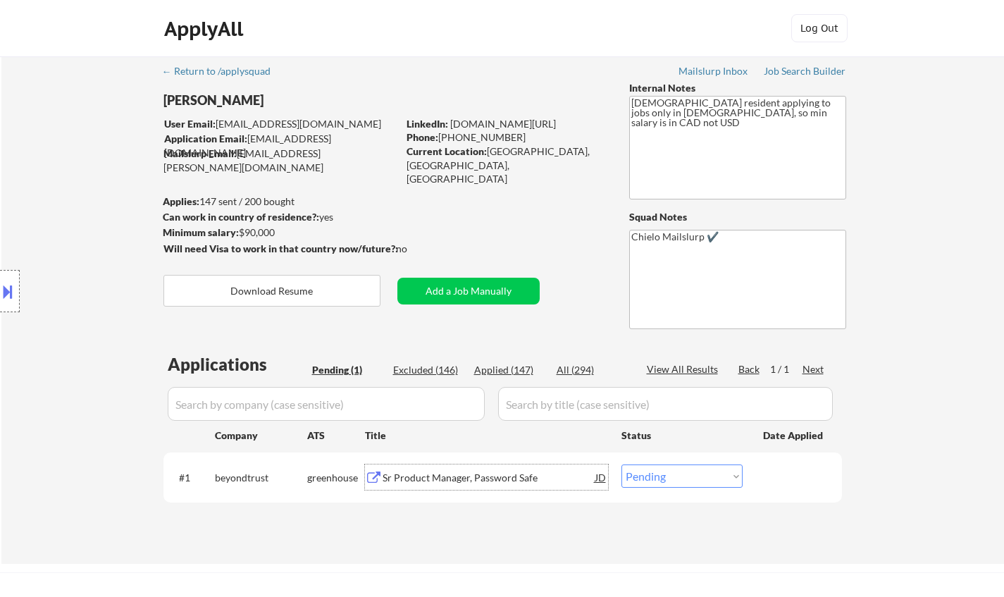
click at [594, 477] on div "JD" at bounding box center [601, 476] width 14 height 25
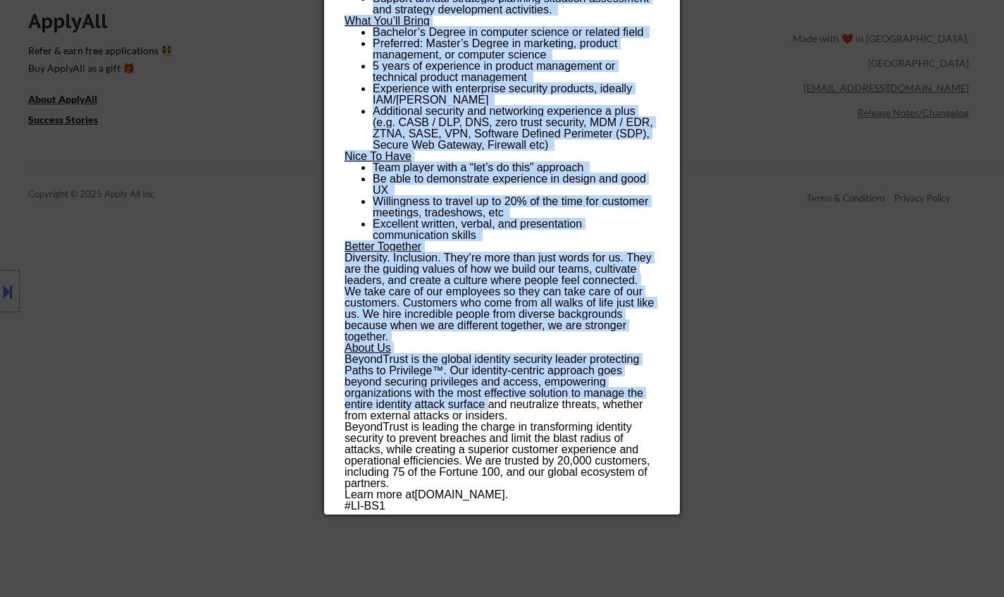
scroll to position [689, 0]
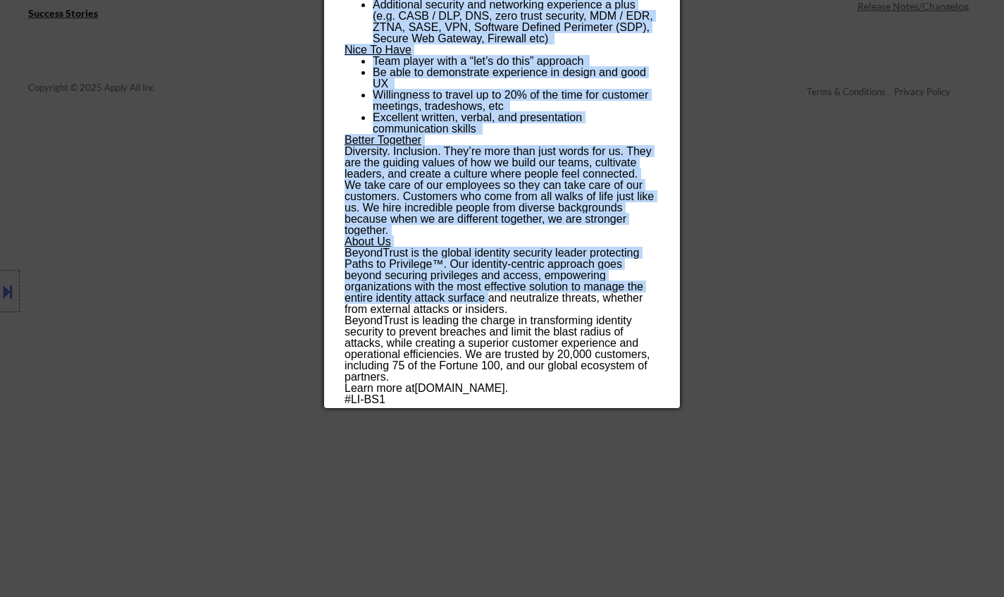
drag, startPoint x: 345, startPoint y: 63, endPoint x: 551, endPoint y: 378, distance: 376.2
copy div "Lo Ipsumdo Sitamet, Consecte Adip elitseddoei Tempor Incidi | Utlabo Etdolo Mag…"
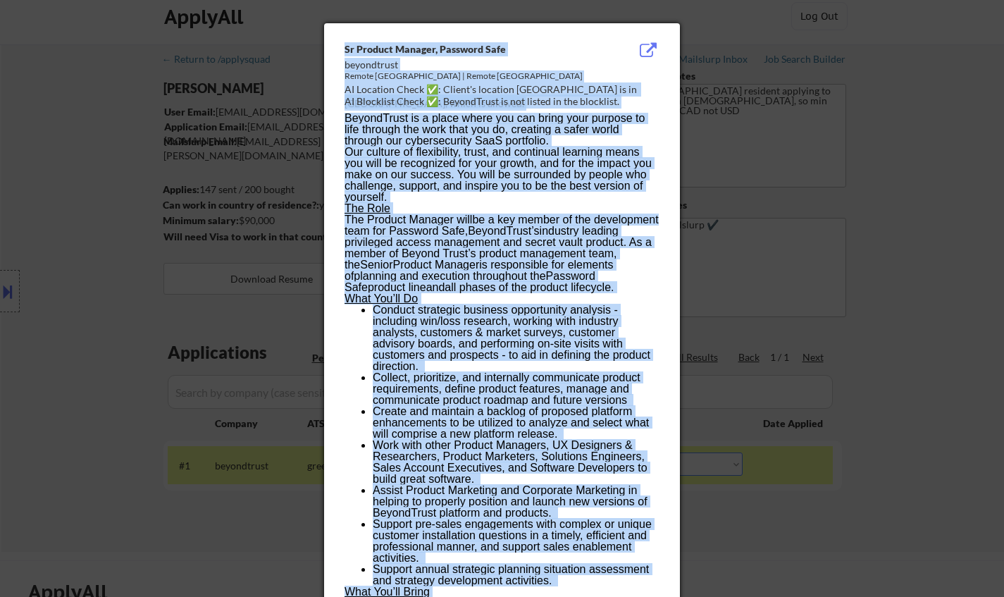
scroll to position [0, 0]
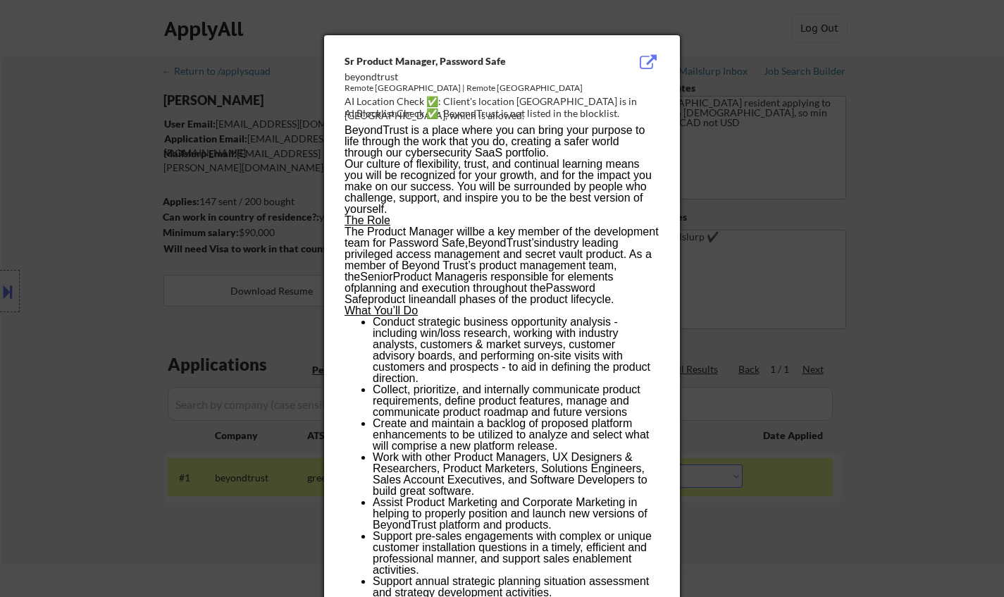
click at [945, 271] on div at bounding box center [502, 298] width 1004 height 597
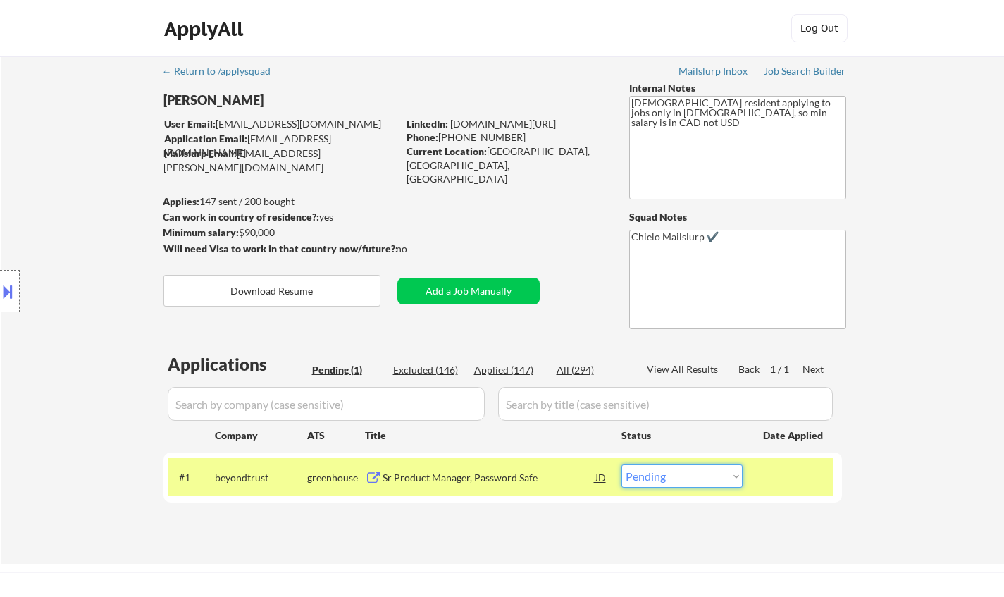
click at [682, 478] on select "Choose an option... Pending Applied Excluded (Questions) Excluded (Expired) Exc…" at bounding box center [681, 475] width 121 height 23
select select ""applied""
click at [621, 464] on select "Choose an option... Pending Applied Excluded (Questions) Excluded (Expired) Exc…" at bounding box center [681, 475] width 121 height 23
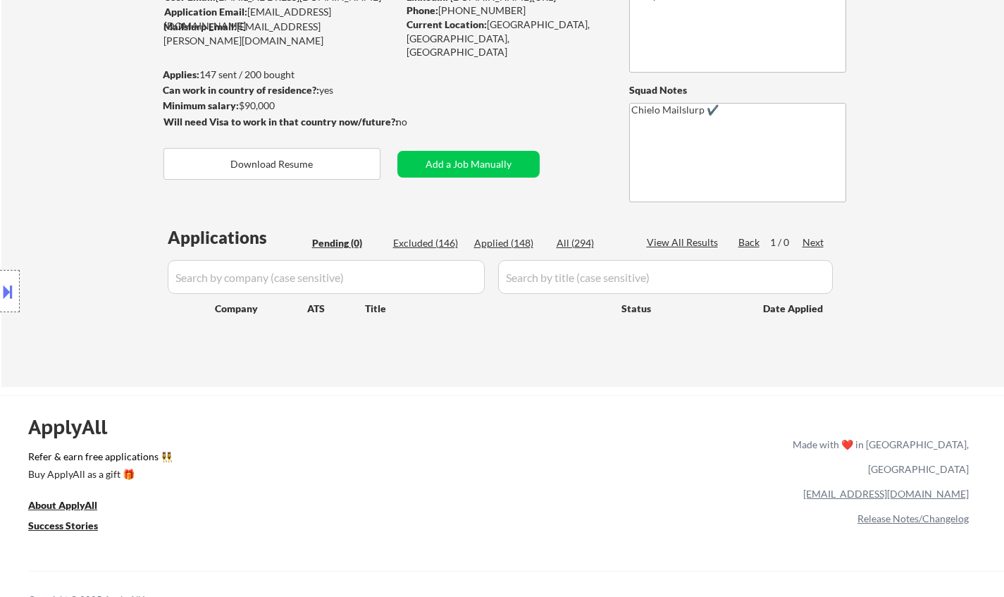
scroll to position [211, 0]
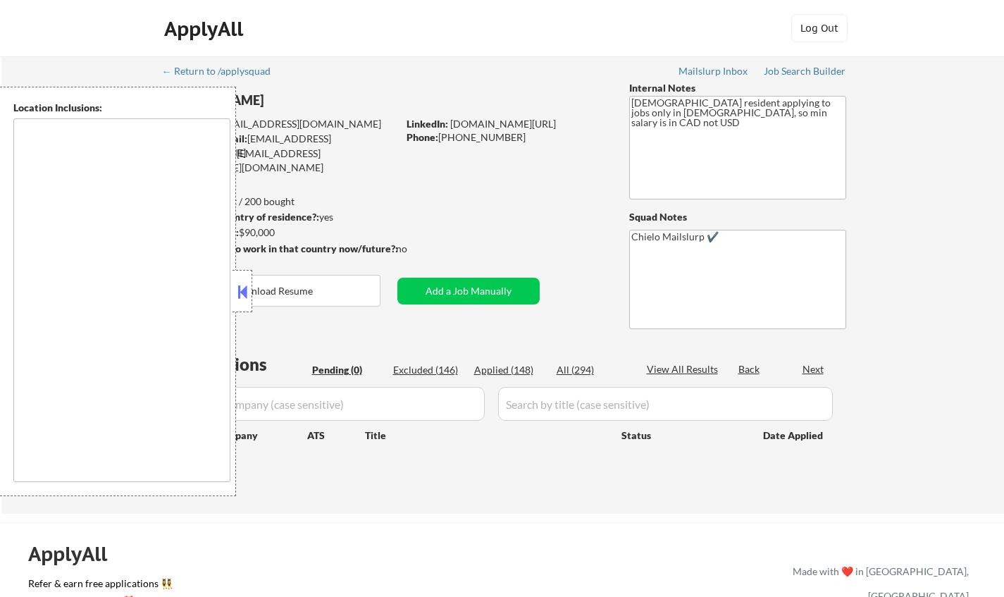
type textarea "remote"
drag, startPoint x: 240, startPoint y: 294, endPoint x: 239, endPoint y: 266, distance: 28.2
click at [239, 293] on button at bounding box center [242, 291] width 15 height 21
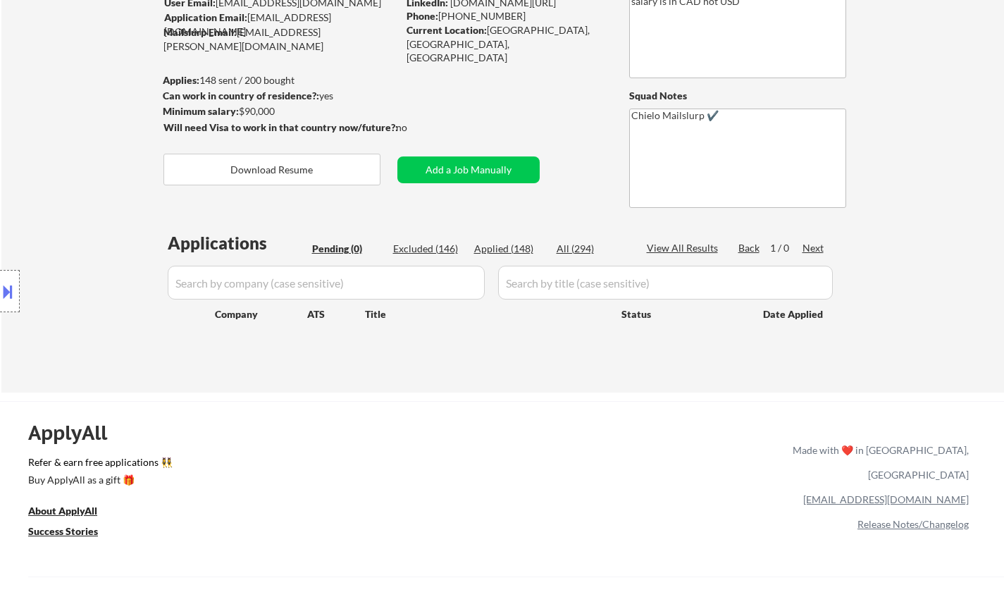
scroll to position [70, 0]
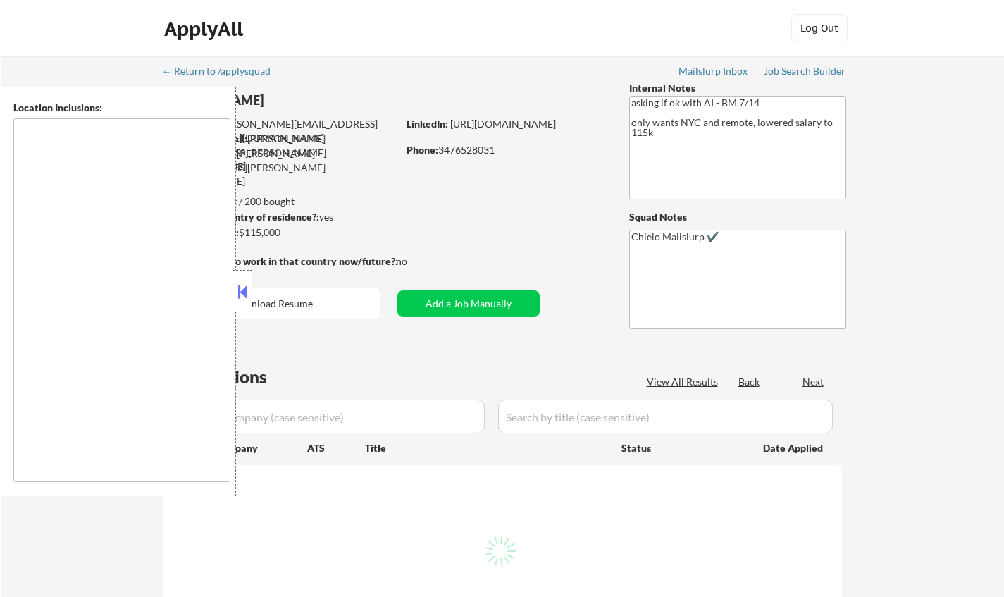
select select ""pending""
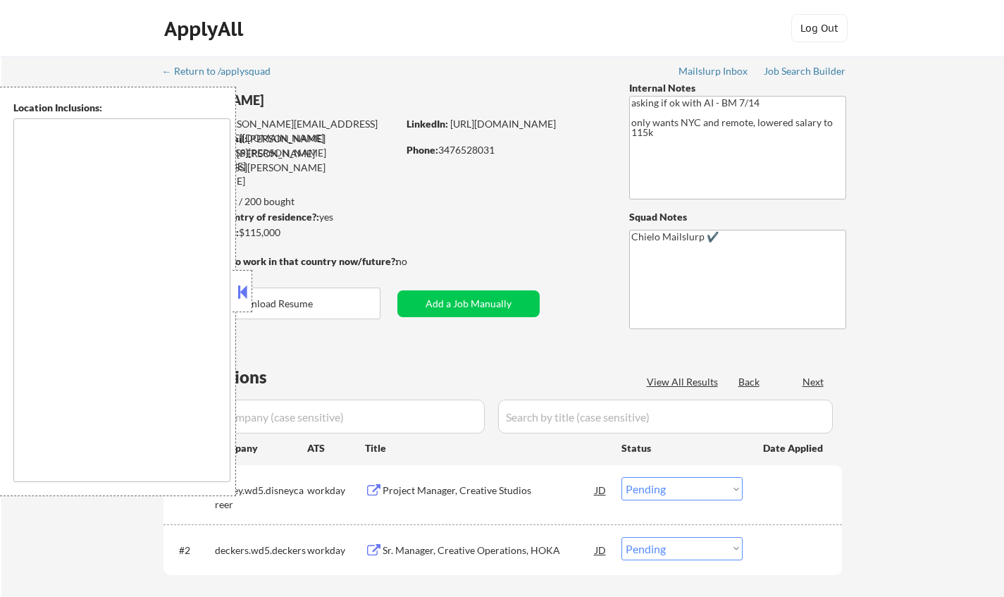
type textarea "[GEOGRAPHIC_DATA], [GEOGRAPHIC_DATA] [GEOGRAPHIC_DATA], [GEOGRAPHIC_DATA] [GEOG…"
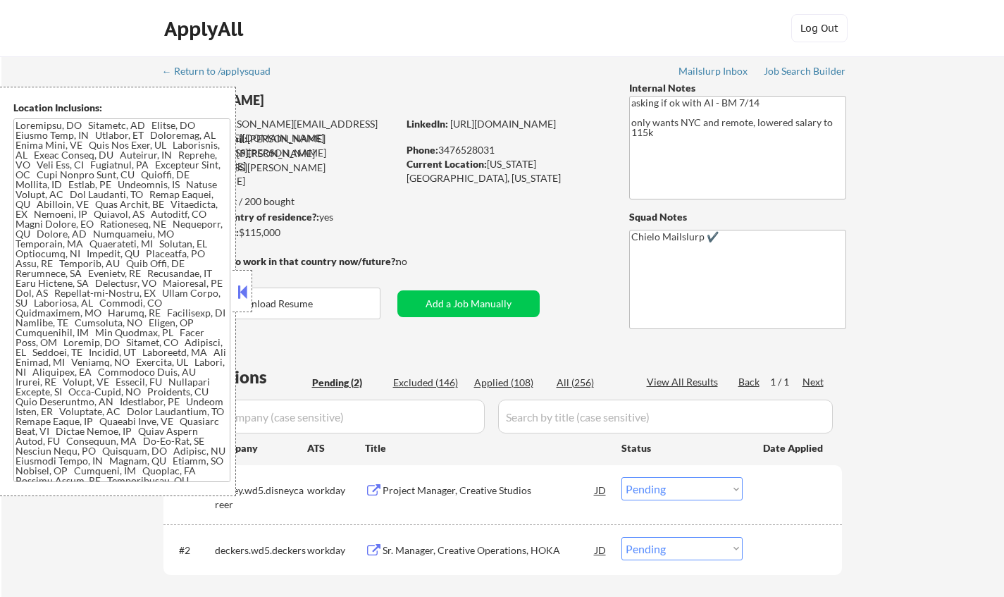
click at [238, 292] on button at bounding box center [242, 291] width 15 height 21
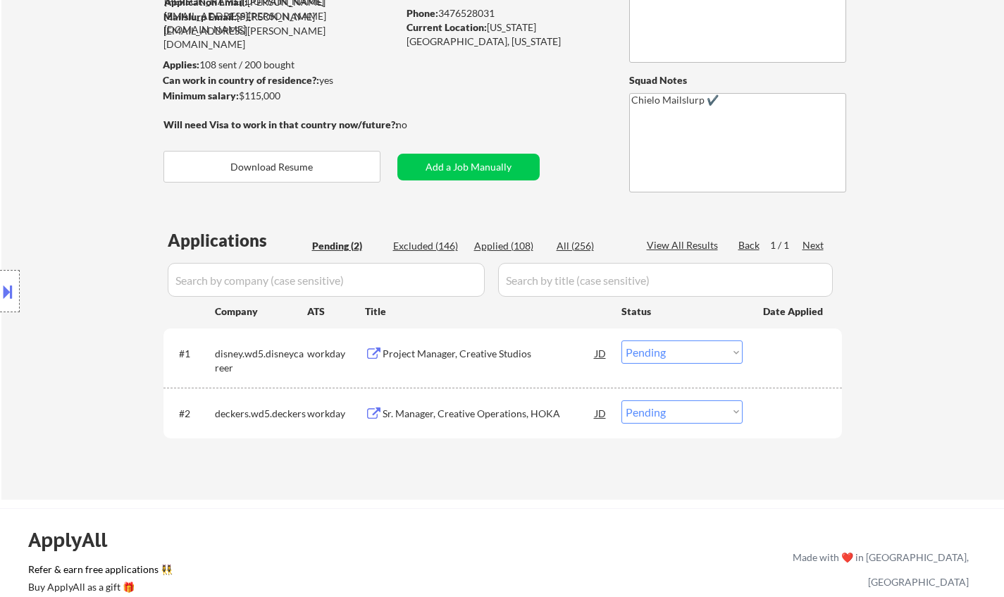
scroll to position [141, 0]
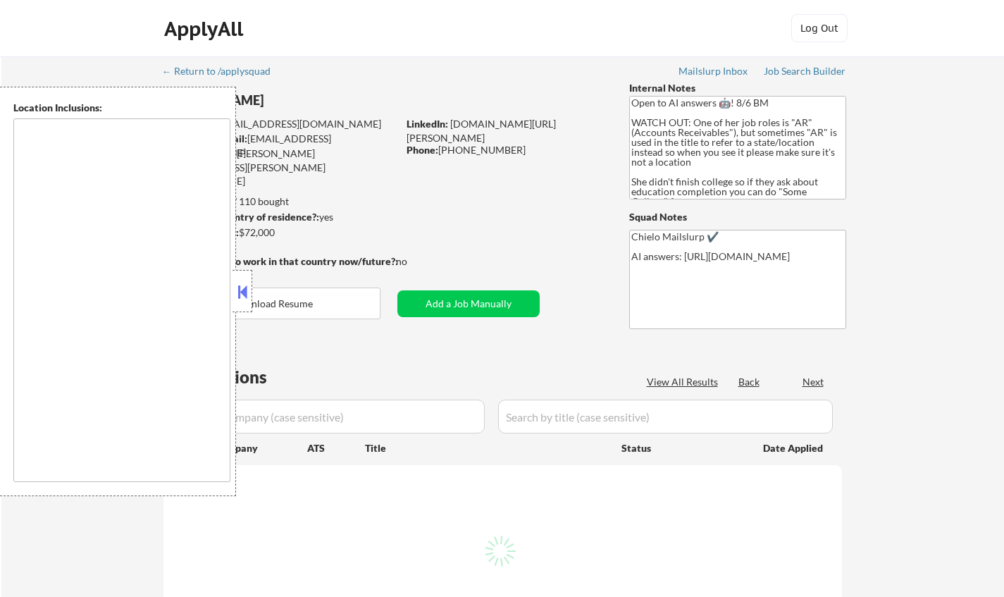
select select ""pending""
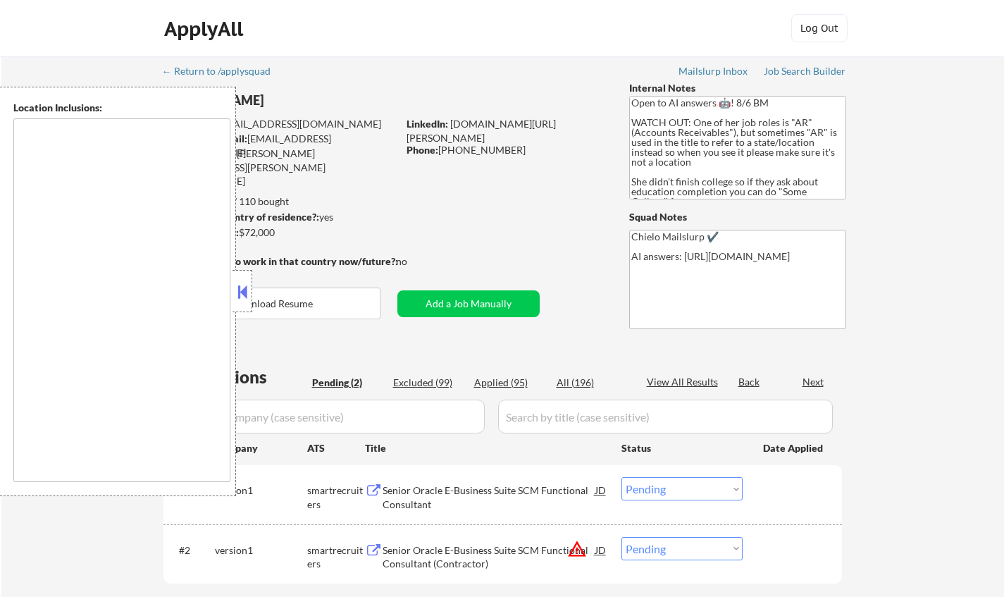
type textarea "[GEOGRAPHIC_DATA], [GEOGRAPHIC_DATA] [GEOGRAPHIC_DATA], [GEOGRAPHIC_DATA] [GEOG…"
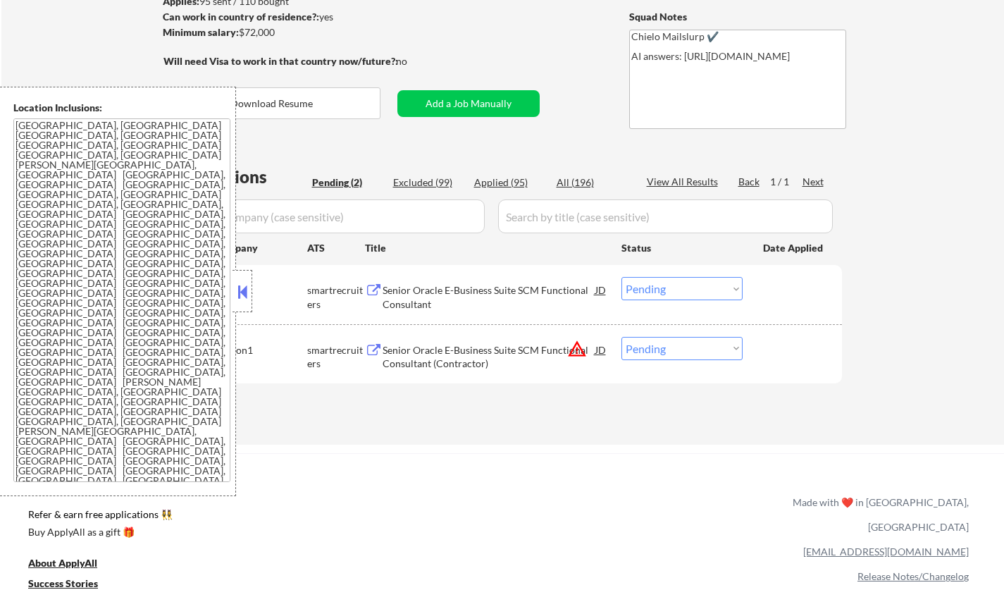
scroll to position [211, 0]
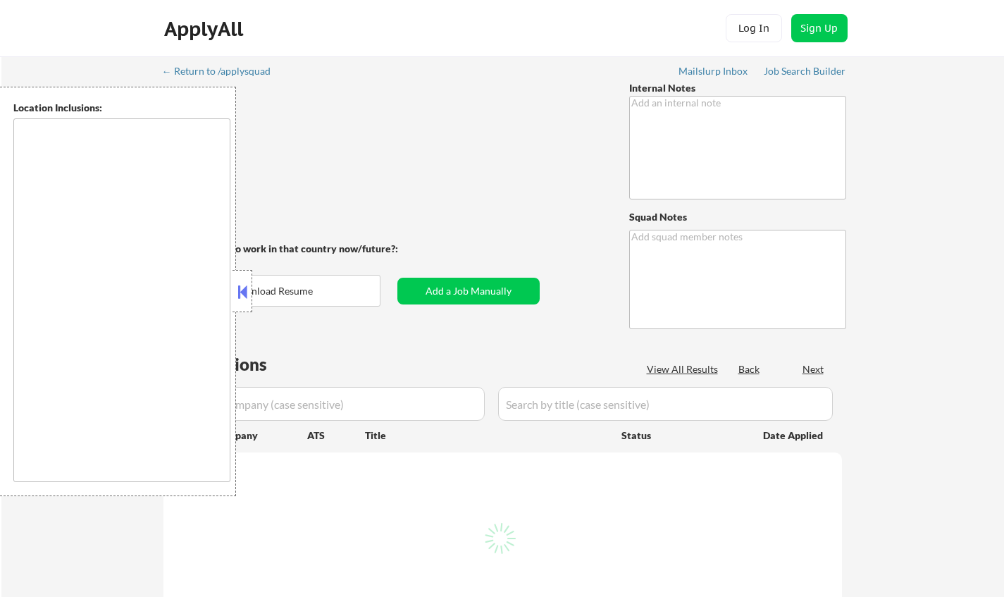
type textarea "Chielo Mailslurp ✔️"
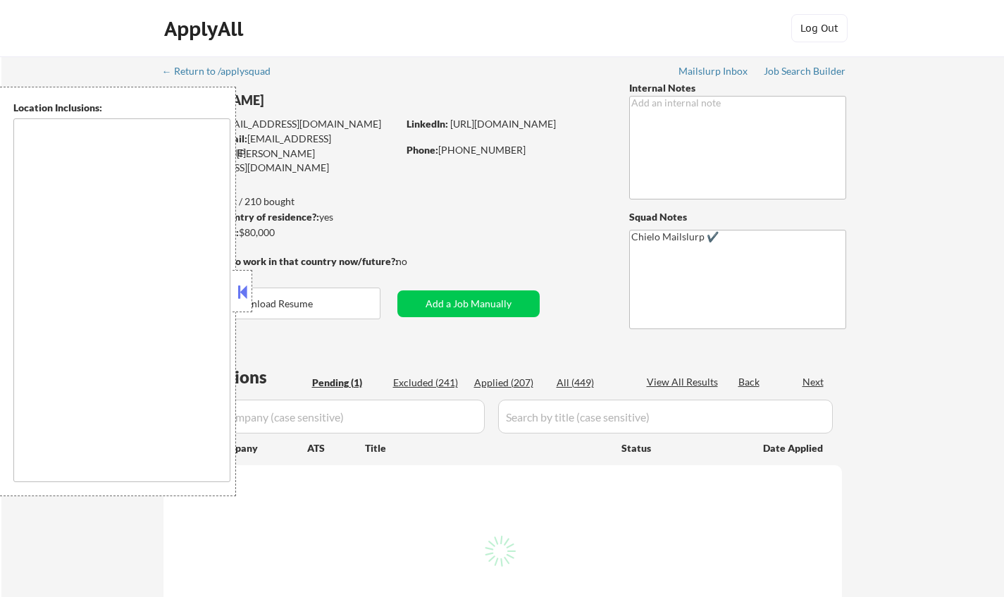
type textarea "[GEOGRAPHIC_DATA], [GEOGRAPHIC_DATA] [GEOGRAPHIC_DATA], [GEOGRAPHIC_DATA] [GEOG…"
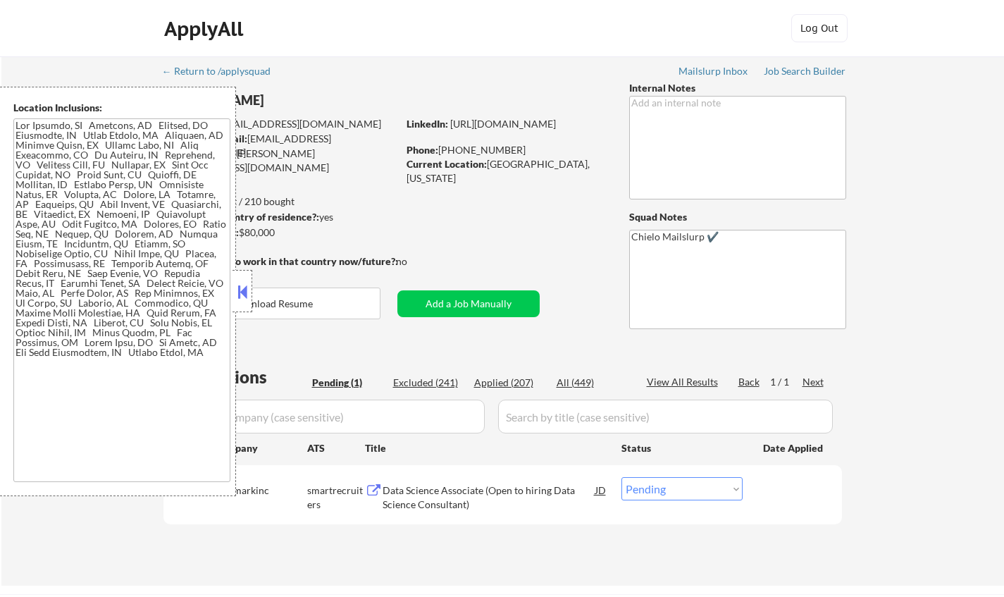
click at [247, 292] on button at bounding box center [242, 291] width 15 height 21
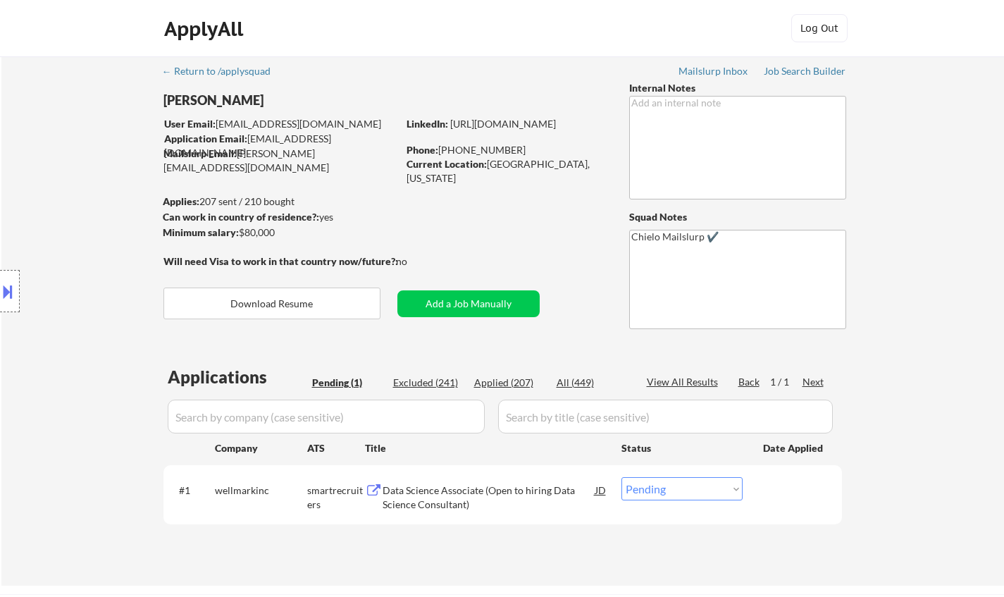
click at [449, 483] on div "Data Science Associate (Open to hiring Data Science Consultant)" at bounding box center [489, 496] width 213 height 27
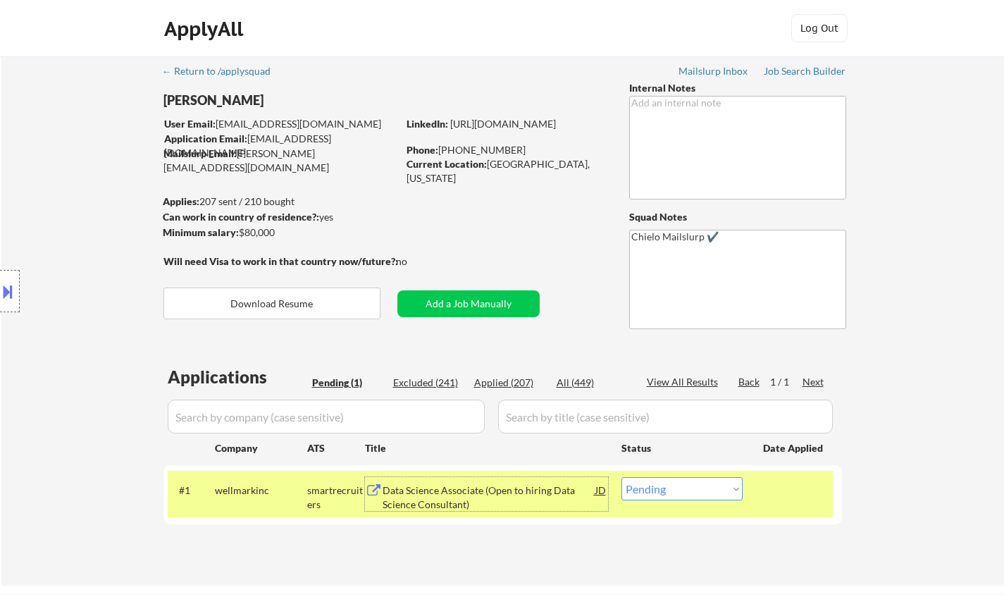
click at [686, 486] on select "Choose an option... Pending Applied Excluded (Questions) Excluded (Expired) Exc…" at bounding box center [681, 488] width 121 height 23
select select ""excluded__location_""
click at [621, 477] on select "Choose an option... Pending Applied Excluded (Questions) Excluded (Expired) Exc…" at bounding box center [681, 488] width 121 height 23
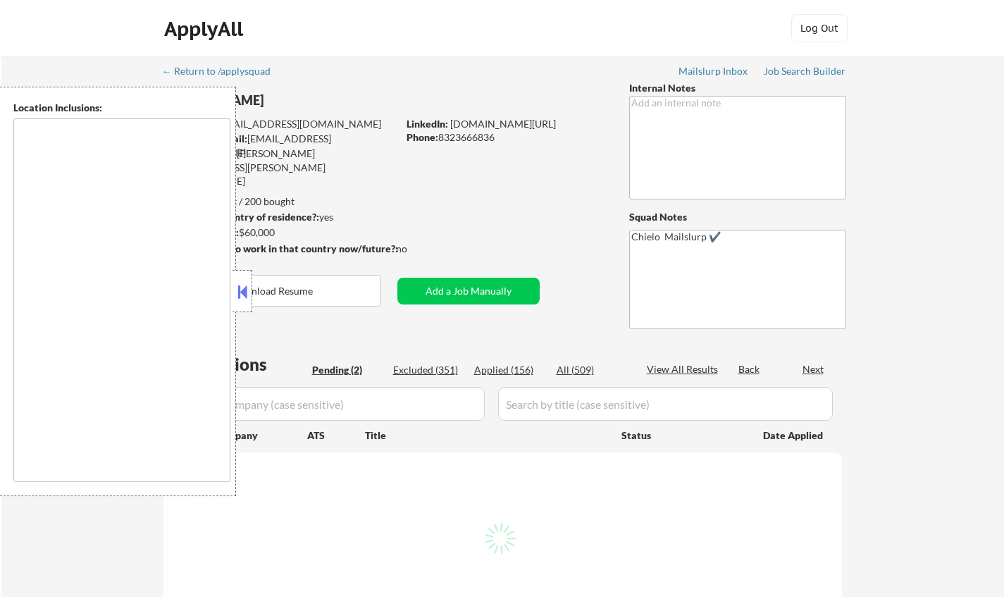
select select ""pending""
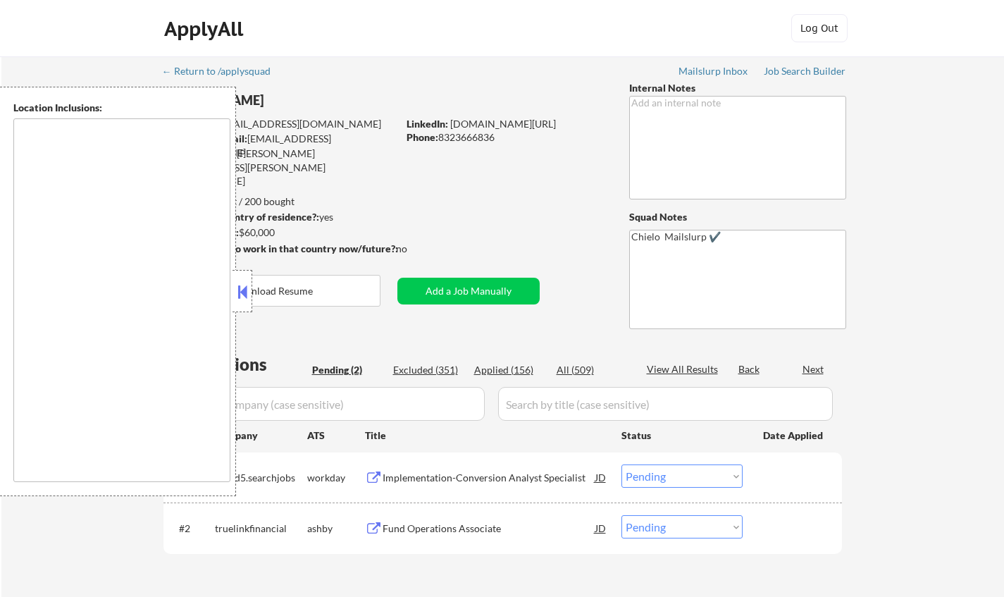
type textarea "[GEOGRAPHIC_DATA], [GEOGRAPHIC_DATA] [GEOGRAPHIC_DATA], [GEOGRAPHIC_DATA] [GEOG…"
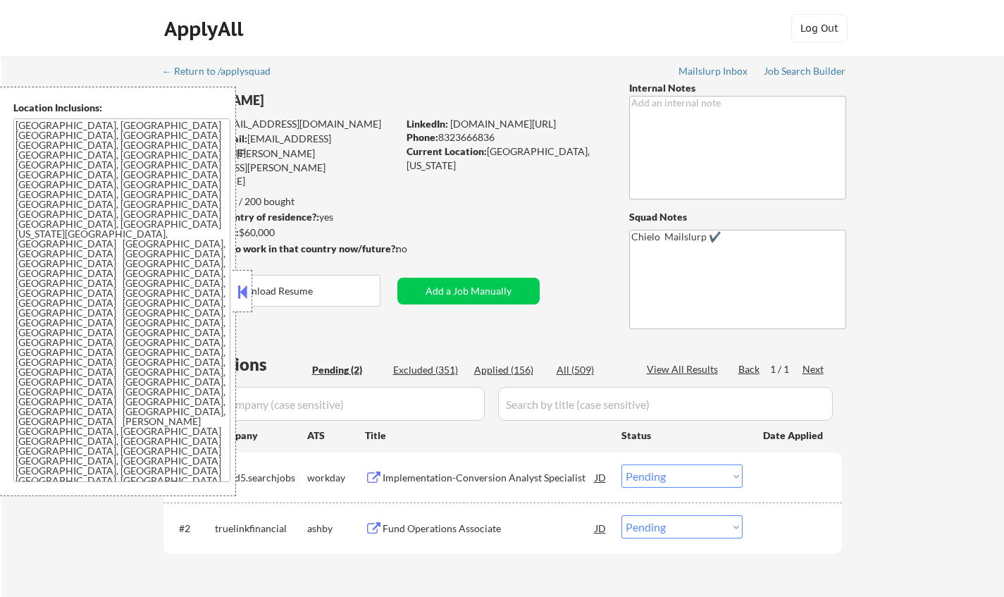
drag, startPoint x: 237, startPoint y: 292, endPoint x: 337, endPoint y: 353, distance: 117.6
click at [237, 293] on button at bounding box center [242, 291] width 15 height 21
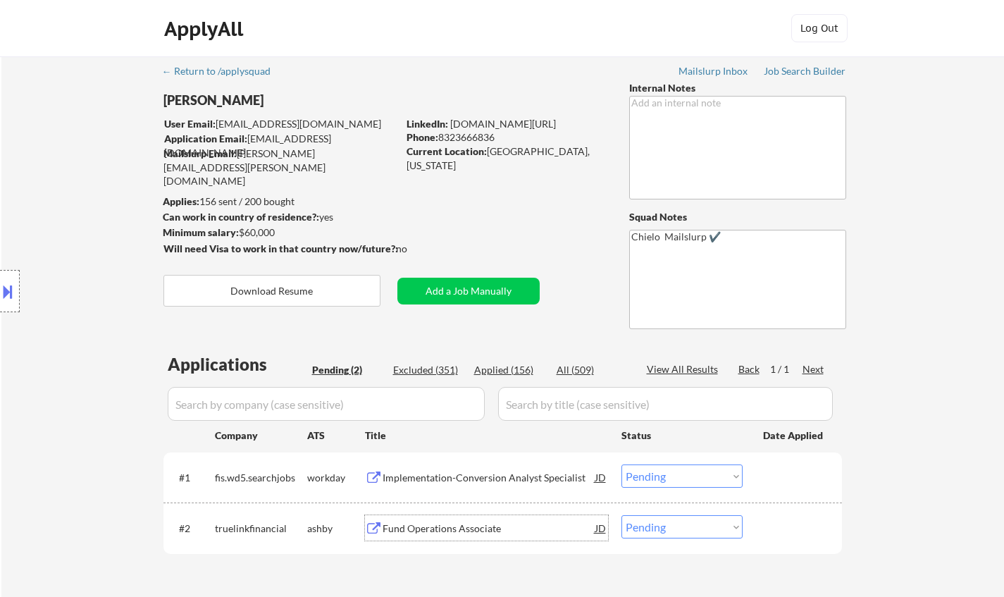
click at [439, 523] on div "Fund Operations Associate" at bounding box center [489, 528] width 213 height 14
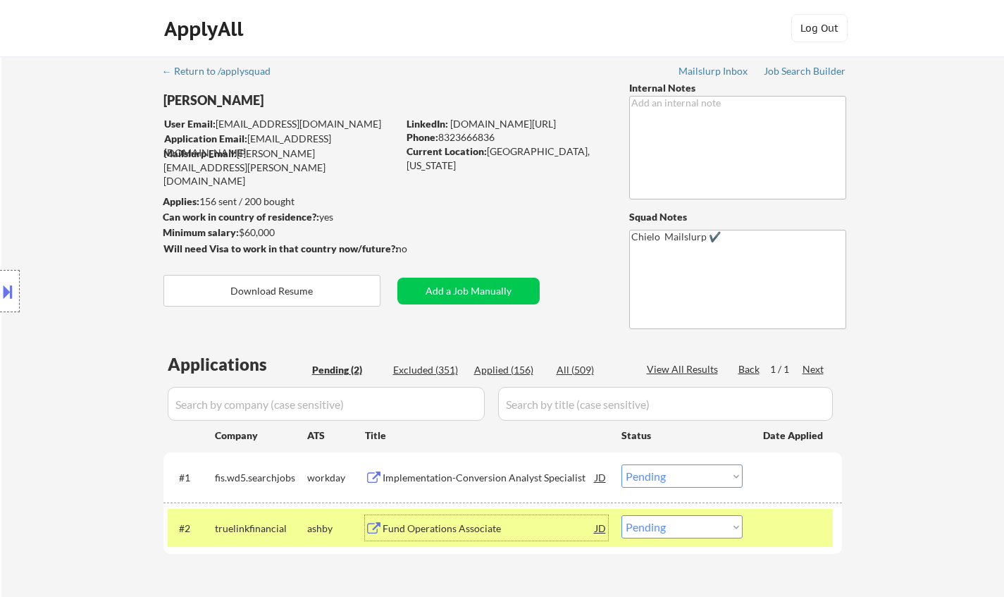
click at [689, 531] on select "Choose an option... Pending Applied Excluded (Questions) Excluded (Expired) Exc…" at bounding box center [681, 526] width 121 height 23
select select ""excluded__bad_match_""
click at [621, 515] on select "Choose an option... Pending Applied Excluded (Questions) Excluded (Expired) Exc…" at bounding box center [681, 526] width 121 height 23
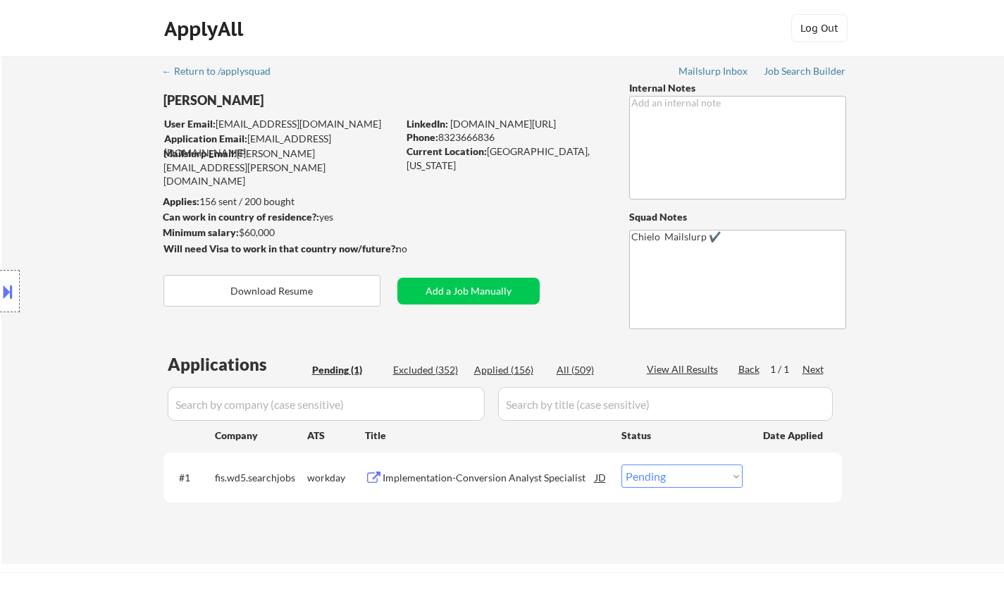
click at [459, 480] on div "Implementation-Conversion Analyst Specialist" at bounding box center [489, 478] width 213 height 14
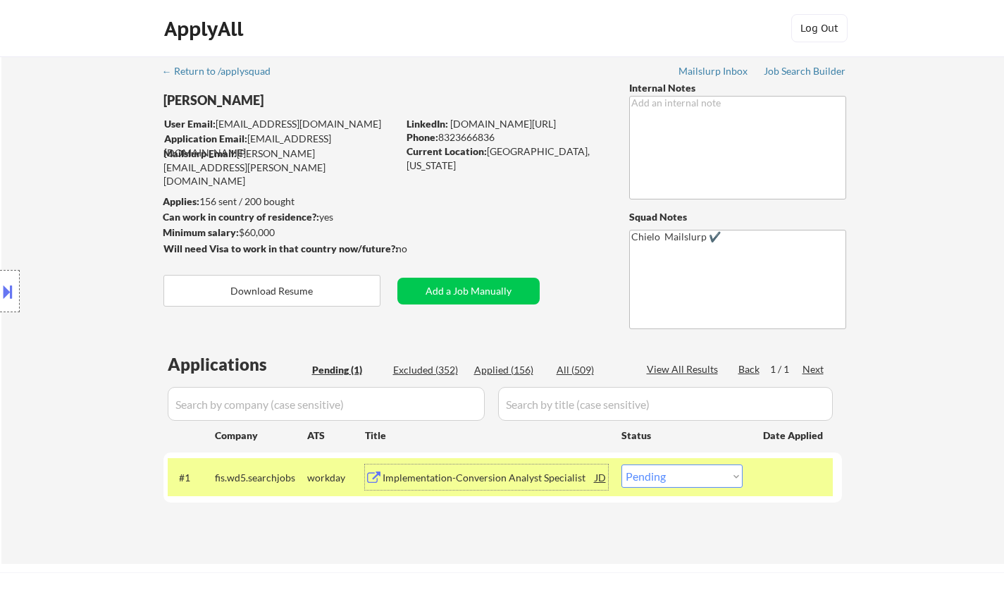
click at [448, 483] on div "Implementation-Conversion Analyst Specialist" at bounding box center [489, 478] width 213 height 14
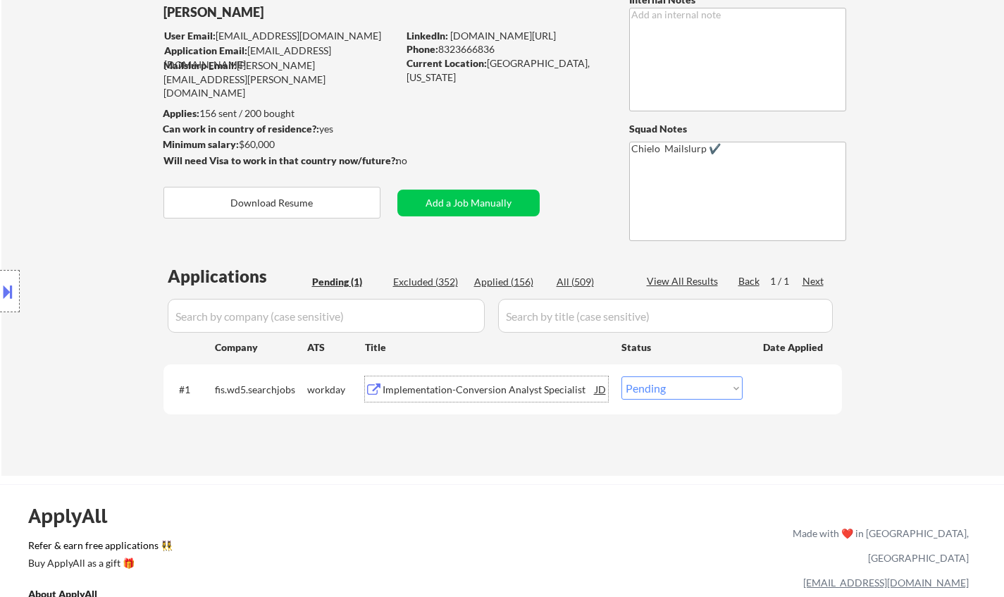
scroll to position [141, 0]
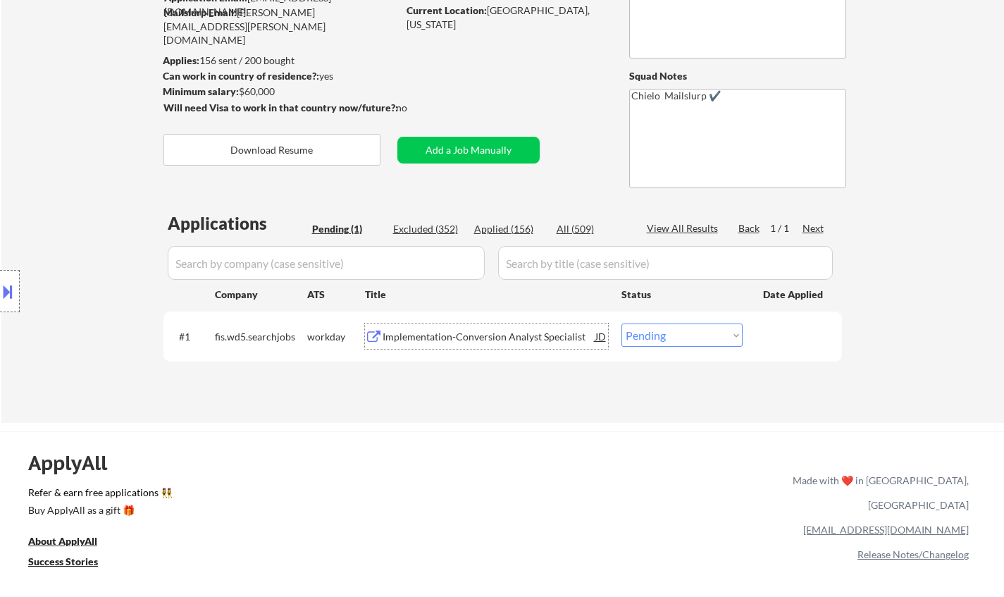
click at [669, 329] on select "Choose an option... Pending Applied Excluded (Questions) Excluded (Expired) Exc…" at bounding box center [681, 334] width 121 height 23
select select ""applied""
click at [621, 323] on select "Choose an option... Pending Applied Excluded (Questions) Excluded (Expired) Exc…" at bounding box center [681, 334] width 121 height 23
